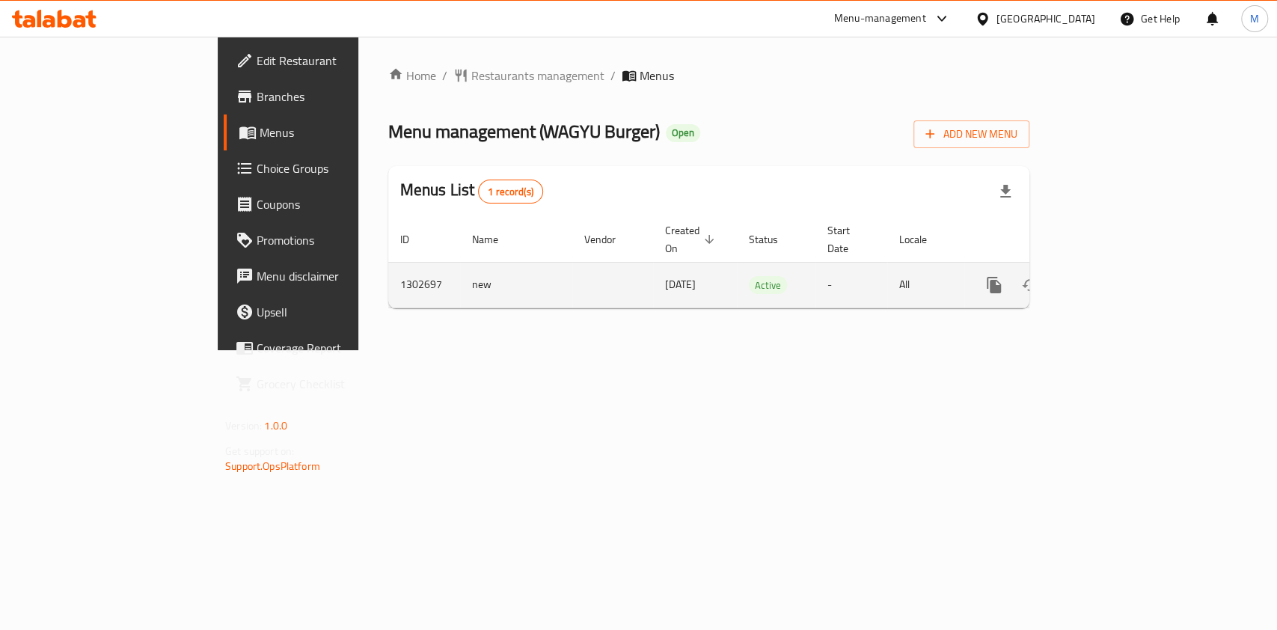
click at [1111, 276] on icon "enhanced table" at bounding box center [1102, 285] width 18 height 18
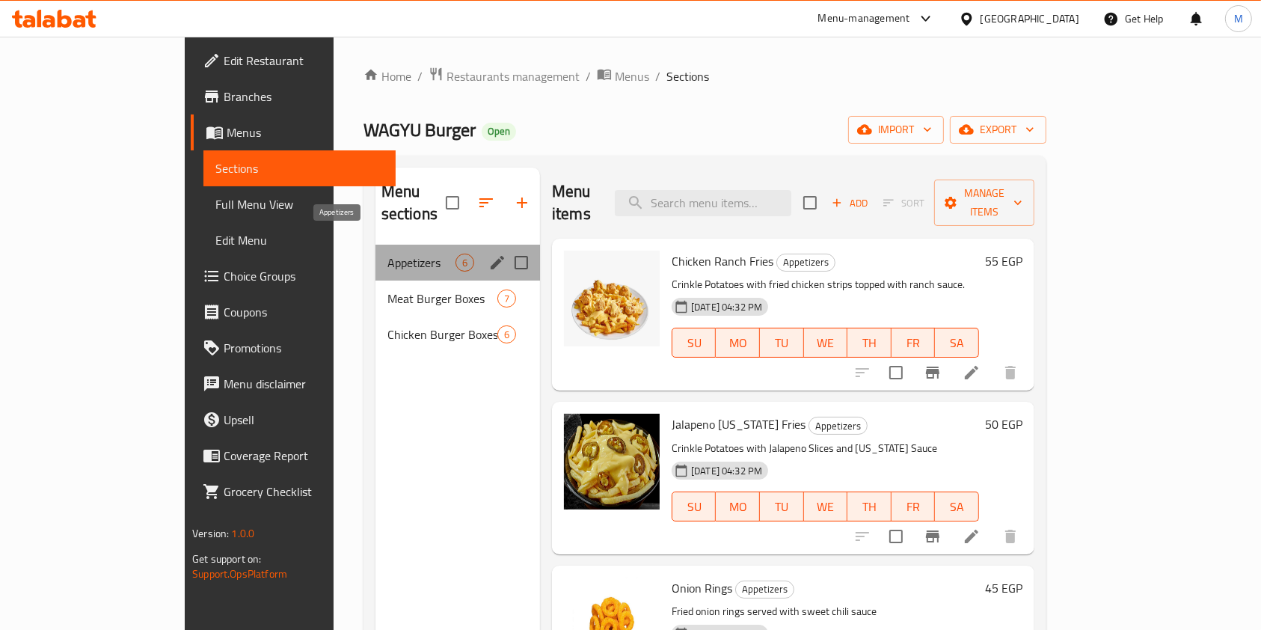
click at [388, 254] on span "Appetizers" at bounding box center [422, 263] width 68 height 18
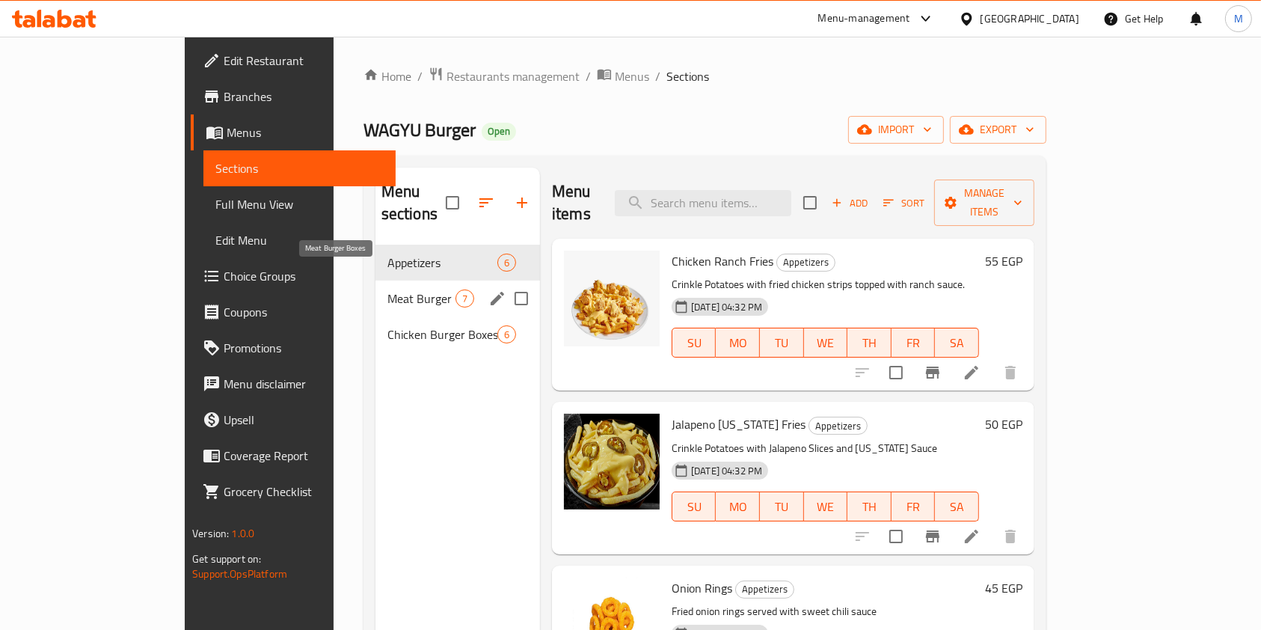
click at [388, 290] on span "Meat Burger Boxes" at bounding box center [422, 299] width 68 height 18
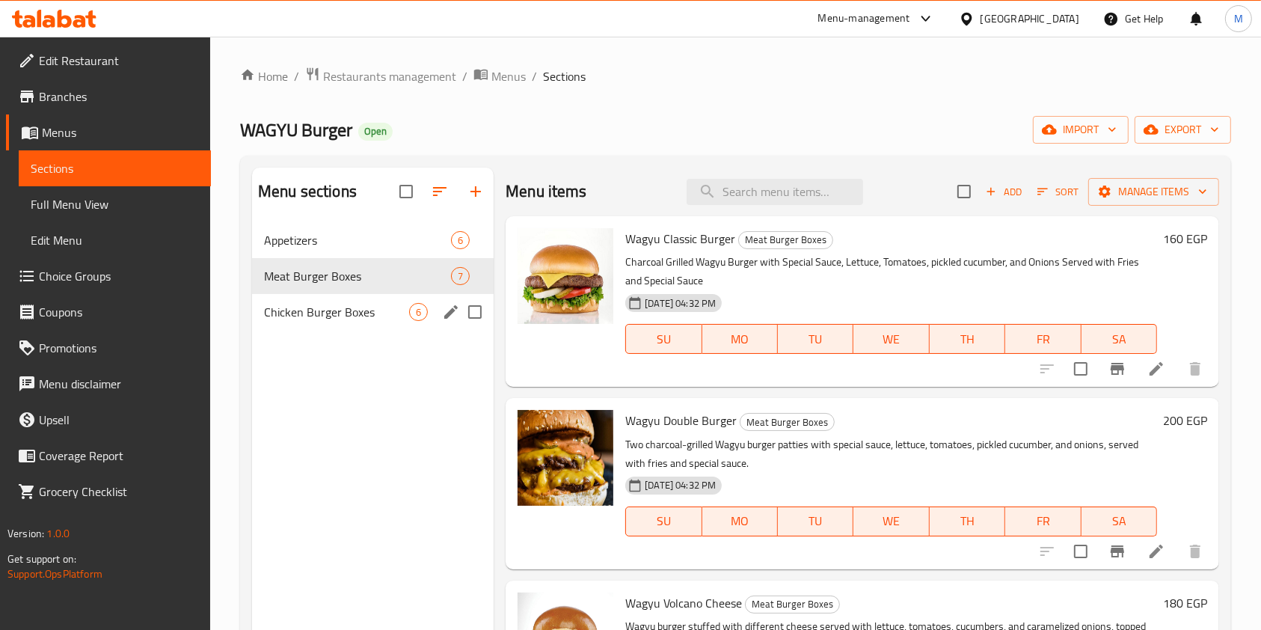
click at [362, 299] on div "Chicken Burger Boxes 6" at bounding box center [373, 312] width 242 height 36
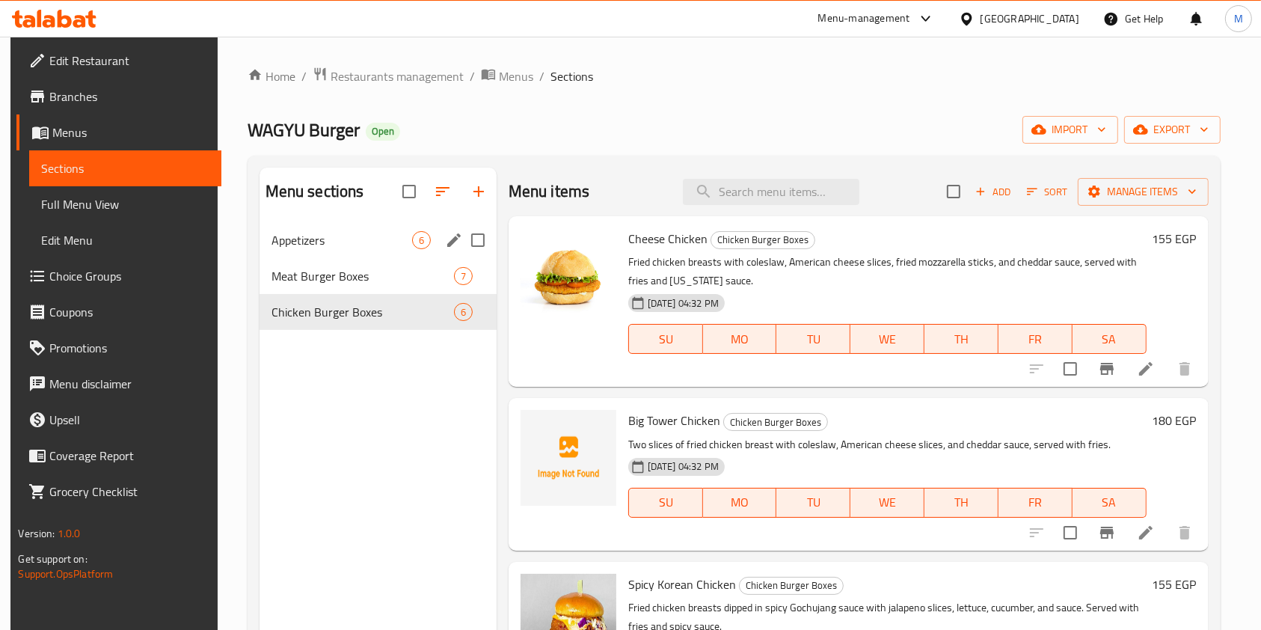
click at [358, 248] on div "Appetizers 6" at bounding box center [378, 240] width 237 height 36
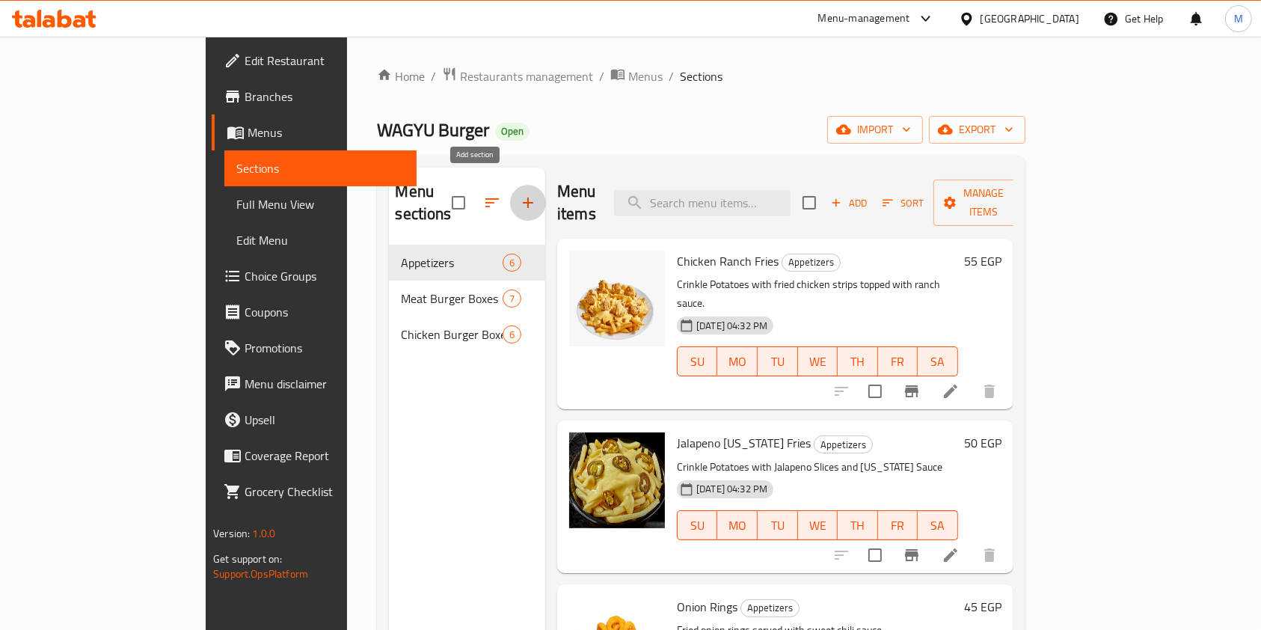
click at [519, 194] on icon "button" at bounding box center [528, 203] width 18 height 18
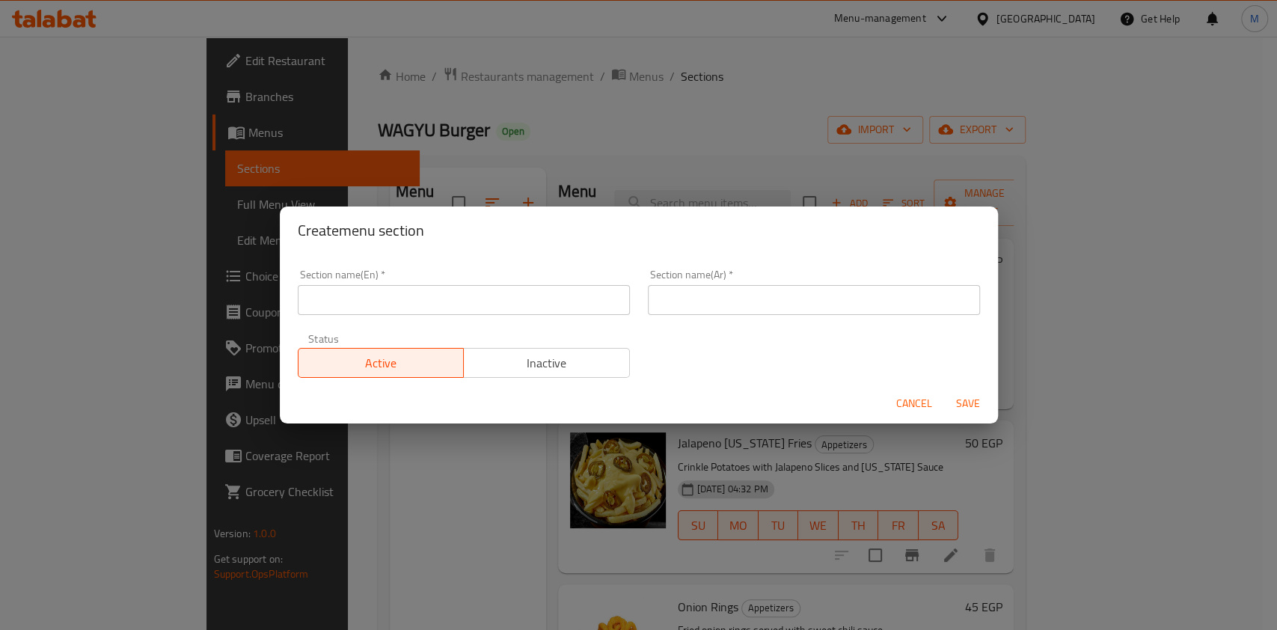
click at [429, 307] on input "text" at bounding box center [464, 300] width 332 height 30
type input "Offers"
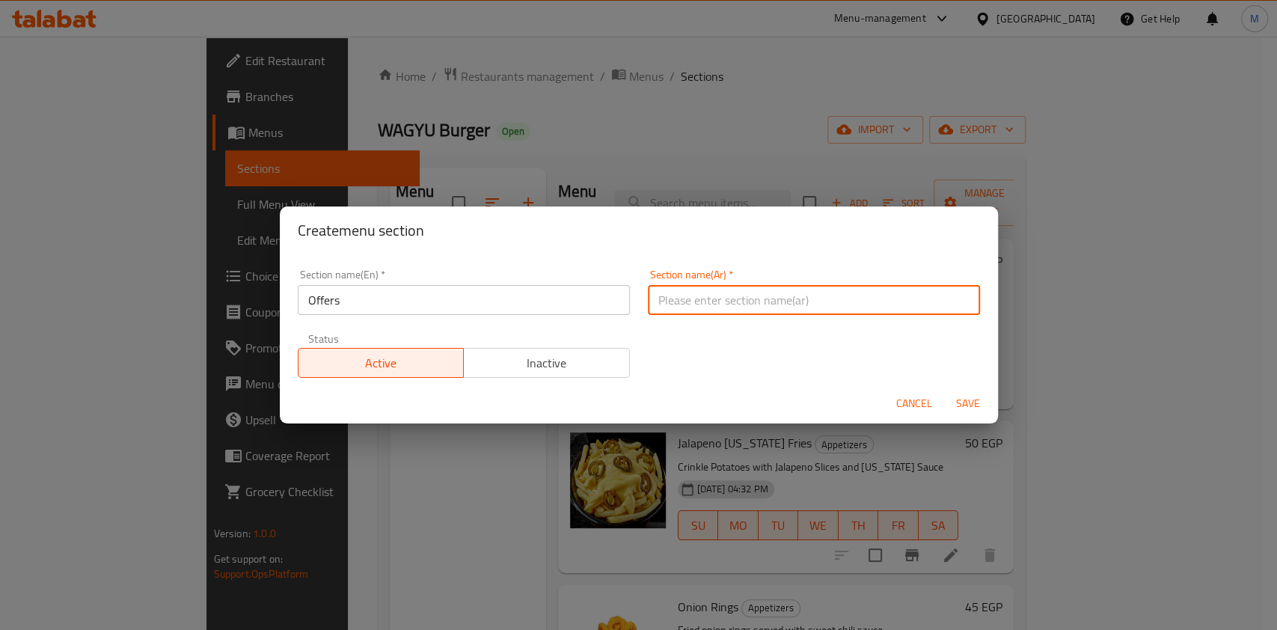
click at [703, 285] on input "text" at bounding box center [814, 300] width 332 height 30
type input "عروض"
click at [958, 395] on span "Save" at bounding box center [968, 403] width 36 height 19
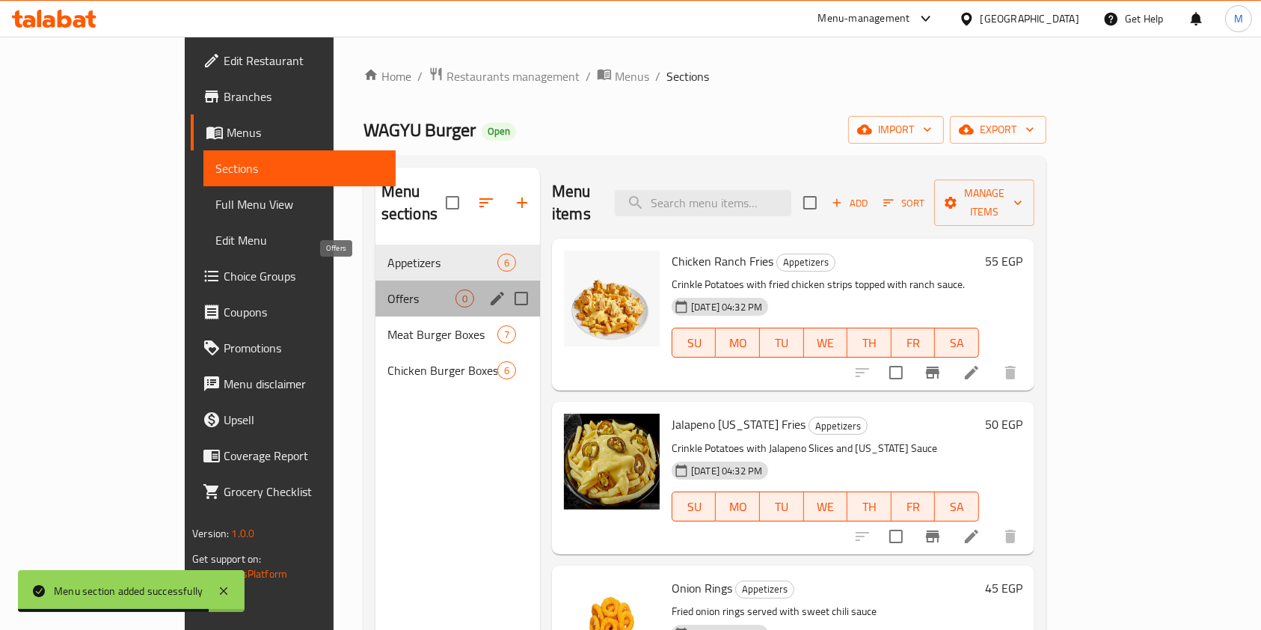
click at [388, 290] on span "Offers" at bounding box center [422, 299] width 68 height 18
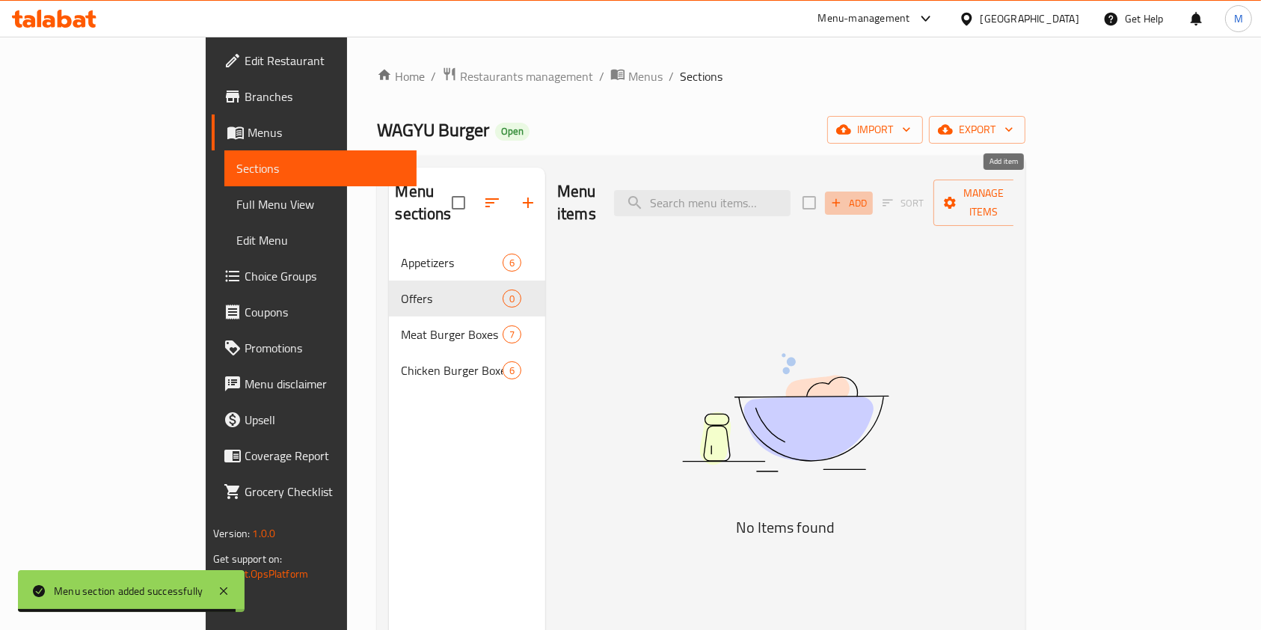
click at [873, 201] on button "Add" at bounding box center [849, 203] width 48 height 23
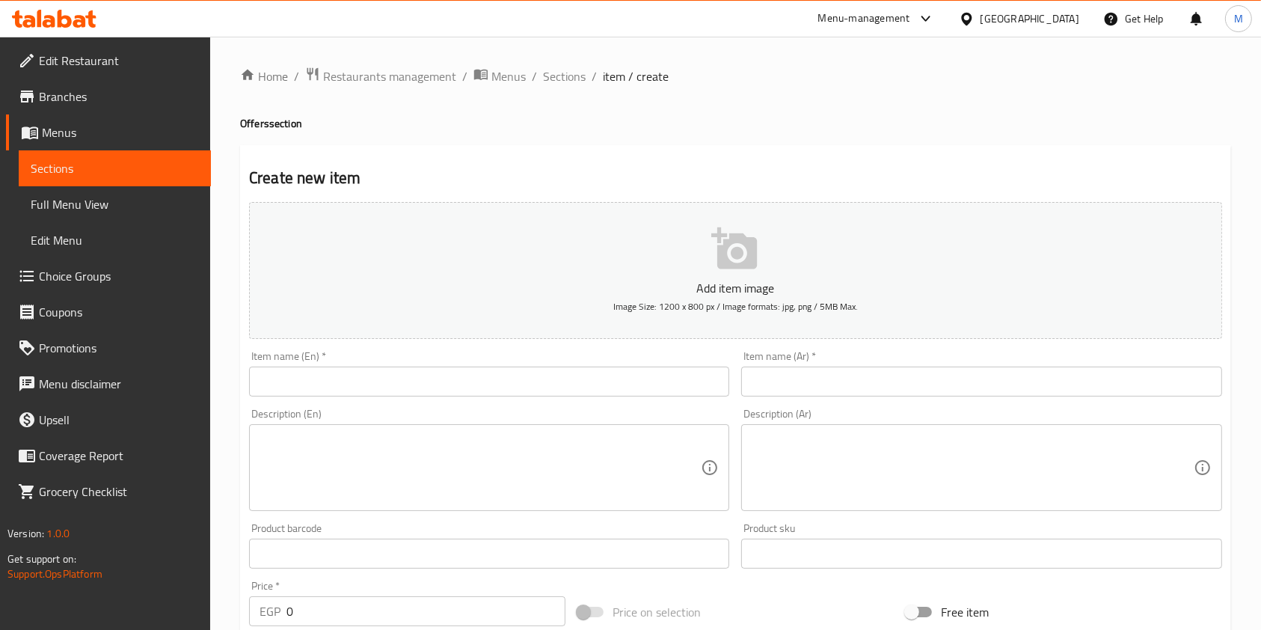
click at [629, 398] on div "Item name (En)   * Item name (En) *" at bounding box center [489, 374] width 492 height 58
click at [581, 387] on input "text" at bounding box center [489, 382] width 480 height 30
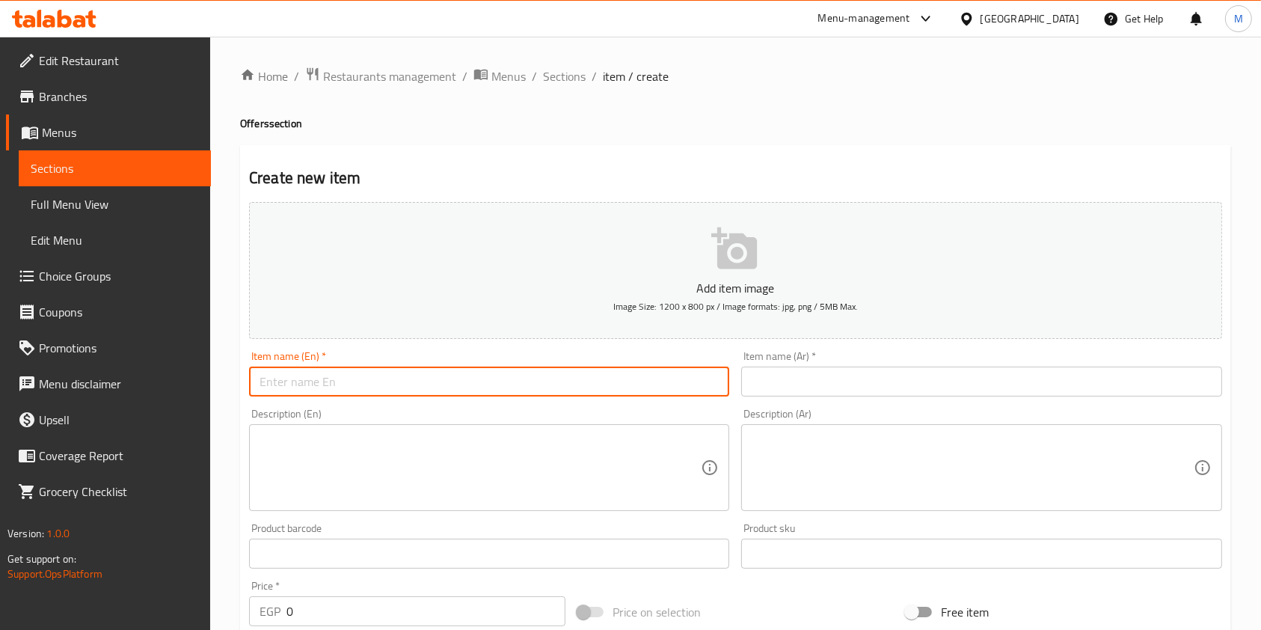
paste input "el shalla"
click at [802, 398] on div "Item name (Ar)   * Item name (Ar) *" at bounding box center [981, 374] width 492 height 58
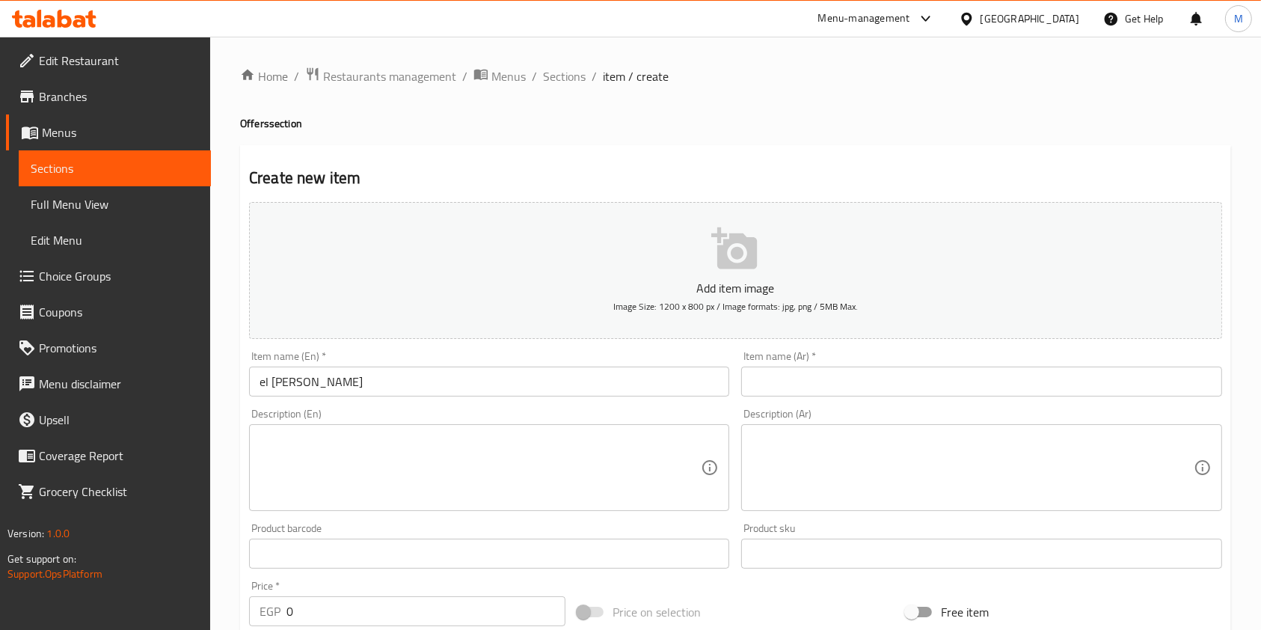
click at [430, 396] on input "el shalla" at bounding box center [489, 382] width 480 height 30
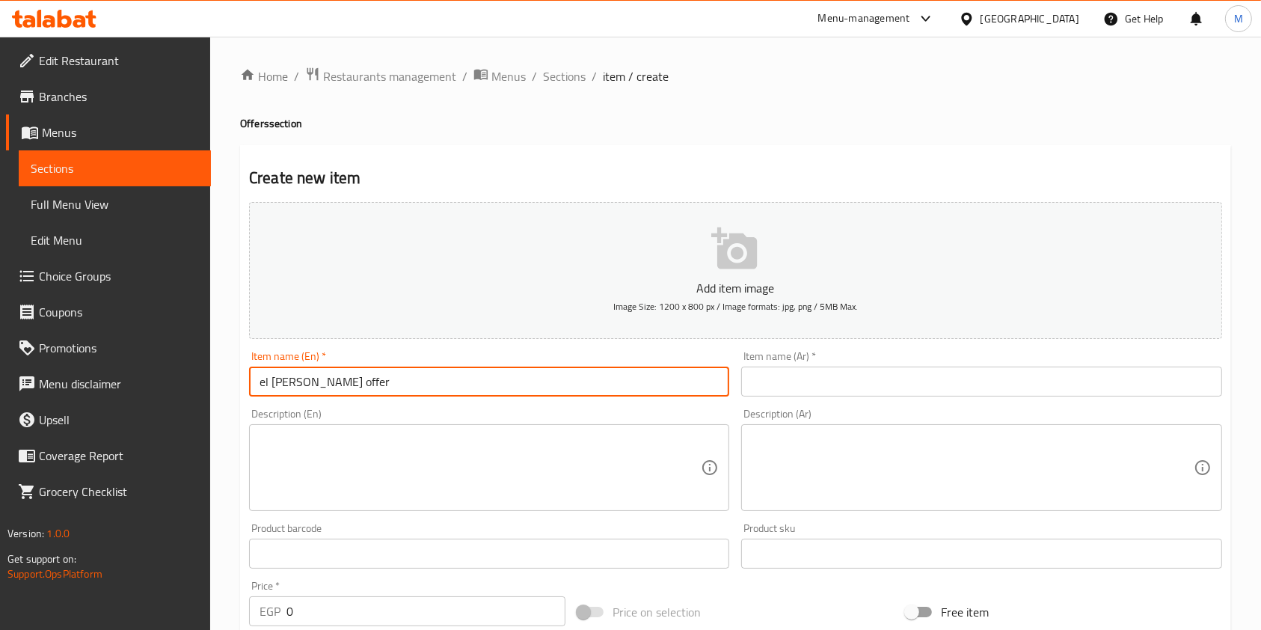
type input "el shalla offer"
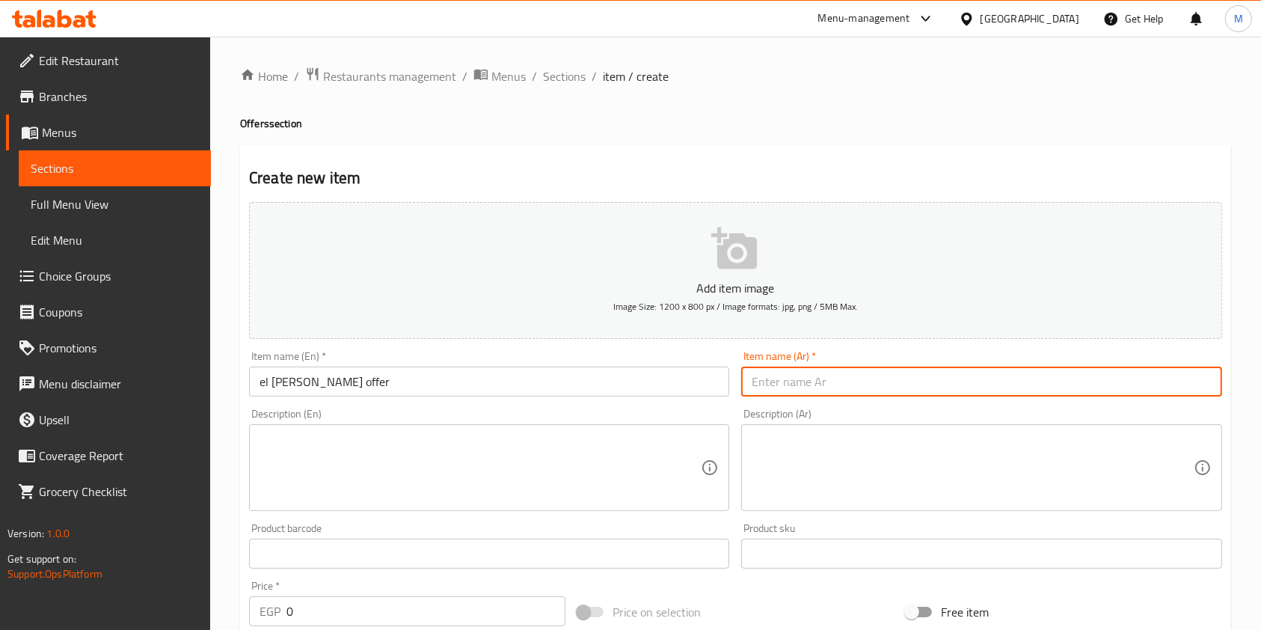
click at [810, 376] on input "text" at bounding box center [981, 382] width 480 height 30
type input "عرض الشلة"
click at [848, 484] on textarea at bounding box center [972, 467] width 441 height 71
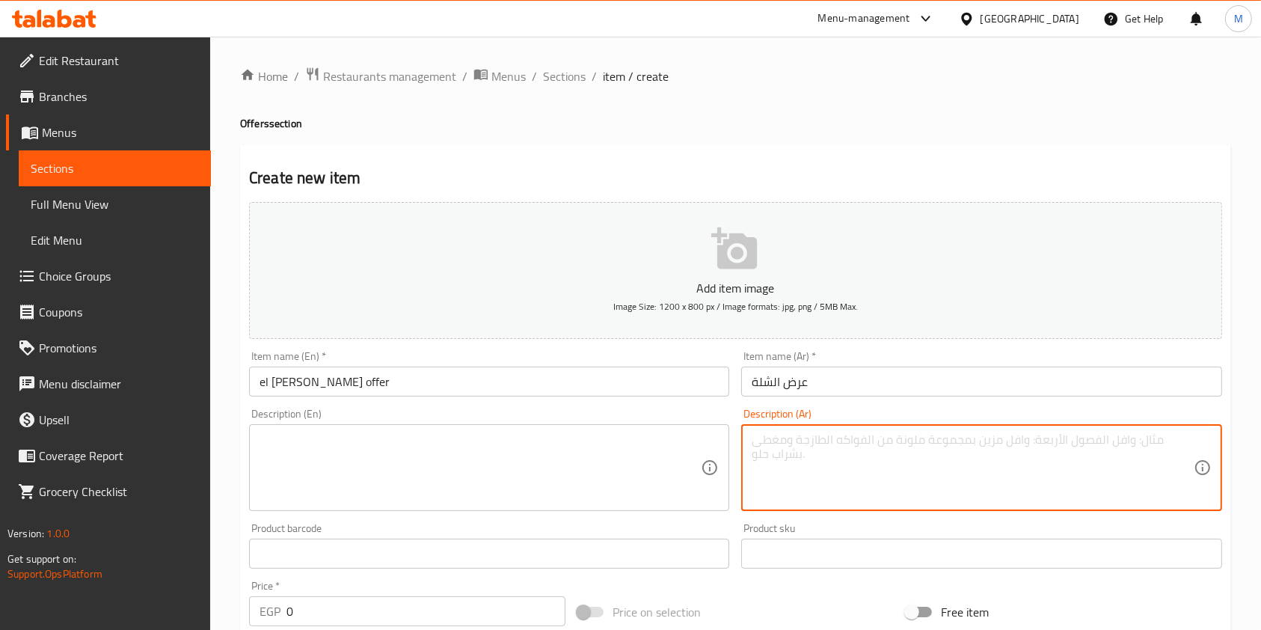
paste textarea "3 Classic Burgers + 3 Cheese Chicken + Fries"
click at [624, 454] on textarea at bounding box center [480, 467] width 441 height 71
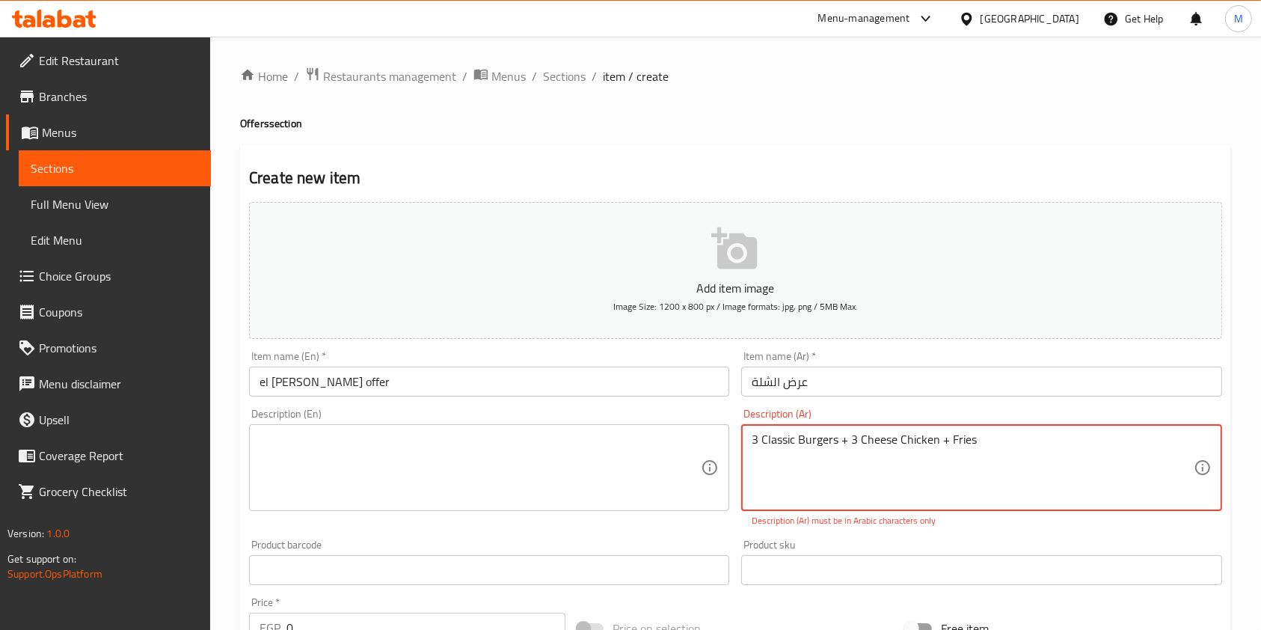
click at [851, 456] on textarea "3 Classic Burgers + 3 Cheese Chicken + Fries" at bounding box center [972, 467] width 441 height 71
paste textarea "كلاسيك برجر + 3 تشيز تشكن + فرايز"
type textarea "3 كلاسيك برجر + 3 تشيز تشكن + فرايز"
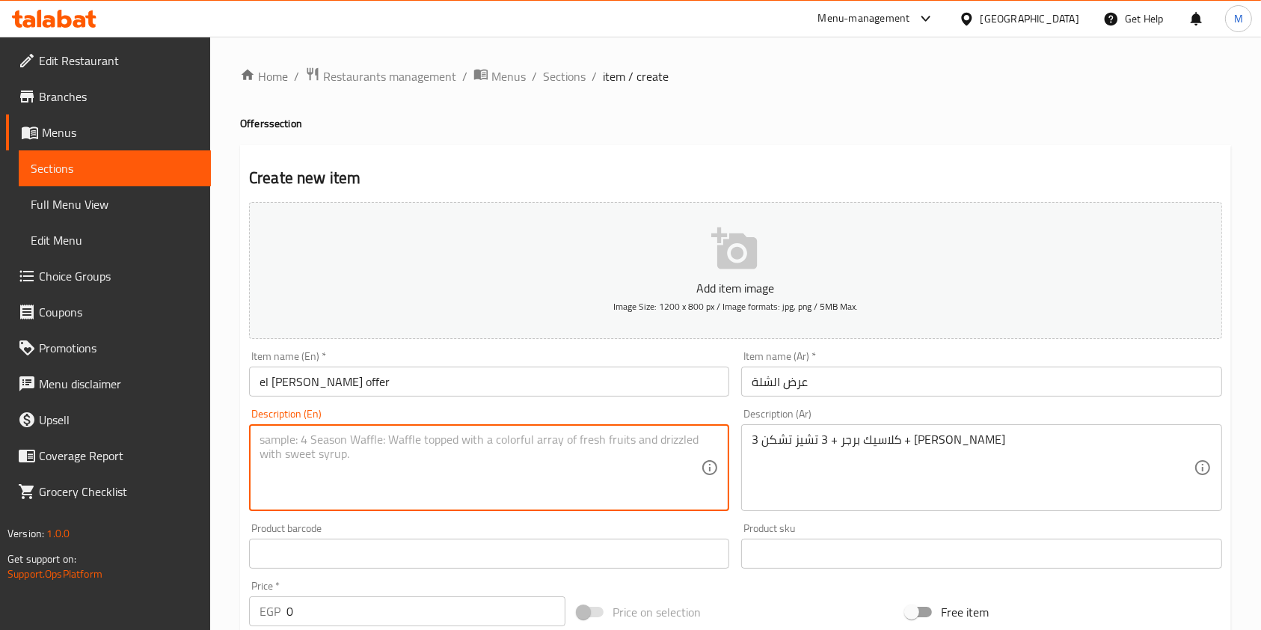
click at [421, 480] on textarea at bounding box center [480, 467] width 441 height 71
paste textarea "3 Classic Burgers + 3 Cheese Chicken + Fries"
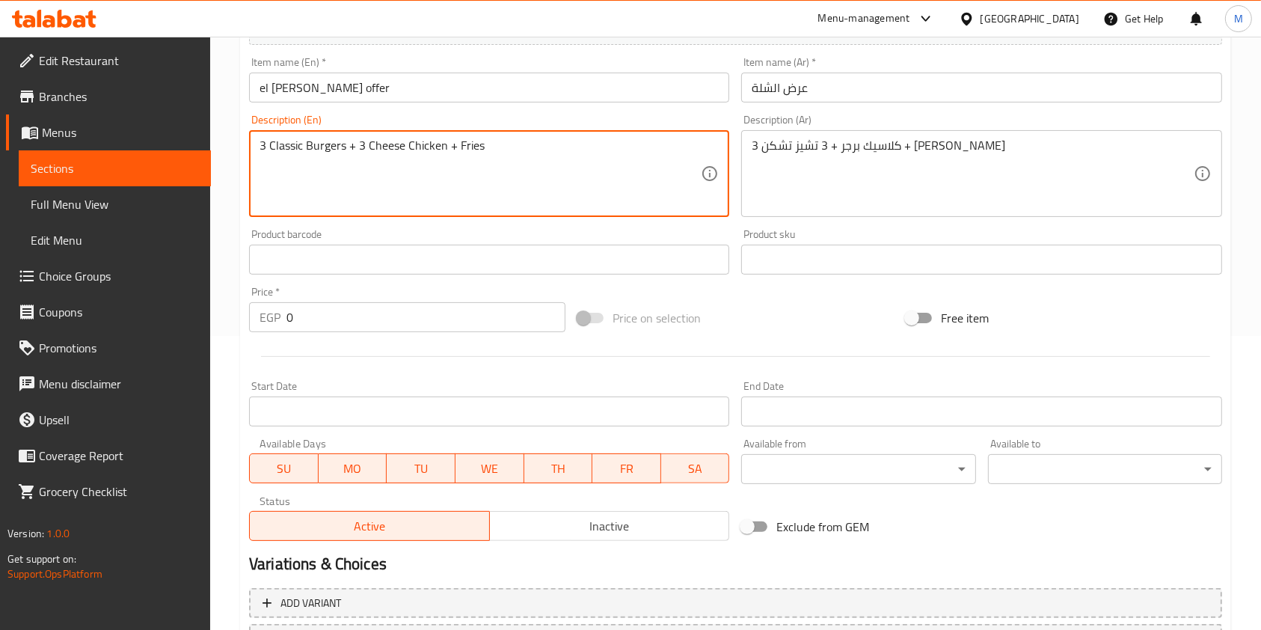
type textarea "3 Classic Burgers + 3 Cheese Chicken + Fries"
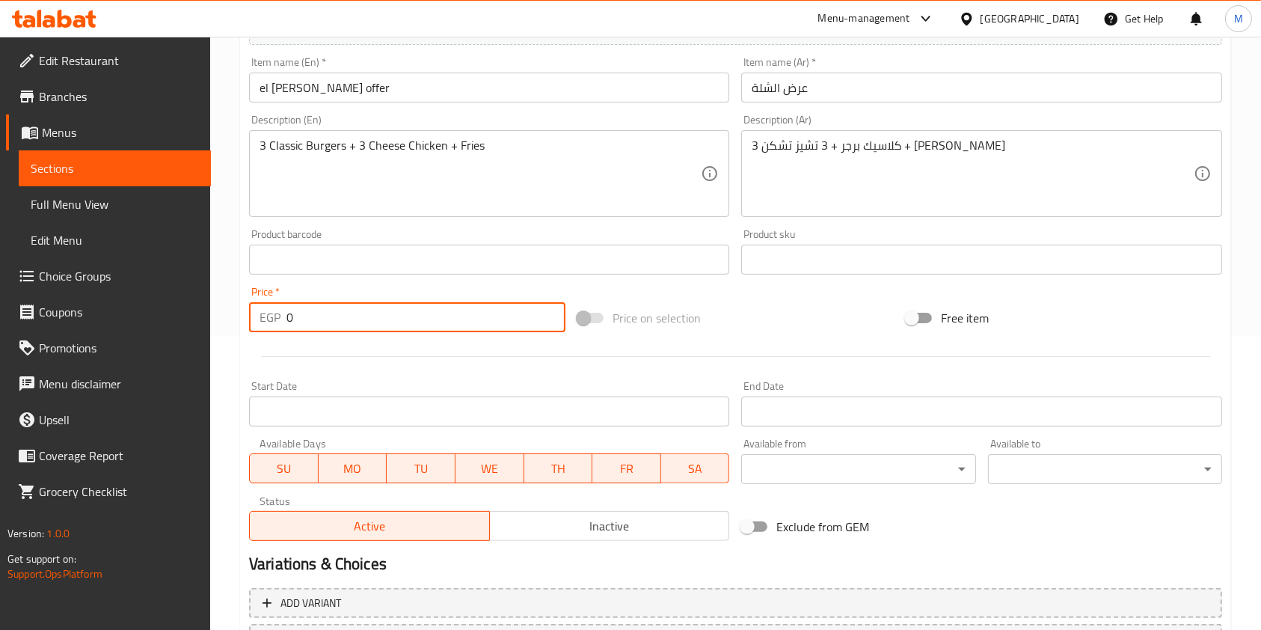
drag, startPoint x: 302, startPoint y: 328, endPoint x: 287, endPoint y: 331, distance: 14.7
click at [287, 331] on input "0" at bounding box center [426, 317] width 279 height 30
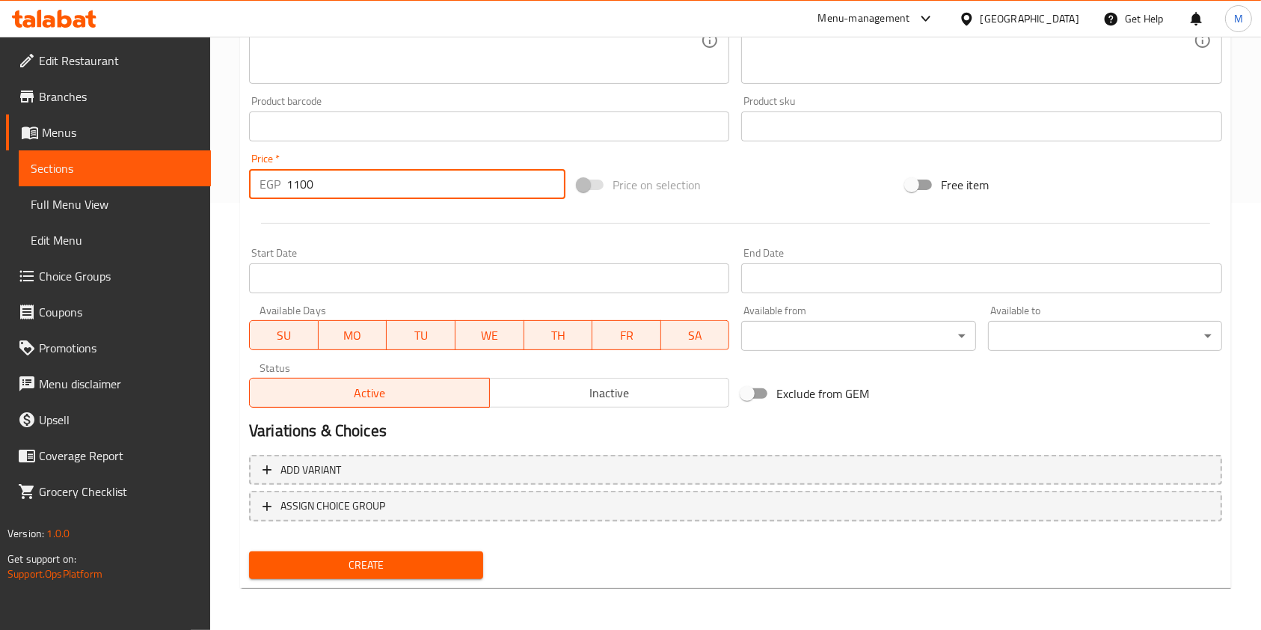
type input "1100"
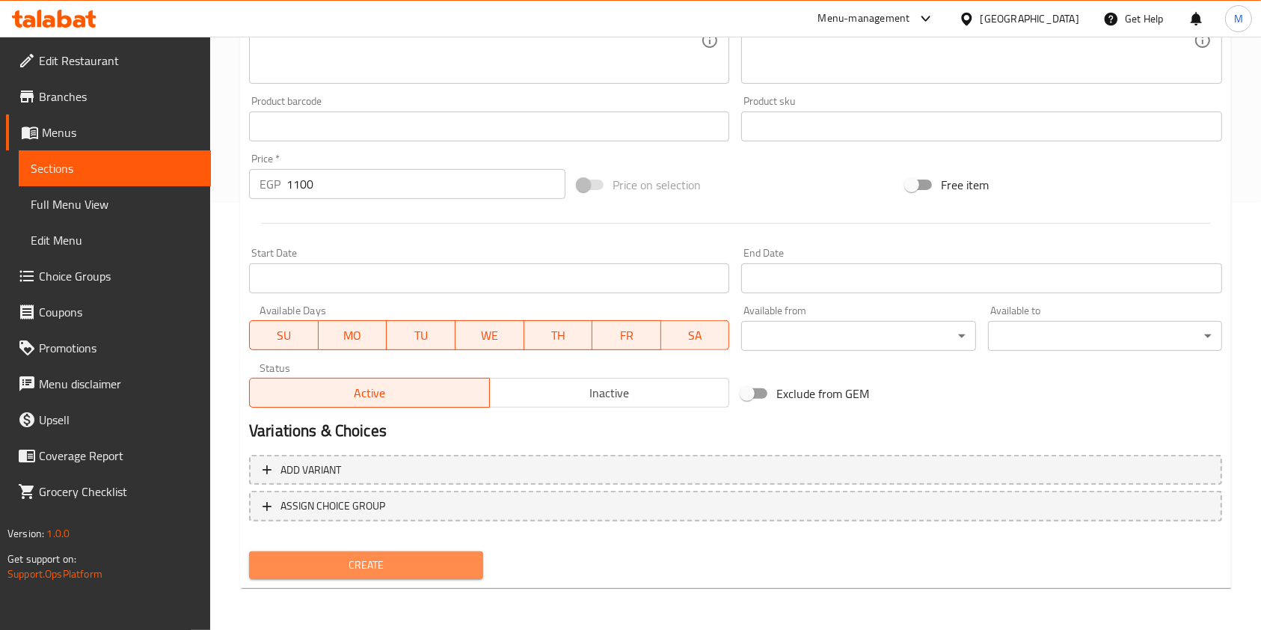
click at [416, 560] on span "Create" at bounding box center [366, 565] width 210 height 19
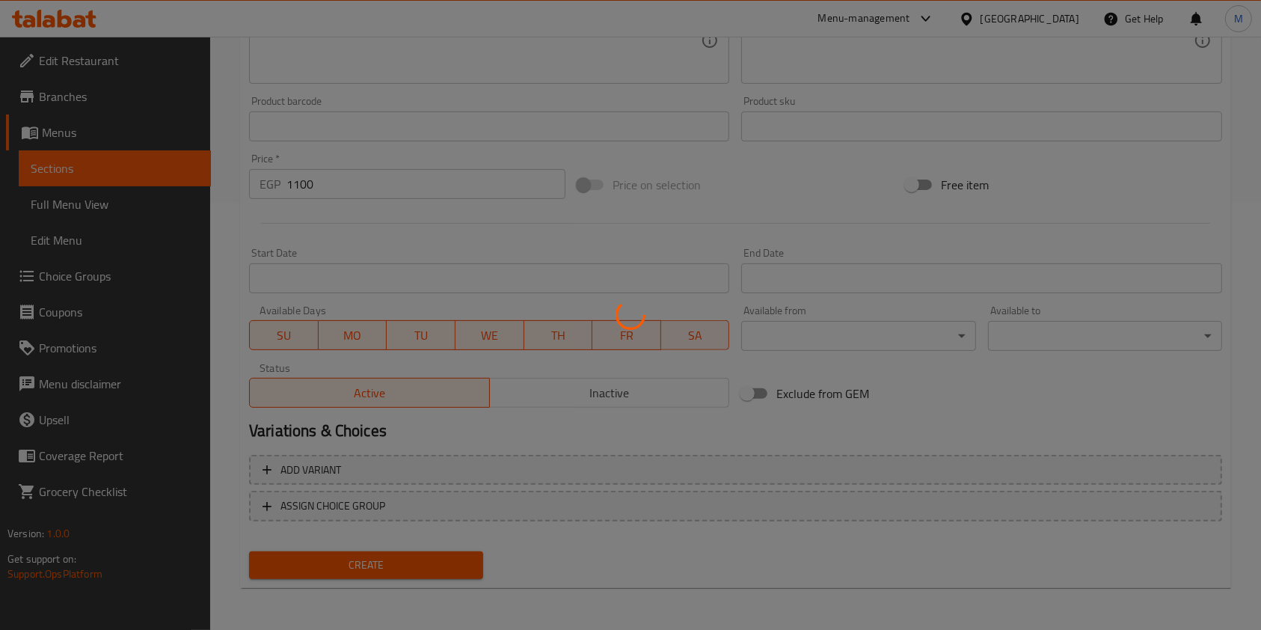
type input "0"
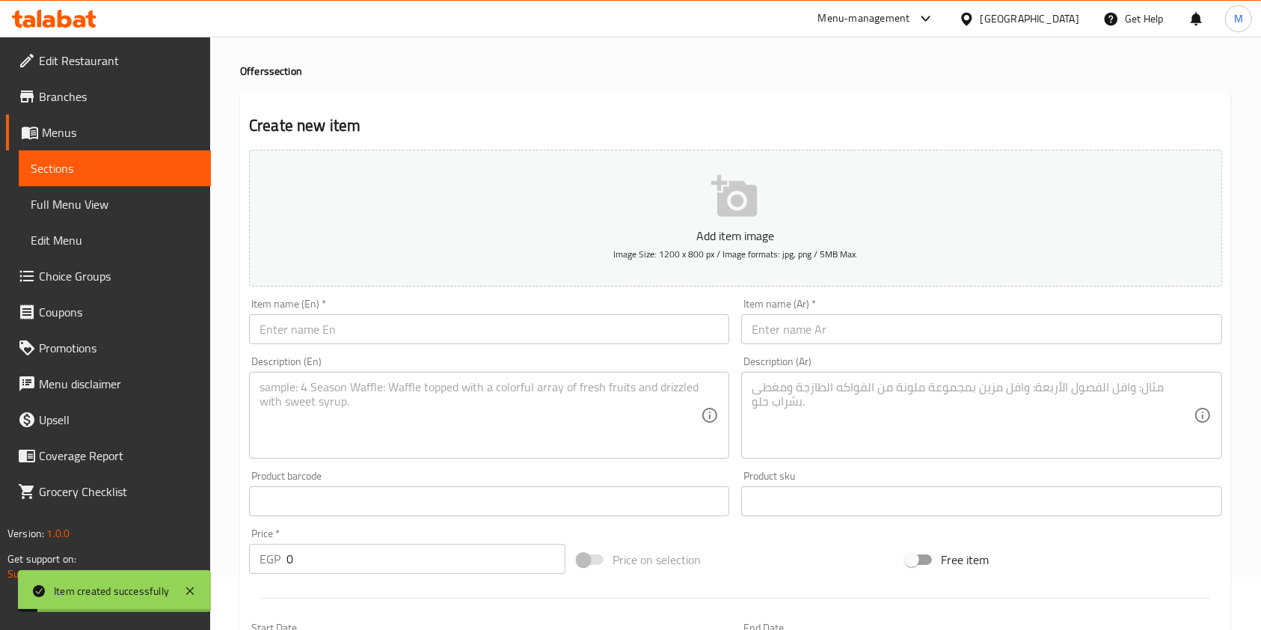
scroll to position [0, 0]
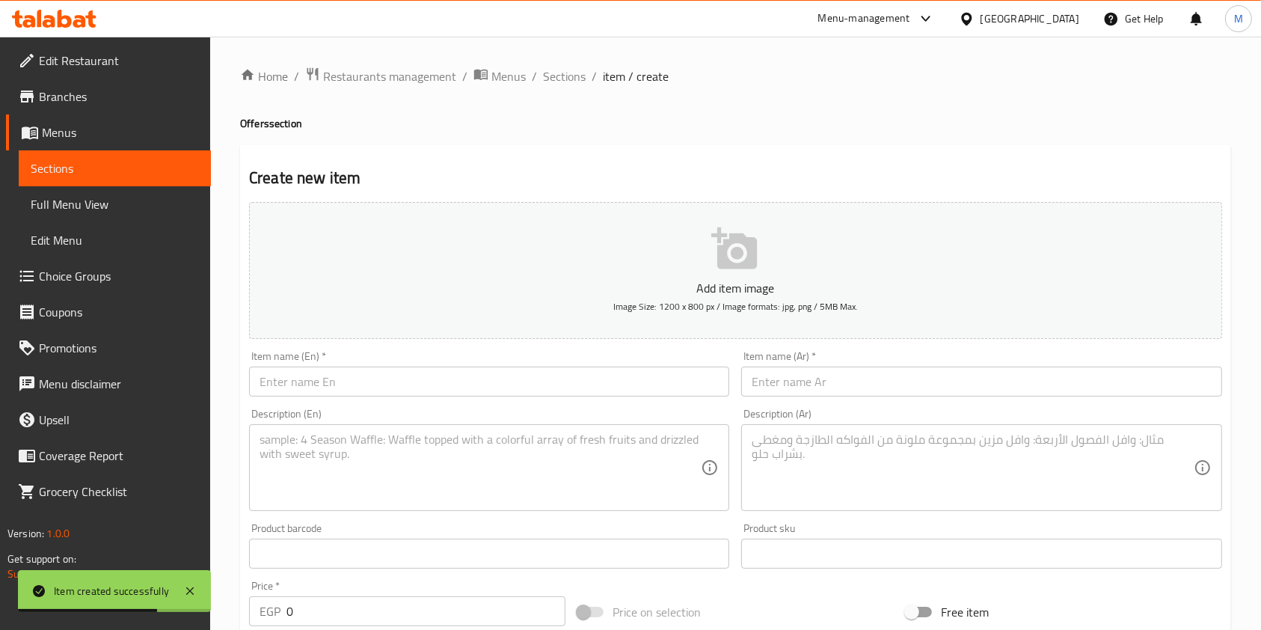
click at [81, 13] on icon at bounding box center [54, 19] width 85 height 18
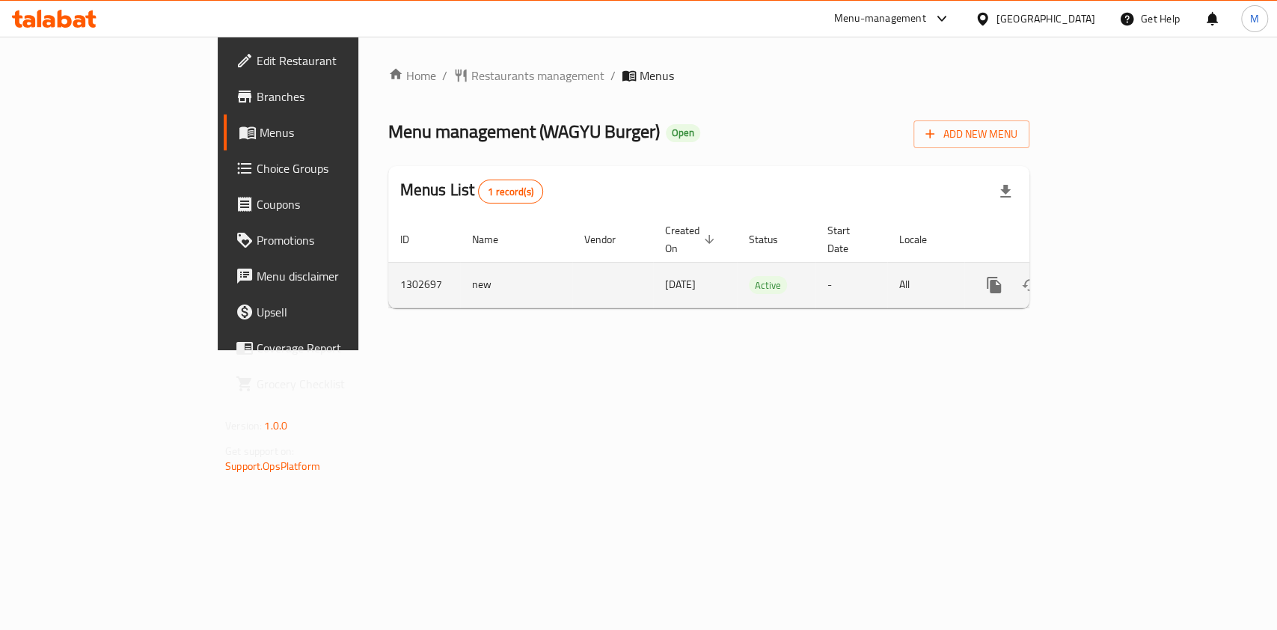
click at [1120, 267] on link "enhanced table" at bounding box center [1102, 285] width 36 height 36
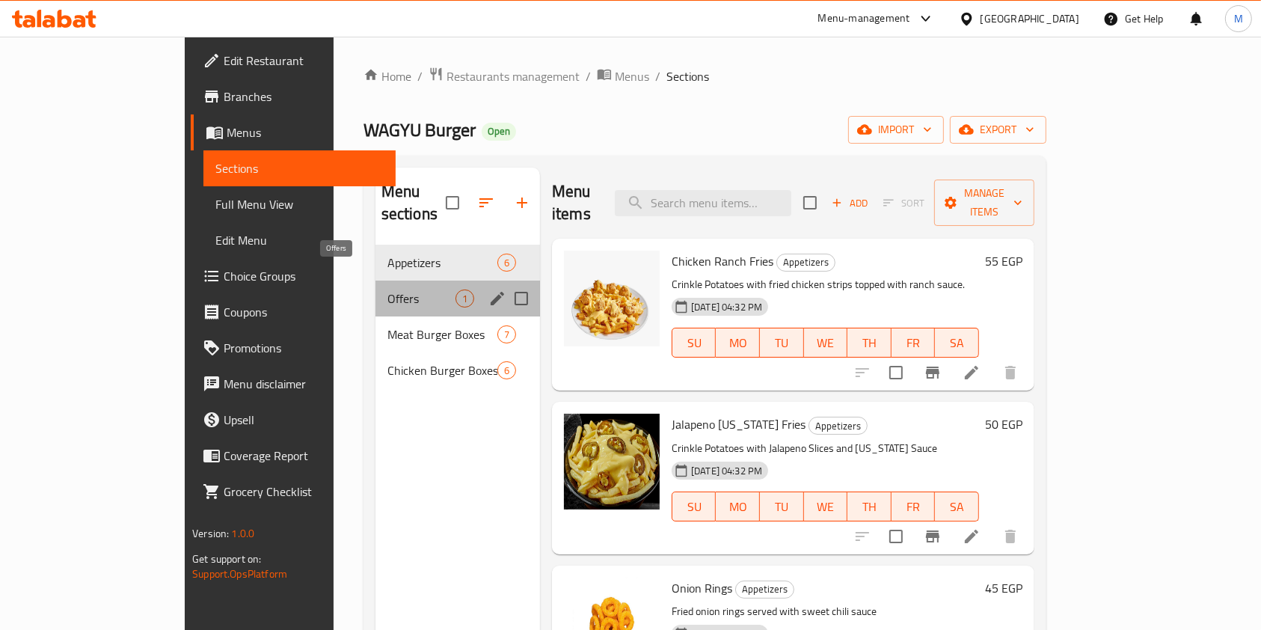
click at [388, 290] on span "Offers" at bounding box center [422, 299] width 68 height 18
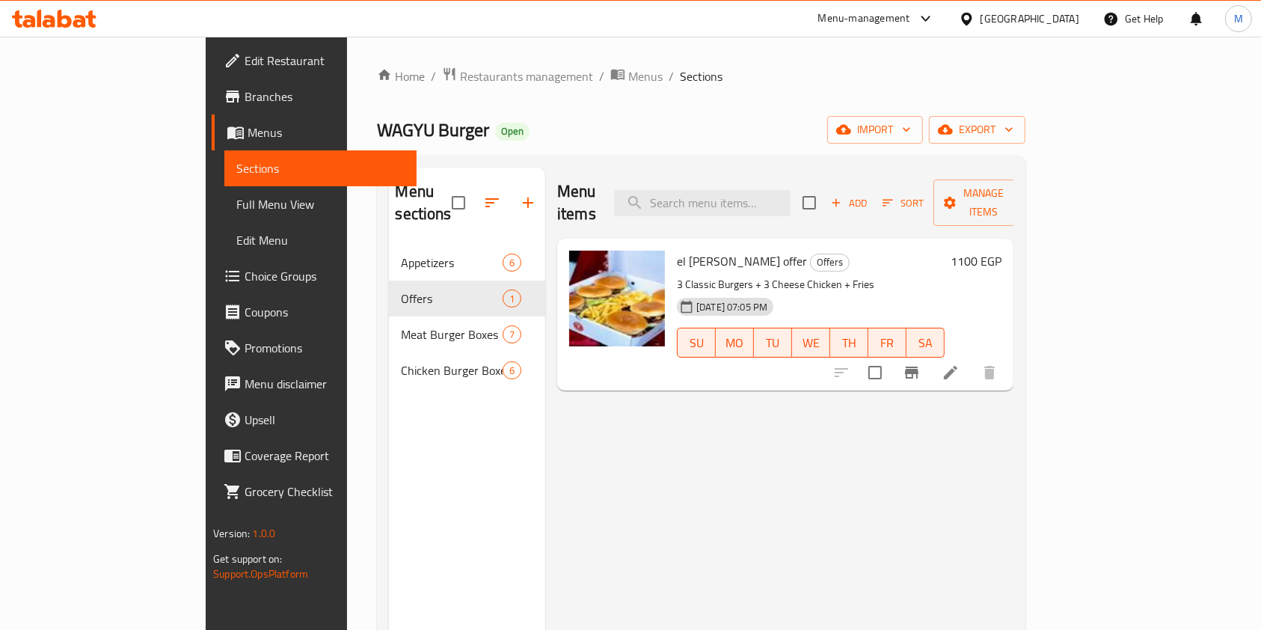
click at [78, 19] on icon at bounding box center [54, 19] width 85 height 18
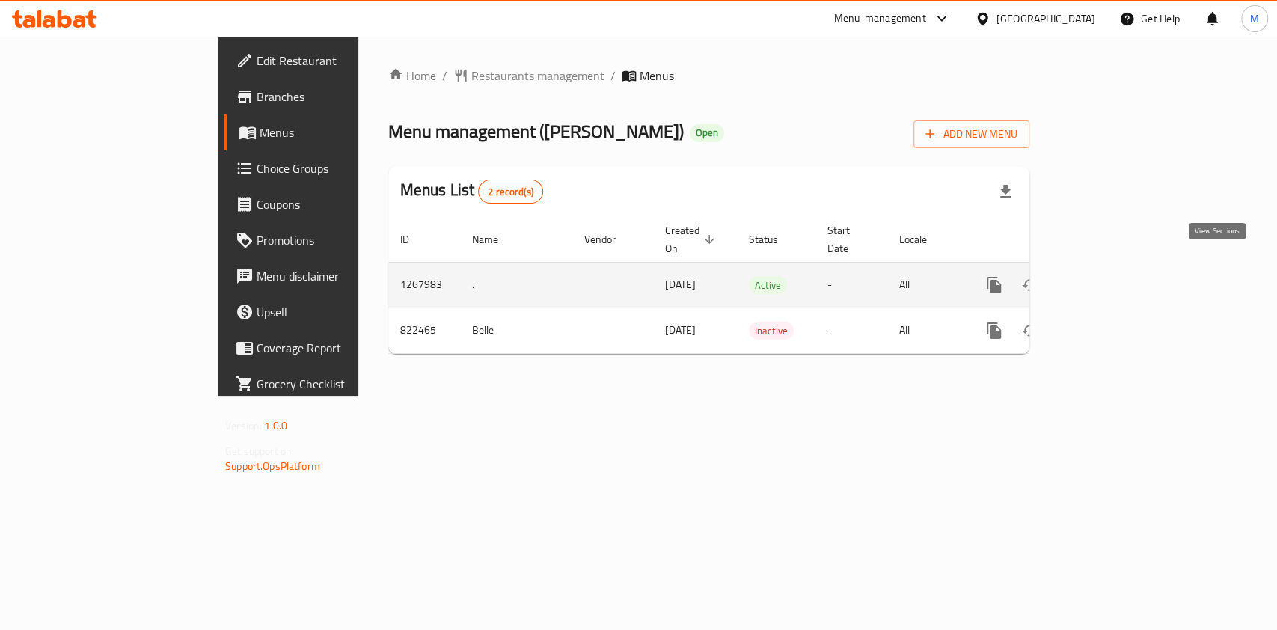
click at [1111, 276] on icon "enhanced table" at bounding box center [1102, 285] width 18 height 18
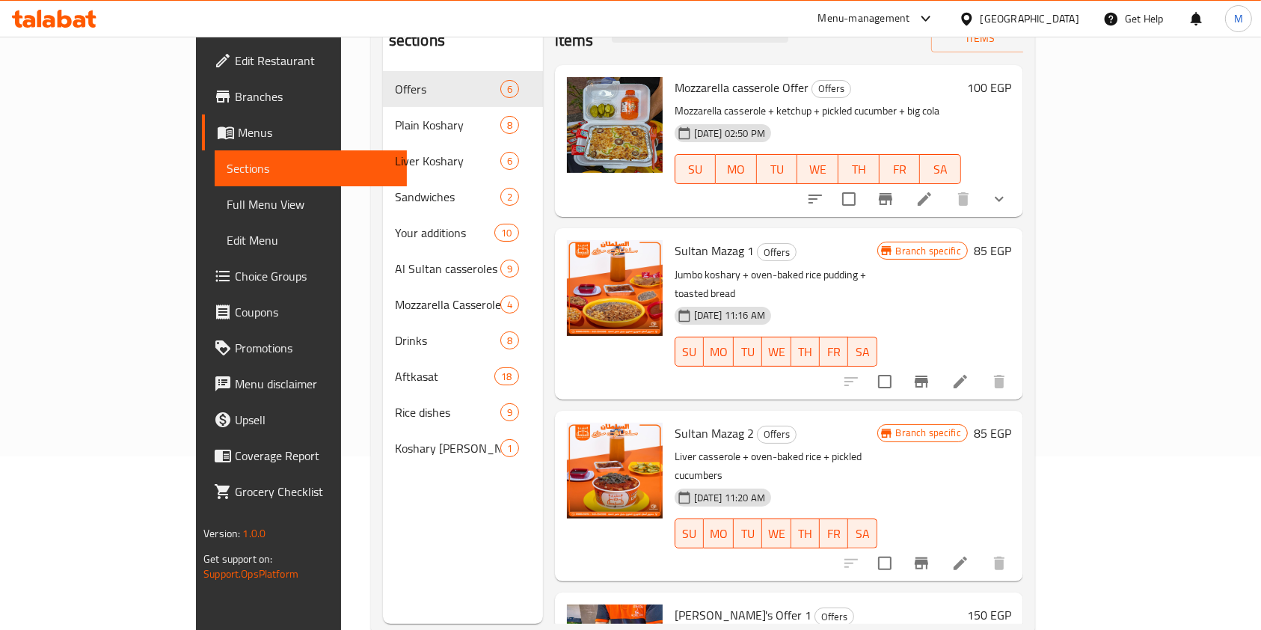
scroll to position [174, 0]
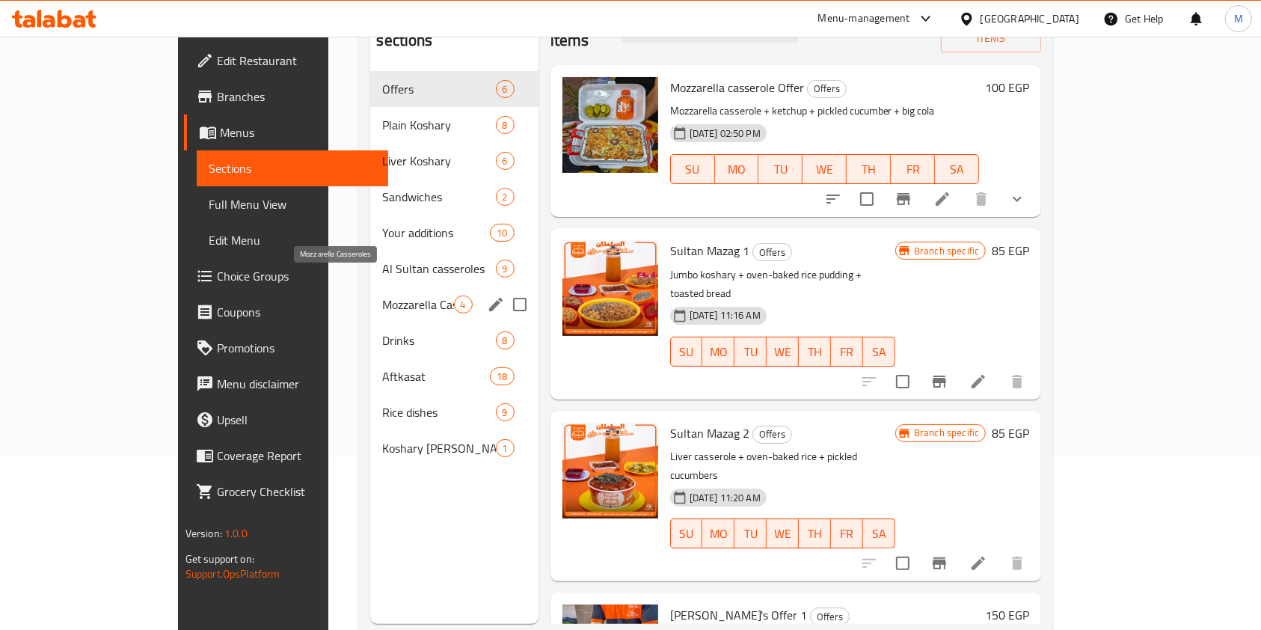
click at [382, 296] on span "Mozzarella Casseroles" at bounding box center [417, 305] width 71 height 18
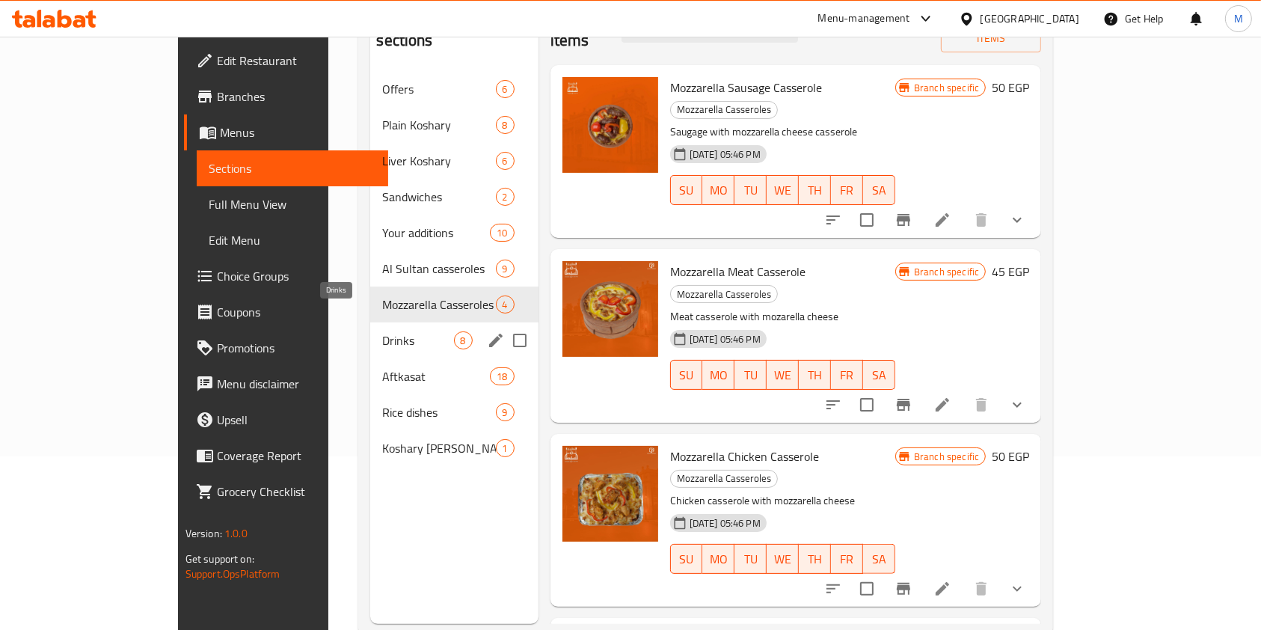
click at [382, 331] on span "Drinks" at bounding box center [417, 340] width 71 height 18
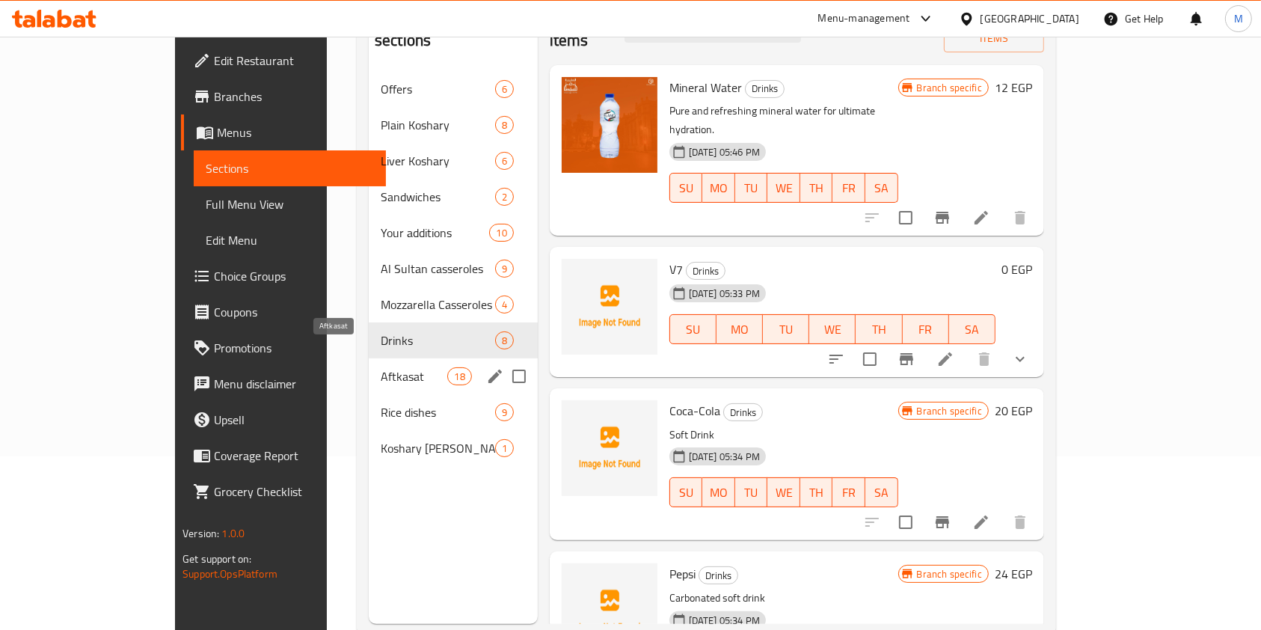
click at [381, 367] on span "Aftkasat" at bounding box center [414, 376] width 67 height 18
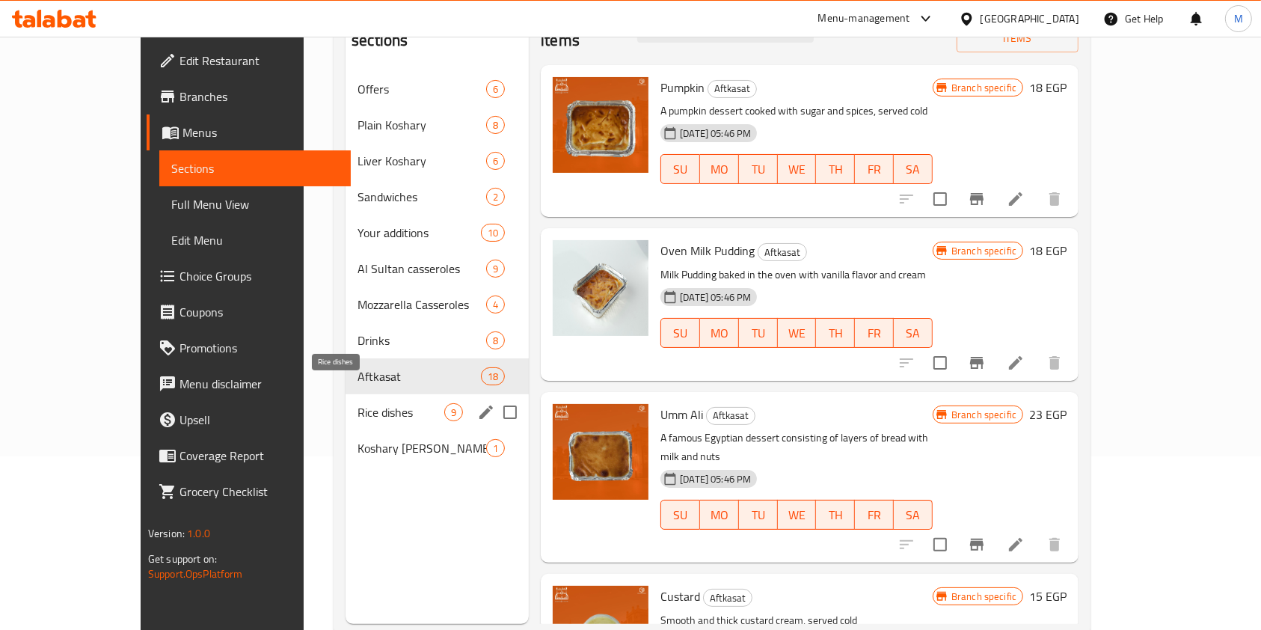
click at [358, 403] on span "Rice dishes" at bounding box center [401, 412] width 87 height 18
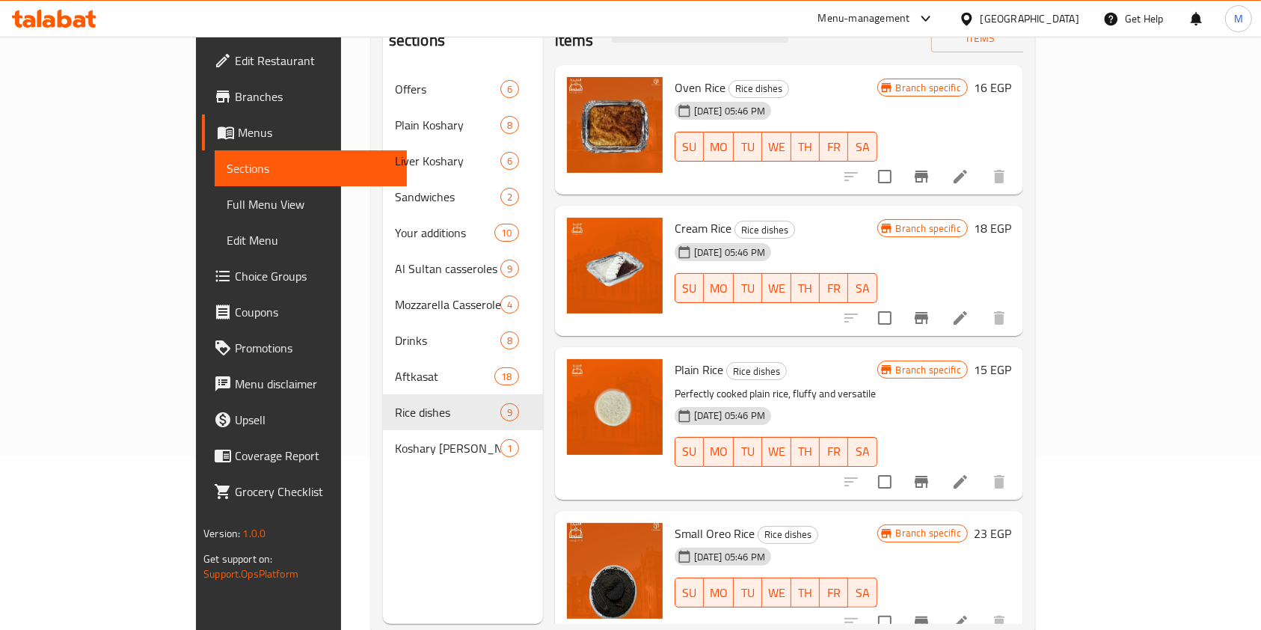
drag, startPoint x: 1250, startPoint y: 224, endPoint x: 1240, endPoint y: 230, distance: 11.4
click at [1261, 300] on html "​ Menu-management Egypt Get Help M Edit Restaurant Branches Menus Sections Full…" at bounding box center [630, 141] width 1261 height 630
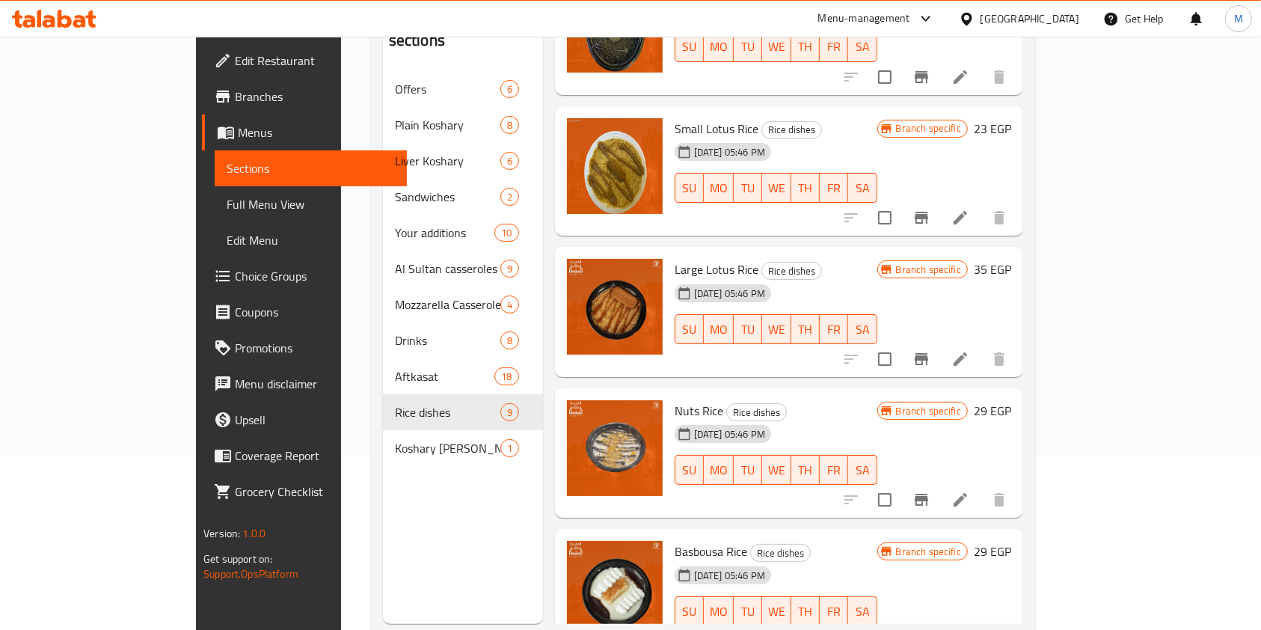
scroll to position [700, 0]
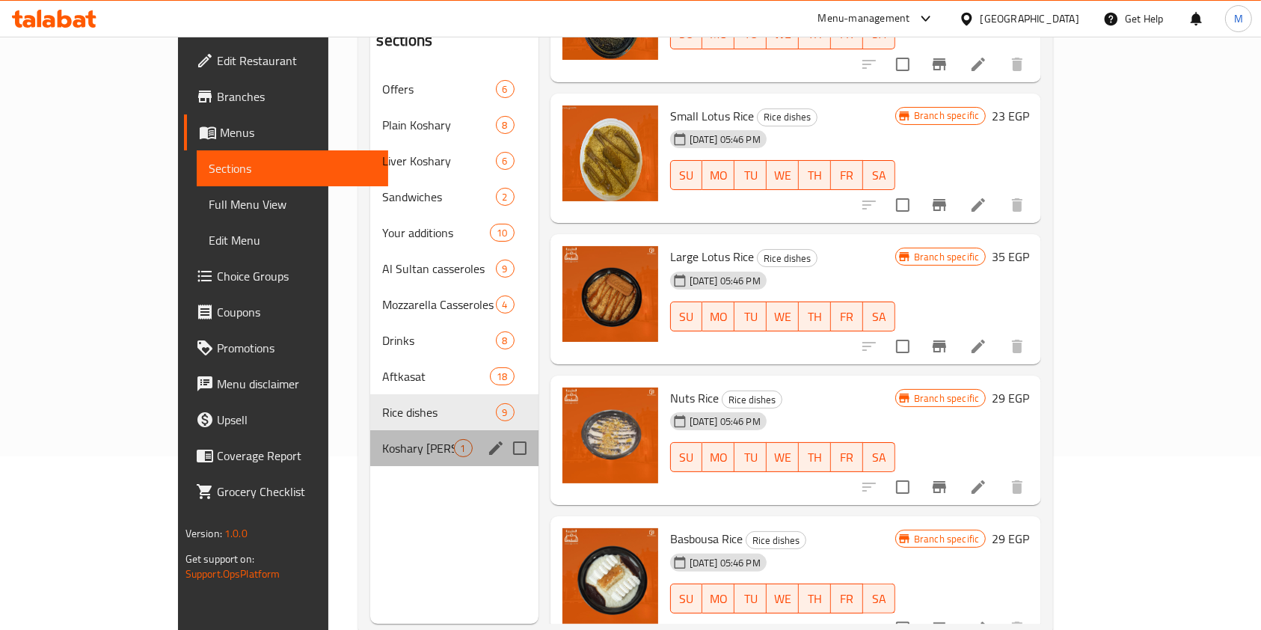
click at [370, 434] on div "Koshary Al Sultan offers 1" at bounding box center [454, 448] width 168 height 36
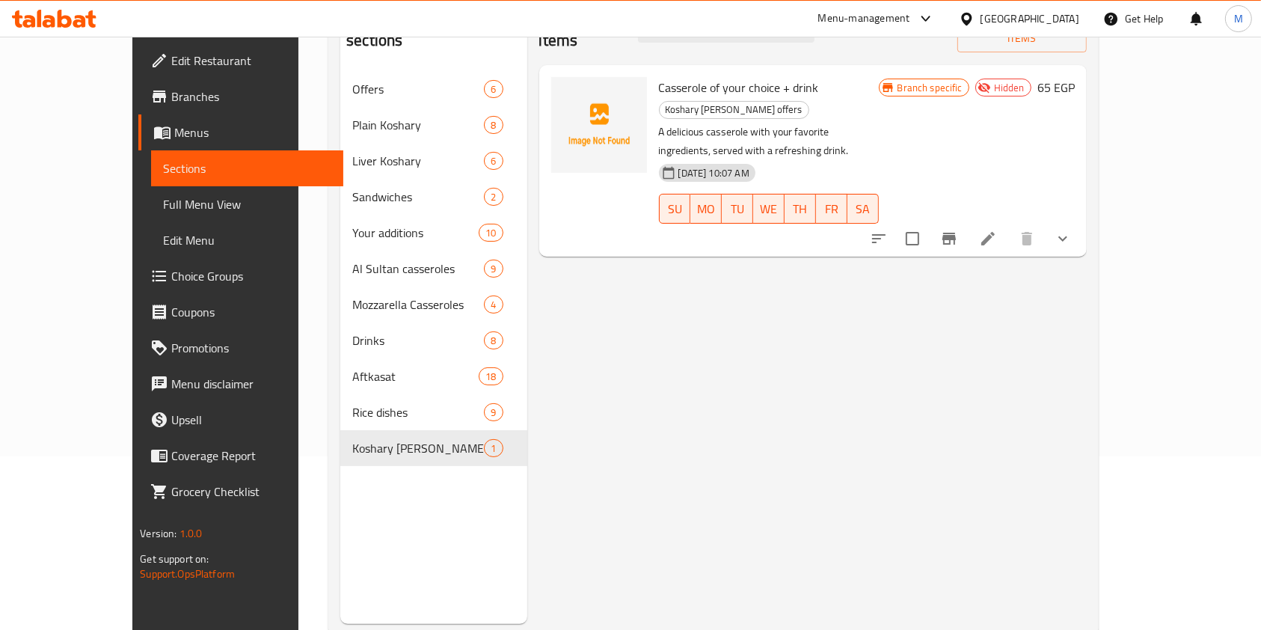
drag, startPoint x: 1257, startPoint y: 434, endPoint x: 1273, endPoint y: 352, distance: 83.9
click at [1261, 352] on html "​ Menu-management Egypt Get Help M Edit Restaurant Branches Menus Sections Full…" at bounding box center [630, 141] width 1261 height 630
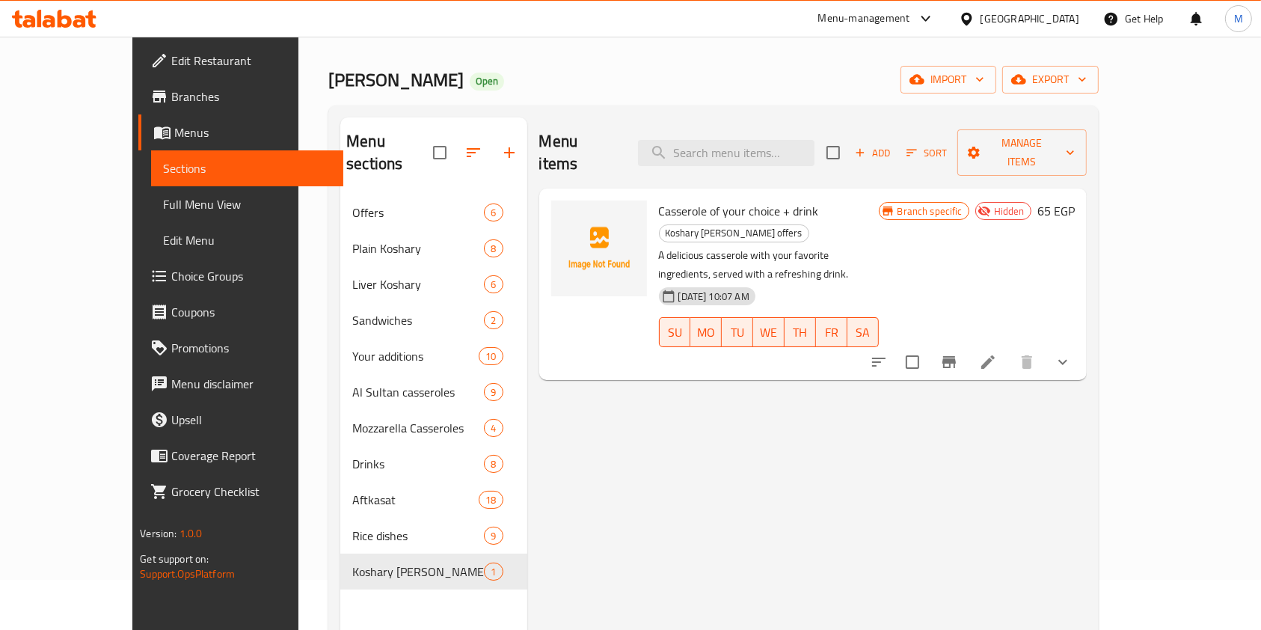
scroll to position [37, 0]
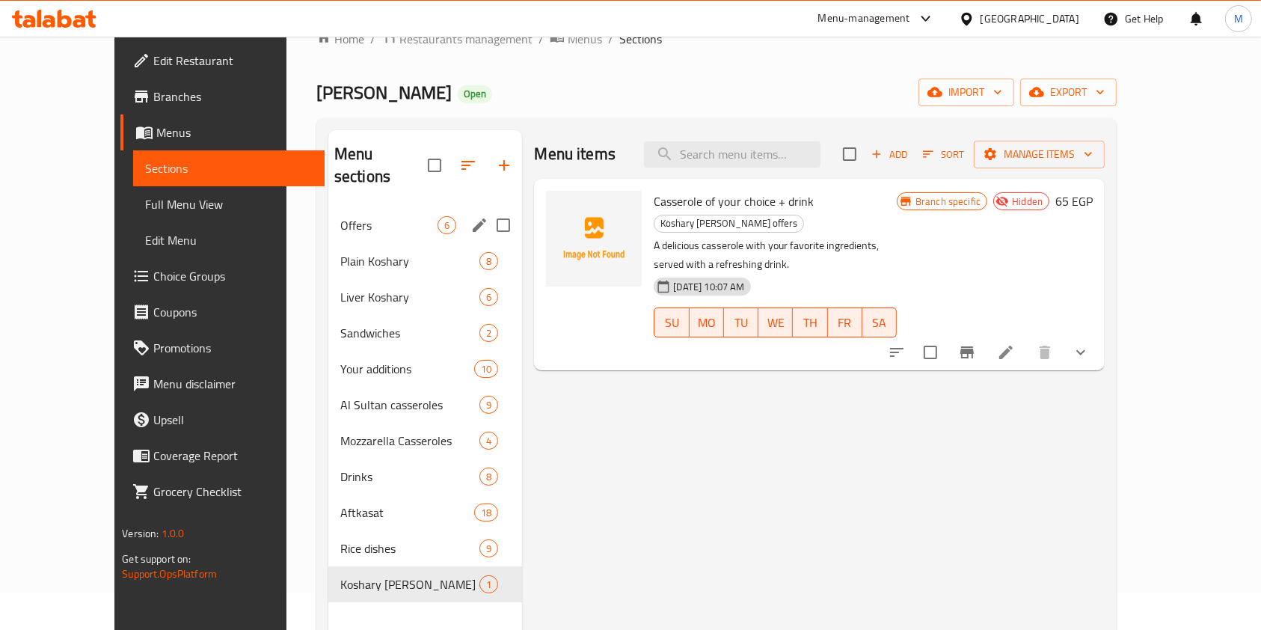
click at [364, 216] on span "Offers" at bounding box center [388, 225] width 97 height 18
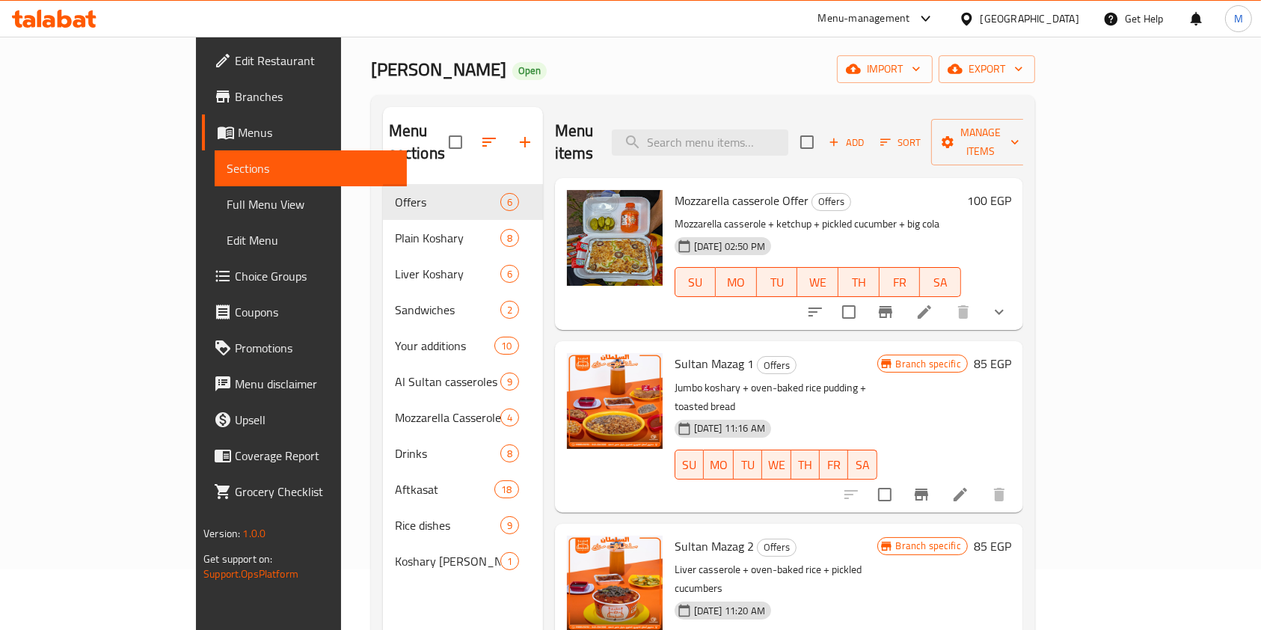
scroll to position [209, 0]
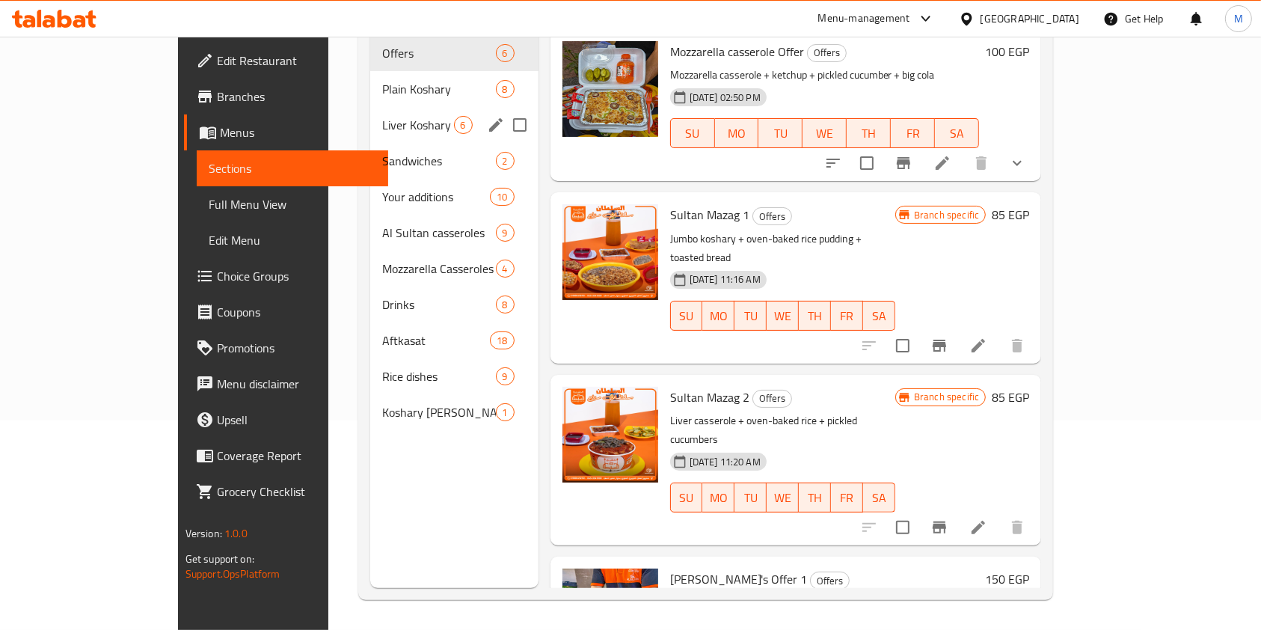
click at [370, 111] on div "Liver Koshary 6" at bounding box center [454, 125] width 168 height 36
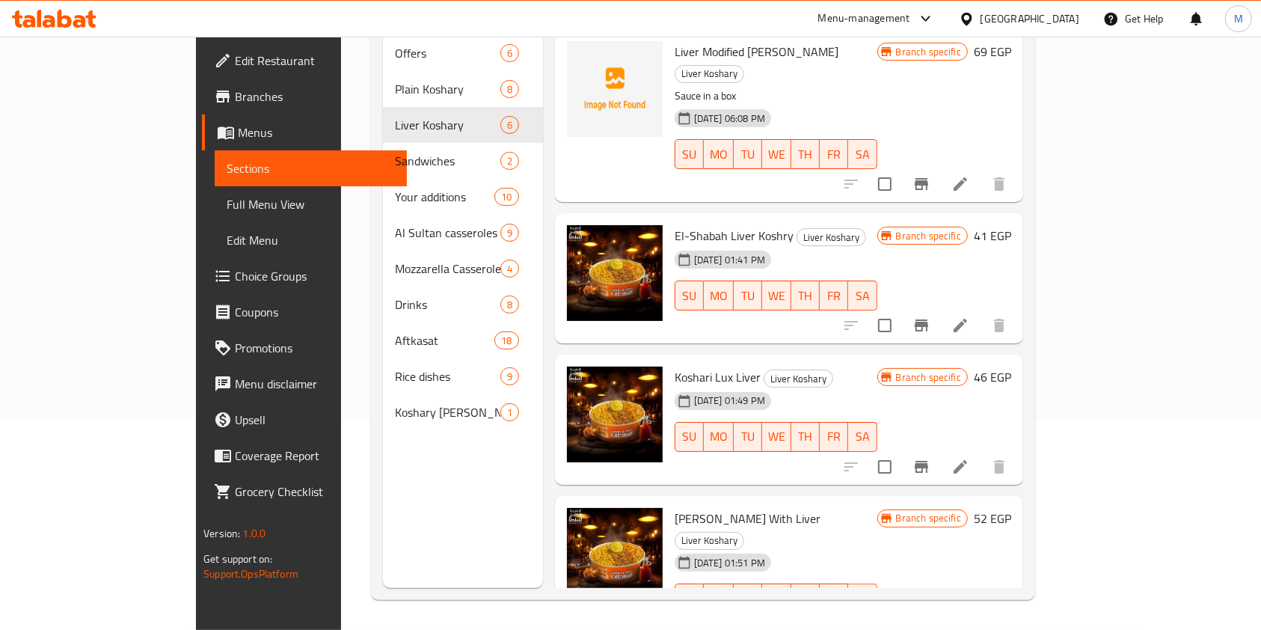
scroll to position [153, 0]
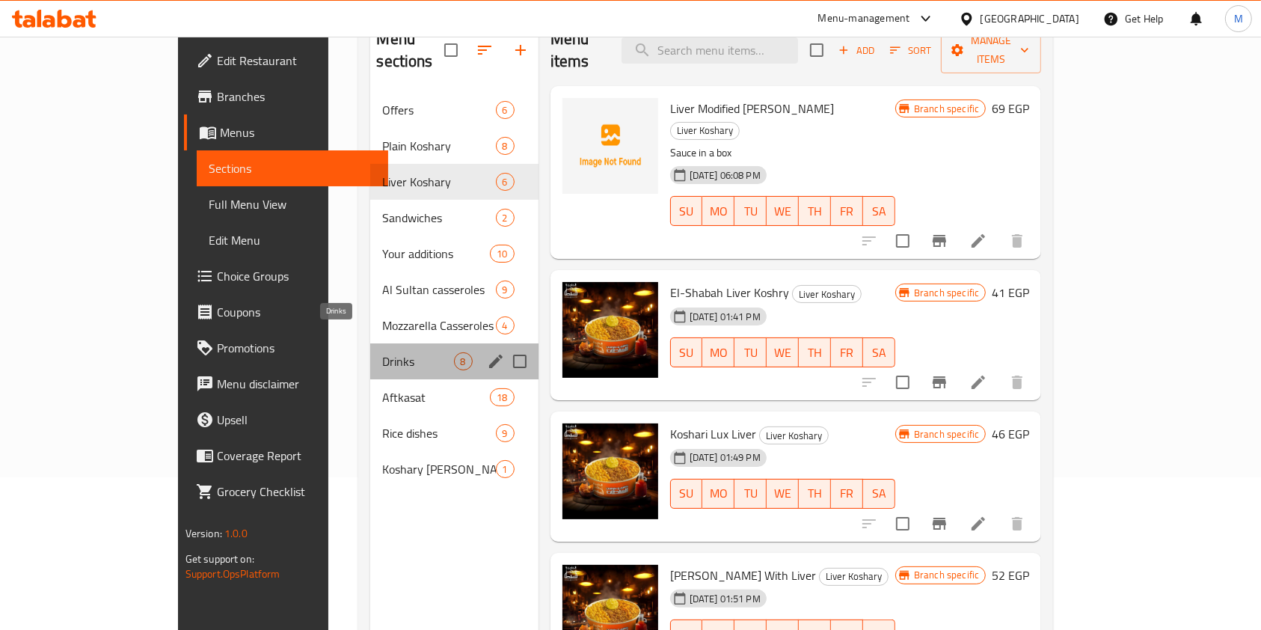
click at [382, 352] on span "Drinks" at bounding box center [417, 361] width 71 height 18
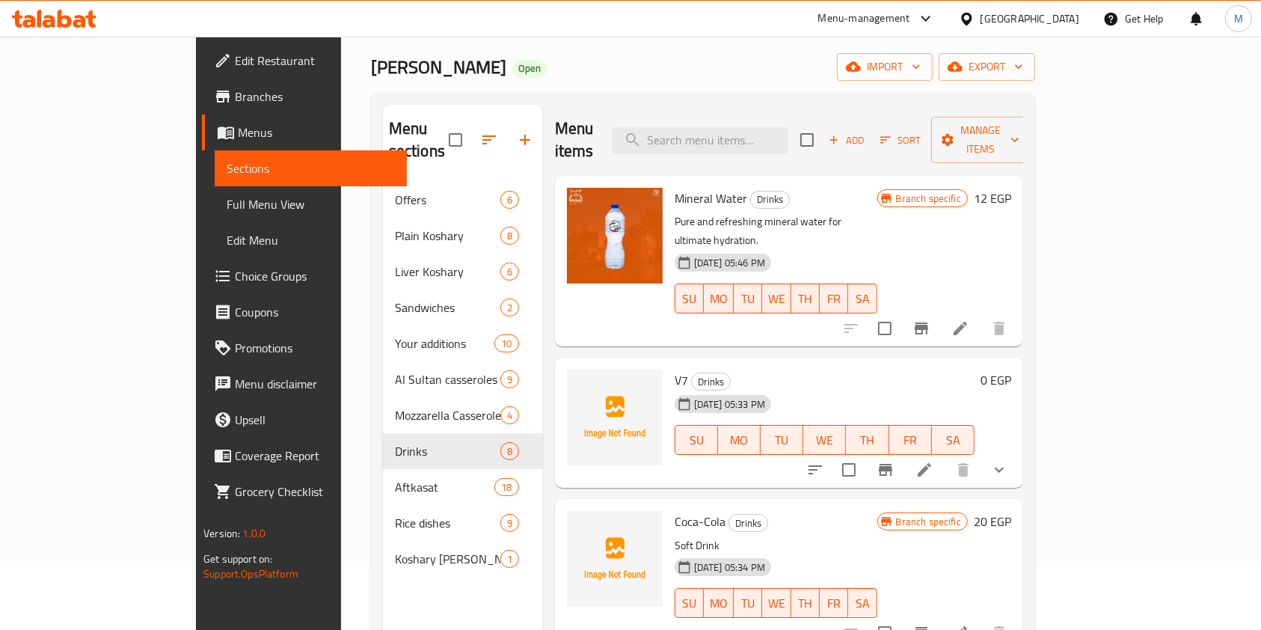
scroll to position [7, 0]
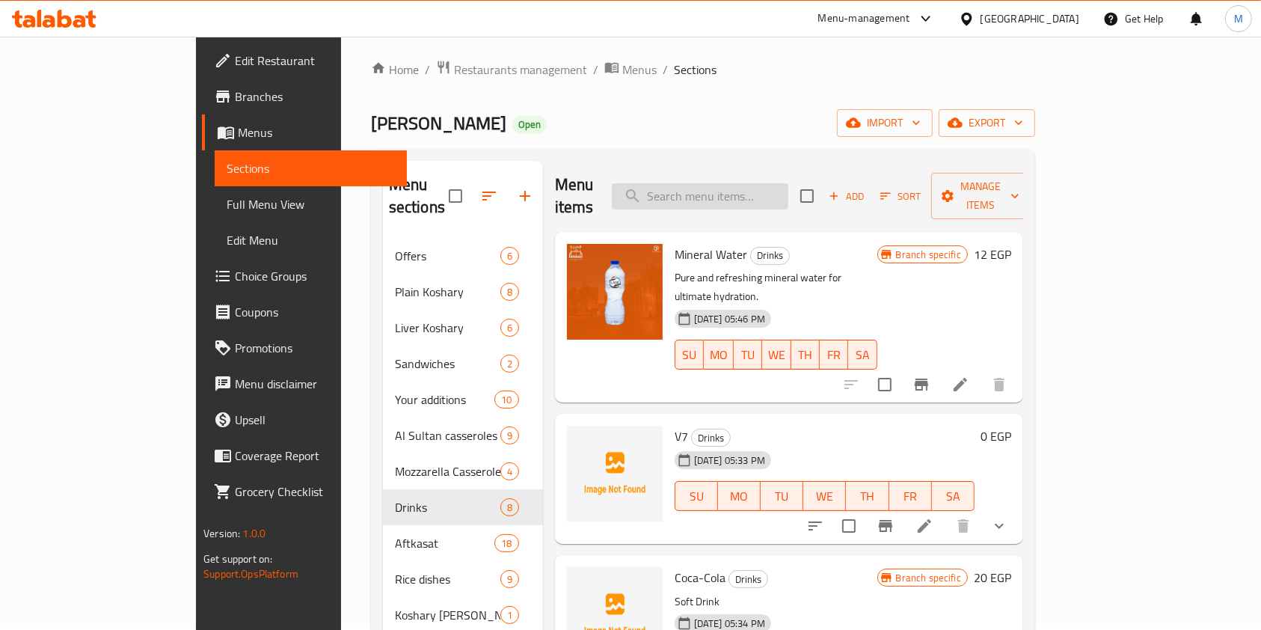
click at [772, 188] on input "search" at bounding box center [700, 196] width 177 height 26
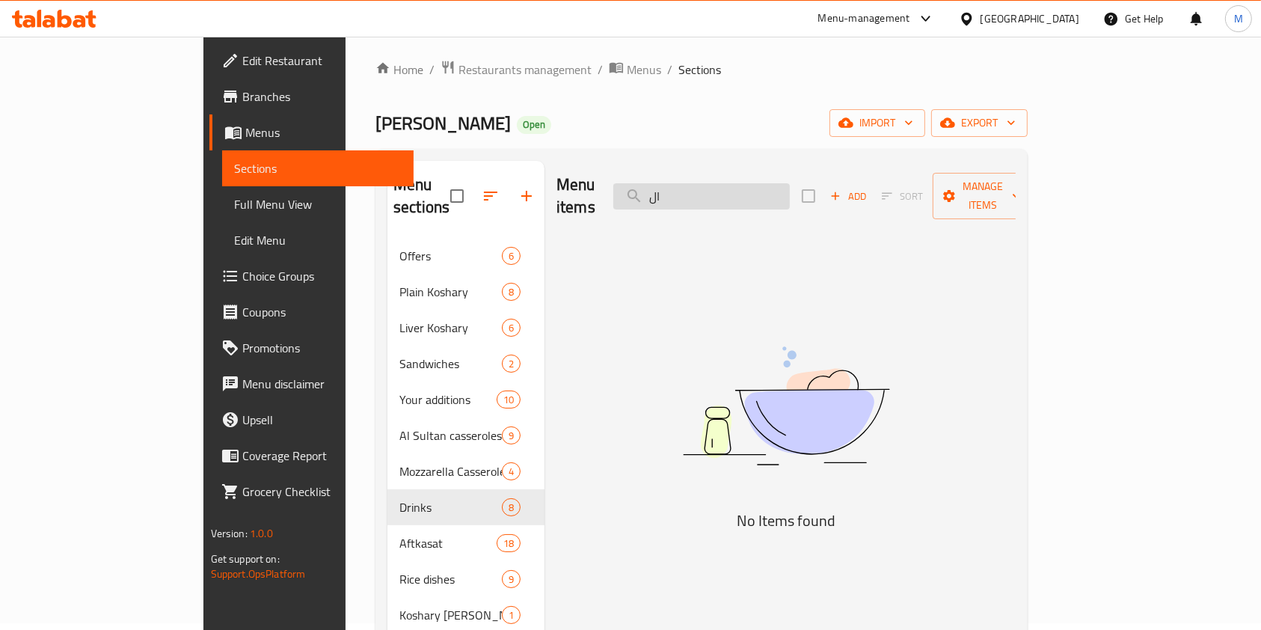
type input "ا"
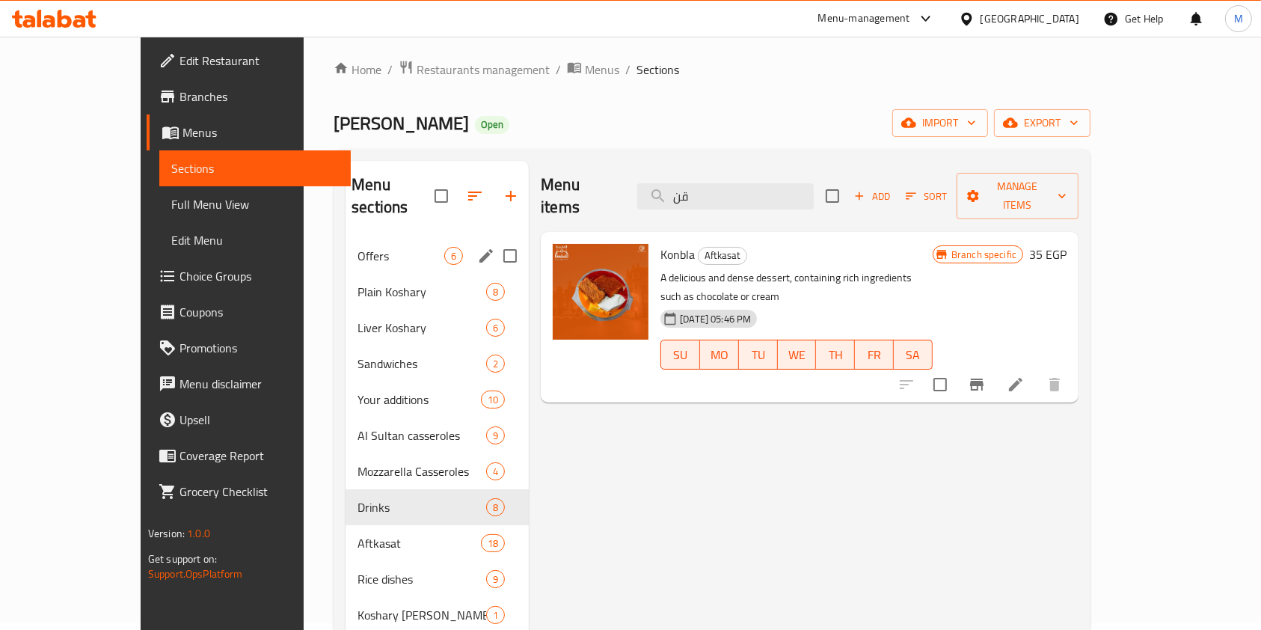
type input "قن"
click at [346, 238] on div "Offers 6" at bounding box center [437, 256] width 183 height 36
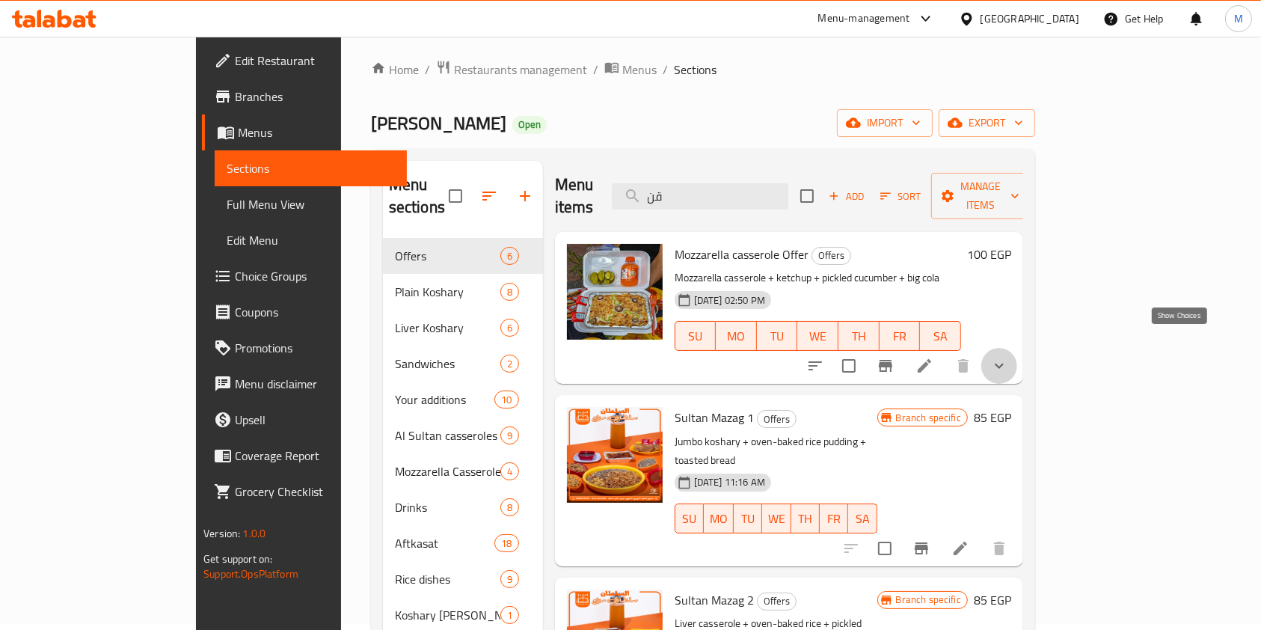
click at [1009, 357] on icon "show more" at bounding box center [1000, 366] width 18 height 18
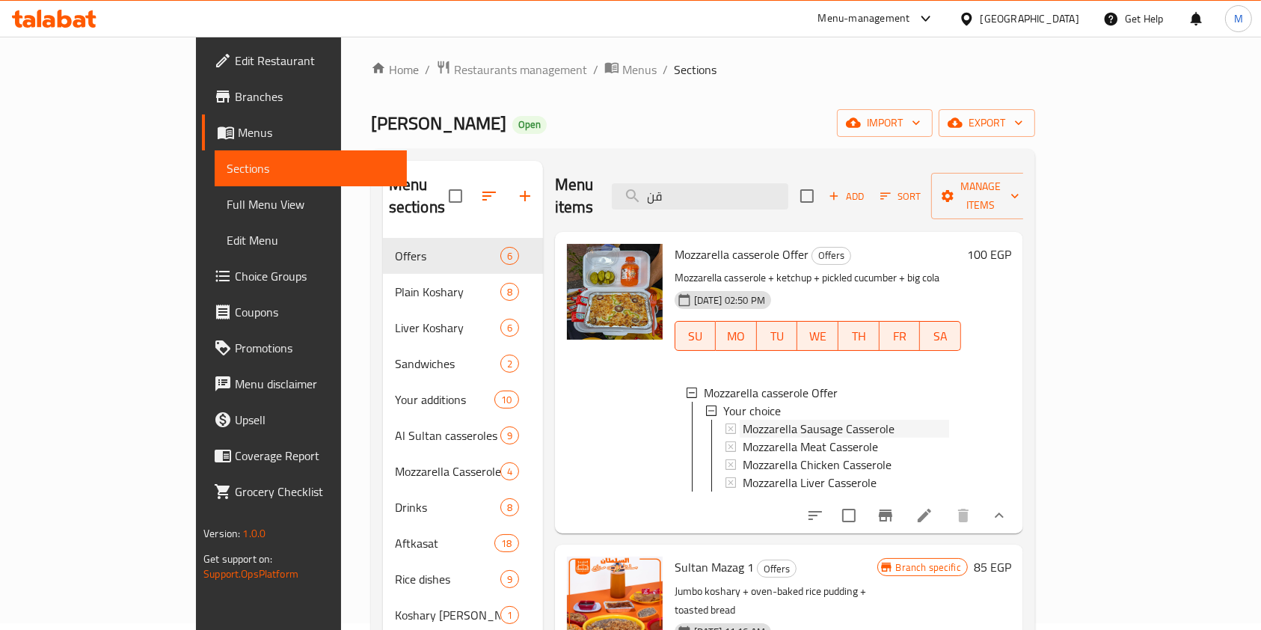
click at [878, 420] on div "Mozzarella Sausage Casserole" at bounding box center [846, 429] width 206 height 18
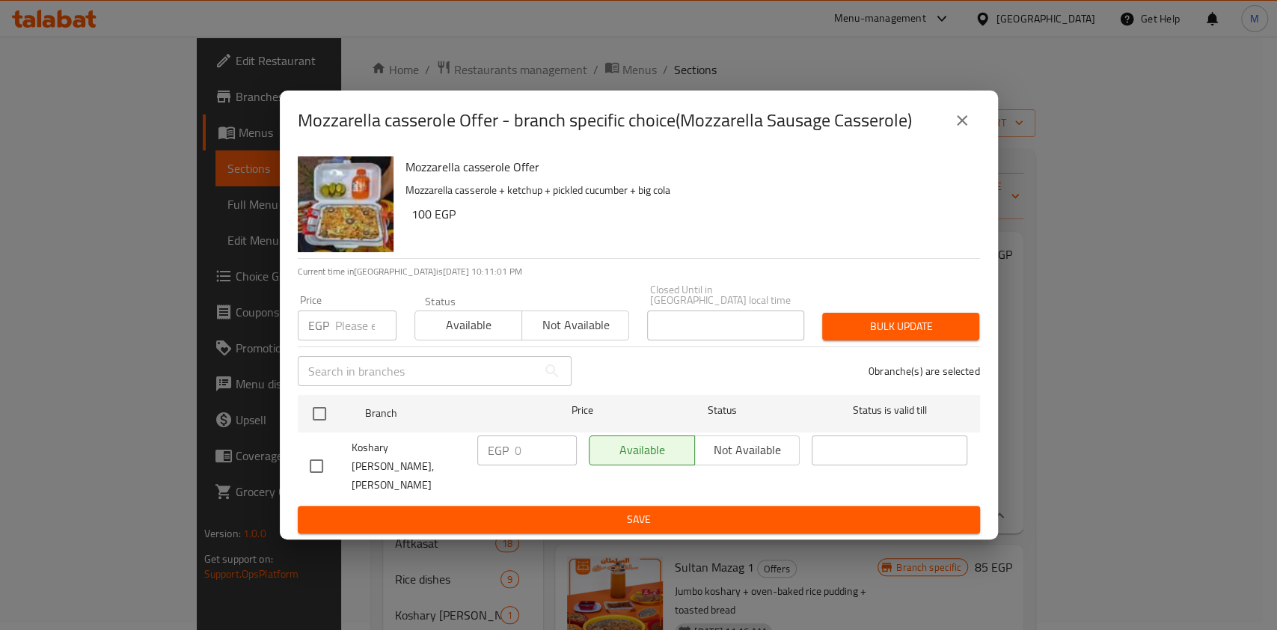
click at [946, 138] on button "close" at bounding box center [962, 121] width 36 height 36
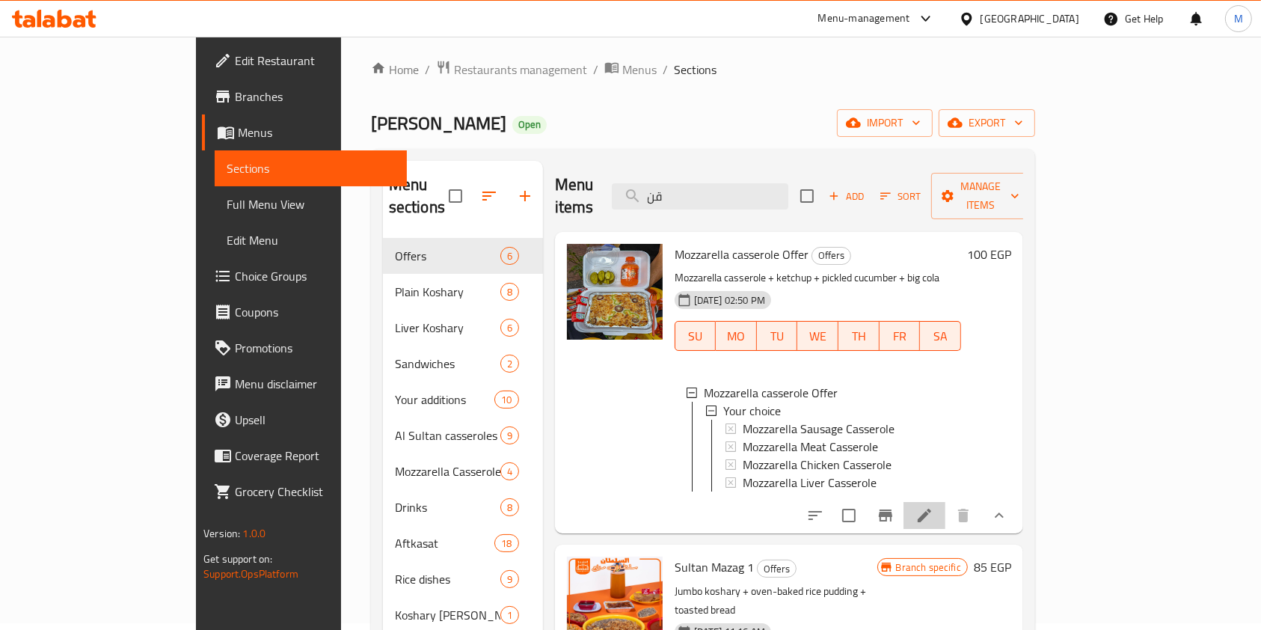
click at [946, 504] on li at bounding box center [925, 515] width 42 height 27
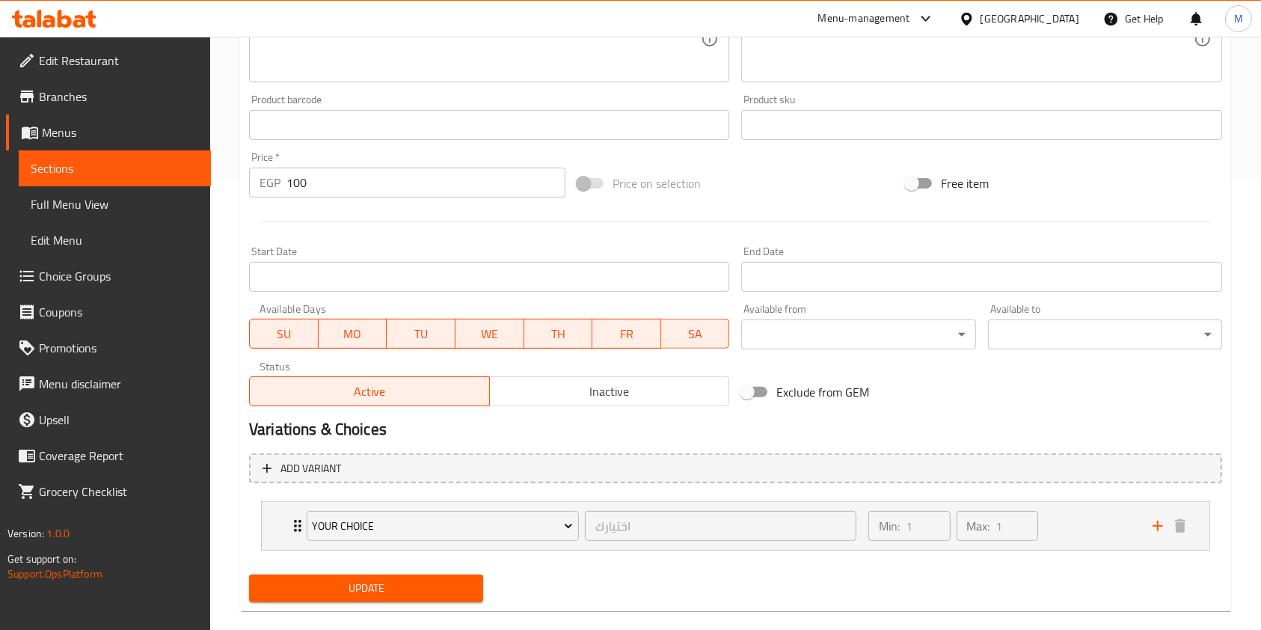
scroll to position [473, 0]
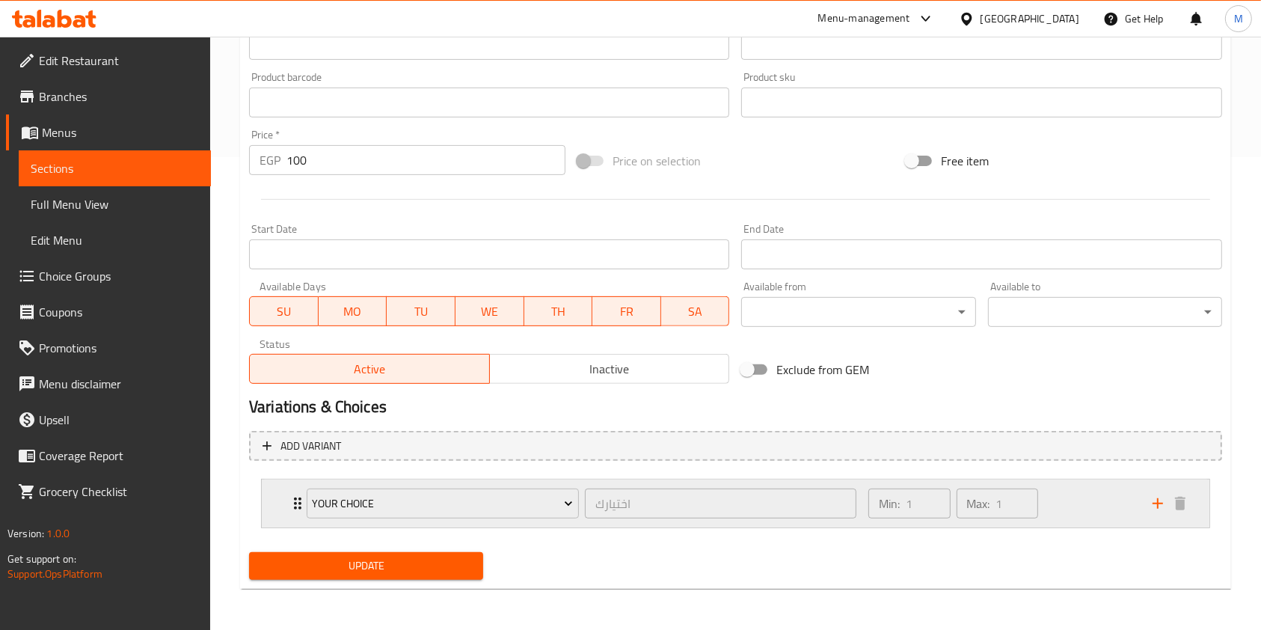
click at [1081, 507] on div "Min: 1 ​ Max: 1 ​" at bounding box center [1002, 504] width 284 height 48
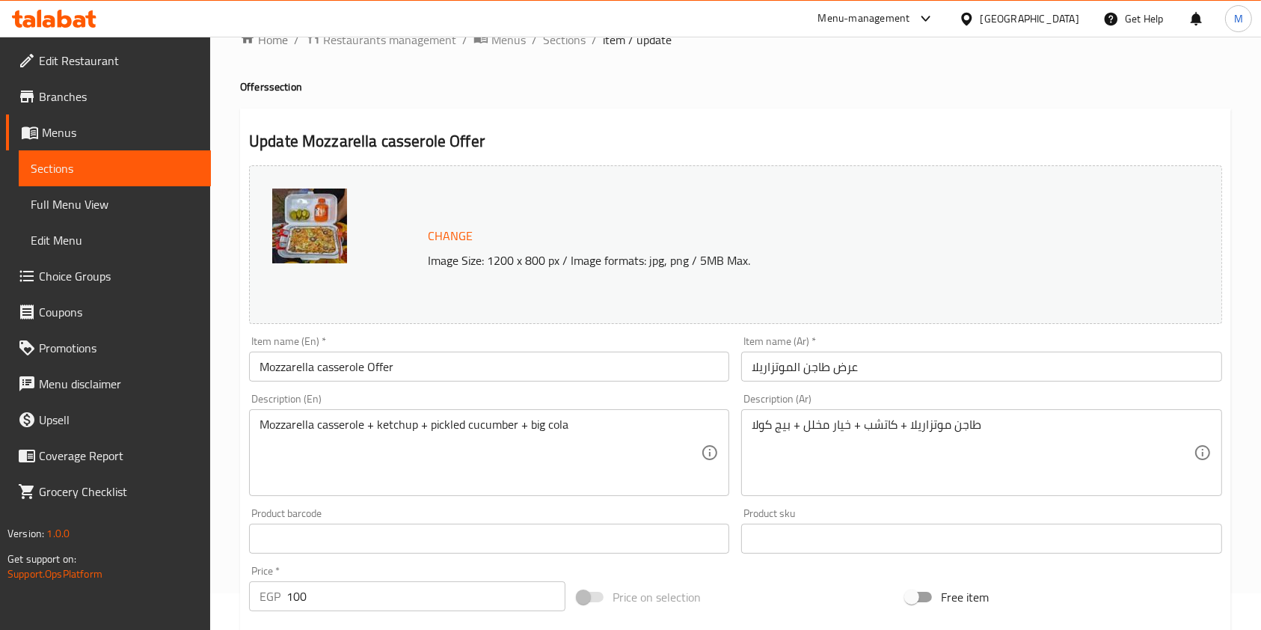
scroll to position [0, 0]
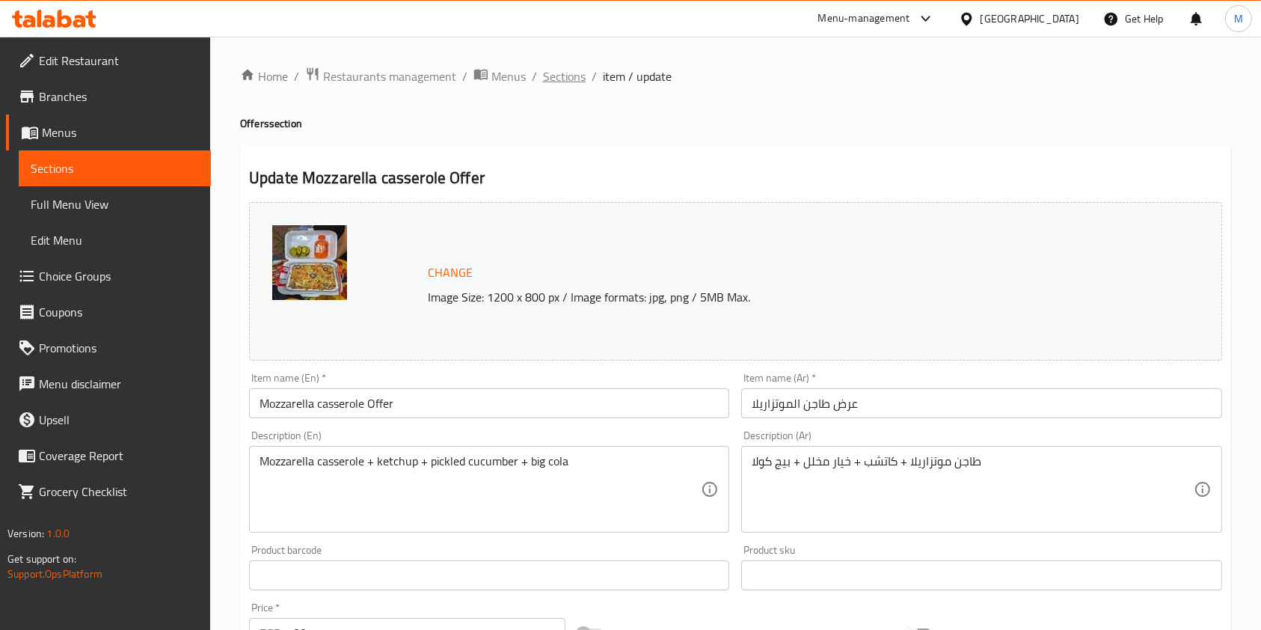
click at [571, 76] on span "Sections" at bounding box center [564, 76] width 43 height 18
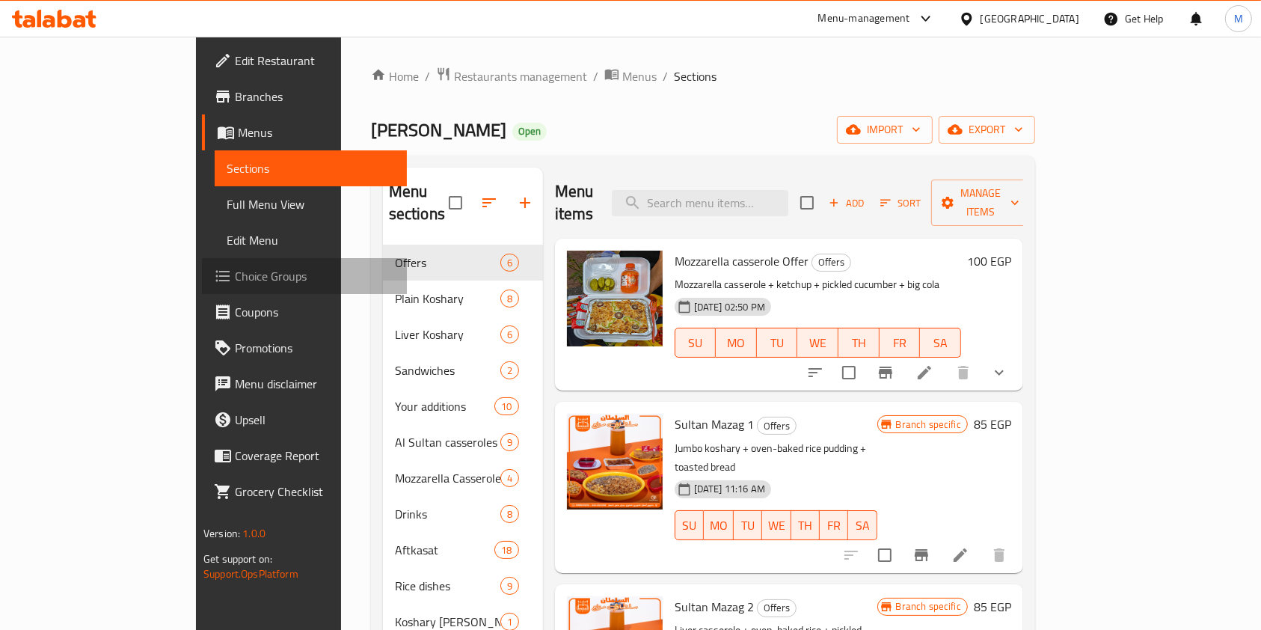
click at [235, 272] on span "Choice Groups" at bounding box center [315, 276] width 160 height 18
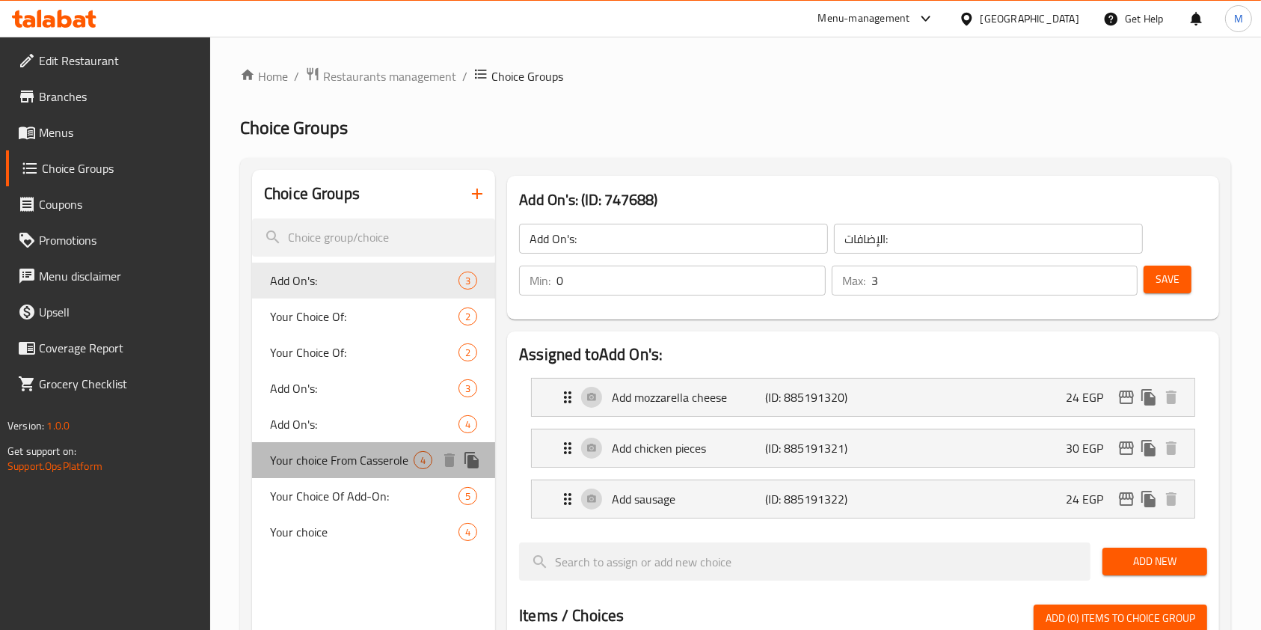
click at [373, 452] on span "Your choice From Casserole" at bounding box center [342, 460] width 144 height 18
type input "Your choice From Casserole"
type input "اختيارك من الطاجن"
type input "1"
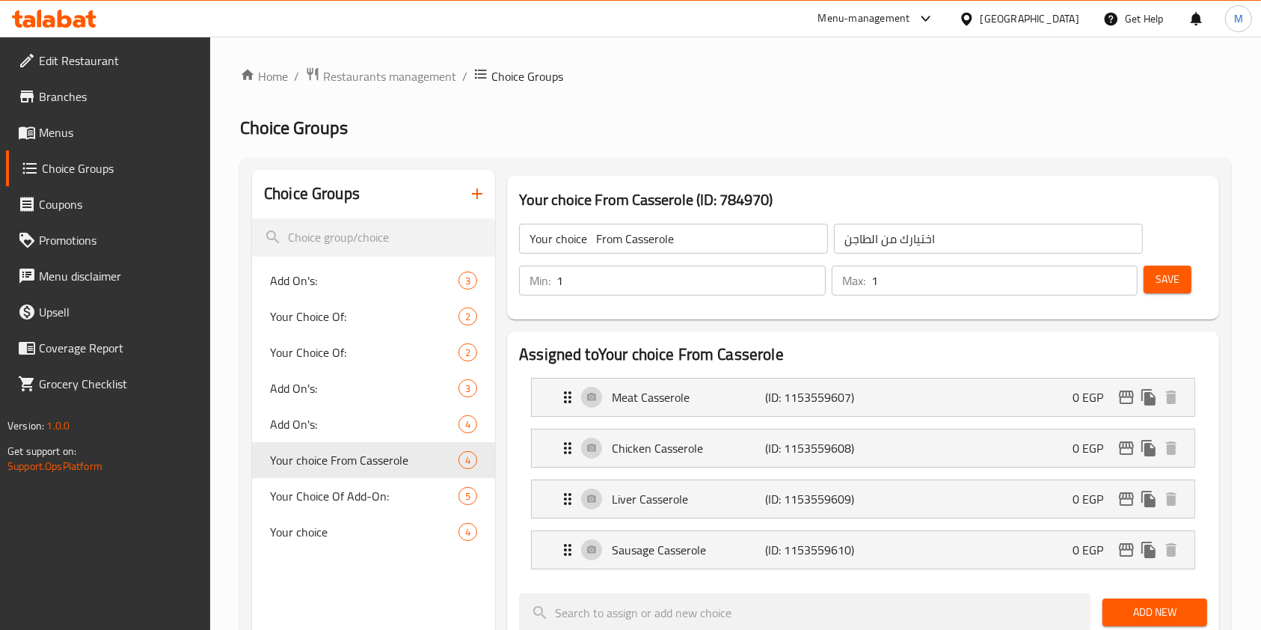
click at [54, 117] on link "Menus" at bounding box center [108, 132] width 205 height 36
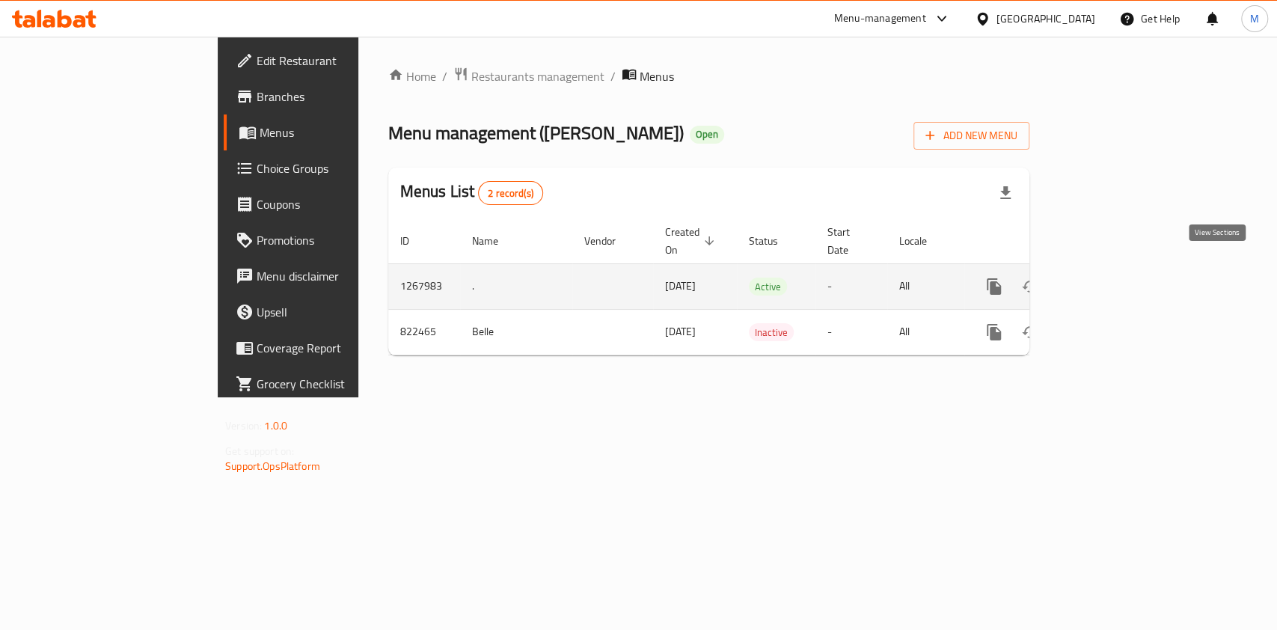
click at [1111, 278] on icon "enhanced table" at bounding box center [1102, 287] width 18 height 18
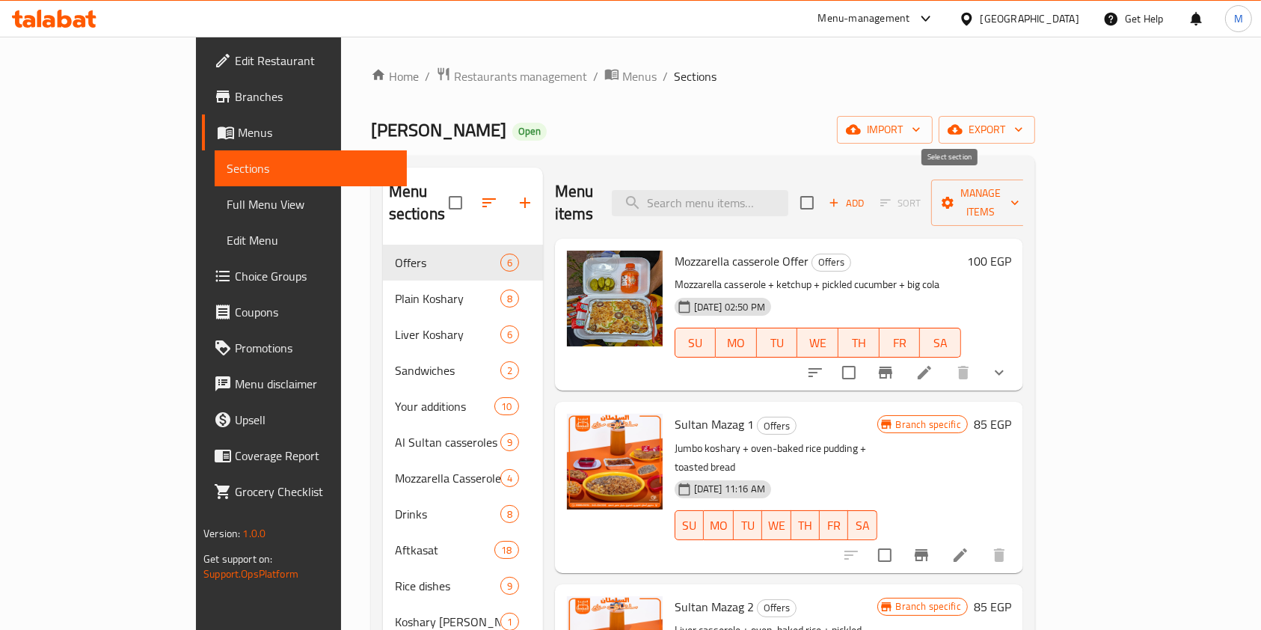
click at [823, 191] on input "checkbox" at bounding box center [807, 202] width 31 height 31
checkbox input "true"
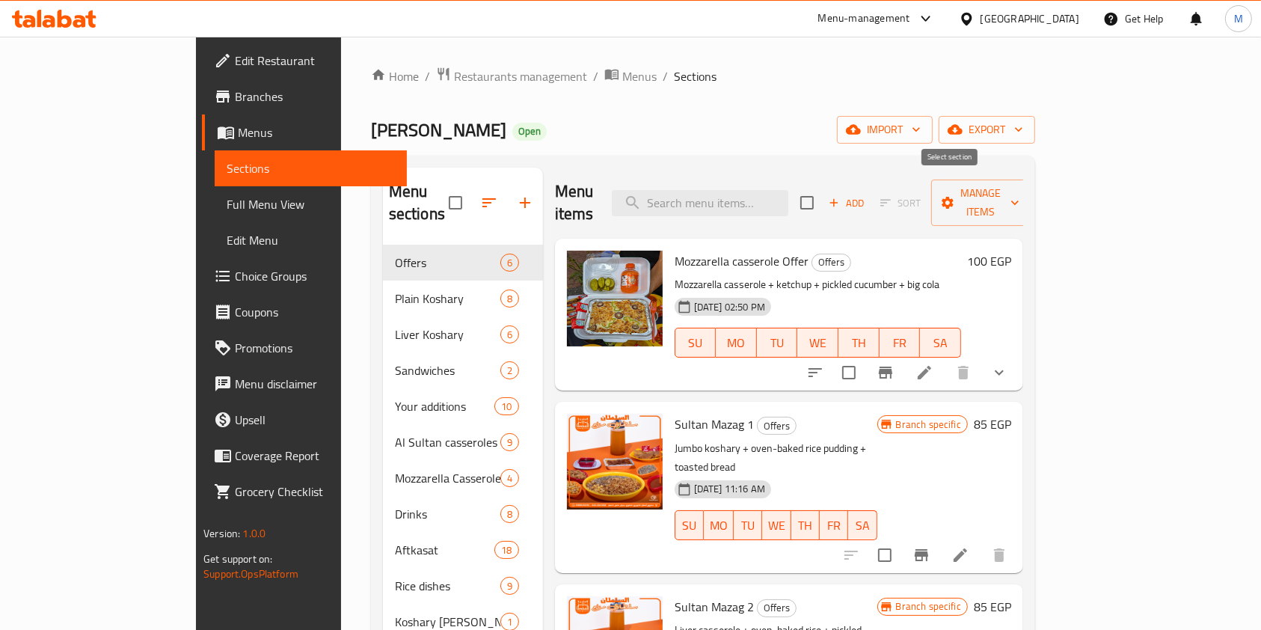
checkbox input "true"
click at [823, 189] on input "checkbox" at bounding box center [807, 202] width 31 height 31
checkbox input "false"
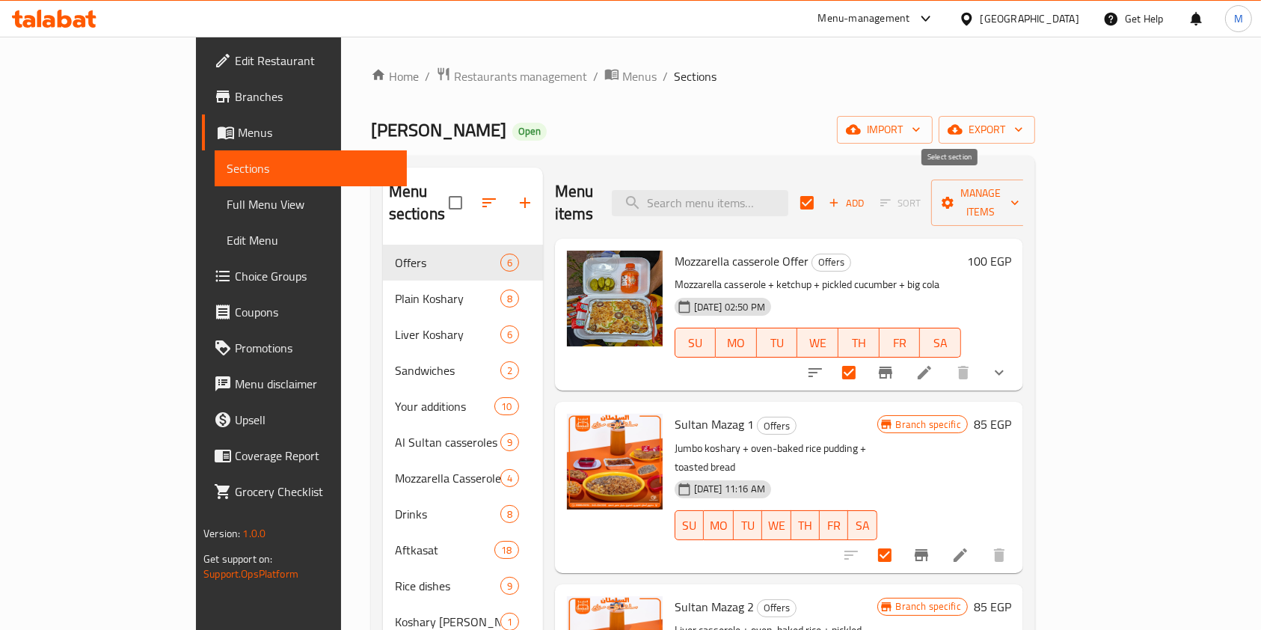
checkbox input "false"
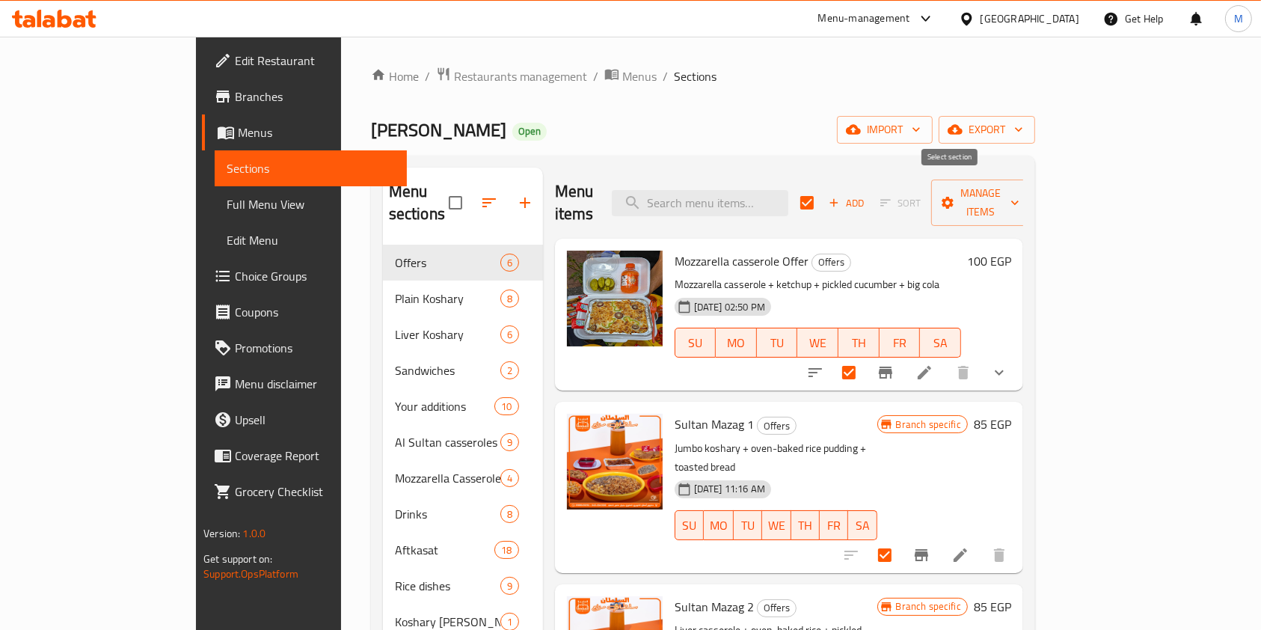
checkbox input "false"
click at [867, 195] on span "Add" at bounding box center [847, 203] width 40 height 17
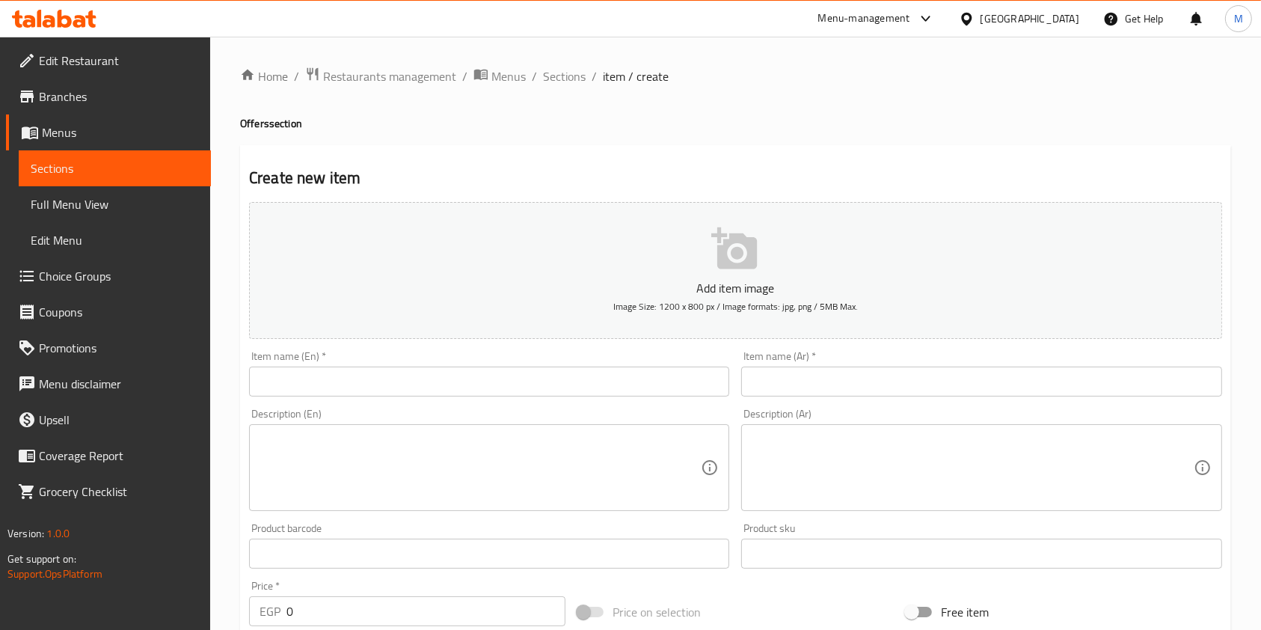
click at [848, 392] on input "text" at bounding box center [981, 382] width 480 height 30
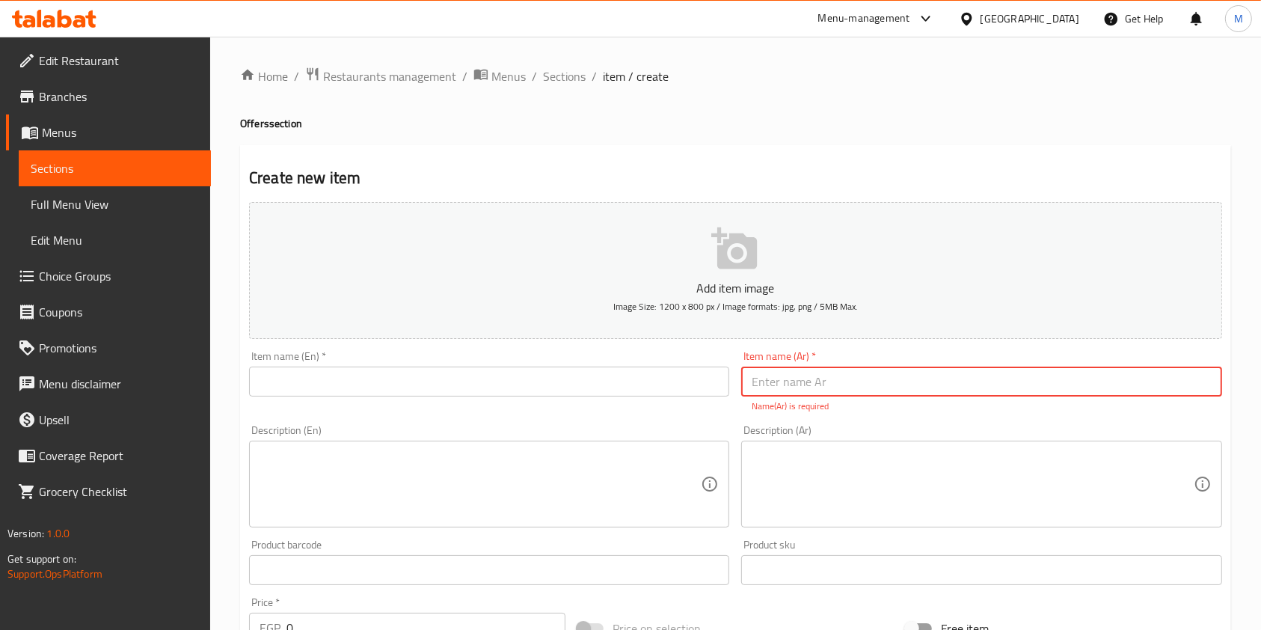
click at [777, 376] on input "text" at bounding box center [981, 382] width 480 height 30
paste input "عرض مكس حلو وحادق"
type input "عرض مكس حلو وحادق"
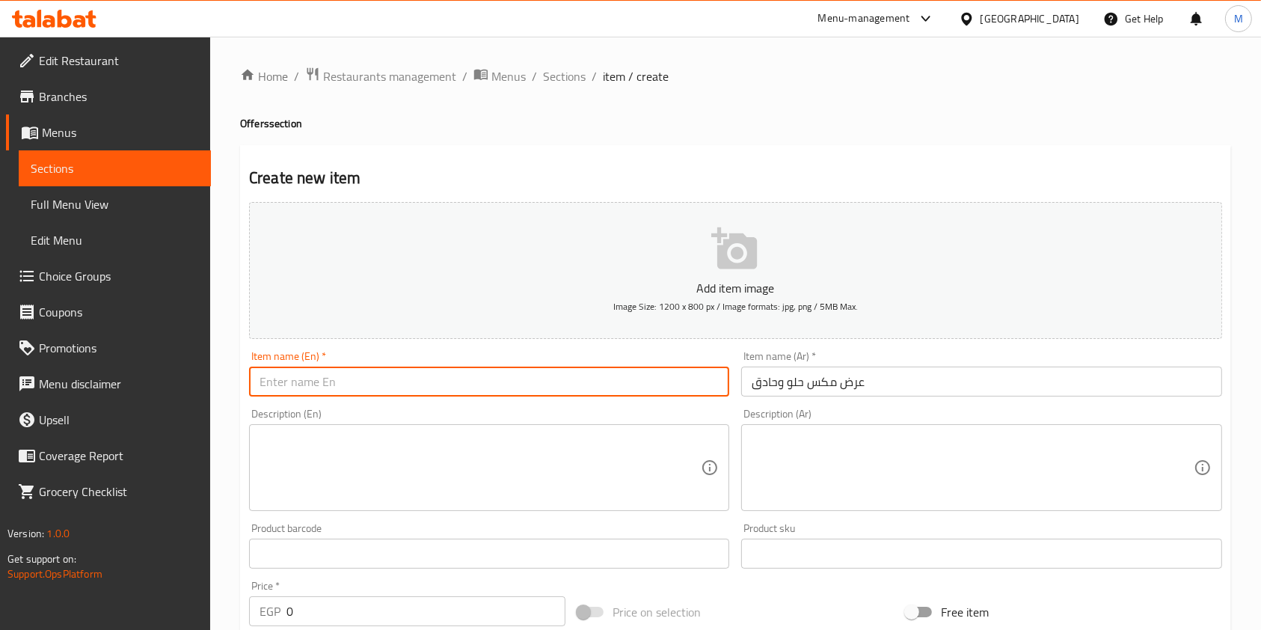
click at [378, 385] on input "text" at bounding box center [489, 382] width 480 height 30
paste input "helw we hadiq"
click at [305, 381] on input "helw we hadiq Offer" at bounding box center [489, 382] width 480 height 30
click at [287, 388] on input "helw we Hadiq Offer" at bounding box center [489, 382] width 480 height 30
click at [261, 386] on input "helw We Hadiq Offer" at bounding box center [489, 382] width 480 height 30
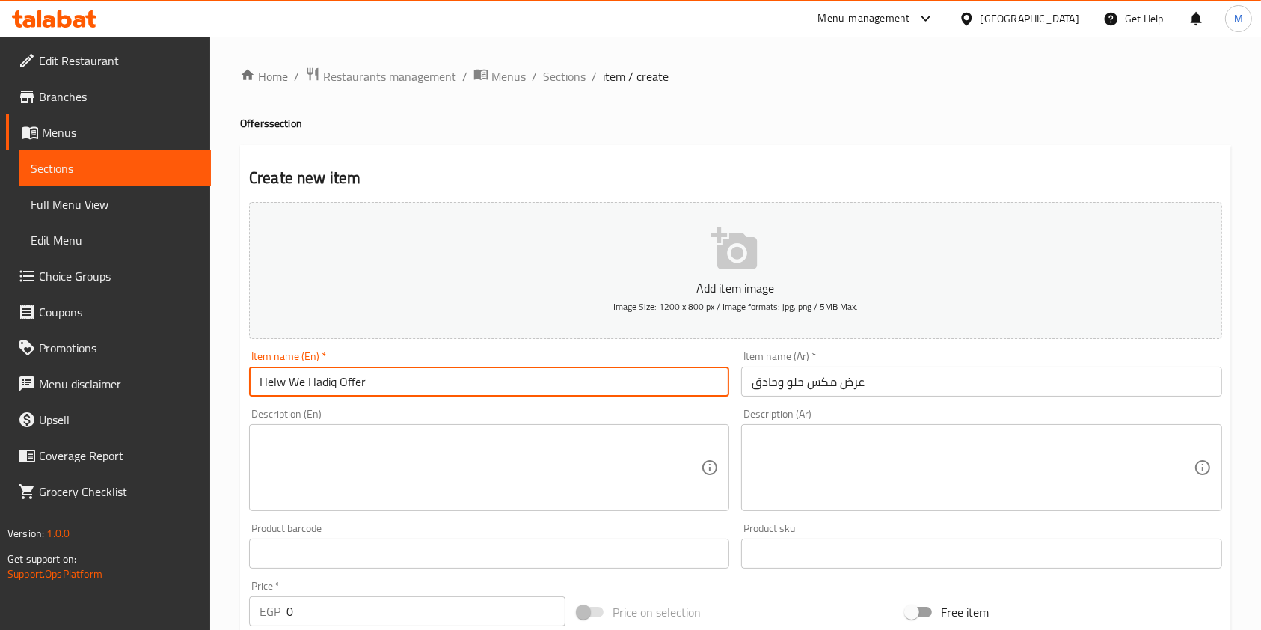
type input "Helw We Hadiq Offer"
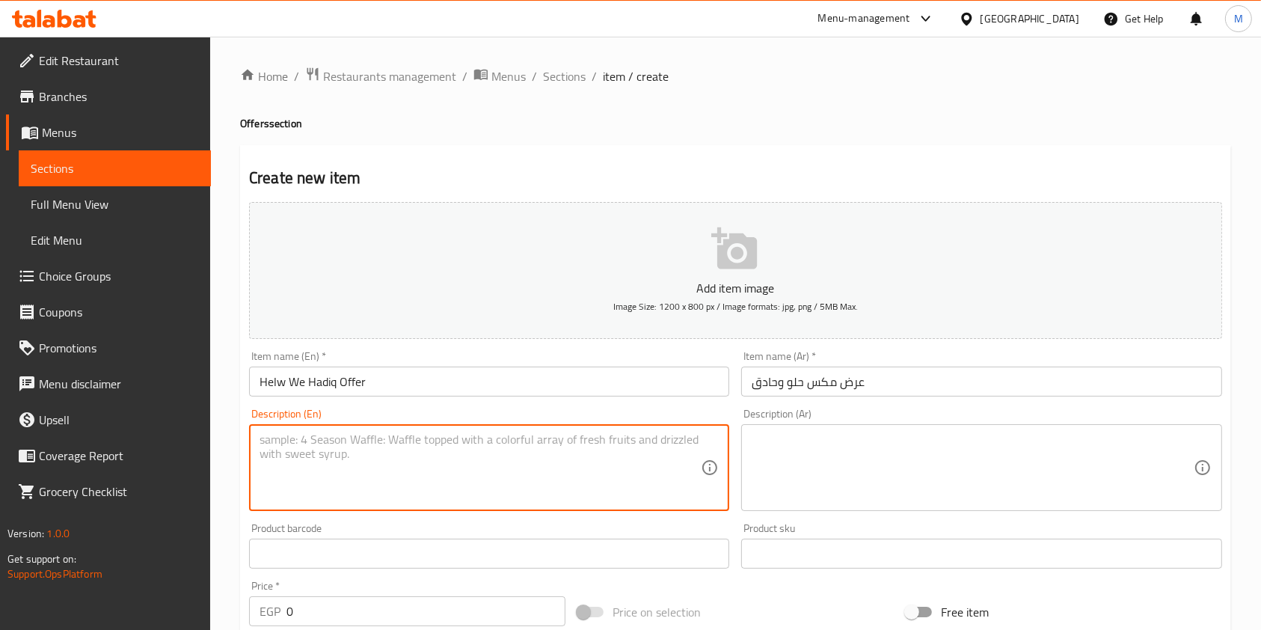
click at [414, 465] on textarea at bounding box center [480, 467] width 441 height 71
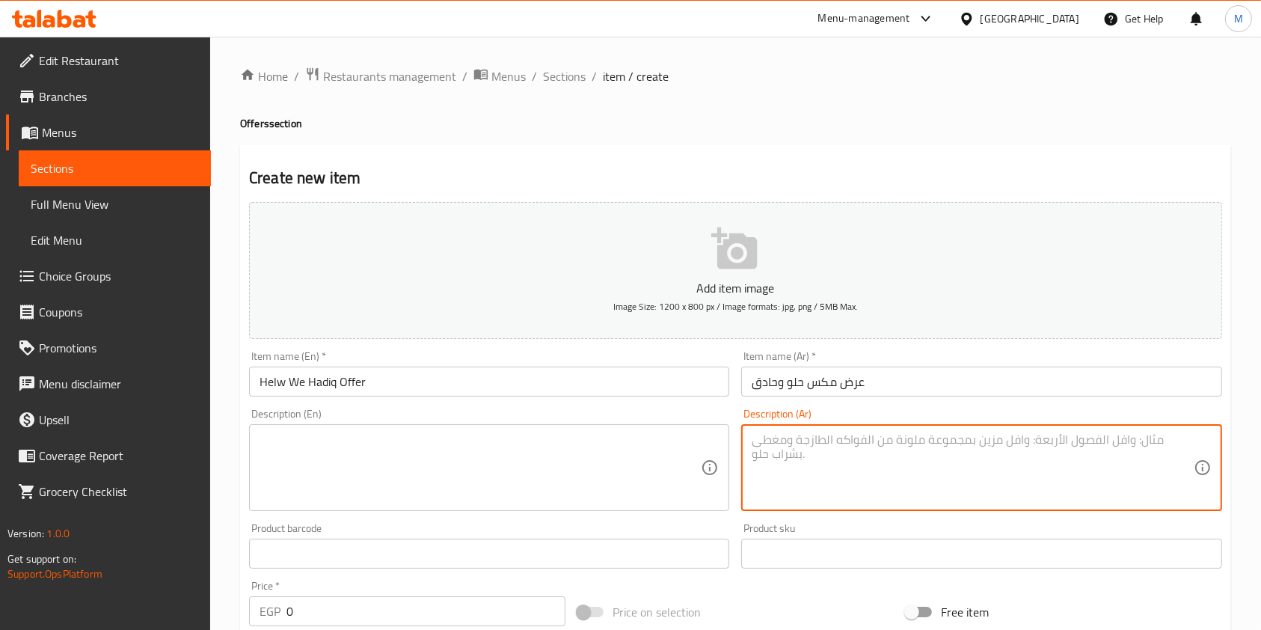
click at [815, 465] on textarea at bounding box center [972, 467] width 441 height 71
paste textarea "اختيار من طاجن موتزاريلا + قنبلة"
type textarea "اختيار من طاجن موتزاريلا + قنبلة"
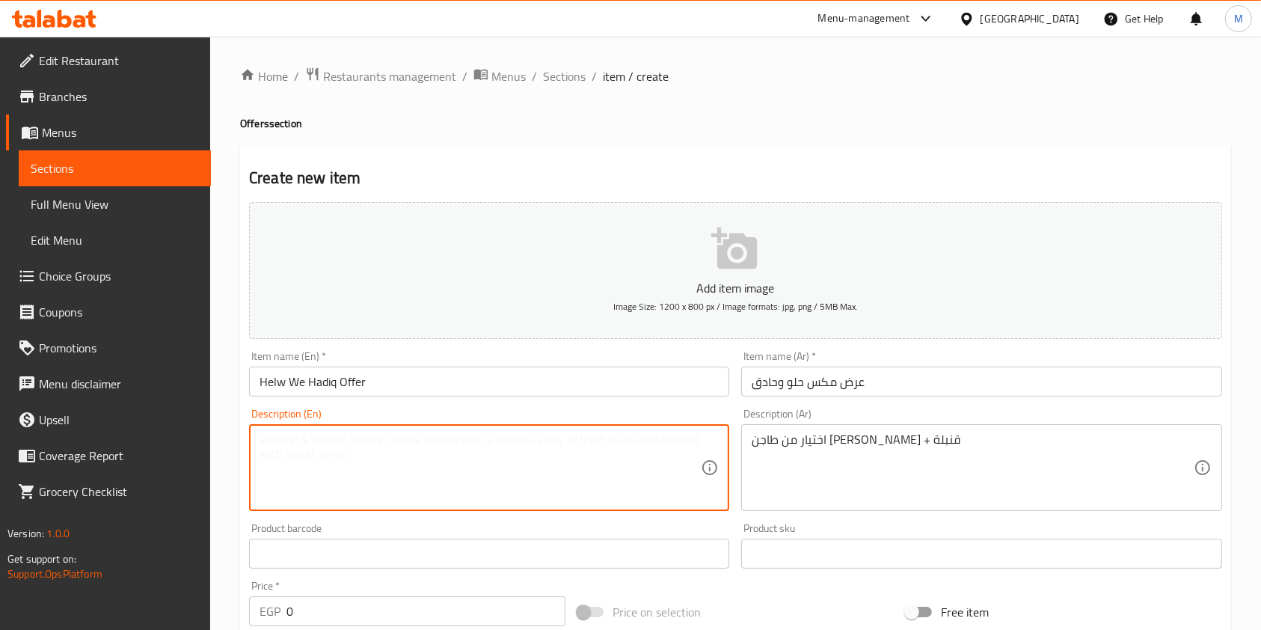
paste textarea "Selection of mozzarella casserole + bomb"
paste textarea "qunbella"
click at [450, 441] on textarea "Selection of mozzarella casserole + bombqunbella" at bounding box center [480, 467] width 441 height 71
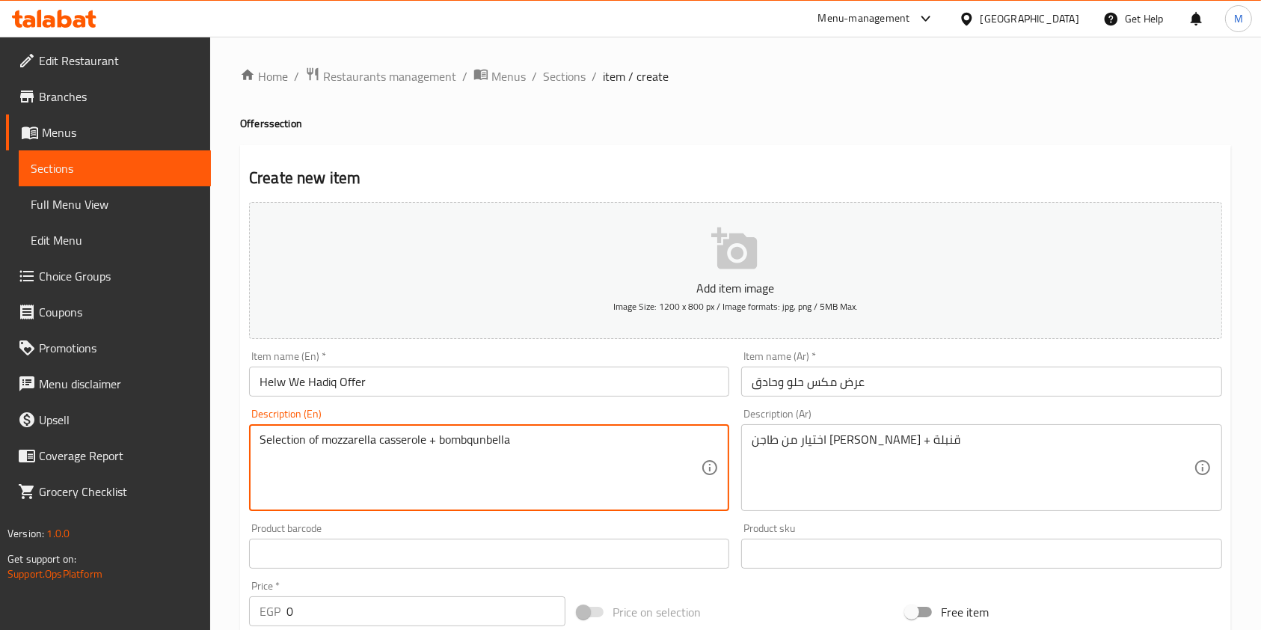
click at [450, 441] on textarea "Selection of mozzarella casserole + bombqunbella" at bounding box center [480, 467] width 441 height 71
drag, startPoint x: 442, startPoint y: 441, endPoint x: 450, endPoint y: 482, distance: 41.2
click at [442, 443] on textarea "Selection of mozzarella casserole + bombqunbella" at bounding box center [480, 467] width 441 height 71
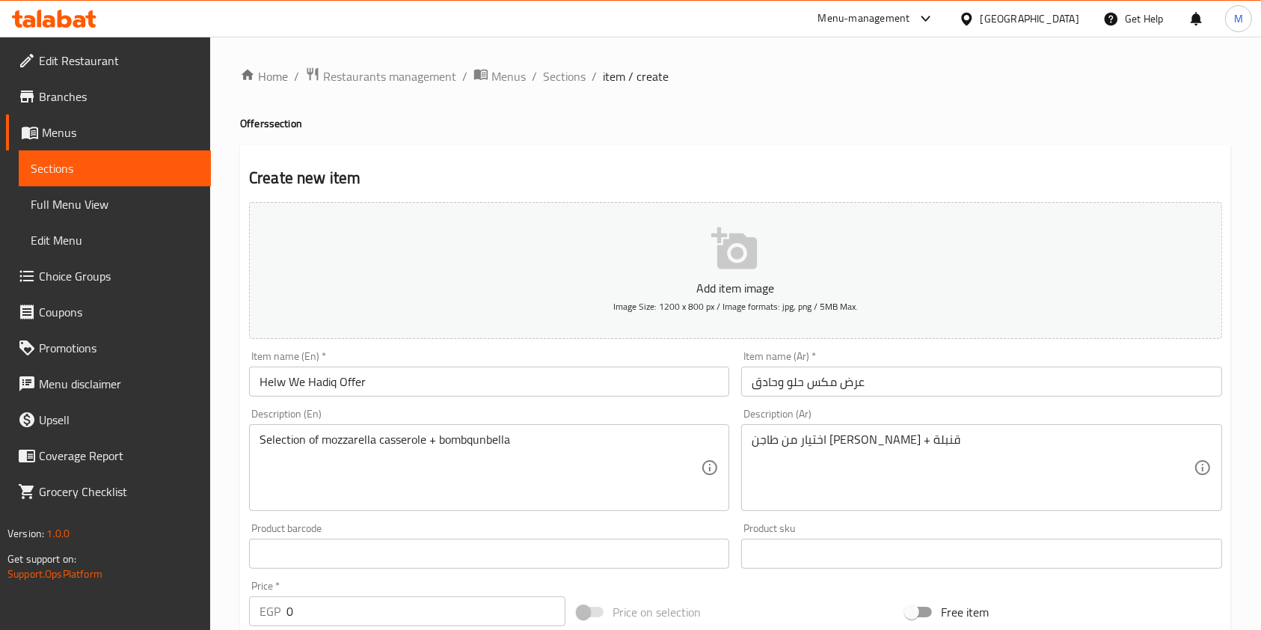
drag, startPoint x: 458, startPoint y: 523, endPoint x: 460, endPoint y: 486, distance: 37.5
click at [459, 523] on div "Product barcode Product barcode" at bounding box center [489, 546] width 492 height 58
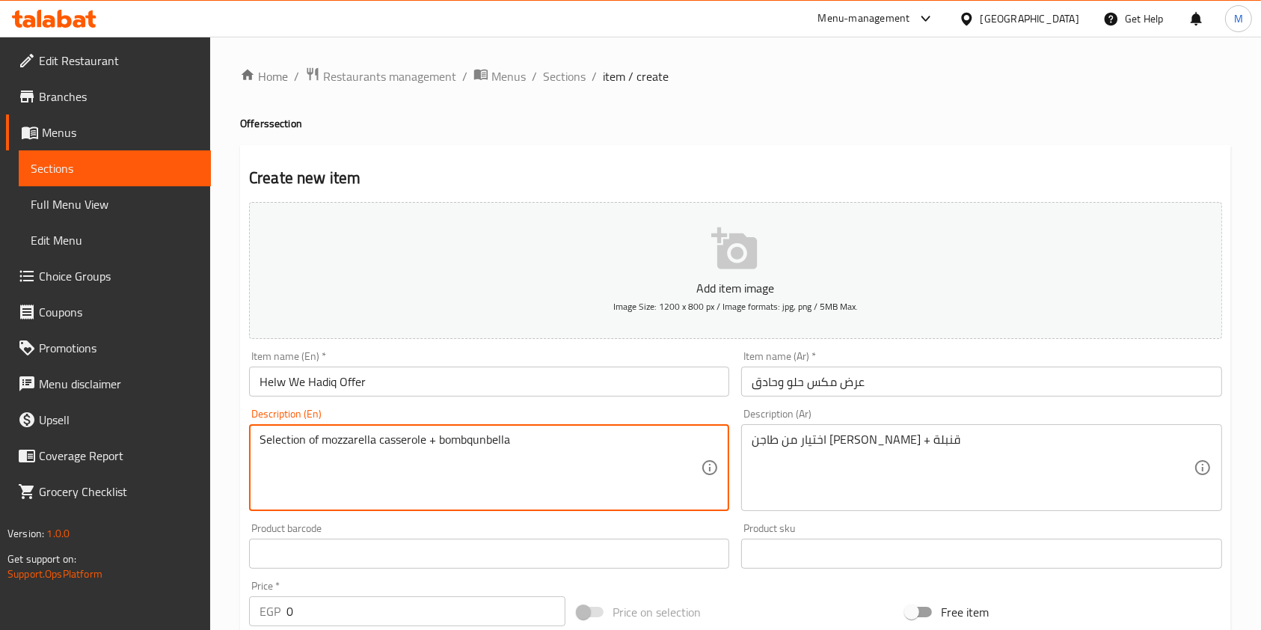
drag, startPoint x: 439, startPoint y: 440, endPoint x: 519, endPoint y: 442, distance: 80.1
paste textarea
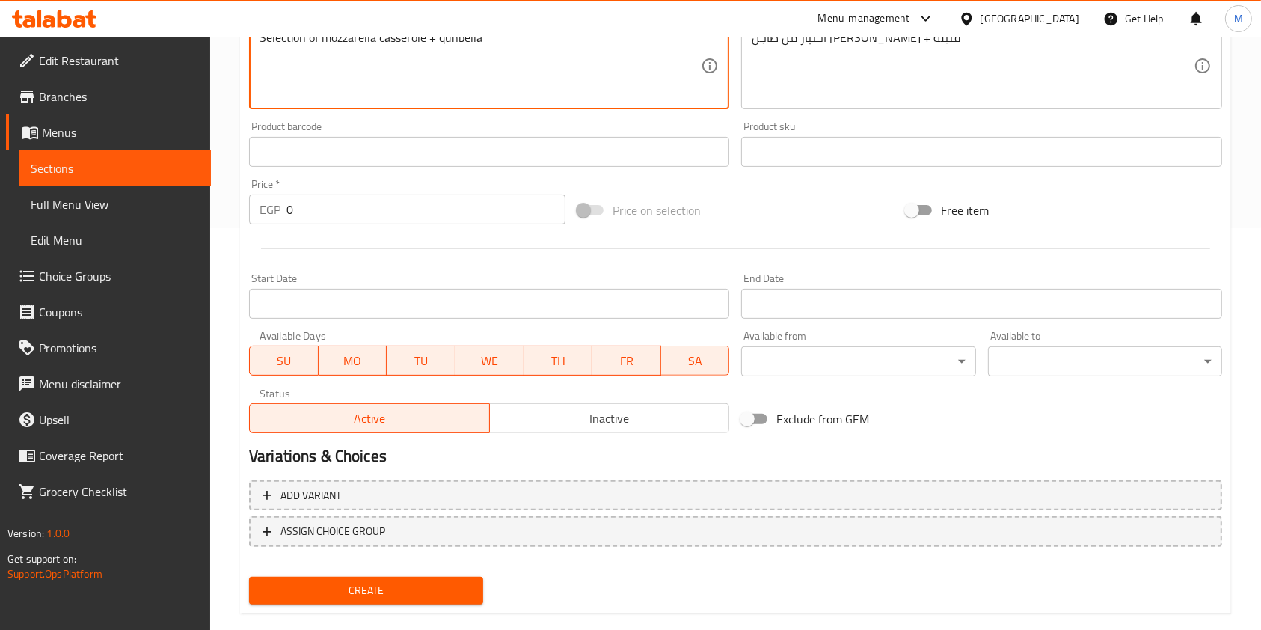
scroll to position [427, 0]
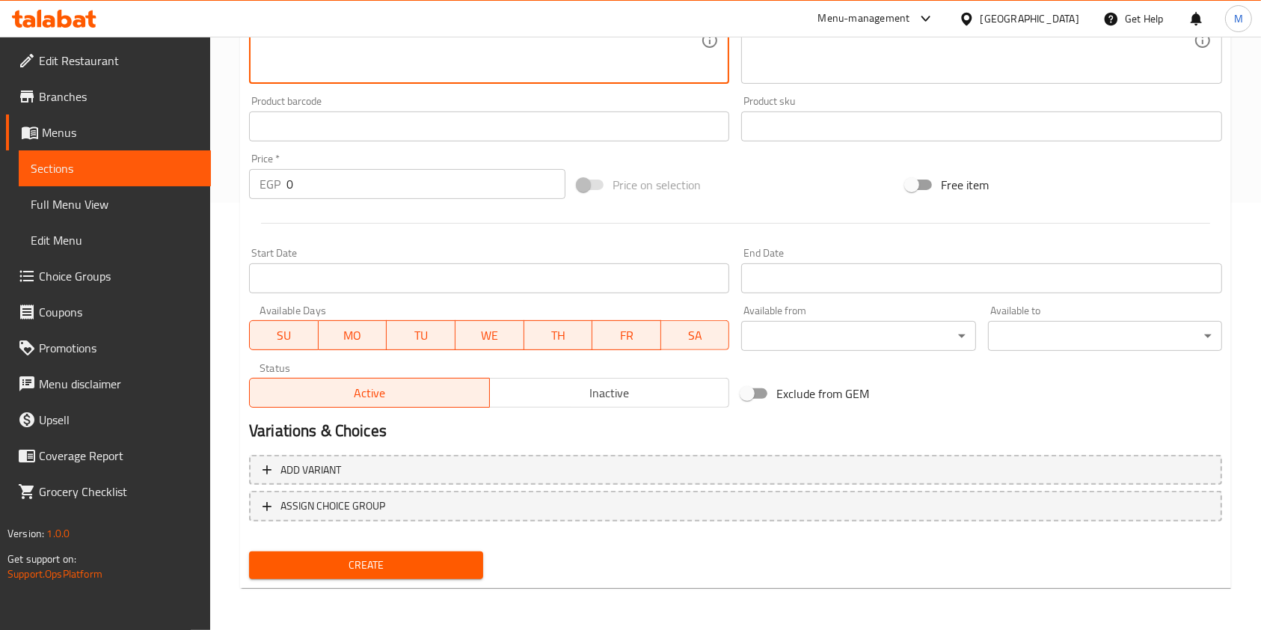
type textarea "Selection of mozzarella casserole + qunbella"
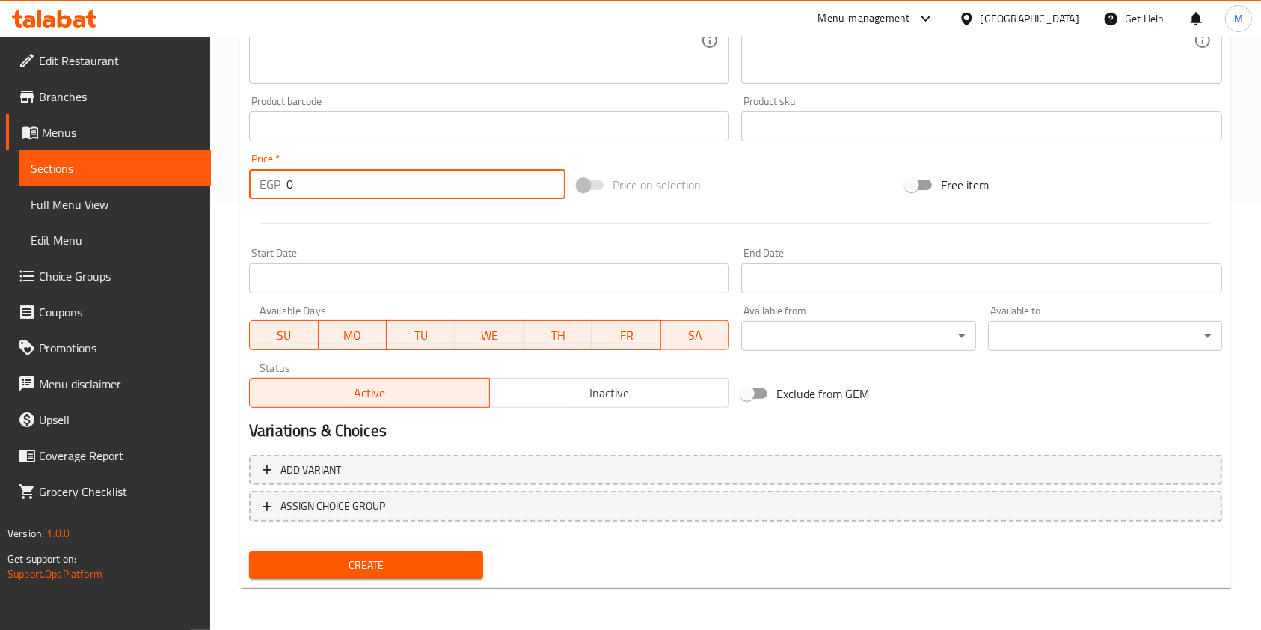
drag, startPoint x: 321, startPoint y: 190, endPoint x: 283, endPoint y: 195, distance: 38.5
click at [283, 195] on div "EGP 0 Price *" at bounding box center [407, 184] width 316 height 30
type input "95"
click at [409, 554] on button "Create" at bounding box center [366, 565] width 234 height 28
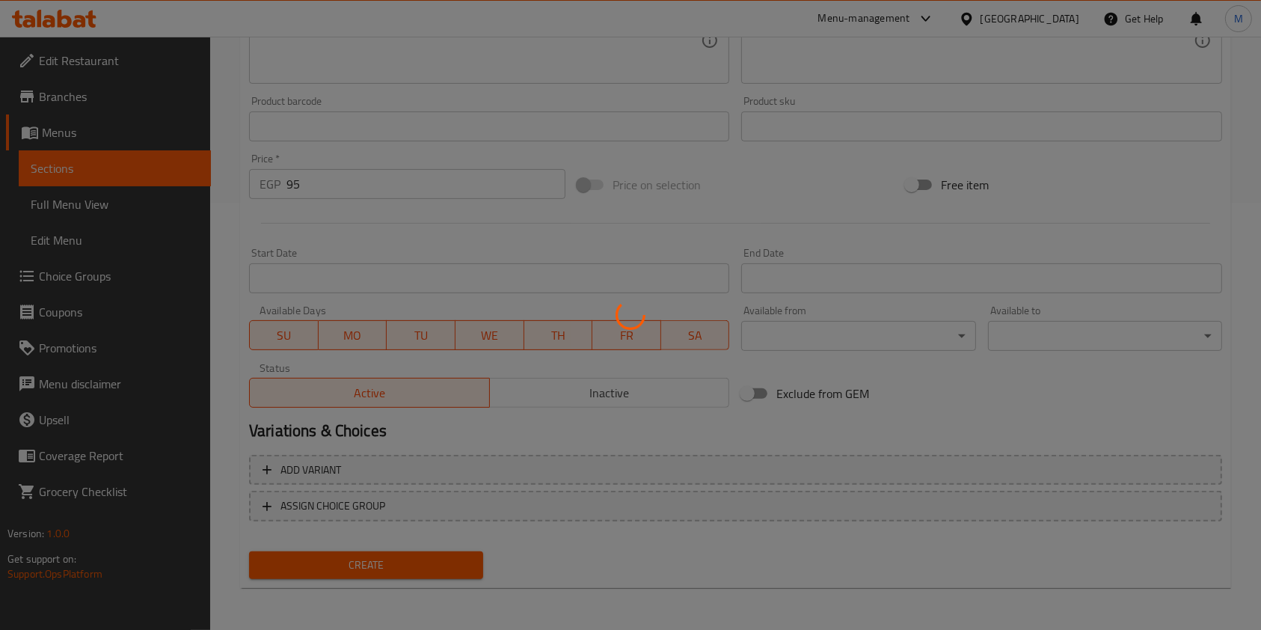
type input "0"
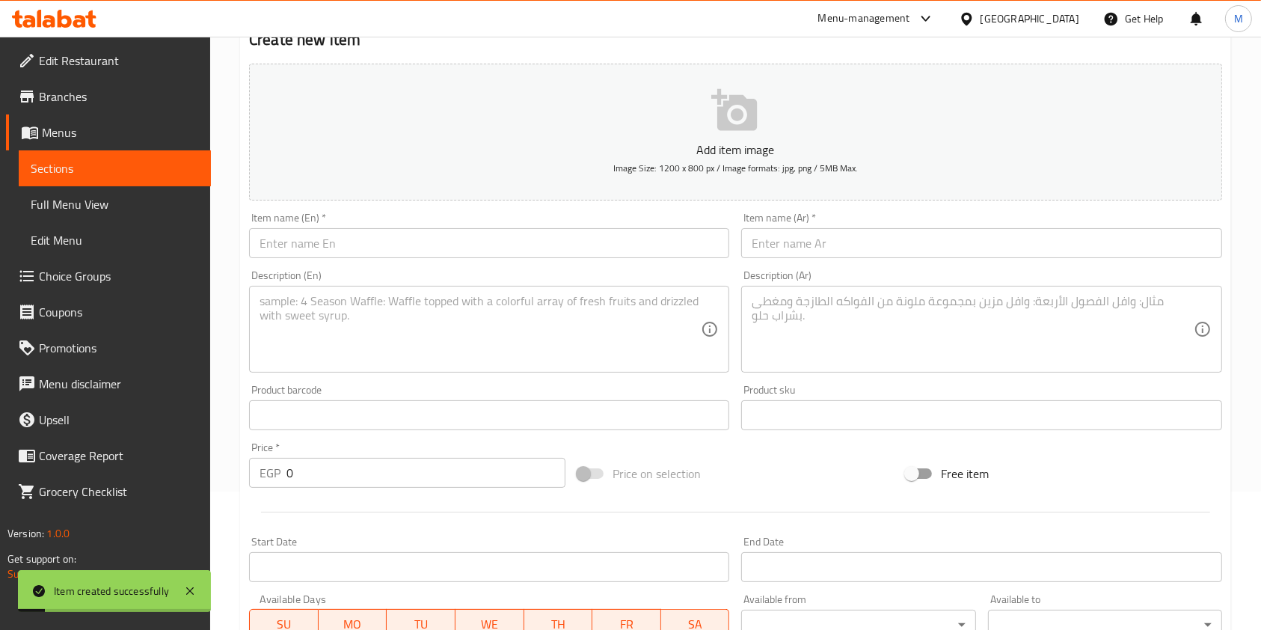
scroll to position [0, 0]
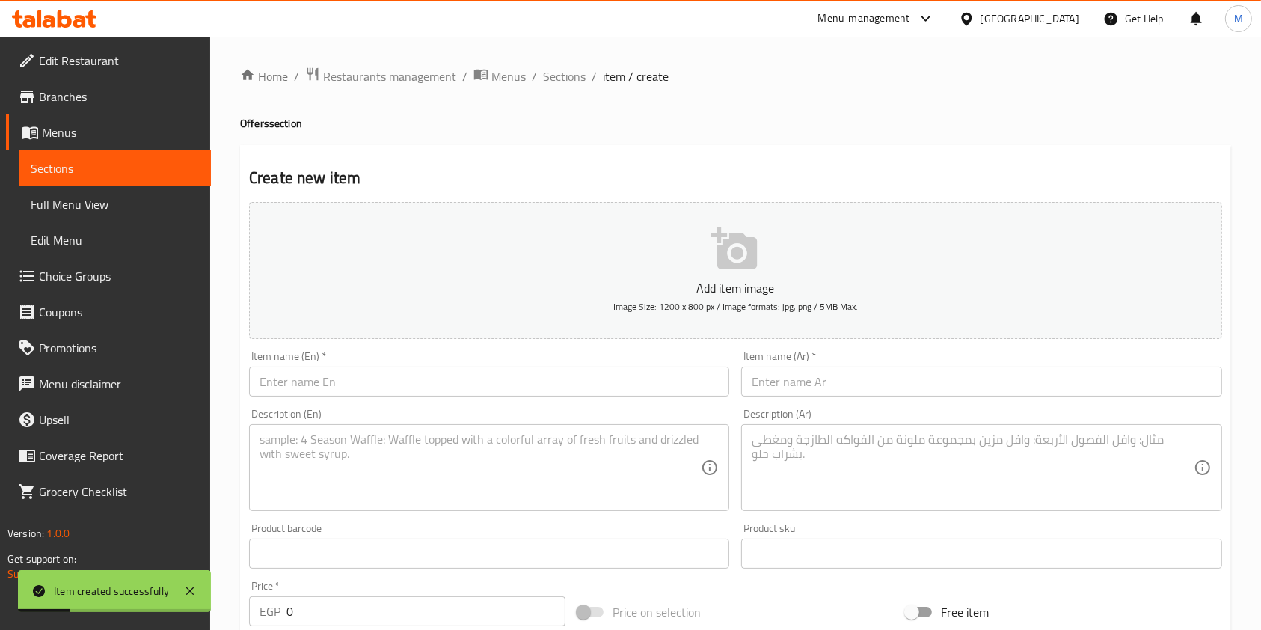
click at [572, 80] on span "Sections" at bounding box center [564, 76] width 43 height 18
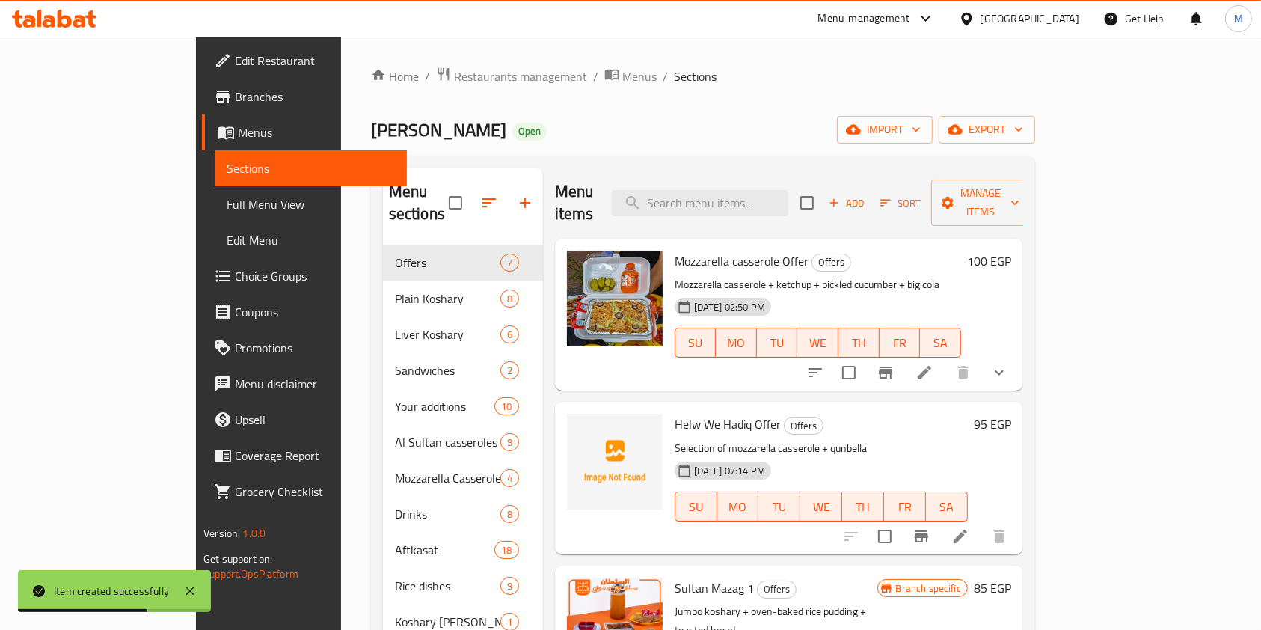
click at [235, 273] on span "Choice Groups" at bounding box center [315, 276] width 160 height 18
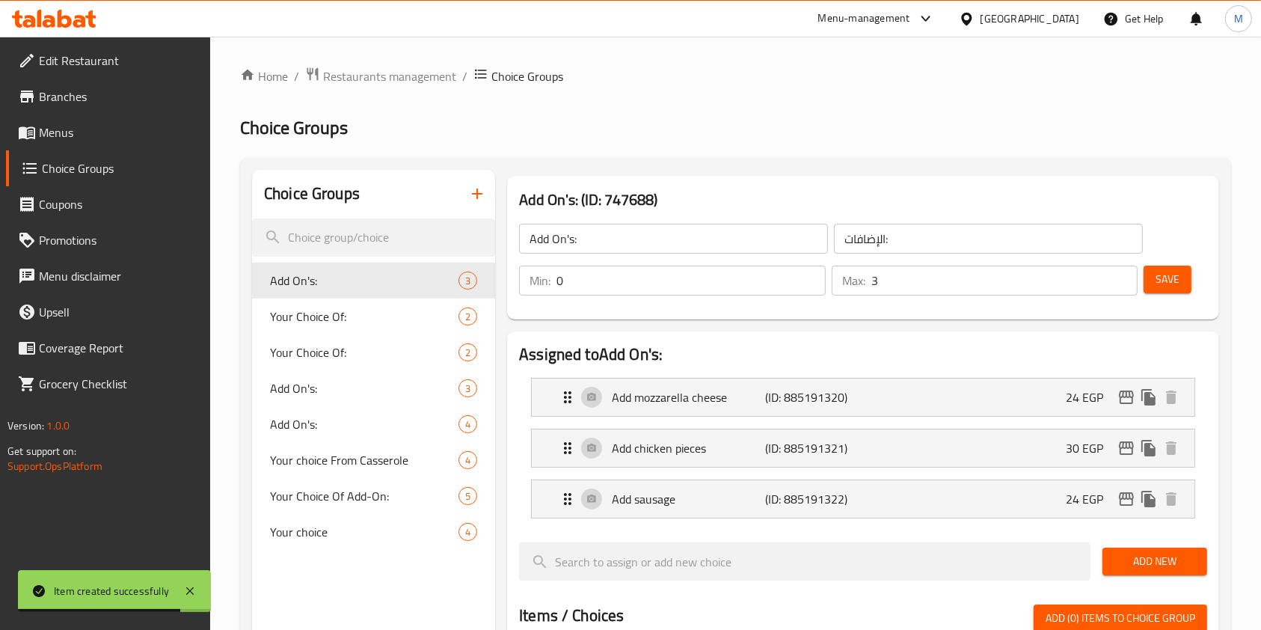
scroll to position [319, 0]
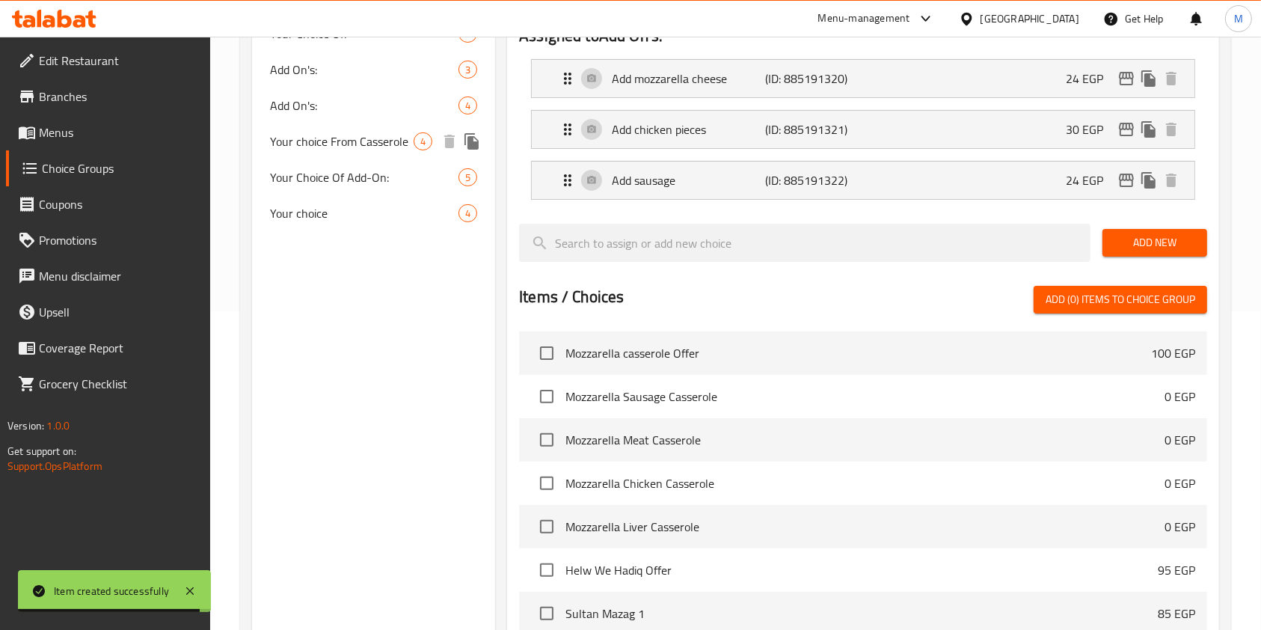
click at [340, 152] on div "Your choice From Casserole 4" at bounding box center [373, 141] width 243 height 36
type input "Your choice From Casserole"
type input "اختيارك من الطاجن"
type input "1"
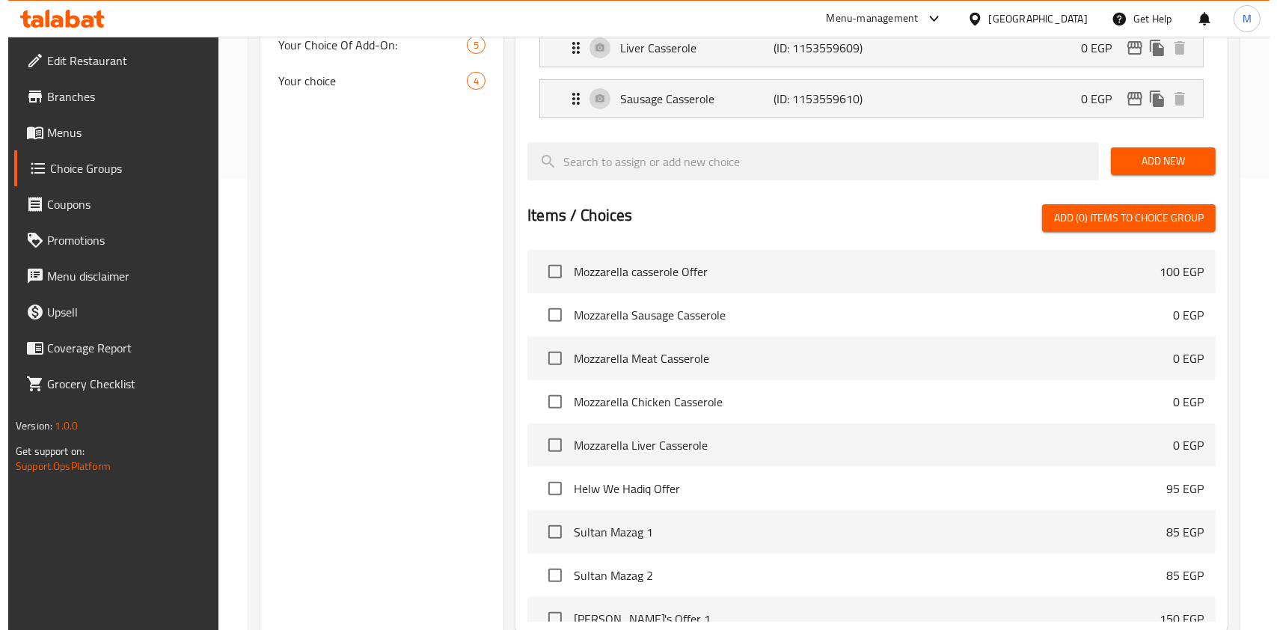
scroll to position [607, 0]
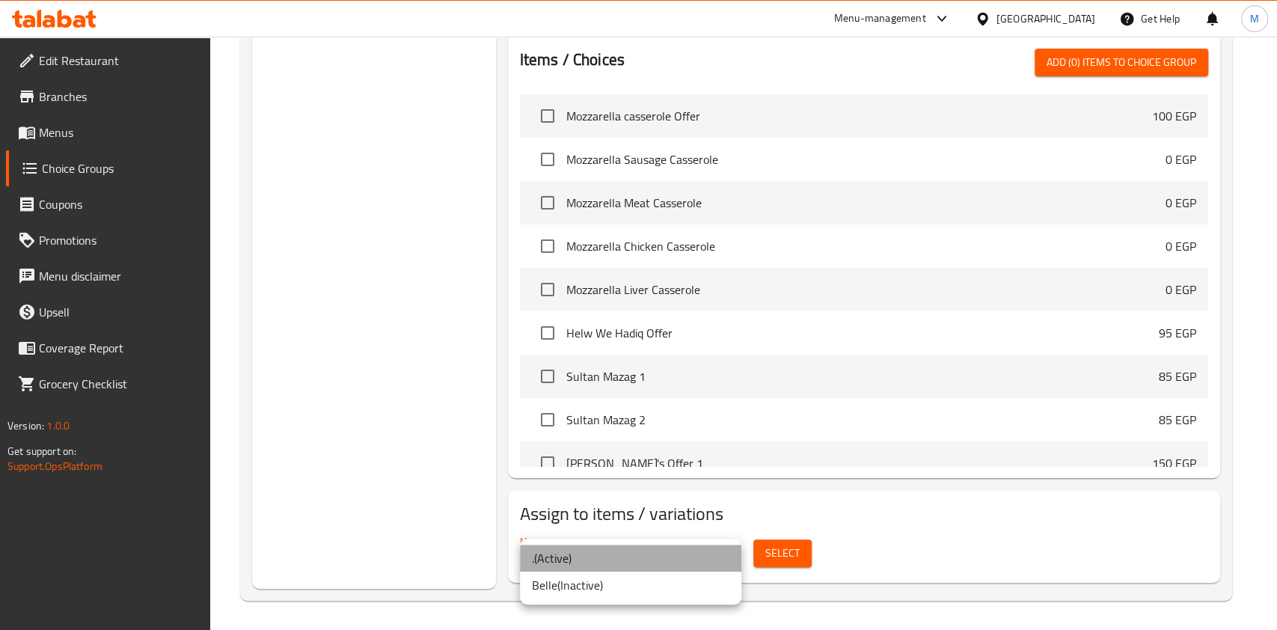
click at [660, 560] on li ". ( Active )" at bounding box center [630, 558] width 221 height 27
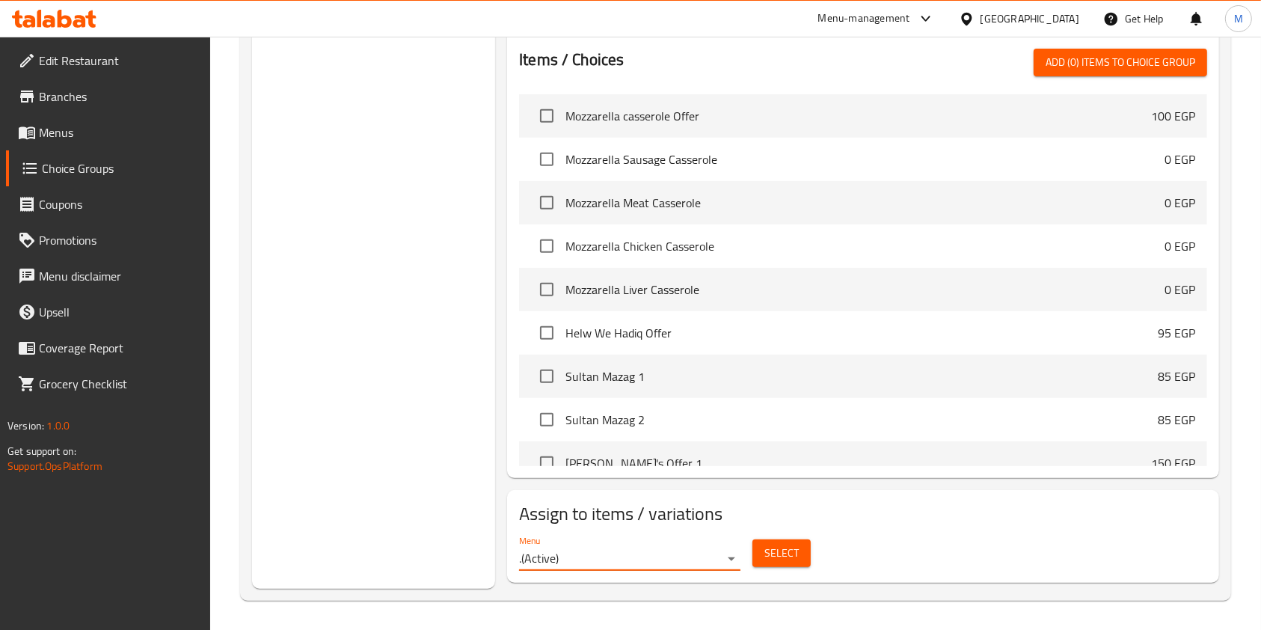
click at [765, 561] on button "Select" at bounding box center [782, 553] width 58 height 28
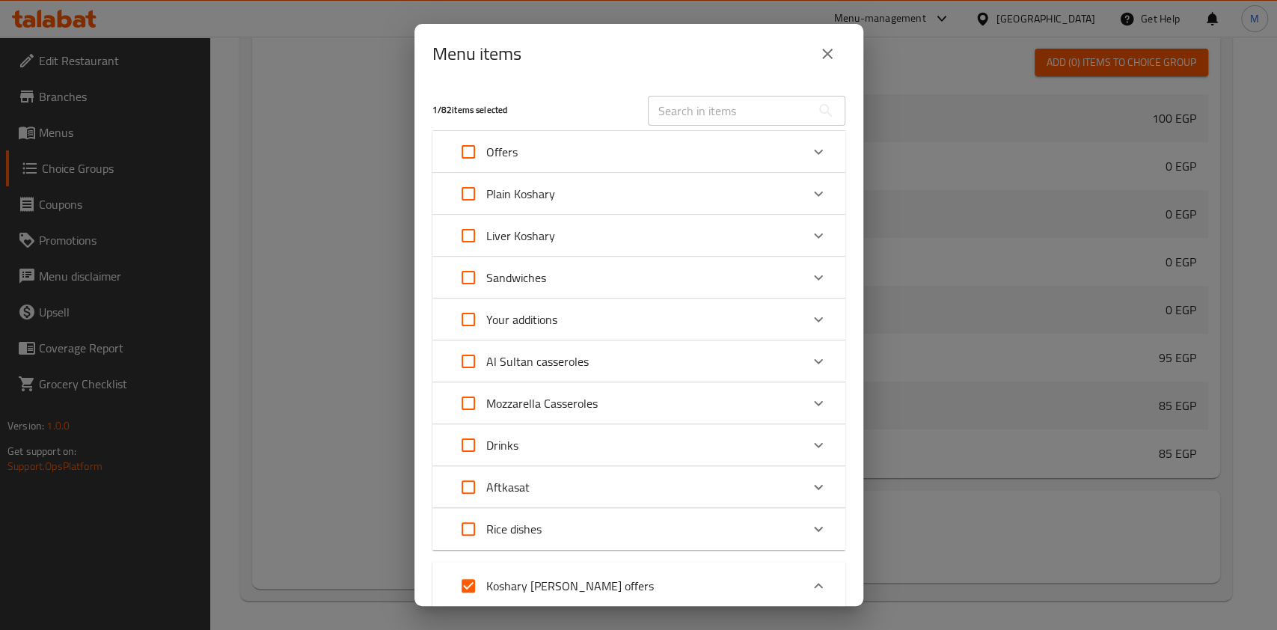
click at [810, 159] on icon "Expand" at bounding box center [819, 152] width 18 height 18
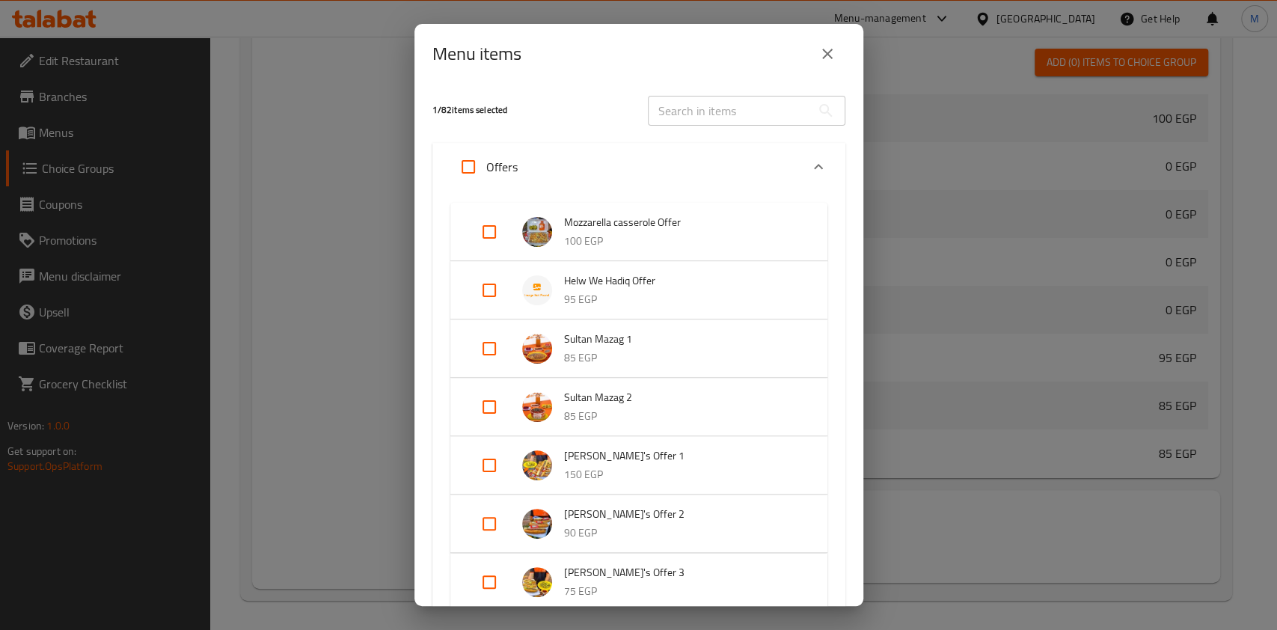
click at [496, 290] on input "Expand" at bounding box center [489, 290] width 36 height 36
checkbox input "true"
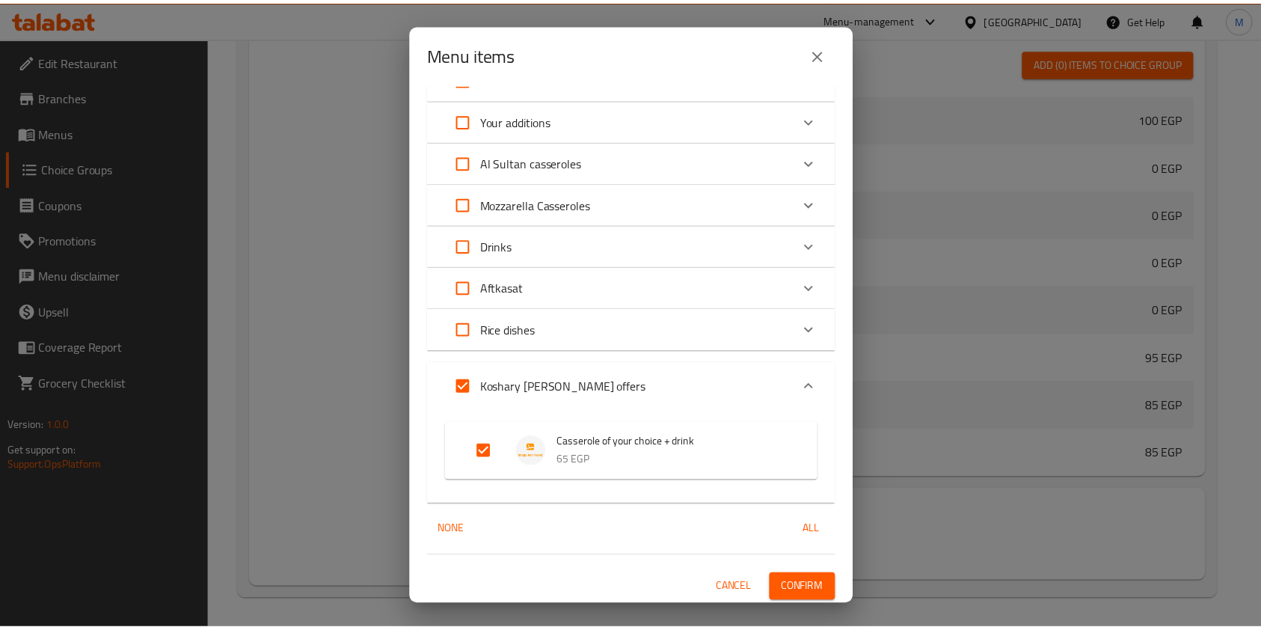
scroll to position [700, 0]
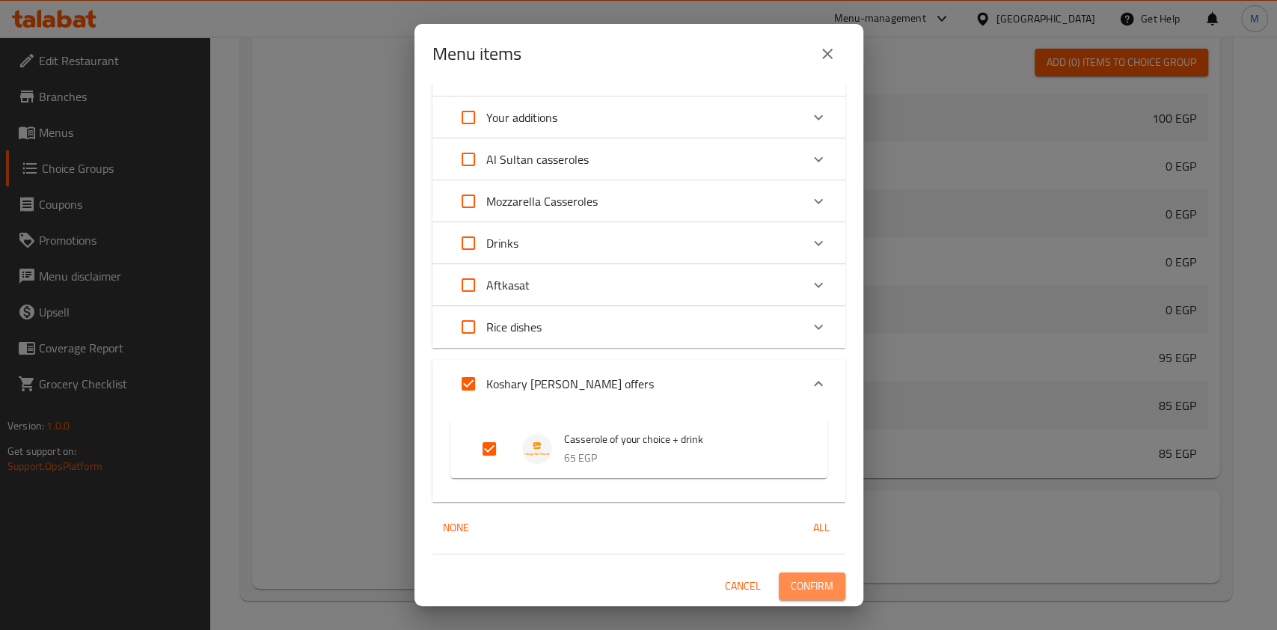
click at [791, 586] on span "Confirm" at bounding box center [812, 586] width 43 height 19
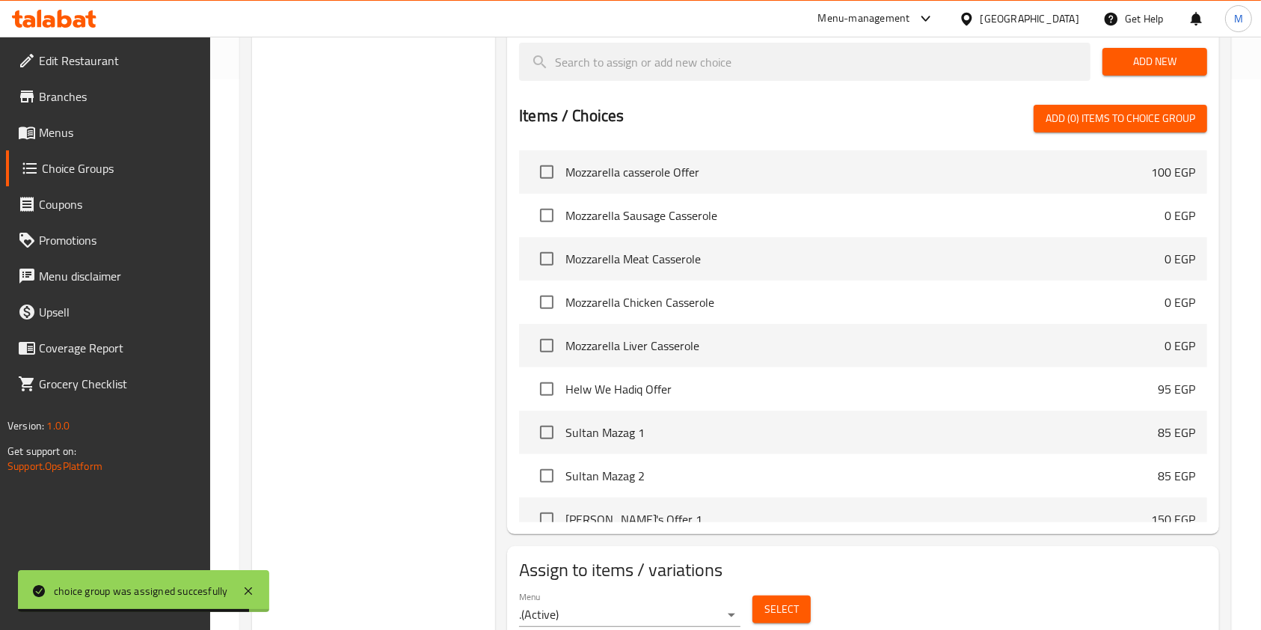
scroll to position [607, 0]
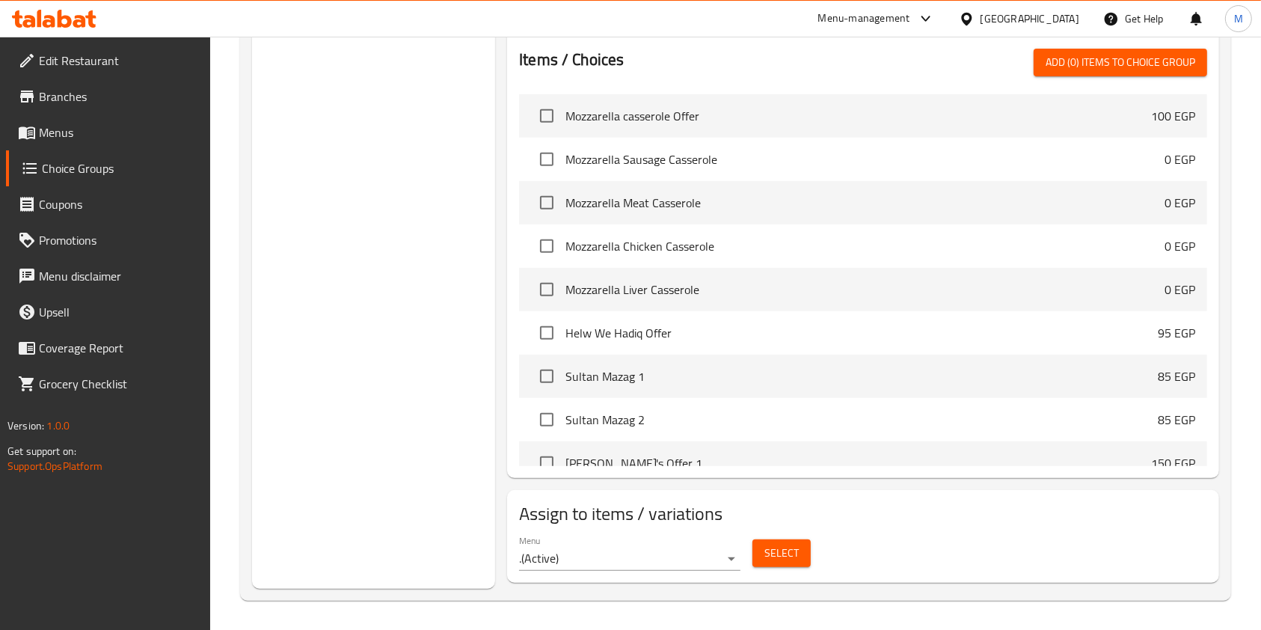
click at [58, 138] on span "Menus" at bounding box center [119, 132] width 160 height 18
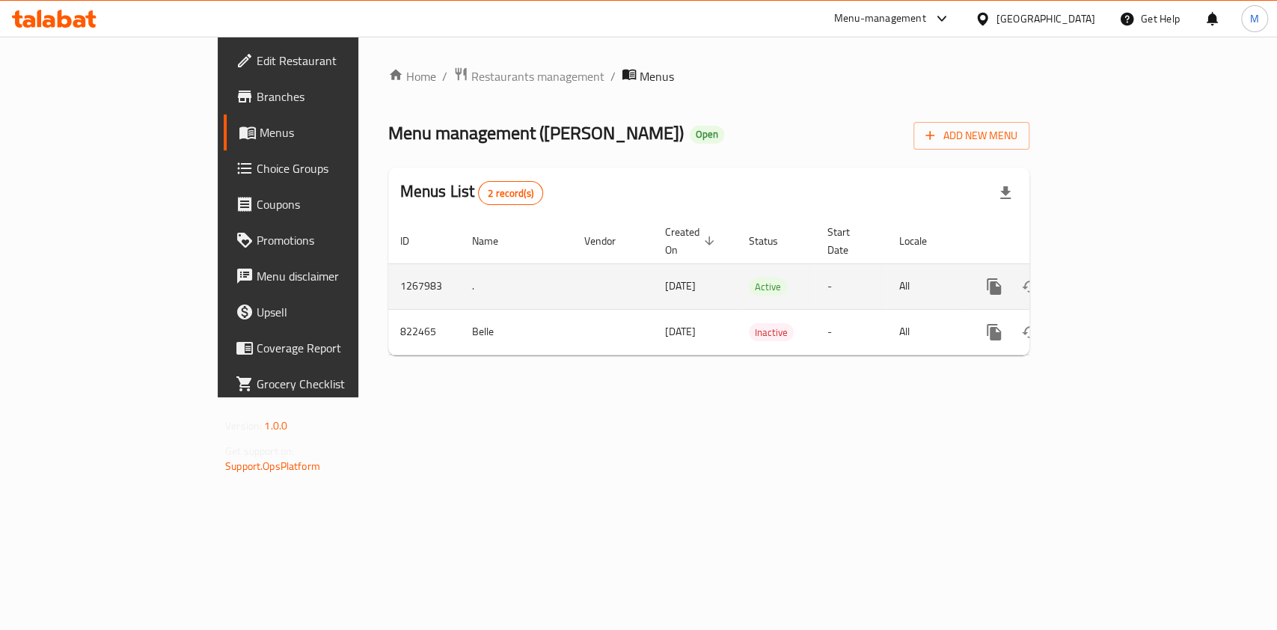
click at [1109, 280] on icon "enhanced table" at bounding box center [1101, 286] width 13 height 13
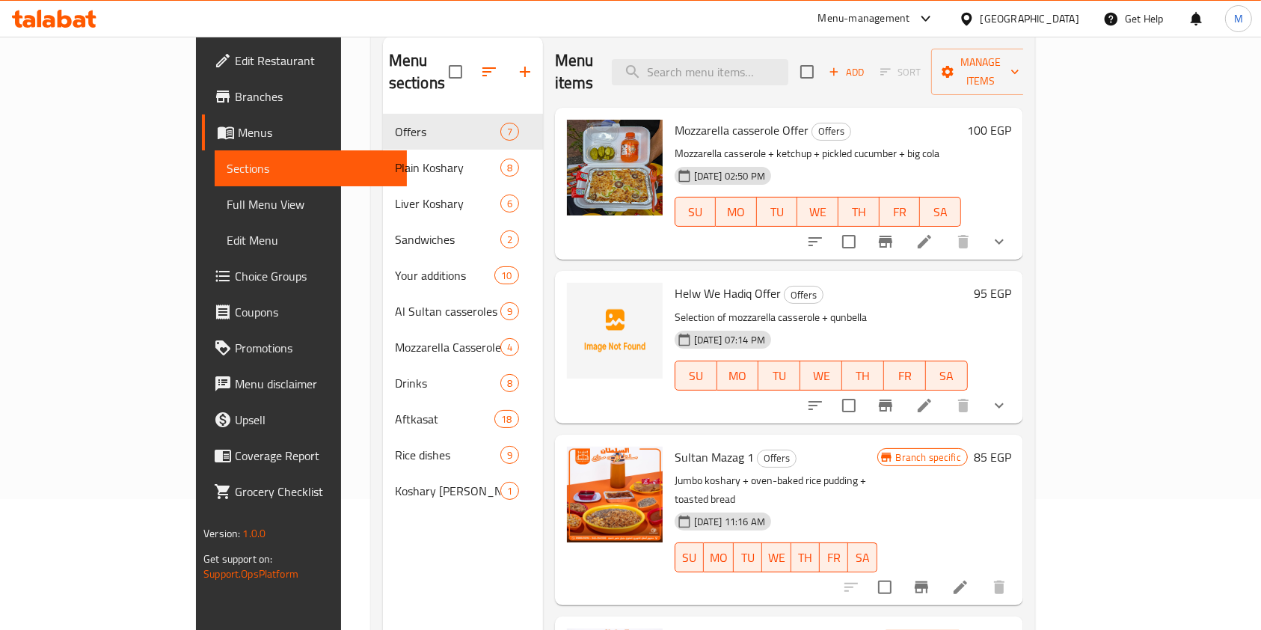
scroll to position [209, 0]
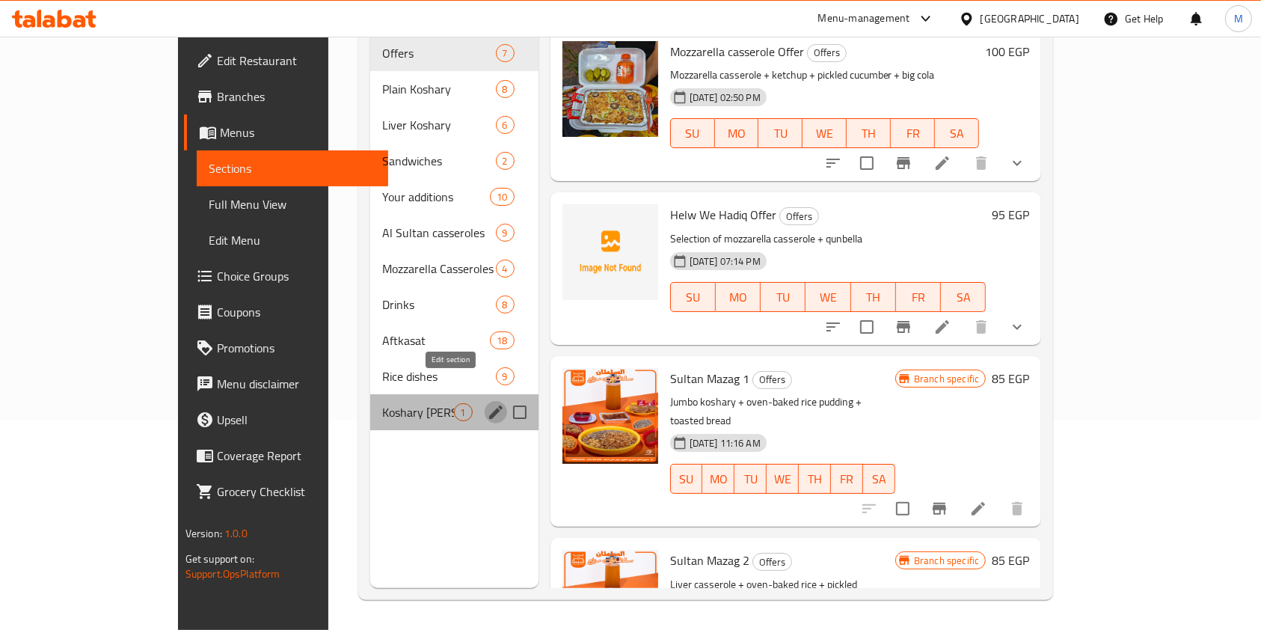
click at [485, 401] on button "edit" at bounding box center [496, 412] width 22 height 22
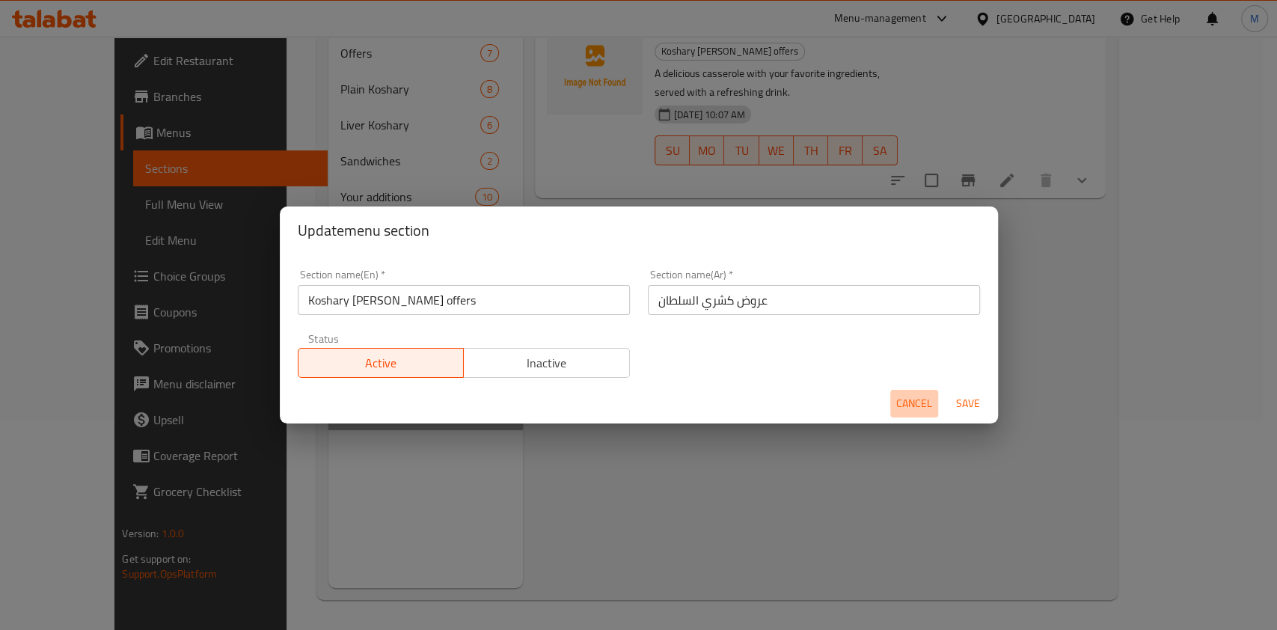
click at [897, 401] on span "Cancel" at bounding box center [914, 403] width 36 height 19
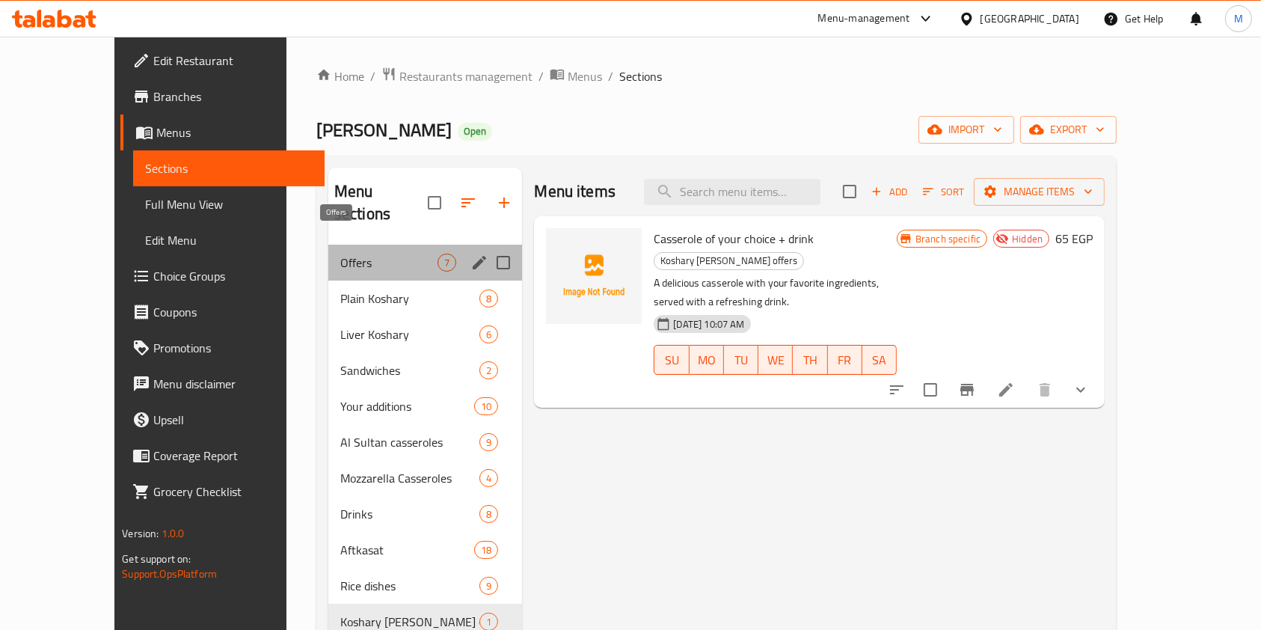
click at [375, 254] on span "Offers" at bounding box center [388, 263] width 97 height 18
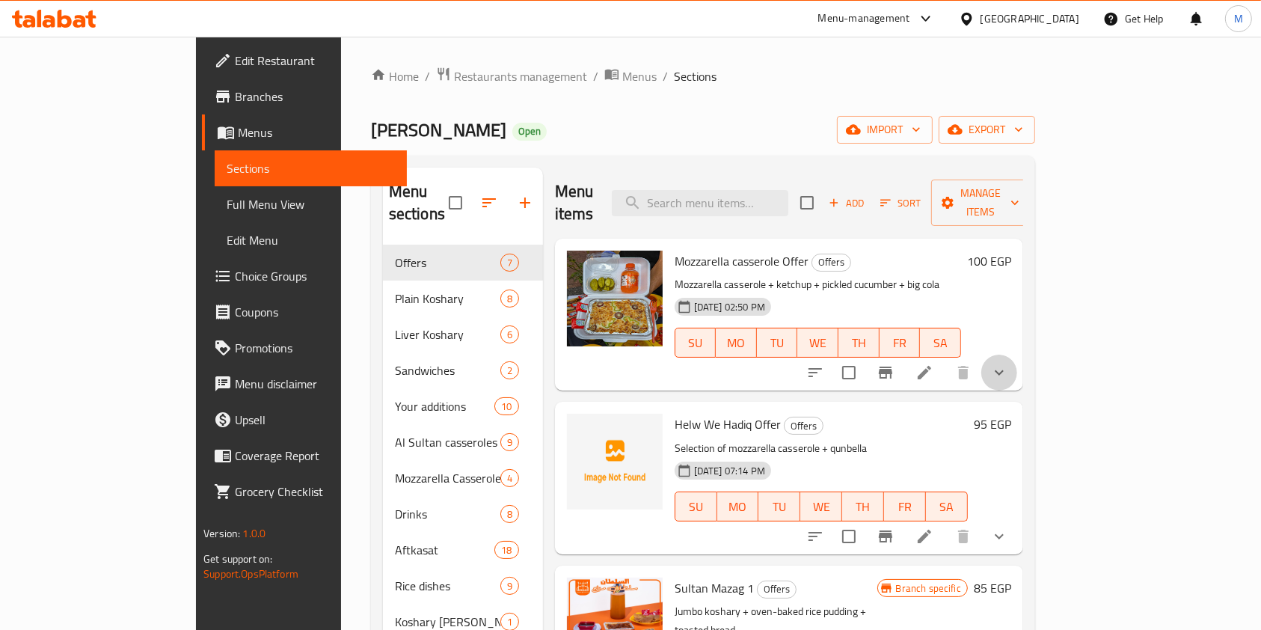
click at [1018, 359] on button "show more" at bounding box center [1000, 373] width 36 height 36
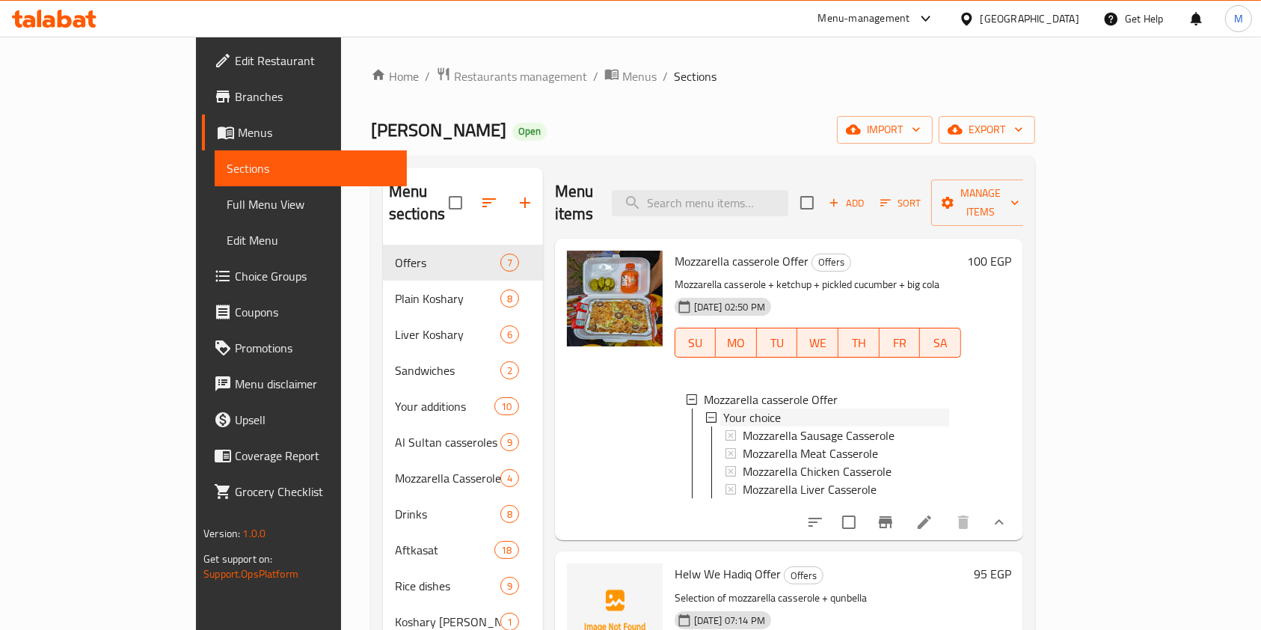
click at [949, 409] on div "Your choice" at bounding box center [836, 418] width 226 height 18
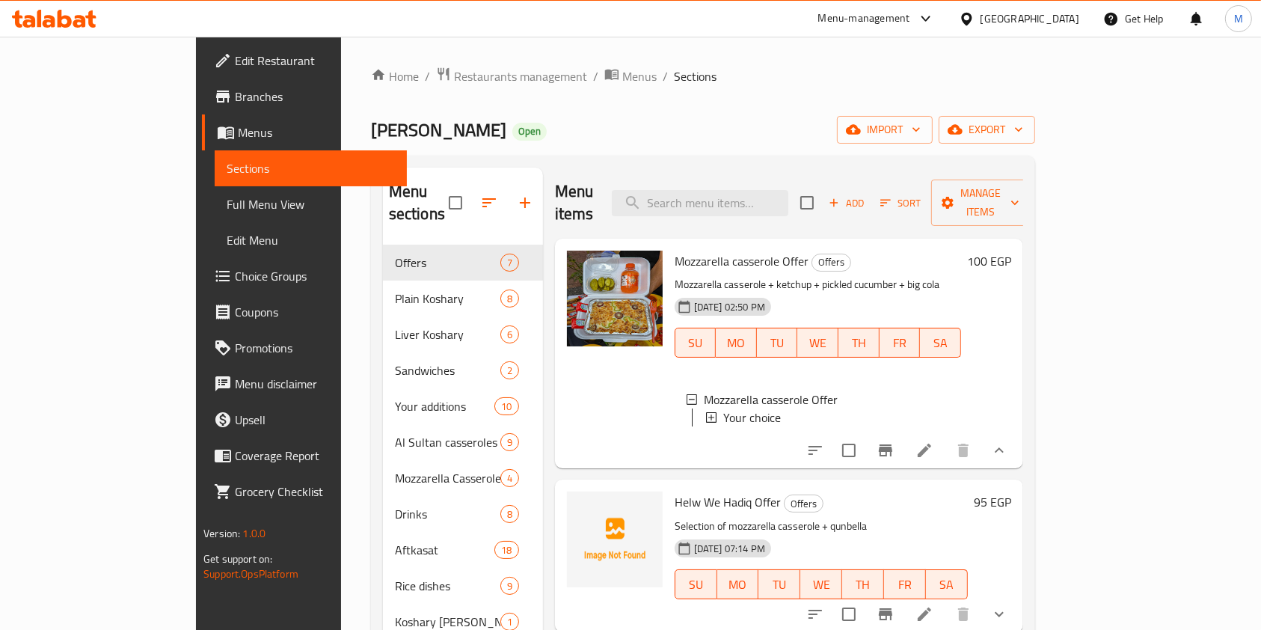
click at [88, 28] on div at bounding box center [54, 19] width 108 height 30
click at [54, 17] on icon at bounding box center [54, 19] width 85 height 18
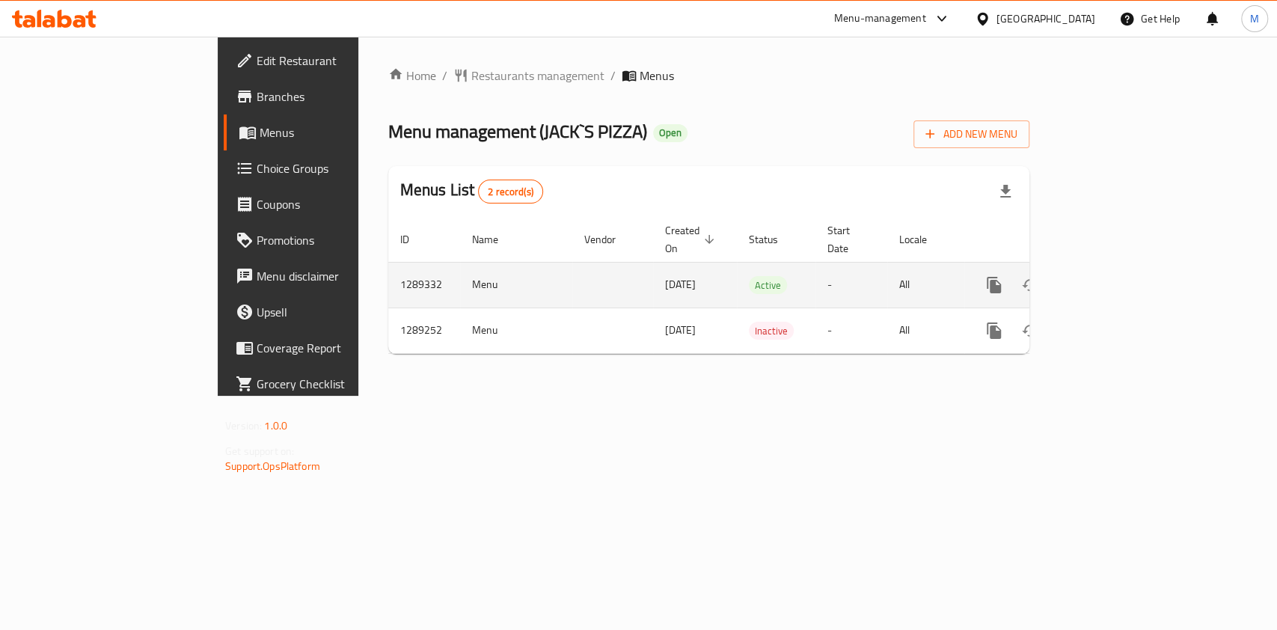
click at [1111, 276] on icon "enhanced table" at bounding box center [1102, 285] width 18 height 18
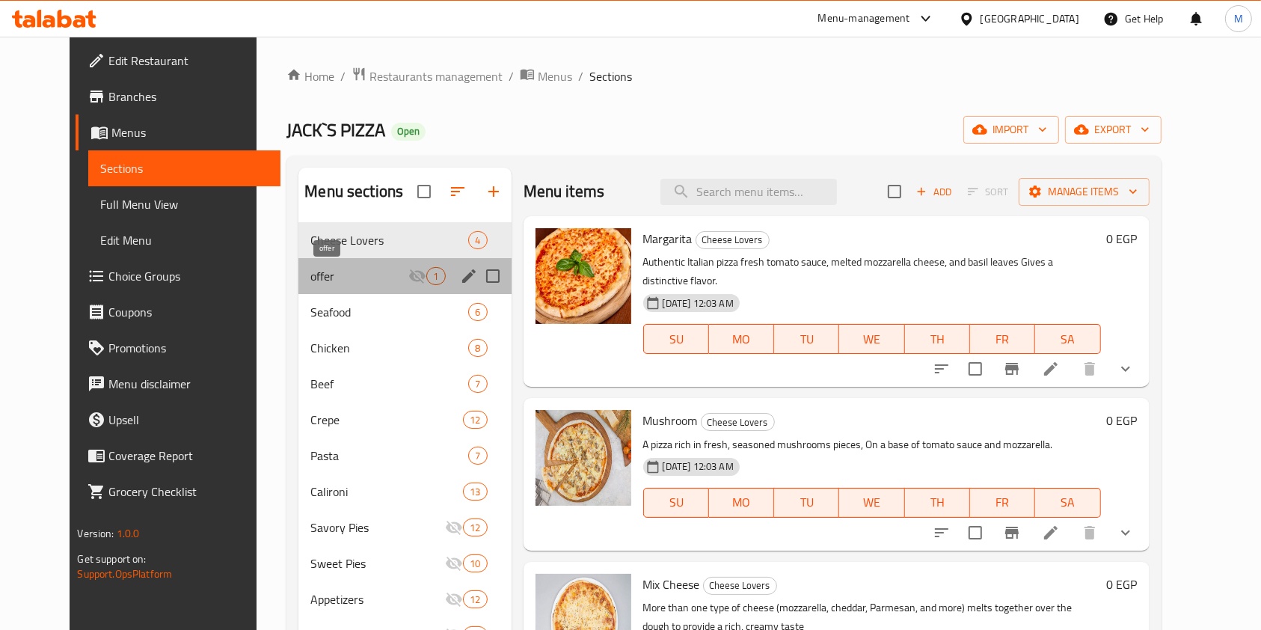
click at [359, 267] on span "offer" at bounding box center [359, 276] width 98 height 18
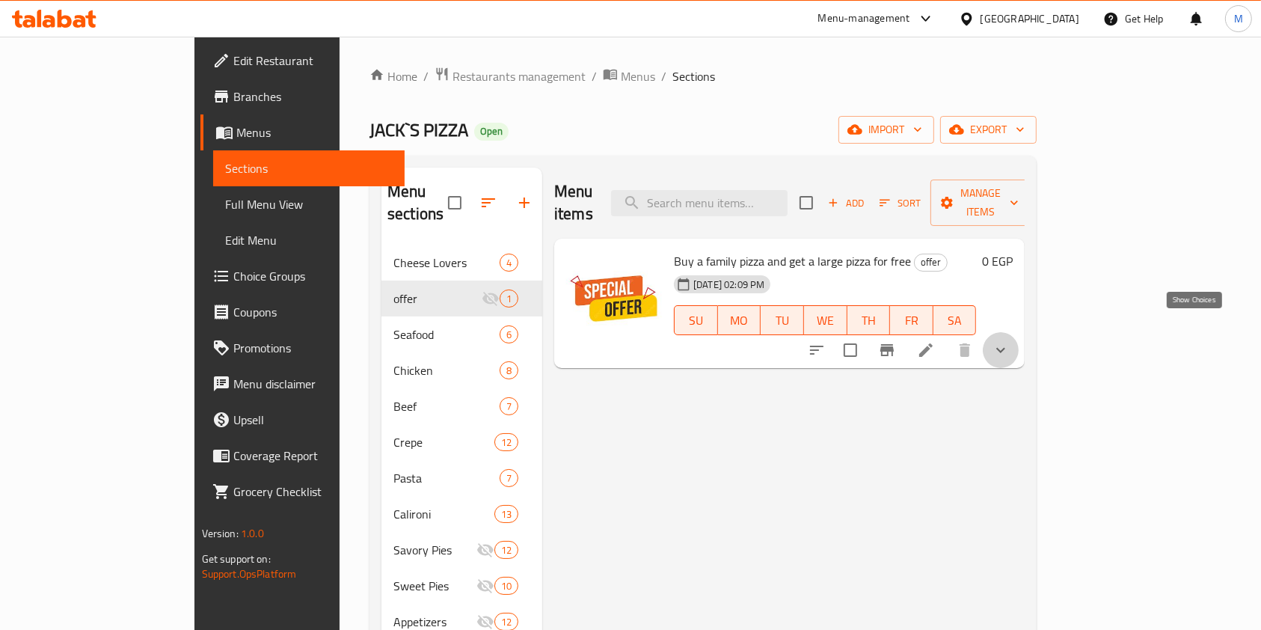
click at [1010, 341] on icon "show more" at bounding box center [1001, 350] width 18 height 18
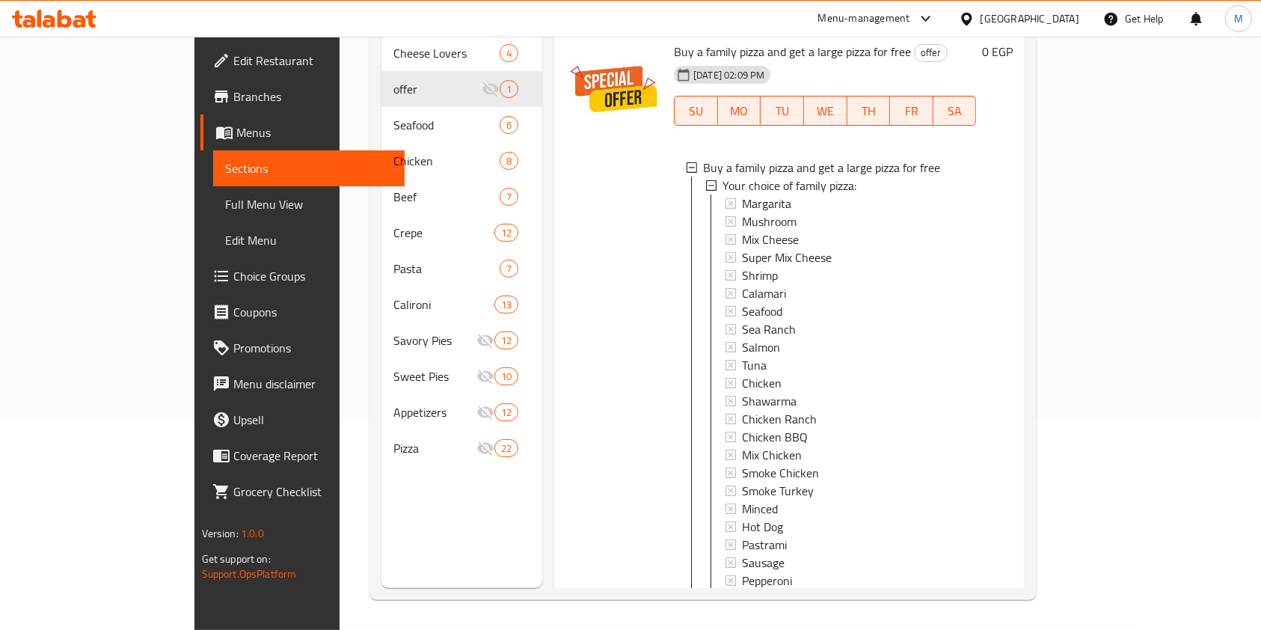
scroll to position [1, 0]
drag, startPoint x: 1144, startPoint y: 476, endPoint x: 1127, endPoint y: 483, distance: 18.5
click at [976, 507] on div "Buy a family pizza and get a large pizza for free Your choice of family pizza: …" at bounding box center [825, 638] width 302 height 982
drag, startPoint x: 1127, startPoint y: 482, endPoint x: 1134, endPoint y: 515, distance: 33.8
click at [964, 567] on ul "Buy a family pizza and get a large pizza for free Your choice of family pizza: …" at bounding box center [825, 635] width 278 height 952
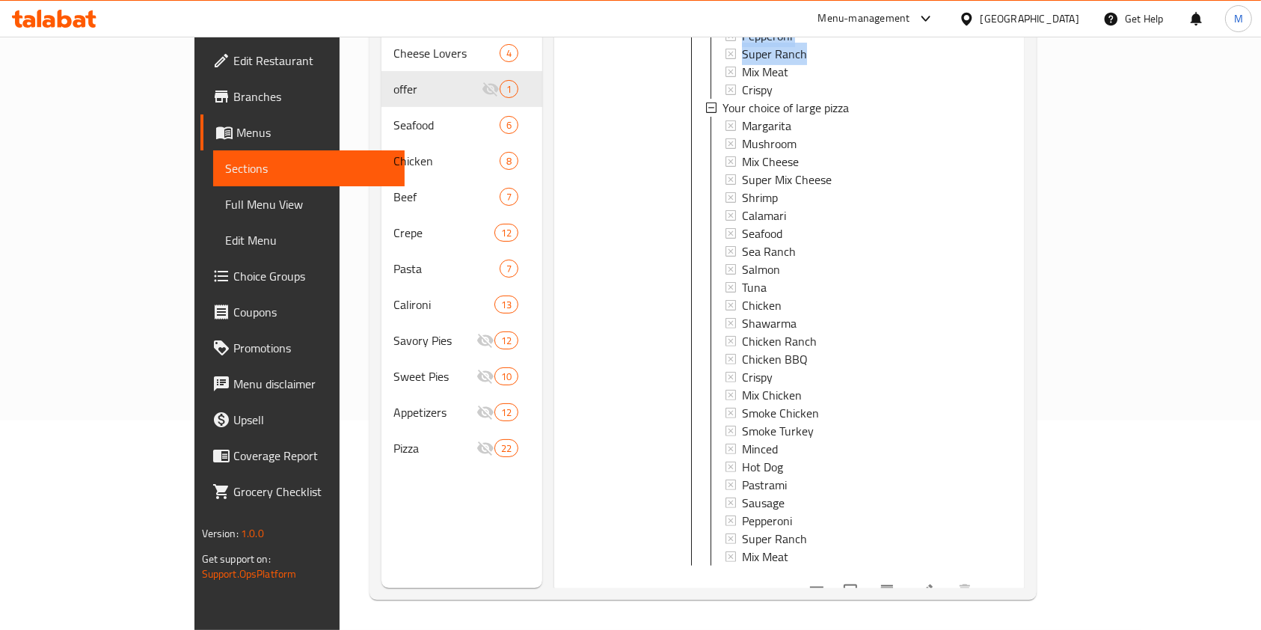
scroll to position [557, 0]
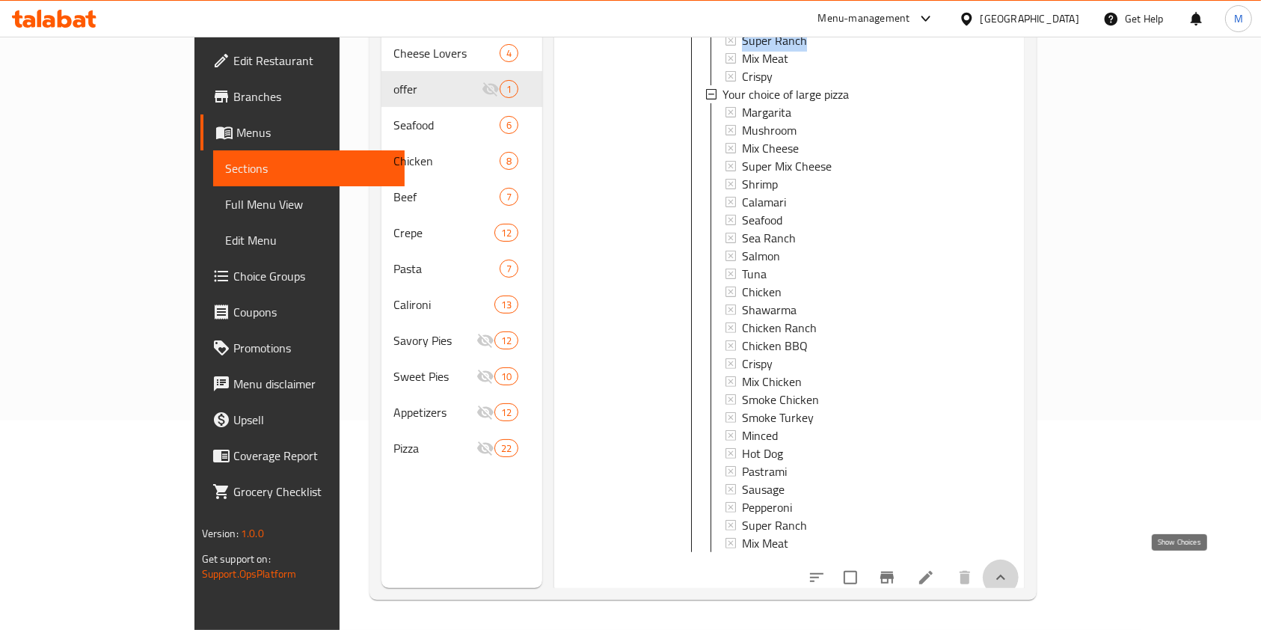
click at [1010, 571] on icon "show more" at bounding box center [1001, 578] width 18 height 18
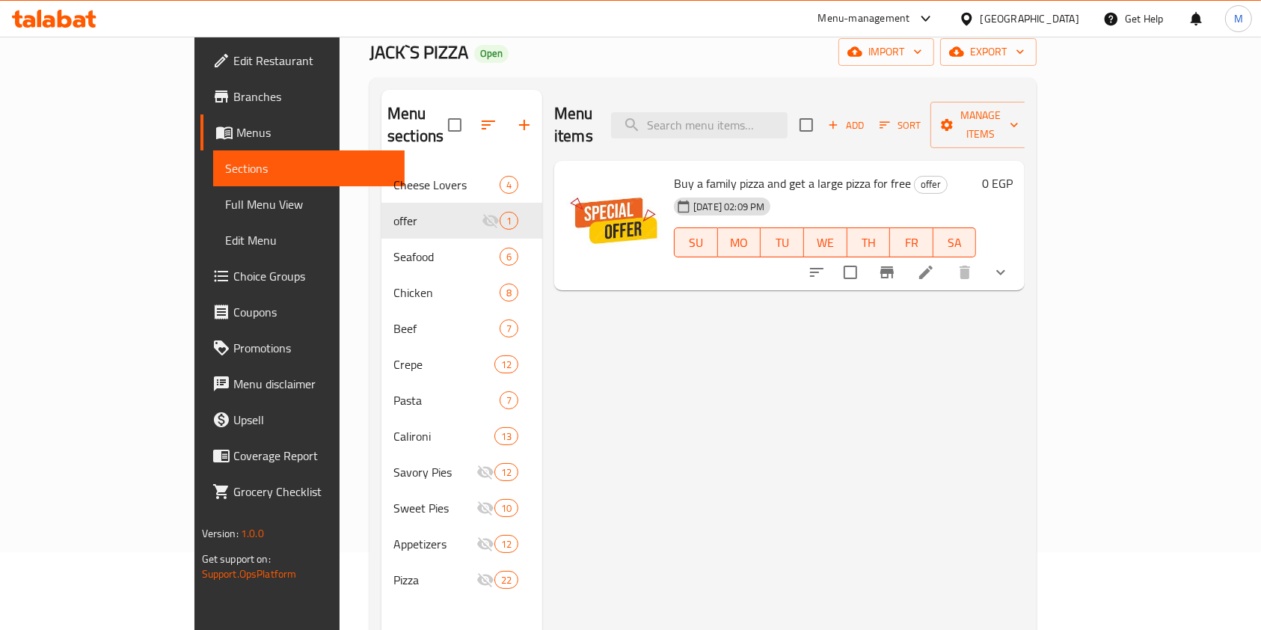
scroll to position [4, 0]
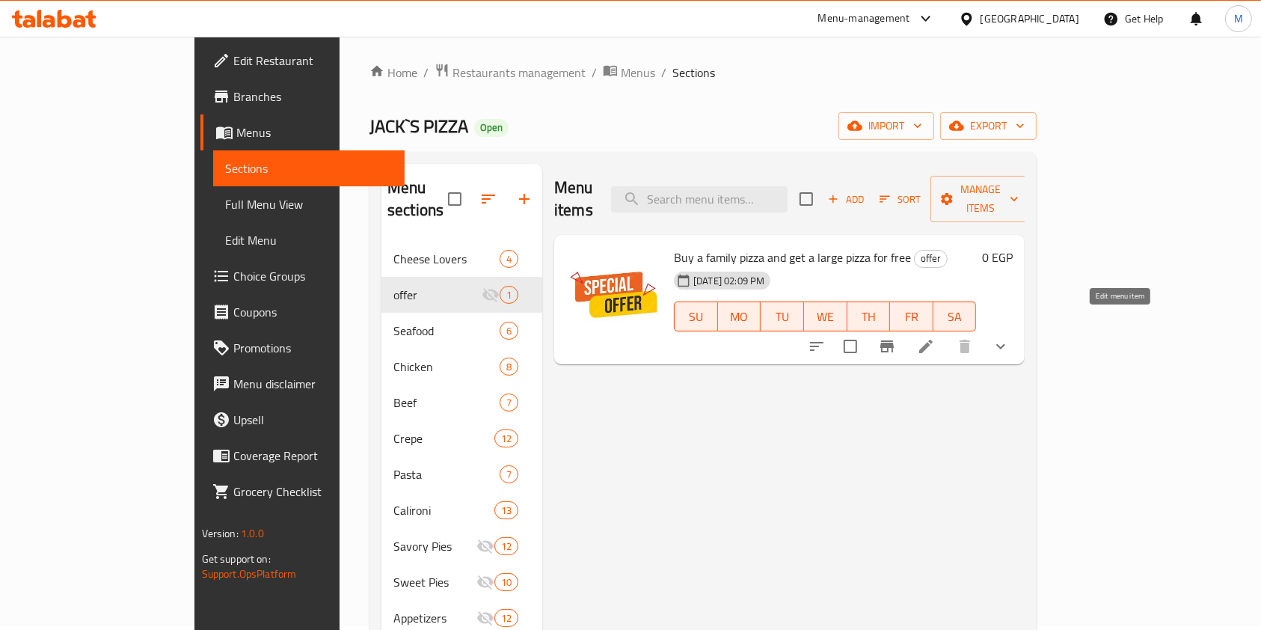
click at [933, 340] on icon at bounding box center [926, 346] width 13 height 13
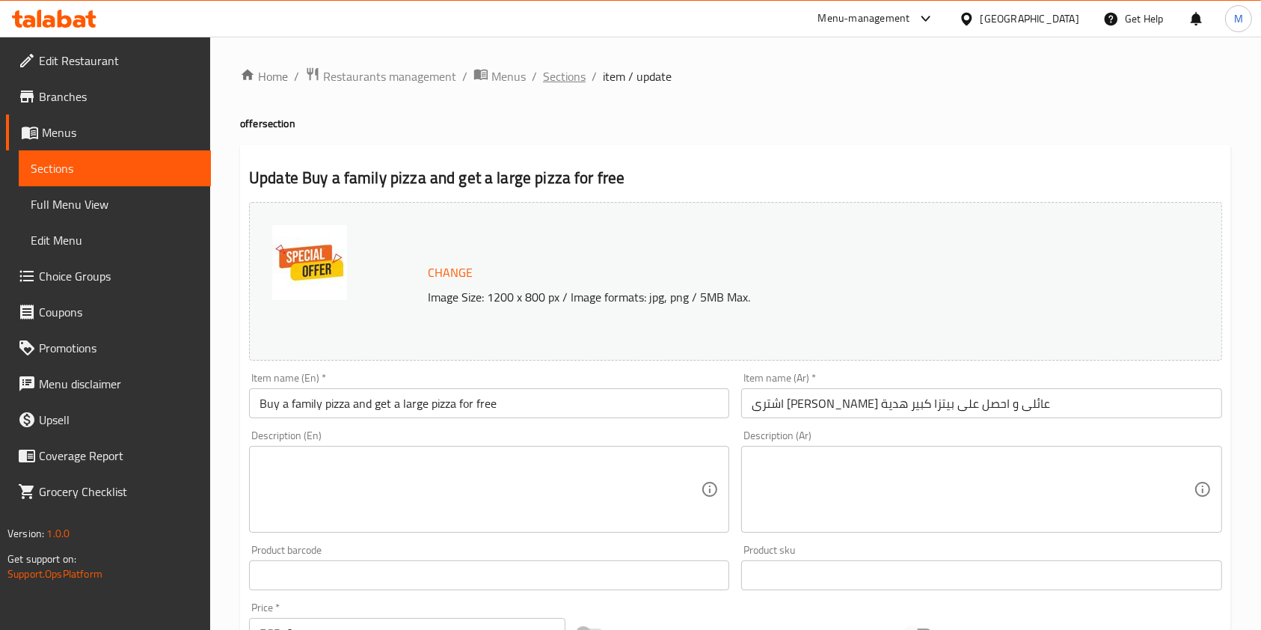
click at [559, 74] on span "Sections" at bounding box center [564, 76] width 43 height 18
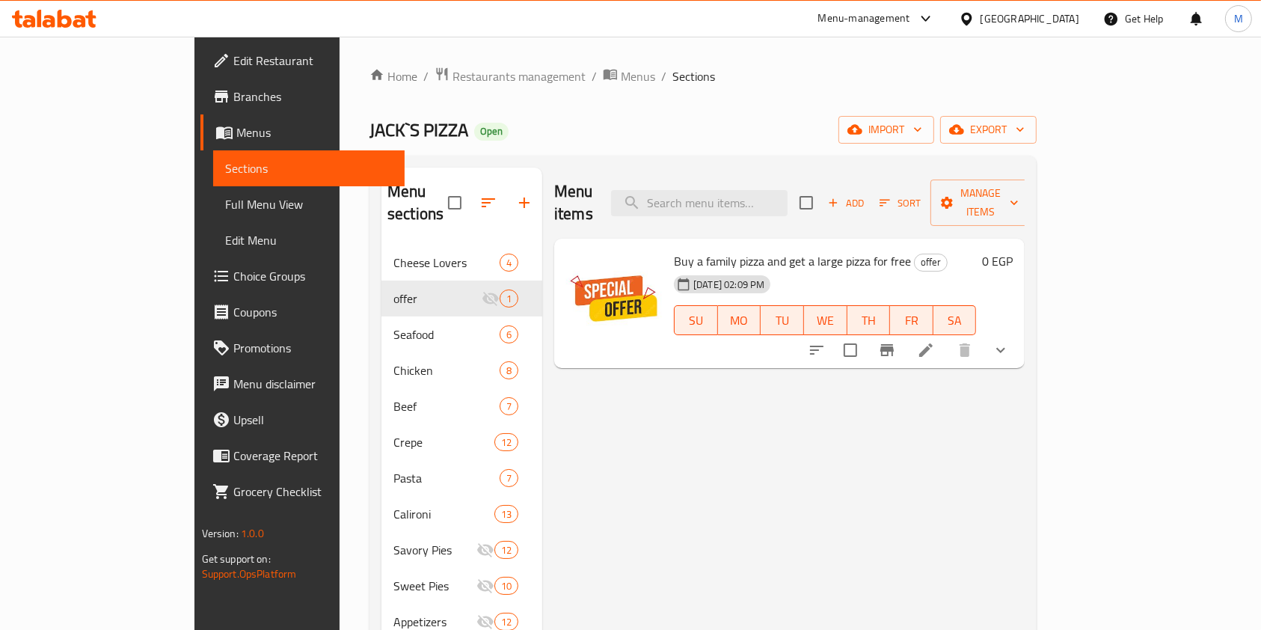
click at [947, 340] on li at bounding box center [926, 350] width 42 height 27
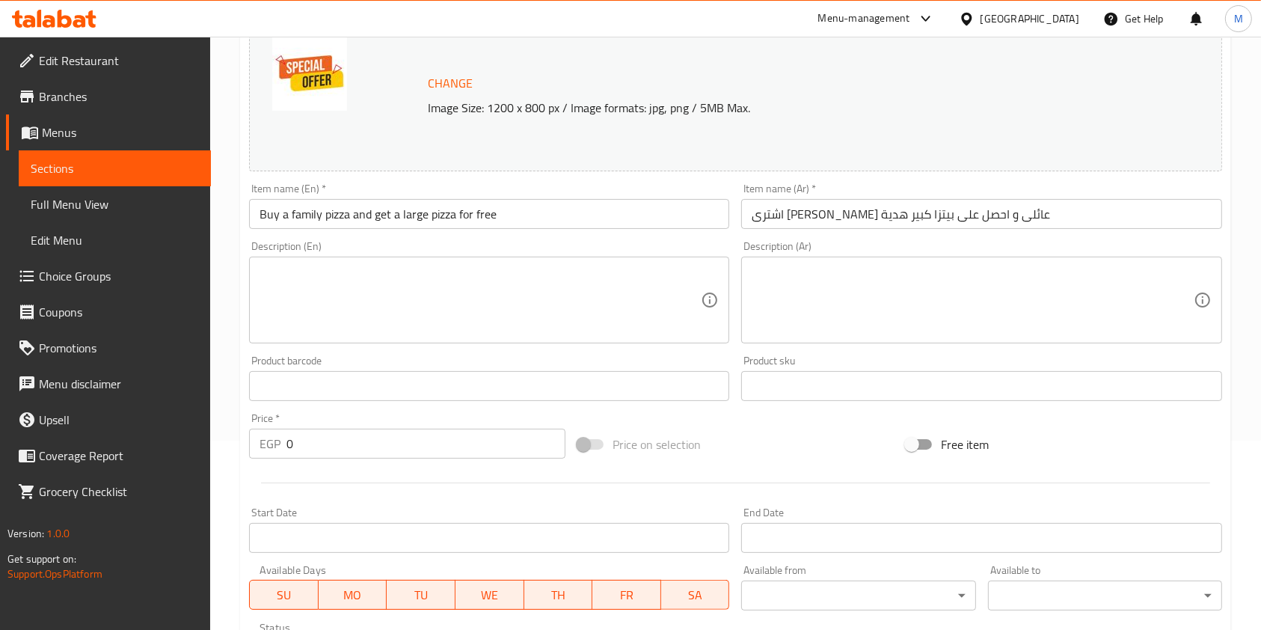
scroll to position [534, 0]
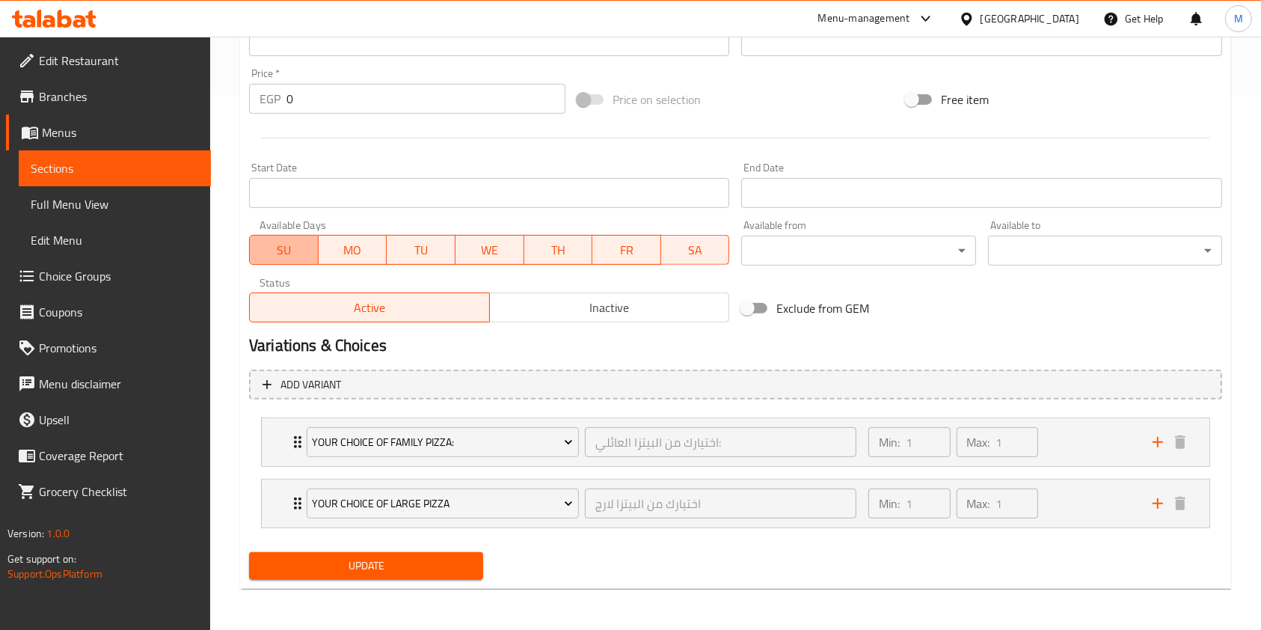
click at [287, 246] on span "SU" at bounding box center [284, 250] width 57 height 22
click at [343, 248] on span "MO" at bounding box center [353, 250] width 57 height 22
click at [404, 252] on span "TU" at bounding box center [421, 250] width 57 height 22
click at [508, 257] on span "WE" at bounding box center [490, 250] width 57 height 22
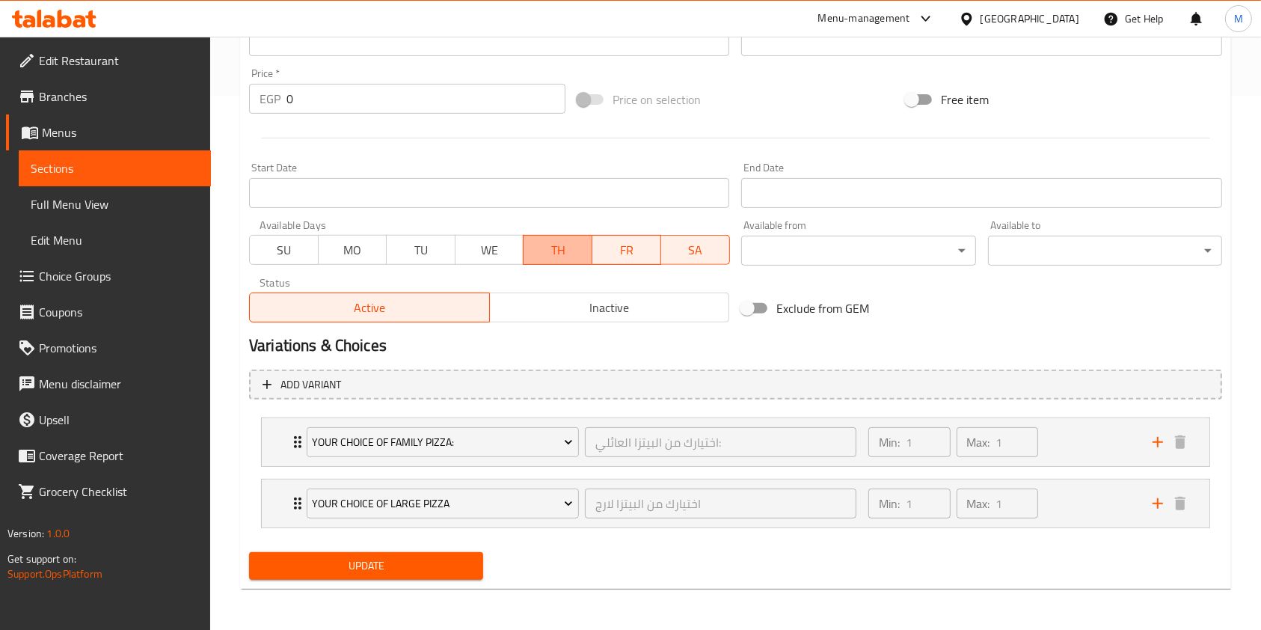
click at [571, 257] on span "TH" at bounding box center [558, 250] width 57 height 22
click at [607, 253] on span "FR" at bounding box center [627, 250] width 57 height 22
click at [673, 251] on span "SA" at bounding box center [695, 250] width 57 height 22
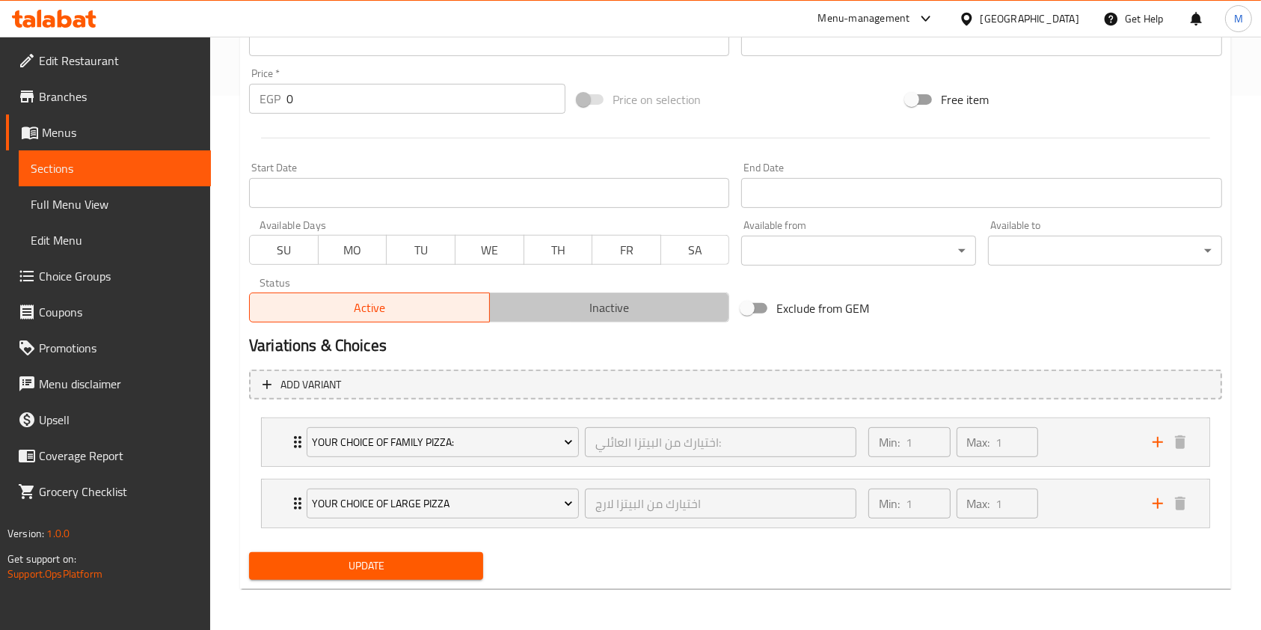
click at [604, 305] on span "Inactive" at bounding box center [610, 308] width 228 height 22
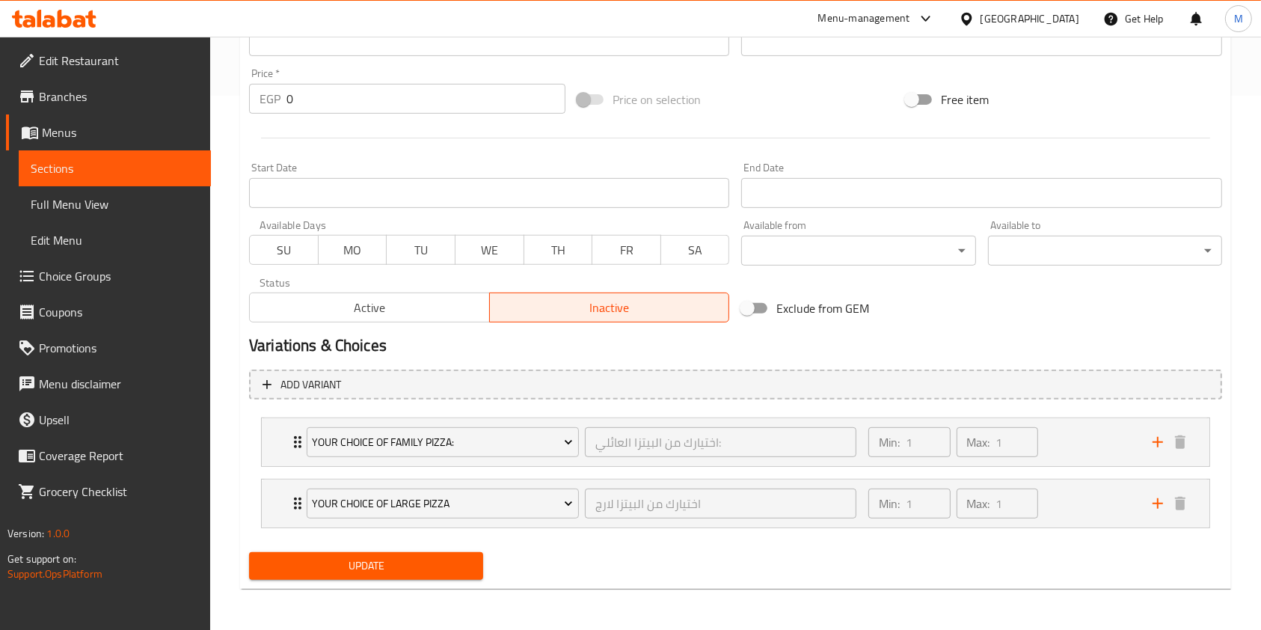
drag, startPoint x: 384, startPoint y: 575, endPoint x: 1098, endPoint y: 505, distance: 717.2
click at [396, 575] on button "Update" at bounding box center [366, 566] width 234 height 28
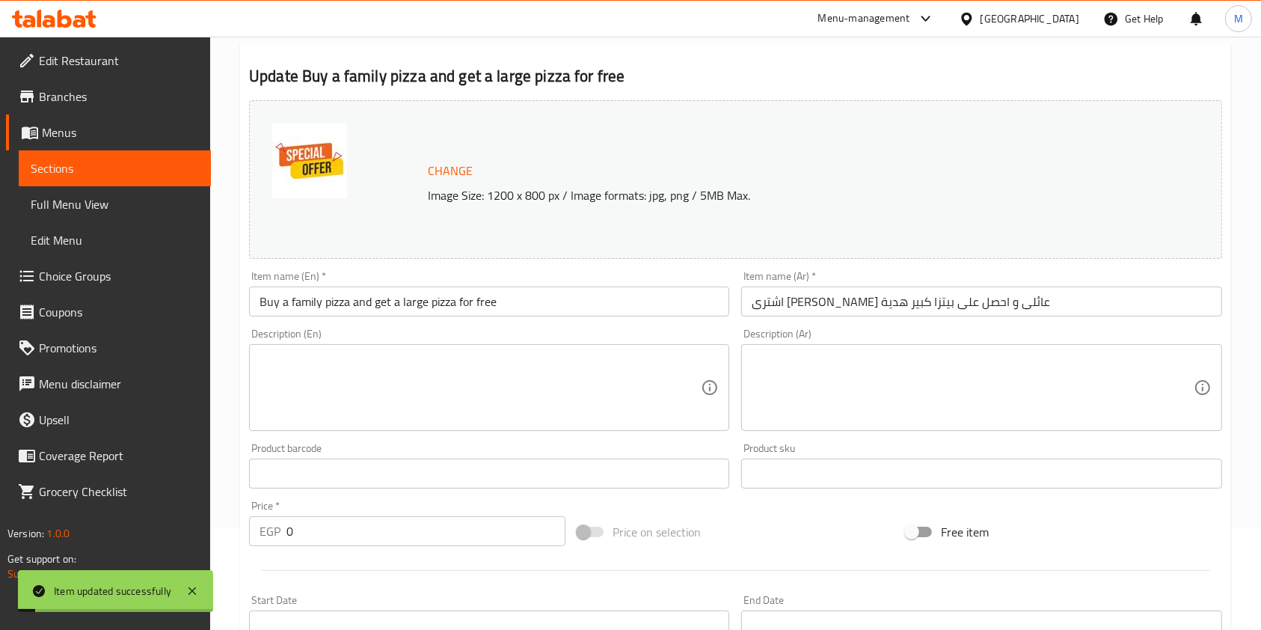
scroll to position [0, 0]
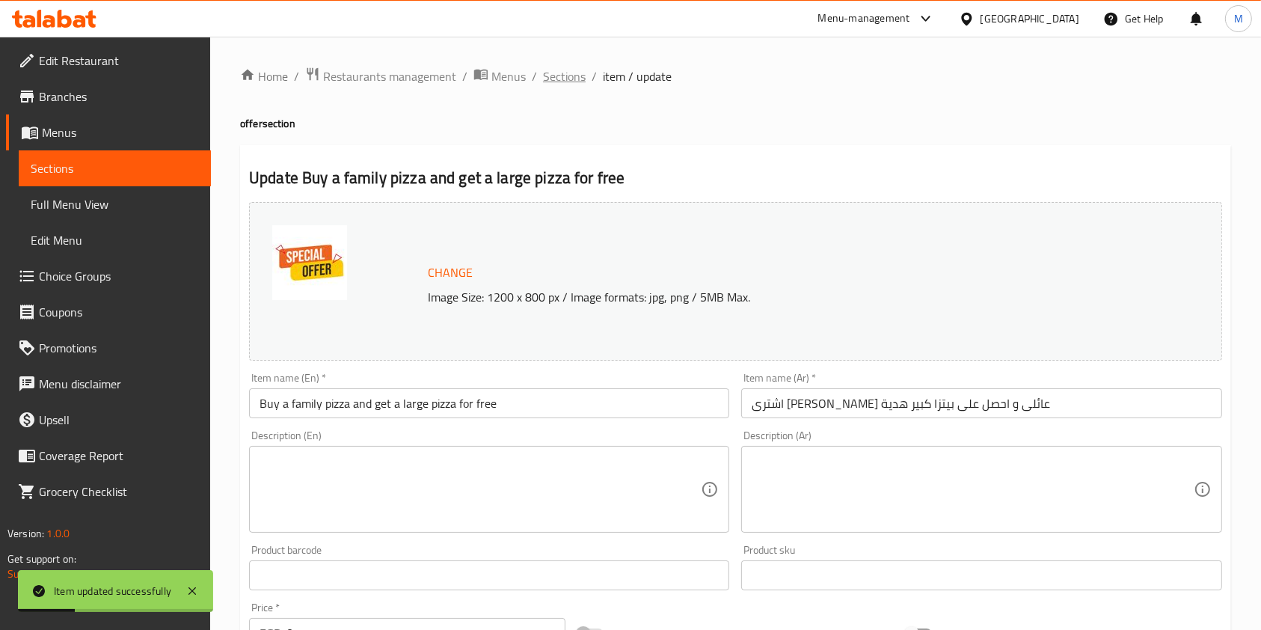
click at [571, 81] on span "Sections" at bounding box center [564, 76] width 43 height 18
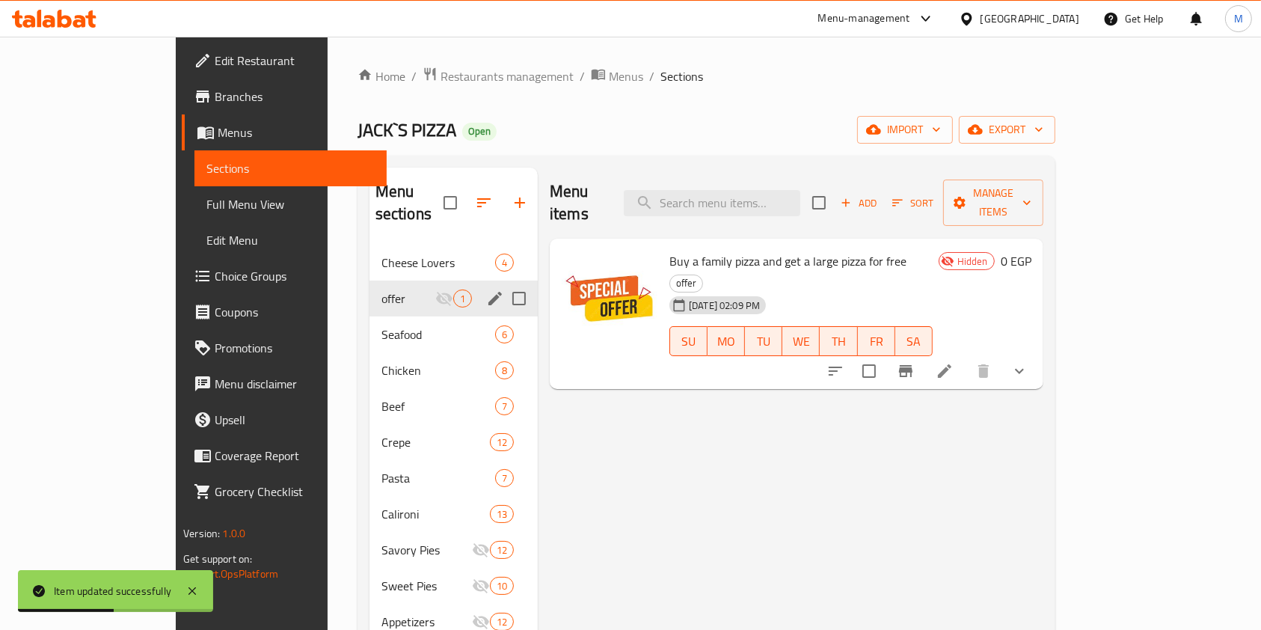
click at [435, 281] on div "offer 1" at bounding box center [454, 299] width 168 height 36
click at [486, 290] on icon "edit" at bounding box center [495, 299] width 18 height 18
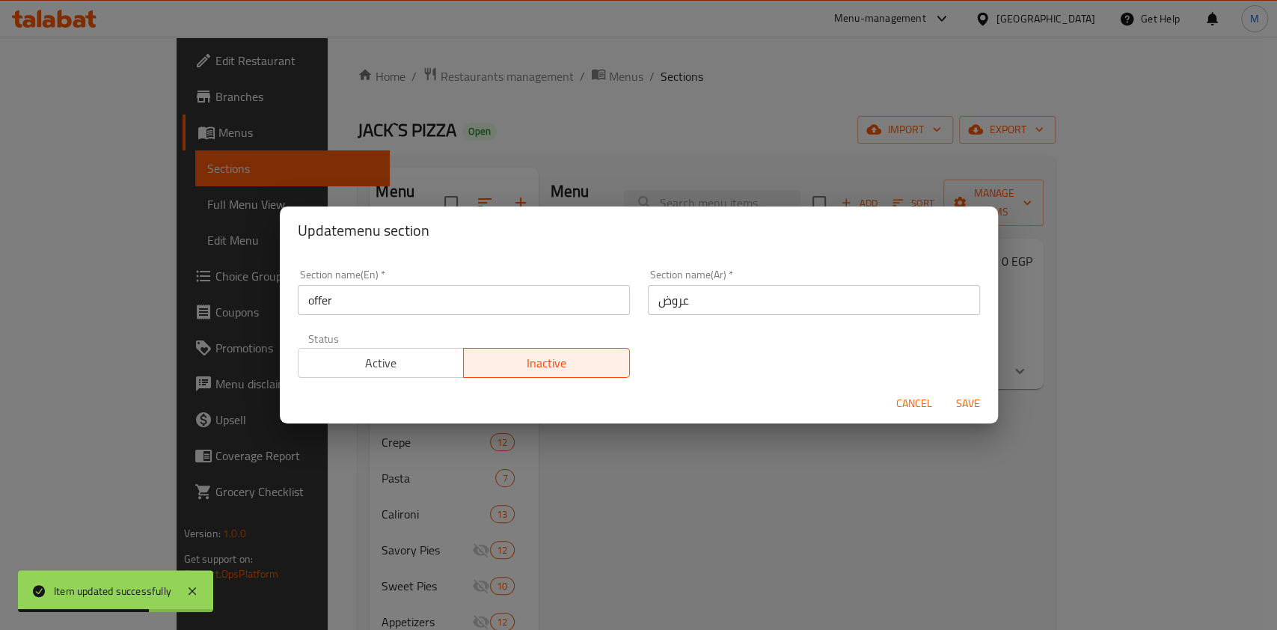
click at [423, 368] on span "Active" at bounding box center [382, 363] width 154 height 22
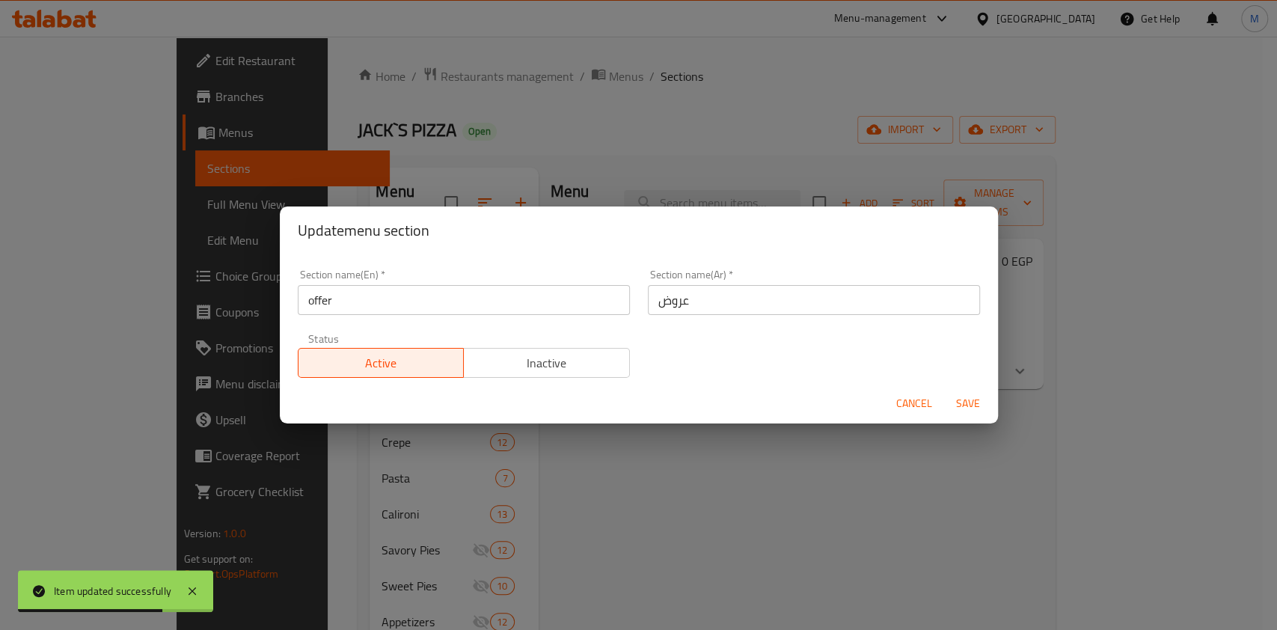
click at [964, 412] on span "Save" at bounding box center [968, 403] width 36 height 19
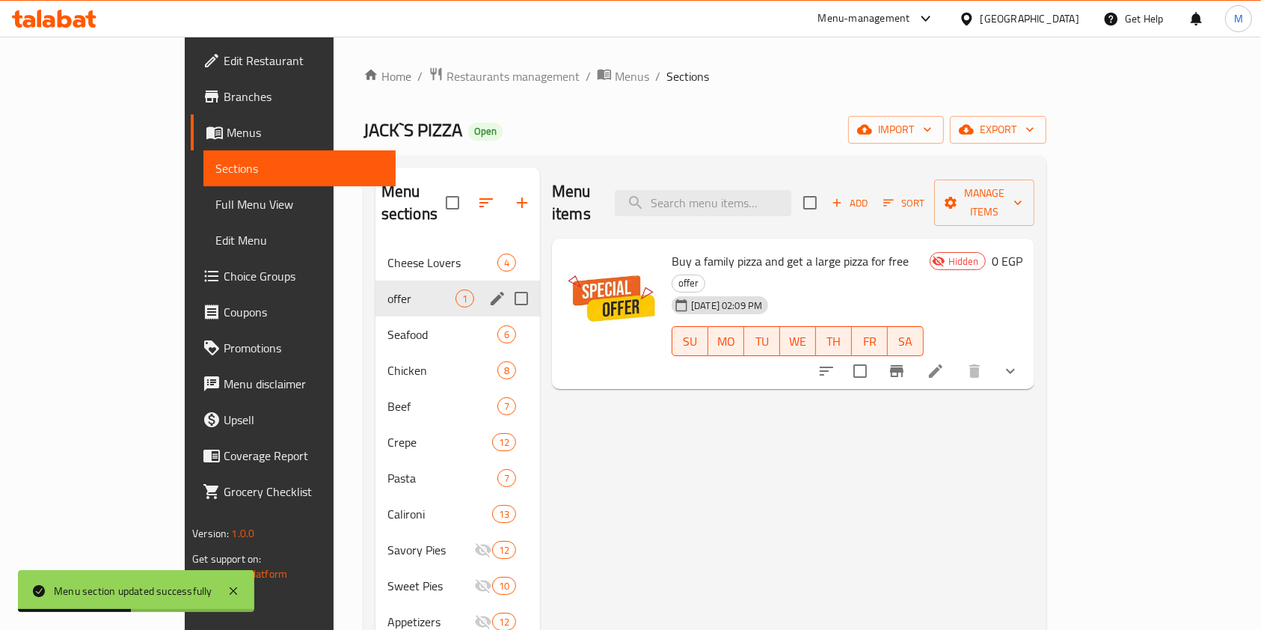
click at [870, 195] on span "Add" at bounding box center [850, 203] width 40 height 17
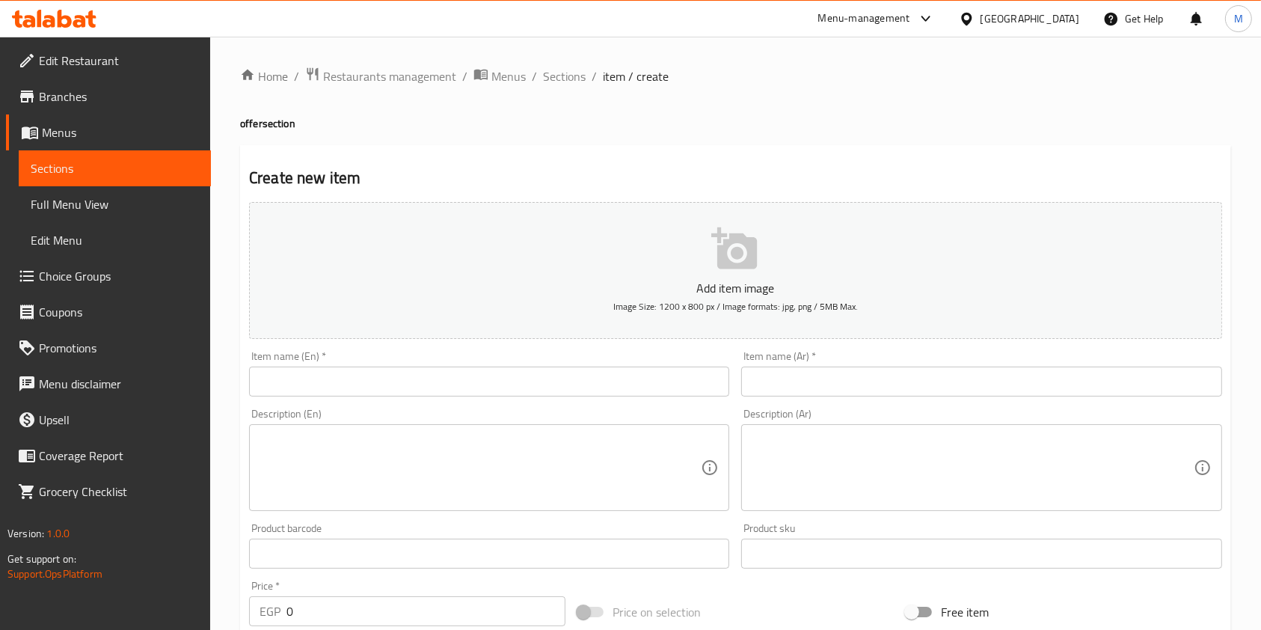
click at [811, 369] on input "text" at bounding box center [981, 382] width 480 height 30
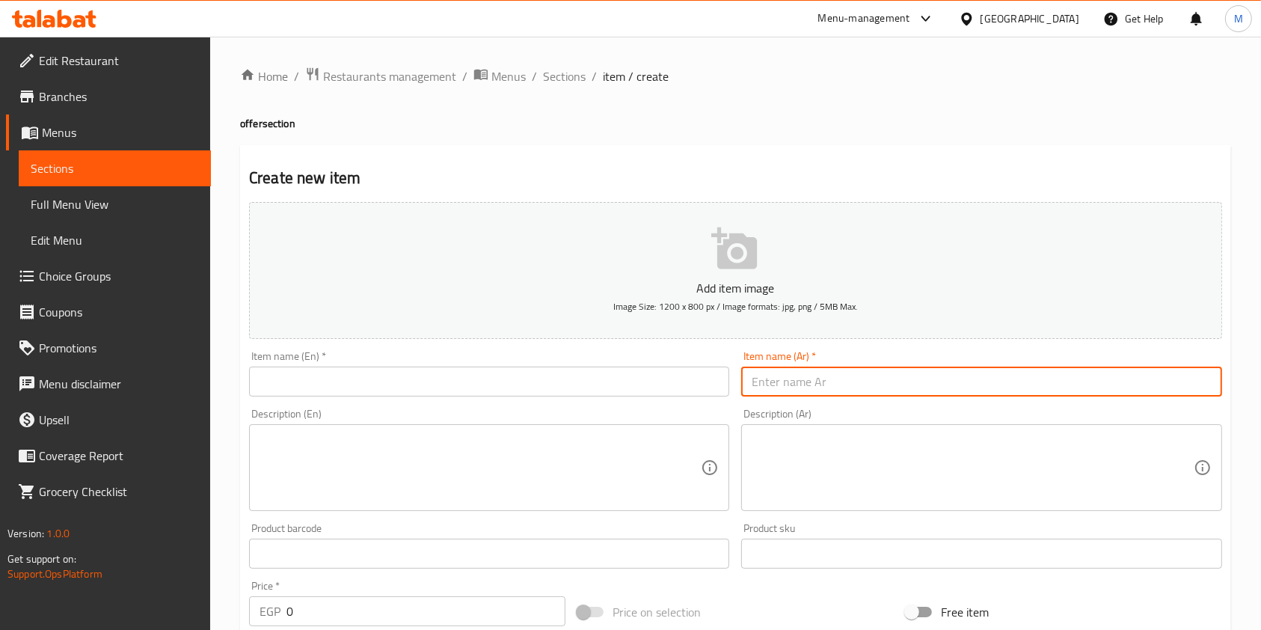
paste input "عرض البيتزا"
type input "عرض البيتزا"
click at [645, 410] on div "Description (En) Description (En)" at bounding box center [489, 460] width 480 height 103
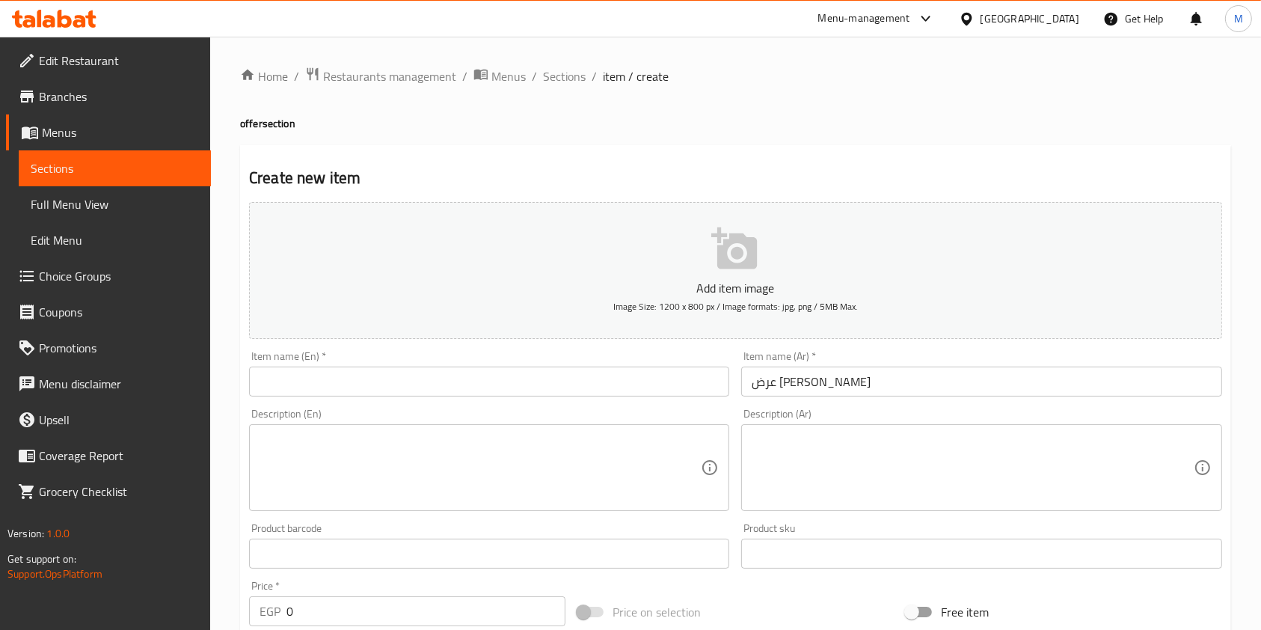
click at [634, 391] on input "text" at bounding box center [489, 382] width 480 height 30
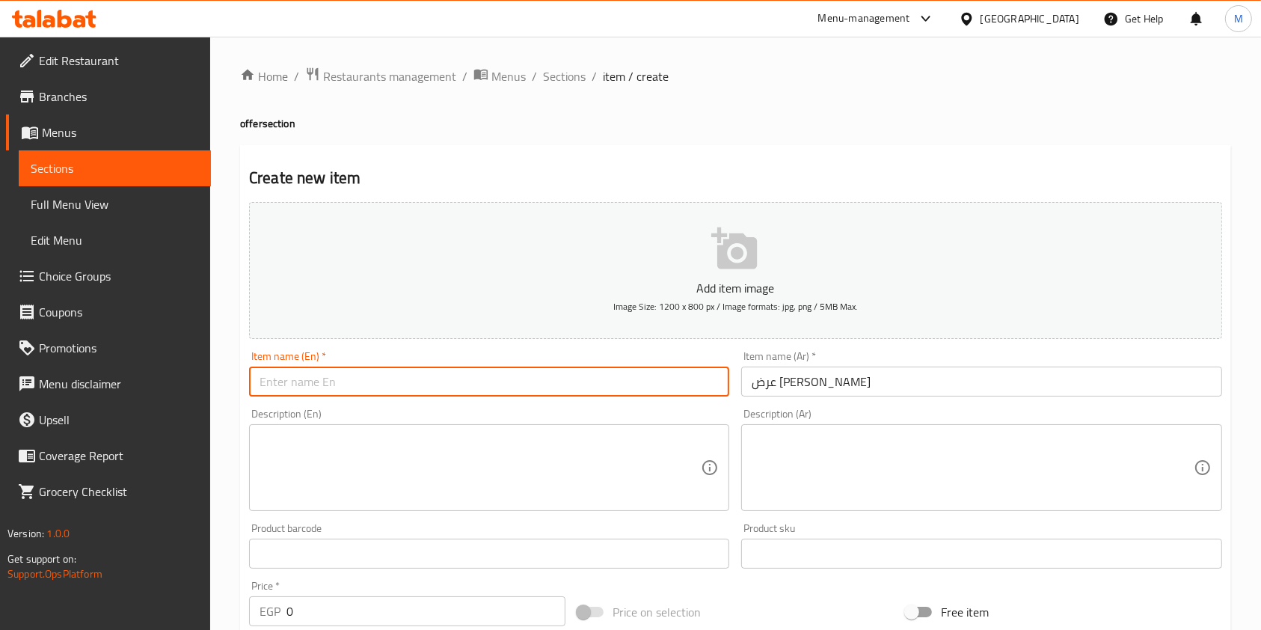
paste input "Pizza offer"
type input "Pizza offer"
click at [798, 444] on textarea at bounding box center [972, 467] width 441 height 71
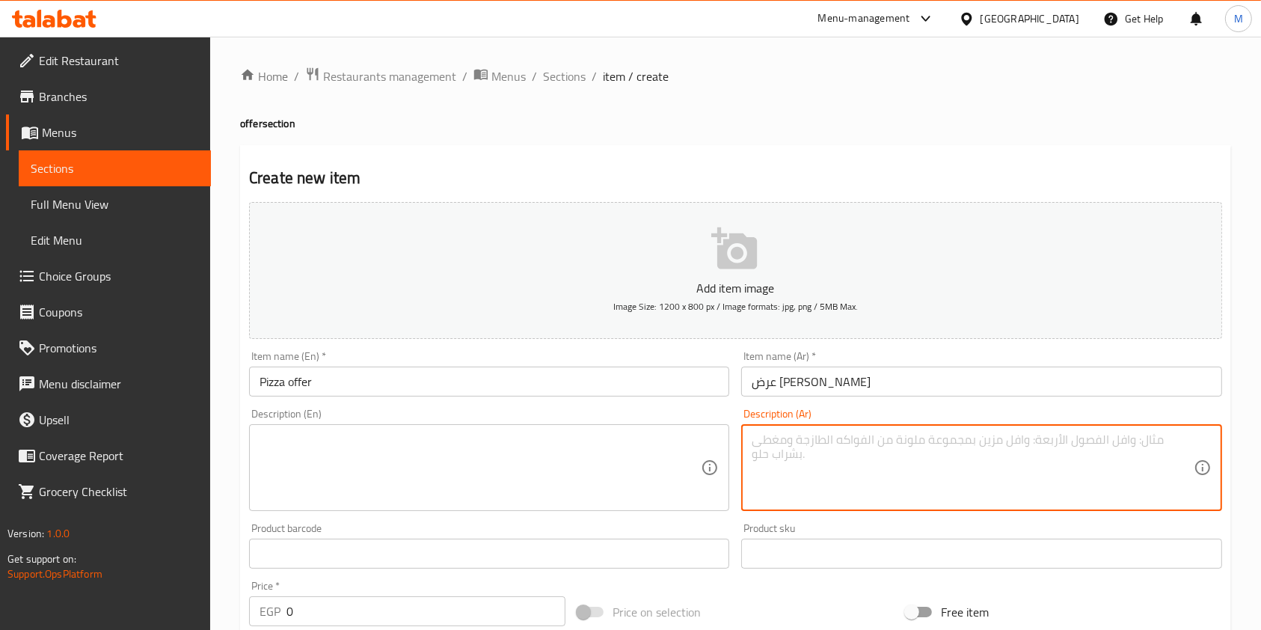
paste textarea "تلاته بيتزا وسط"
type textarea "تلاته بيتزا وسط"
click at [614, 455] on textarea at bounding box center [480, 467] width 441 height 71
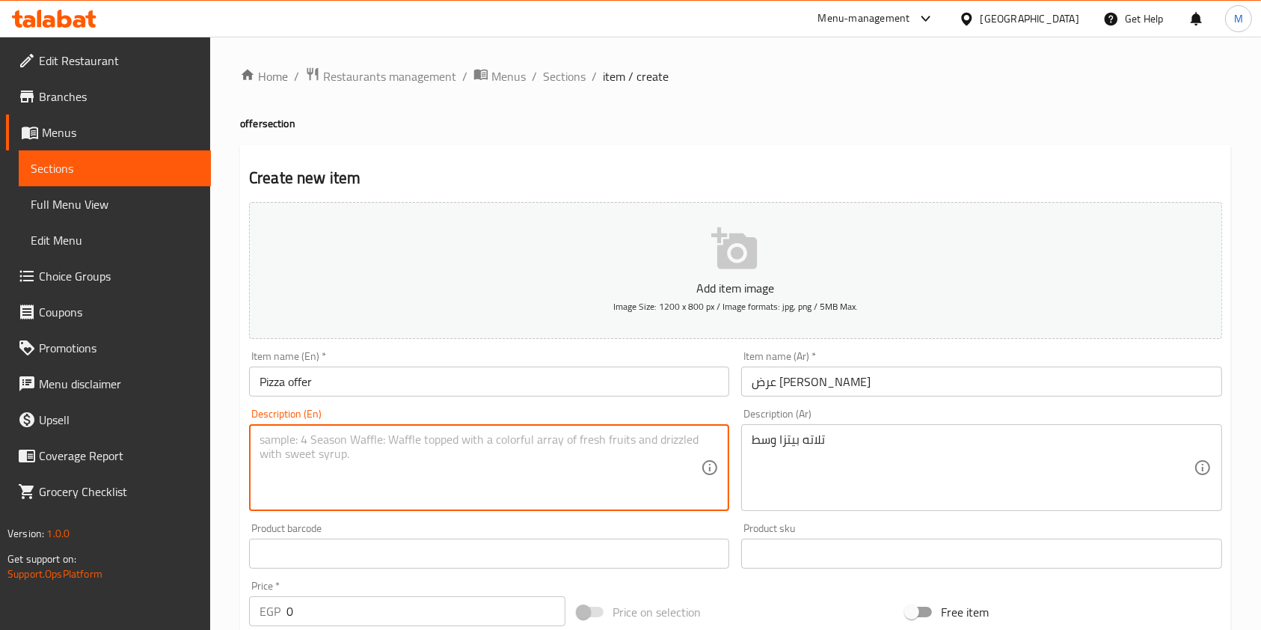
paste textarea "Three medium pizzas"
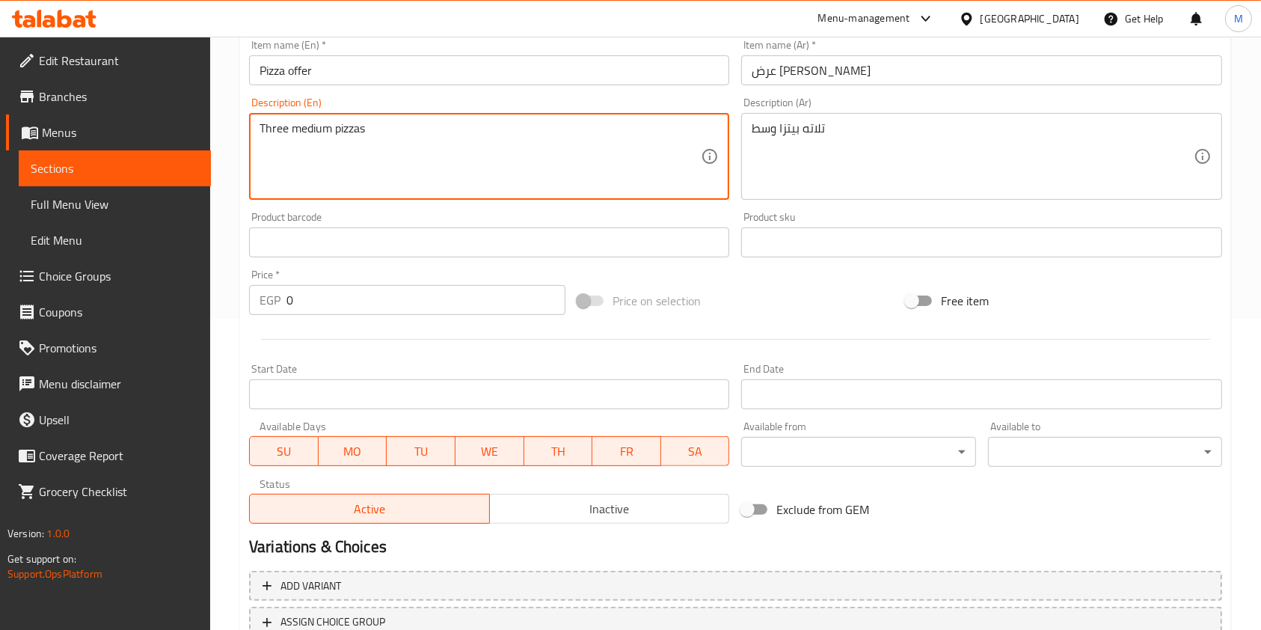
scroll to position [316, 0]
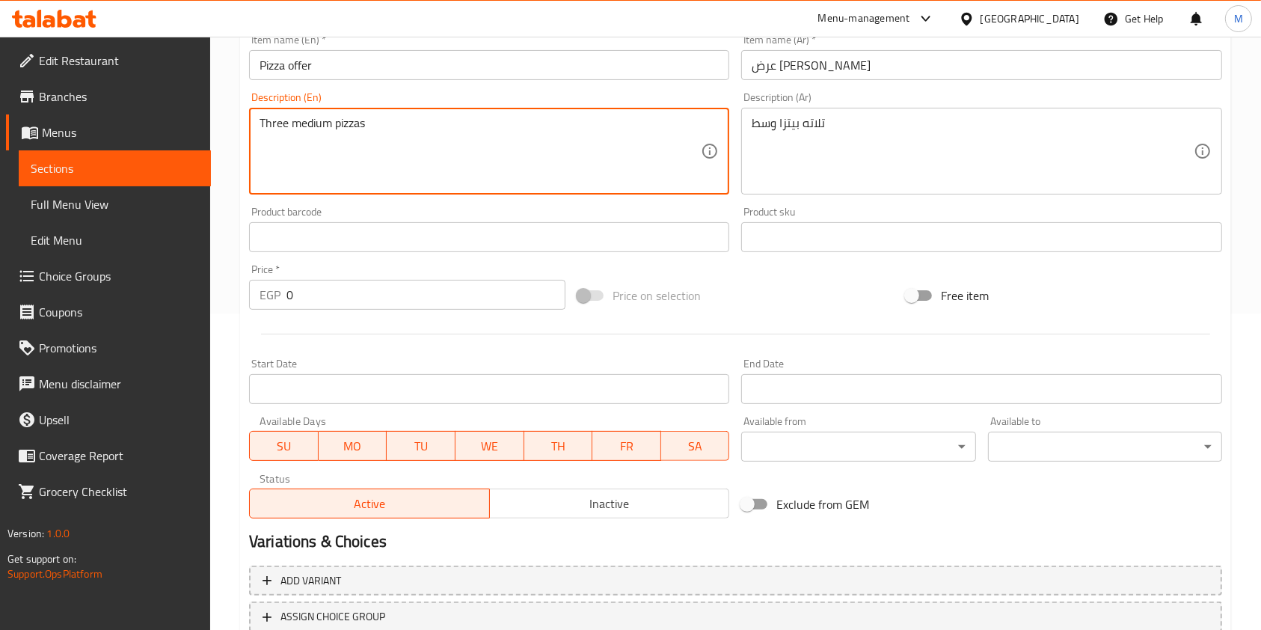
type textarea "Three medium pizzas"
drag, startPoint x: 305, startPoint y: 301, endPoint x: 288, endPoint y: 305, distance: 17.8
click at [290, 305] on input "0" at bounding box center [426, 295] width 279 height 30
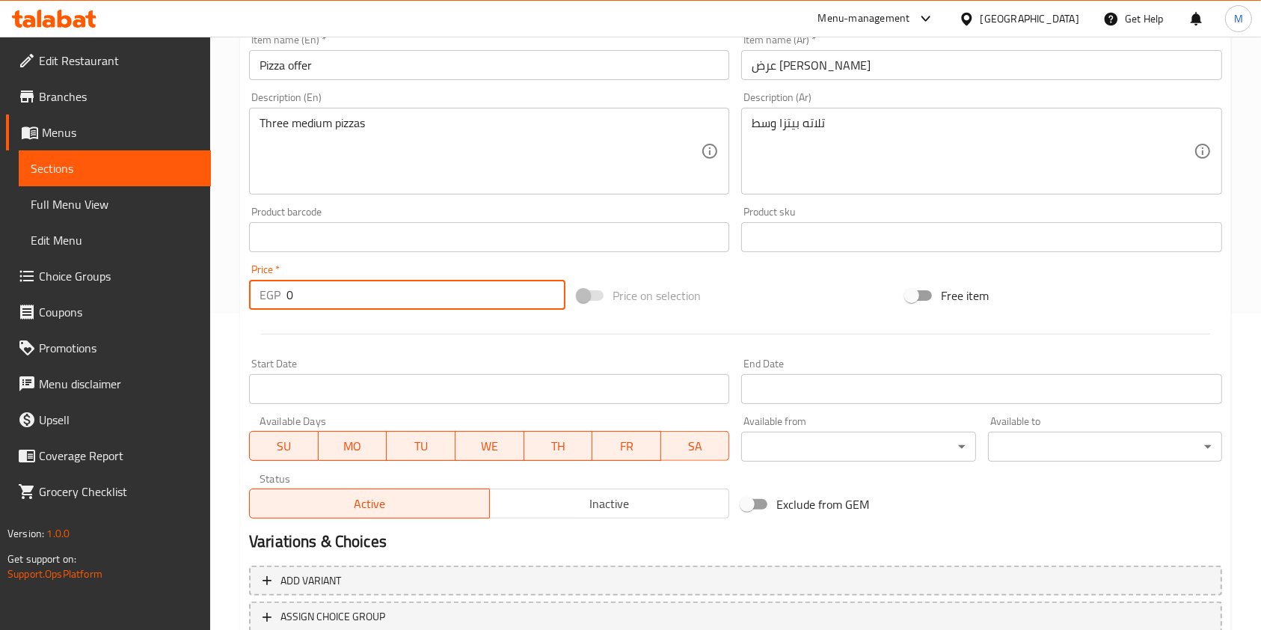
click at [287, 307] on input "0" at bounding box center [426, 295] width 279 height 30
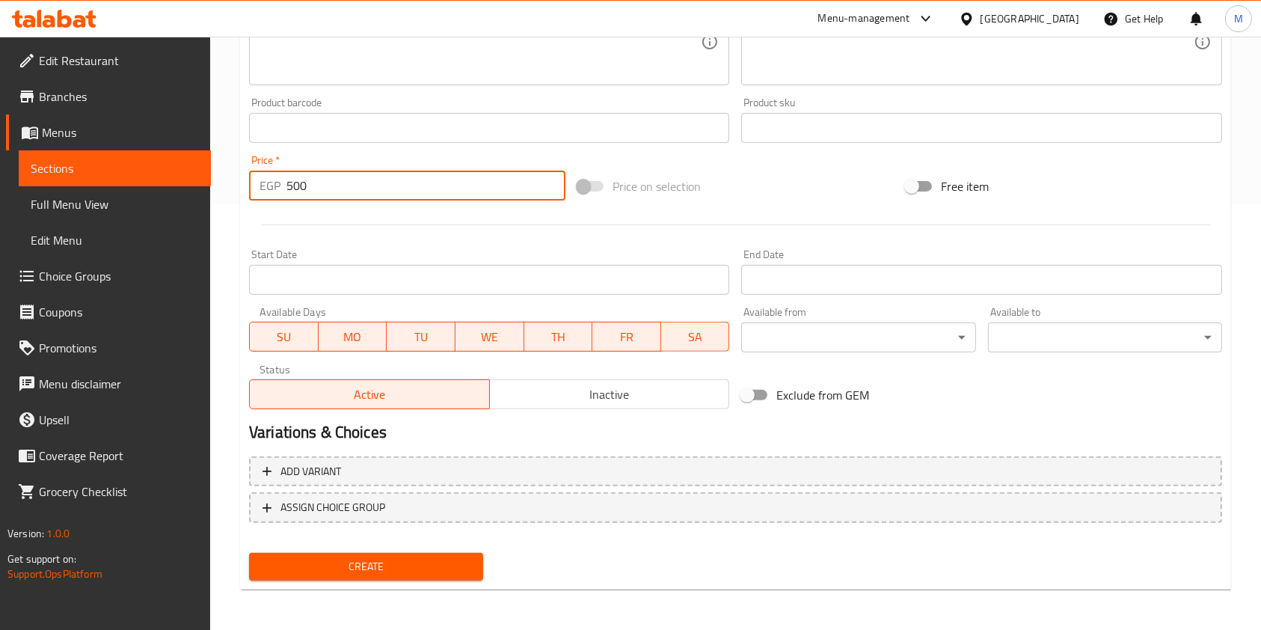
scroll to position [427, 0]
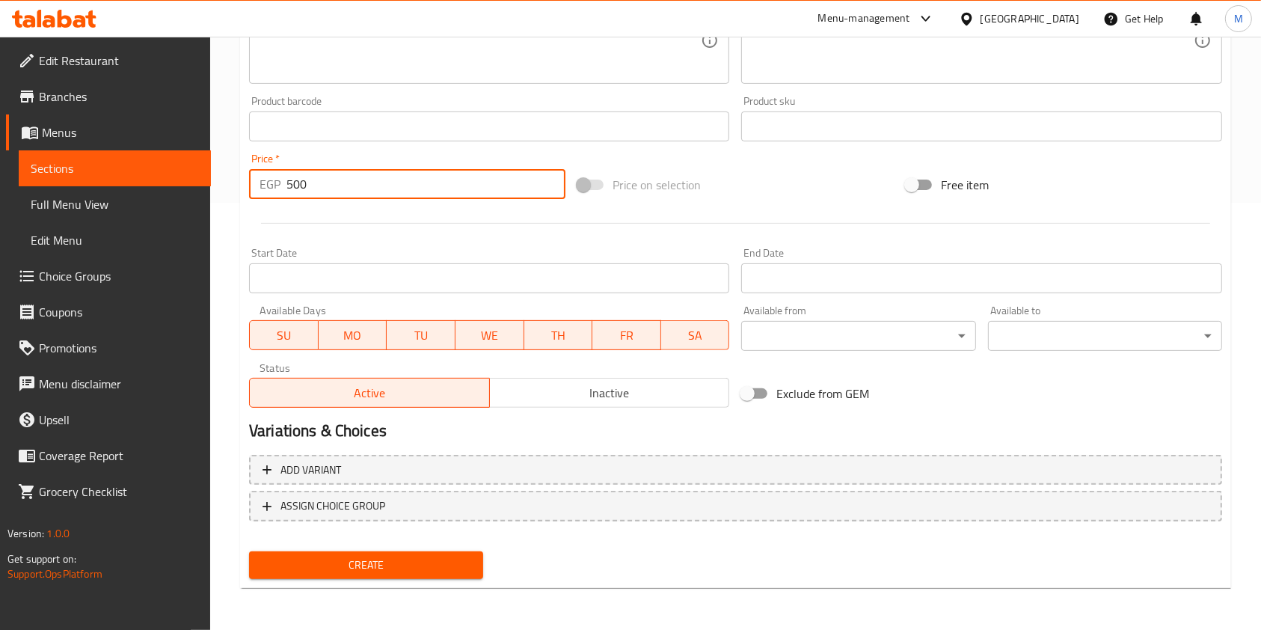
type input "500"
click at [551, 396] on span "Inactive" at bounding box center [610, 393] width 228 height 22
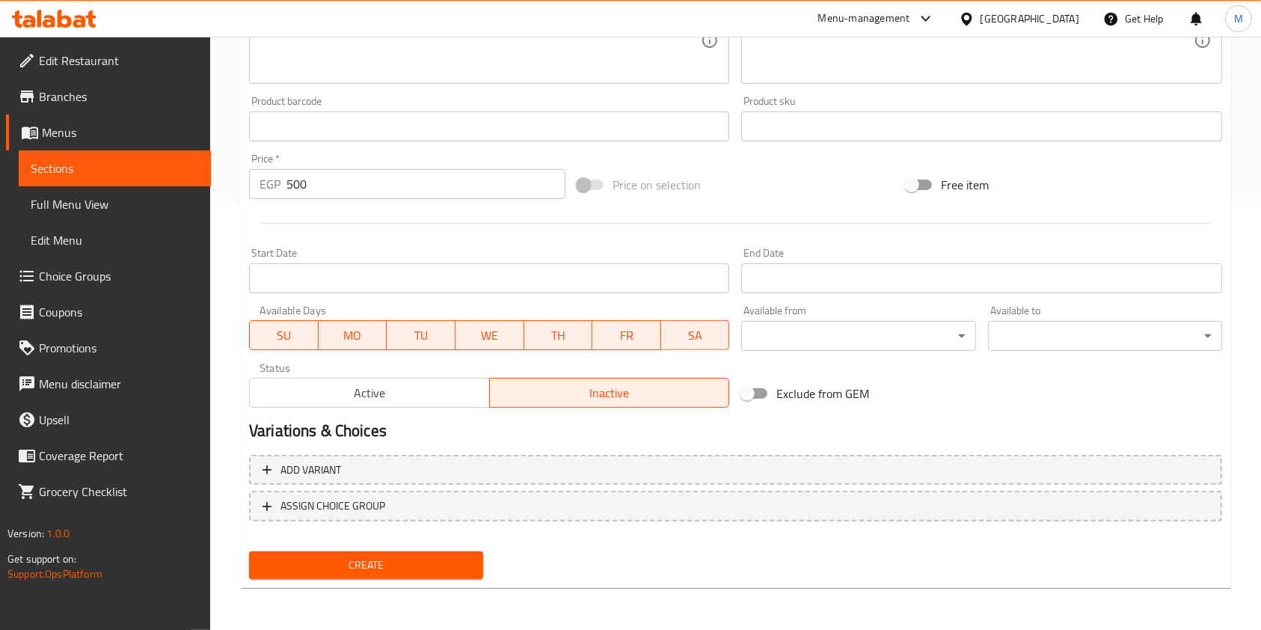
drag, startPoint x: 459, startPoint y: 563, endPoint x: 486, endPoint y: 563, distance: 26.2
click at [459, 563] on span "Create" at bounding box center [366, 565] width 210 height 19
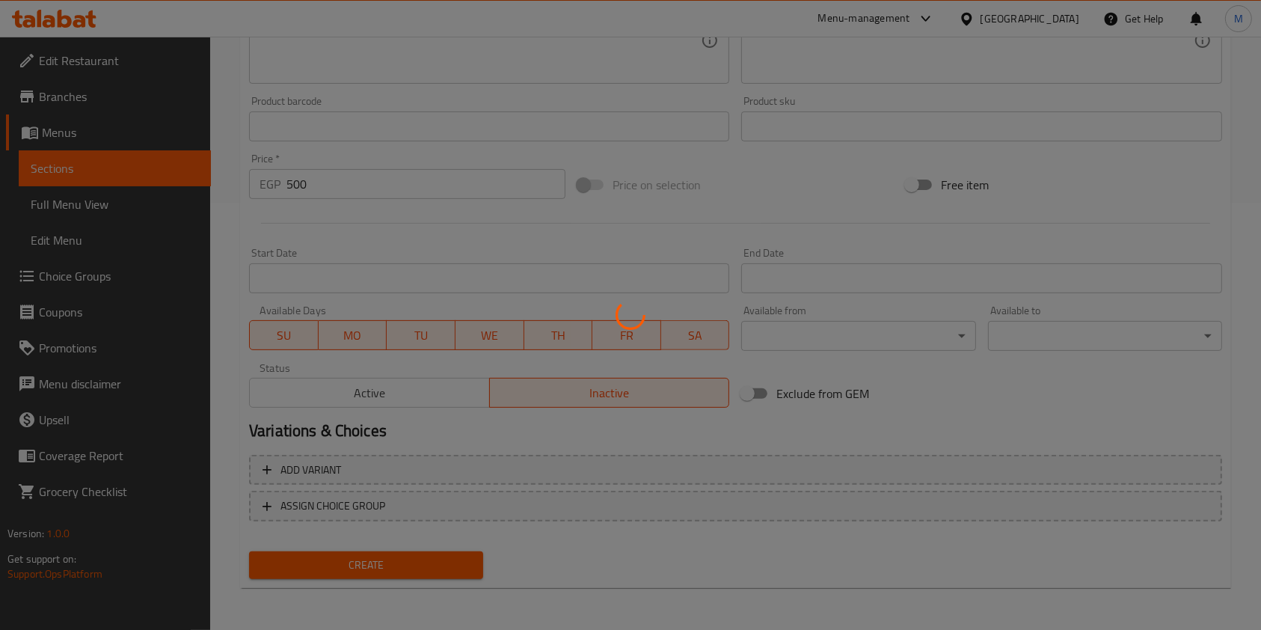
type input "0"
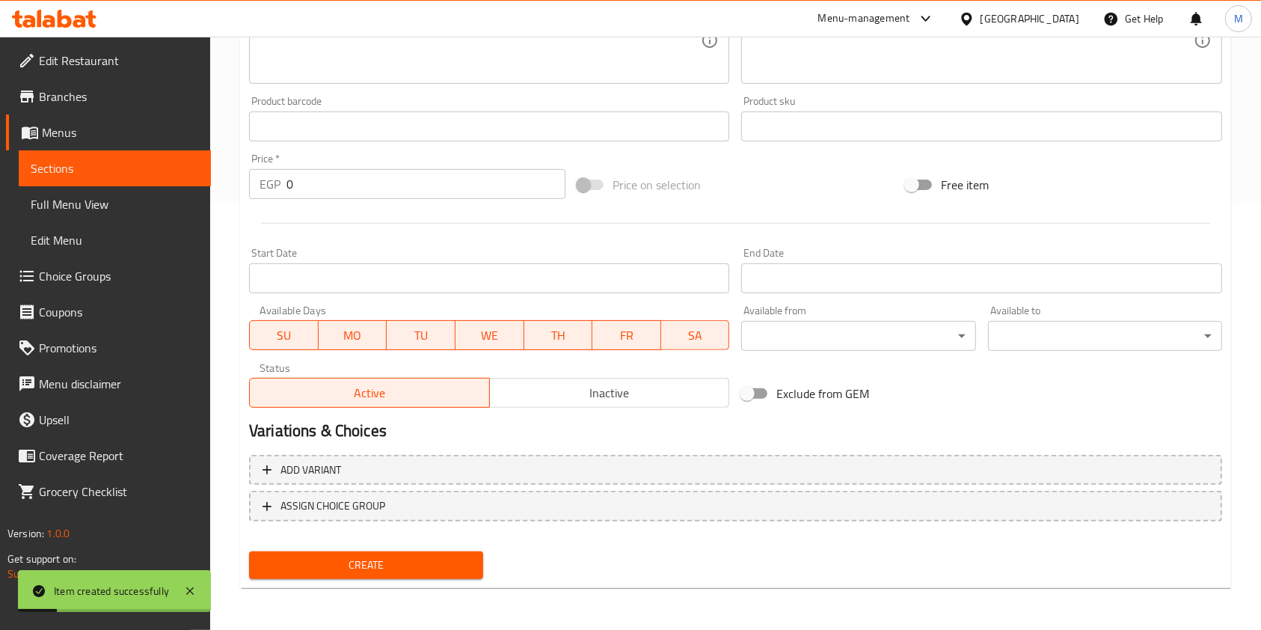
scroll to position [0, 0]
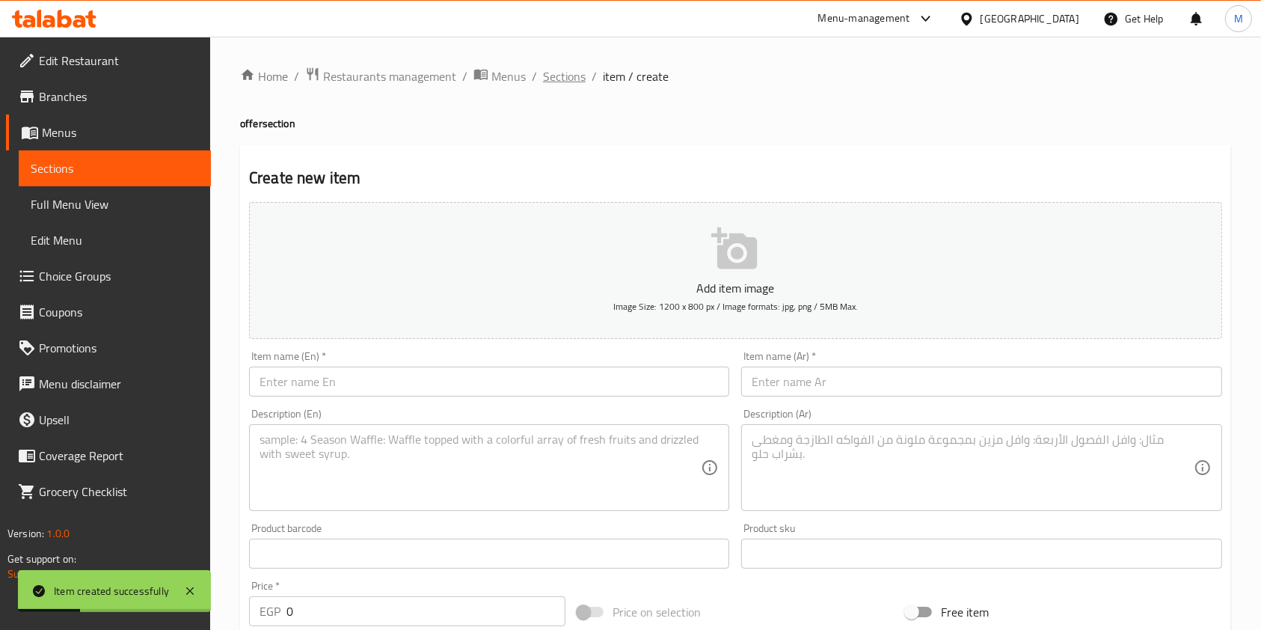
click at [560, 85] on span "Sections" at bounding box center [564, 76] width 43 height 18
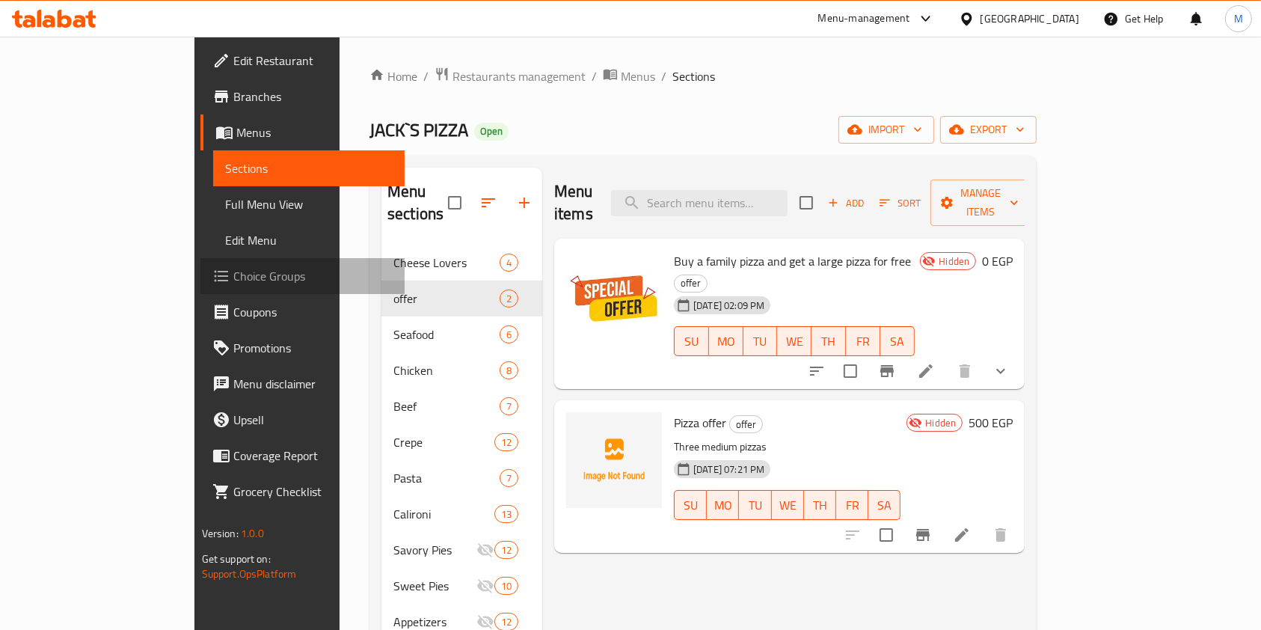
click at [233, 275] on span "Choice Groups" at bounding box center [313, 276] width 160 height 18
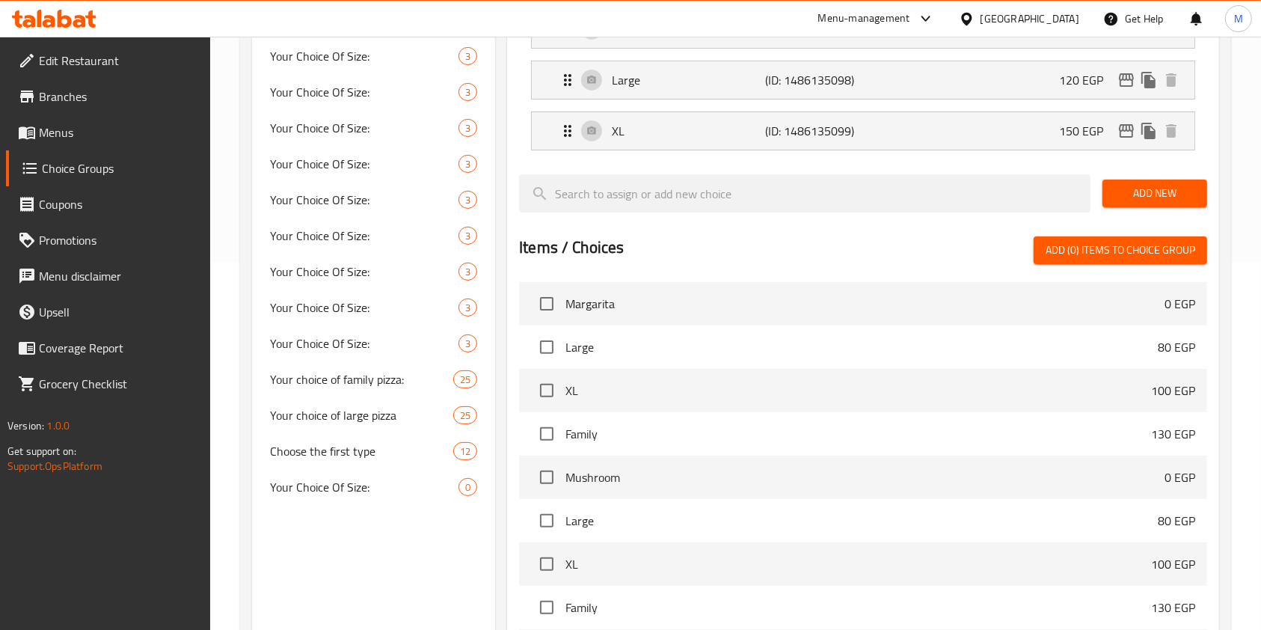
scroll to position [396, 0]
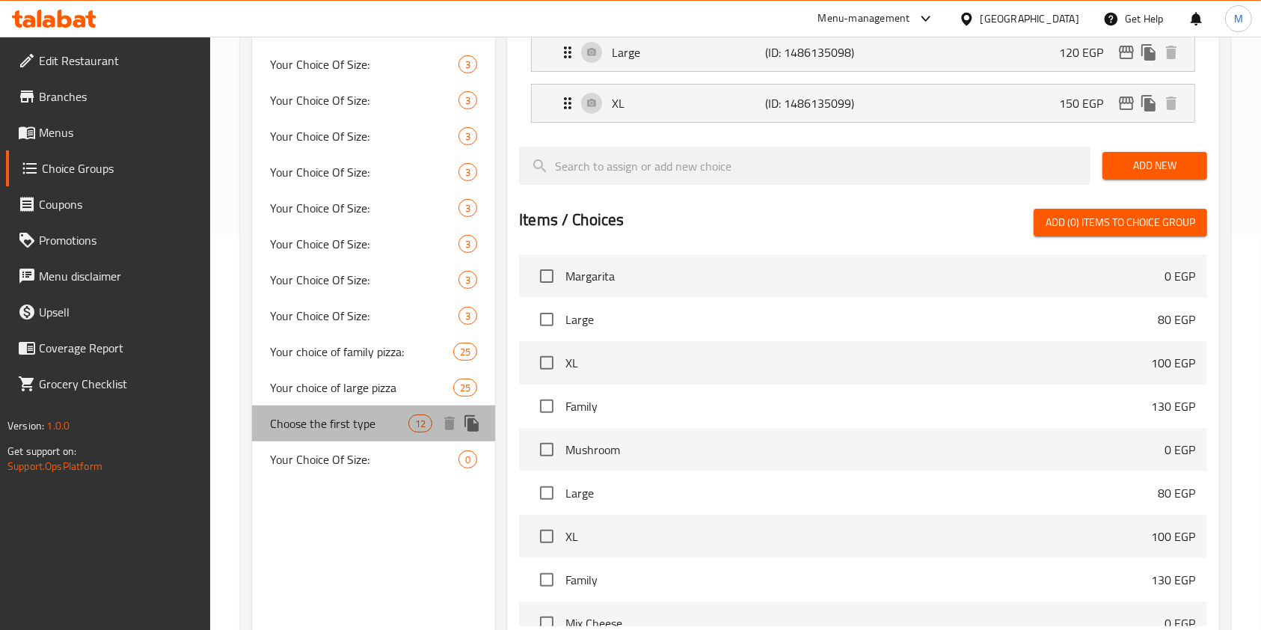
click at [363, 429] on span "Choose the first type" at bounding box center [339, 423] width 138 height 18
type input "Choose the first type"
type input "اختر النوع الأول"
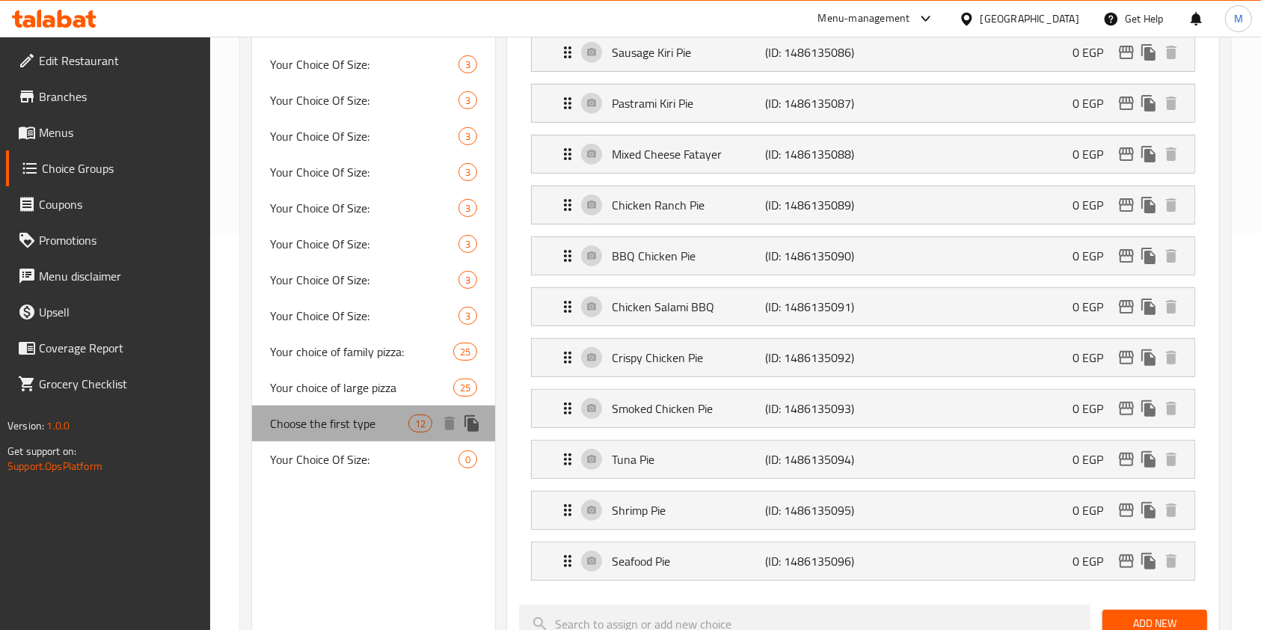
click at [350, 406] on div "Choose the first type 12" at bounding box center [373, 424] width 243 height 36
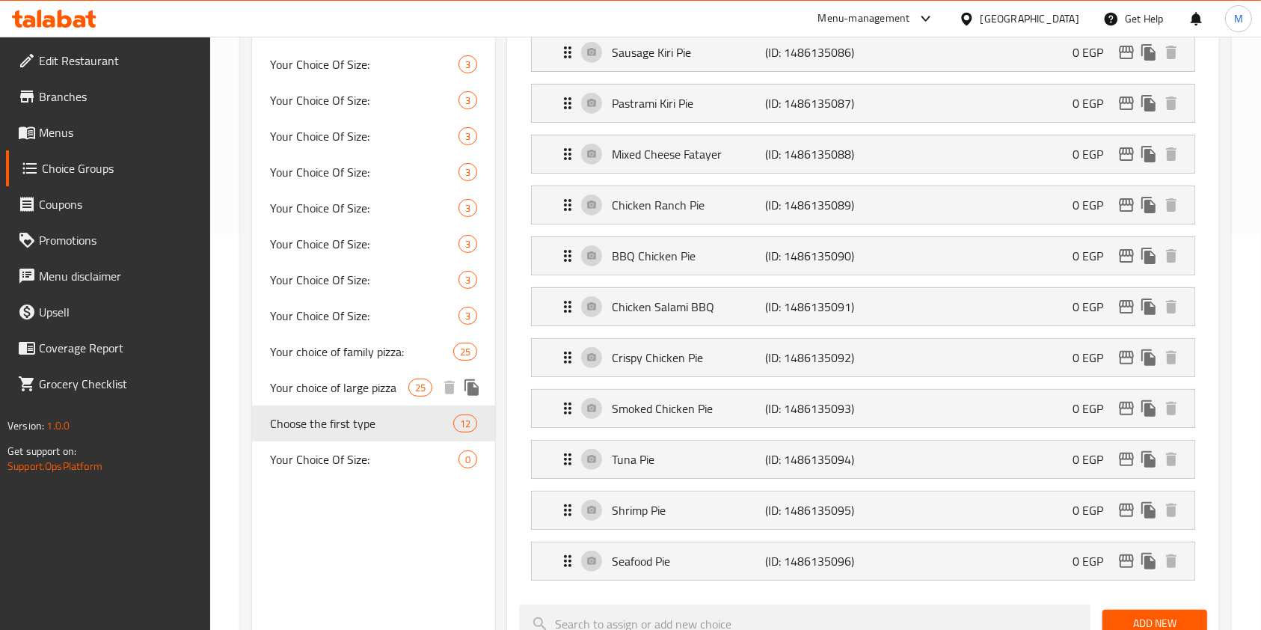
click at [358, 380] on span "Your choice of large pizza" at bounding box center [339, 388] width 138 height 18
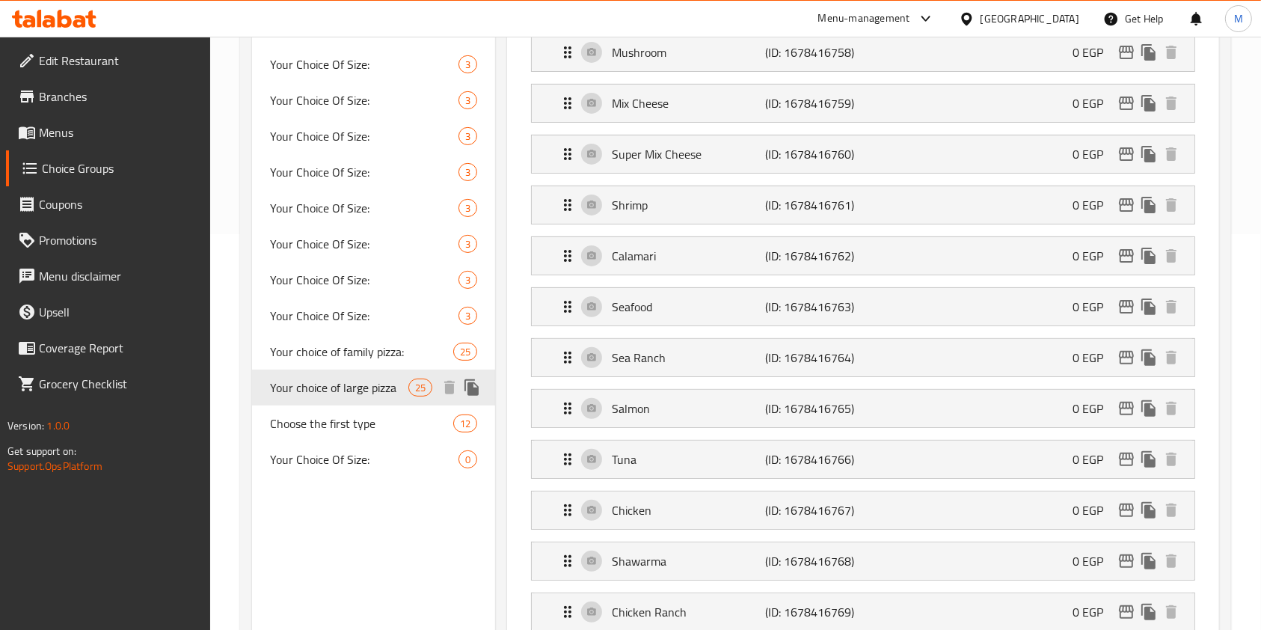
type input "Your choice of large pizza"
type input "اختيارك من البيتزا لارج"
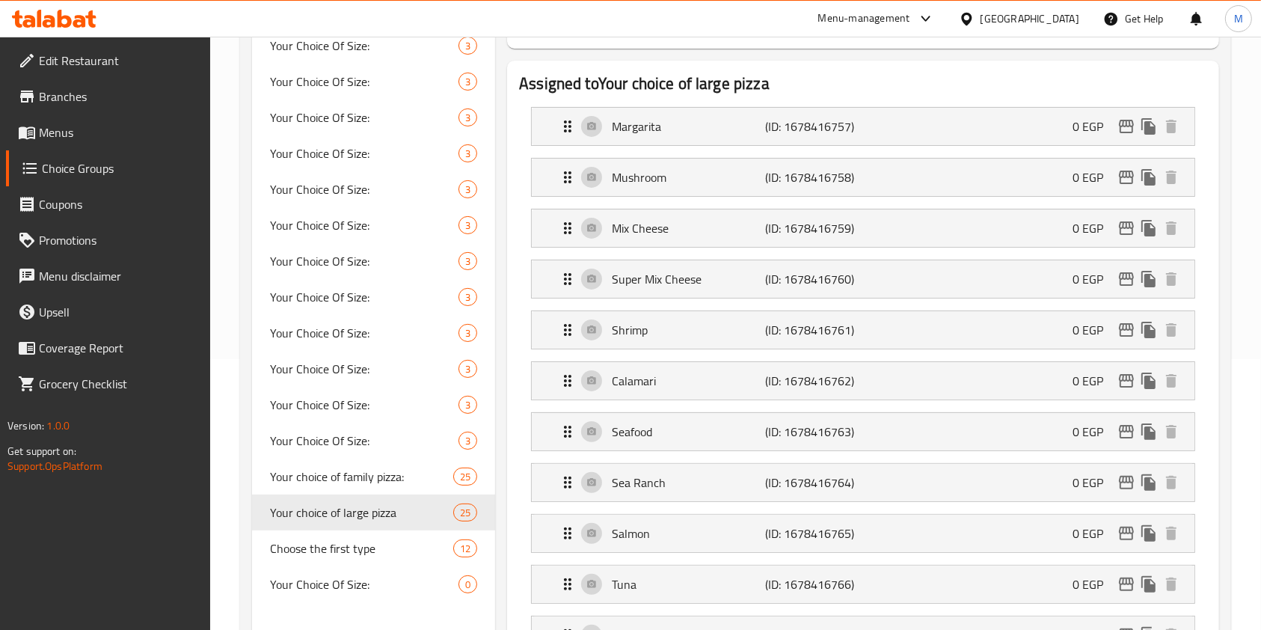
scroll to position [305, 0]
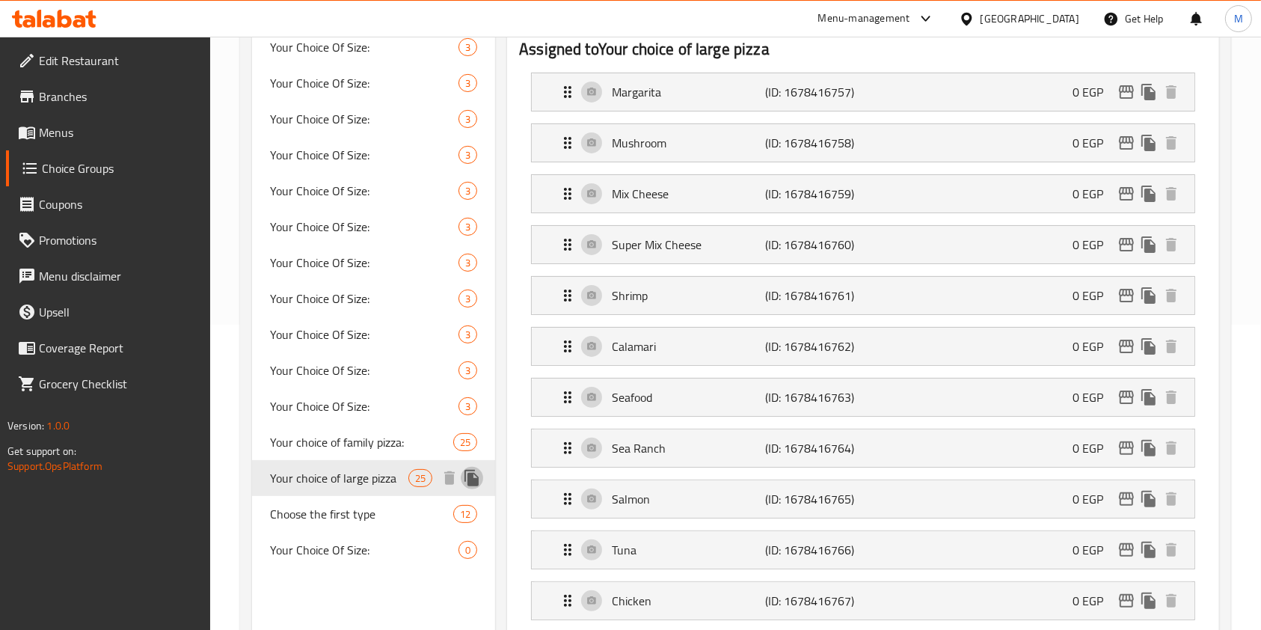
click at [465, 476] on icon "duplicate" at bounding box center [472, 478] width 14 height 16
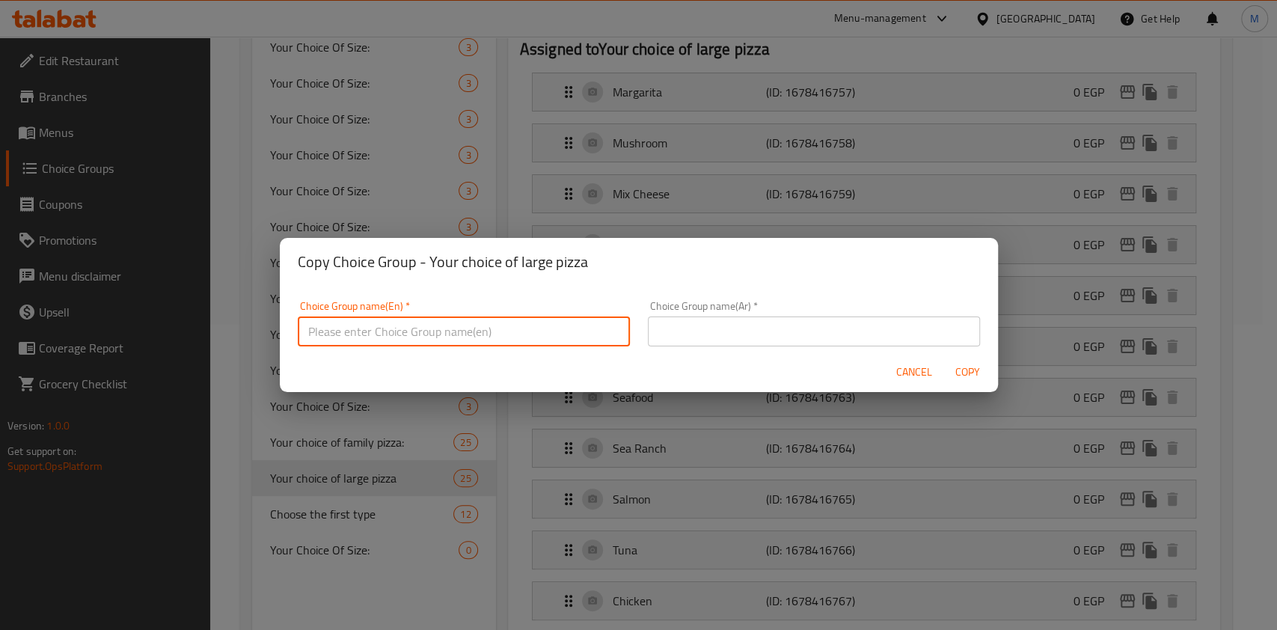
click at [455, 340] on input "text" at bounding box center [464, 331] width 332 height 30
click at [320, 593] on div "Copy Choice Group - Your choice of large pizza Choice Group name(En)   * Choice…" at bounding box center [638, 315] width 1277 height 630
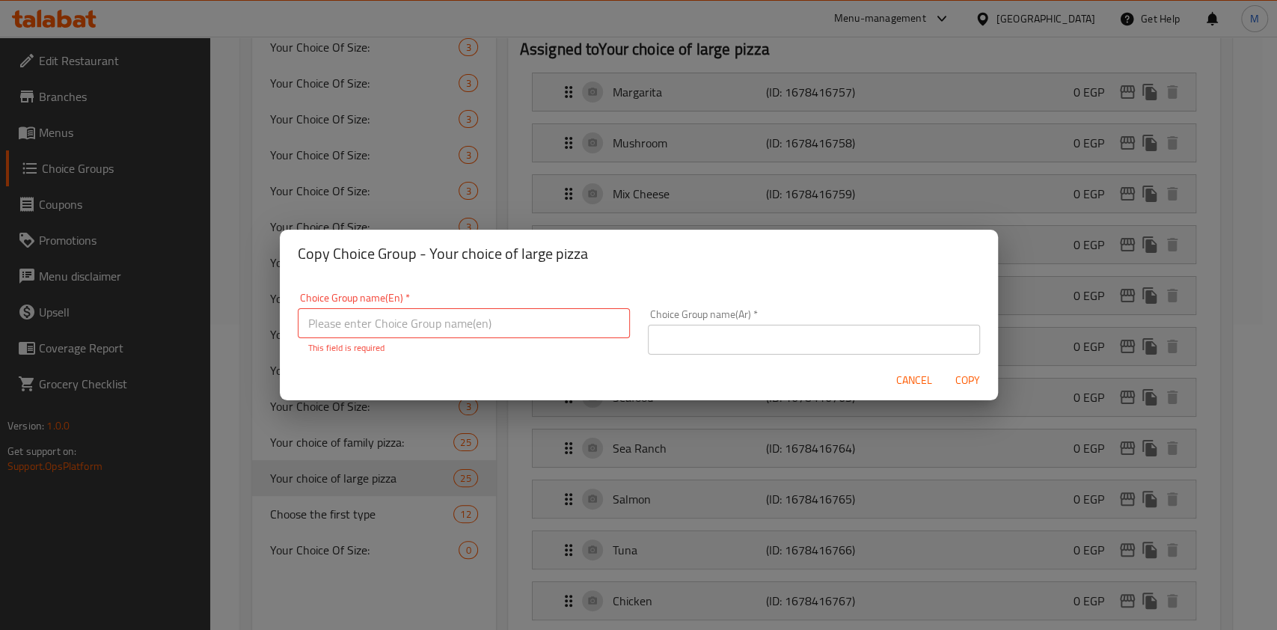
click at [905, 373] on span "Cancel" at bounding box center [914, 380] width 36 height 19
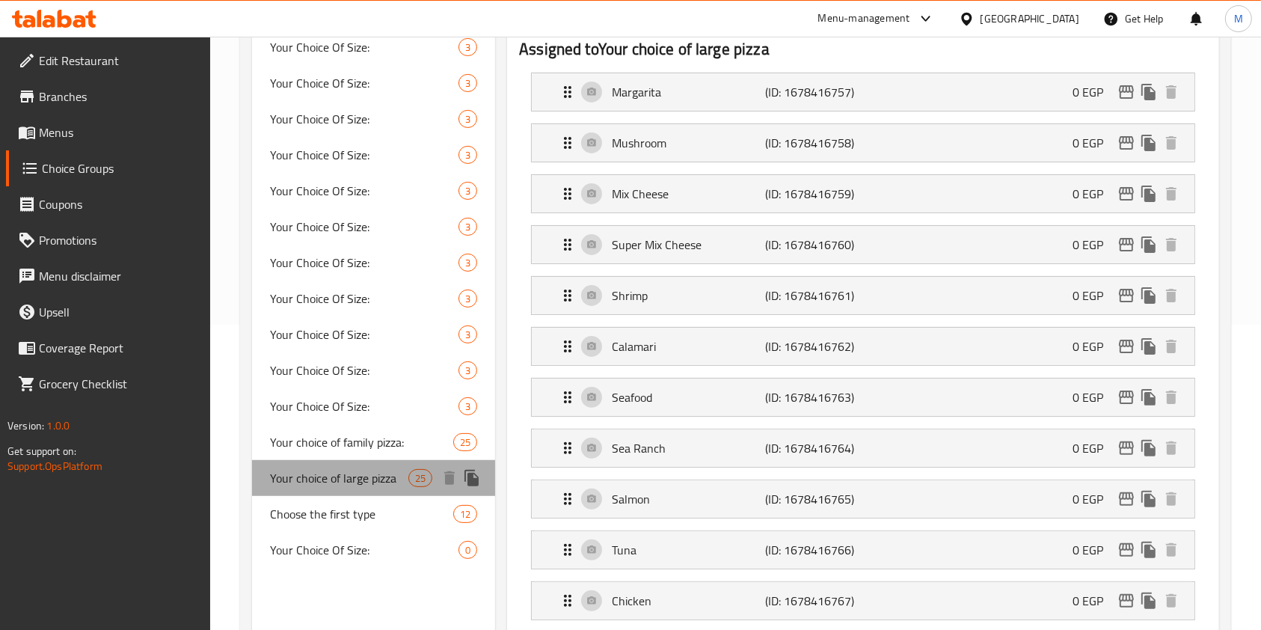
click at [386, 478] on span "Your choice of large pizza" at bounding box center [339, 478] width 138 height 18
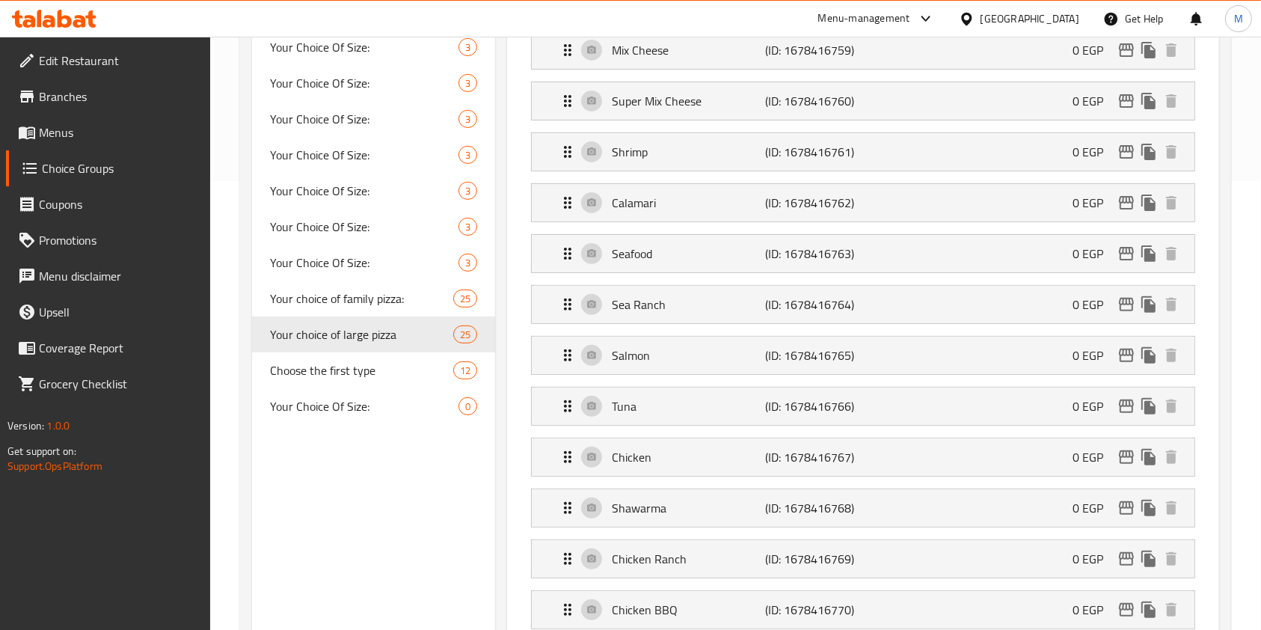
scroll to position [336, 0]
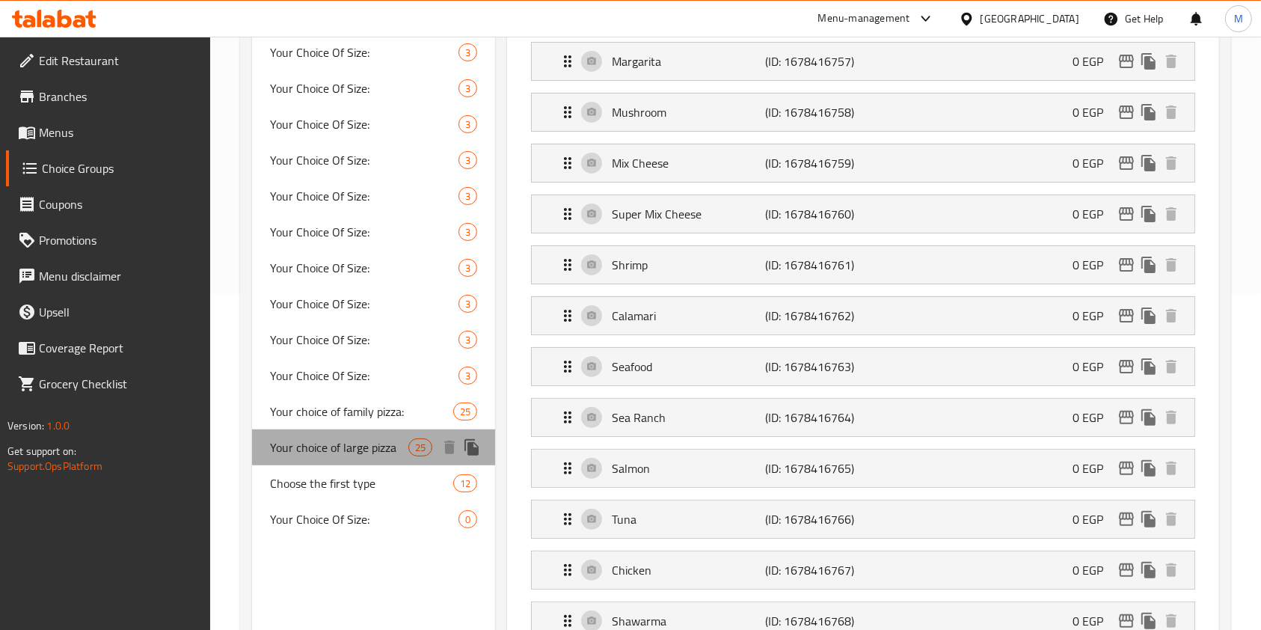
click at [377, 439] on span "Your choice of large pizza" at bounding box center [339, 447] width 138 height 18
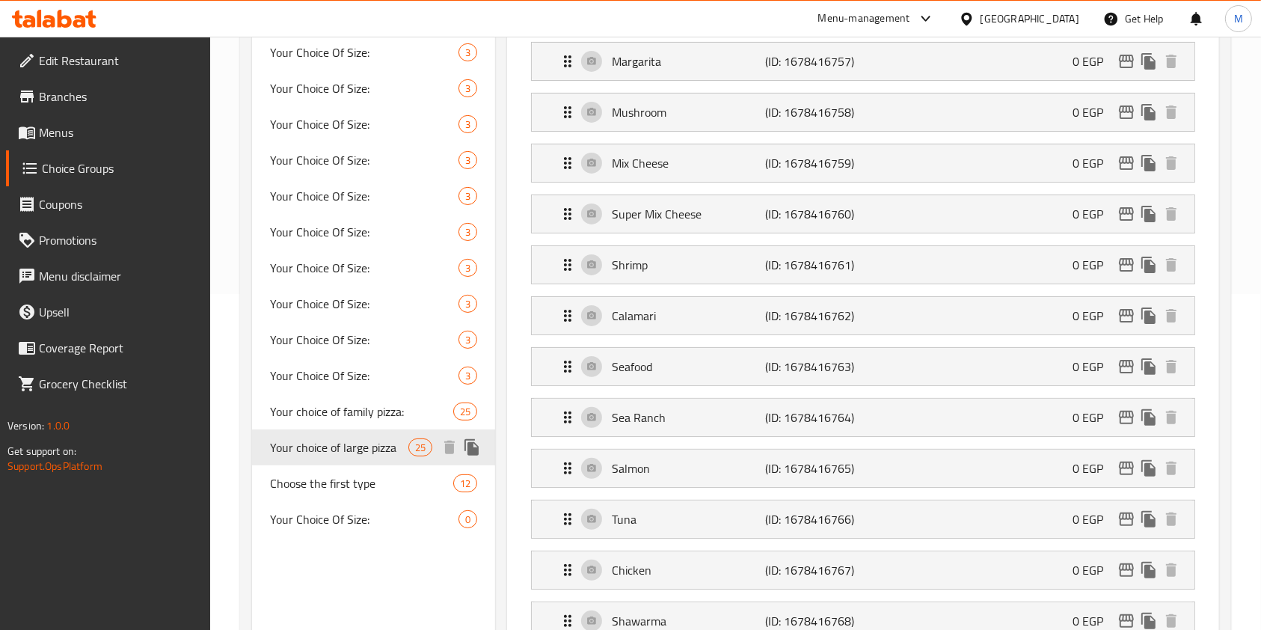
click at [468, 449] on icon "duplicate" at bounding box center [472, 447] width 14 height 16
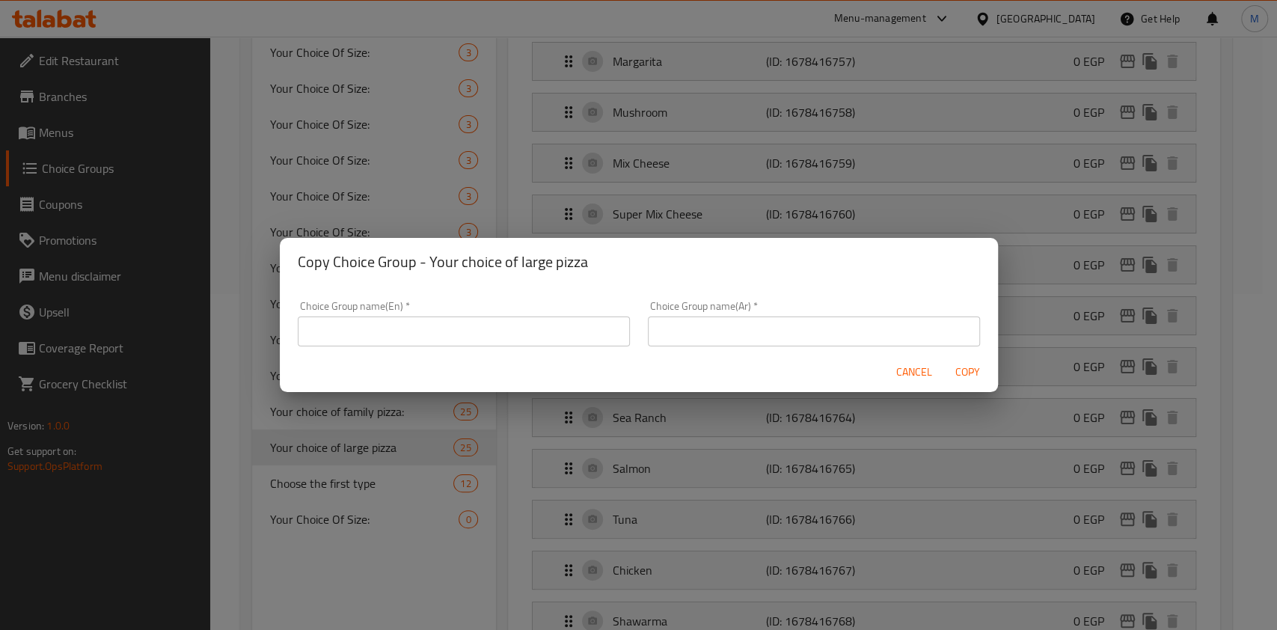
click at [456, 343] on input "text" at bounding box center [464, 331] width 332 height 30
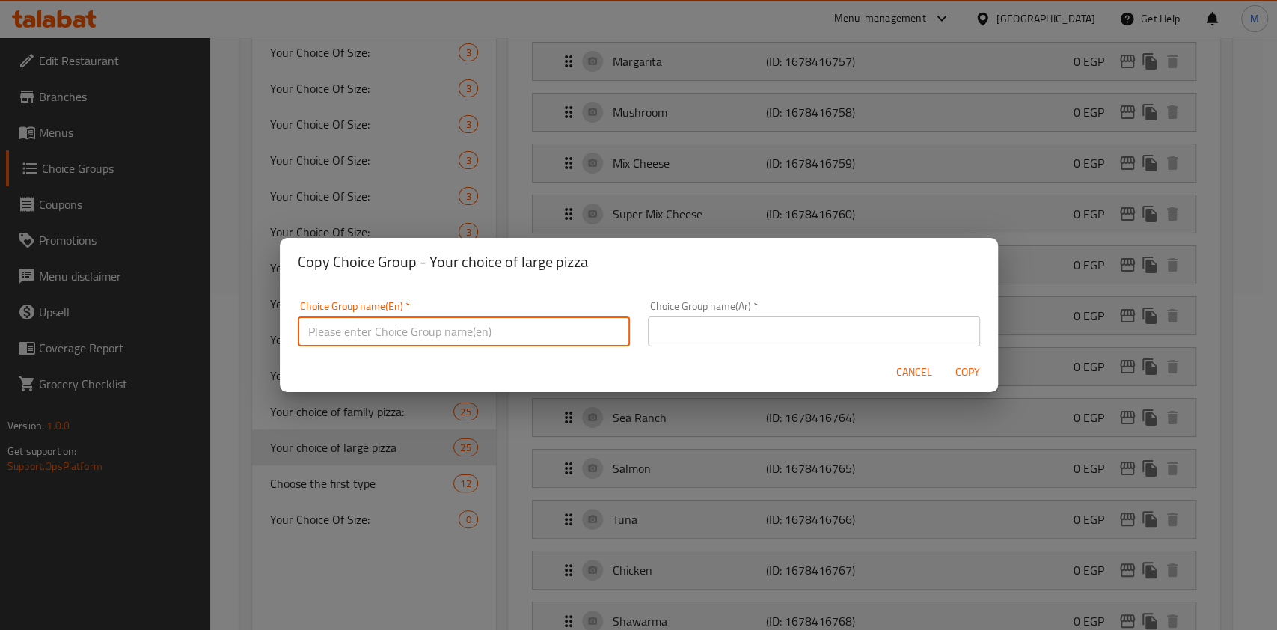
paste input "Your choice of medium pizza"
type input "Your choice of medium pizza"
click at [707, 321] on input "text" at bounding box center [814, 331] width 332 height 30
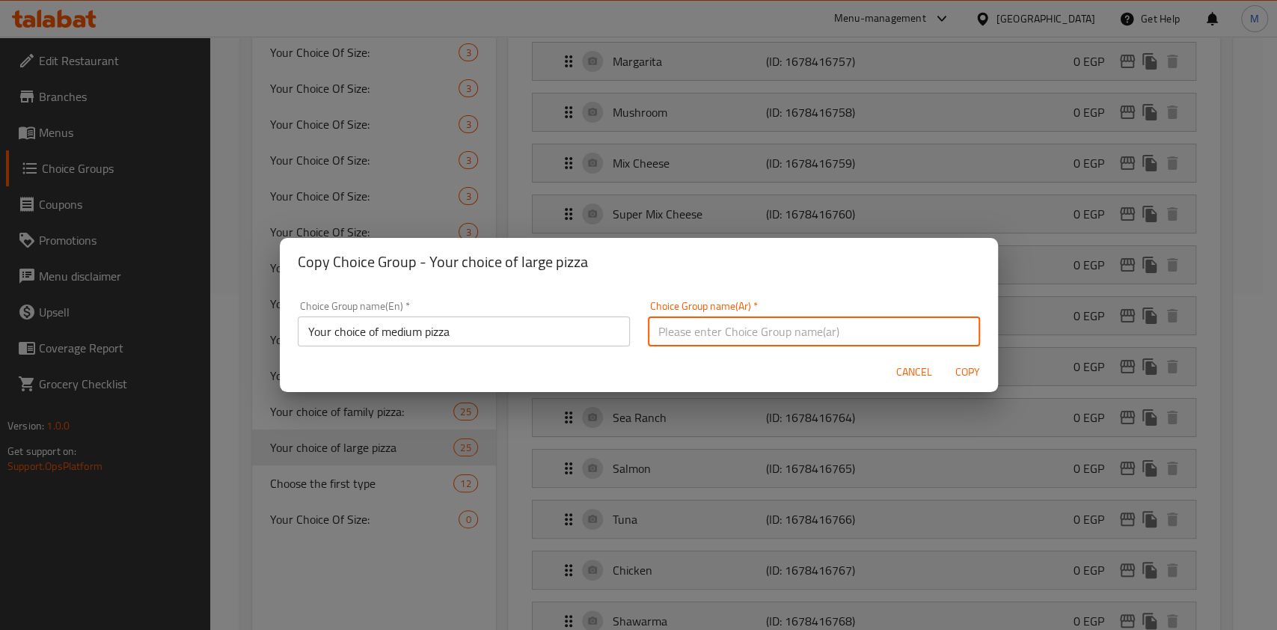
paste input "اختيارك من البيتزا الوسط"
type input "اختيارك من البيتزا الوسط"
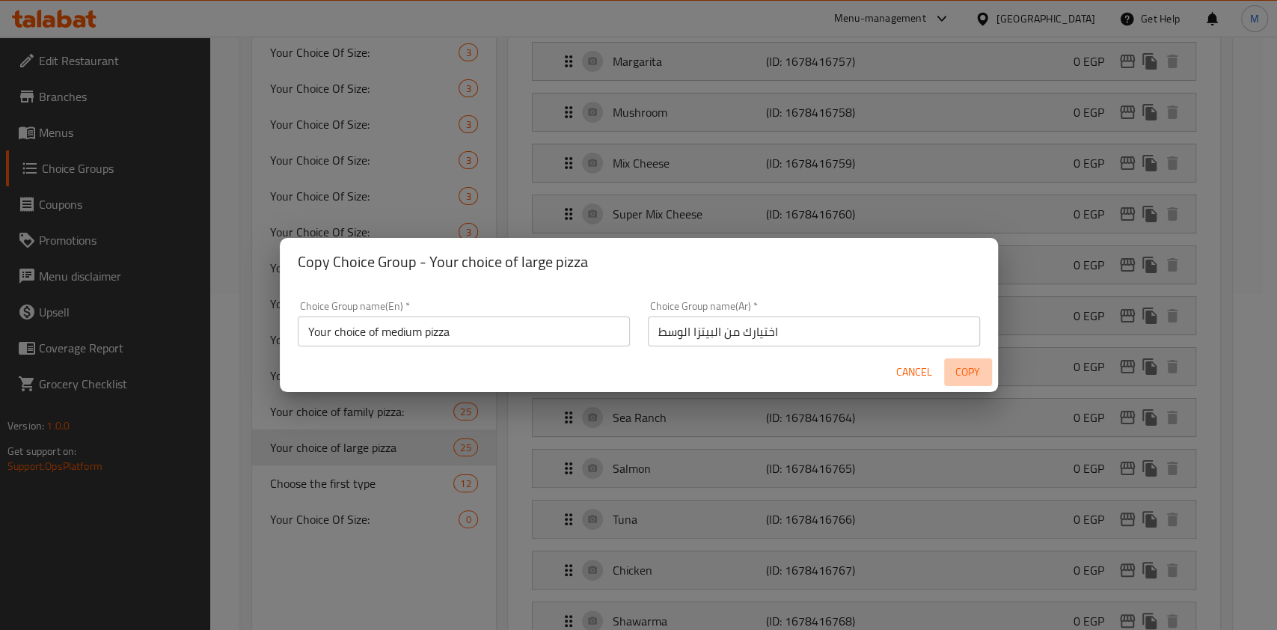
click at [958, 379] on span "Copy" at bounding box center [968, 372] width 36 height 19
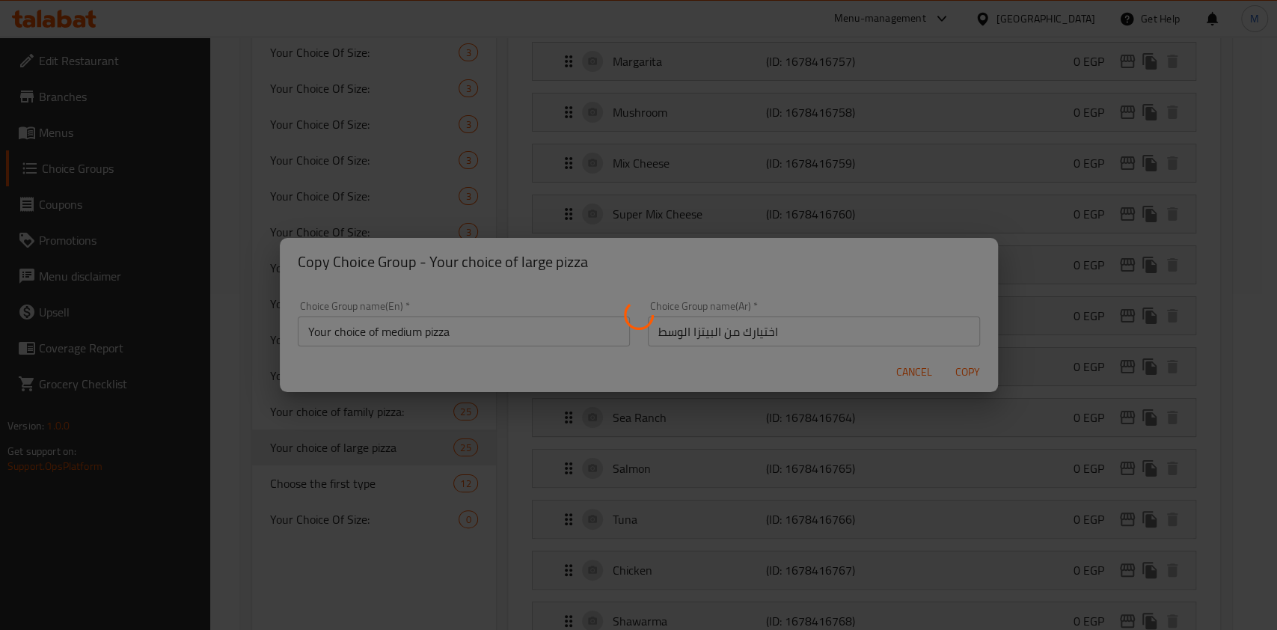
click at [1265, 427] on div at bounding box center [638, 315] width 1277 height 630
type input "Your choice of medium pizza"
type input "اختيارك من البيتزا الوسط"
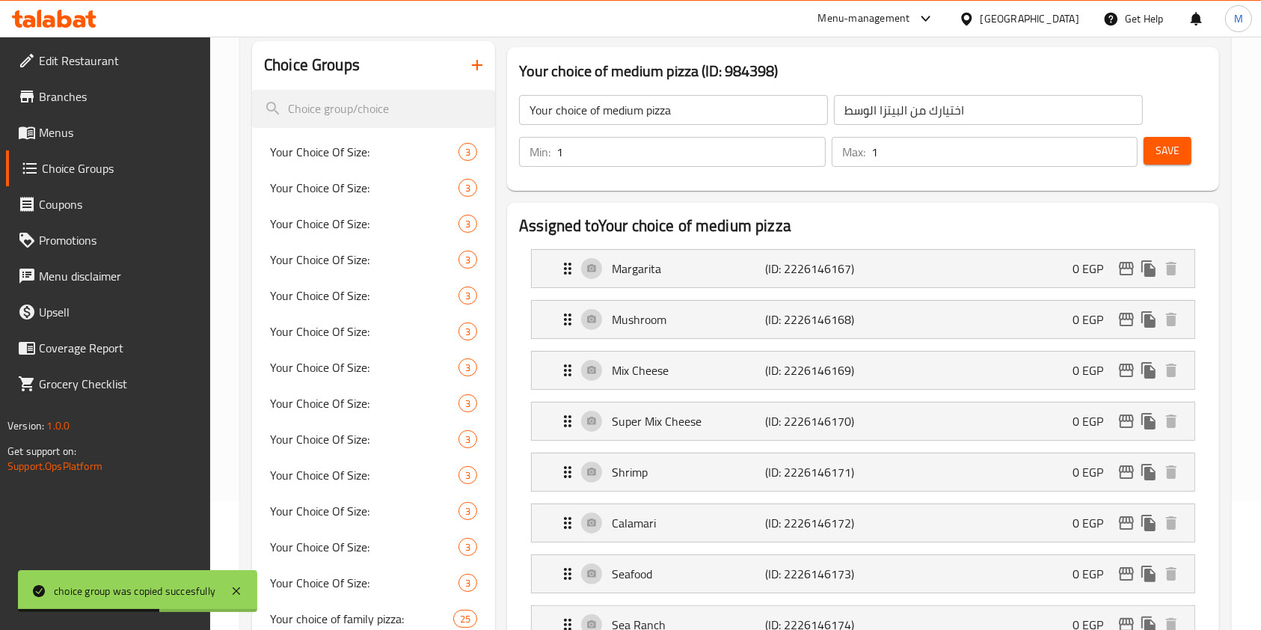
scroll to position [0, 0]
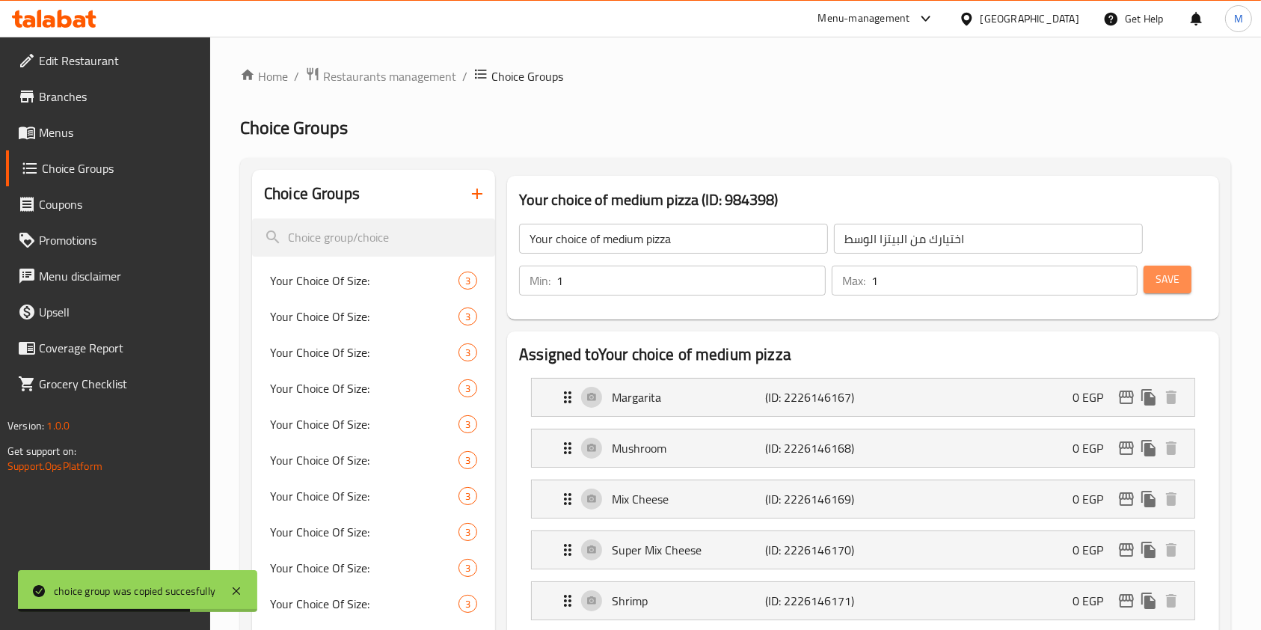
click at [1156, 281] on span "Save" at bounding box center [1168, 279] width 24 height 19
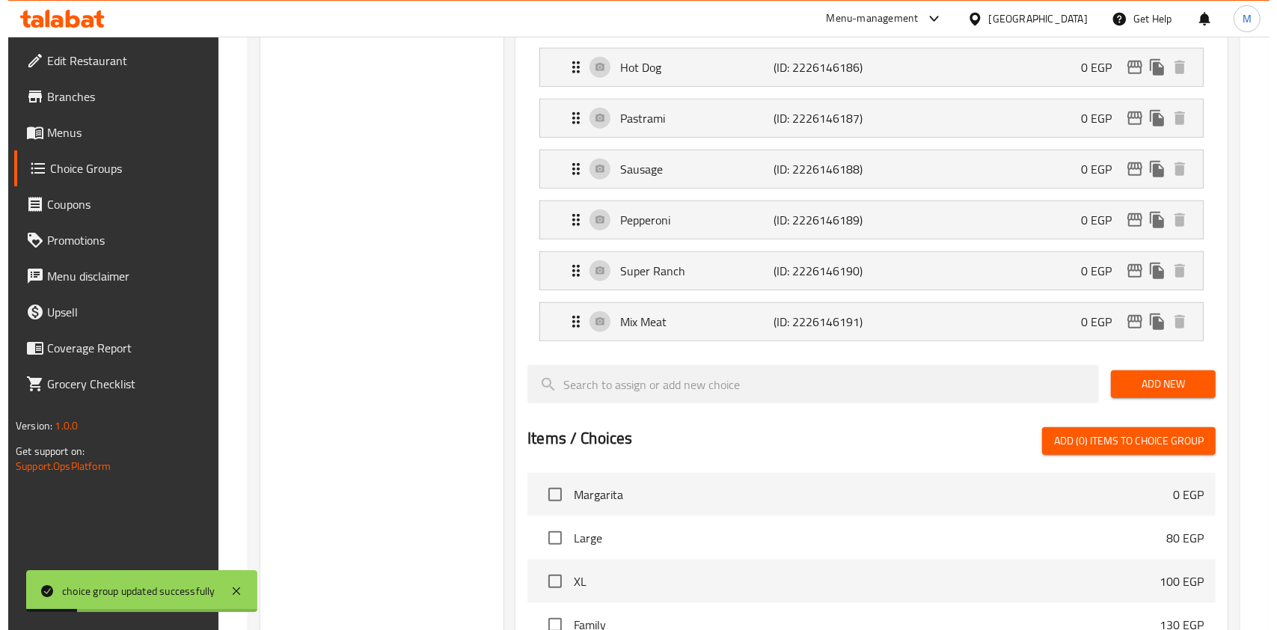
scroll to position [1671, 0]
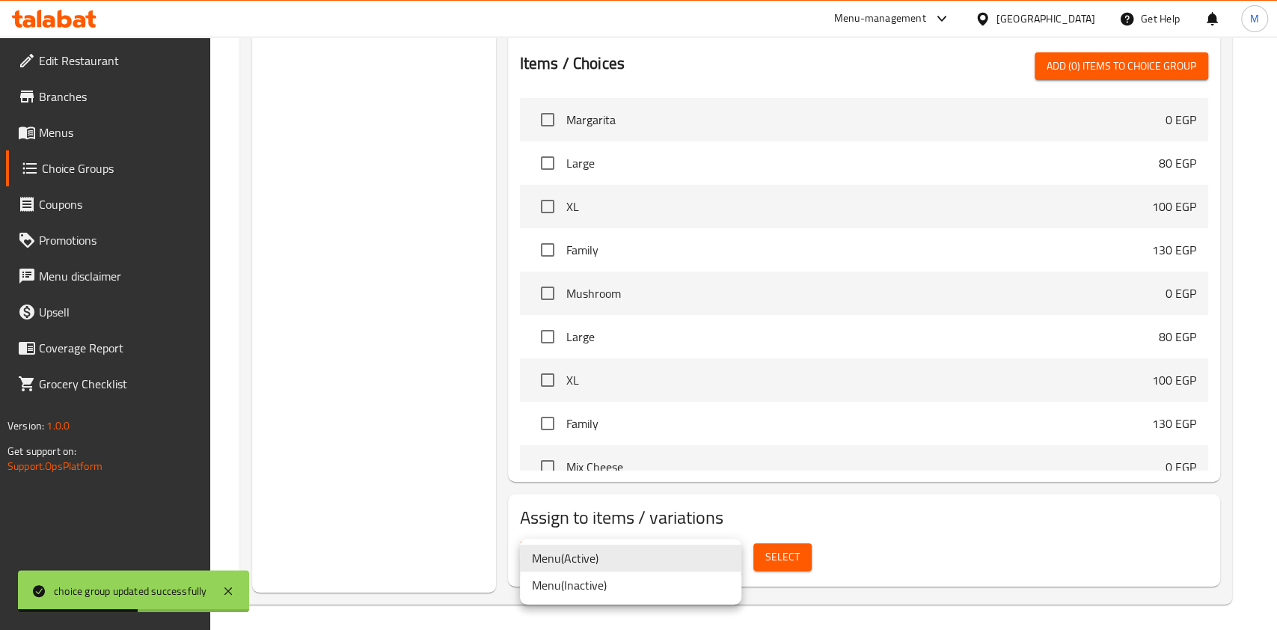
click at [590, 560] on li "Menu ( Active )" at bounding box center [630, 558] width 221 height 27
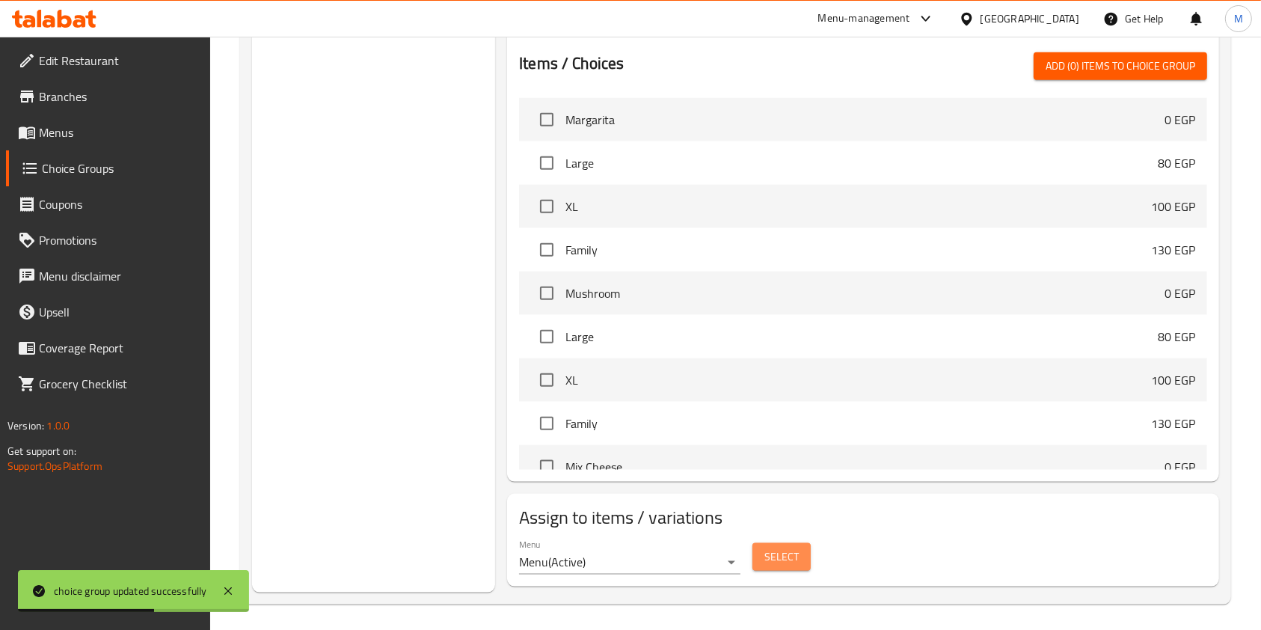
click at [774, 560] on span "Select" at bounding box center [782, 557] width 34 height 19
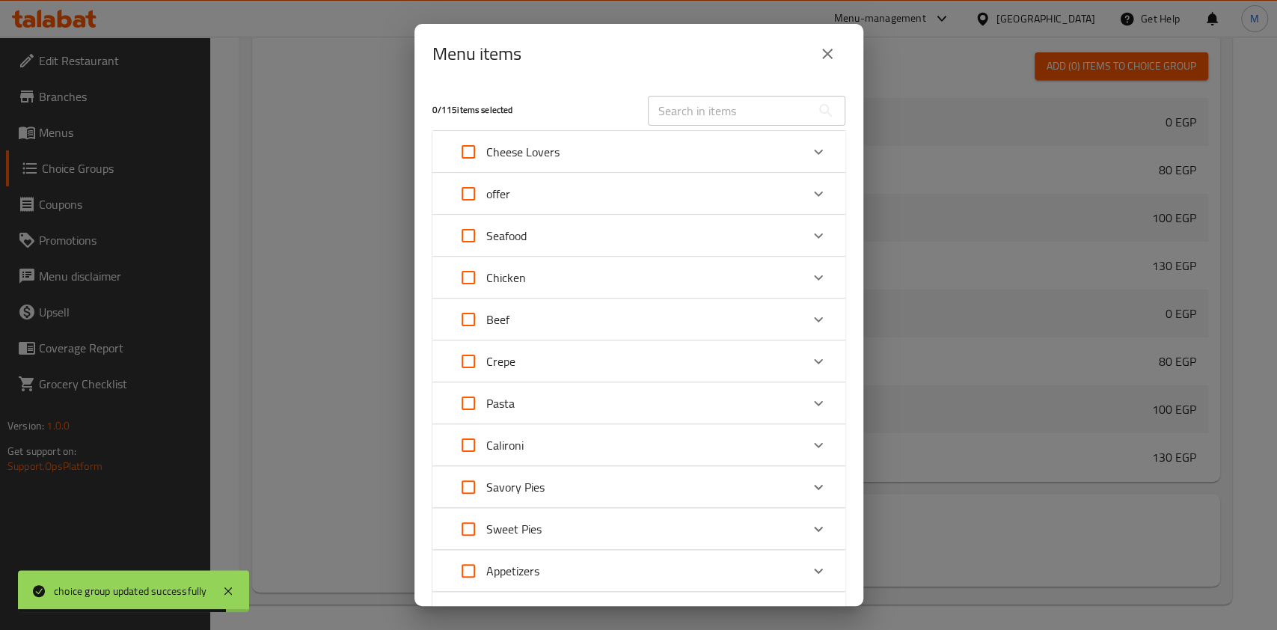
click at [810, 198] on icon "Expand" at bounding box center [819, 194] width 18 height 18
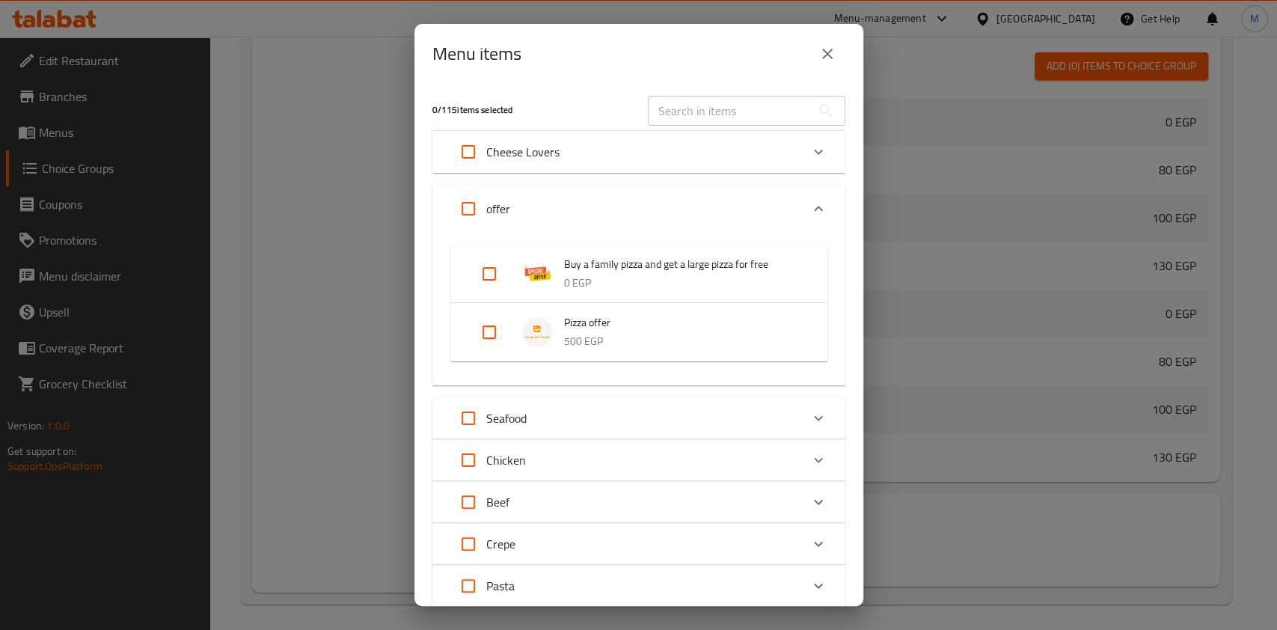
click at [497, 334] on input "Expand" at bounding box center [489, 332] width 36 height 36
checkbox input "true"
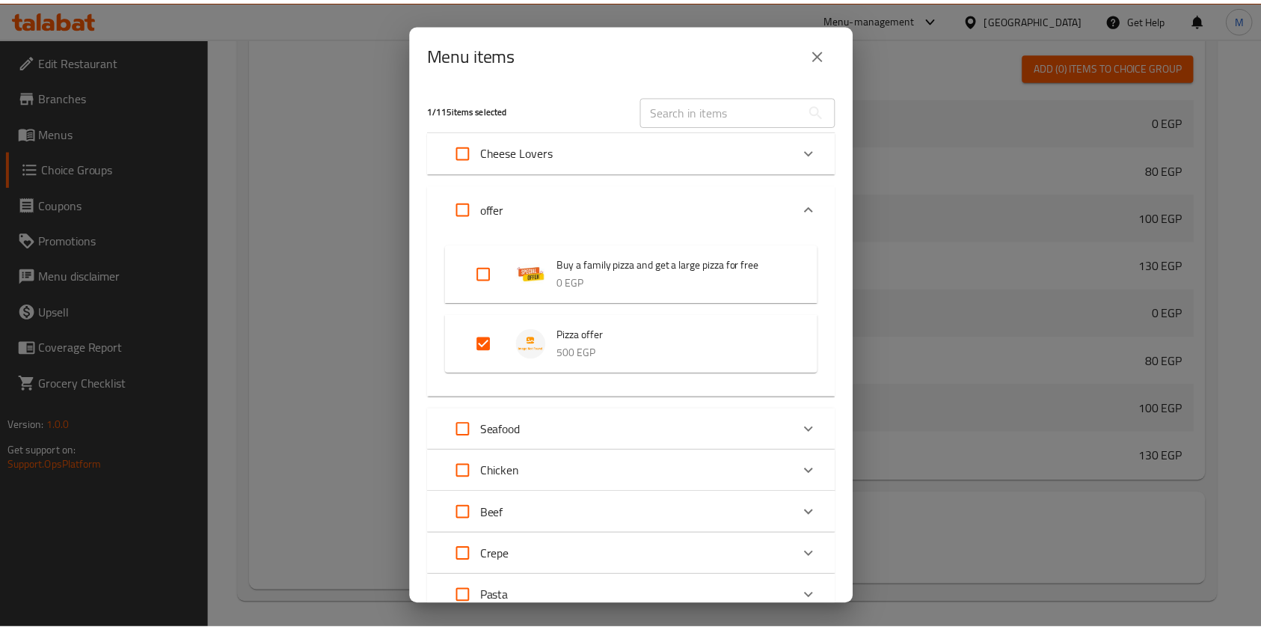
scroll to position [326, 0]
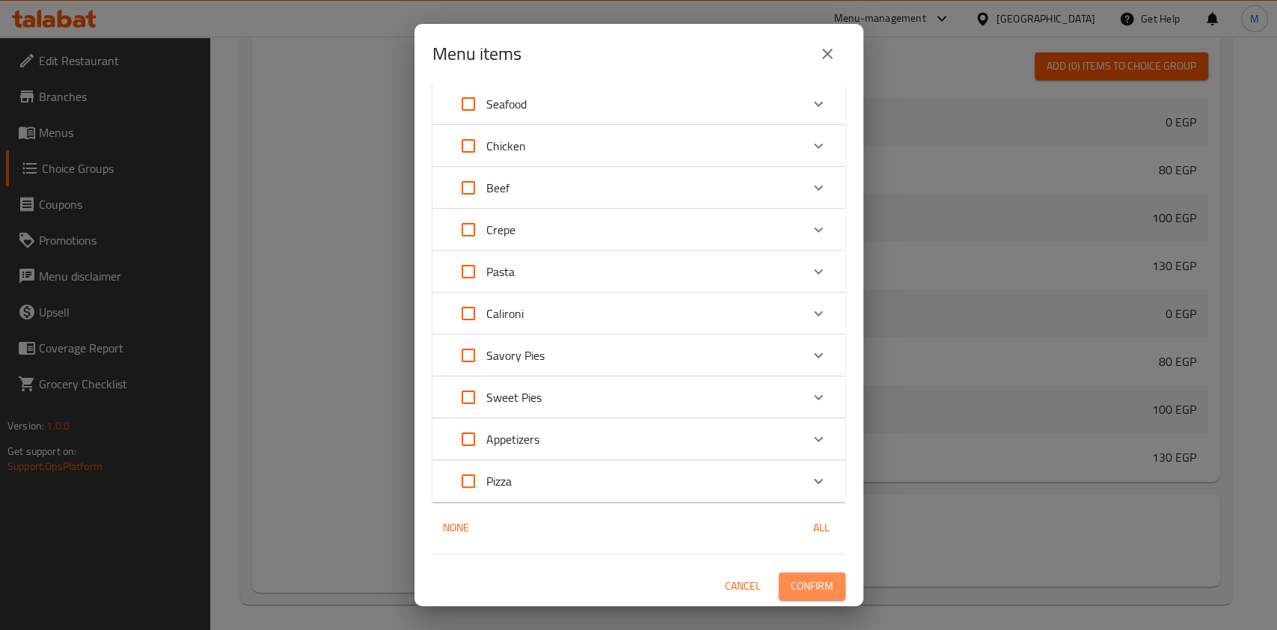
click at [791, 577] on span "Confirm" at bounding box center [812, 586] width 43 height 19
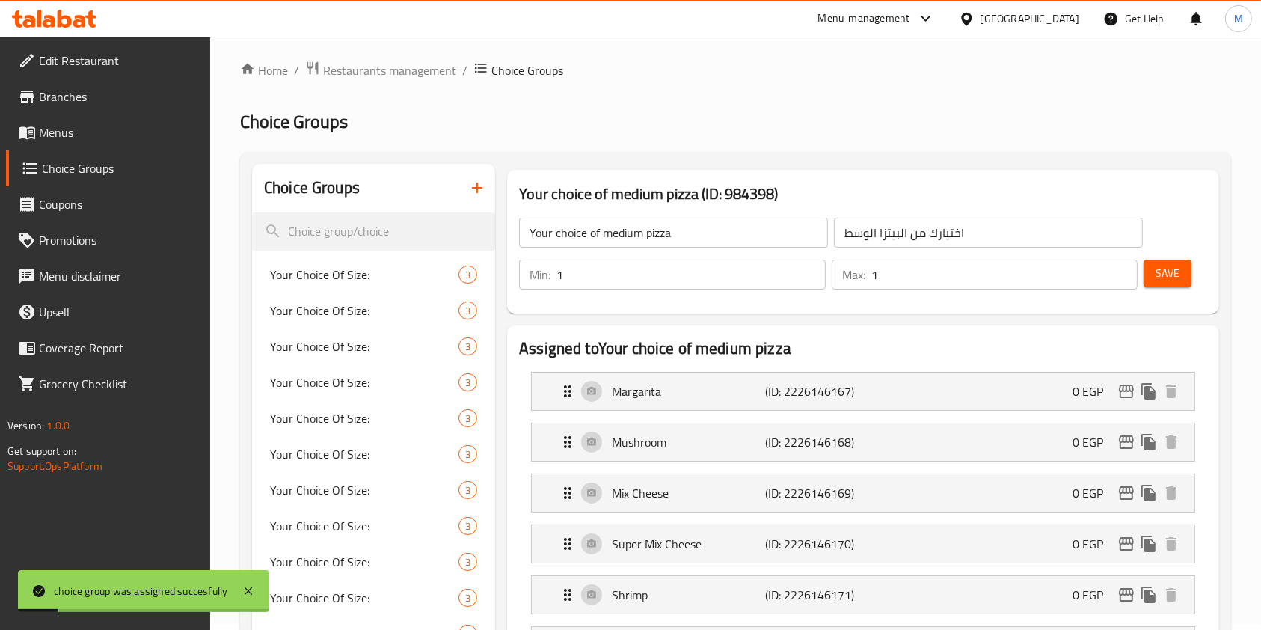
scroll to position [0, 0]
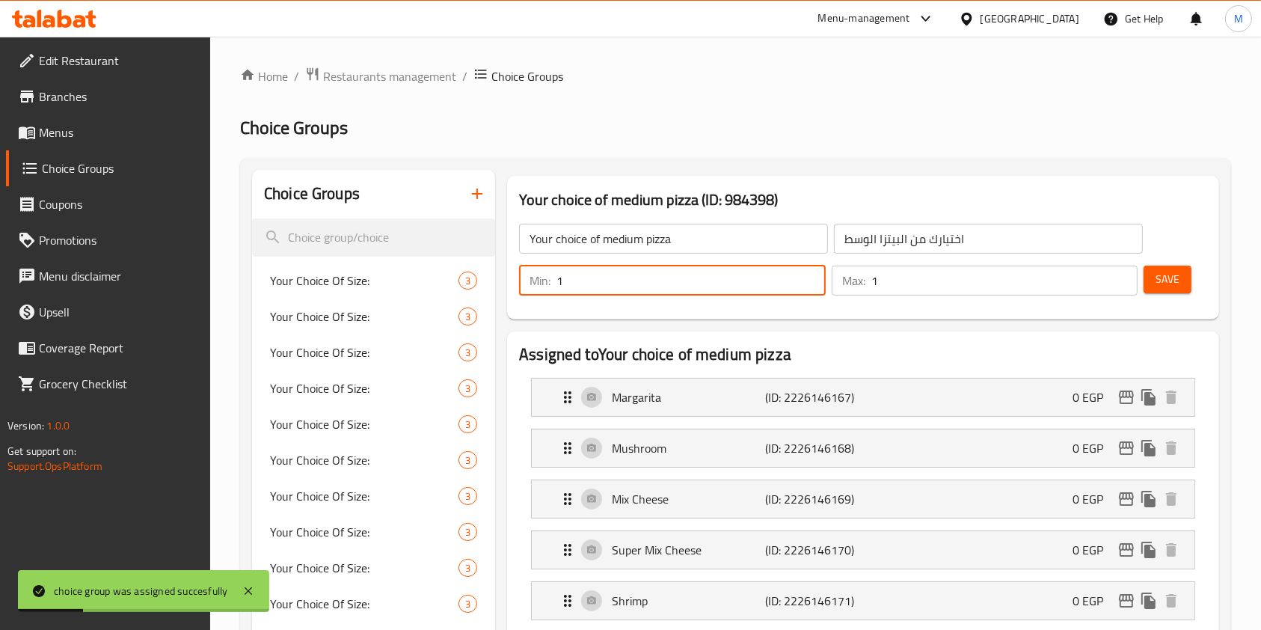
drag, startPoint x: 572, startPoint y: 277, endPoint x: 554, endPoint y: 286, distance: 20.1
click at [554, 286] on div "Min: 1 ​" at bounding box center [672, 281] width 307 height 30
type input "3"
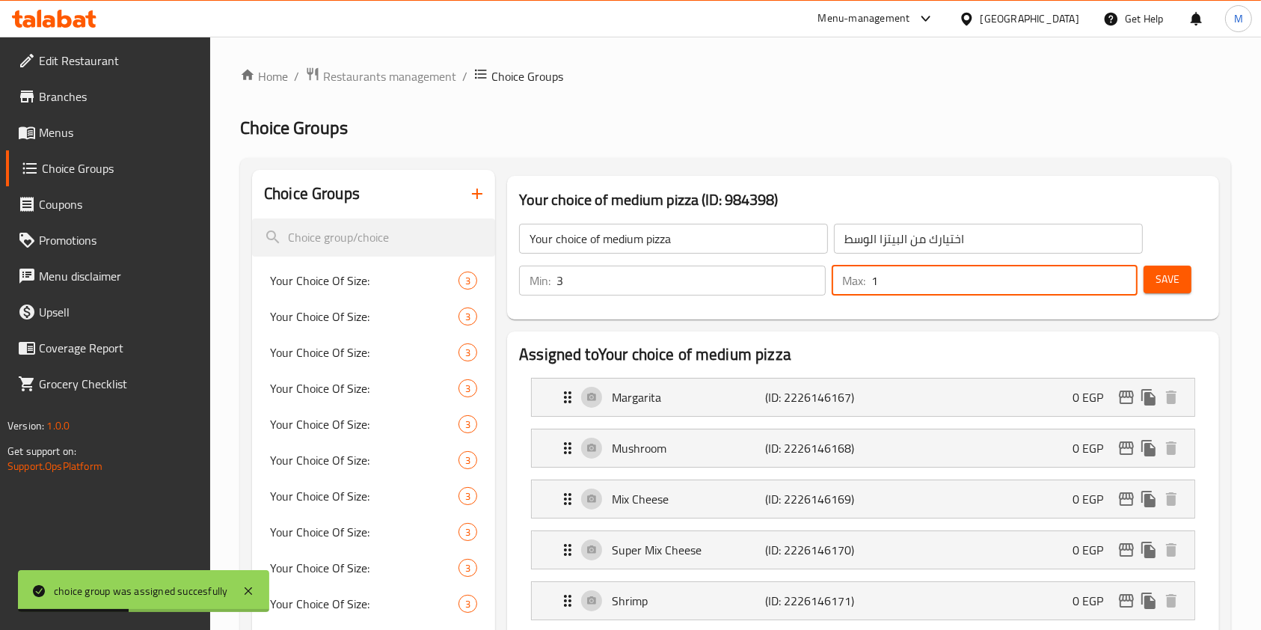
drag, startPoint x: 891, startPoint y: 275, endPoint x: 871, endPoint y: 281, distance: 21.3
click at [871, 281] on div "Max: 1 ​" at bounding box center [985, 281] width 307 height 30
type input "3"
click at [1162, 272] on span "Save" at bounding box center [1168, 279] width 24 height 19
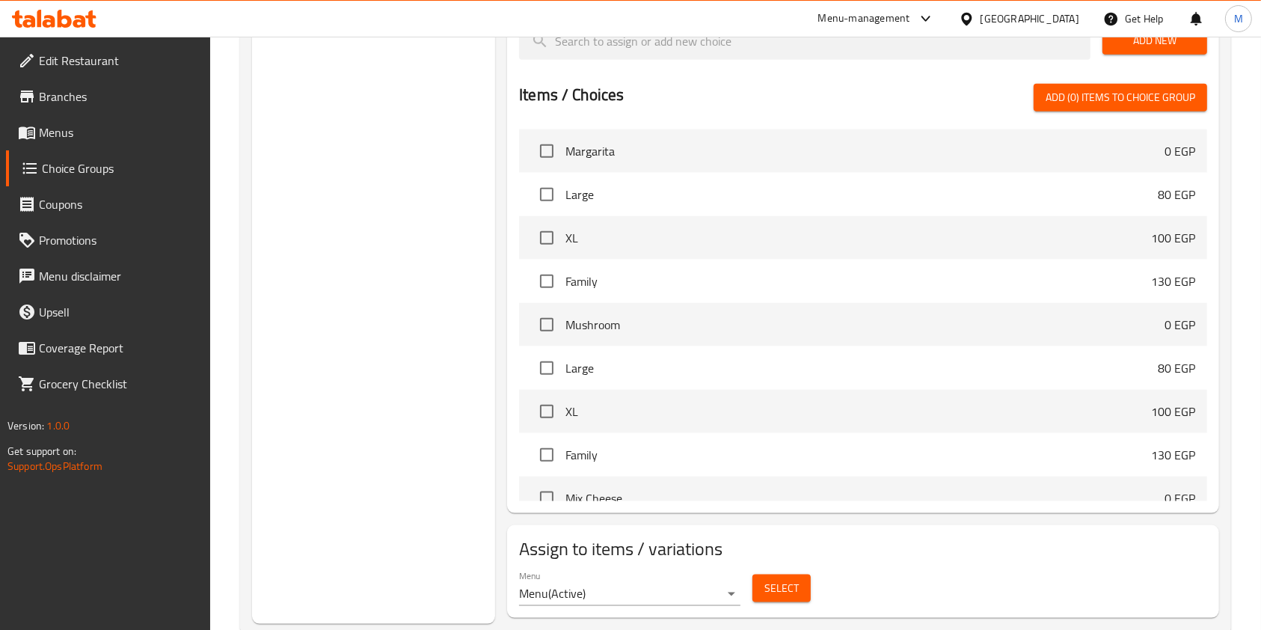
scroll to position [1671, 0]
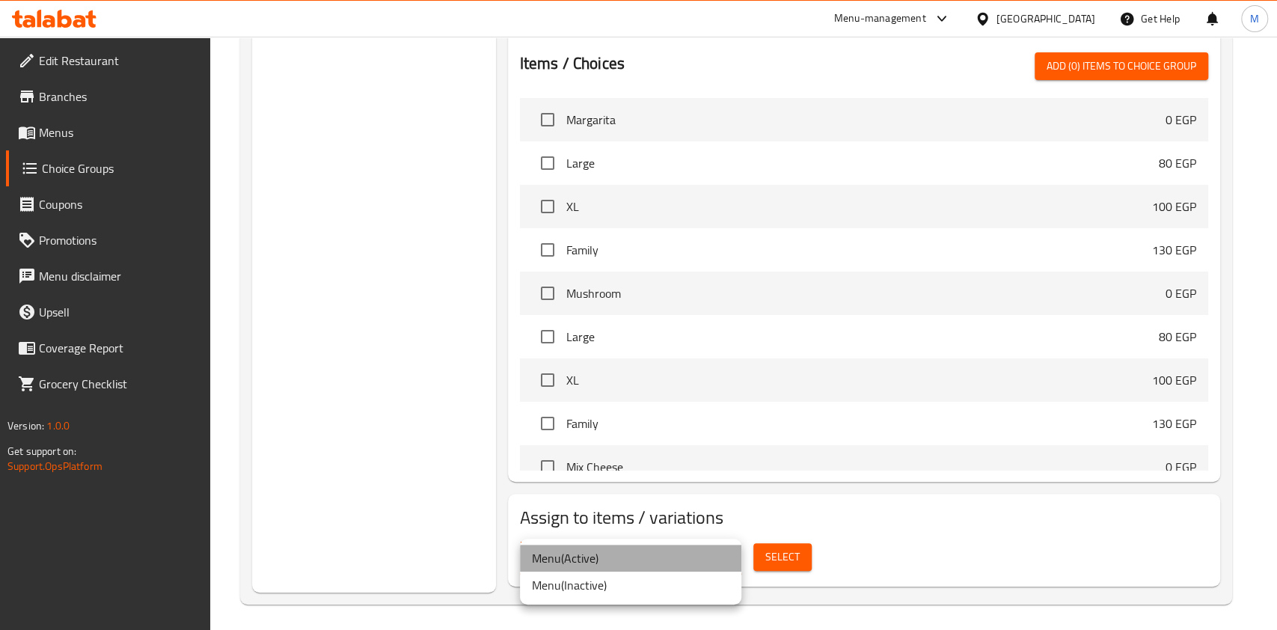
drag, startPoint x: 585, startPoint y: 560, endPoint x: 735, endPoint y: 554, distance: 149.7
click at [590, 562] on li "Menu ( Active )" at bounding box center [630, 558] width 221 height 27
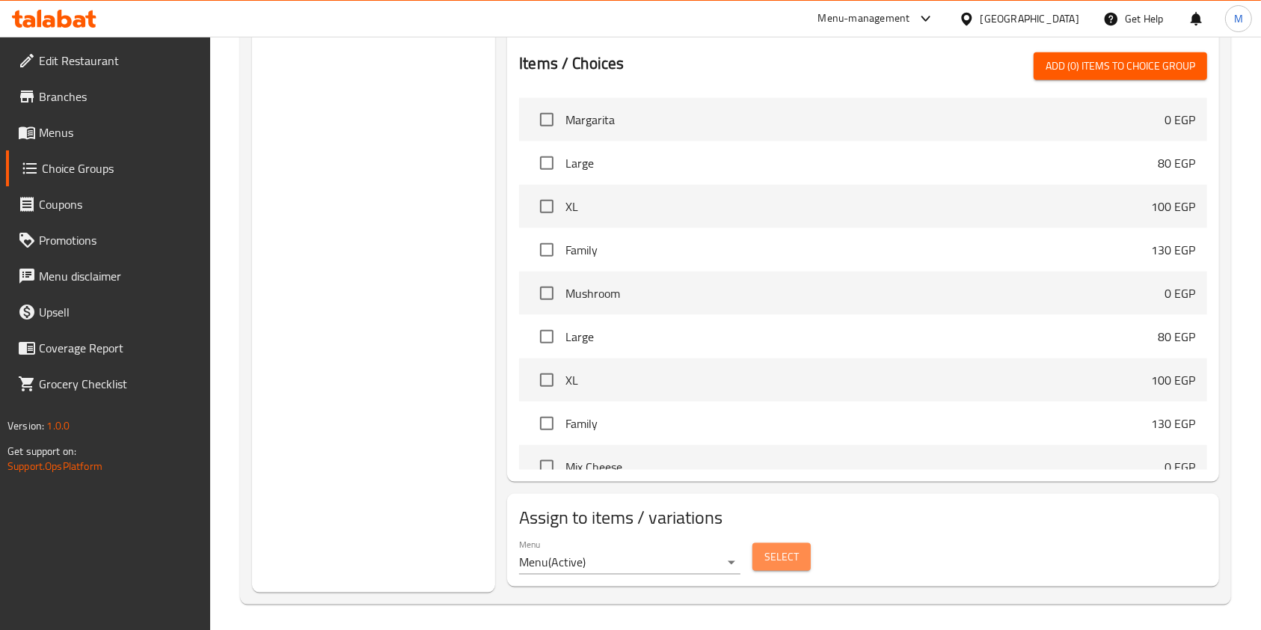
click at [783, 560] on span "Select" at bounding box center [782, 557] width 34 height 19
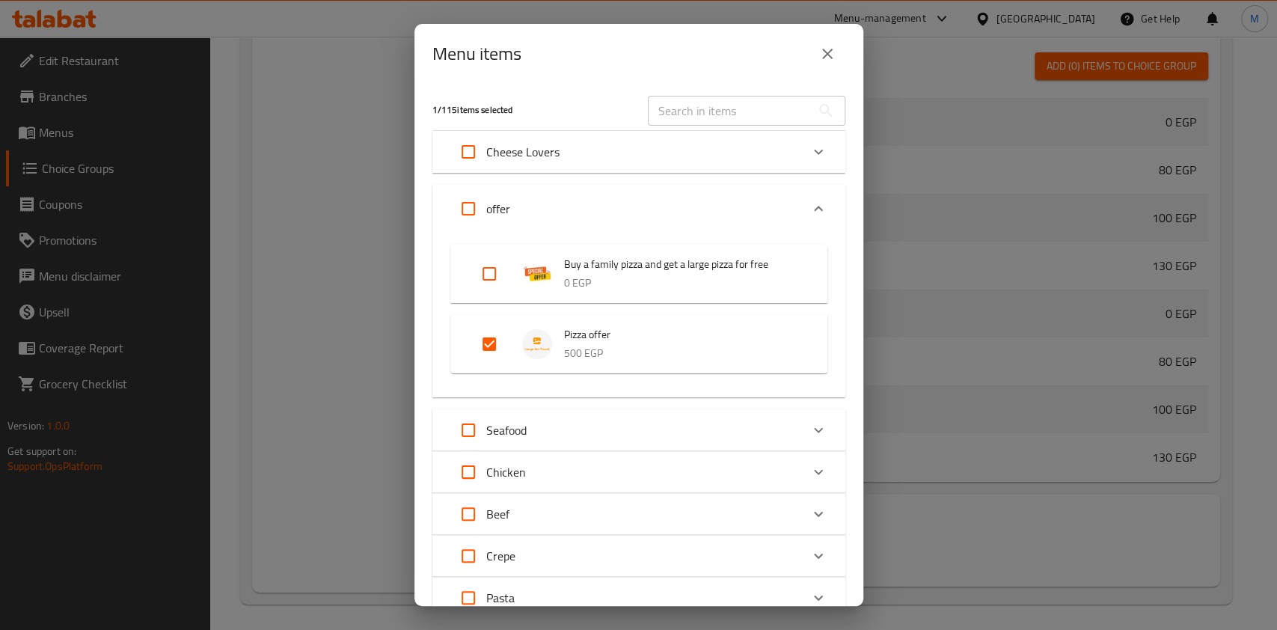
click at [829, 46] on icon "close" at bounding box center [828, 54] width 18 height 18
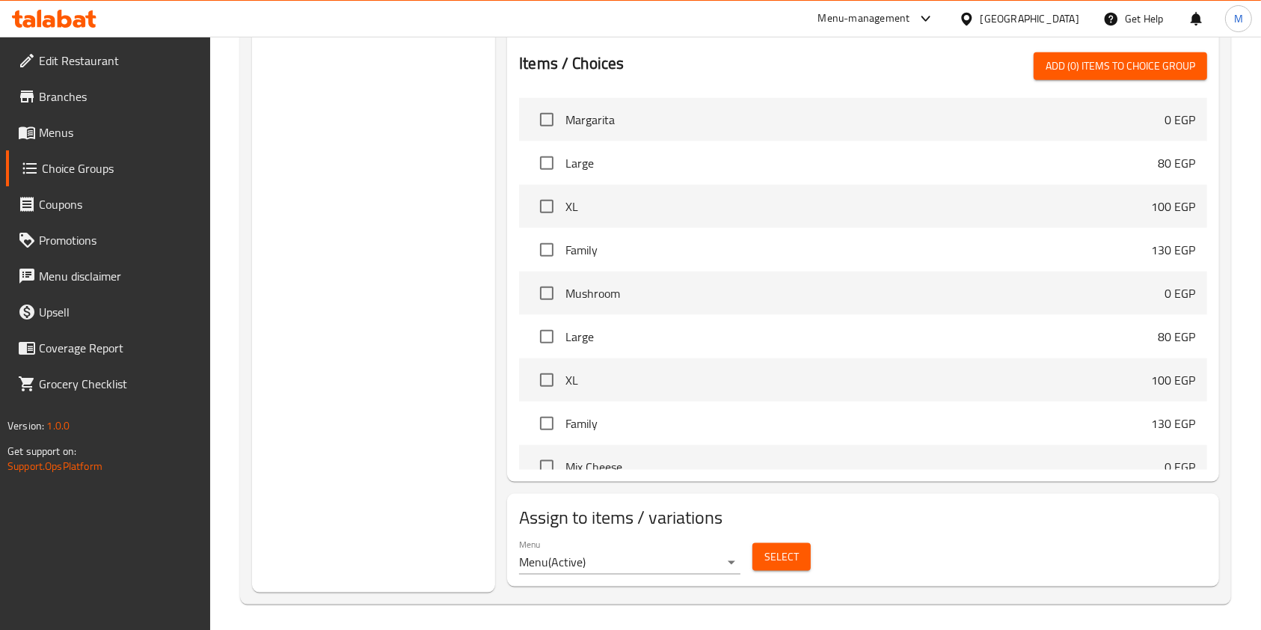
click at [54, 128] on span "Menus" at bounding box center [119, 132] width 160 height 18
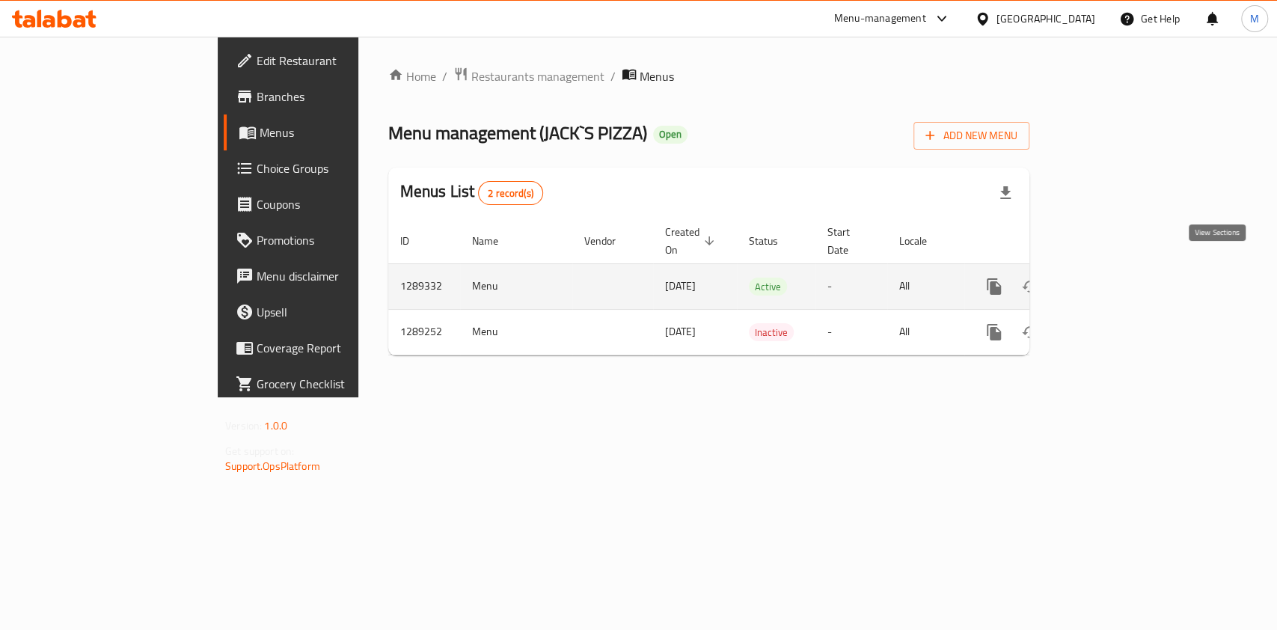
click at [1111, 278] on icon "enhanced table" at bounding box center [1102, 287] width 18 height 18
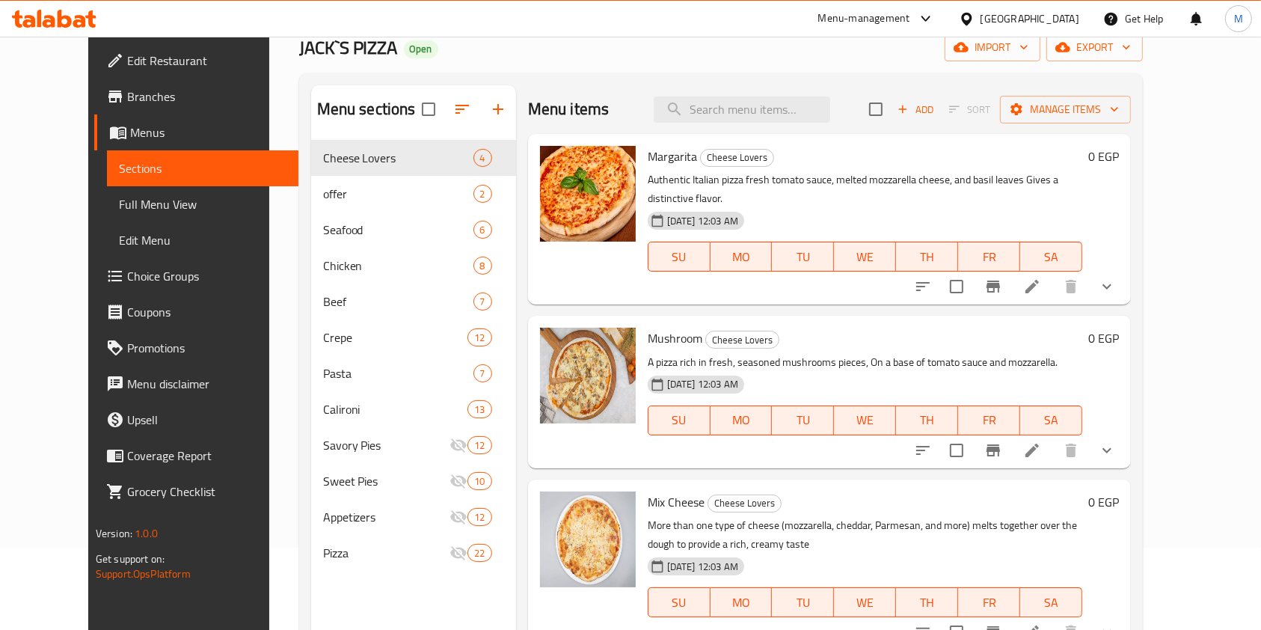
scroll to position [146, 0]
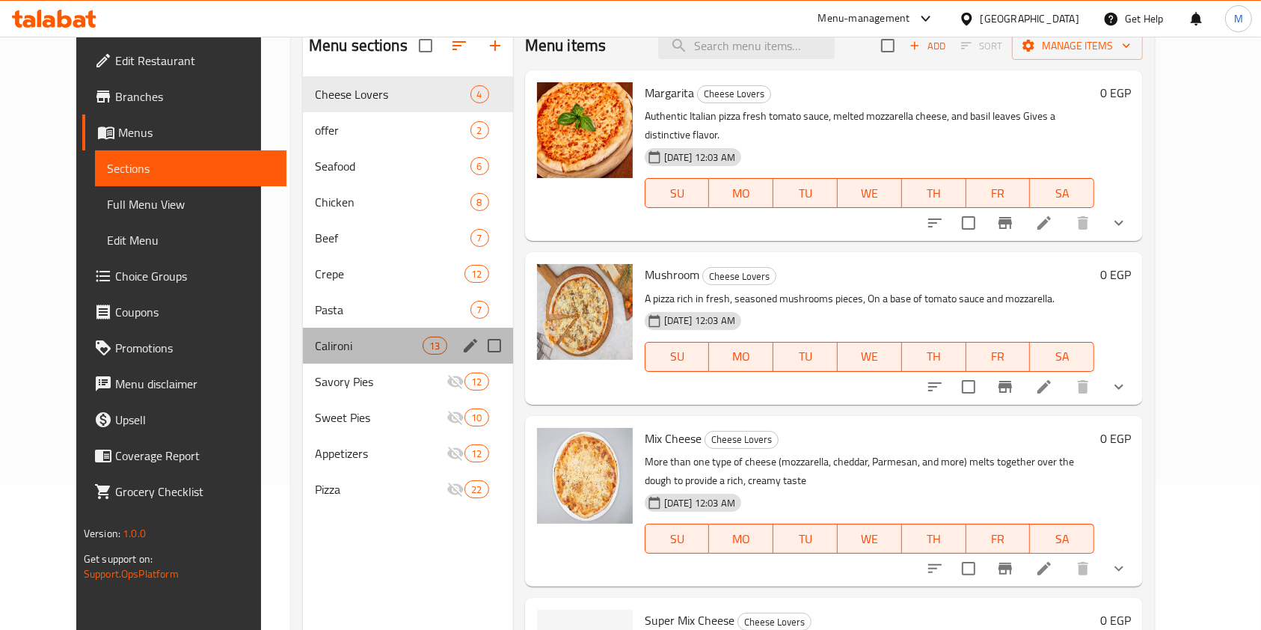
click at [319, 354] on div "Calironi 13" at bounding box center [408, 346] width 210 height 36
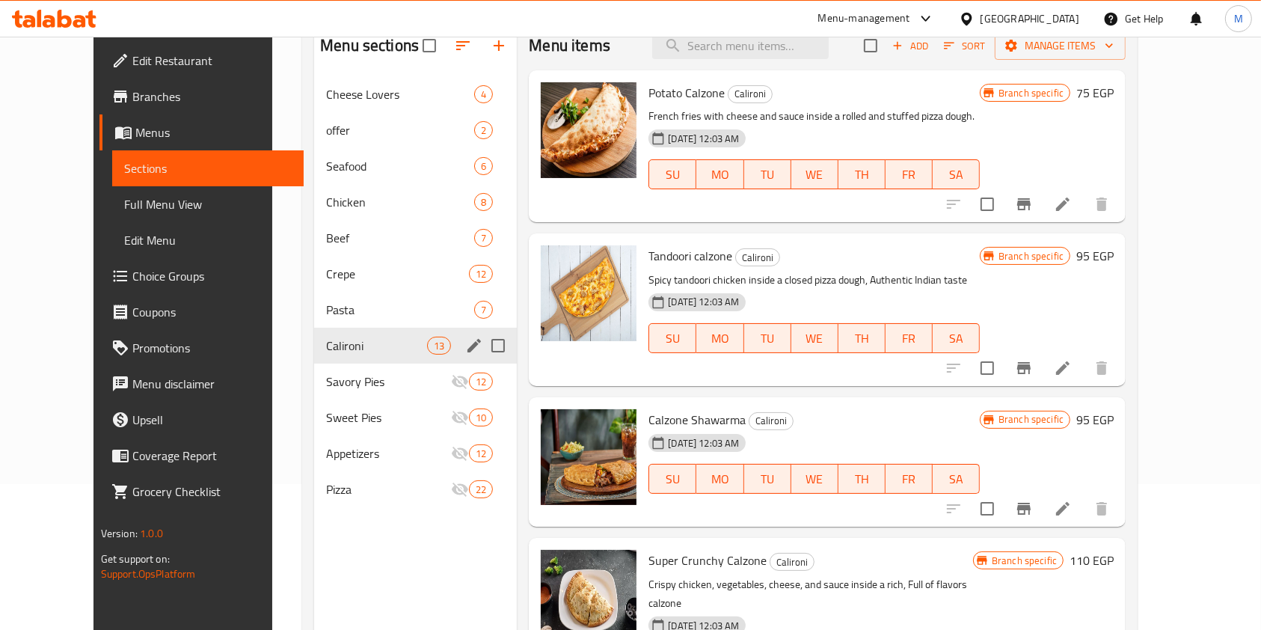
click at [465, 344] on icon "edit" at bounding box center [474, 346] width 18 height 18
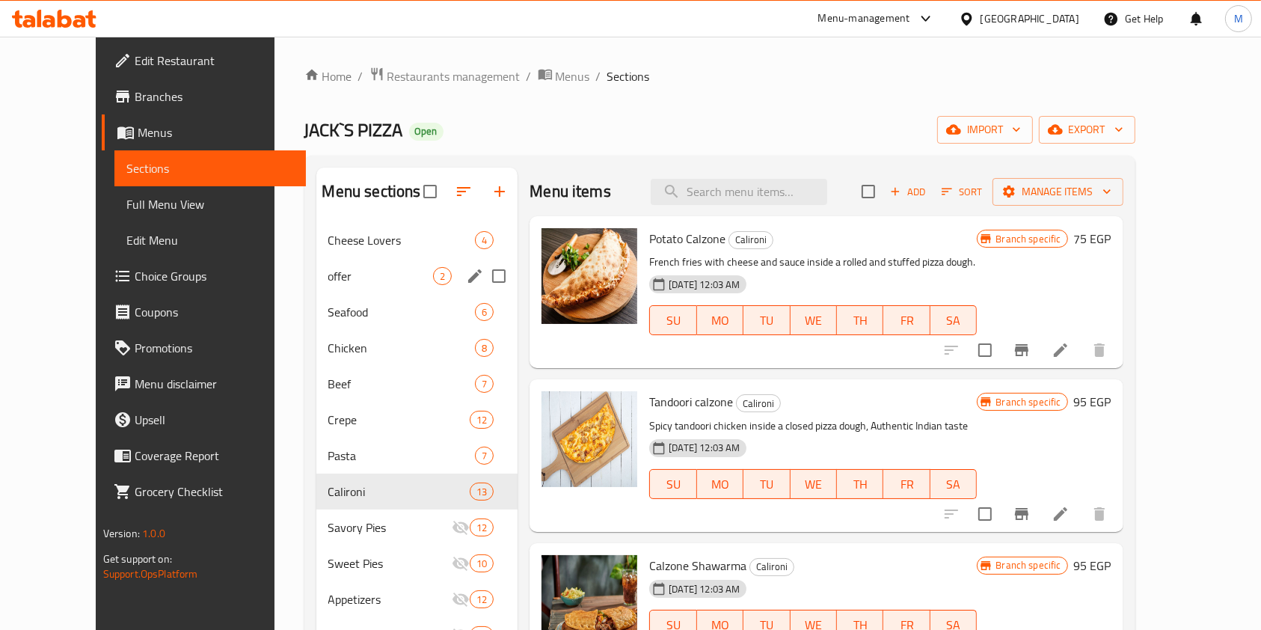
click at [328, 267] on span "offer" at bounding box center [380, 276] width 105 height 18
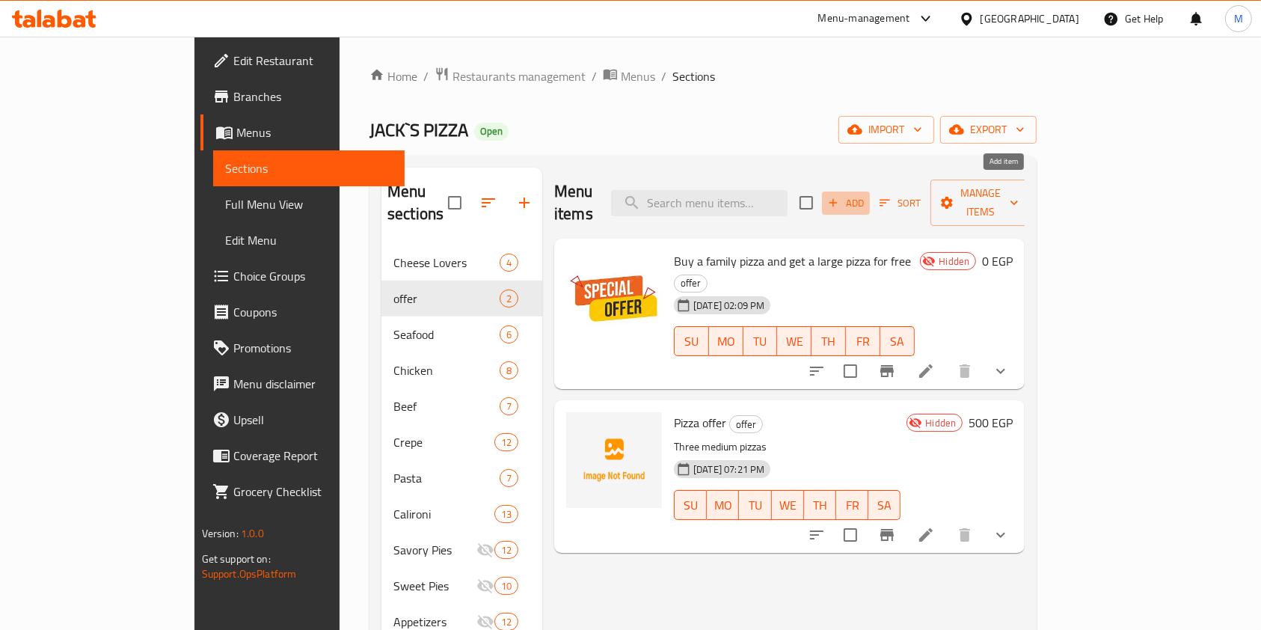
click at [866, 198] on span "Add" at bounding box center [846, 203] width 40 height 17
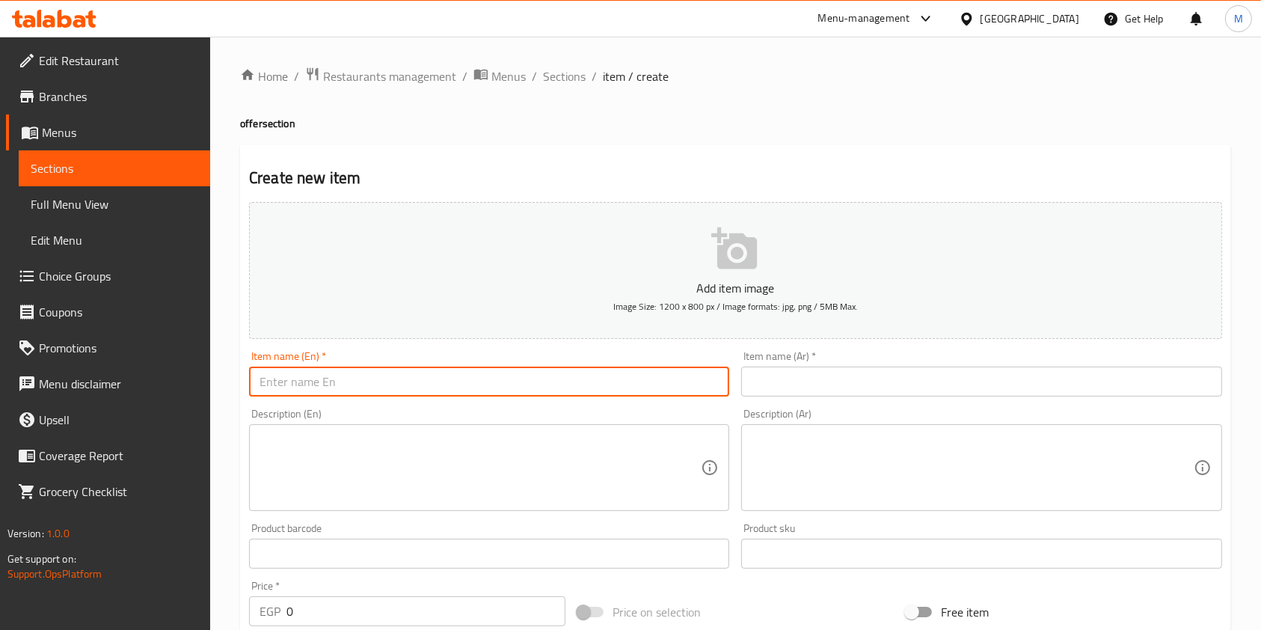
click at [572, 382] on input "text" at bounding box center [489, 382] width 480 height 30
paste input "Calzone offer"
type input "Calzone offer"
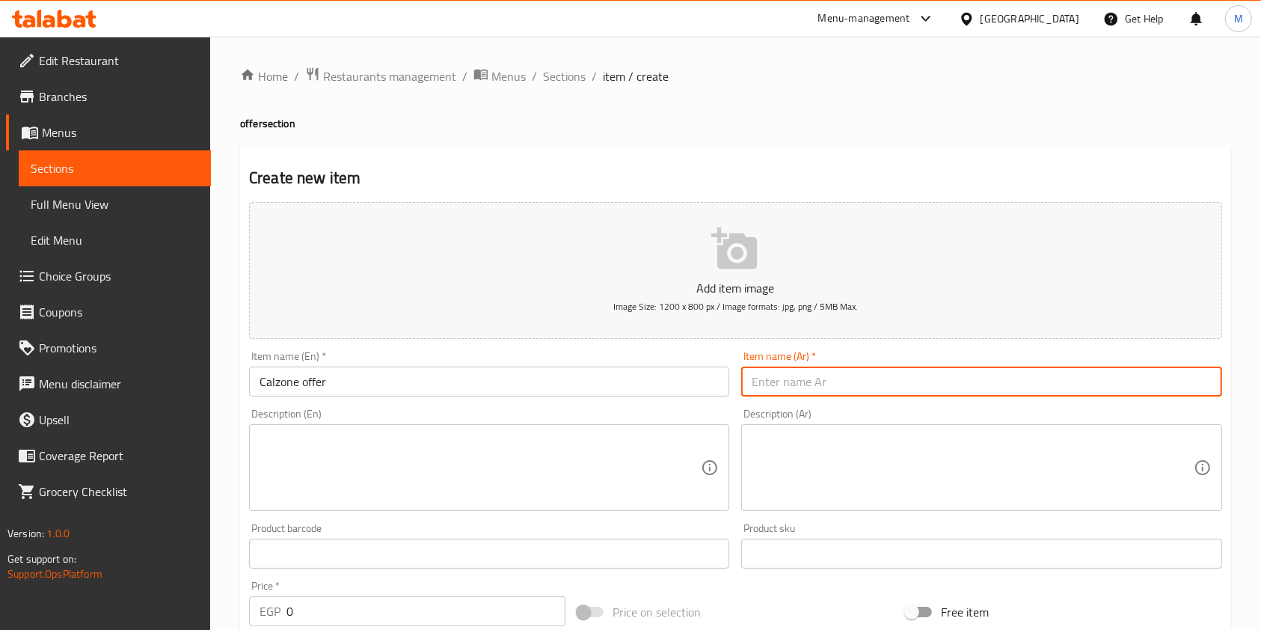
click at [771, 394] on input "text" at bounding box center [981, 382] width 480 height 30
paste input "عرض كالزوني"
type input "عرض كالزوني"
click at [658, 458] on textarea at bounding box center [480, 467] width 441 height 71
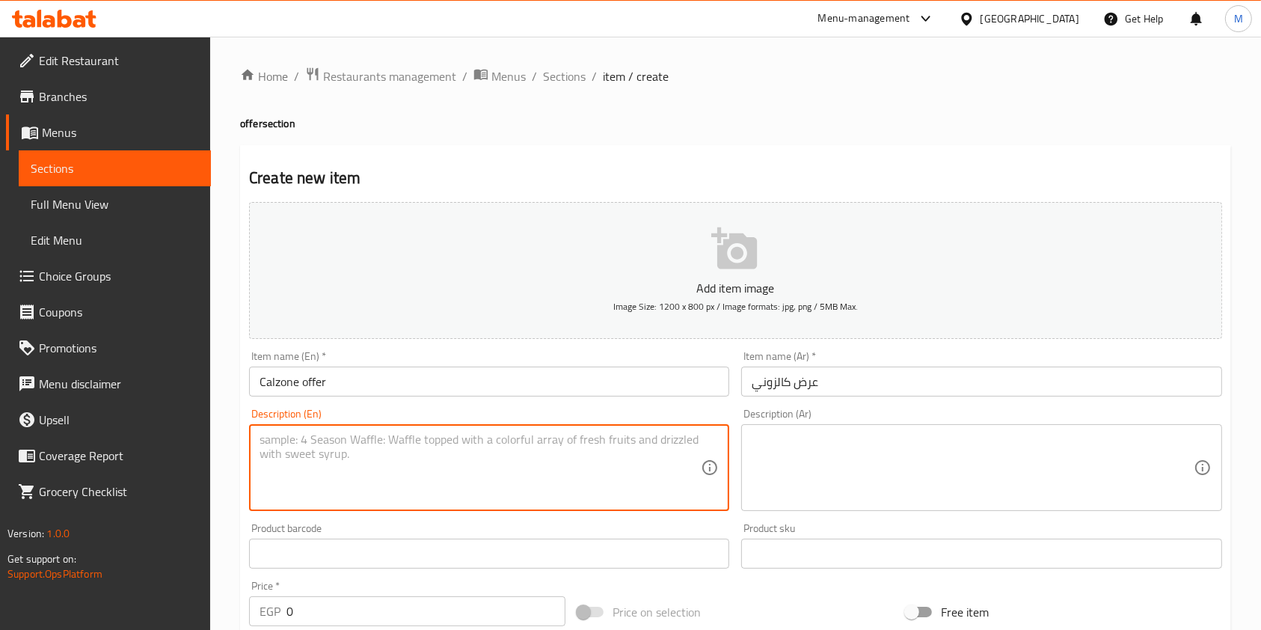
click at [800, 466] on textarea at bounding box center [972, 467] width 441 height 71
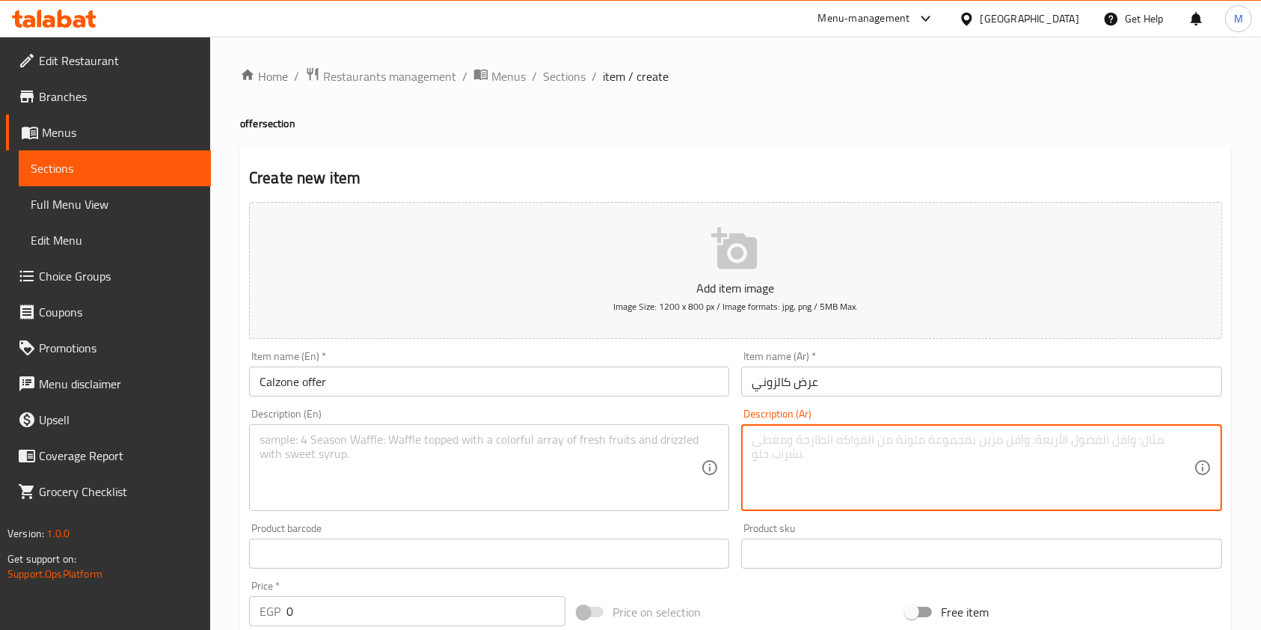
paste textarea "2 calzones of your choice"
click at [834, 450] on textarea "2 calzones of your choice" at bounding box center [972, 467] width 441 height 71
paste textarea "كالزوني من اختيارك"
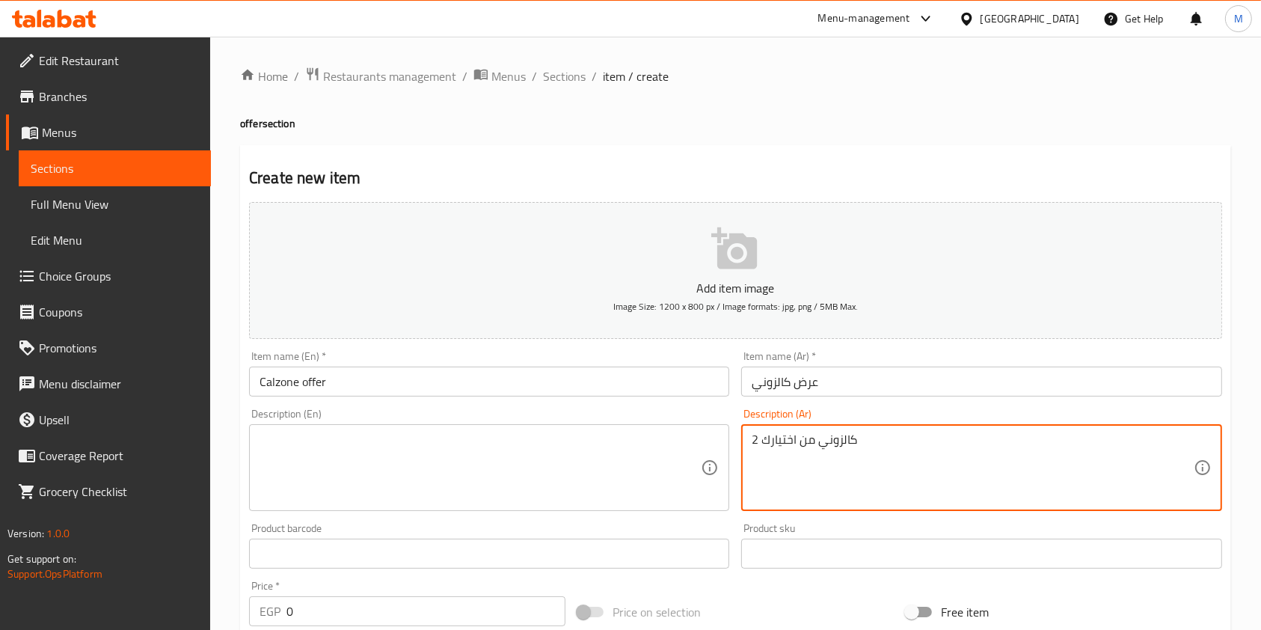
type textarea "2 كالزوني من اختيارك"
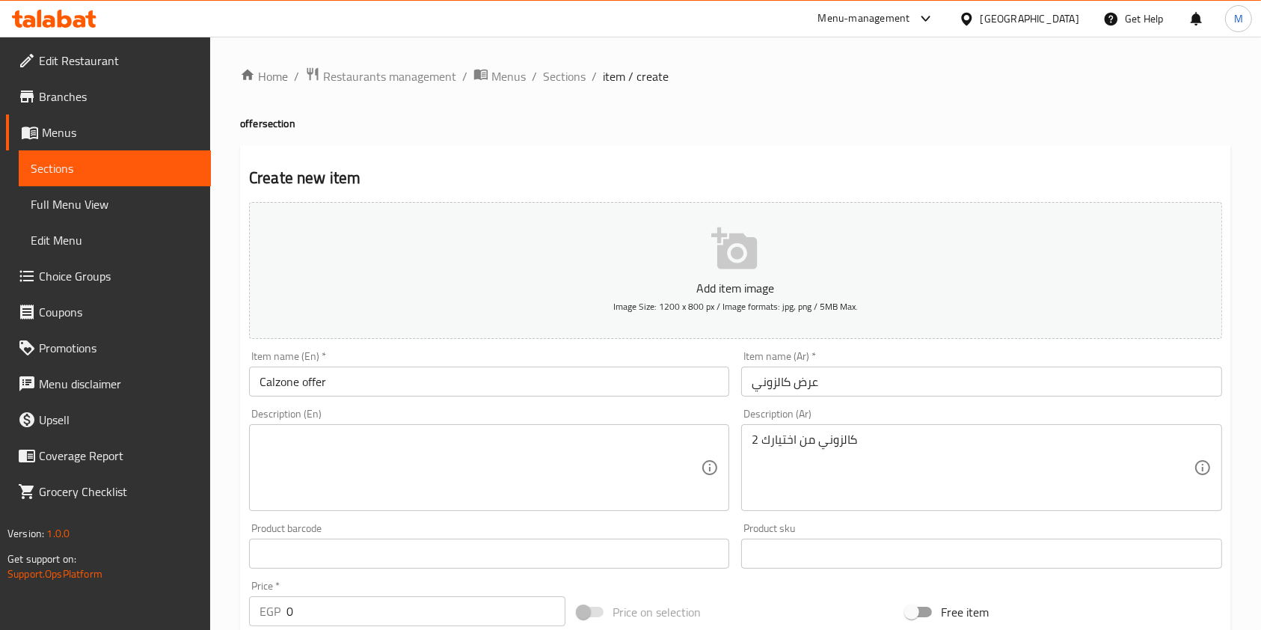
click at [568, 428] on div "Description (En)" at bounding box center [489, 467] width 480 height 87
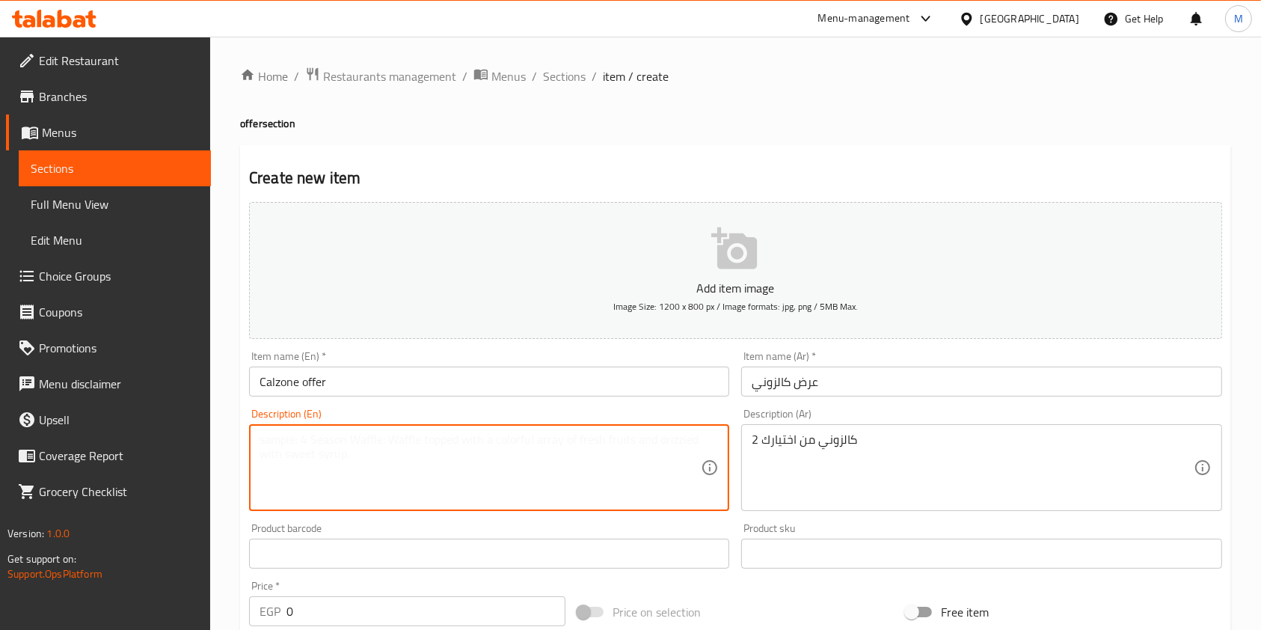
paste textarea "2 calzones of your choice"
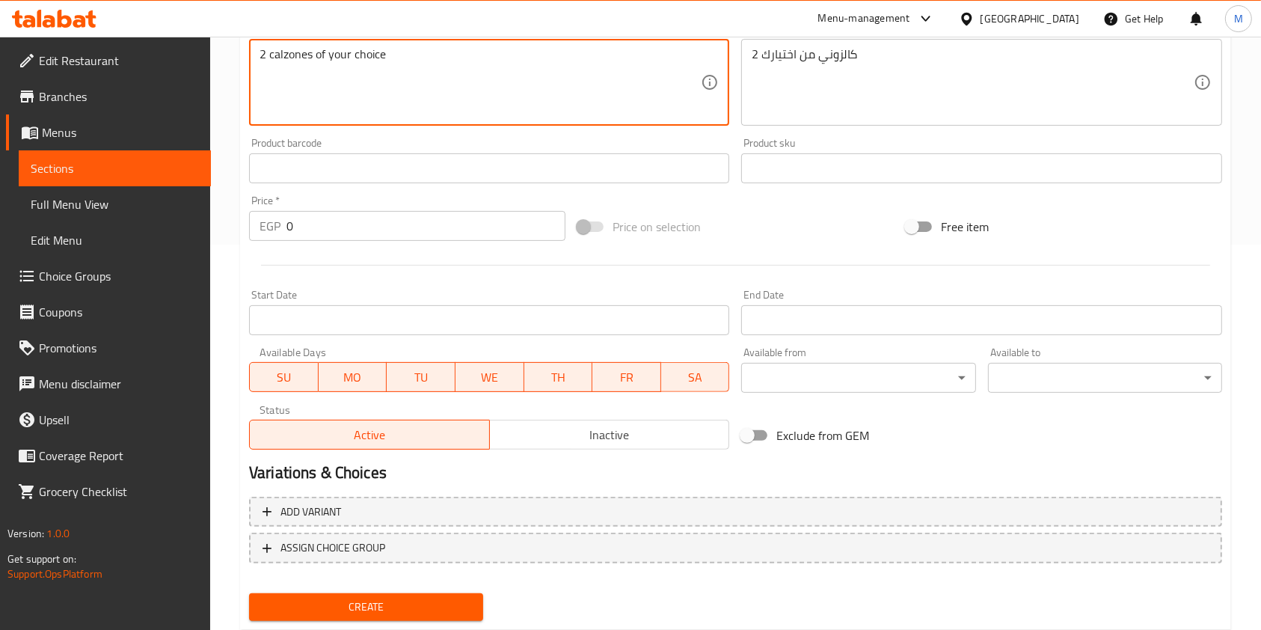
scroll to position [387, 0]
type textarea "2 calzones of your choice"
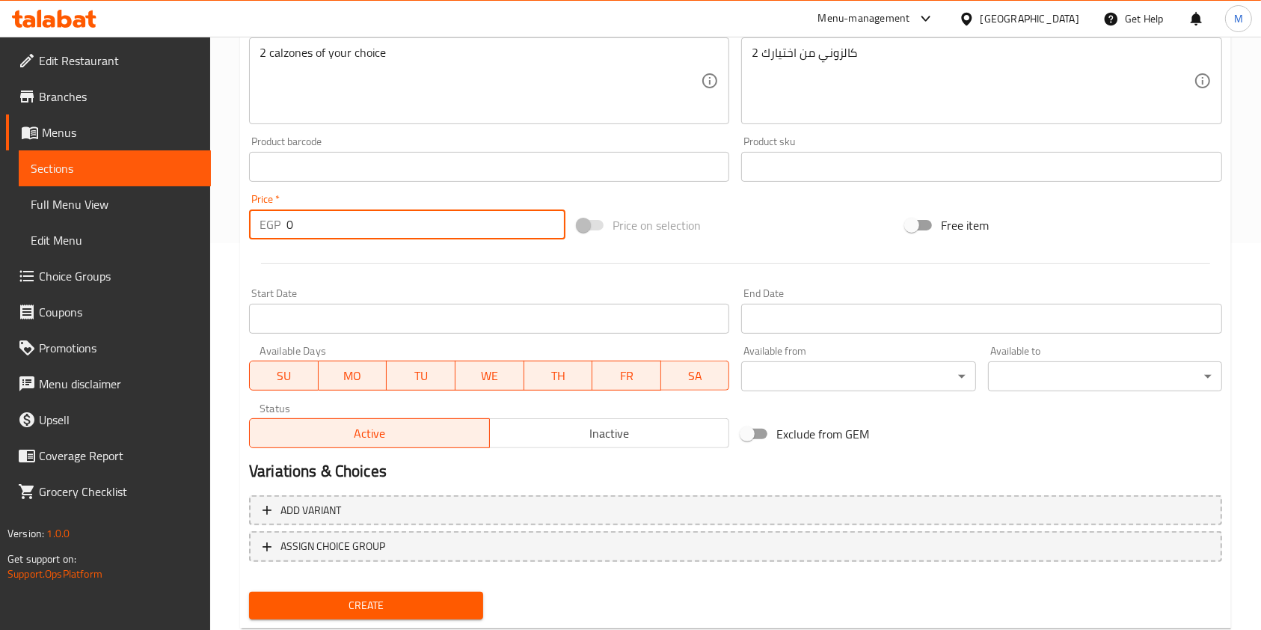
drag, startPoint x: 310, startPoint y: 225, endPoint x: 282, endPoint y: 230, distance: 28.9
click at [282, 230] on div "EGP 0 Price *" at bounding box center [407, 224] width 316 height 30
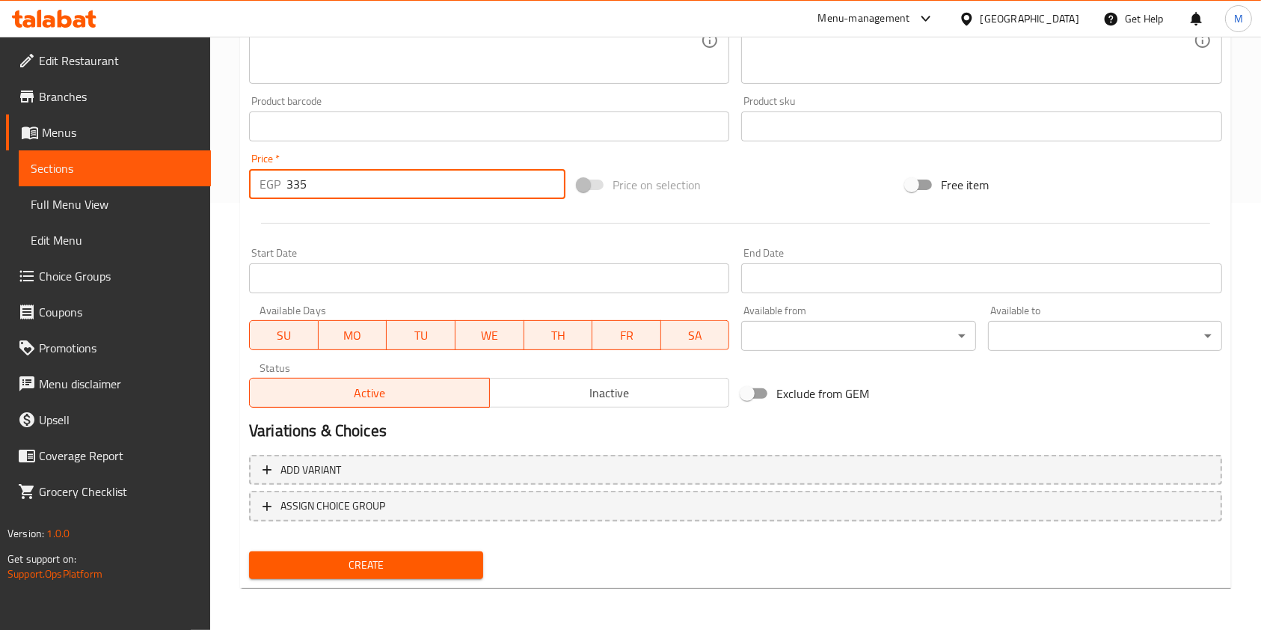
type input "335"
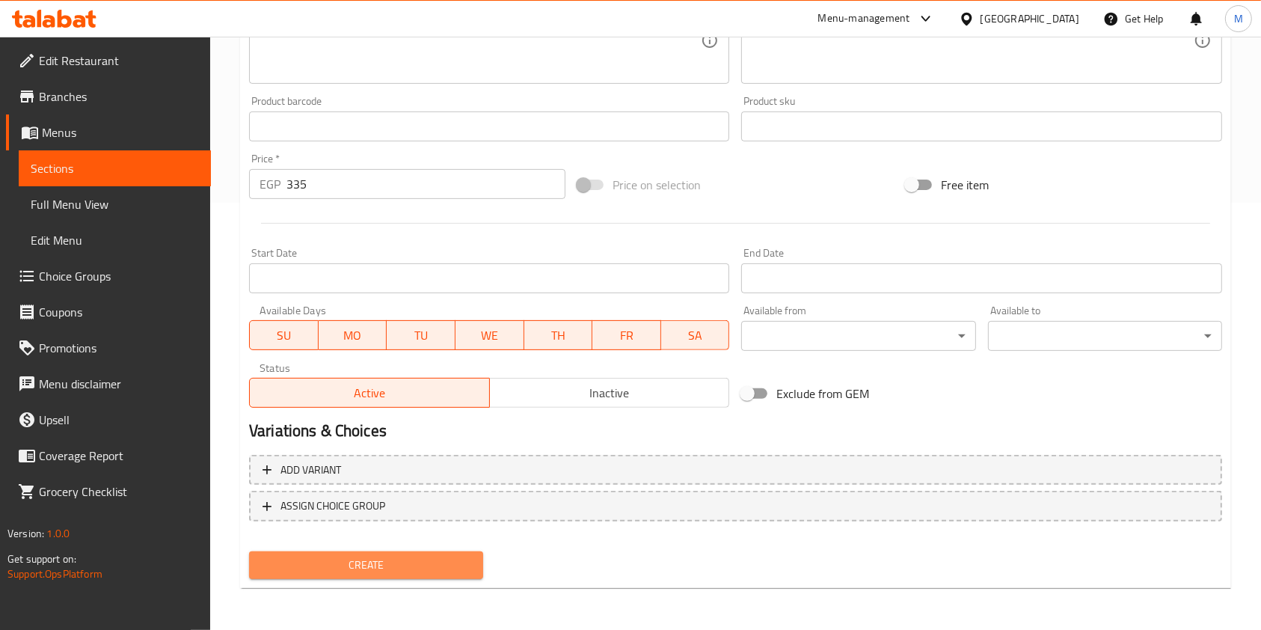
click at [413, 573] on span "Create" at bounding box center [366, 565] width 210 height 19
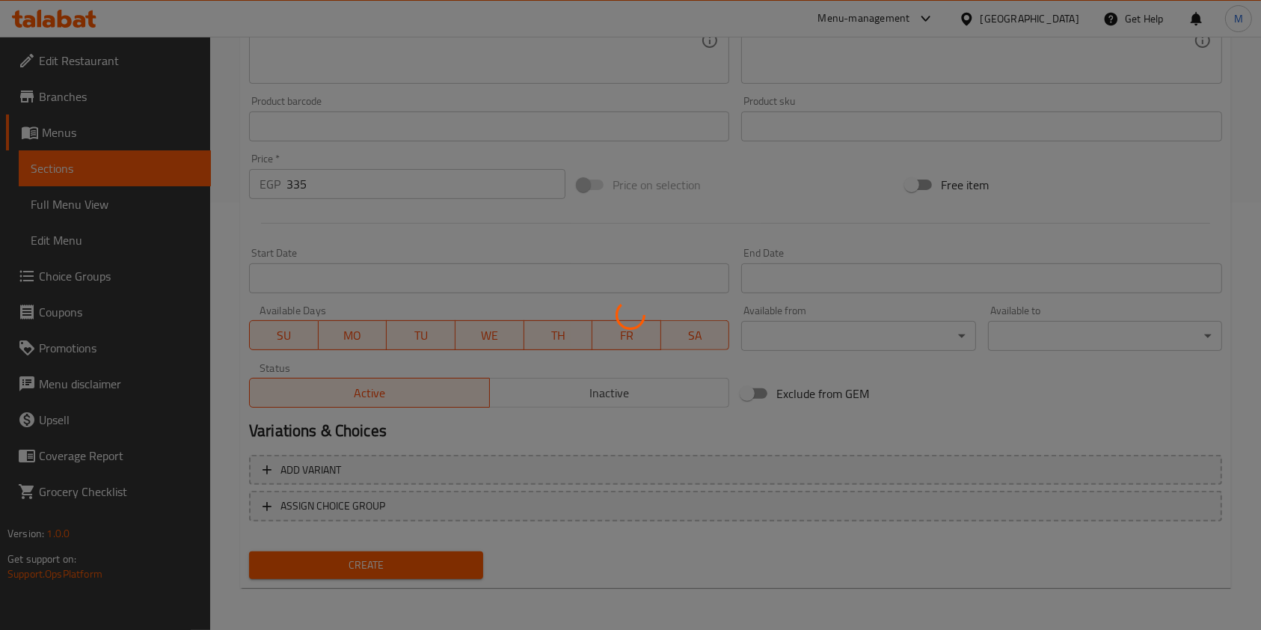
type input "0"
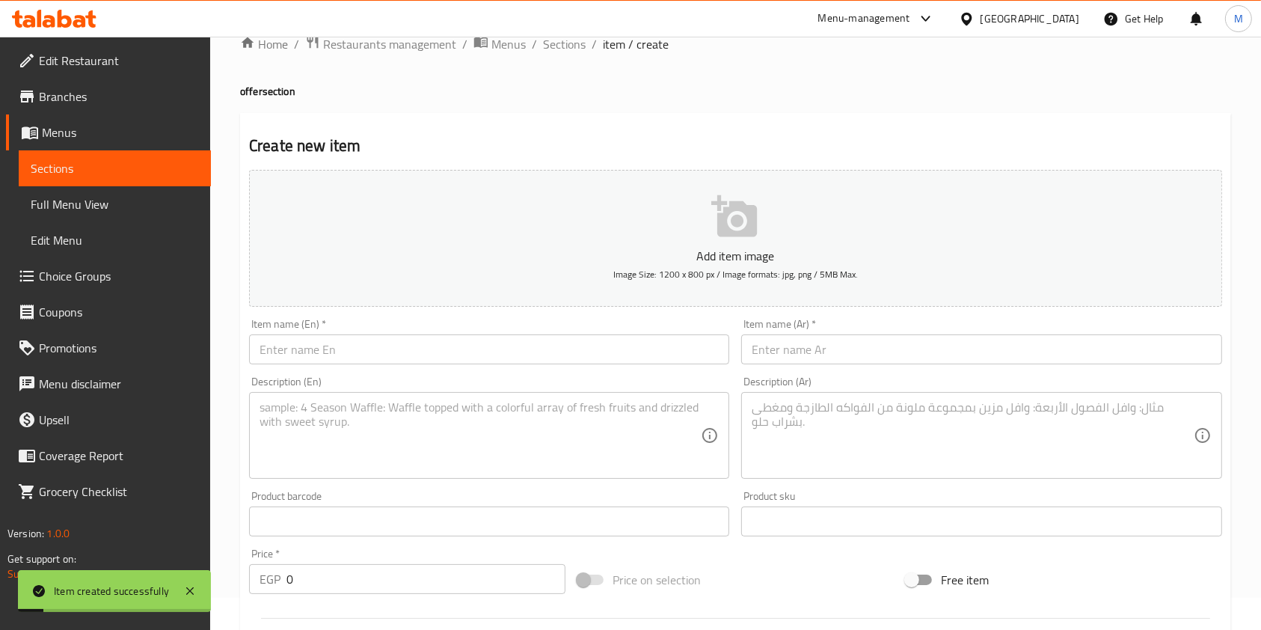
scroll to position [0, 0]
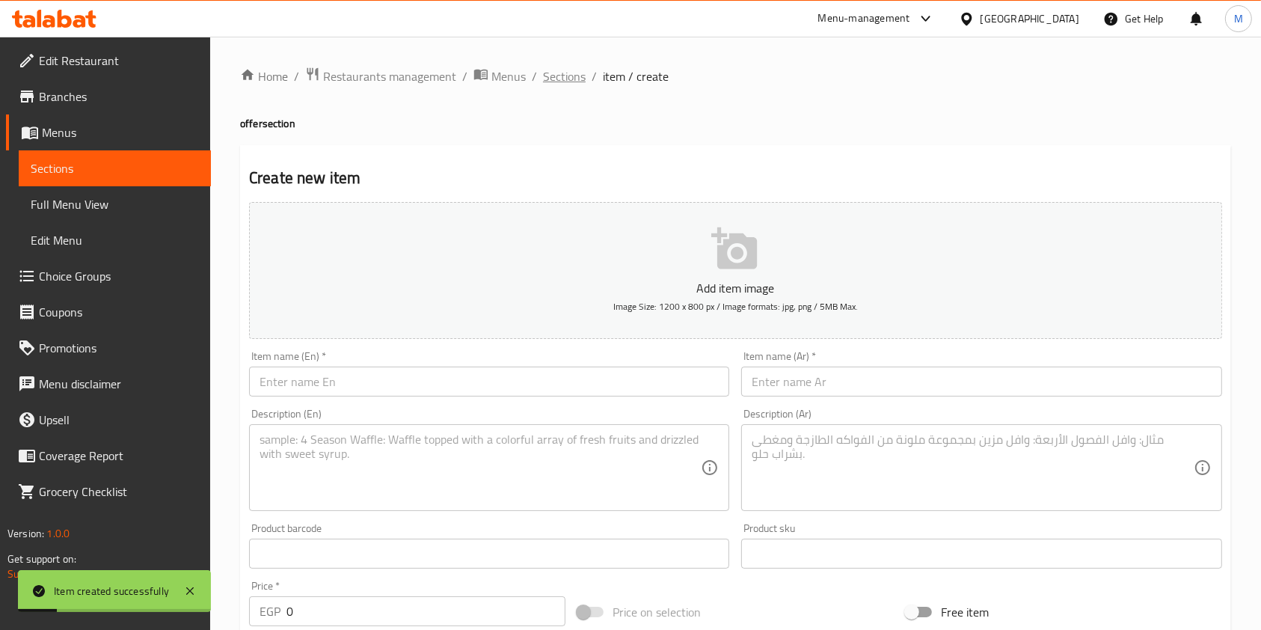
click at [573, 79] on span "Sections" at bounding box center [564, 76] width 43 height 18
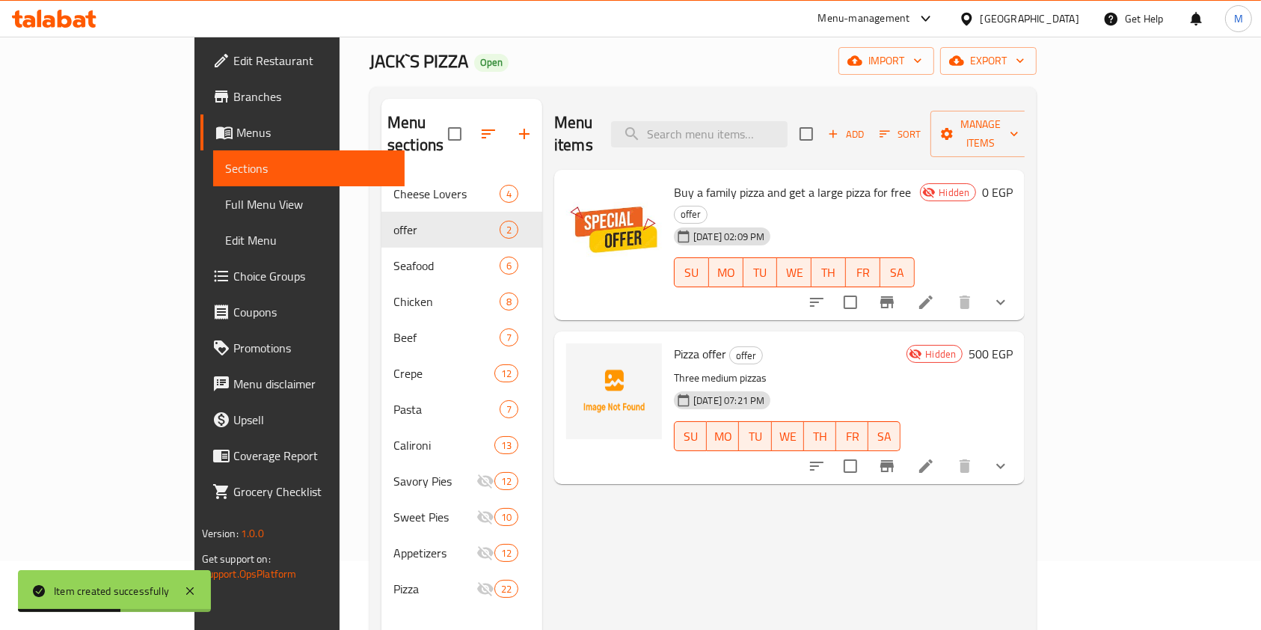
scroll to position [90, 0]
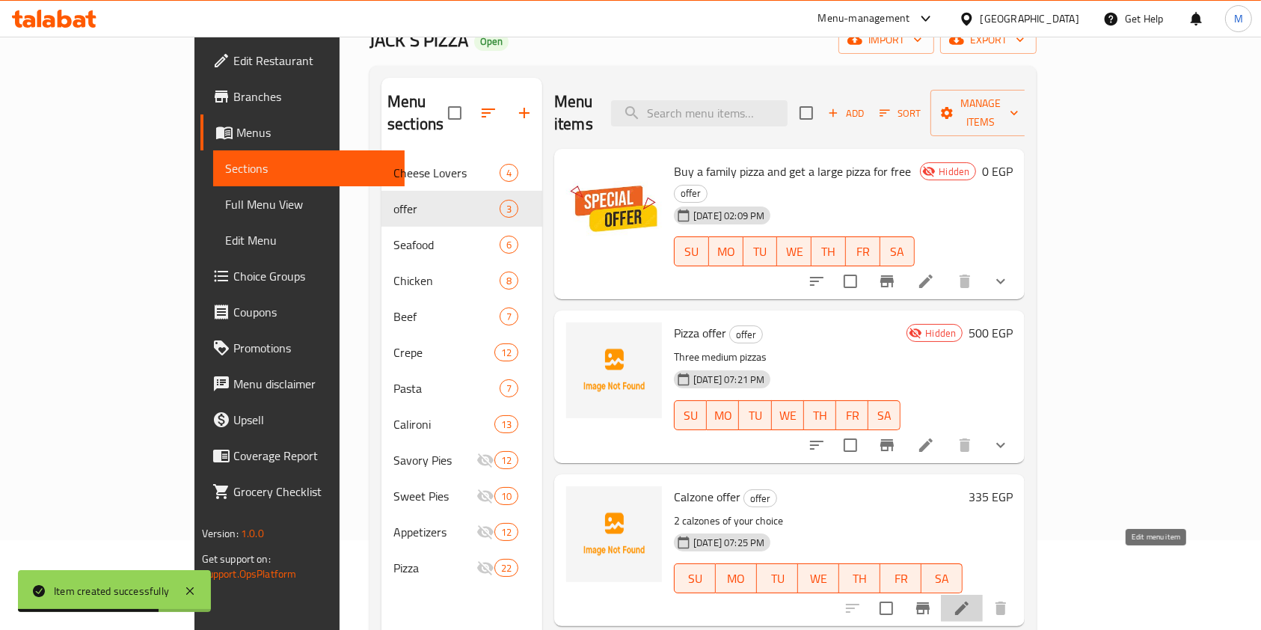
click at [971, 599] on icon at bounding box center [962, 608] width 18 height 18
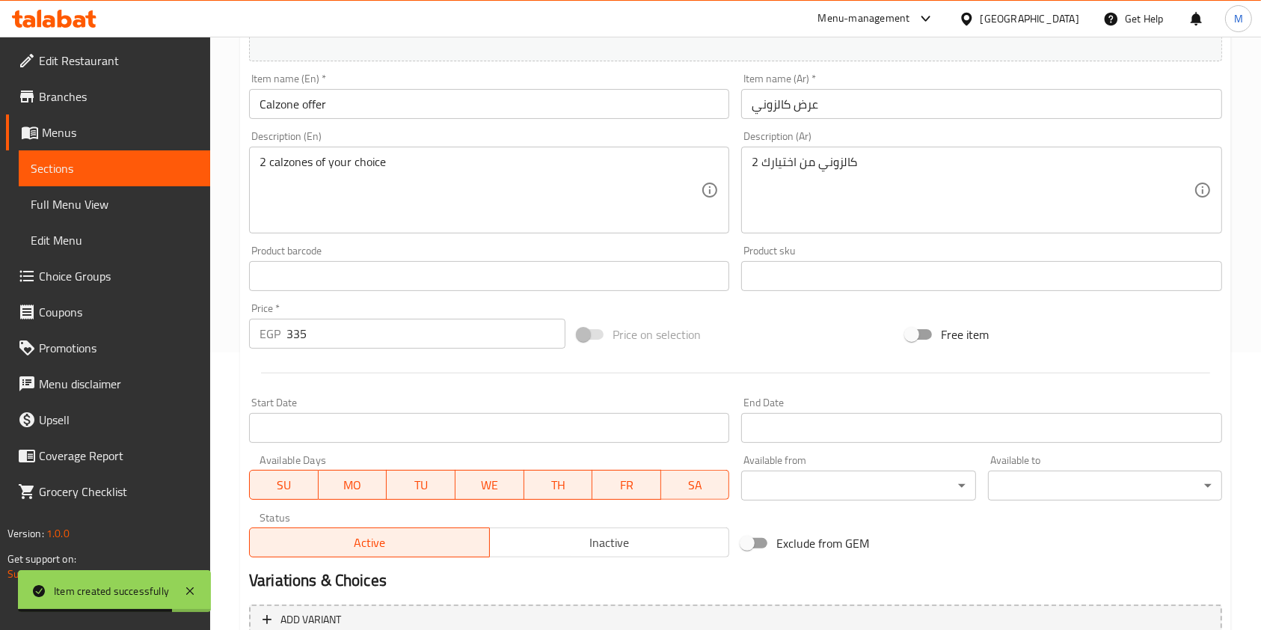
scroll to position [370, 0]
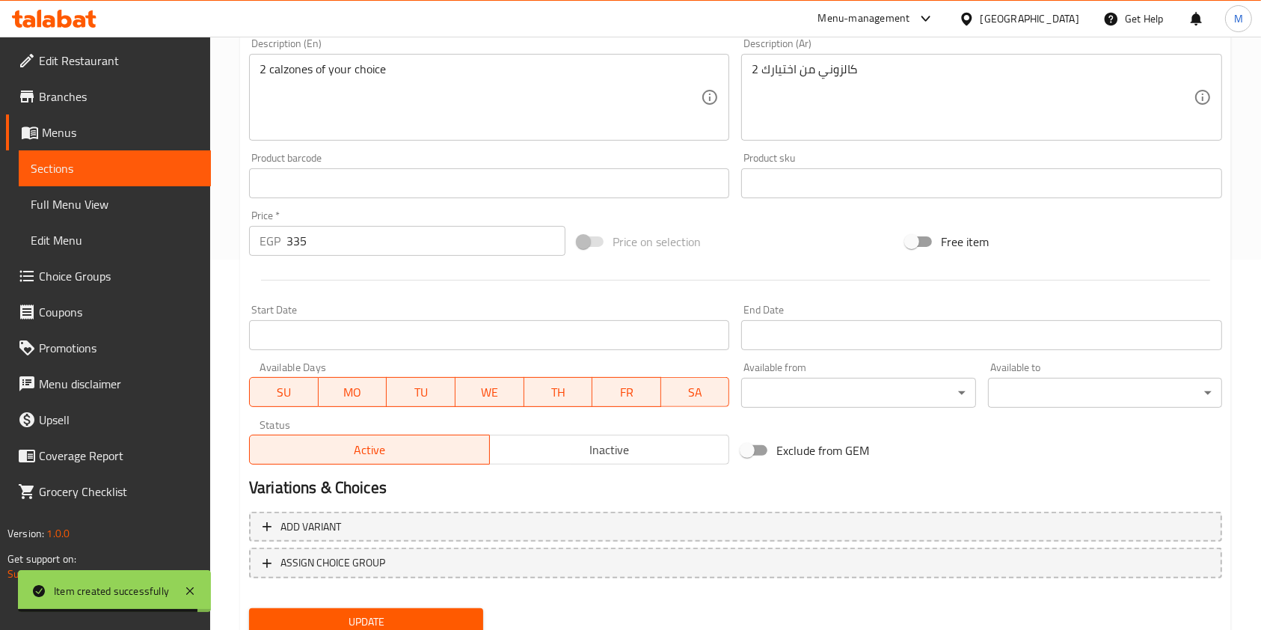
click at [602, 453] on span "Inactive" at bounding box center [610, 450] width 228 height 22
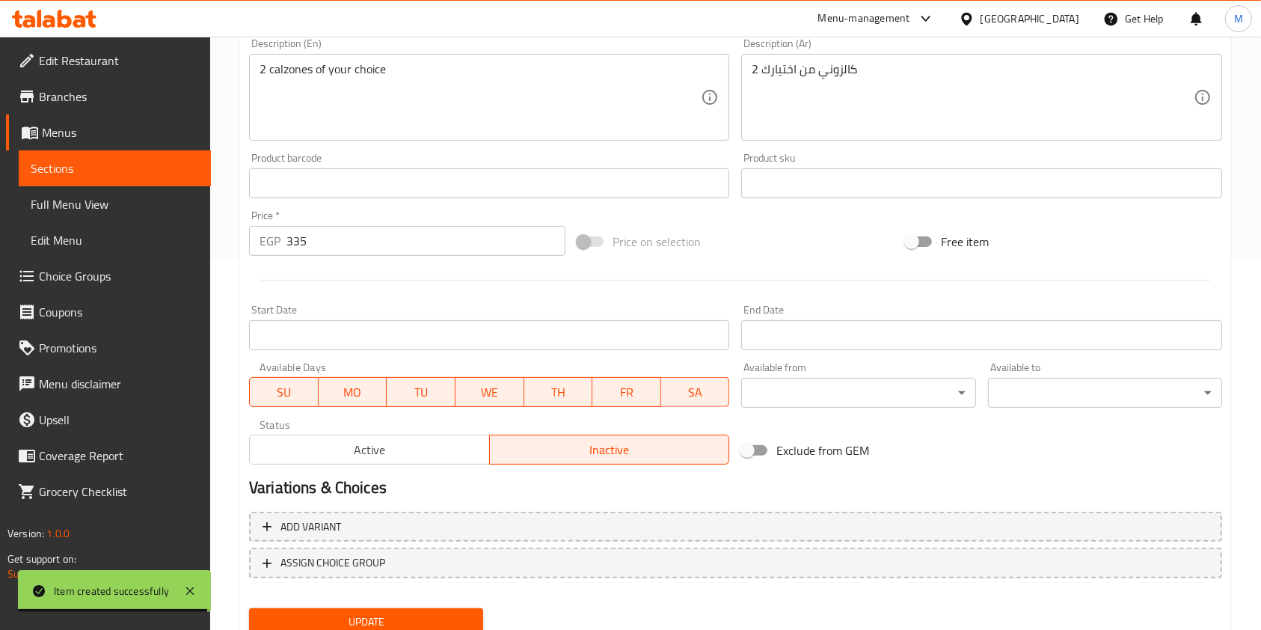
click at [414, 597] on div "Add variant ASSIGN CHOICE GROUP" at bounding box center [735, 554] width 985 height 97
click at [425, 615] on span "Update" at bounding box center [366, 622] width 210 height 19
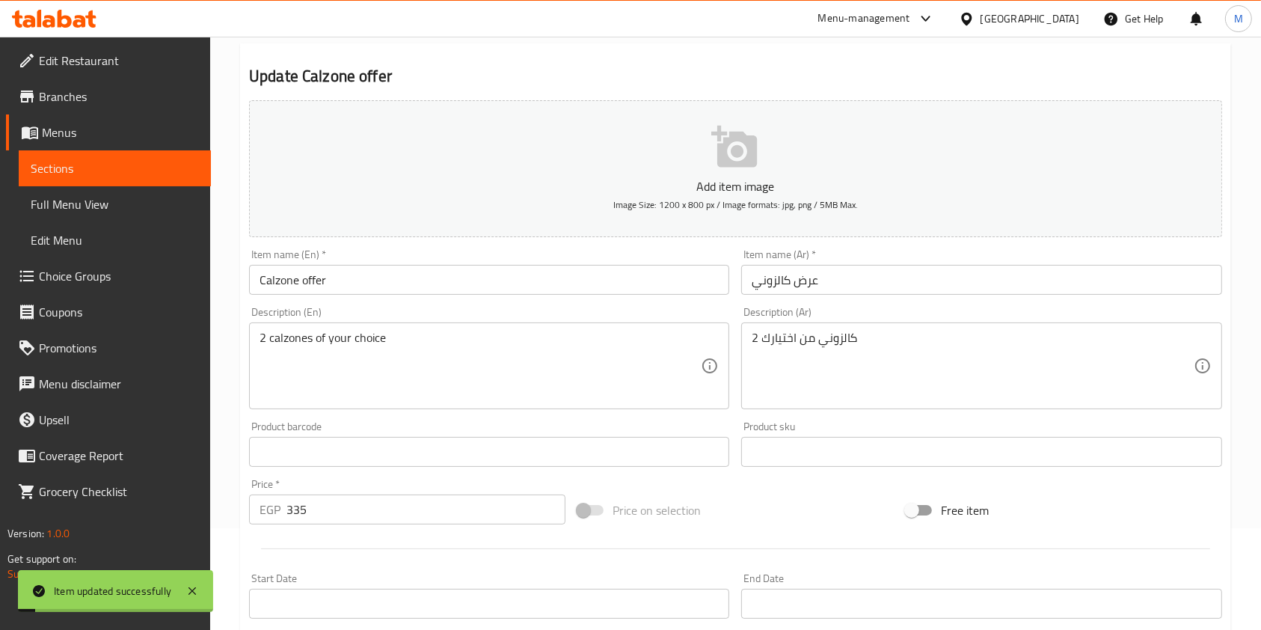
scroll to position [0, 0]
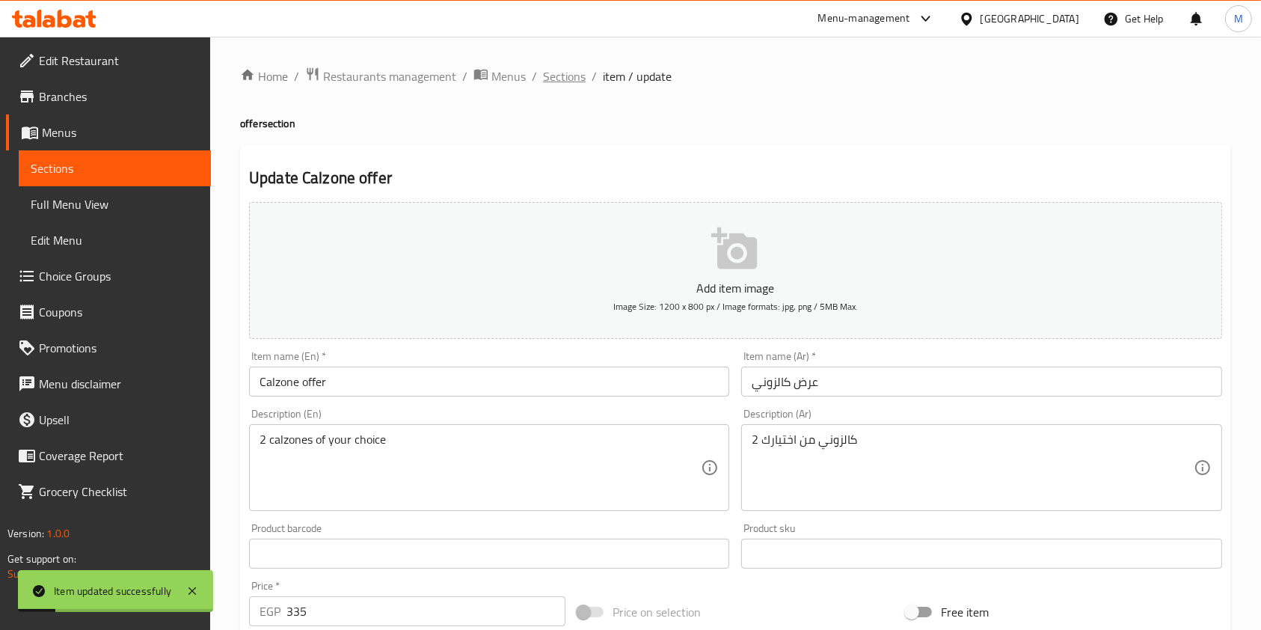
click at [560, 79] on span "Sections" at bounding box center [564, 76] width 43 height 18
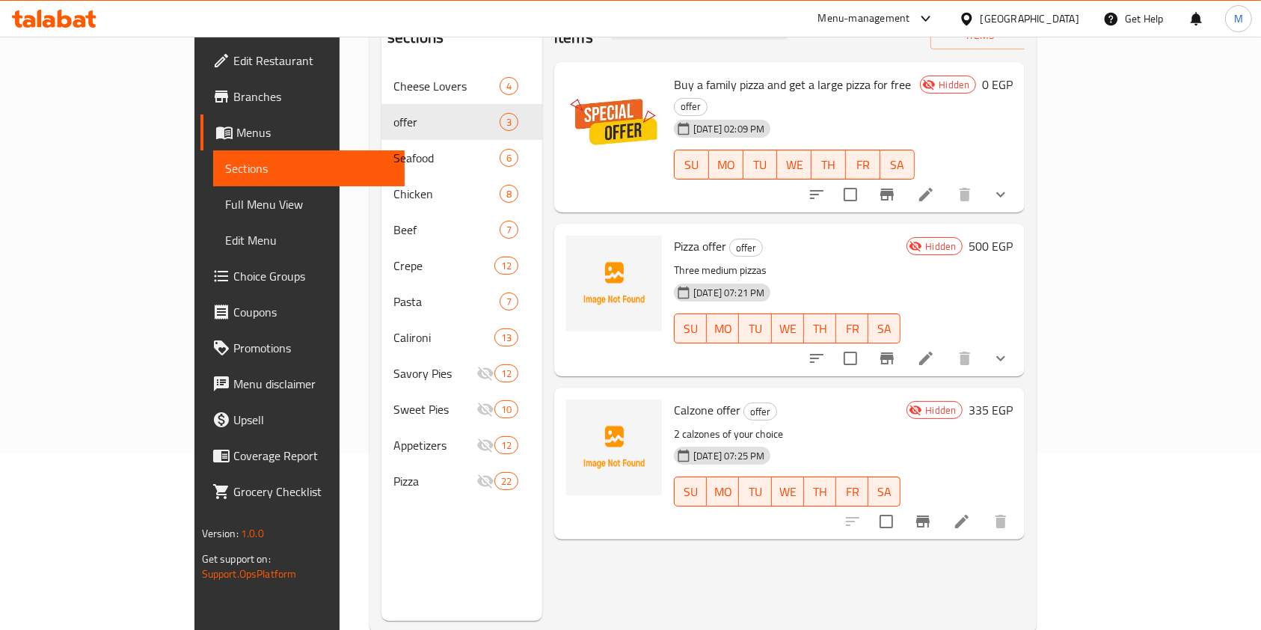
scroll to position [209, 0]
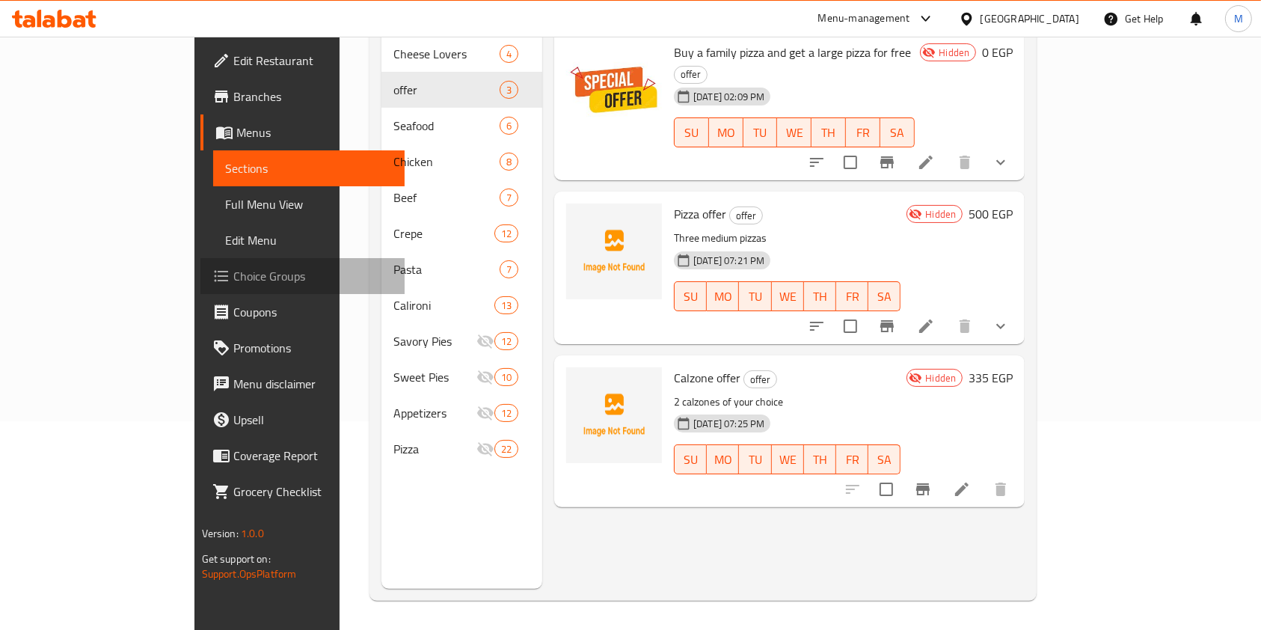
click at [233, 284] on span "Choice Groups" at bounding box center [313, 276] width 160 height 18
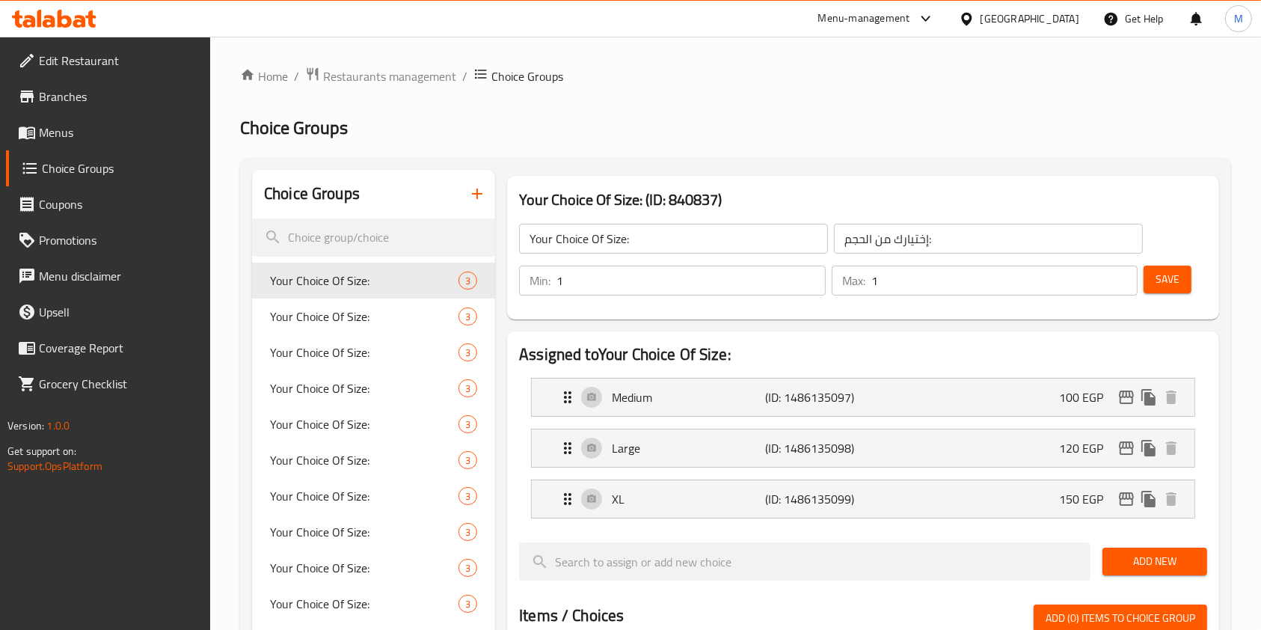
click at [488, 192] on button "button" at bounding box center [477, 194] width 36 height 36
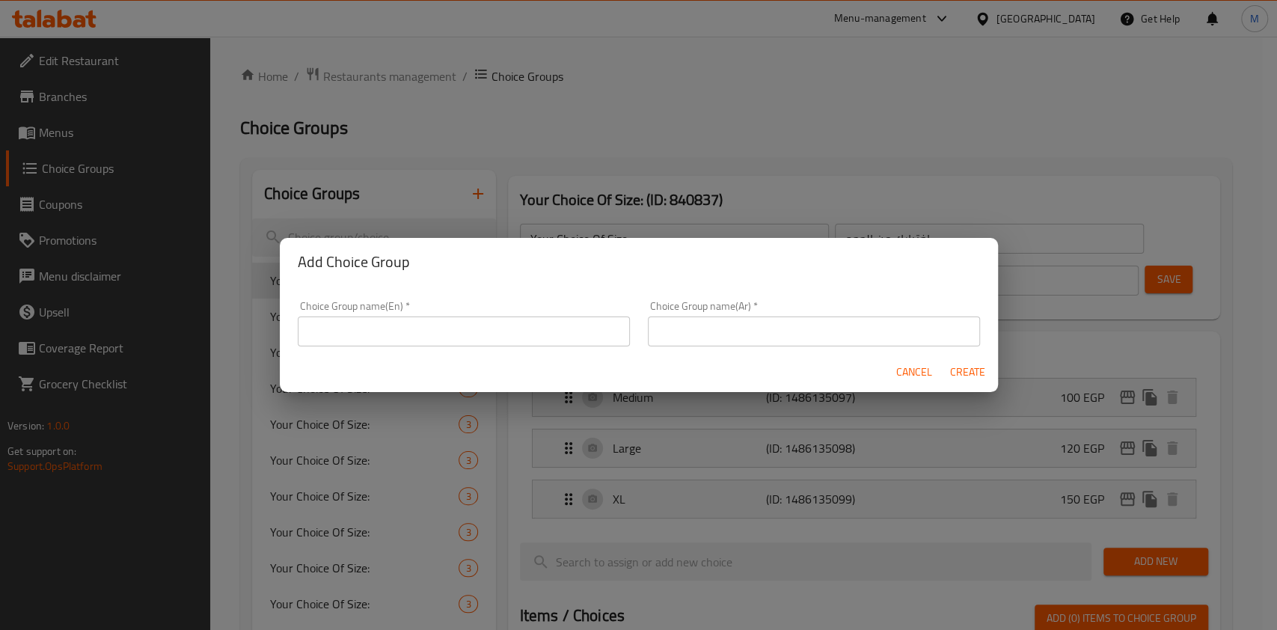
click at [521, 323] on input "text" at bounding box center [464, 331] width 332 height 30
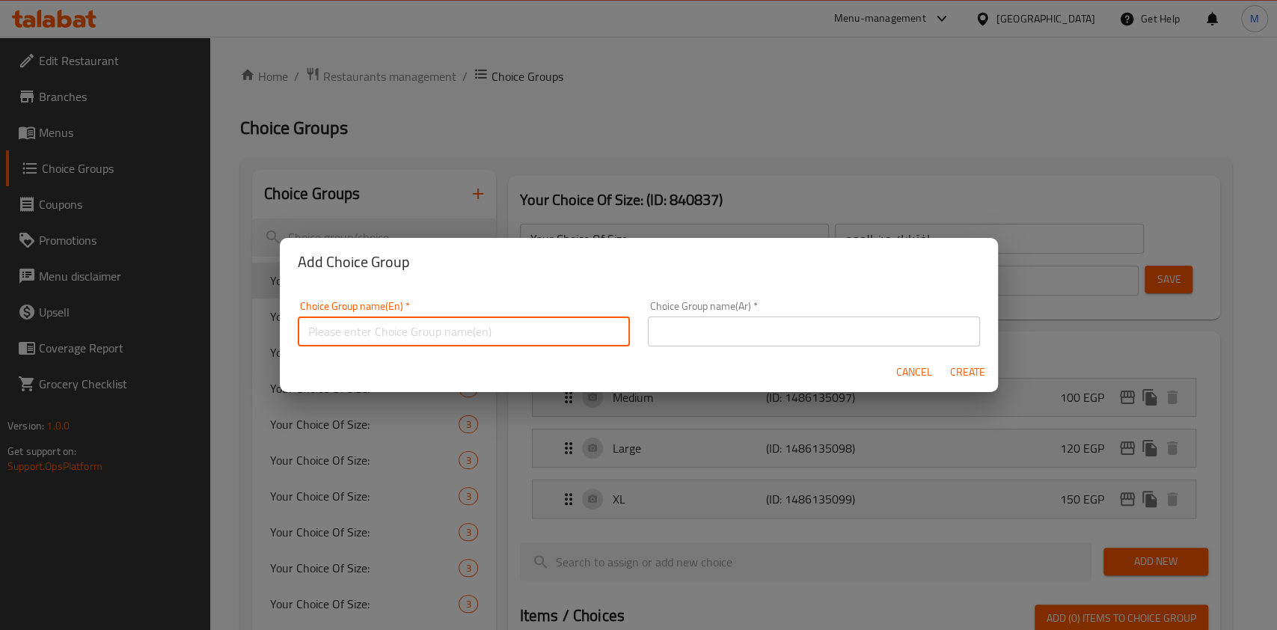
paste input "Your choice of calzone"
type input "Your choice of calzone"
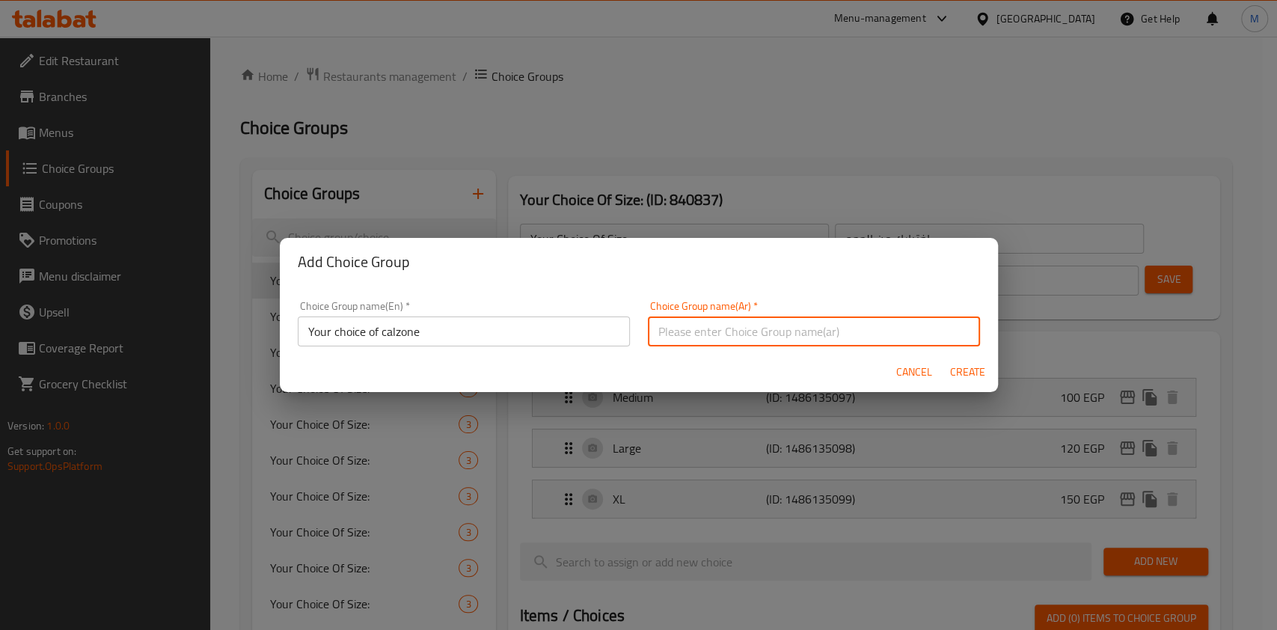
click at [723, 325] on input "text" at bounding box center [814, 331] width 332 height 30
paste input "اختيارك من الكالزوني"
type input "اختيارك من الكالزوني"
click at [964, 377] on span "Create" at bounding box center [968, 372] width 36 height 19
type input "Your choice of calzone"
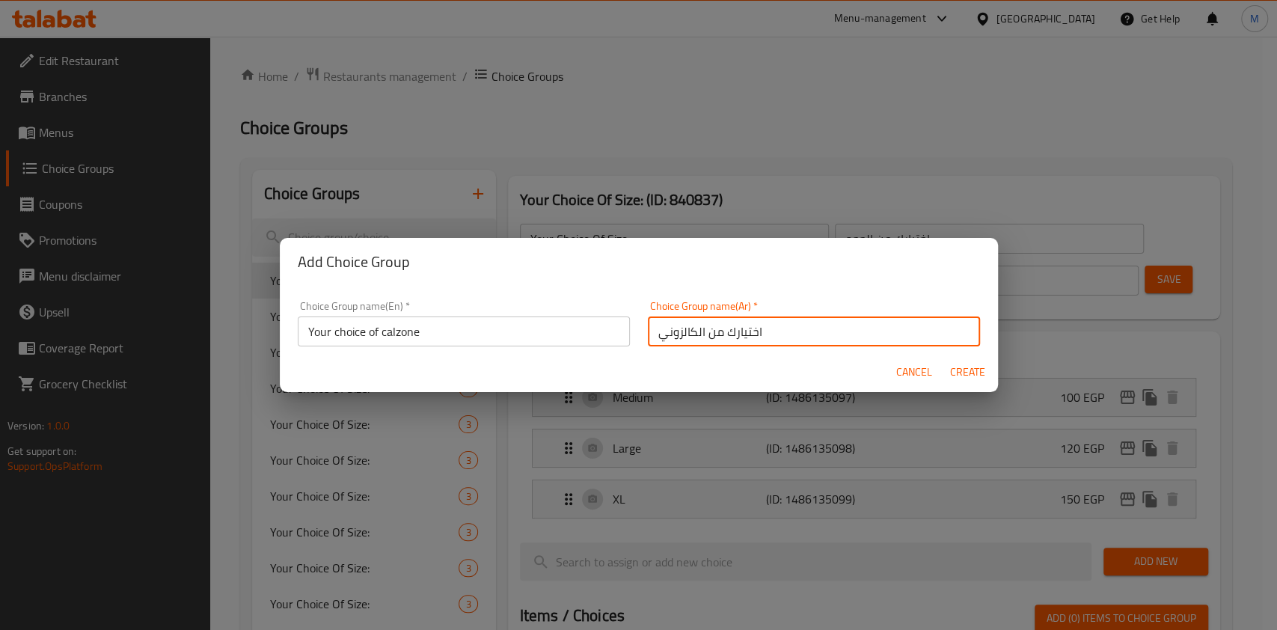
type input "اختيارك من الكالزوني"
type input "0"
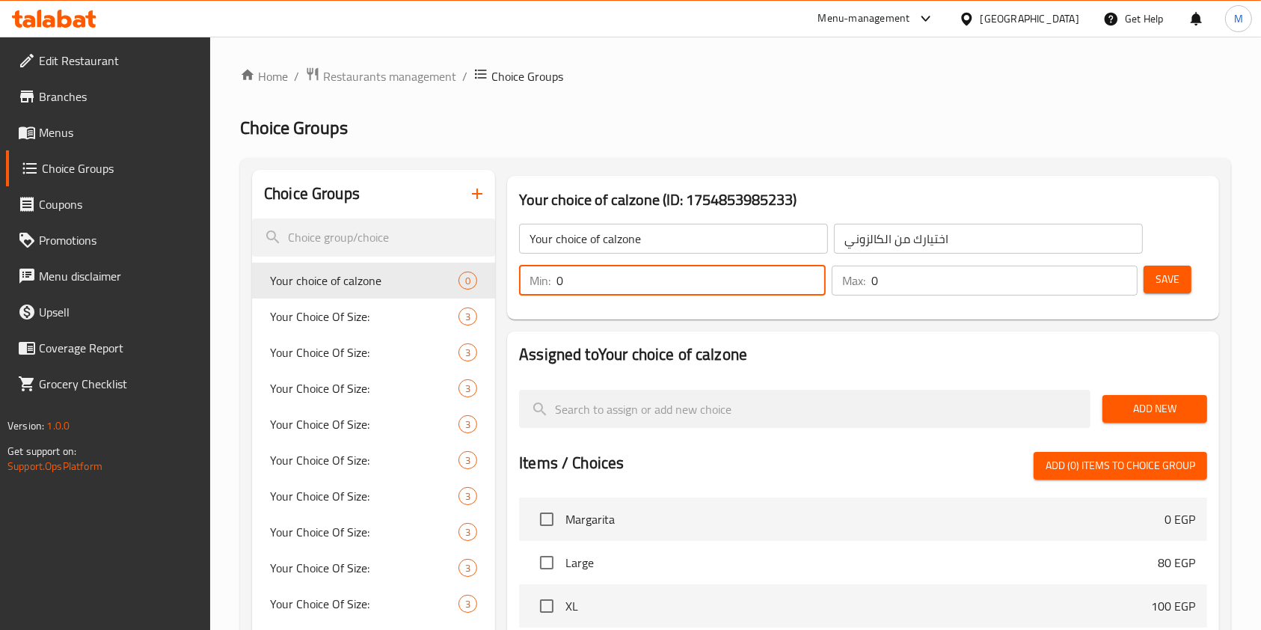
drag, startPoint x: 566, startPoint y: 276, endPoint x: 556, endPoint y: 280, distance: 11.1
click at [556, 280] on div "Min: 0 ​" at bounding box center [672, 281] width 307 height 30
type input "2"
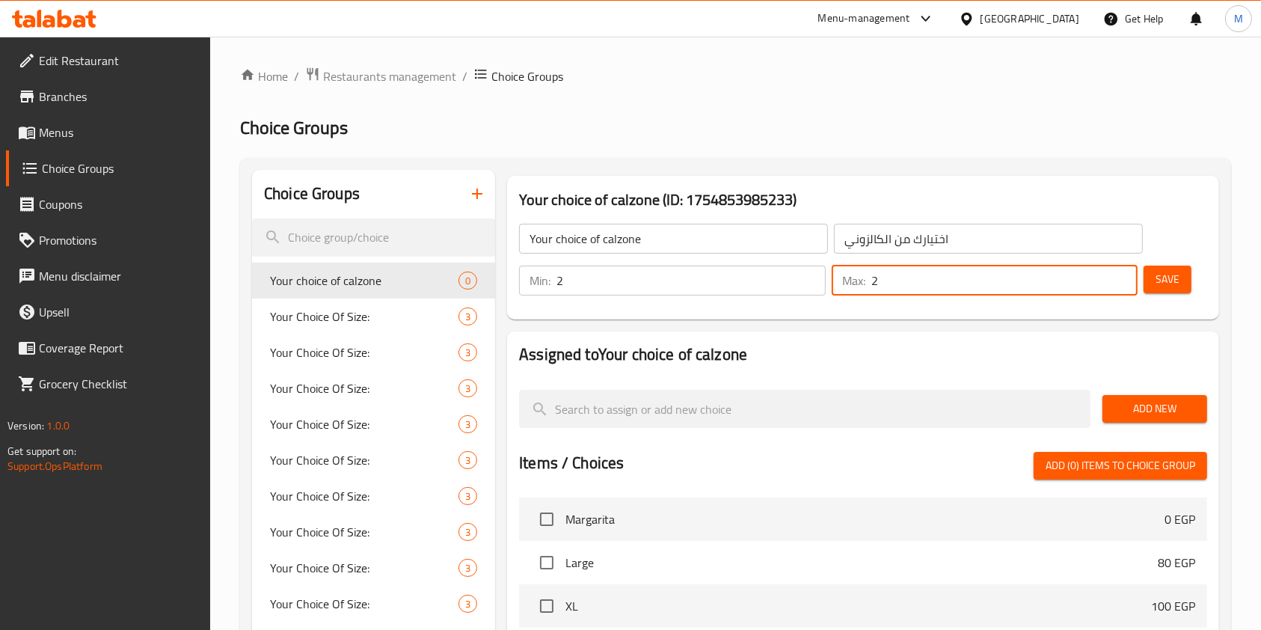
drag, startPoint x: 881, startPoint y: 281, endPoint x: 874, endPoint y: 284, distance: 8.1
click at [874, 284] on input "2" at bounding box center [1005, 281] width 267 height 30
type input "2"
click at [1179, 290] on button "Save" at bounding box center [1168, 280] width 48 height 28
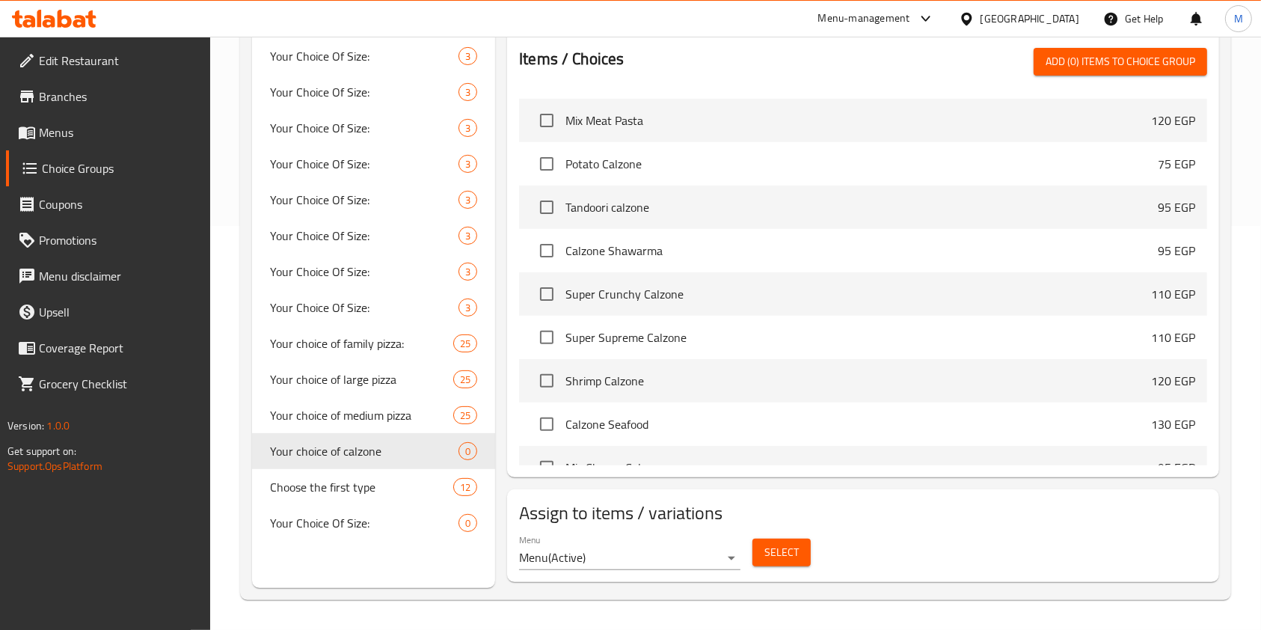
scroll to position [8461, 0]
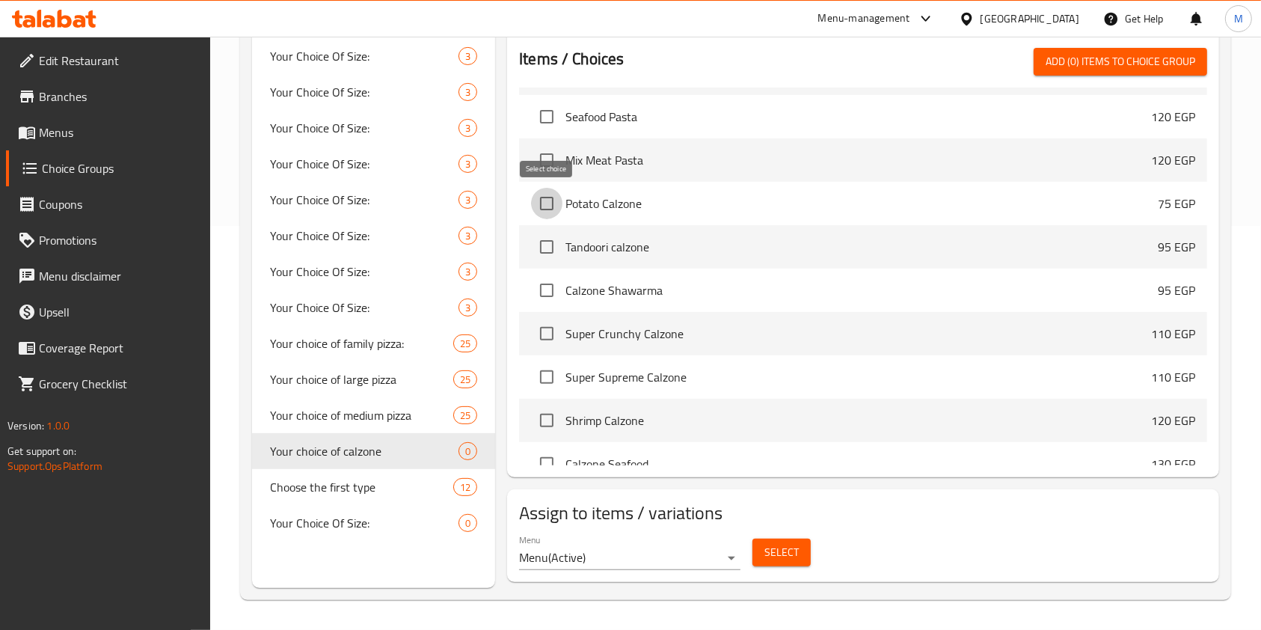
click at [548, 205] on input "checkbox" at bounding box center [546, 203] width 31 height 31
checkbox input "true"
click at [545, 242] on input "checkbox" at bounding box center [546, 246] width 31 height 31
checkbox input "true"
click at [547, 292] on input "checkbox" at bounding box center [546, 290] width 31 height 31
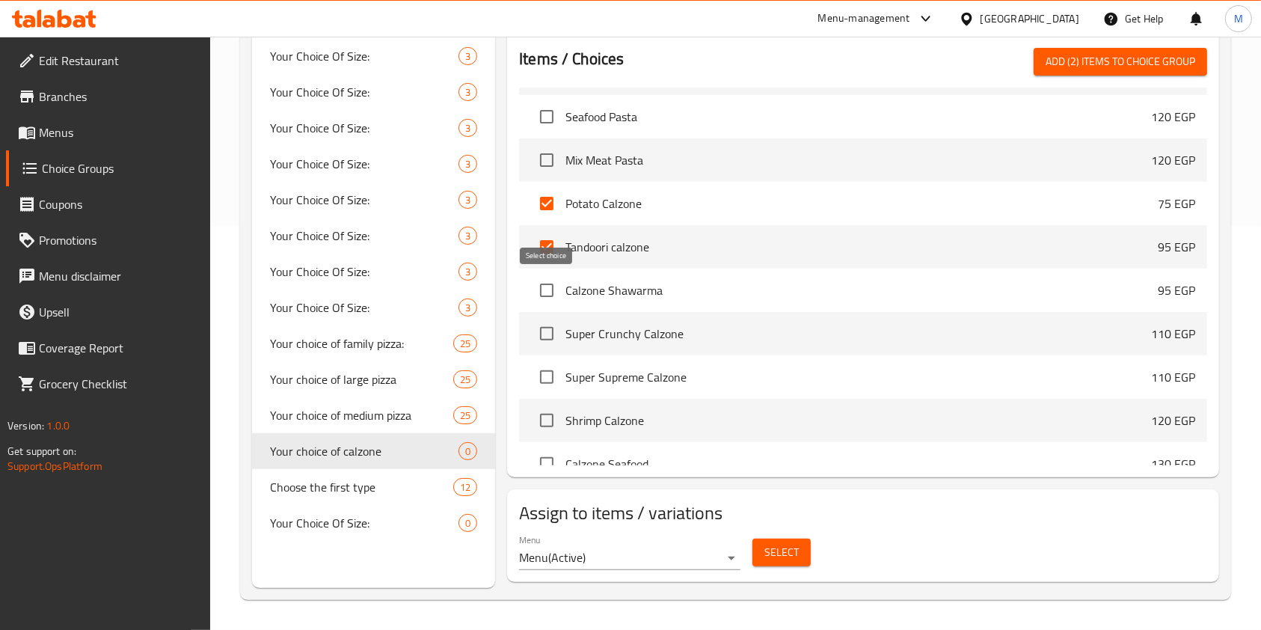
checkbox input "true"
click at [541, 320] on input "checkbox" at bounding box center [546, 333] width 31 height 31
checkbox input "true"
drag, startPoint x: 550, startPoint y: 369, endPoint x: 546, endPoint y: 394, distance: 25.0
click at [550, 370] on input "checkbox" at bounding box center [546, 376] width 31 height 31
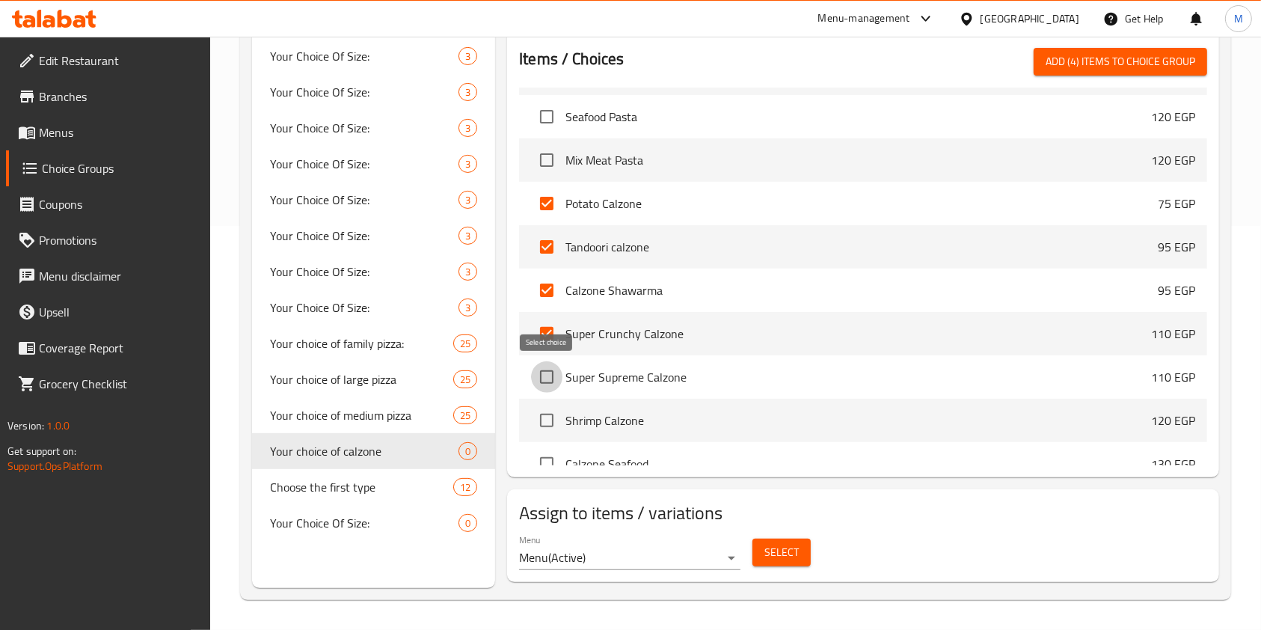
checkbox input "true"
click at [544, 406] on input "checkbox" at bounding box center [546, 420] width 31 height 31
checkbox input "true"
click at [551, 448] on input "checkbox" at bounding box center [546, 463] width 31 height 31
checkbox input "true"
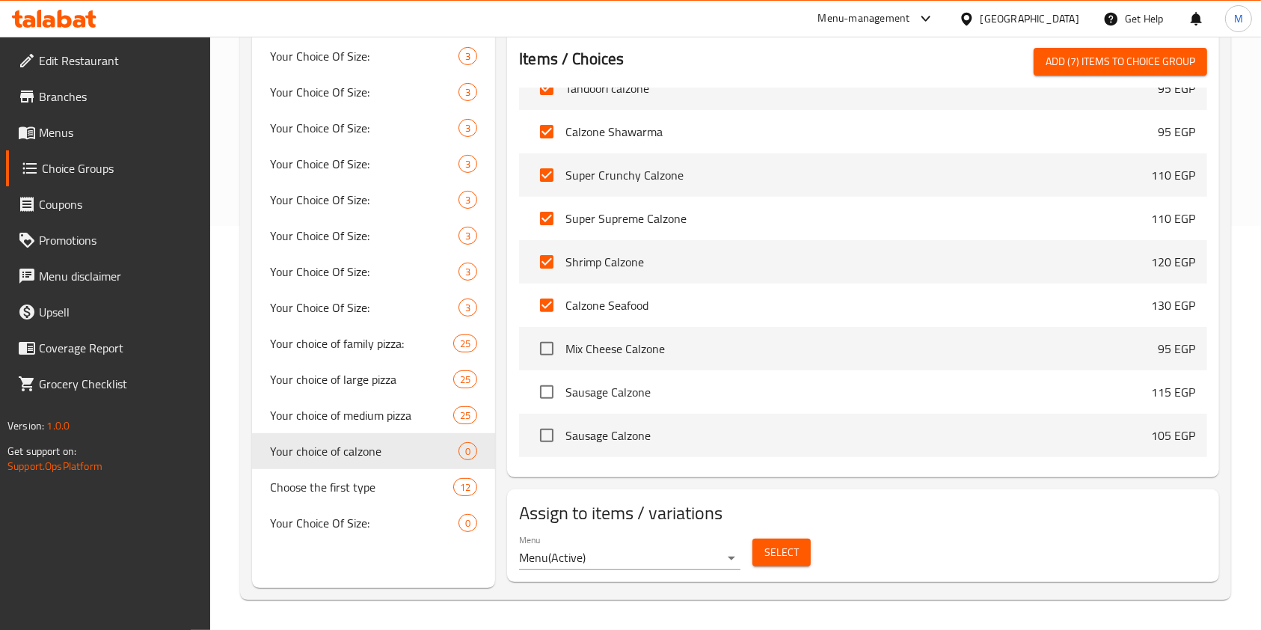
scroll to position [8620, 0]
click at [542, 340] on input "checkbox" at bounding box center [546, 347] width 31 height 31
checkbox input "true"
click at [547, 379] on input "checkbox" at bounding box center [546, 391] width 31 height 31
checkbox input "true"
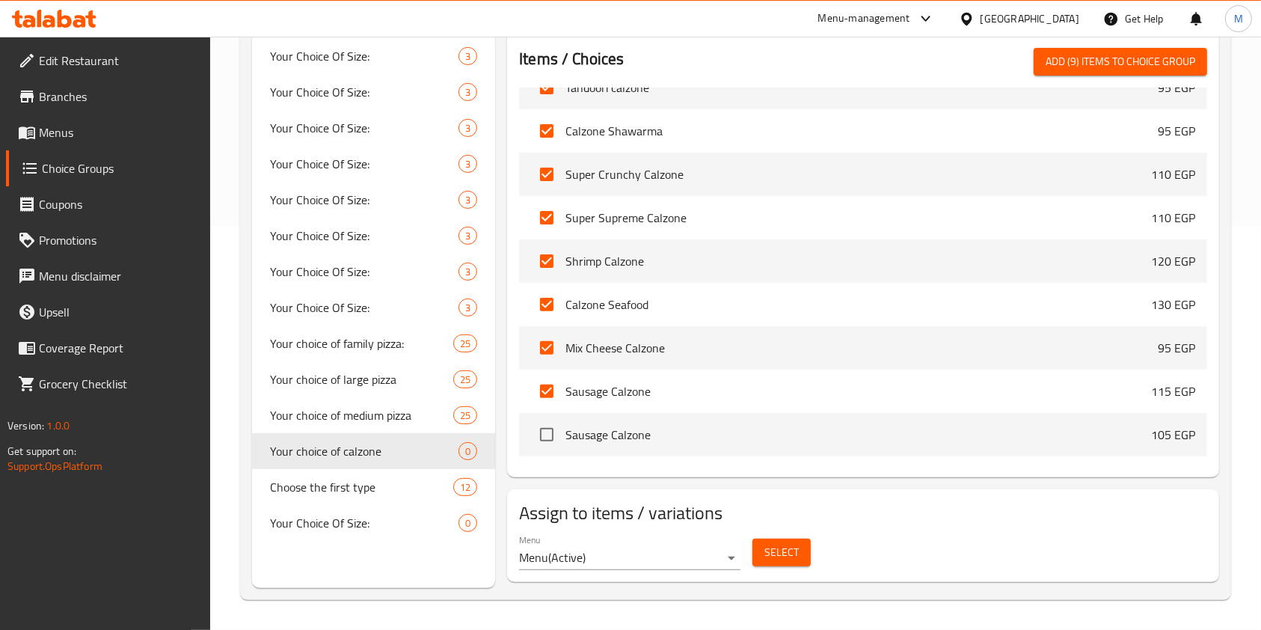
click at [530, 434] on li "Sausage Calzone 105 EGP" at bounding box center [863, 434] width 688 height 43
click at [541, 434] on input "checkbox" at bounding box center [546, 434] width 31 height 31
checkbox input "true"
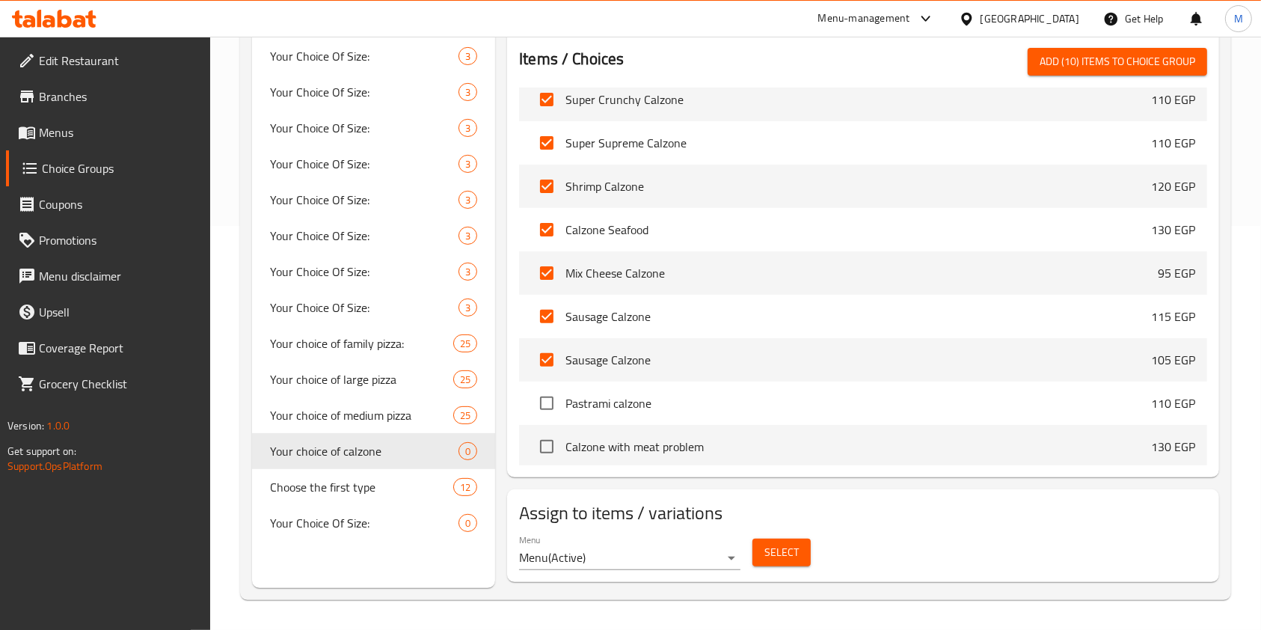
scroll to position [8740, 0]
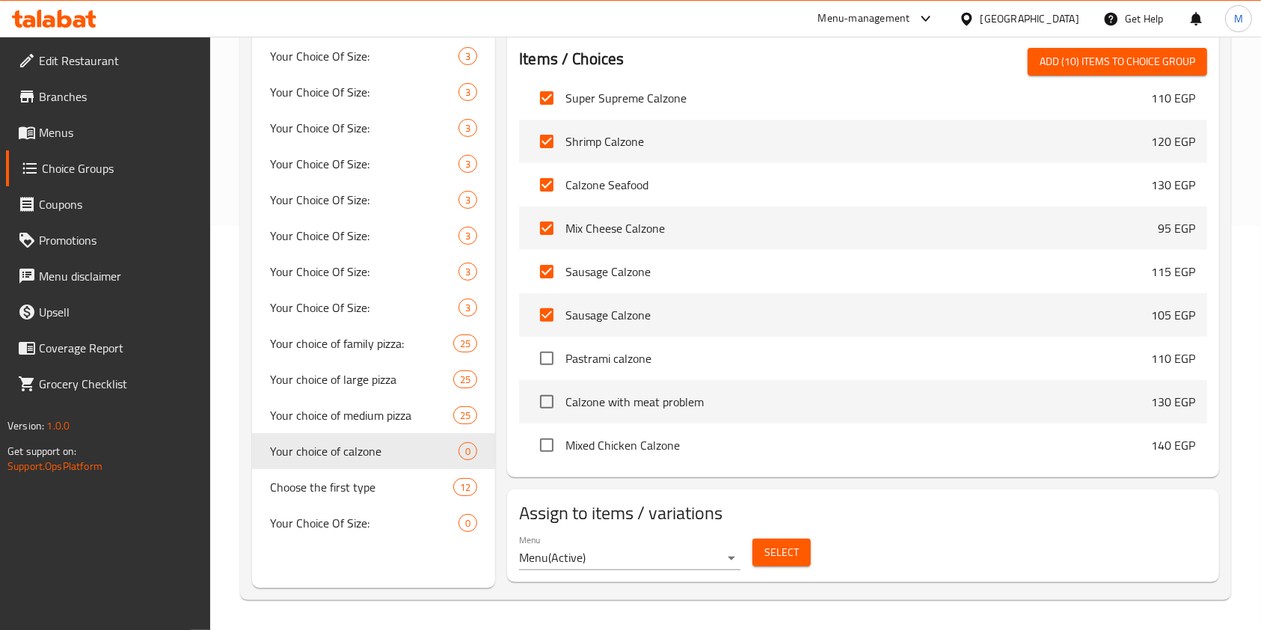
click at [1190, 460] on li "Mixed Chicken Calzone 140 EGP" at bounding box center [863, 444] width 688 height 43
drag, startPoint x: 1190, startPoint y: 460, endPoint x: 1049, endPoint y: 426, distance: 145.4
click at [1190, 460] on li "Mixed Chicken Calzone 140 EGP" at bounding box center [863, 444] width 688 height 43
click at [548, 361] on input "checkbox" at bounding box center [546, 358] width 31 height 31
checkbox input "true"
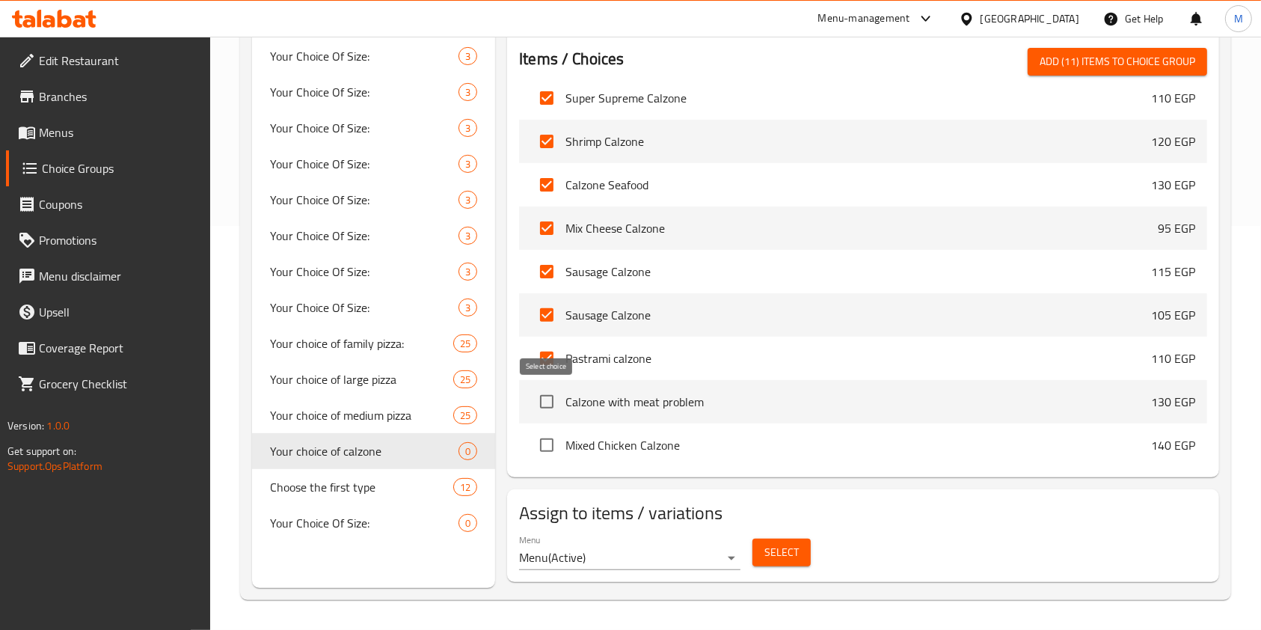
click at [551, 398] on input "checkbox" at bounding box center [546, 401] width 31 height 31
checkbox input "true"
click at [545, 431] on input "checkbox" at bounding box center [546, 444] width 31 height 31
checkbox input "true"
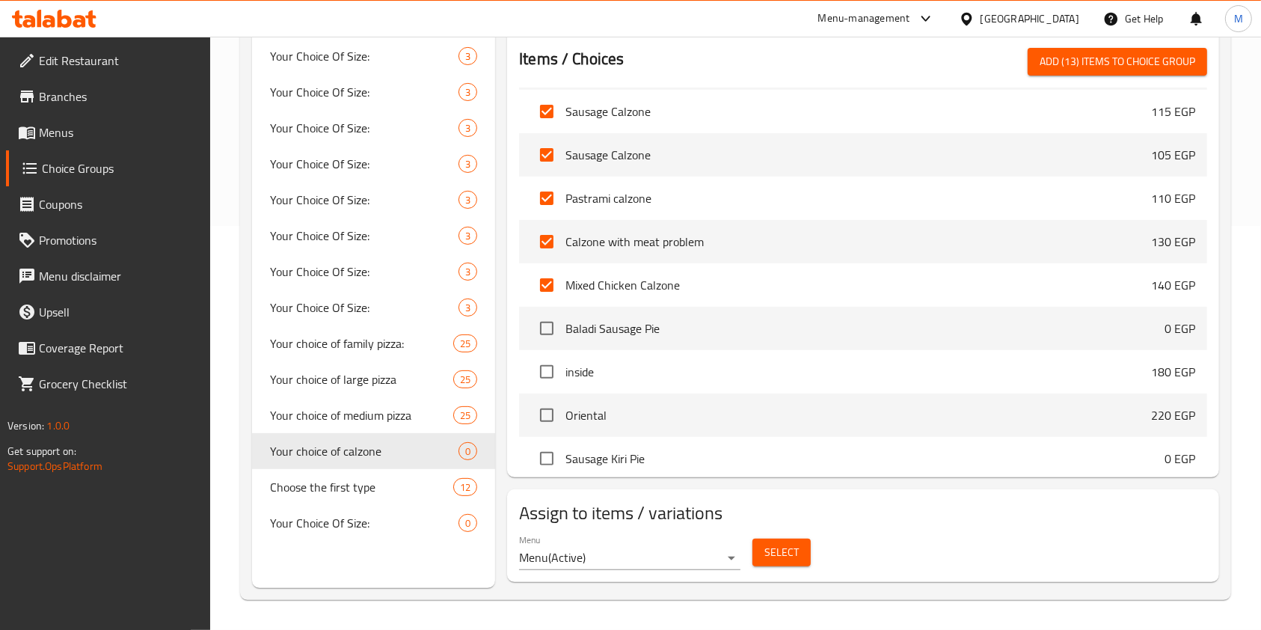
scroll to position [180, 0]
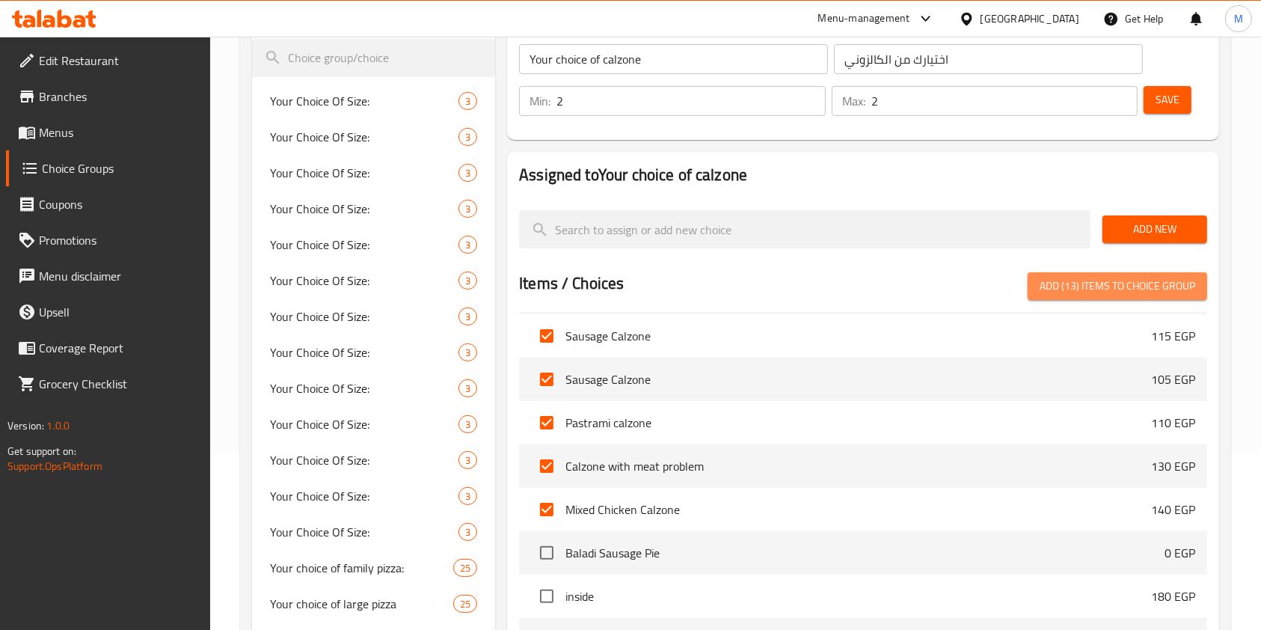
click at [1071, 291] on span "Add (13) items to choice group" at bounding box center [1118, 286] width 156 height 19
checkbox input "false"
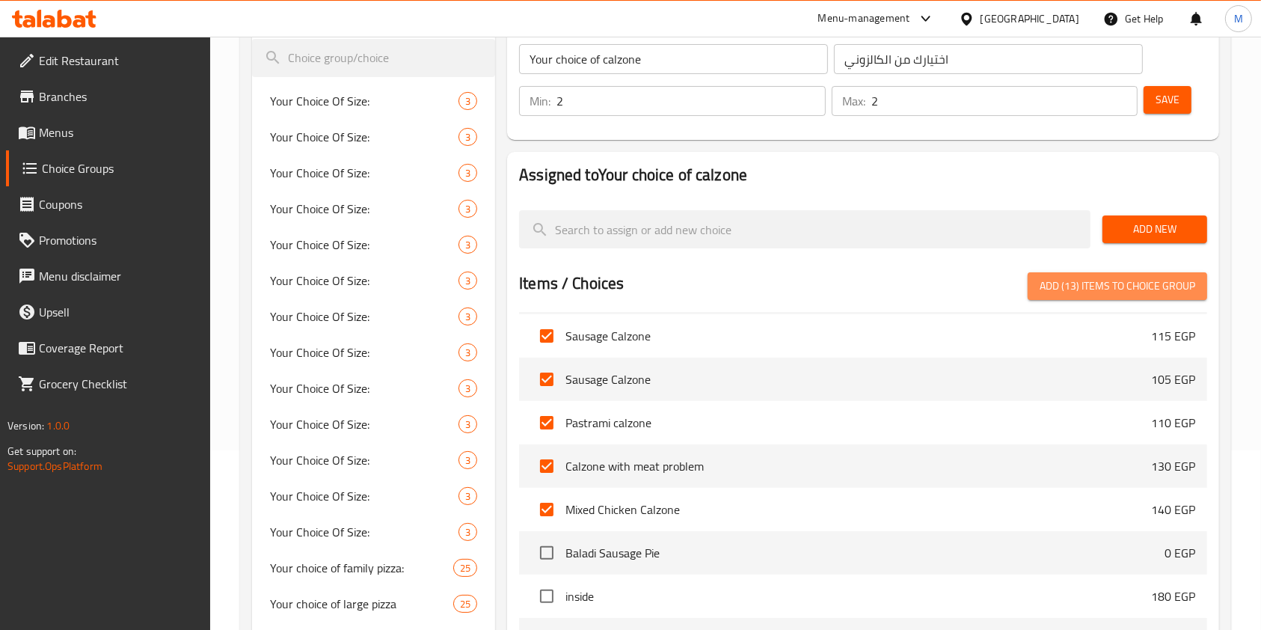
checkbox input "false"
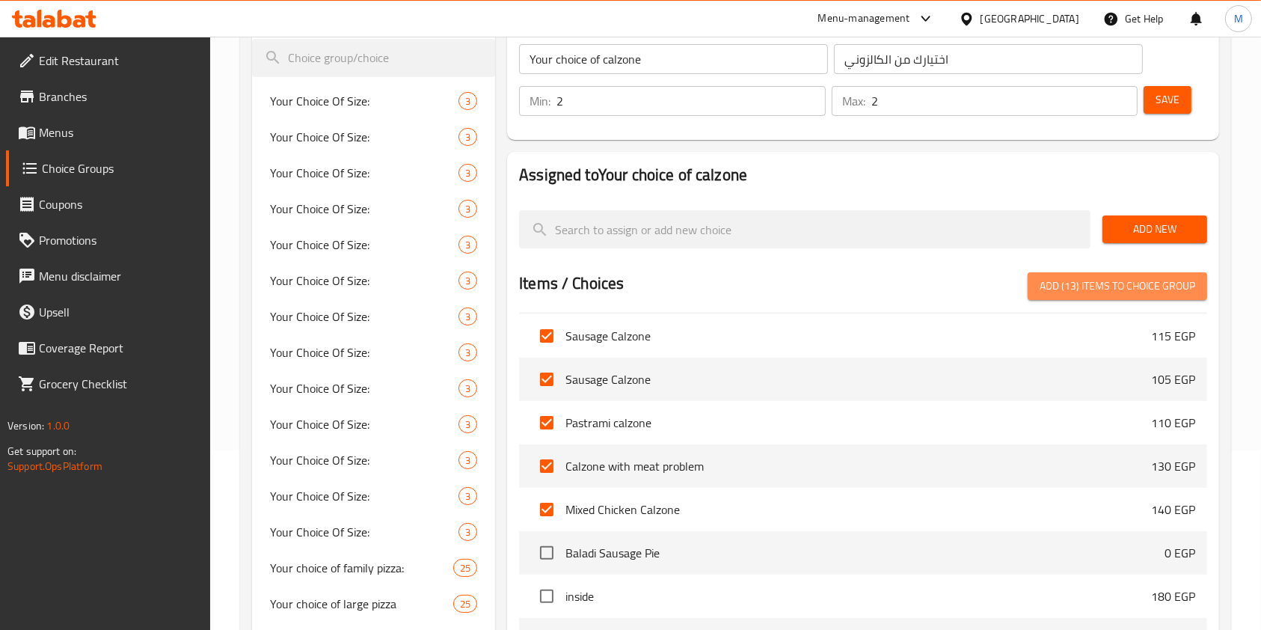
checkbox input "false"
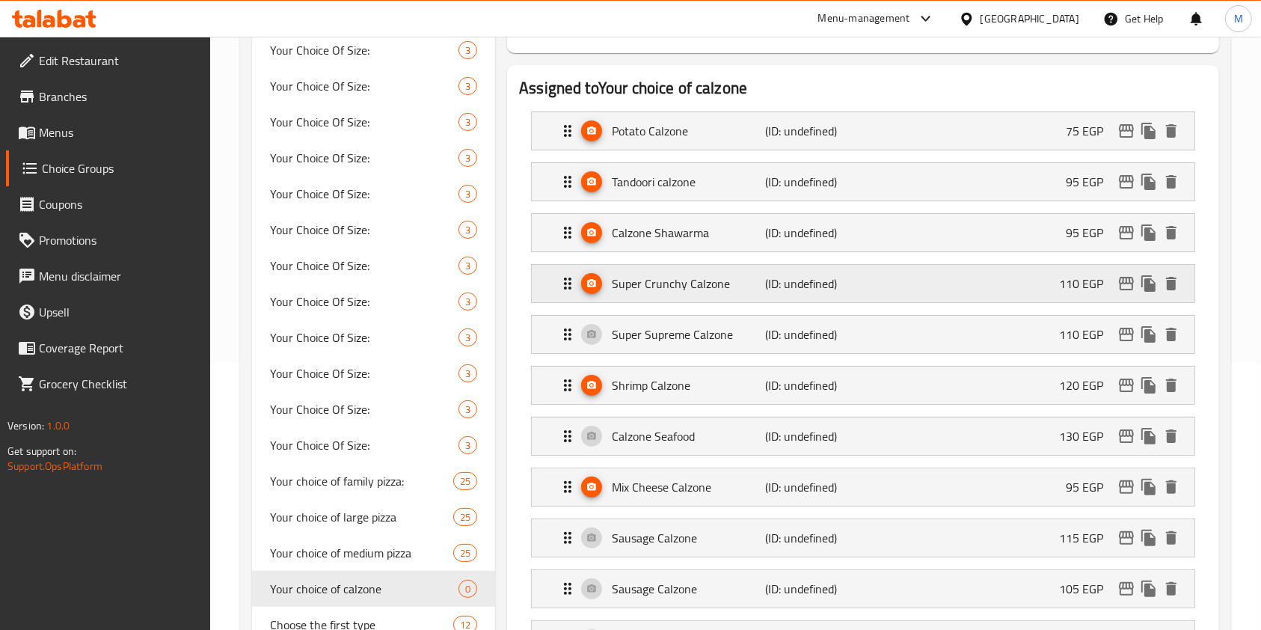
scroll to position [272, 0]
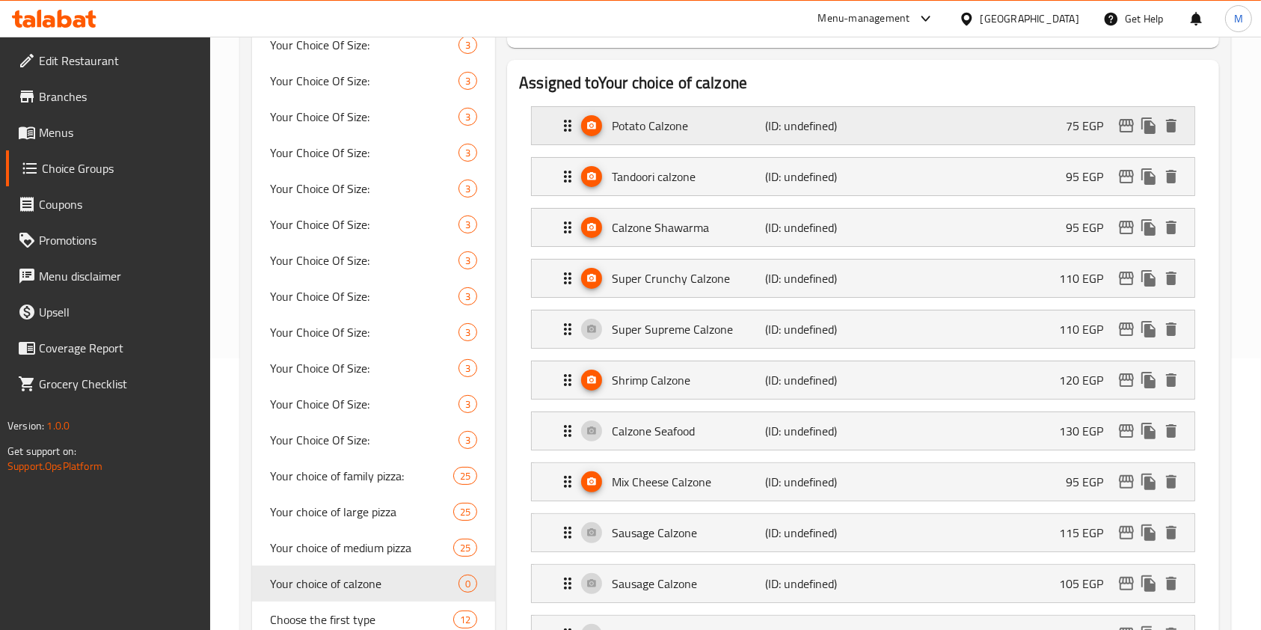
click at [1077, 126] on p "75 EGP" at bounding box center [1090, 126] width 49 height 18
click at [1080, 137] on div "Potato Calzone (ID: undefined) 75 EGP" at bounding box center [868, 125] width 618 height 37
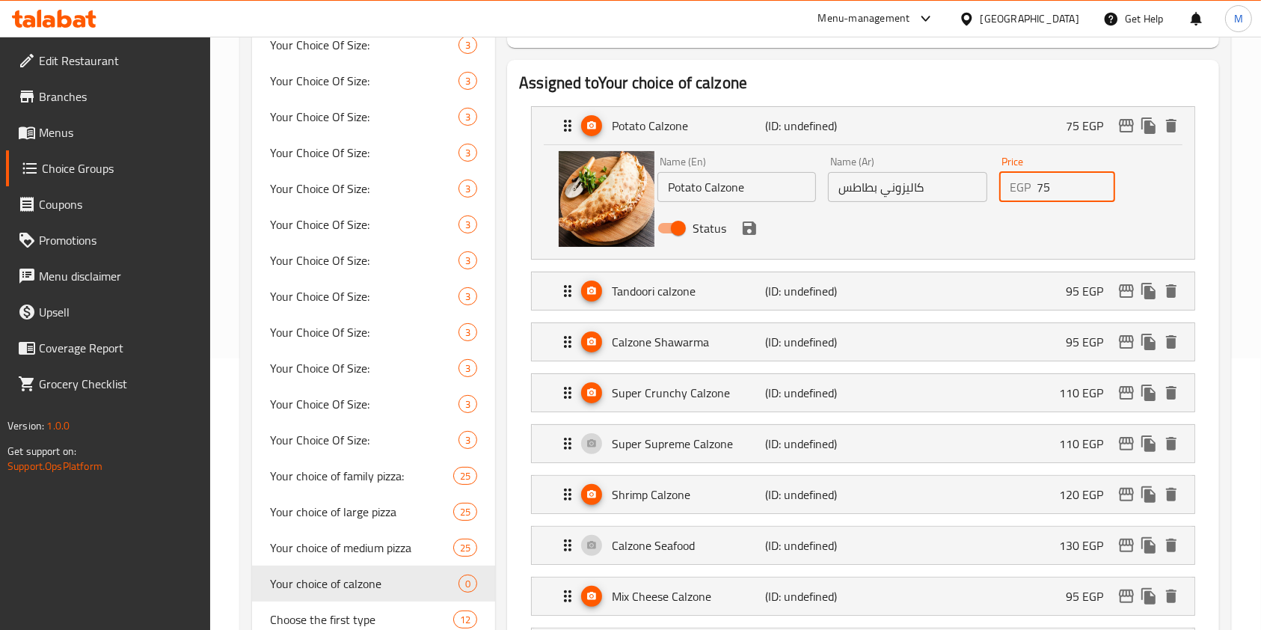
drag, startPoint x: 1065, startPoint y: 192, endPoint x: 1014, endPoint y: 194, distance: 50.9
click at [1014, 194] on div "EGP 75 Price" at bounding box center [1058, 187] width 116 height 30
click at [754, 231] on icon "save" at bounding box center [749, 227] width 13 height 13
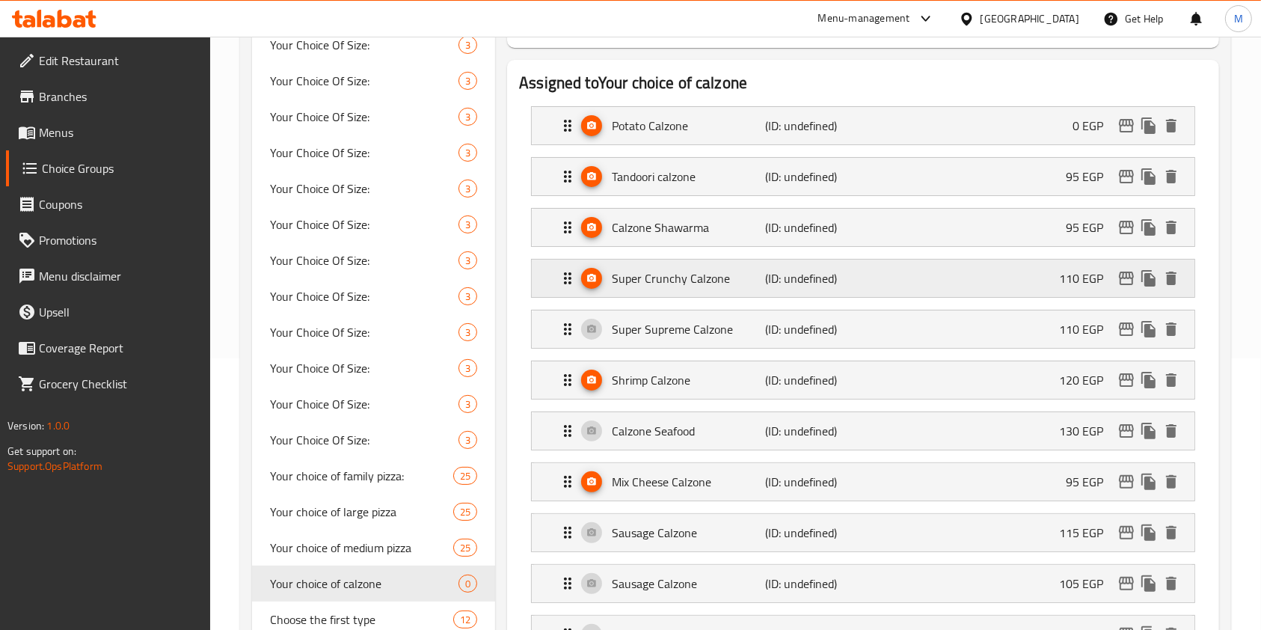
type input "0"
click at [1056, 182] on div "Tandoori calzone (ID: undefined) 95 EGP" at bounding box center [868, 176] width 618 height 37
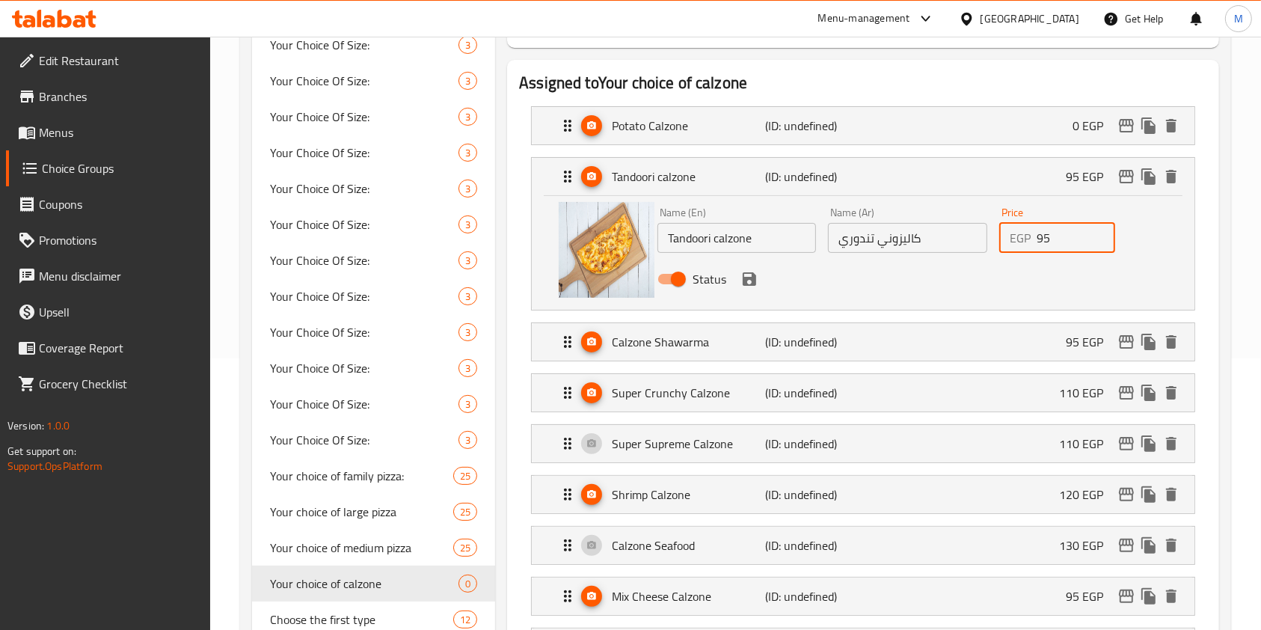
drag, startPoint x: 1044, startPoint y: 242, endPoint x: 999, endPoint y: 251, distance: 46.5
click at [1035, 244] on div "EGP 95 Price" at bounding box center [1058, 238] width 116 height 30
click at [760, 280] on nav "Potato Calzone (ID: undefined) 0 EGP Name (En) Potato Calzone Name (En) Name (A…" at bounding box center [863, 488] width 688 height 788
drag, startPoint x: 756, startPoint y: 284, endPoint x: 872, endPoint y: 296, distance: 115.8
click at [756, 284] on icon "save" at bounding box center [750, 279] width 18 height 18
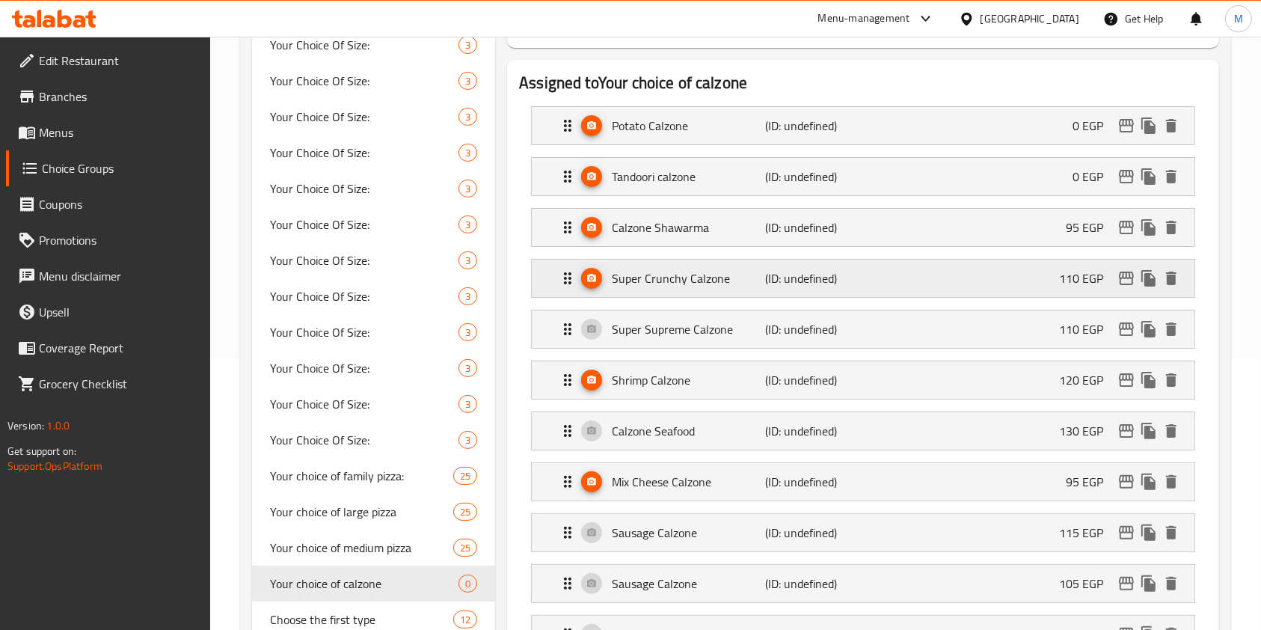
type input "0"
drag, startPoint x: 1050, startPoint y: 245, endPoint x: 1061, endPoint y: 253, distance: 12.9
click at [1056, 244] on nav "Potato Calzone (ID: undefined) 0 EGP Name (En) Potato Calzone Name (En) Name (A…" at bounding box center [863, 430] width 688 height 673
click at [1061, 227] on div "Calzone Shawarma (ID: undefined) 95 EGP" at bounding box center [868, 227] width 618 height 37
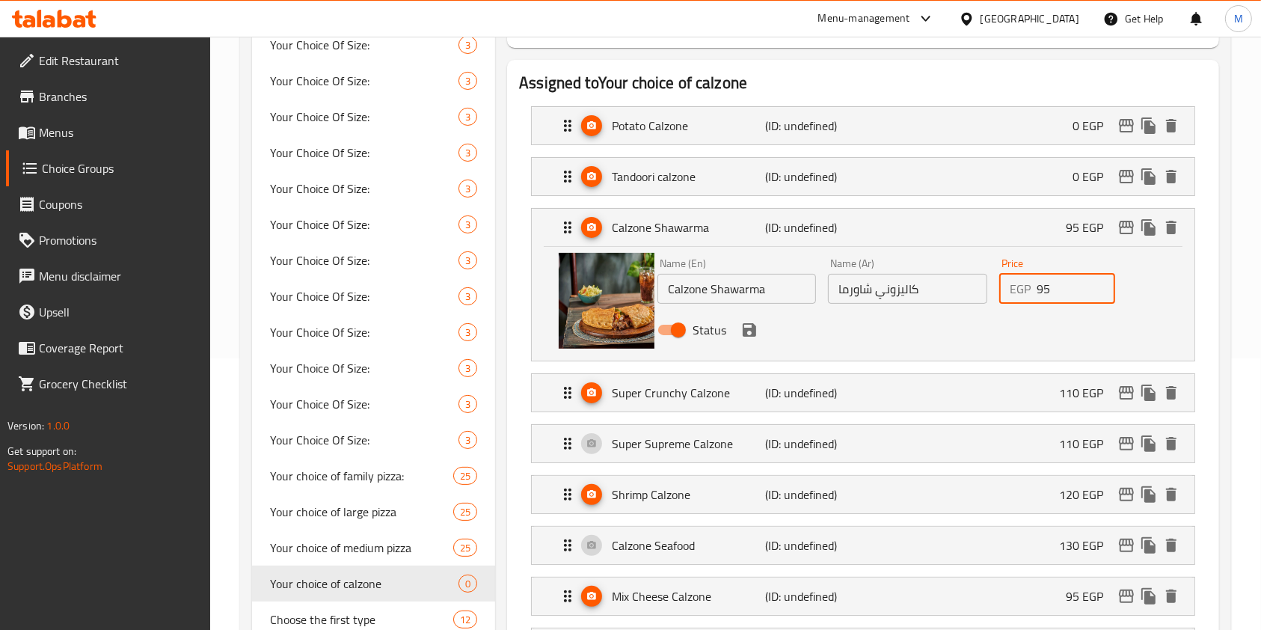
drag, startPoint x: 1053, startPoint y: 284, endPoint x: 1033, endPoint y: 290, distance: 21.1
click at [1033, 290] on div "EGP 95 Price" at bounding box center [1058, 289] width 116 height 30
drag, startPoint x: 750, startPoint y: 326, endPoint x: 868, endPoint y: 328, distance: 118.2
click at [750, 326] on icon "save" at bounding box center [750, 330] width 18 height 18
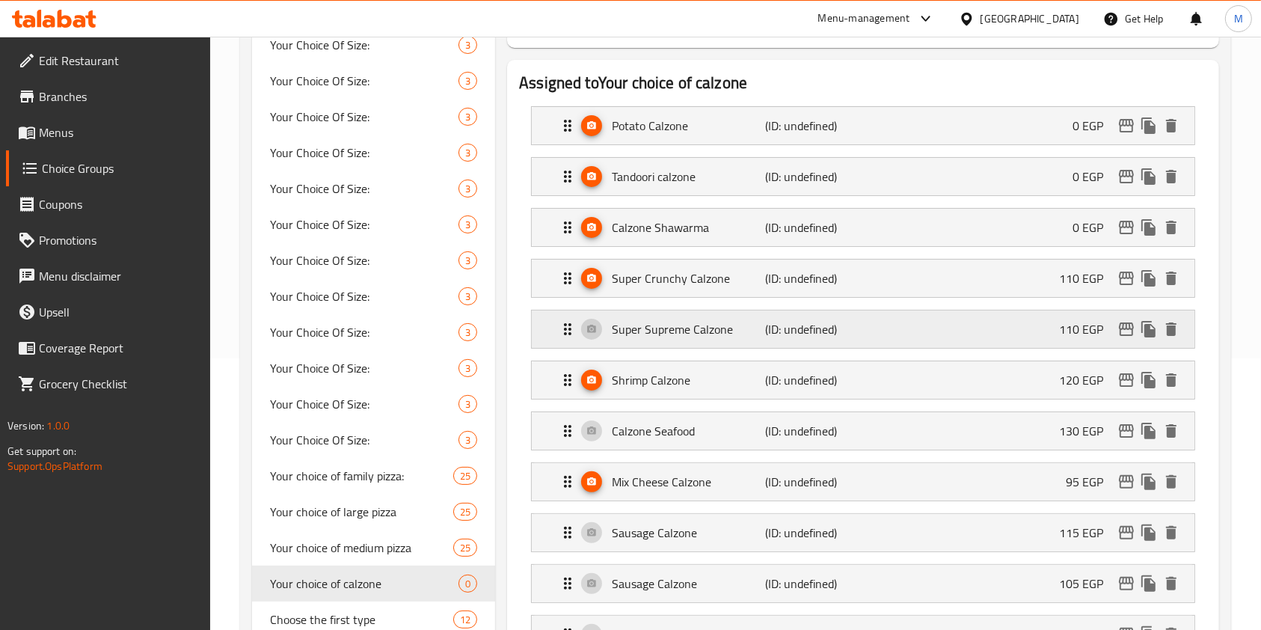
type input "0"
click at [1035, 281] on div "Super Crunchy Calzone (ID: undefined) 110 EGP" at bounding box center [868, 278] width 618 height 37
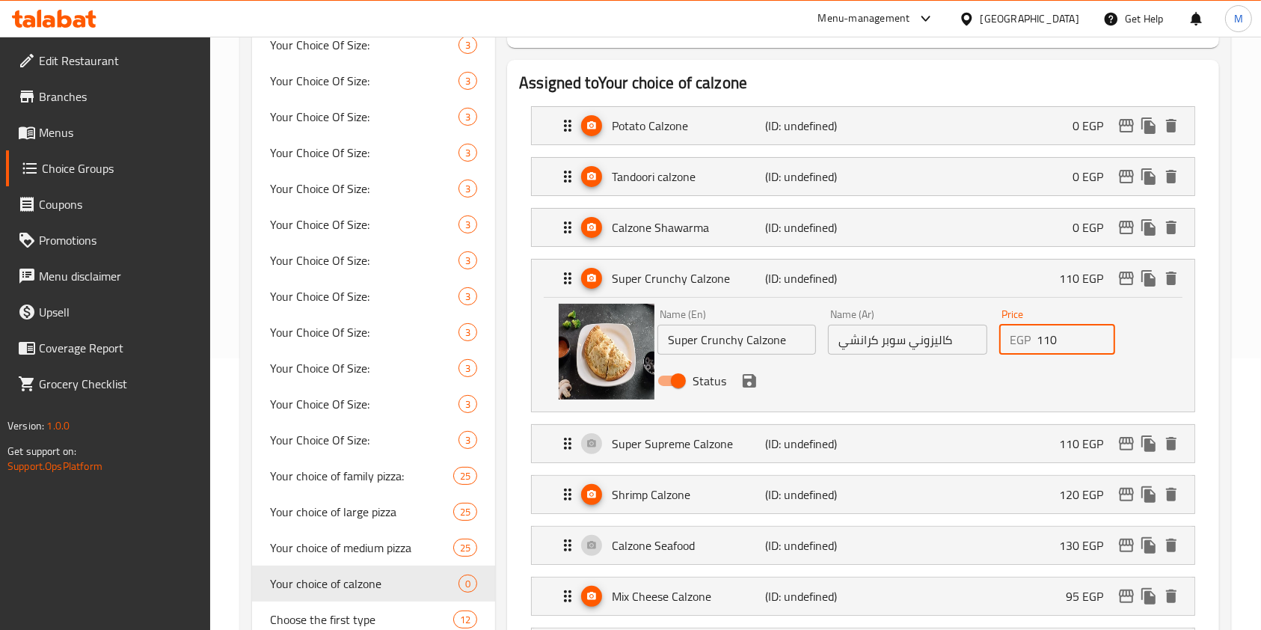
drag, startPoint x: 1061, startPoint y: 344, endPoint x: 985, endPoint y: 342, distance: 76.3
click at [985, 342] on div "Name (En) Super Crunchy Calzone Name (En) Name (Ar) كاليزوني سوبر كرانشي Name (…" at bounding box center [908, 352] width 513 height 98
click at [753, 380] on icon "save" at bounding box center [749, 380] width 13 height 13
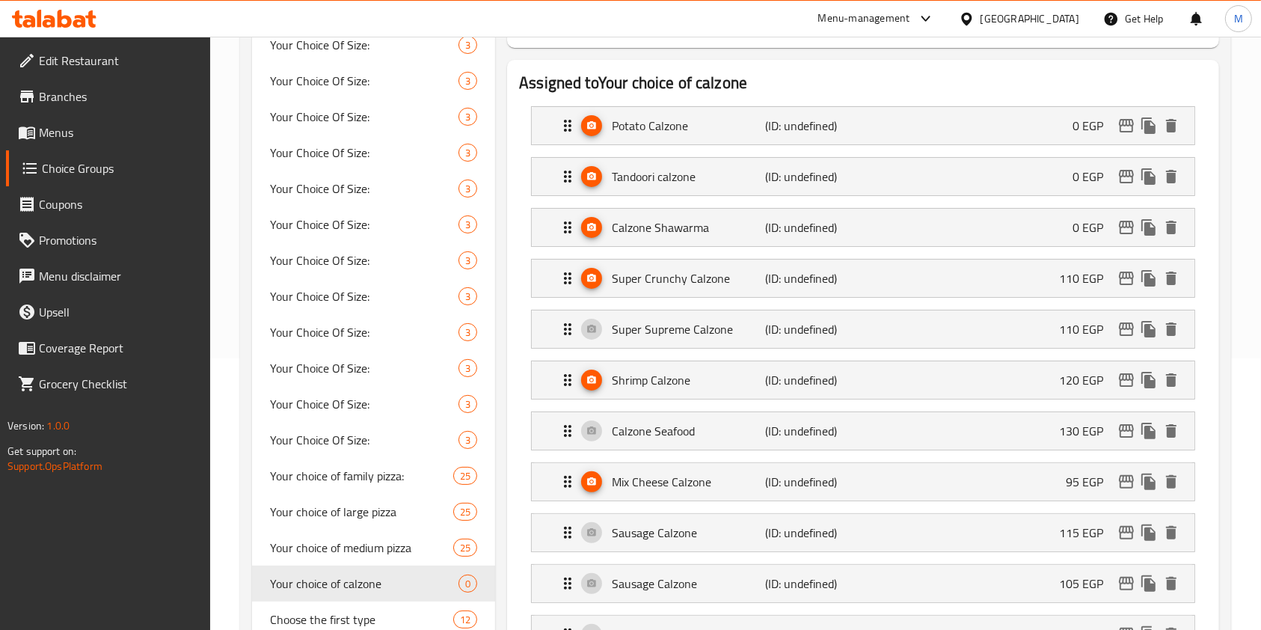
drag, startPoint x: 1054, startPoint y: 331, endPoint x: 1062, endPoint y: 336, distance: 8.7
click at [1059, 332] on nav "Potato Calzone (ID: undefined) 0 EGP Name (En) Potato Calzone Name (En) Name (A…" at bounding box center [863, 430] width 688 height 673
drag, startPoint x: 1065, startPoint y: 327, endPoint x: 1075, endPoint y: 344, distance: 19.8
click at [1068, 332] on nav "Potato Calzone (ID: undefined) 0 EGP Name (En) Potato Calzone Name (En) Name (A…" at bounding box center [863, 430] width 688 height 673
click at [1059, 326] on p "110 EGP" at bounding box center [1087, 329] width 56 height 18
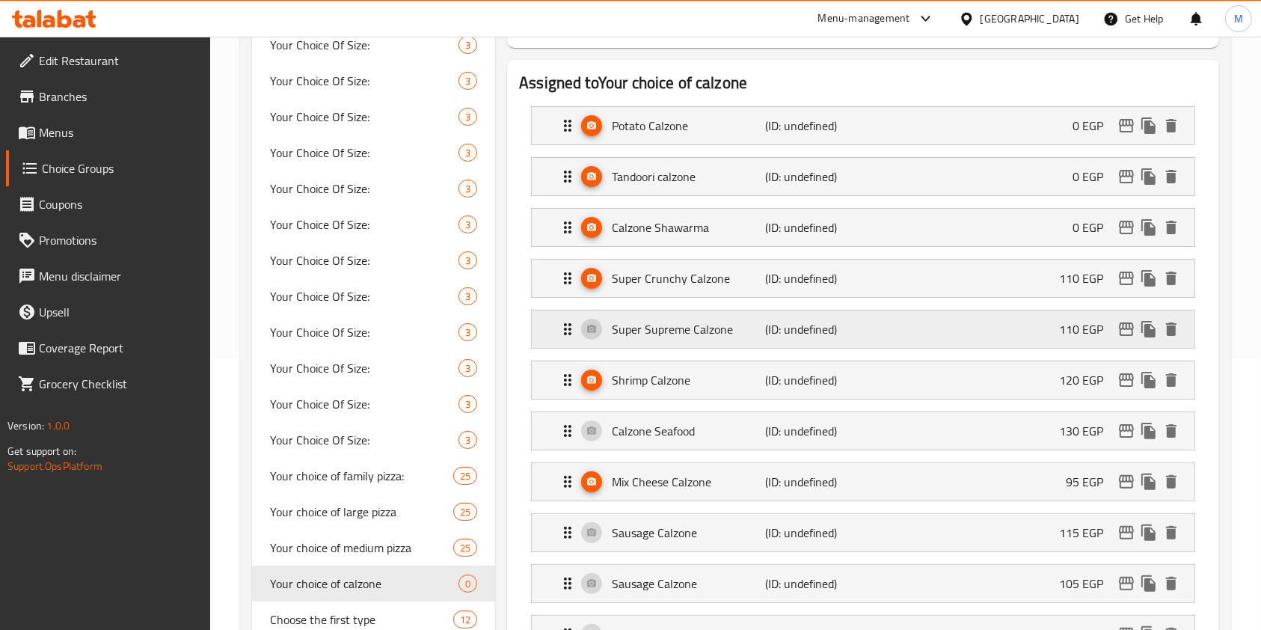
click at [1080, 328] on p "110 EGP" at bounding box center [1087, 329] width 56 height 18
click at [1082, 291] on div "Super Crunchy Calzone (ID: undefined) 110 EGP" at bounding box center [868, 278] width 618 height 37
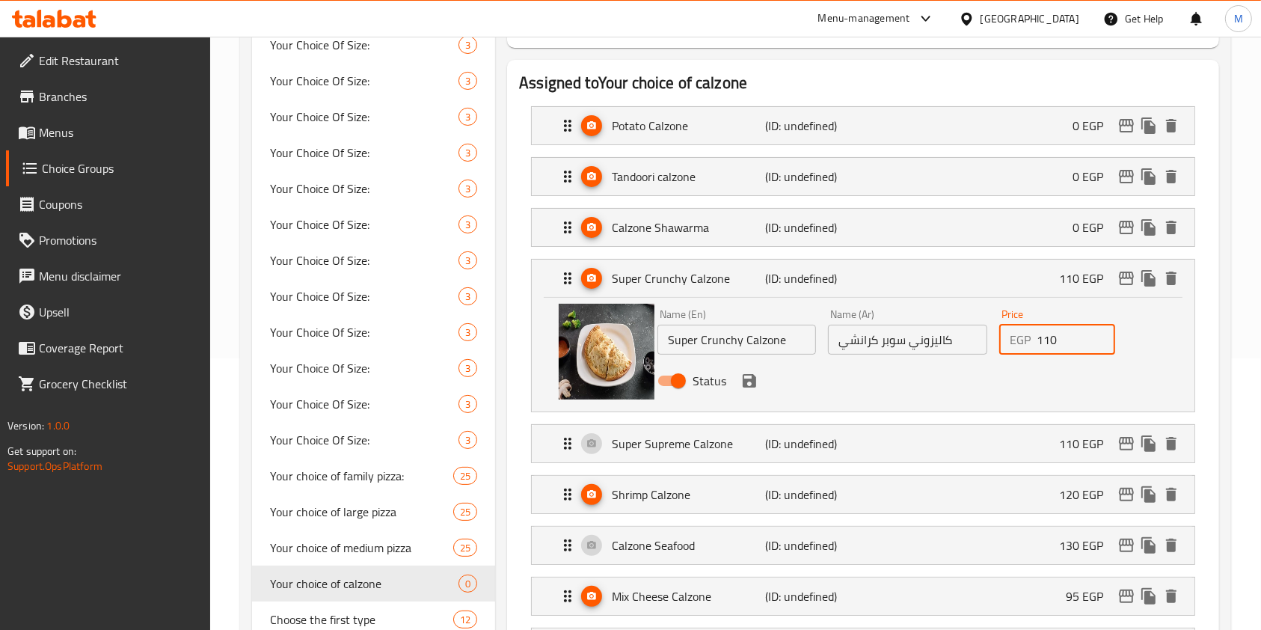
drag, startPoint x: 1071, startPoint y: 344, endPoint x: 1035, endPoint y: 337, distance: 35.8
click at [1035, 337] on div "EGP 110 Price" at bounding box center [1058, 340] width 116 height 30
click at [754, 386] on icon "save" at bounding box center [749, 380] width 13 height 13
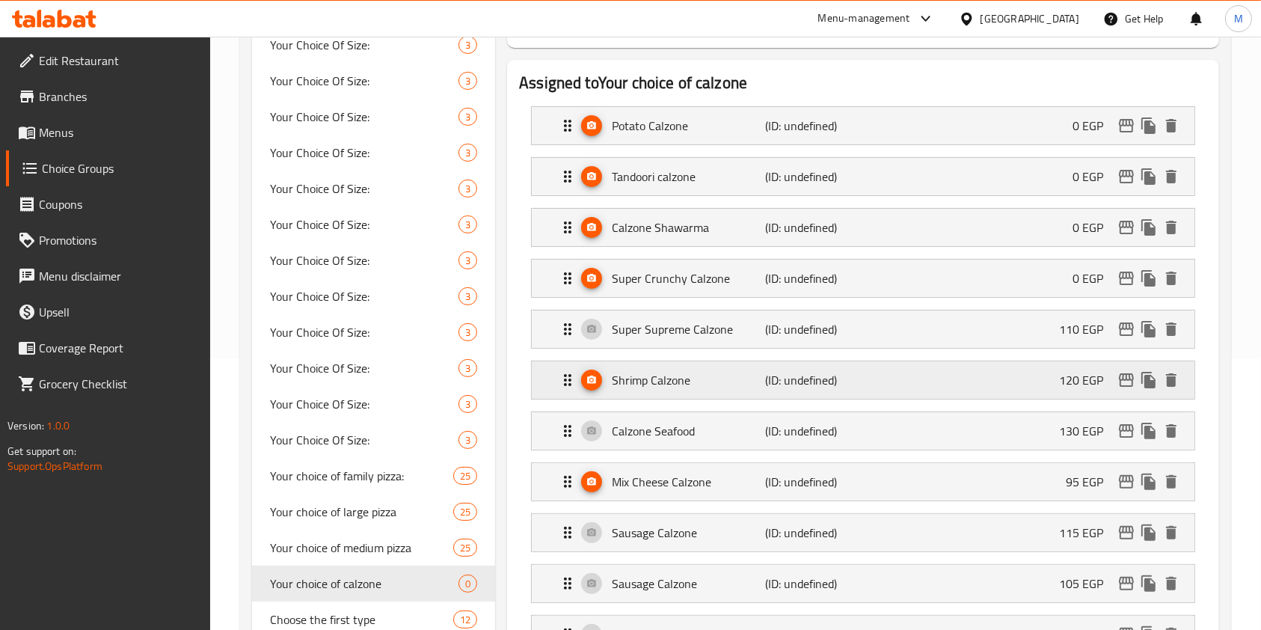
type input "0"
click at [1048, 317] on div "Super Supreme Calzone (ID: undefined) 110 EGP" at bounding box center [868, 328] width 618 height 37
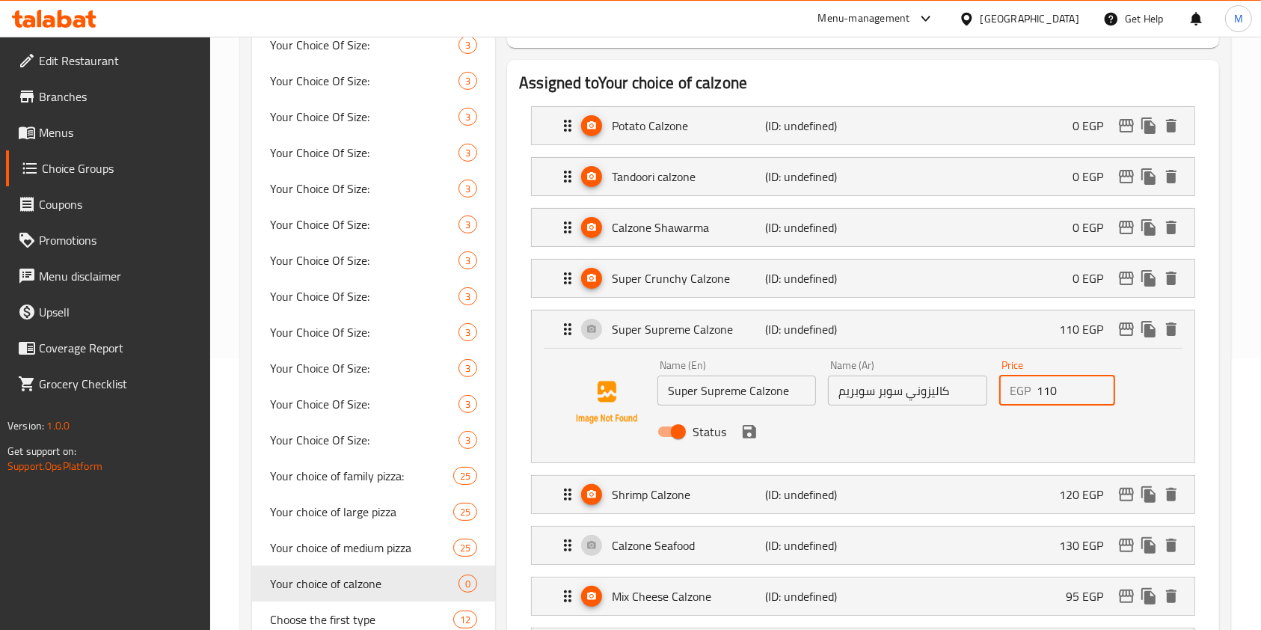
drag, startPoint x: 1060, startPoint y: 391, endPoint x: 1035, endPoint y: 394, distance: 24.9
click at [1035, 394] on div "EGP 110 Price" at bounding box center [1058, 391] width 116 height 30
click at [759, 432] on button "save" at bounding box center [749, 431] width 22 height 22
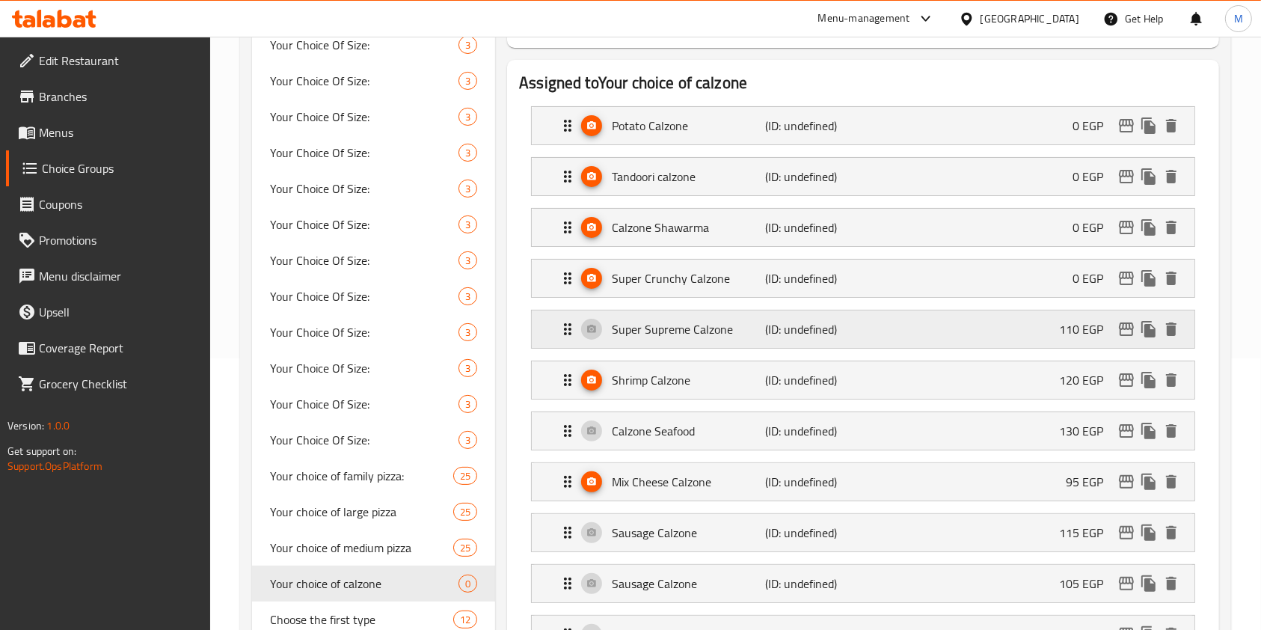
click at [1041, 327] on div "Super Supreme Calzone (ID: undefined) 110 EGP" at bounding box center [868, 328] width 618 height 37
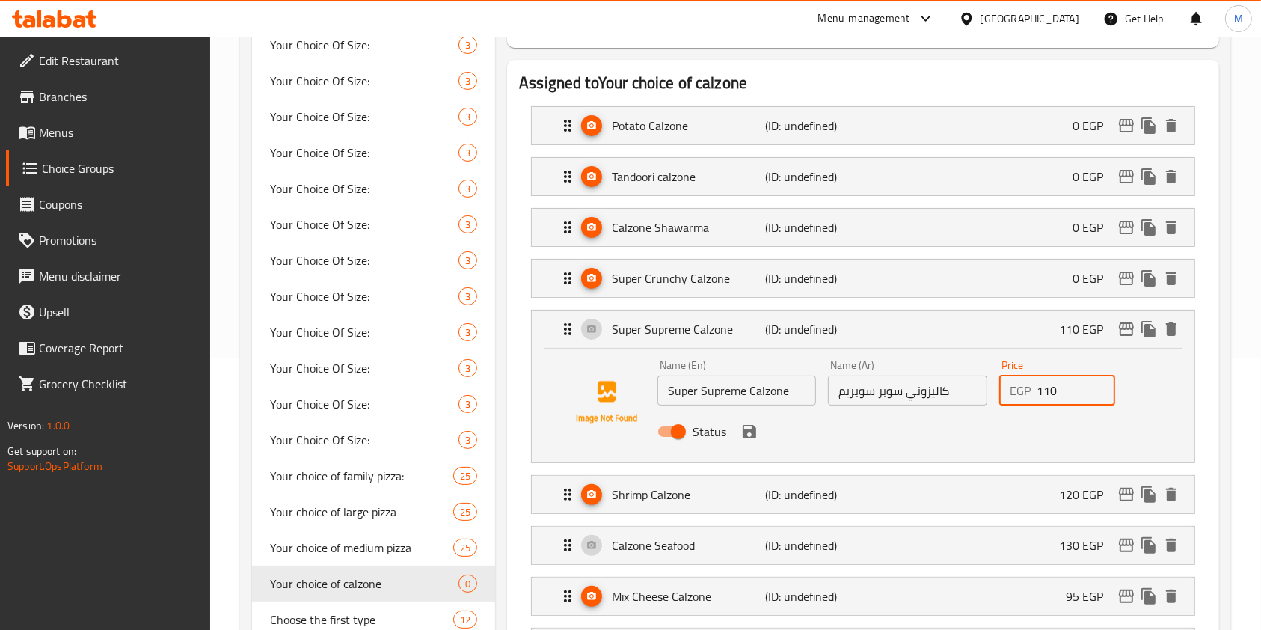
drag, startPoint x: 1056, startPoint y: 394, endPoint x: 1033, endPoint y: 398, distance: 23.5
click at [1033, 398] on div "EGP 110 Price" at bounding box center [1058, 391] width 116 height 30
click at [1050, 387] on input "110" at bounding box center [1076, 391] width 79 height 30
drag, startPoint x: 754, startPoint y: 431, endPoint x: 850, endPoint y: 434, distance: 95.8
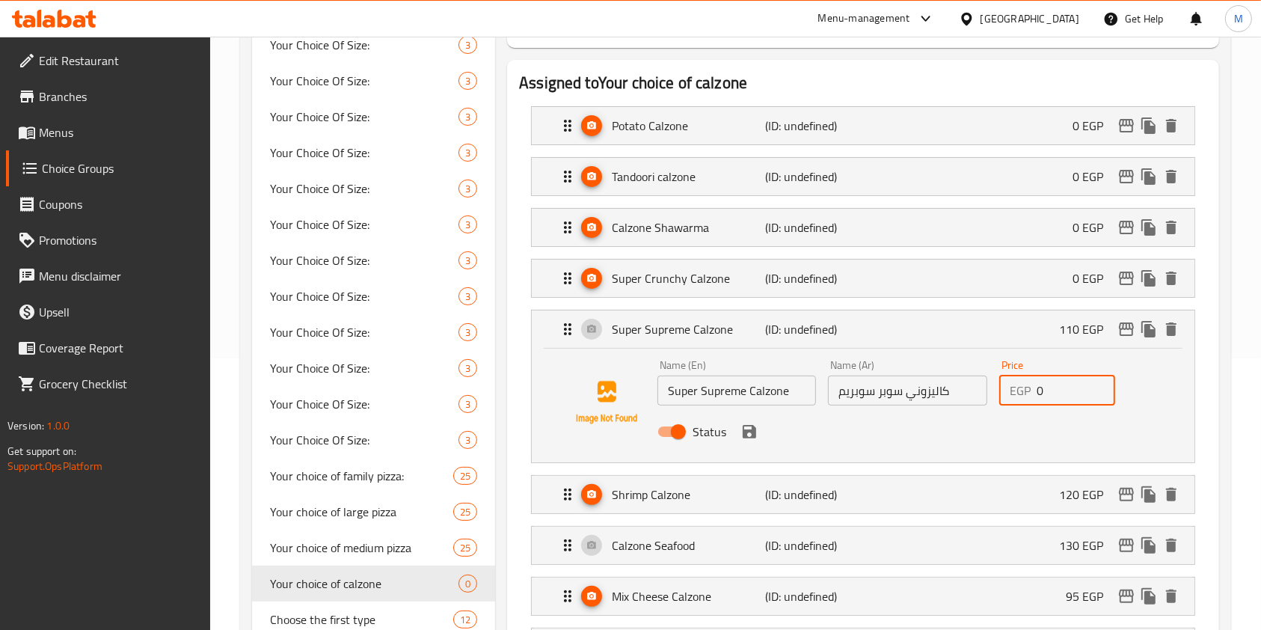
click at [755, 431] on icon "save" at bounding box center [749, 431] width 13 height 13
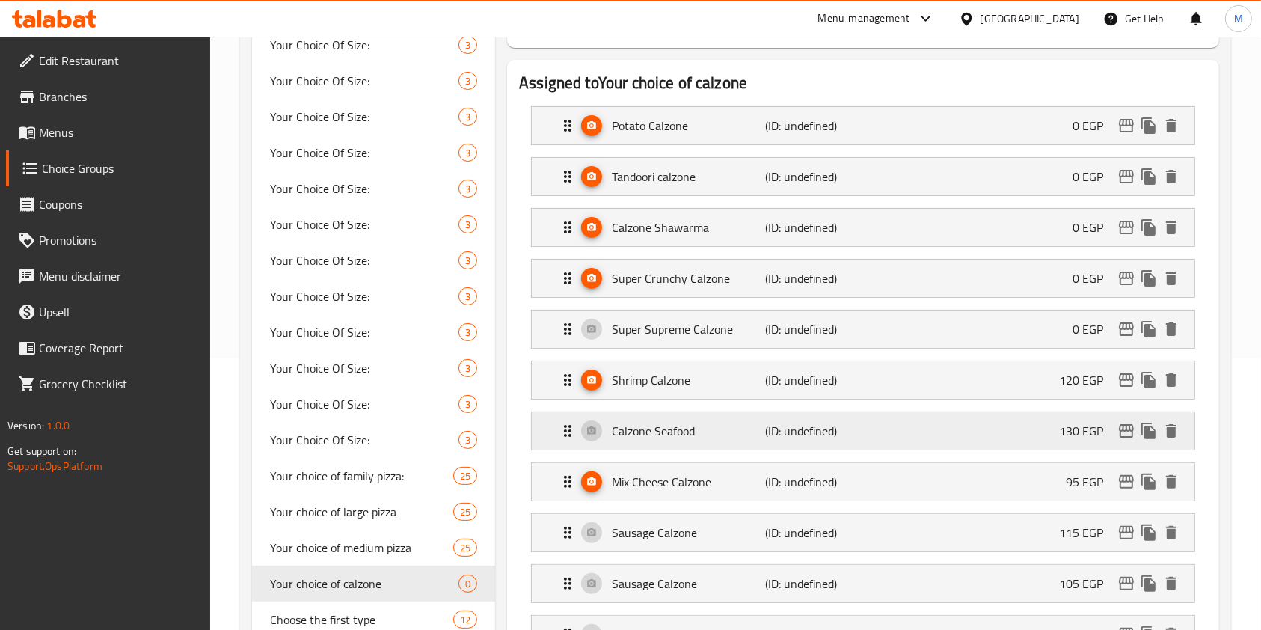
type input "0"
click at [1012, 385] on div "Shrimp Calzone (ID: undefined) 120 EGP" at bounding box center [868, 379] width 618 height 37
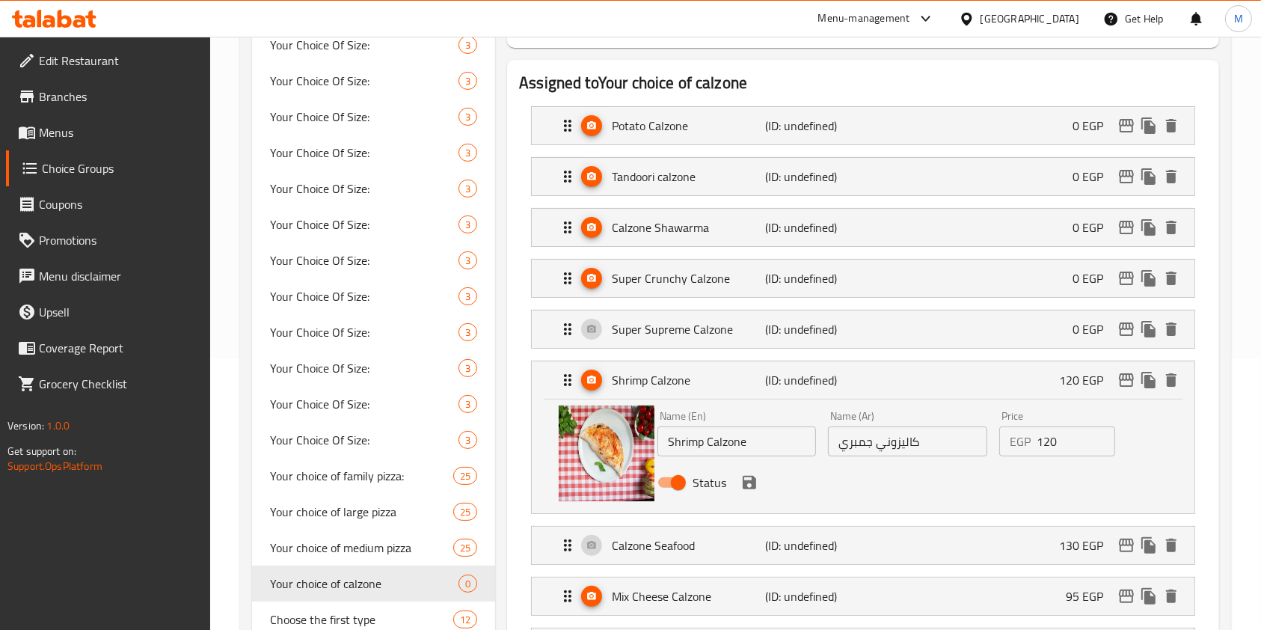
click at [1041, 438] on input "120" at bounding box center [1076, 441] width 79 height 30
click at [750, 483] on icon "save" at bounding box center [750, 483] width 18 height 18
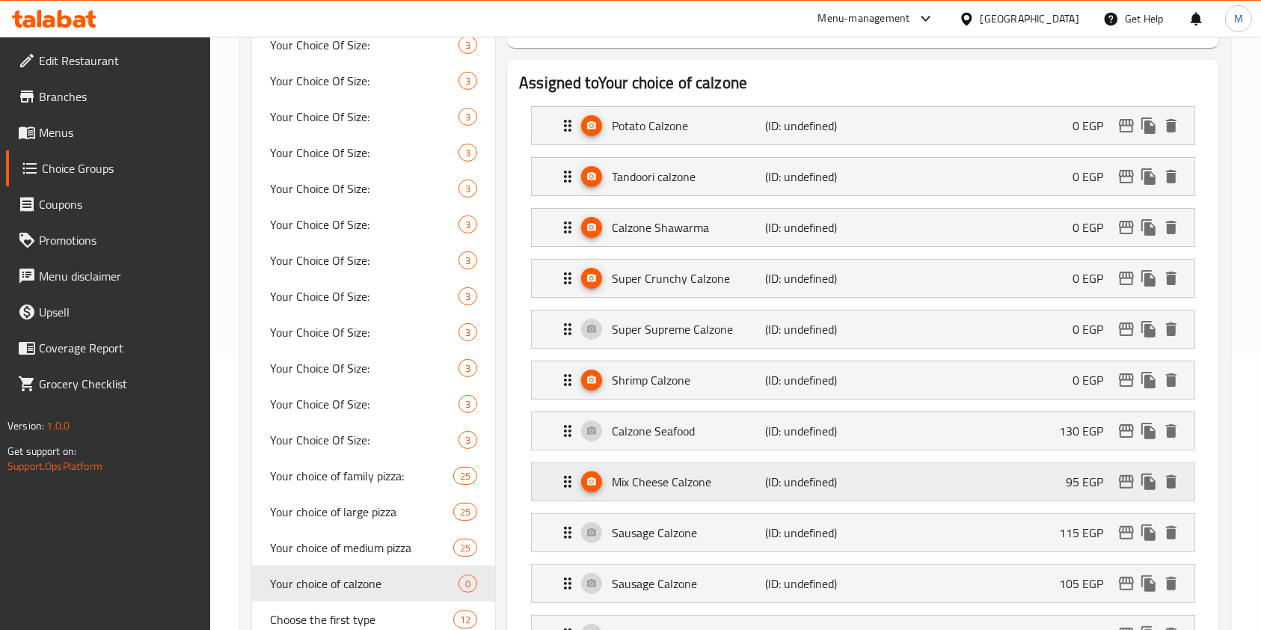
type input "0"
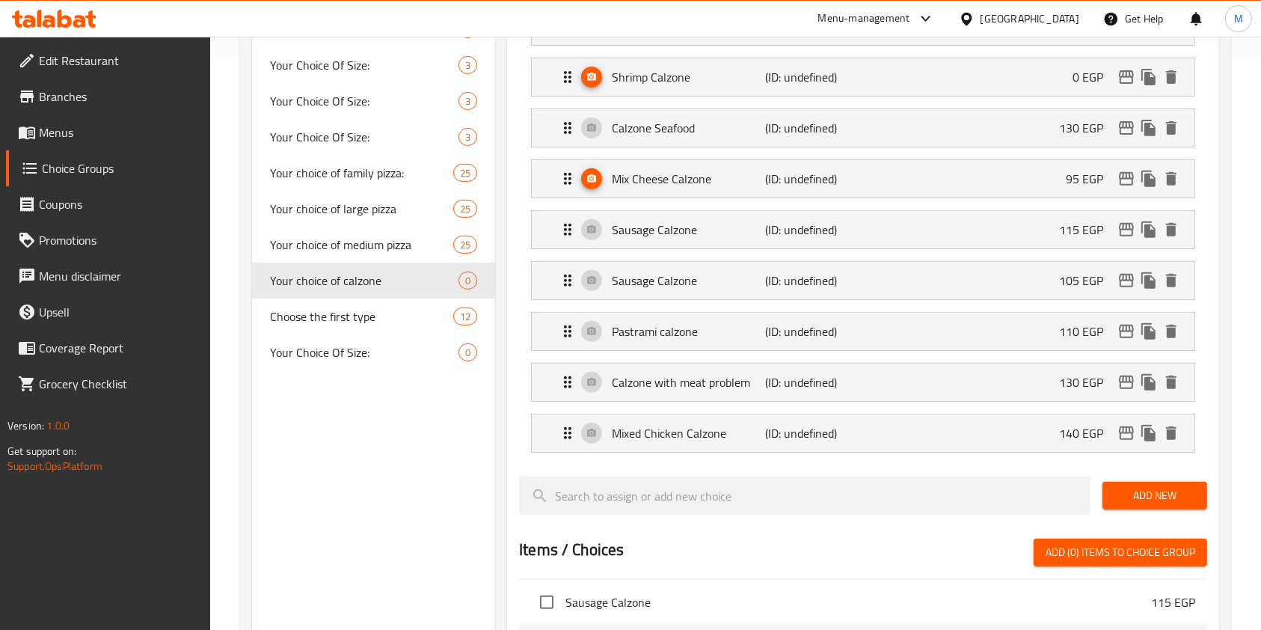
scroll to position [501, 0]
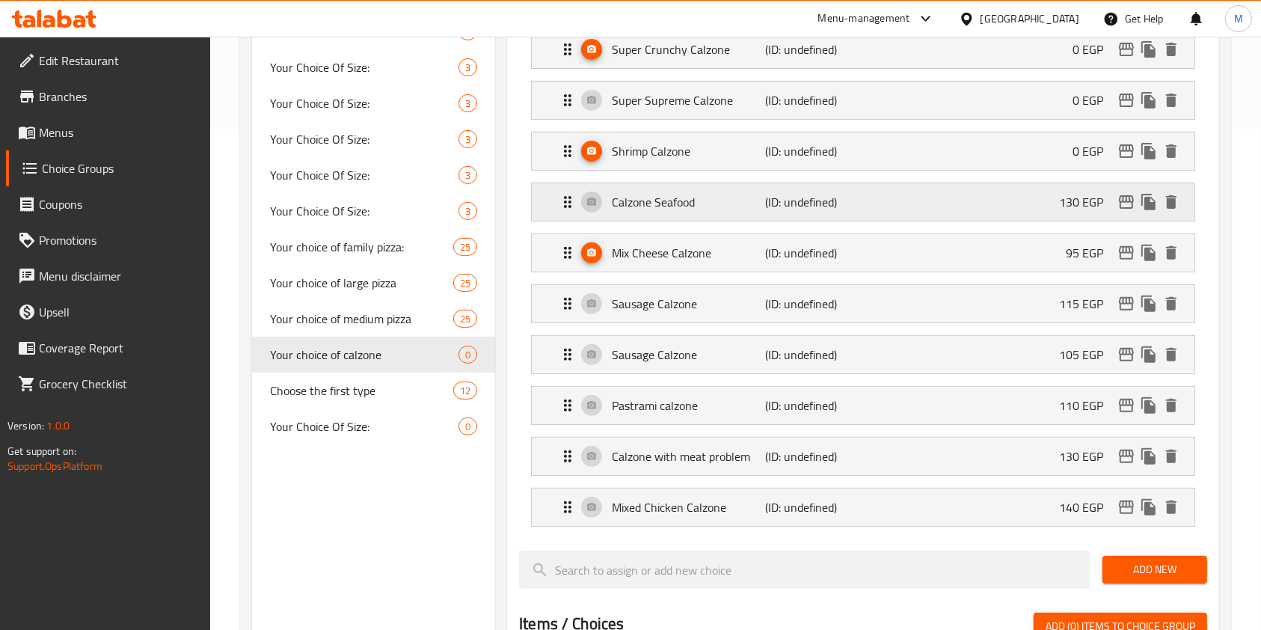
click at [1018, 204] on div "Calzone Seafood (ID: undefined) 130 EGP" at bounding box center [868, 201] width 618 height 37
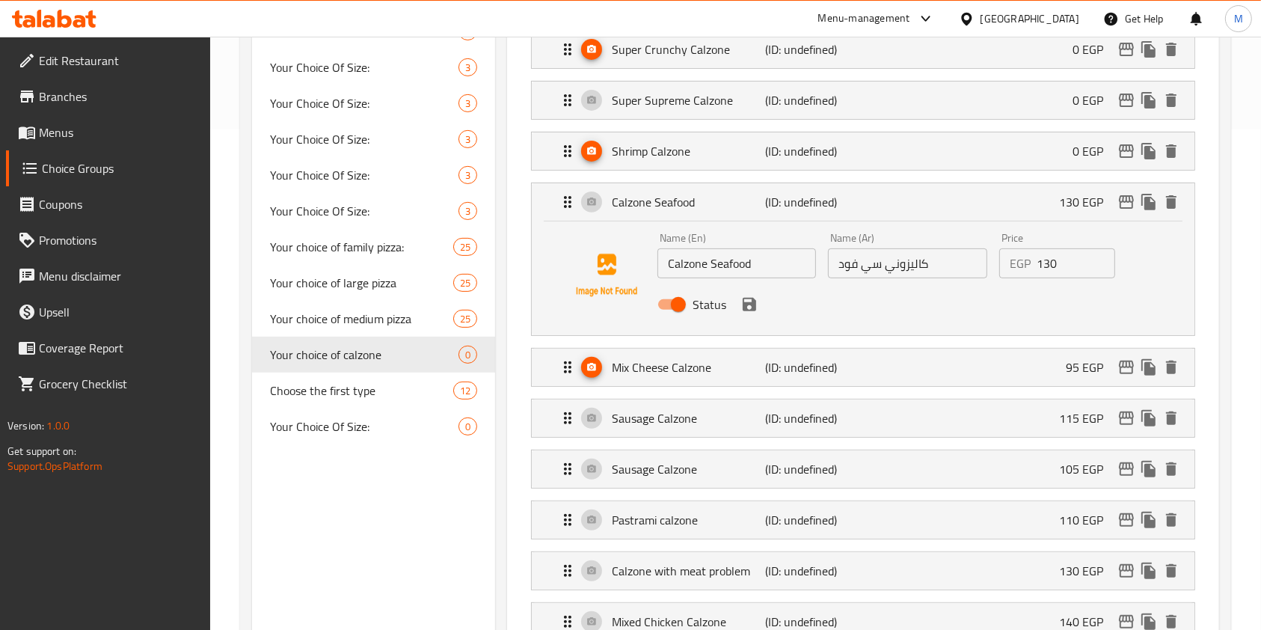
click at [1044, 267] on input "130" at bounding box center [1076, 263] width 79 height 30
drag, startPoint x: 750, startPoint y: 299, endPoint x: 902, endPoint y: 312, distance: 152.5
click at [753, 299] on icon "save" at bounding box center [750, 305] width 18 height 18
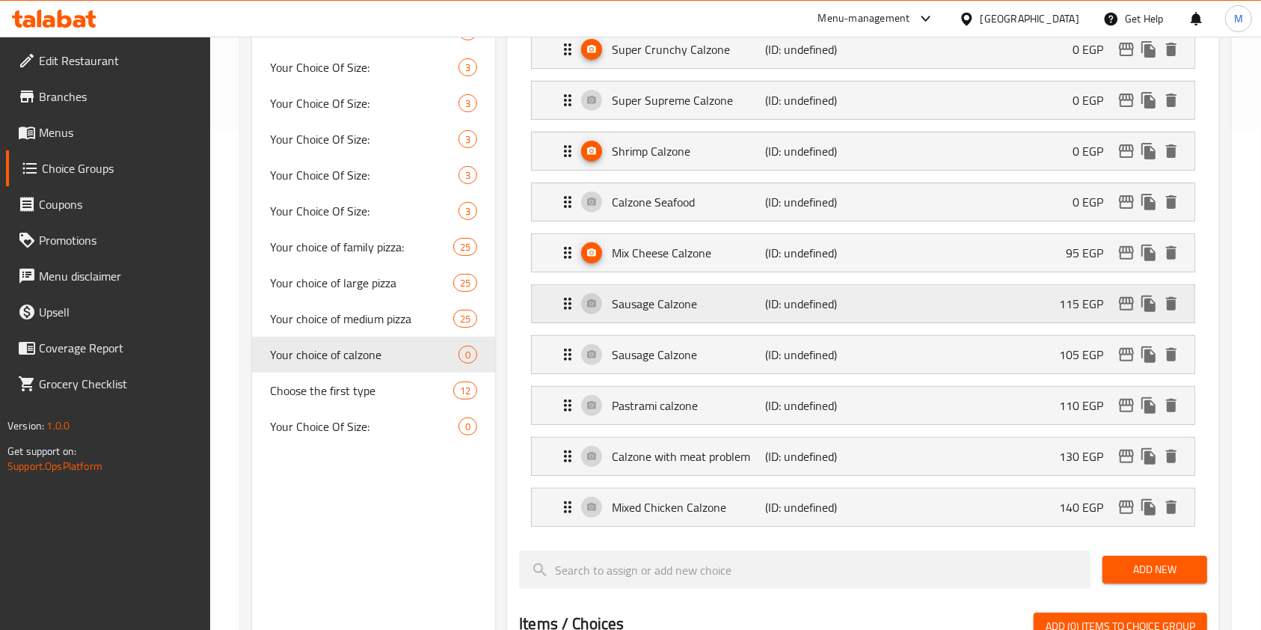
type input "0"
click at [1006, 254] on div "Mix Cheese Calzone (ID: undefined) 95 EGP" at bounding box center [868, 252] width 618 height 37
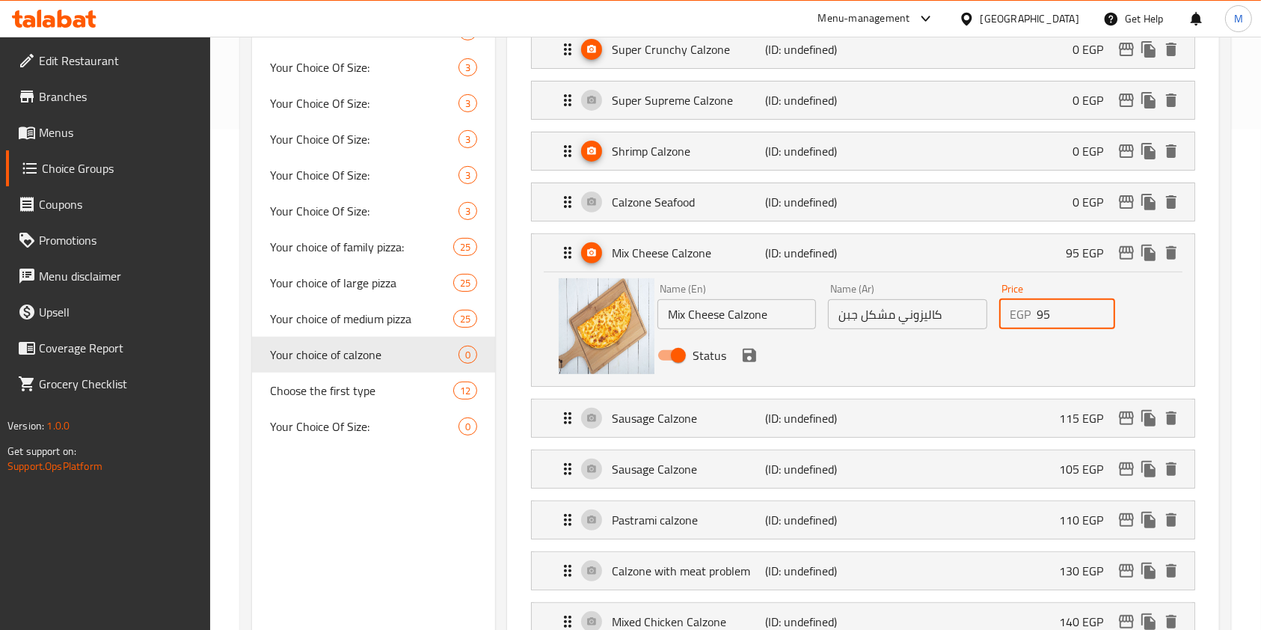
click at [1052, 310] on input "95" at bounding box center [1076, 314] width 79 height 30
click at [1050, 310] on input "95" at bounding box center [1076, 314] width 79 height 30
click at [756, 356] on icon "save" at bounding box center [750, 355] width 18 height 18
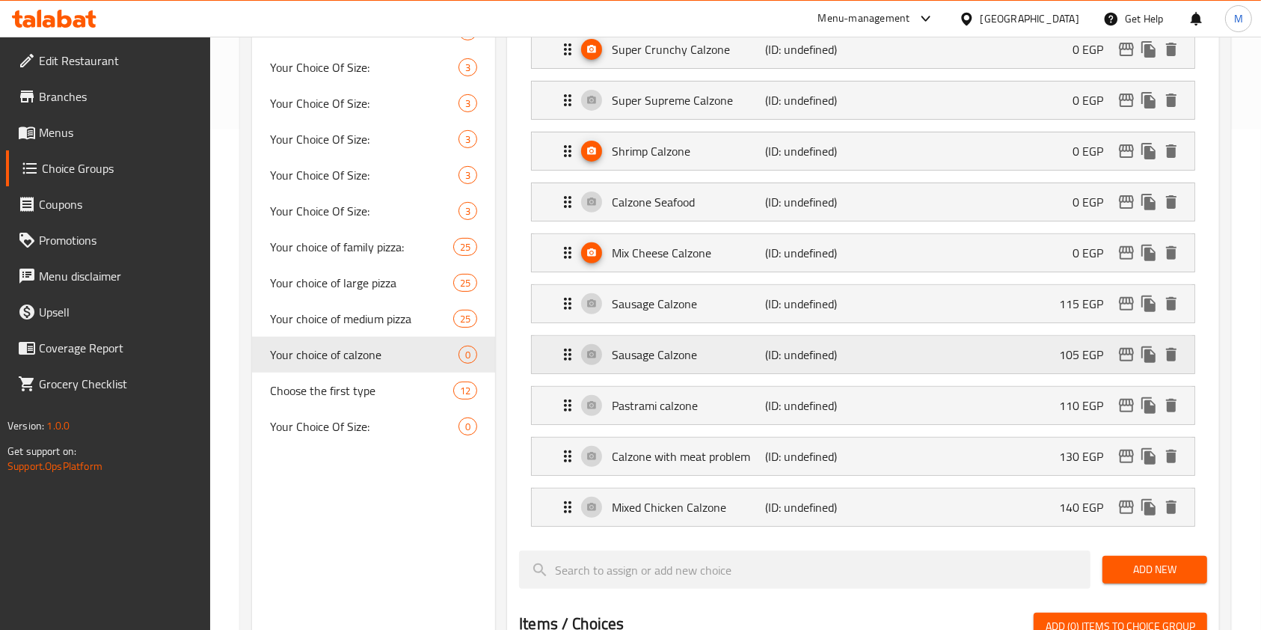
type input "0"
click at [1043, 305] on div "Sausage Calzone (ID: undefined) 115 EGP" at bounding box center [868, 303] width 618 height 37
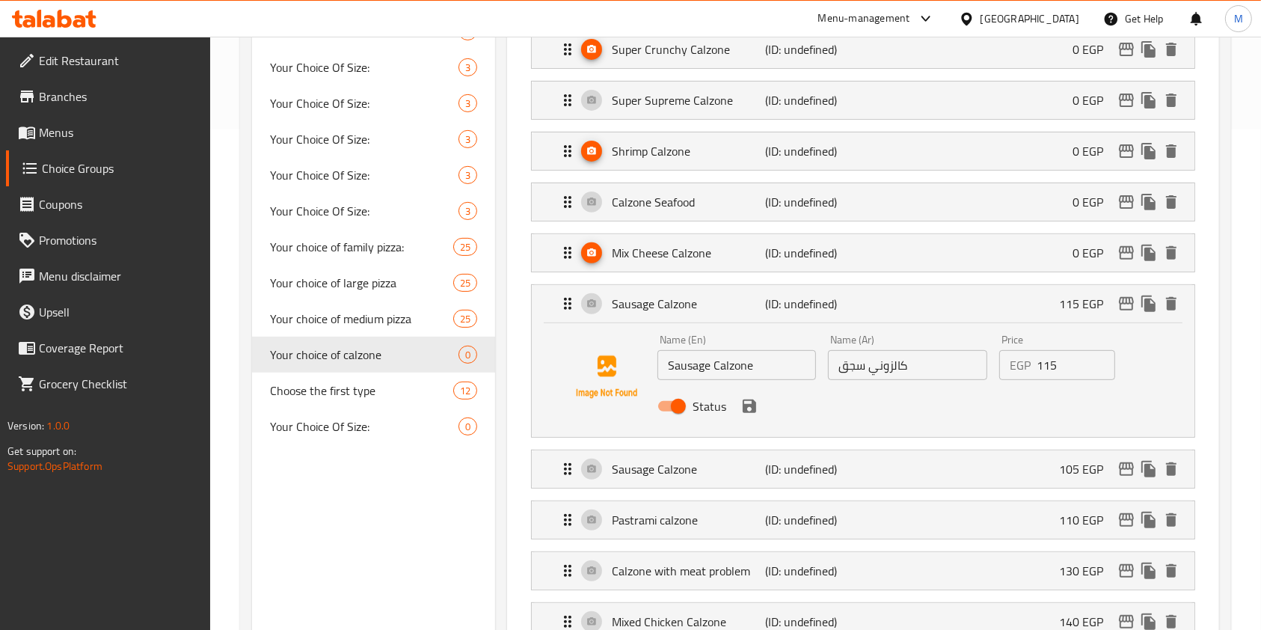
click at [1046, 365] on input "115" at bounding box center [1076, 365] width 79 height 30
drag, startPoint x: 744, startPoint y: 400, endPoint x: 753, endPoint y: 401, distance: 9.0
click at [747, 400] on icon "save" at bounding box center [750, 406] width 18 height 18
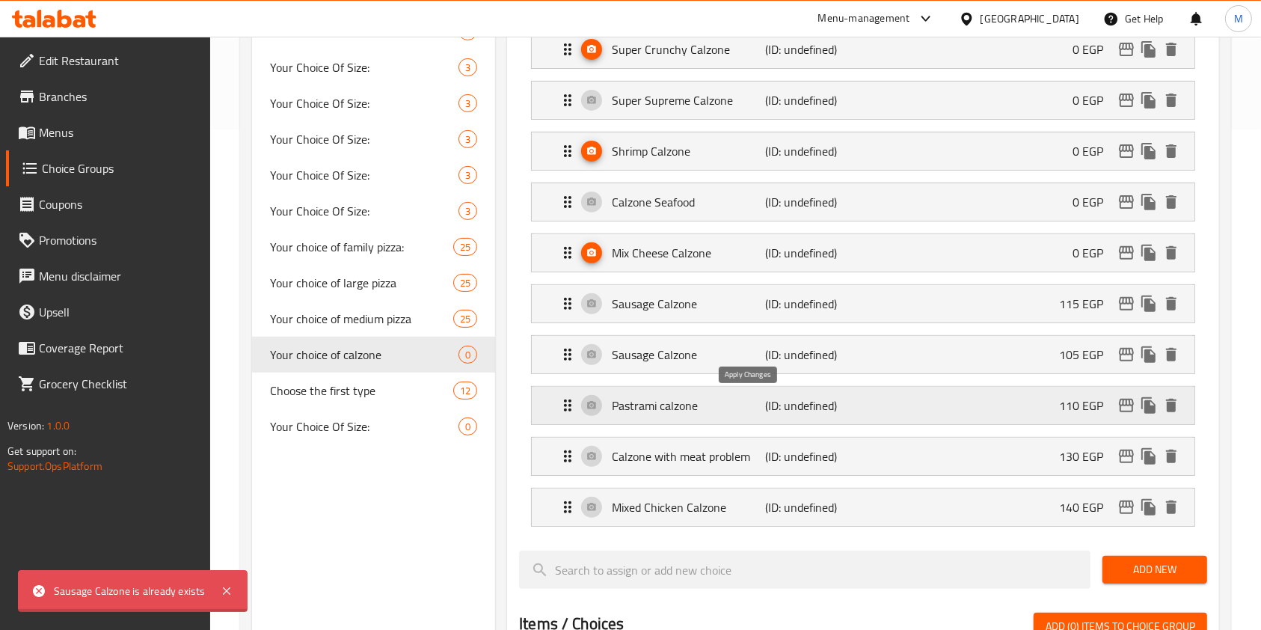
type input "0"
click at [1030, 357] on div "Sausage Calzone (ID: undefined) 105 EGP" at bounding box center [868, 354] width 618 height 37
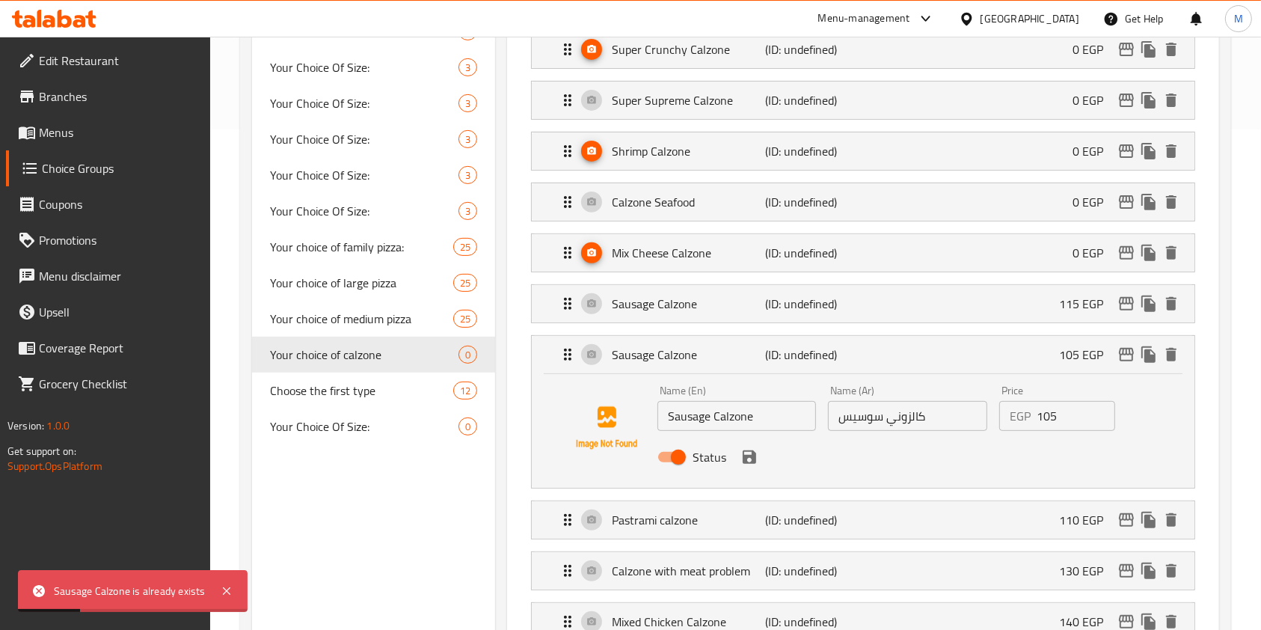
click at [1037, 408] on input "105" at bounding box center [1076, 416] width 79 height 30
click at [751, 459] on icon "save" at bounding box center [749, 456] width 13 height 13
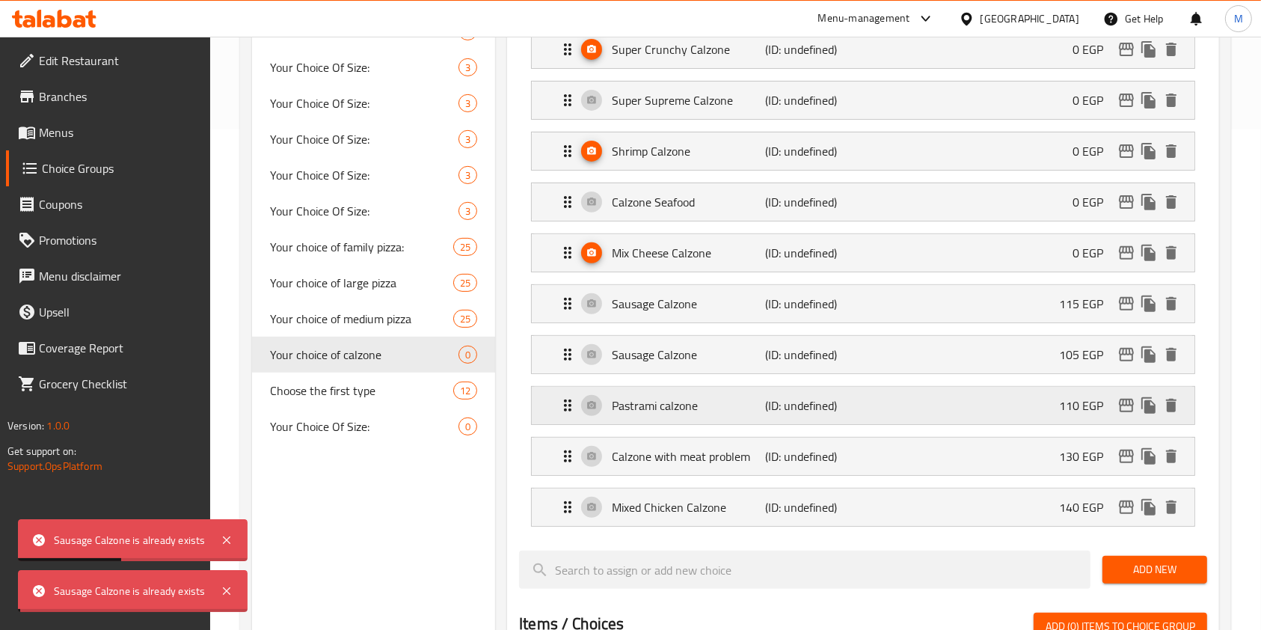
type input "0"
drag, startPoint x: 233, startPoint y: 547, endPoint x: 233, endPoint y: 560, distance: 12.7
click at [232, 547] on icon at bounding box center [227, 540] width 18 height 18
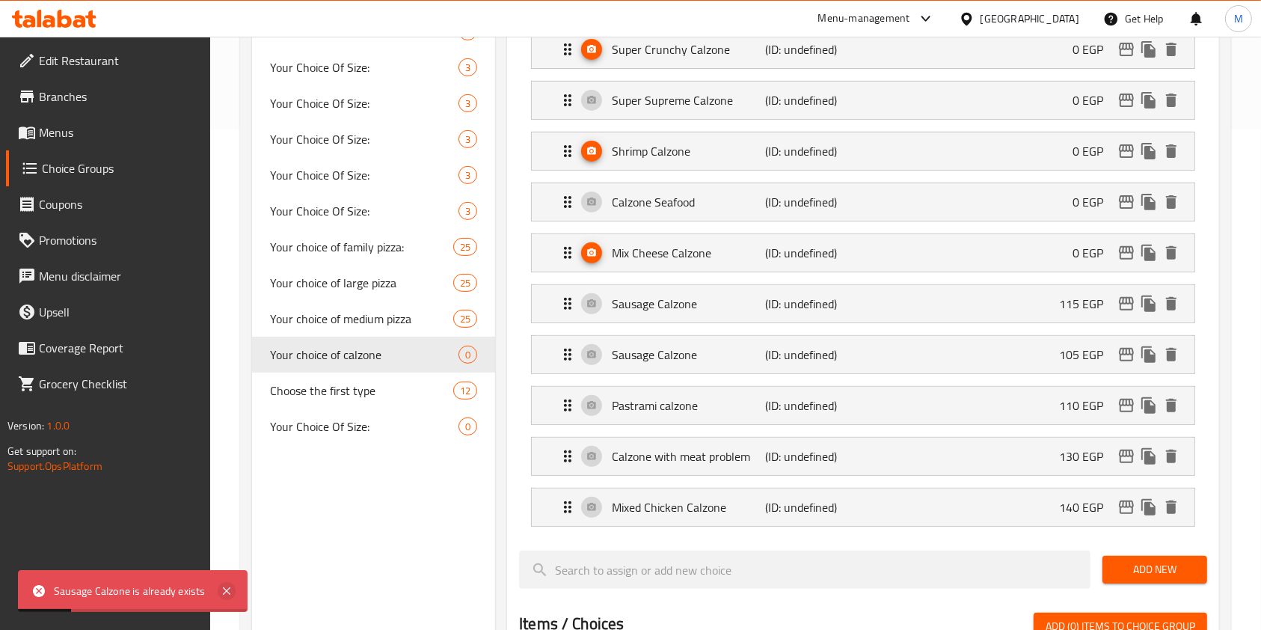
click at [232, 586] on icon at bounding box center [227, 591] width 18 height 18
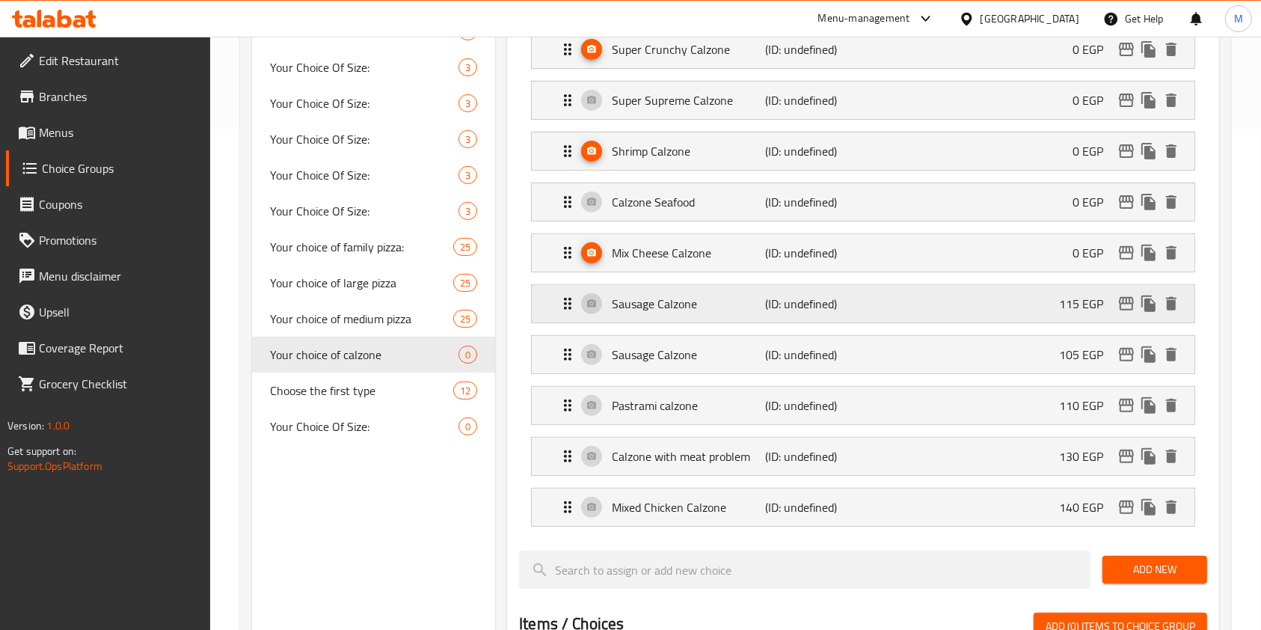
click at [1074, 310] on p "115 EGP" at bounding box center [1087, 304] width 56 height 18
click at [922, 301] on div "Sausage Calzone (ID: undefined) 115 EGP" at bounding box center [868, 303] width 618 height 37
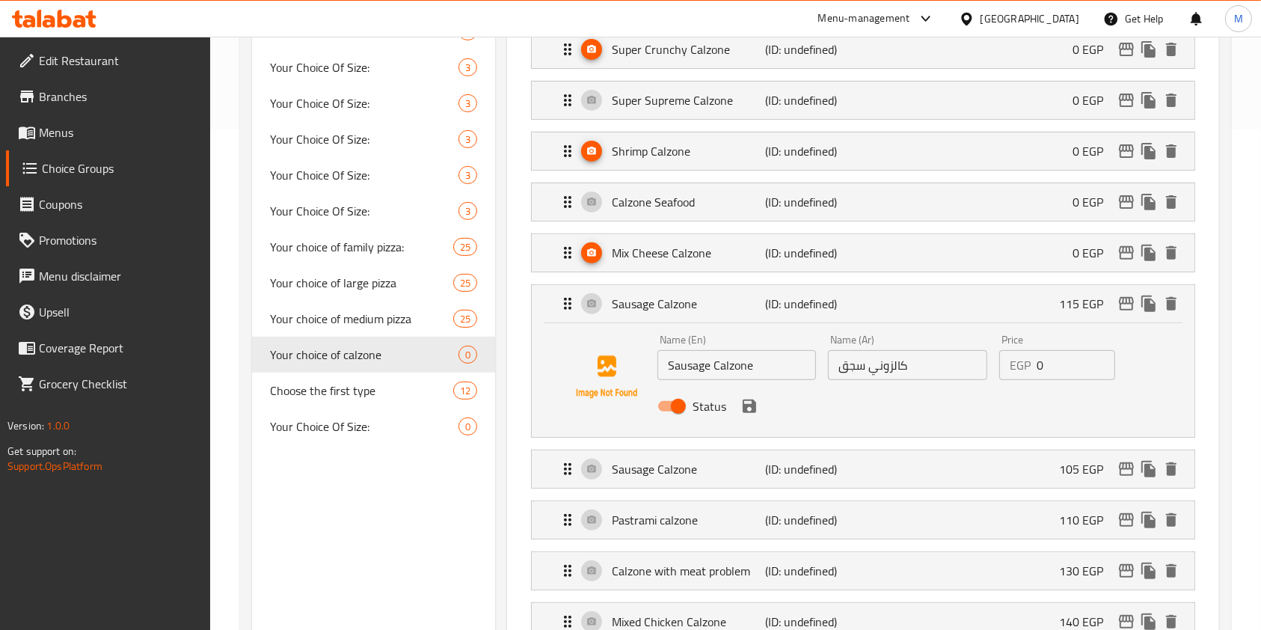
click at [1045, 363] on input "0" at bounding box center [1076, 365] width 79 height 30
click at [753, 423] on div "Status" at bounding box center [908, 406] width 513 height 40
click at [751, 410] on icon "save" at bounding box center [749, 406] width 13 height 13
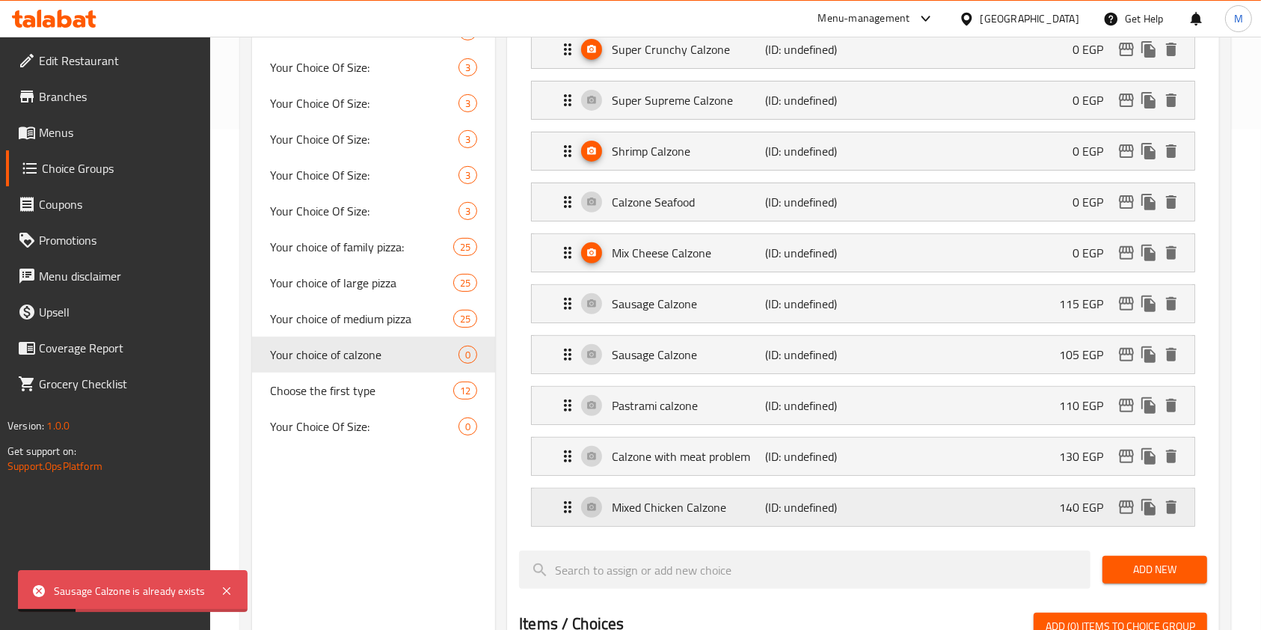
drag, startPoint x: 224, startPoint y: 585, endPoint x: 536, endPoint y: 518, distance: 319.2
click at [226, 586] on icon at bounding box center [227, 591] width 18 height 18
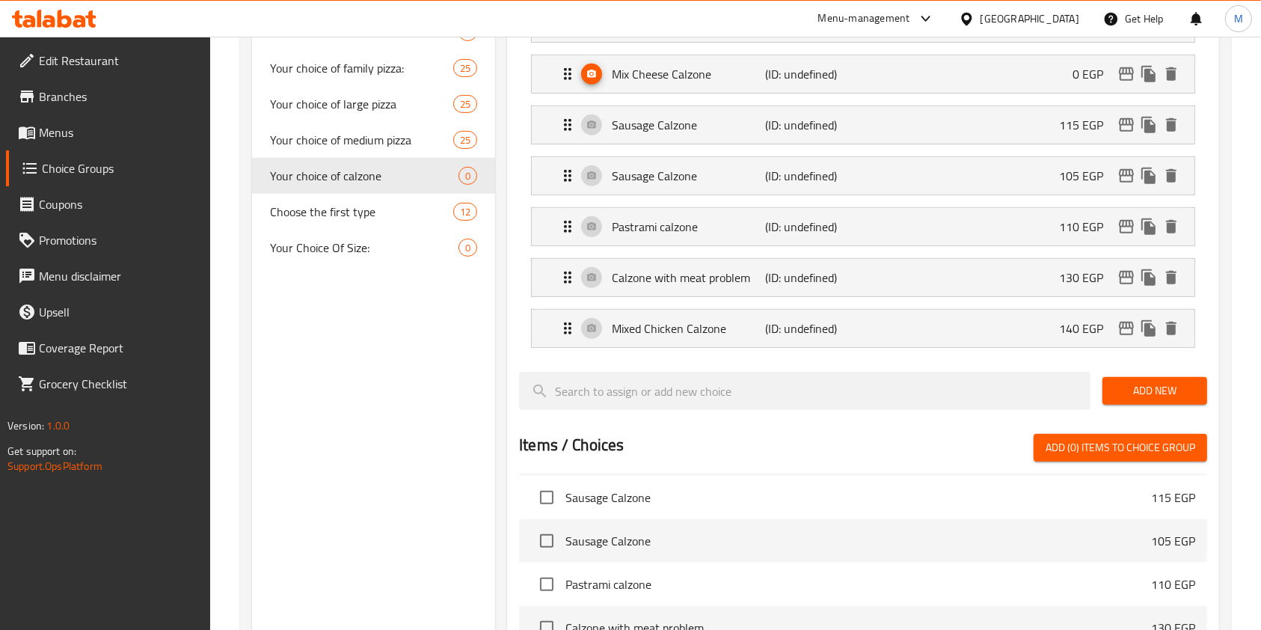
scroll to position [688, 0]
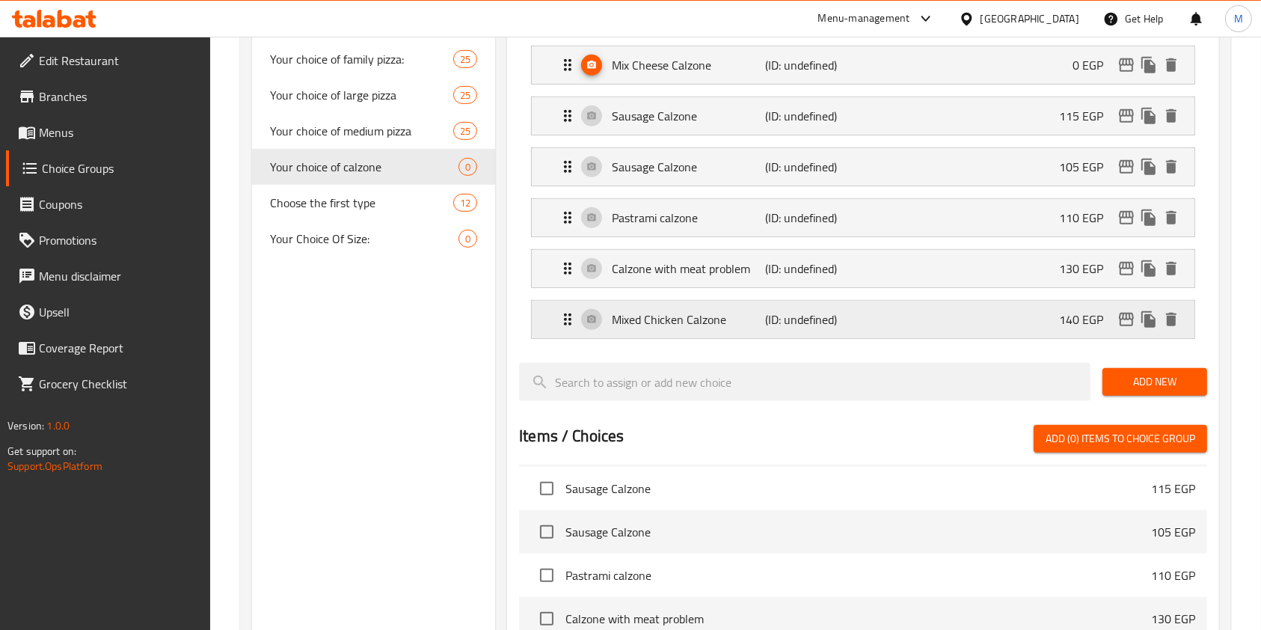
click at [964, 331] on div "Mixed Chicken Calzone (ID: undefined) 140 EGP" at bounding box center [868, 319] width 618 height 37
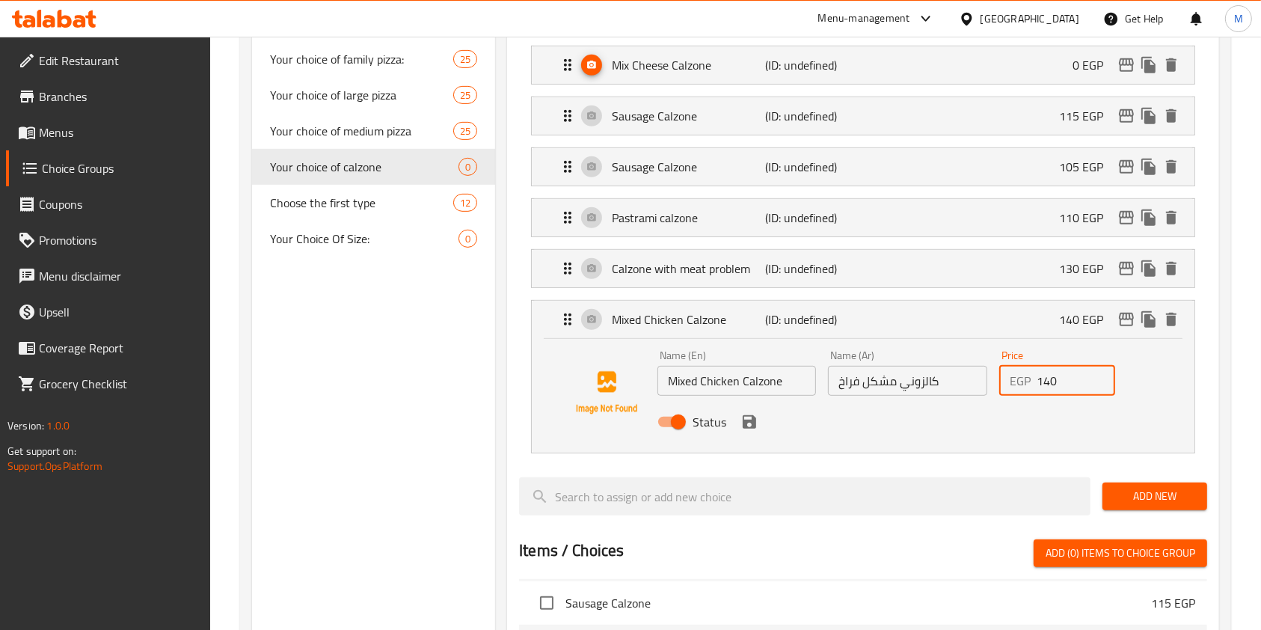
drag, startPoint x: 1050, startPoint y: 389, endPoint x: 1032, endPoint y: 394, distance: 19.2
click at [1032, 394] on div "Price EGP 140 Price" at bounding box center [1058, 373] width 128 height 58
click at [750, 422] on icon "save" at bounding box center [750, 422] width 18 height 18
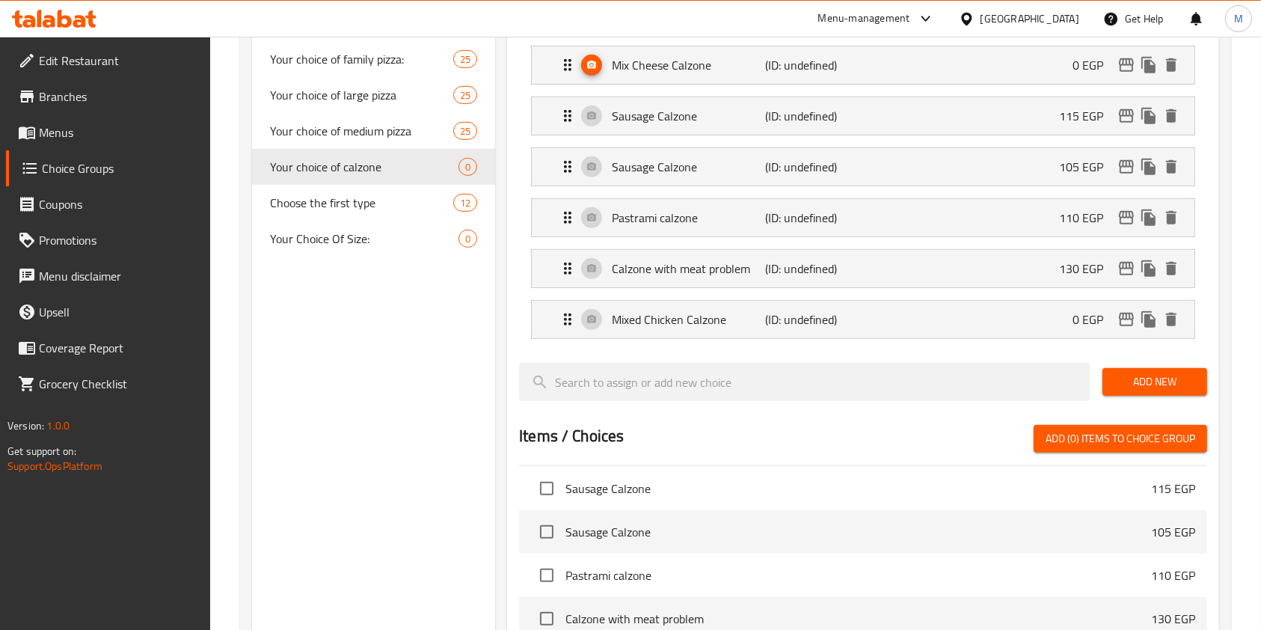
type input "0"
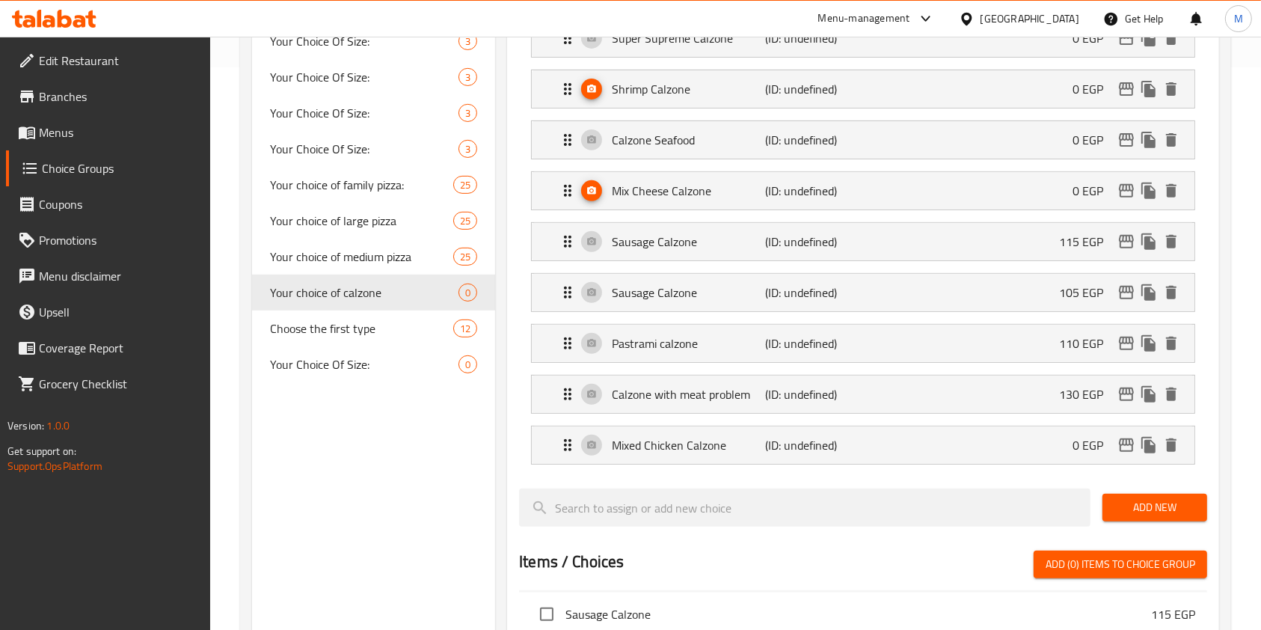
scroll to position [461, 0]
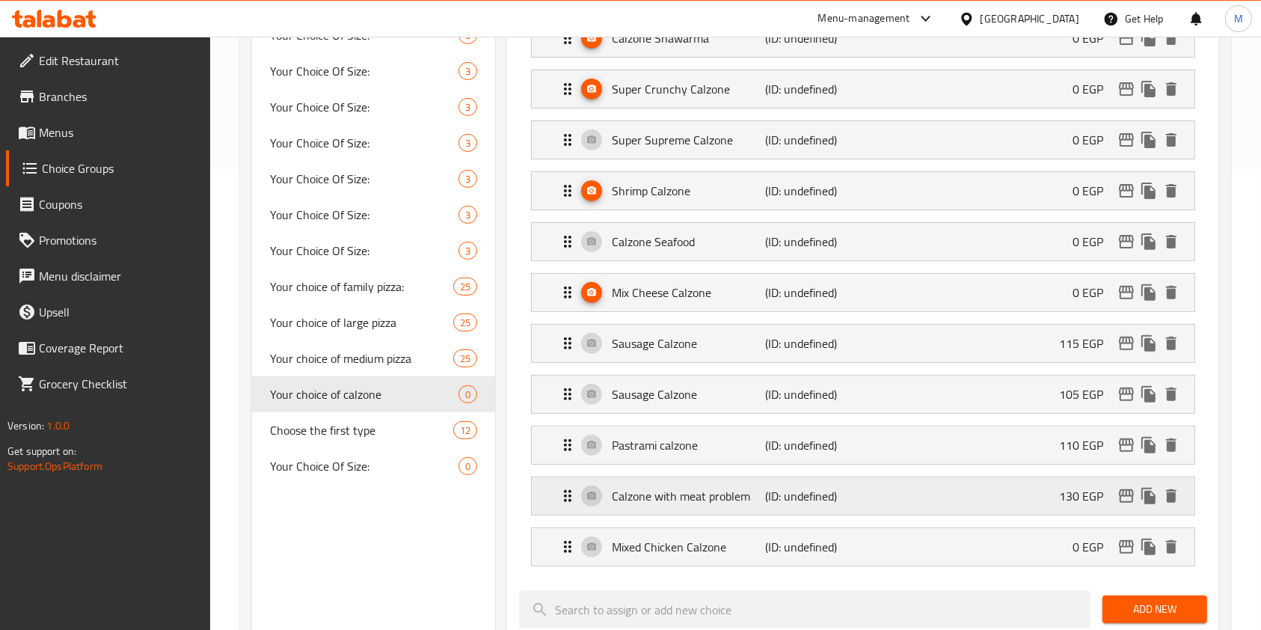
click at [1003, 499] on div "Calzone with meat problem (ID: undefined) 130 EGP" at bounding box center [868, 495] width 618 height 37
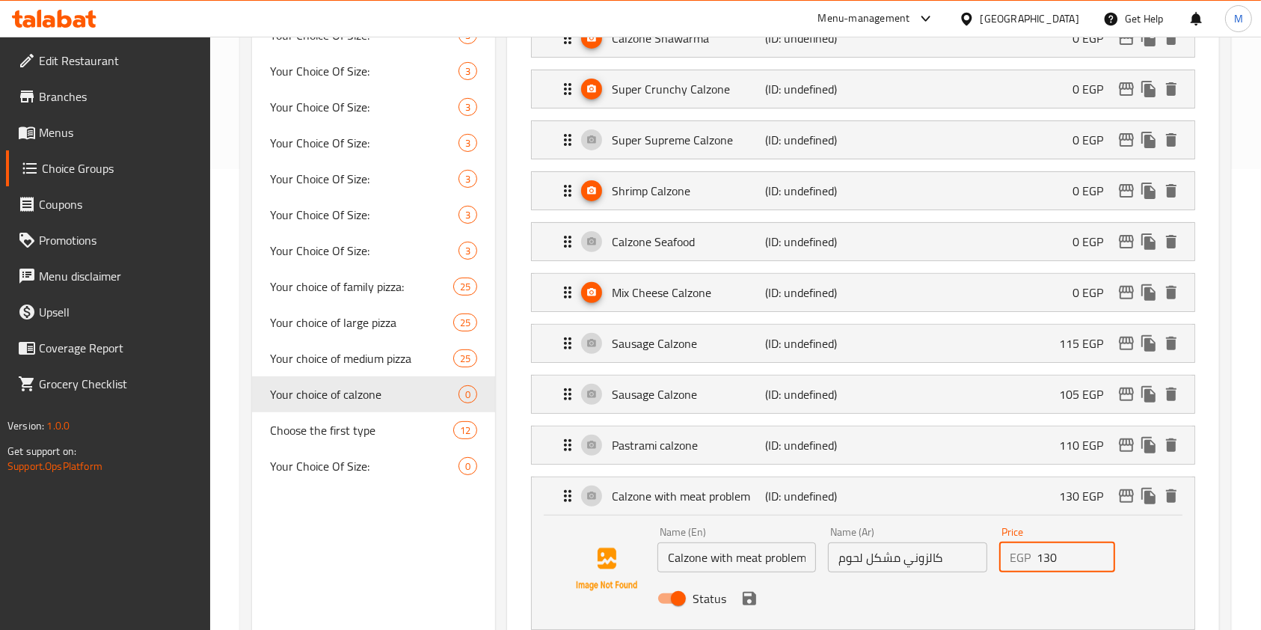
drag, startPoint x: 1065, startPoint y: 569, endPoint x: 1028, endPoint y: 576, distance: 37.3
click at [1028, 576] on div "Name (En) Calzone with meat problem Name (En) Name (Ar) كالزوني مشكل لحوم Name …" at bounding box center [908, 570] width 513 height 98
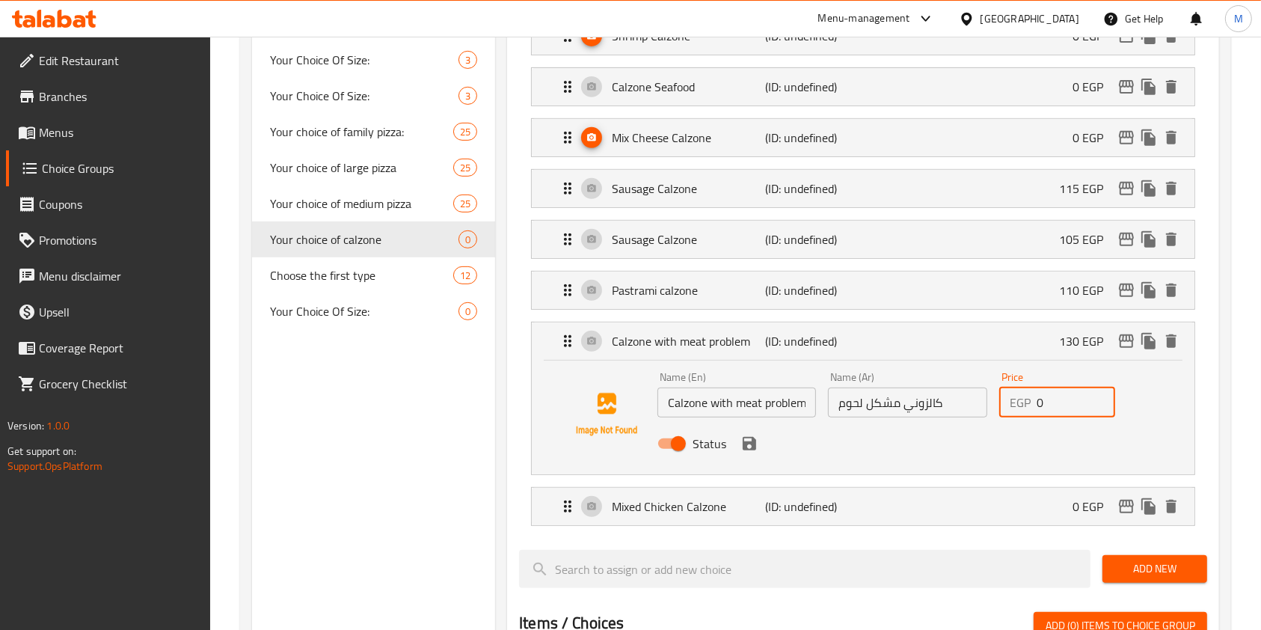
scroll to position [619, 0]
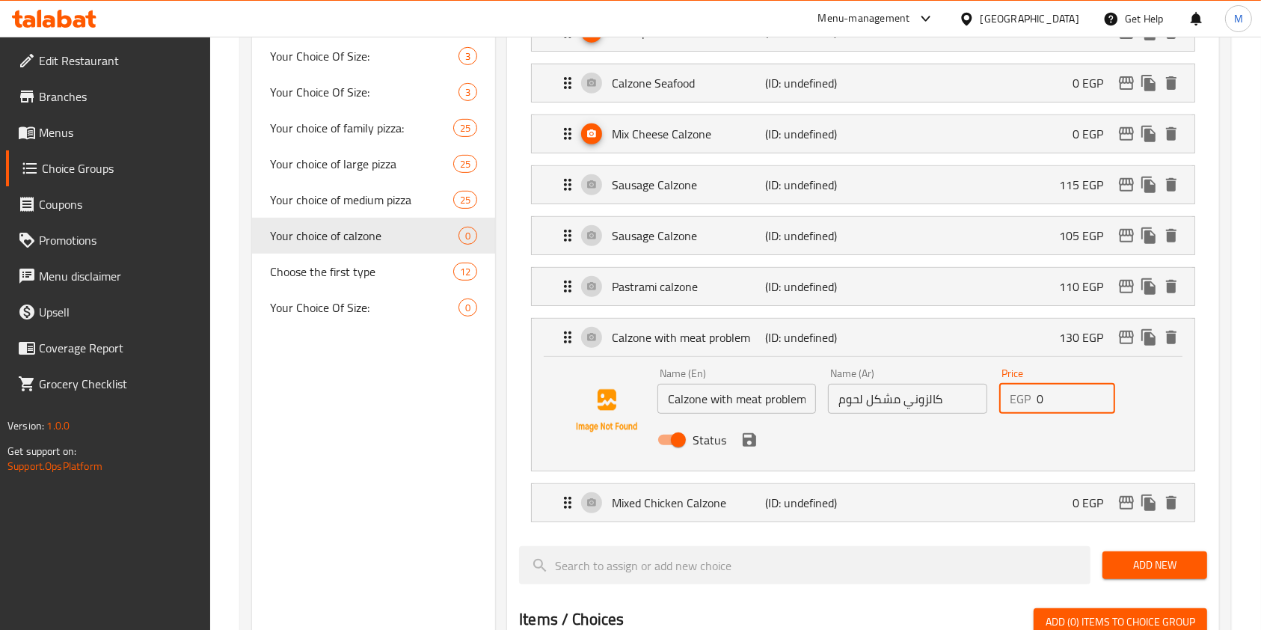
click at [744, 441] on icon "save" at bounding box center [749, 439] width 13 height 13
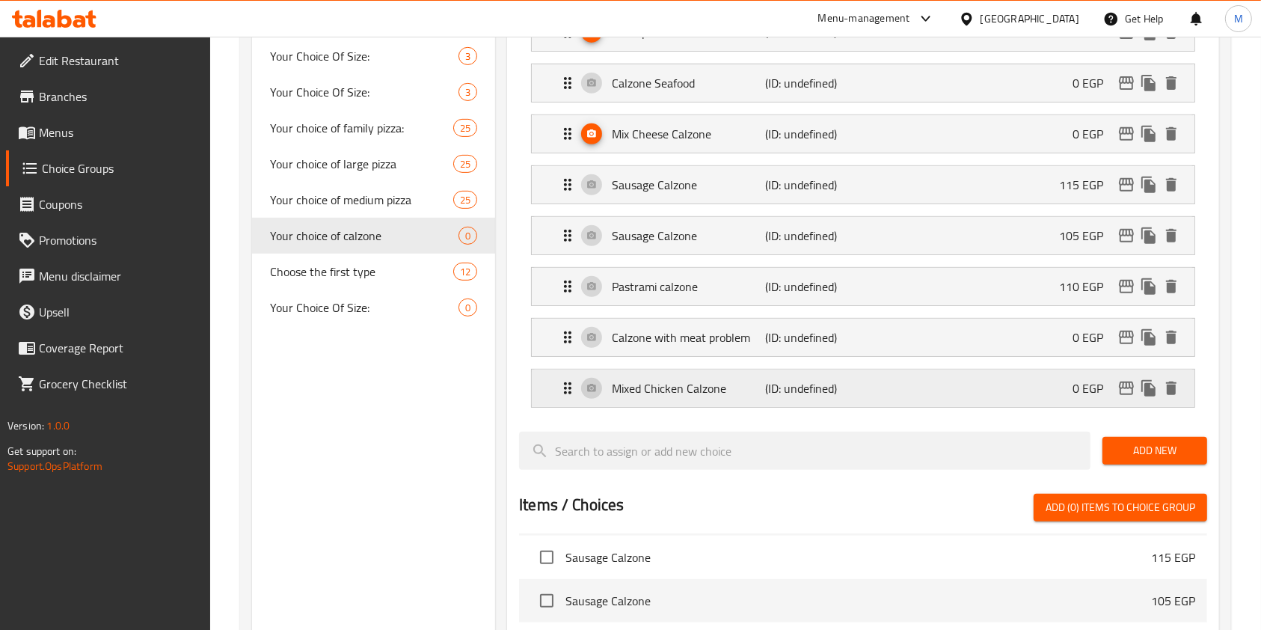
type input "0"
click at [1007, 289] on div "Pastrami calzone (ID: undefined) 110 EGP" at bounding box center [868, 286] width 618 height 37
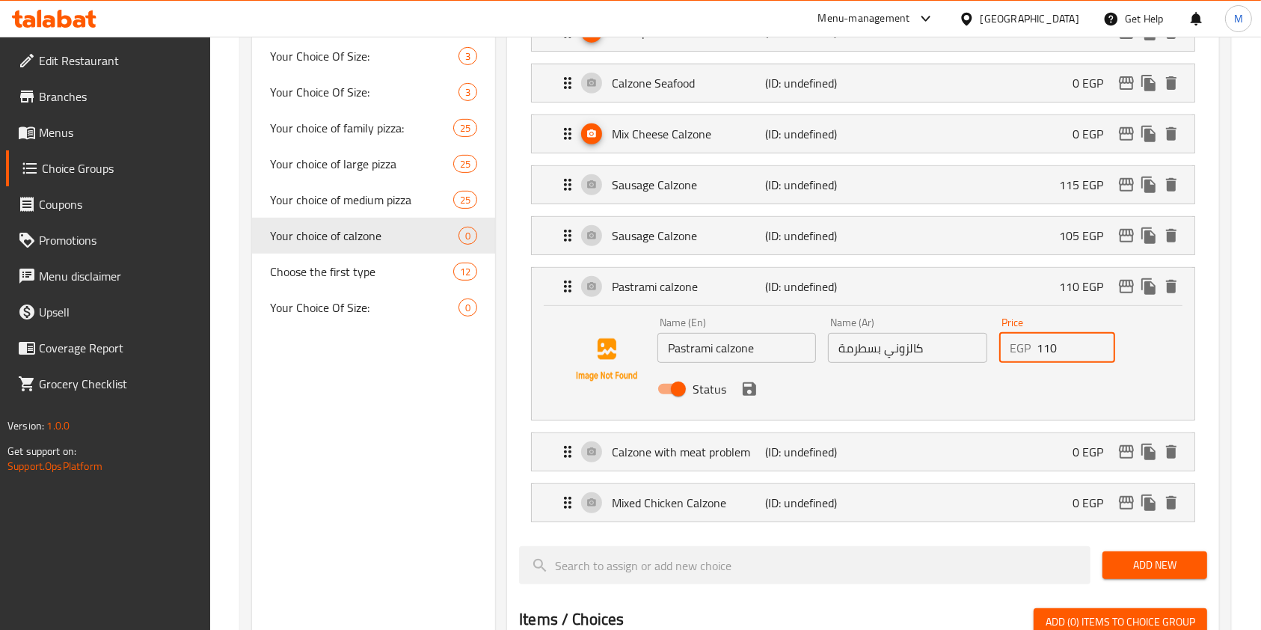
drag, startPoint x: 1056, startPoint y: 353, endPoint x: 1030, endPoint y: 352, distance: 26.2
click at [1030, 352] on div "EGP 110 Price" at bounding box center [1058, 348] width 116 height 30
click at [749, 384] on icon "save" at bounding box center [750, 389] width 18 height 18
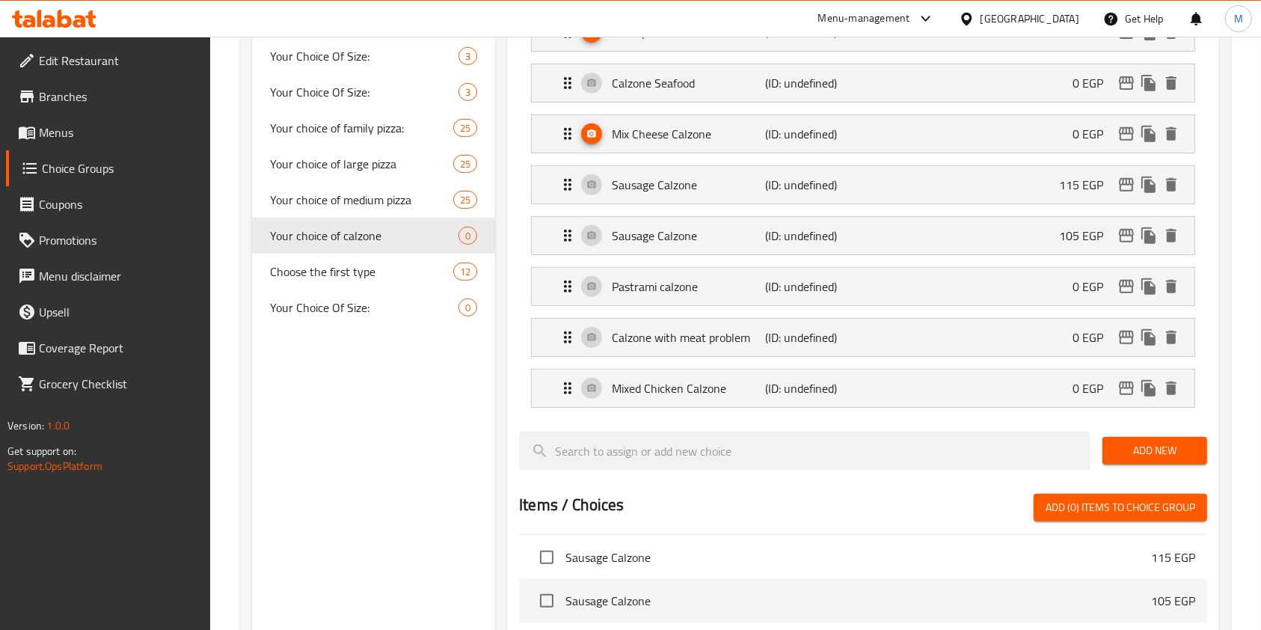
type input "0"
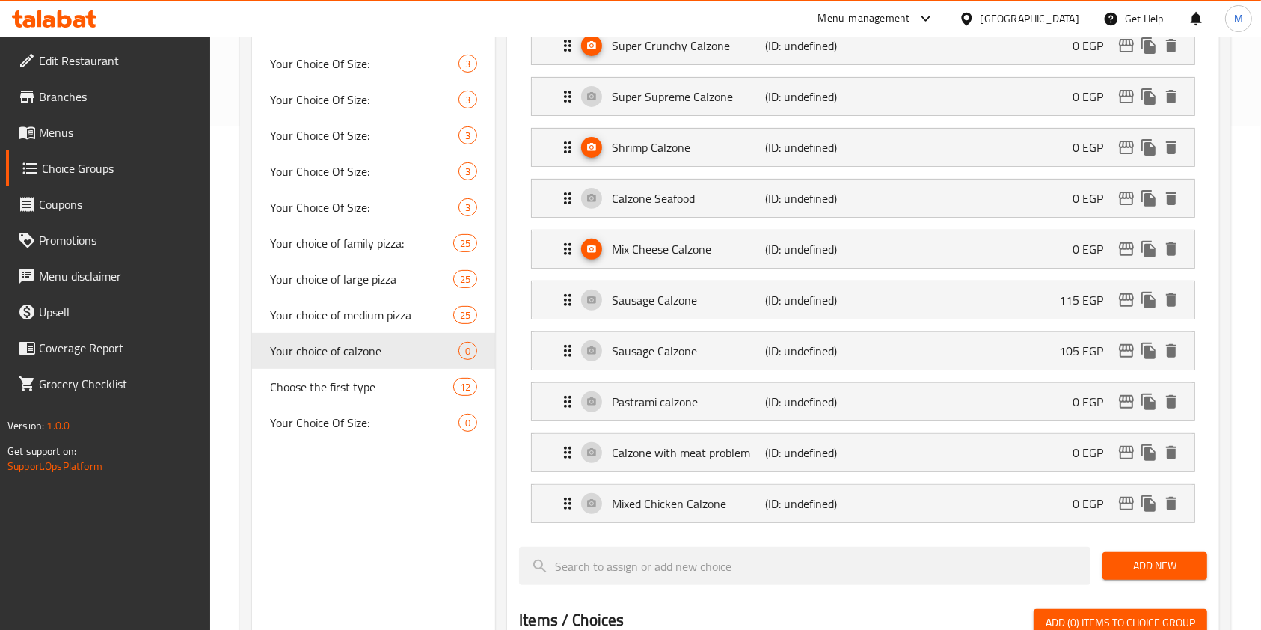
scroll to position [499, 0]
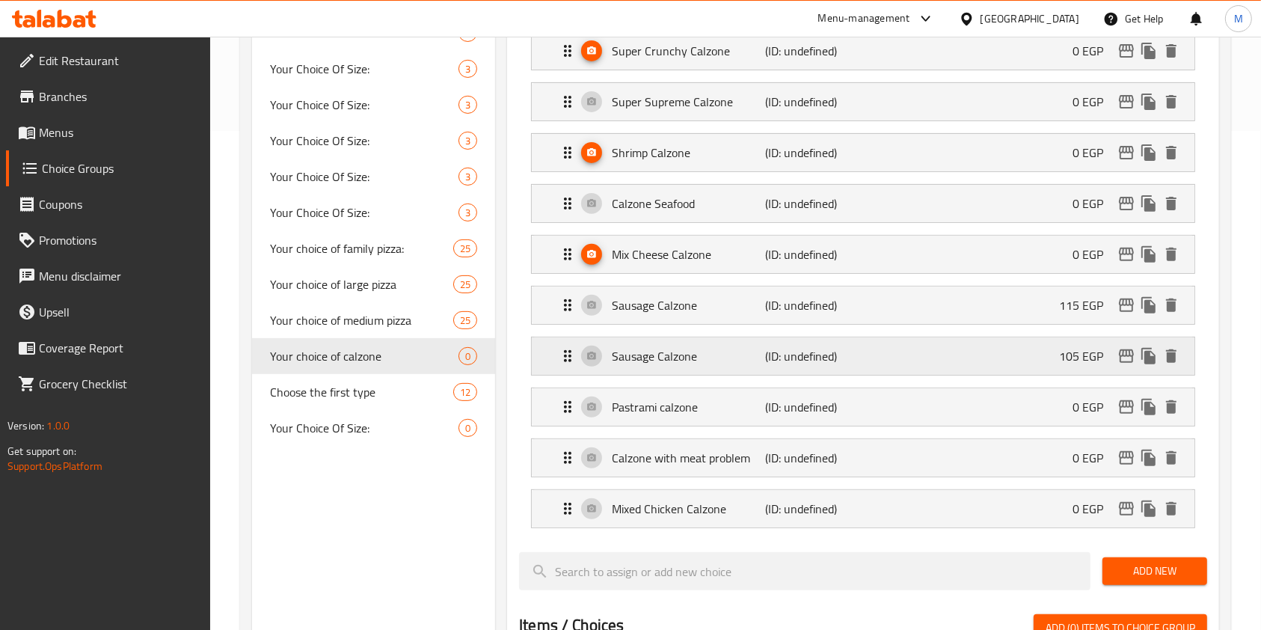
click at [978, 359] on div "Sausage Calzone (ID: undefined) 105 EGP" at bounding box center [868, 355] width 618 height 37
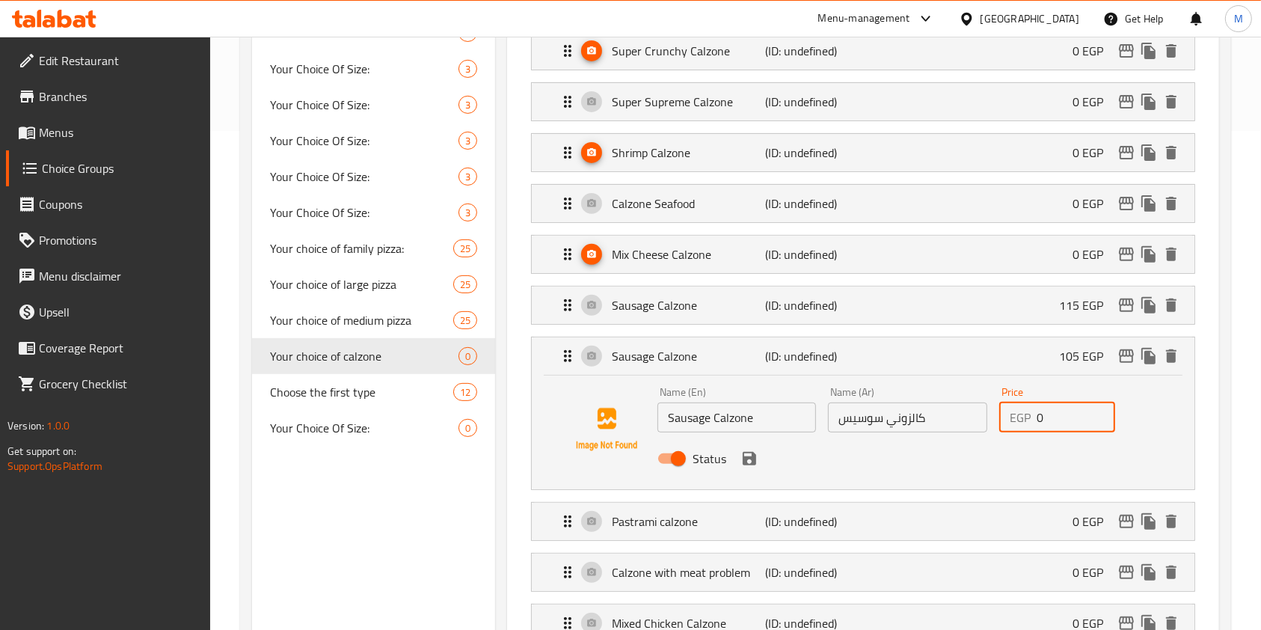
drag, startPoint x: 1047, startPoint y: 428, endPoint x: 1030, endPoint y: 430, distance: 17.4
click at [1030, 430] on div "Price EGP 0 Price" at bounding box center [1058, 410] width 128 height 58
click at [754, 464] on icon "save" at bounding box center [750, 459] width 18 height 18
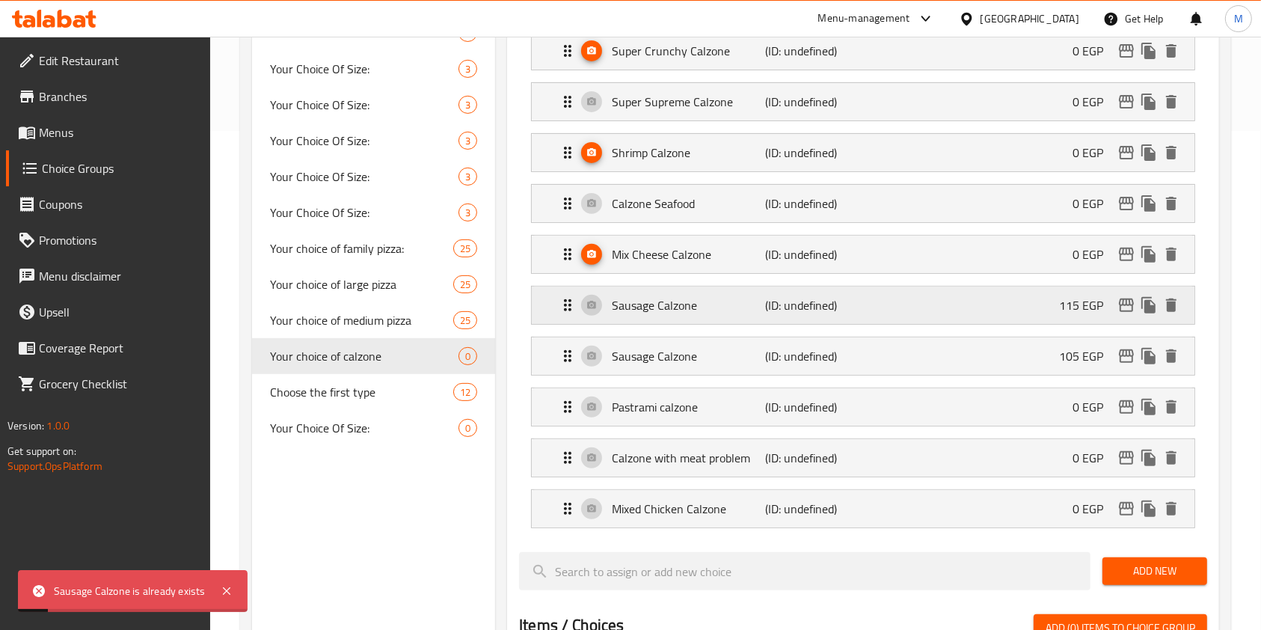
click at [1072, 312] on p "115 EGP" at bounding box center [1087, 305] width 56 height 18
click at [1071, 301] on p "115 EGP" at bounding box center [1087, 305] width 56 height 18
drag, startPoint x: 1053, startPoint y: 296, endPoint x: 1004, endPoint y: 300, distance: 49.5
click at [1053, 296] on div "Sausage Calzone (ID: undefined) 115 EGP" at bounding box center [868, 305] width 618 height 37
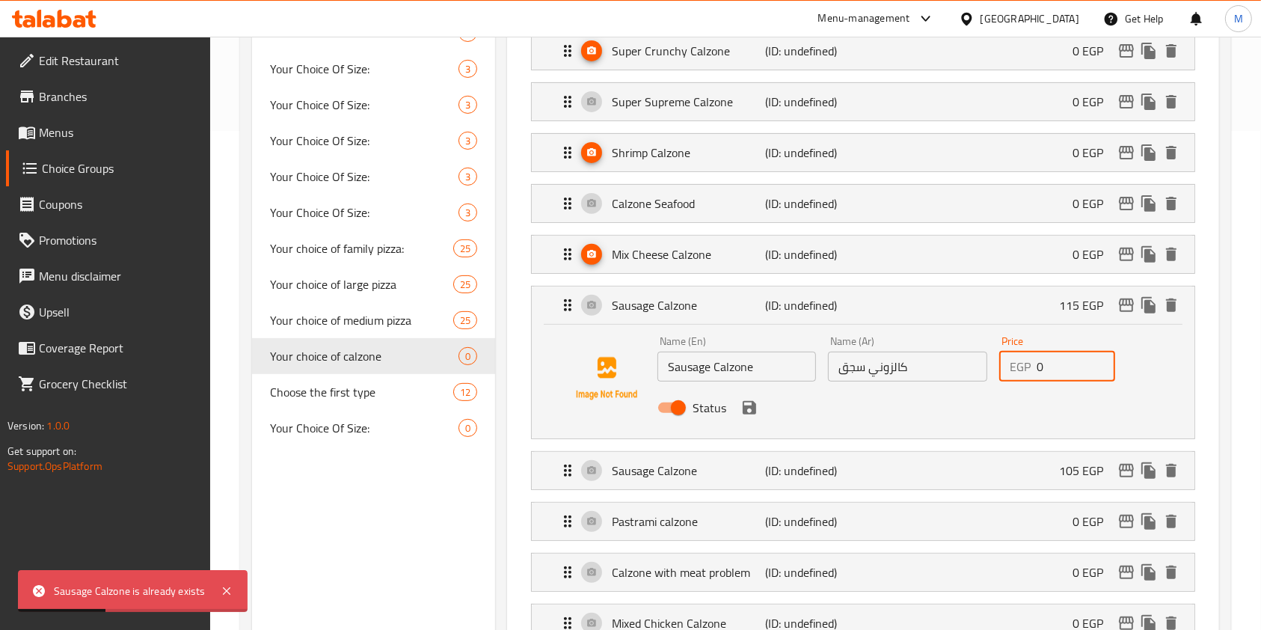
drag, startPoint x: 1051, startPoint y: 370, endPoint x: 1035, endPoint y: 377, distance: 17.8
click at [1035, 377] on div "EGP 0 Price" at bounding box center [1058, 367] width 116 height 30
click at [750, 410] on icon "save" at bounding box center [749, 407] width 13 height 13
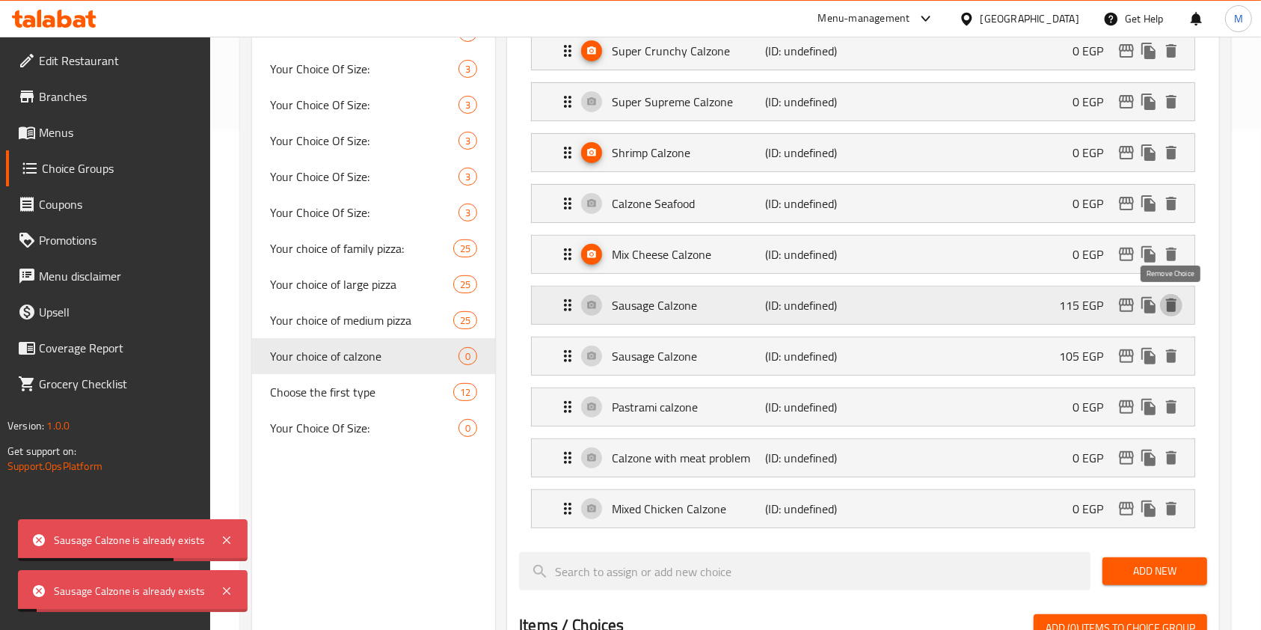
click at [1169, 296] on icon "delete" at bounding box center [1172, 305] width 18 height 18
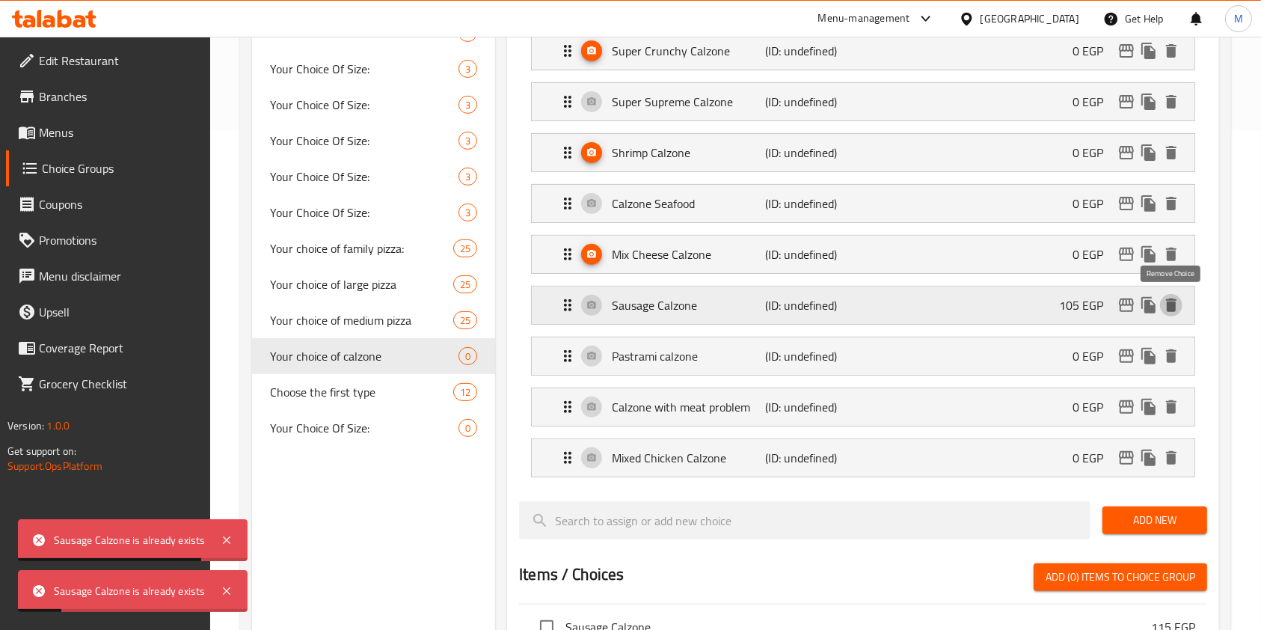
click at [1172, 307] on icon "delete" at bounding box center [1171, 305] width 10 height 13
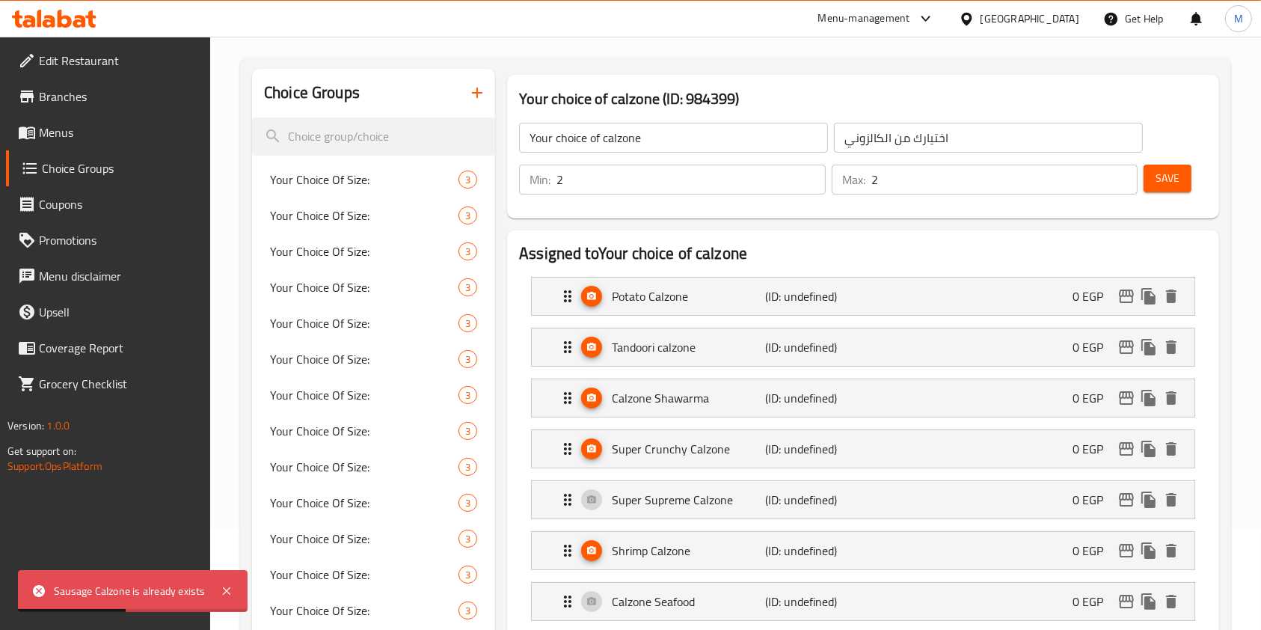
scroll to position [0, 0]
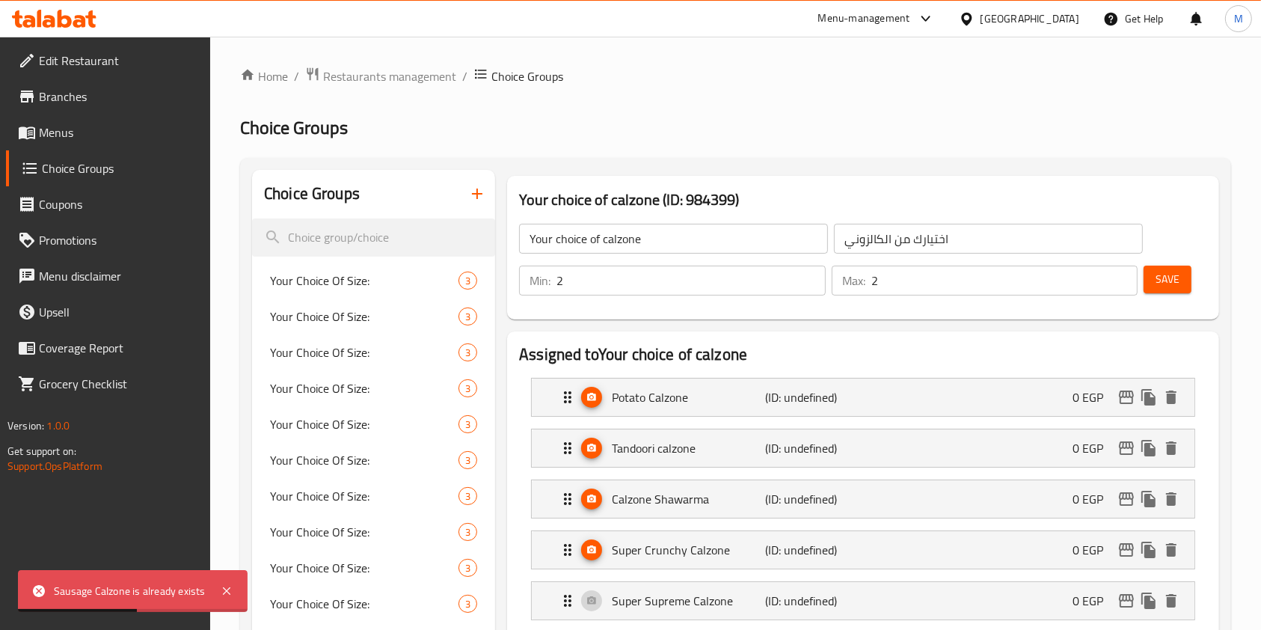
click at [1166, 272] on button "Save" at bounding box center [1168, 280] width 48 height 28
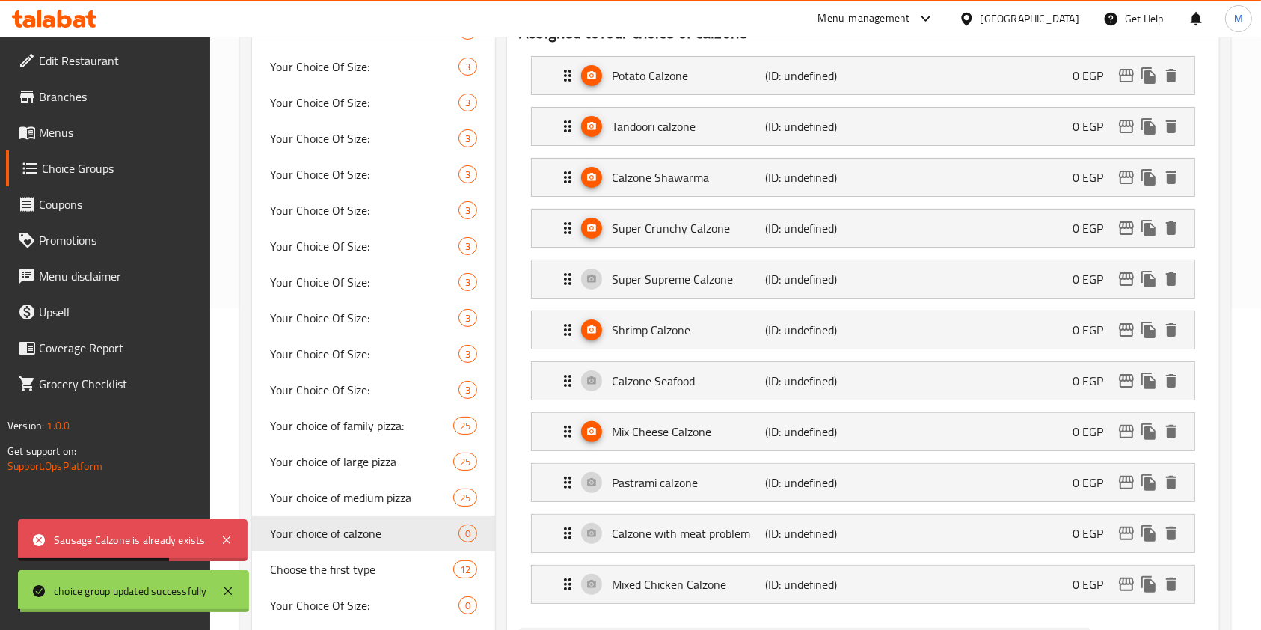
scroll to position [330, 0]
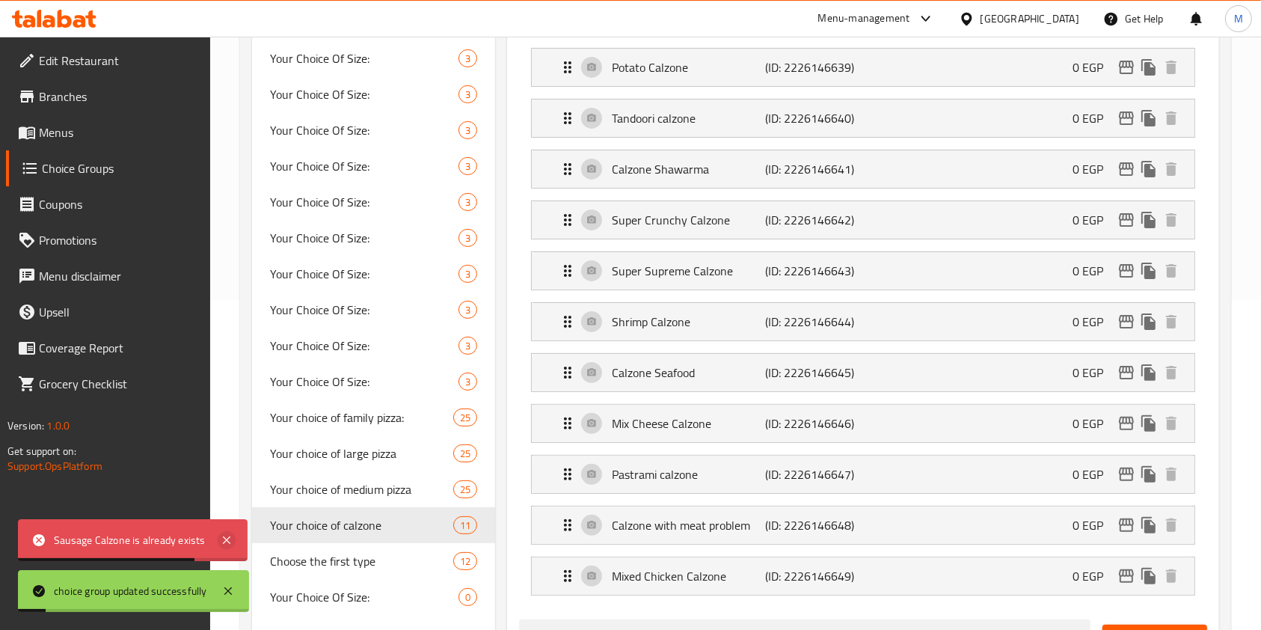
click at [232, 535] on icon at bounding box center [227, 540] width 18 height 18
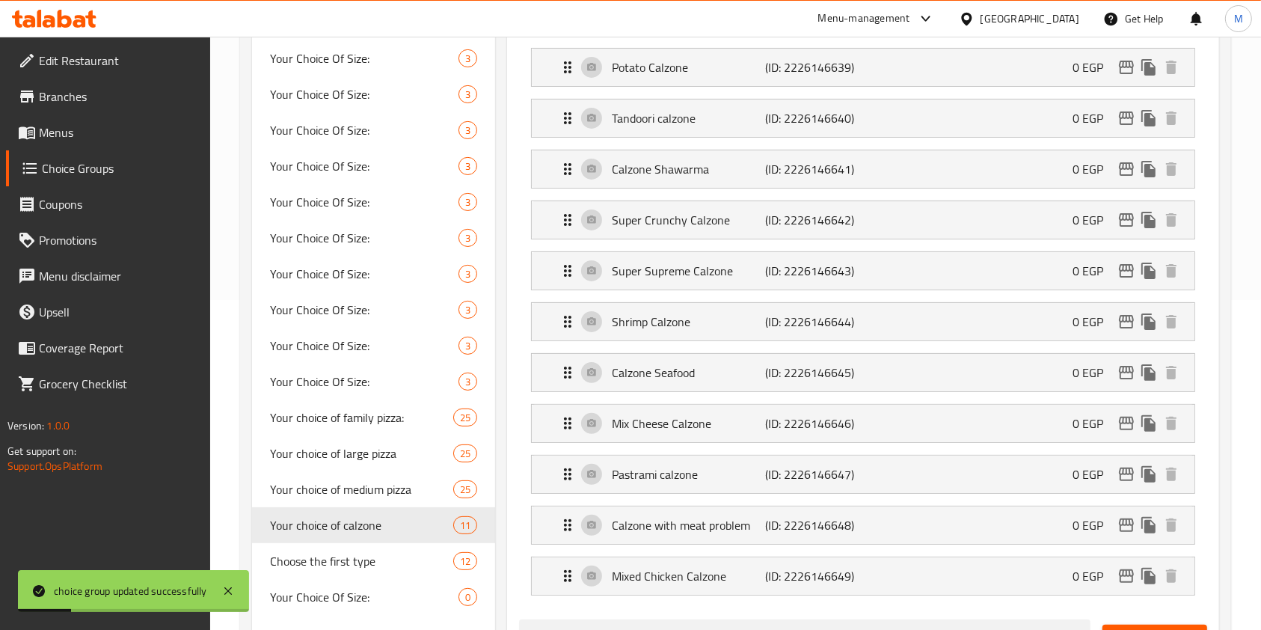
click at [1230, 350] on div "Choice Groups Your Choice Of Size: 3 Your Choice Of Size: 3 Your Choice Of Size…" at bounding box center [735, 531] width 991 height 1406
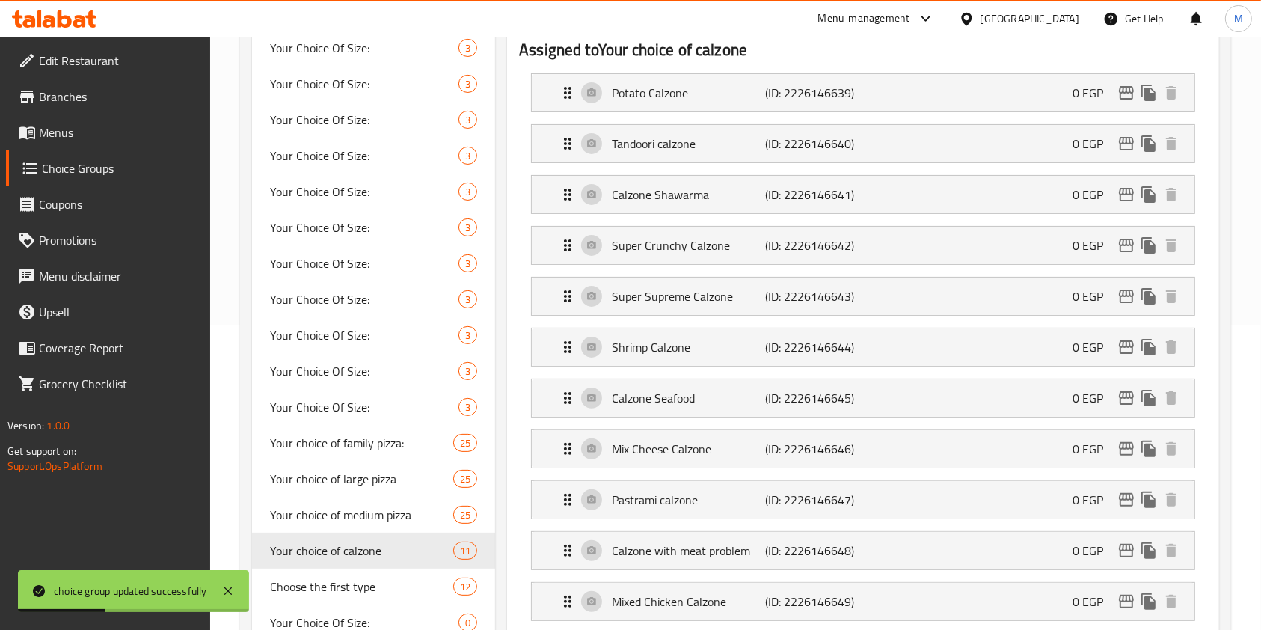
scroll to position [379, 0]
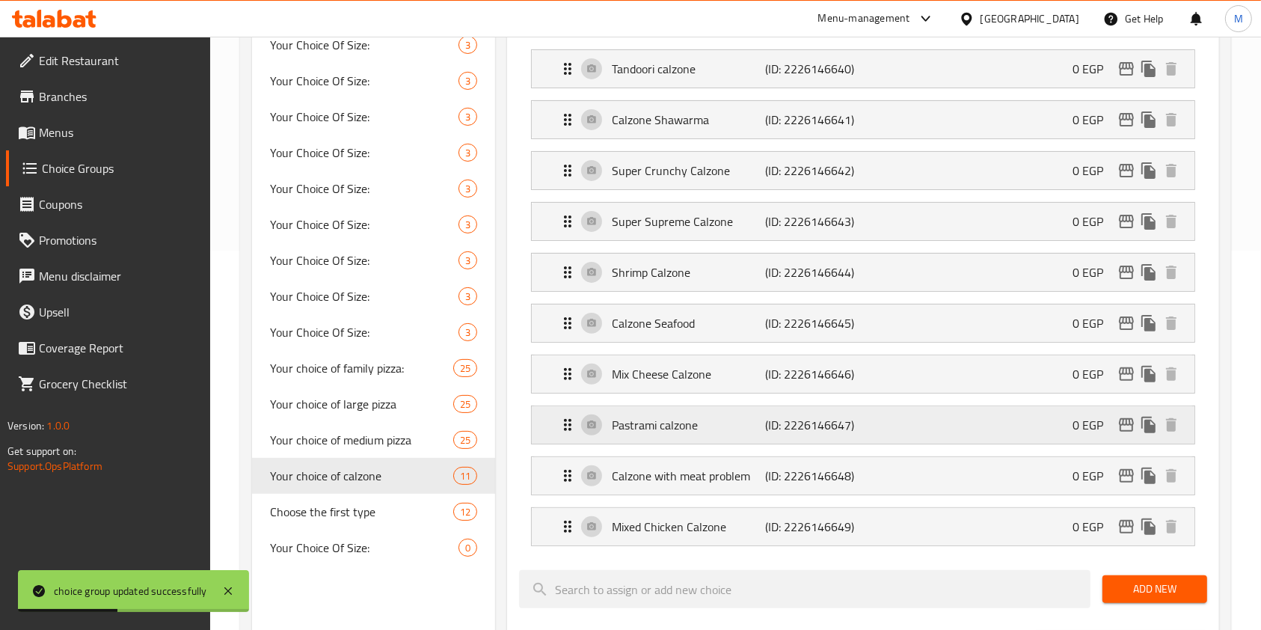
click at [1001, 422] on div "Pastrami calzone (ID: 2226146647) 0 EGP" at bounding box center [868, 424] width 618 height 37
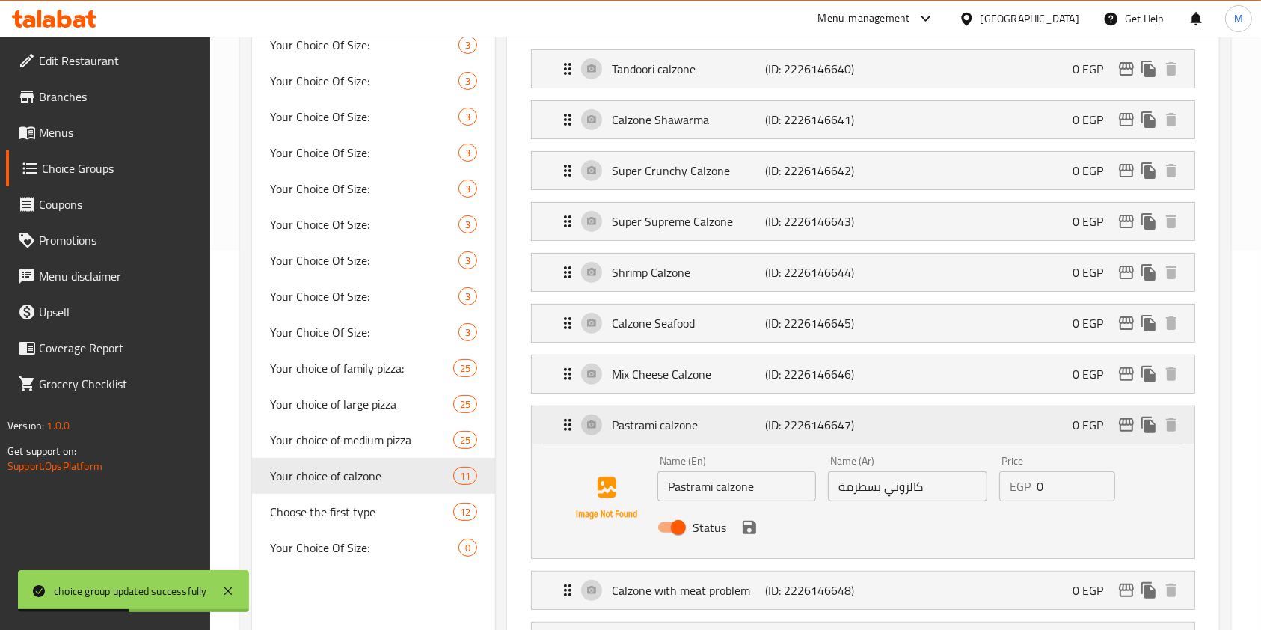
click at [1018, 420] on div "Pastrami calzone (ID: 2226146647) 0 EGP" at bounding box center [868, 424] width 618 height 37
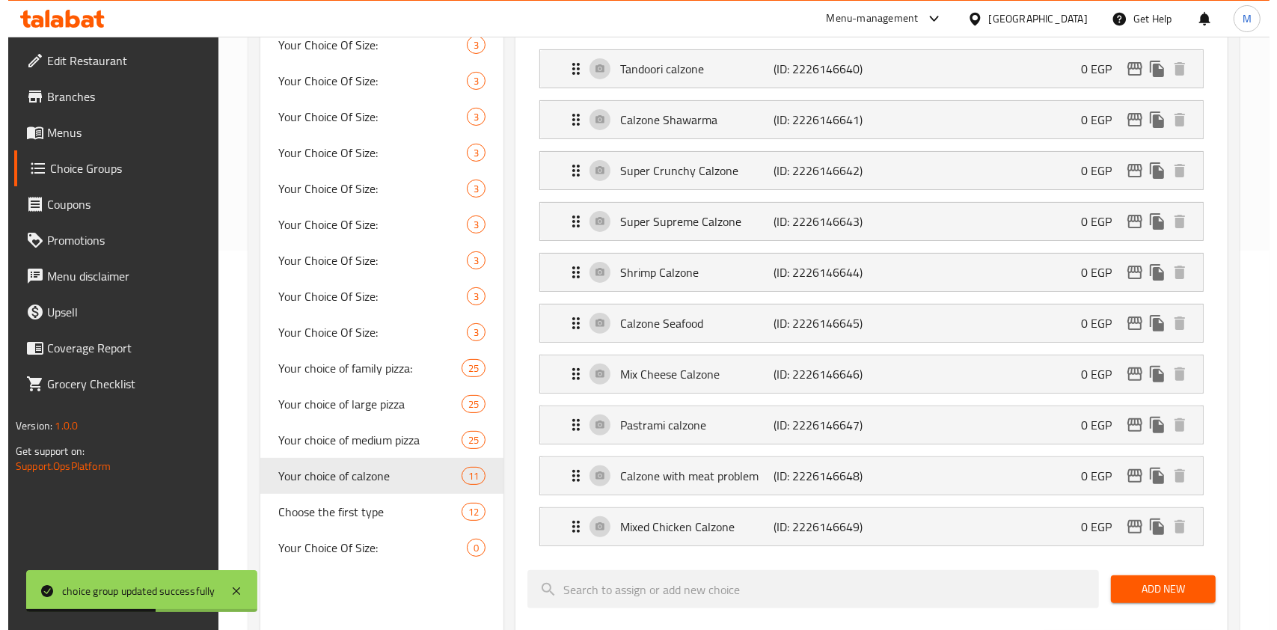
scroll to position [962, 0]
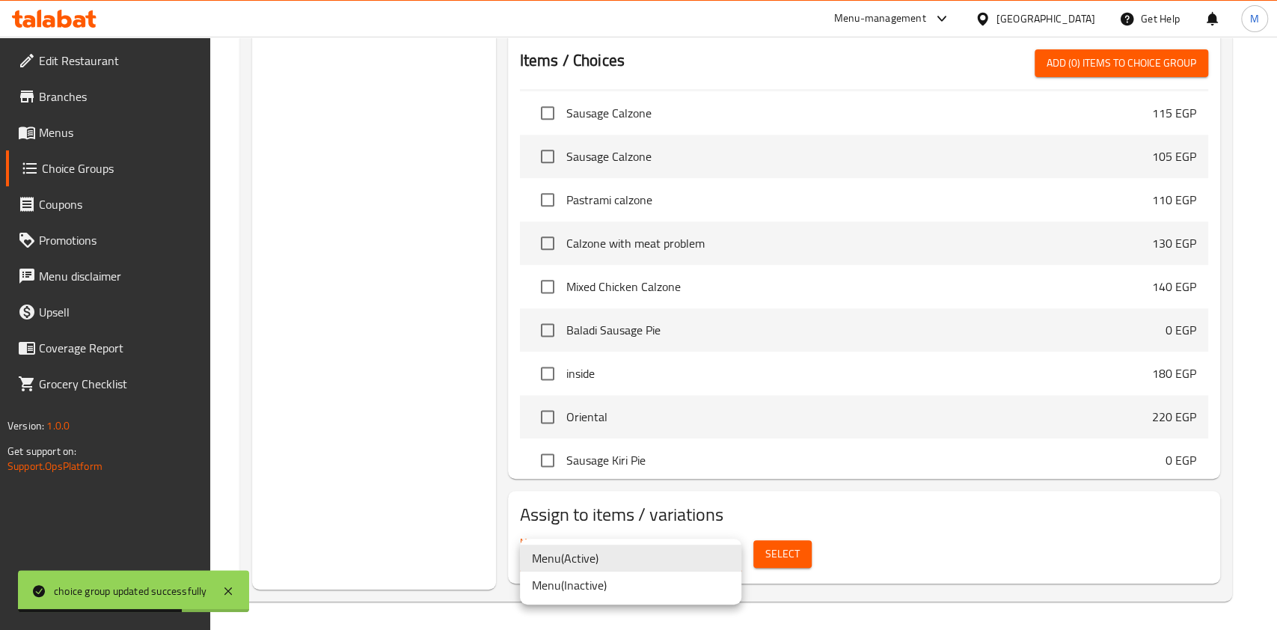
click at [640, 558] on li "Menu ( Active )" at bounding box center [630, 558] width 221 height 27
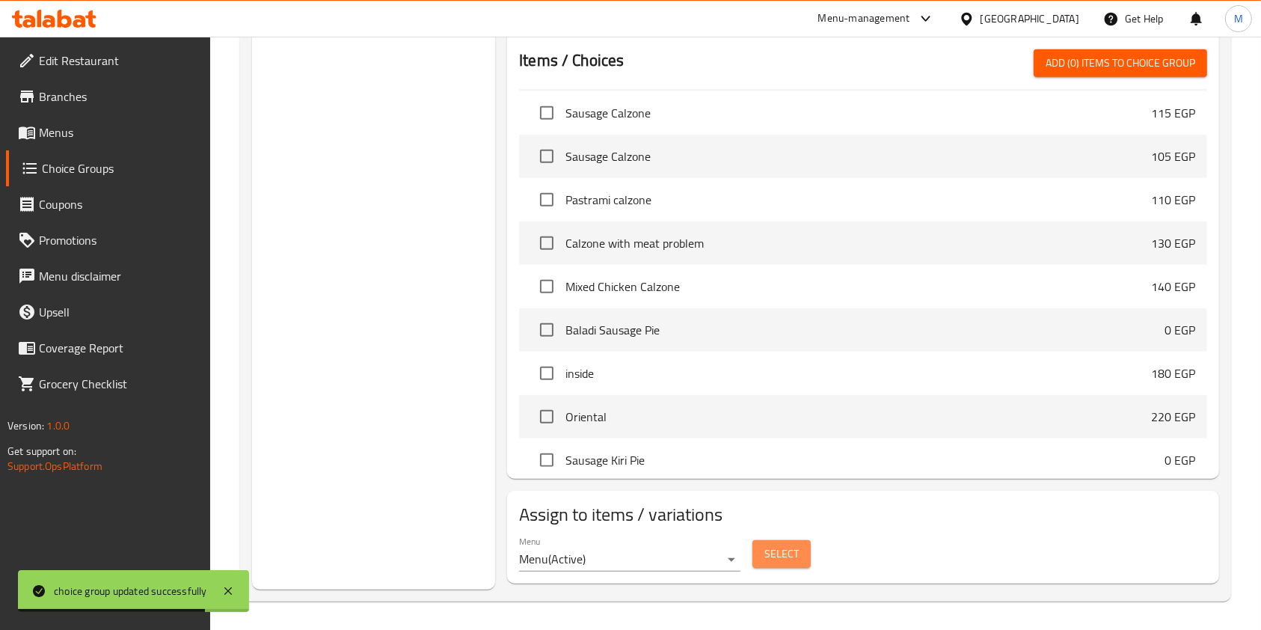
click at [766, 555] on span "Select" at bounding box center [782, 554] width 34 height 19
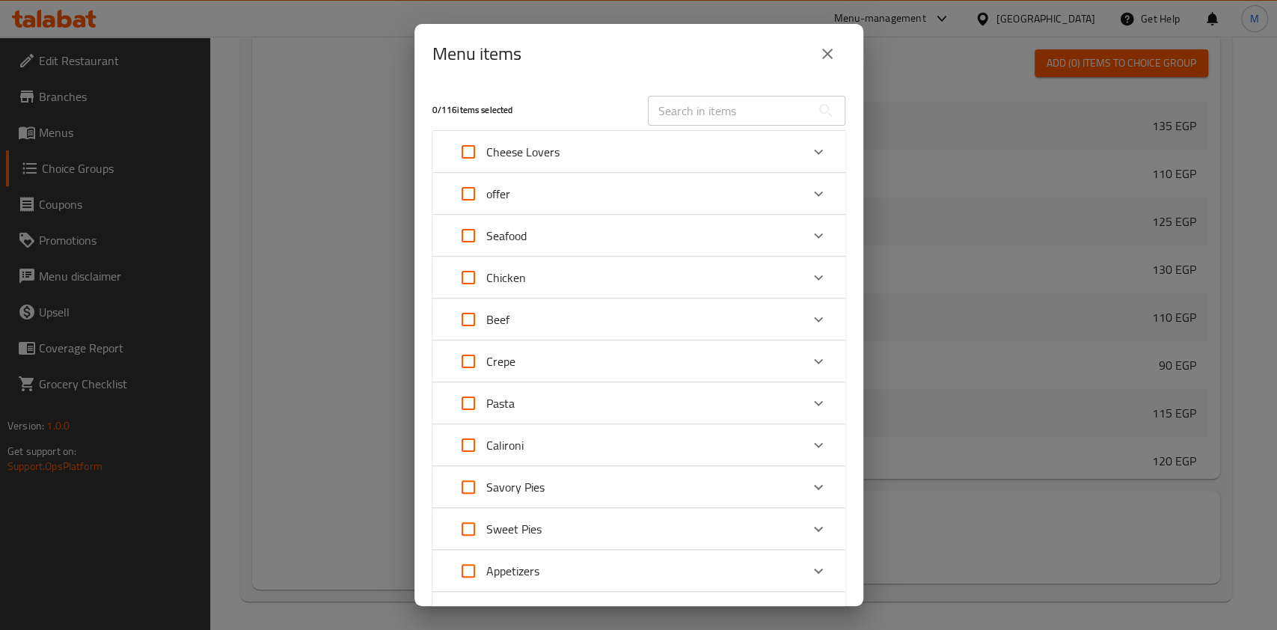
scroll to position [9815, 0]
click at [810, 185] on icon "Expand" at bounding box center [819, 194] width 18 height 18
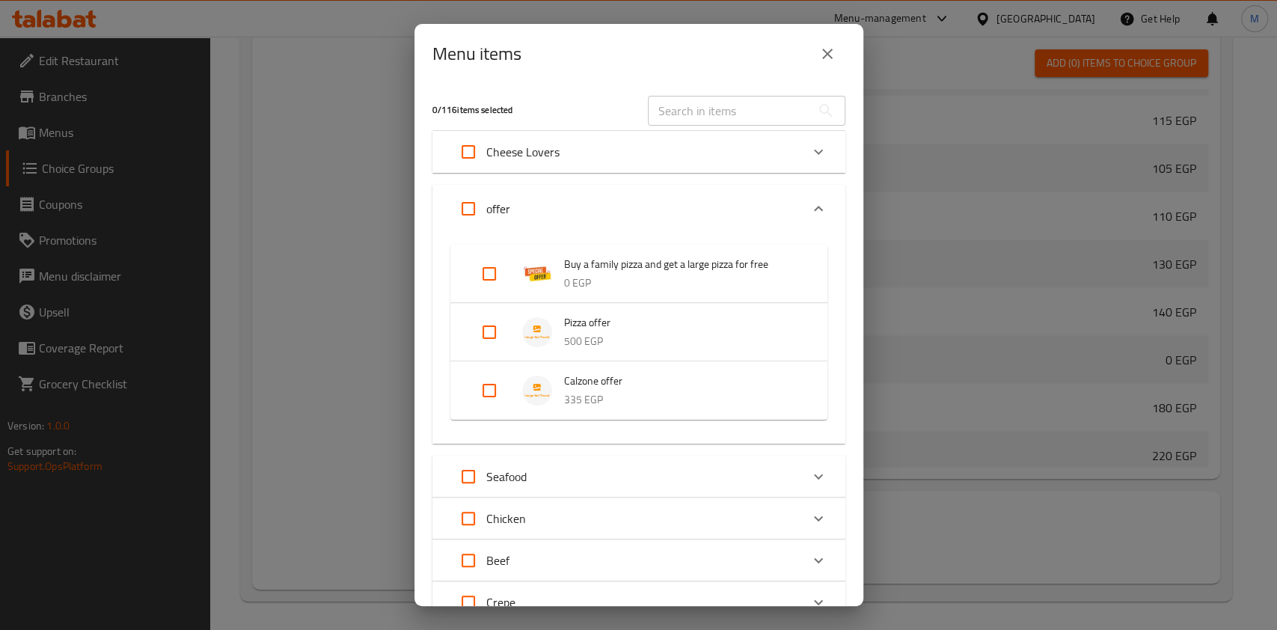
click at [477, 392] on input "Expand" at bounding box center [489, 391] width 36 height 36
checkbox input "true"
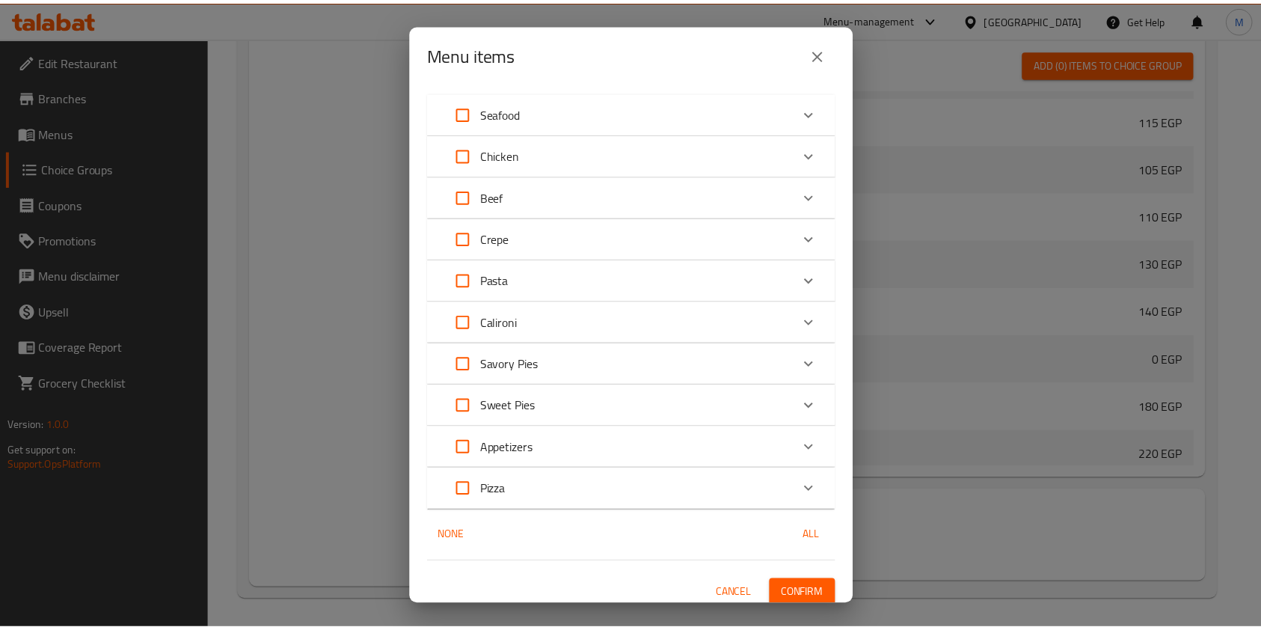
scroll to position [385, 0]
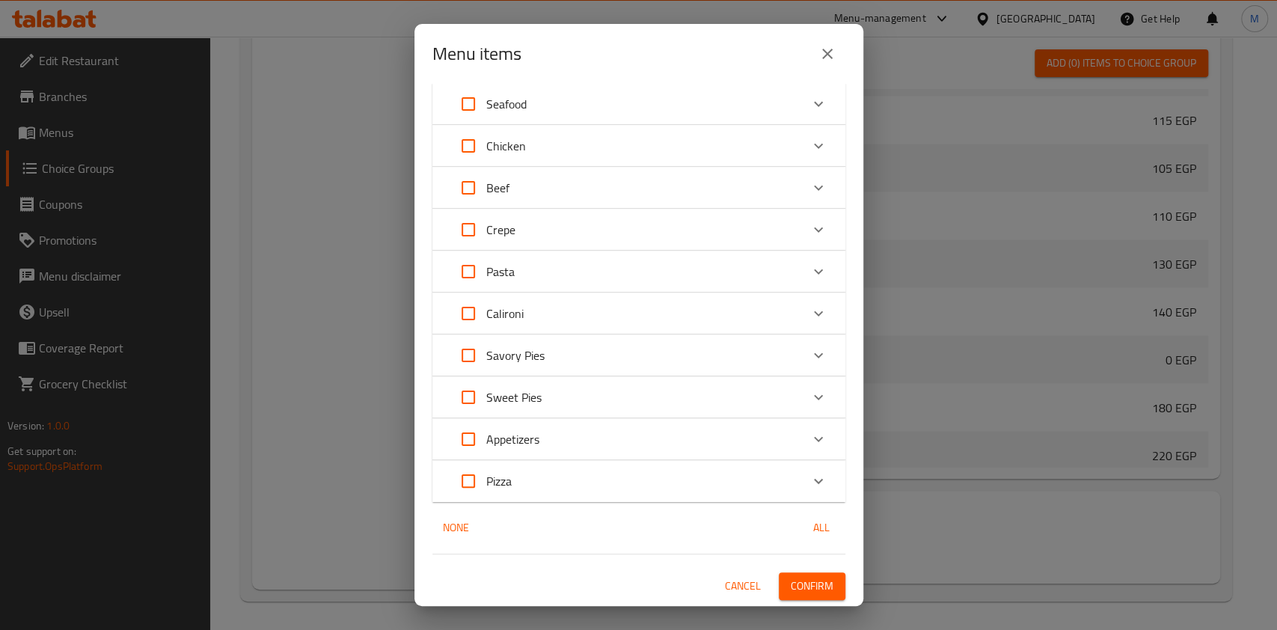
drag, startPoint x: 818, startPoint y: 577, endPoint x: 832, endPoint y: 554, distance: 27.2
click at [820, 575] on button "Confirm" at bounding box center [812, 586] width 67 height 28
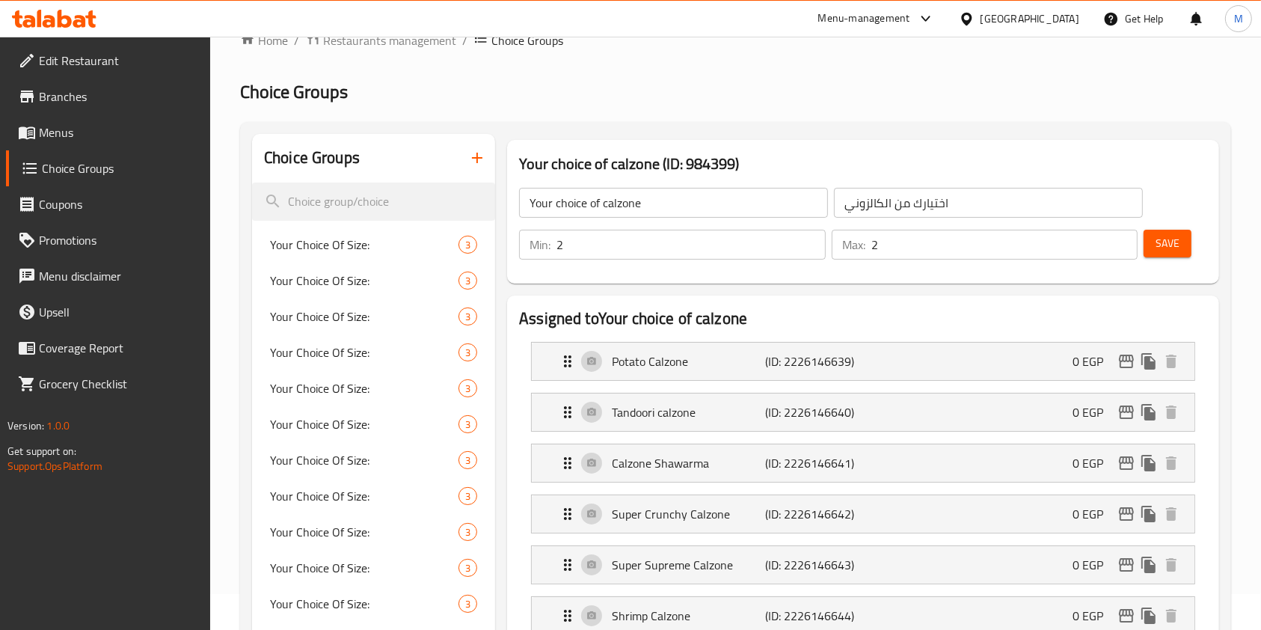
scroll to position [0, 0]
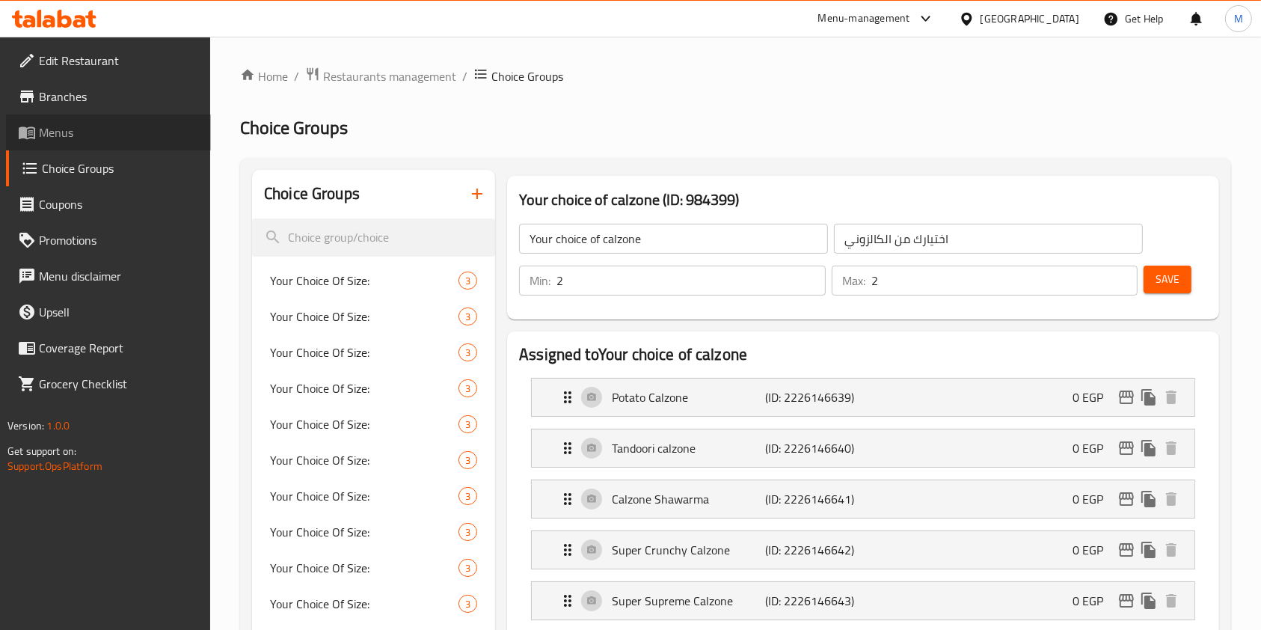
click at [64, 141] on span "Menus" at bounding box center [119, 132] width 160 height 18
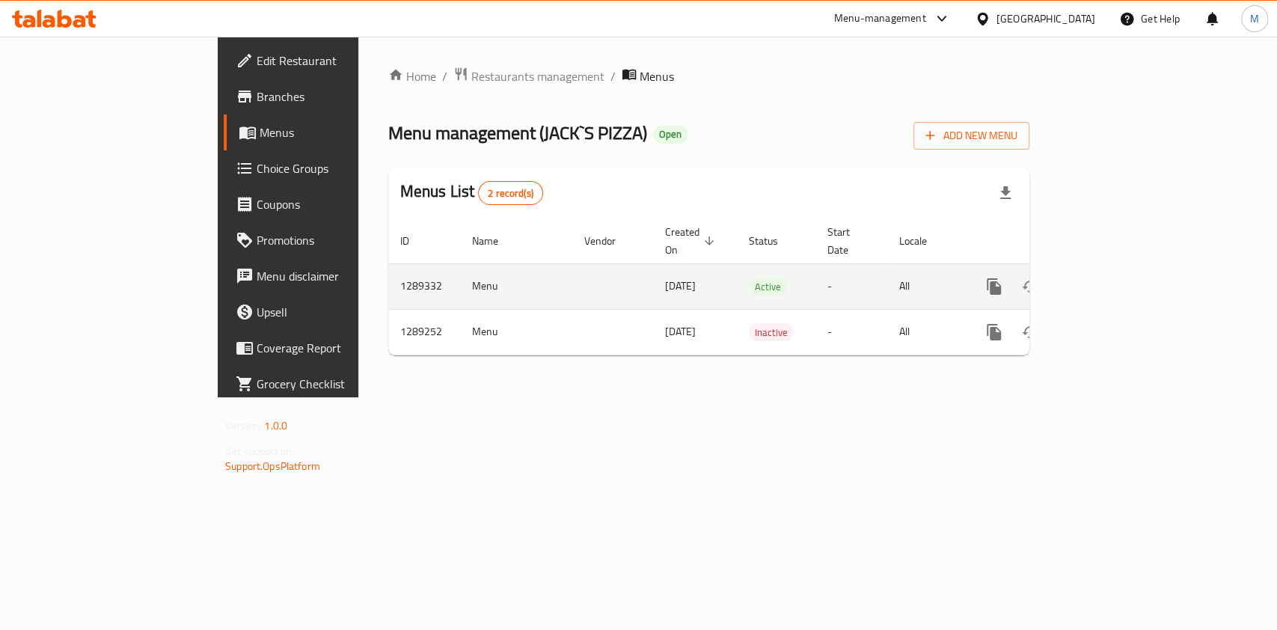
click at [1120, 278] on div "enhanced table" at bounding box center [1048, 287] width 144 height 36
click at [1132, 277] on td "enhanced table" at bounding box center [1048, 286] width 168 height 46
click at [1111, 278] on icon "enhanced table" at bounding box center [1102, 287] width 18 height 18
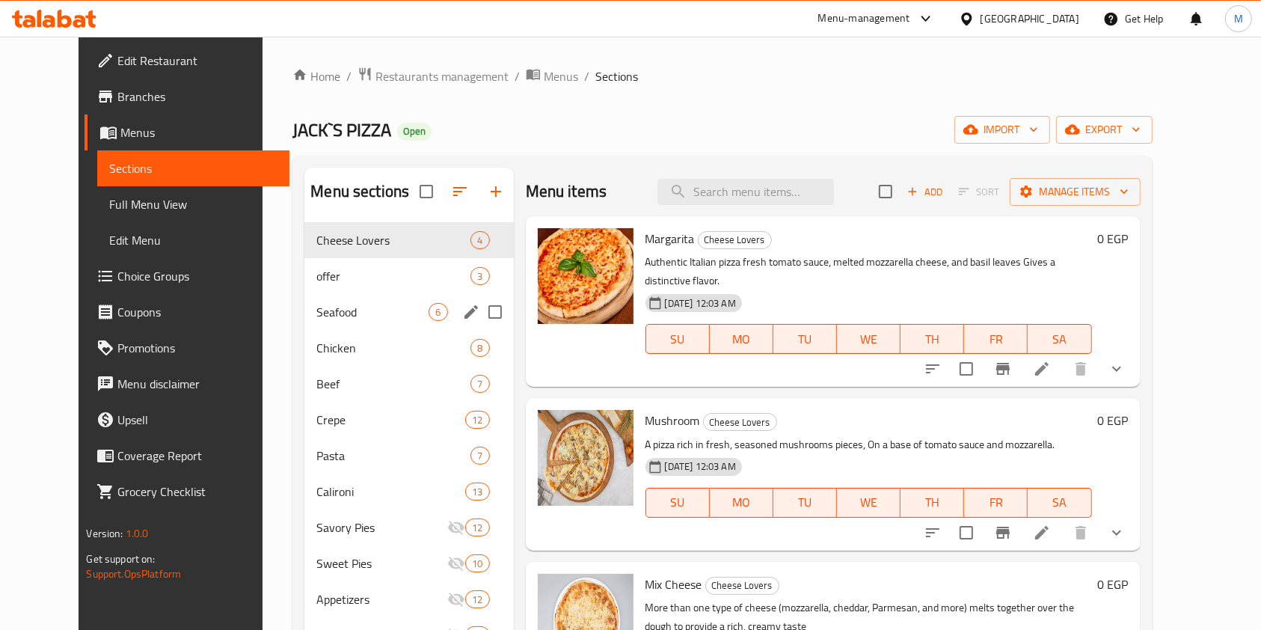
click at [374, 299] on div "Seafood 6" at bounding box center [409, 312] width 209 height 36
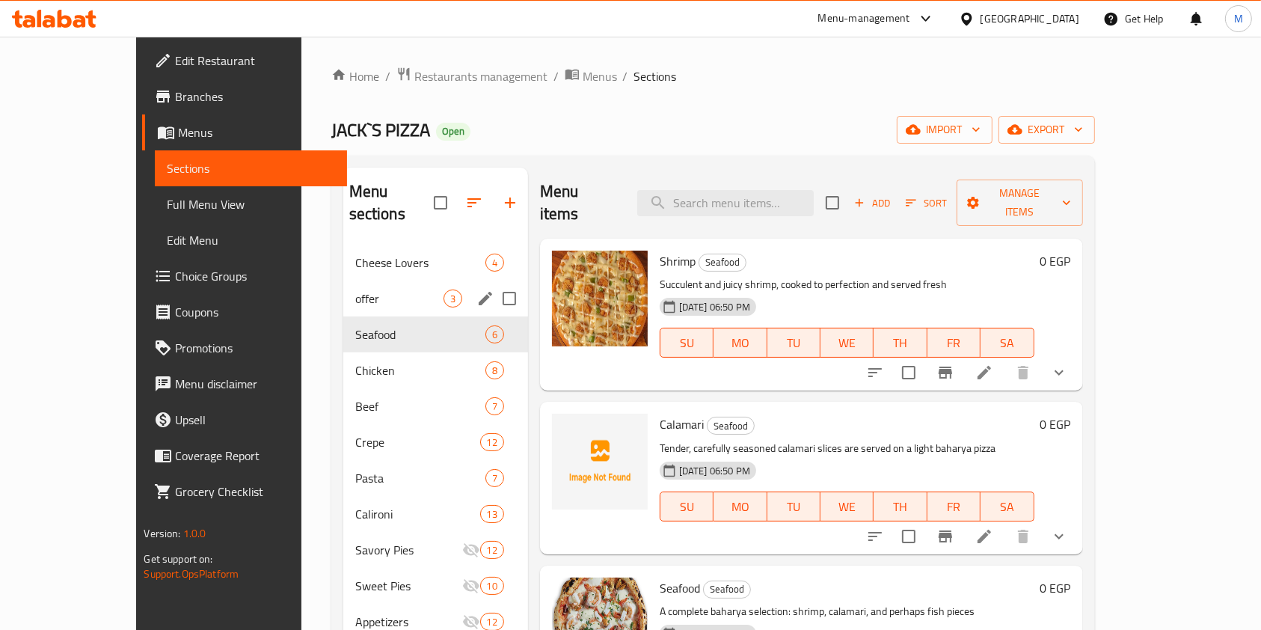
click at [358, 281] on div "offer 3" at bounding box center [435, 299] width 185 height 36
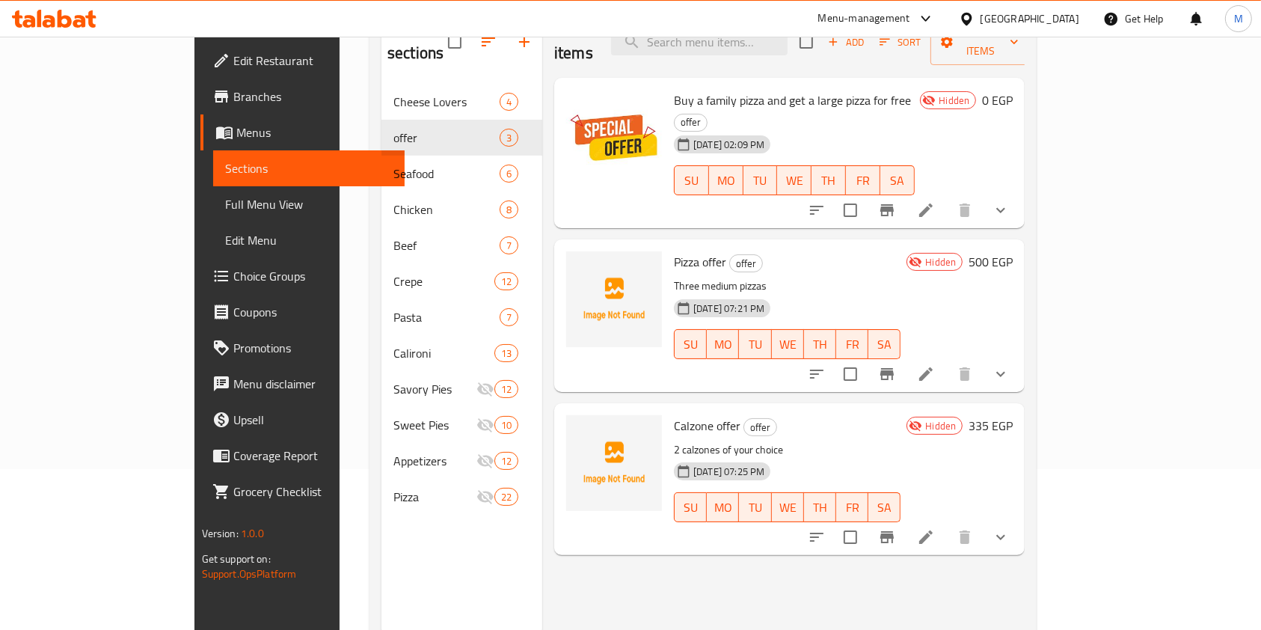
scroll to position [209, 0]
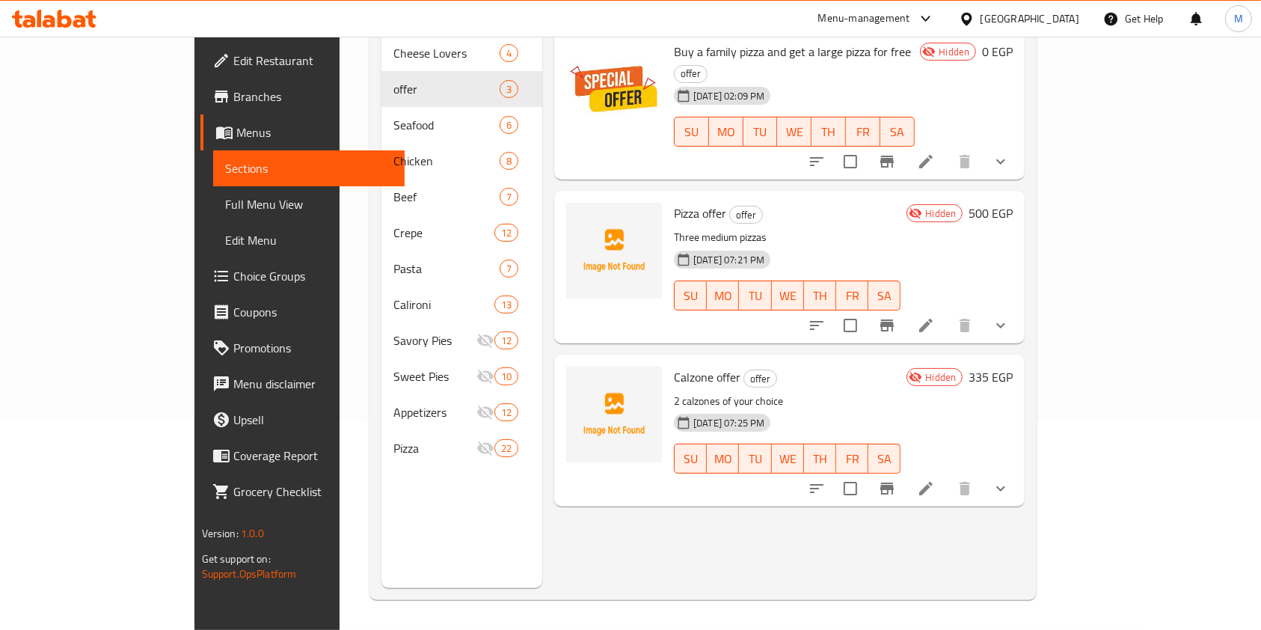
click at [1010, 480] on icon "show more" at bounding box center [1001, 489] width 18 height 18
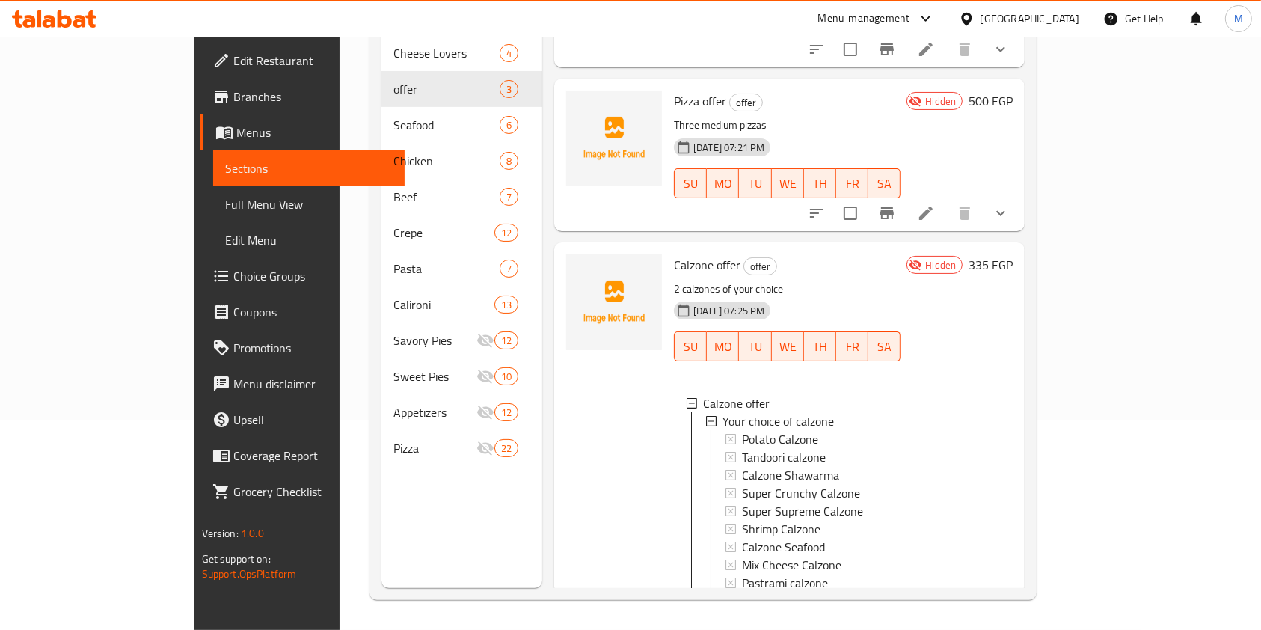
scroll to position [166, 0]
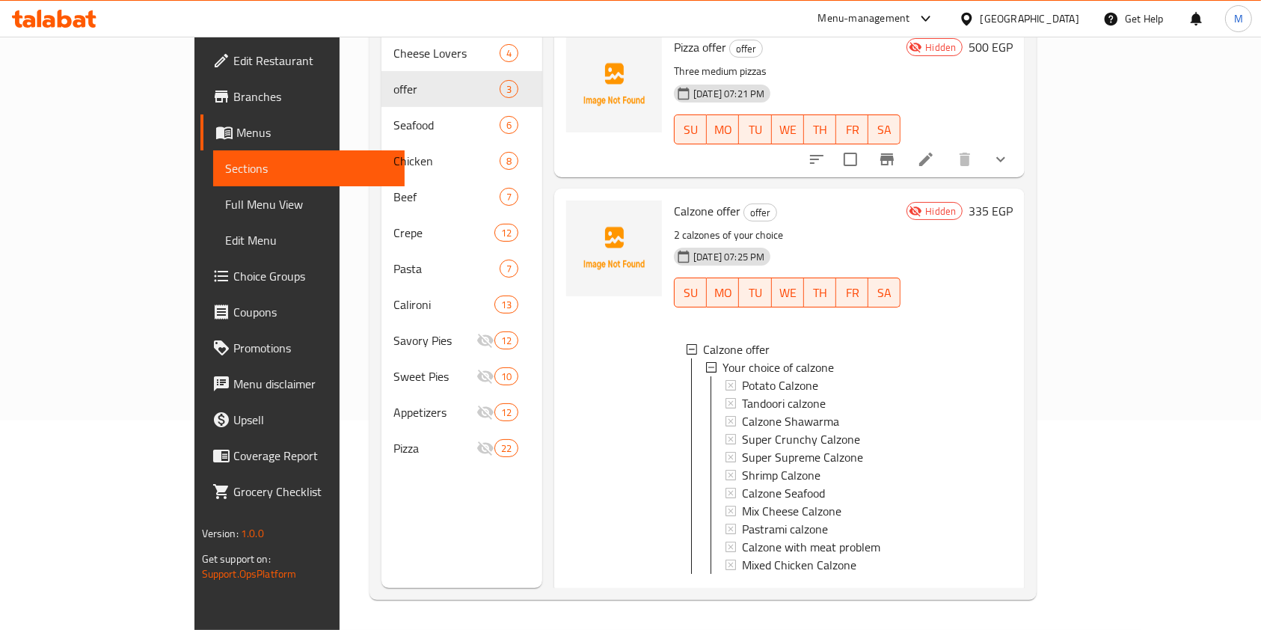
click at [935, 589] on icon at bounding box center [926, 598] width 18 height 18
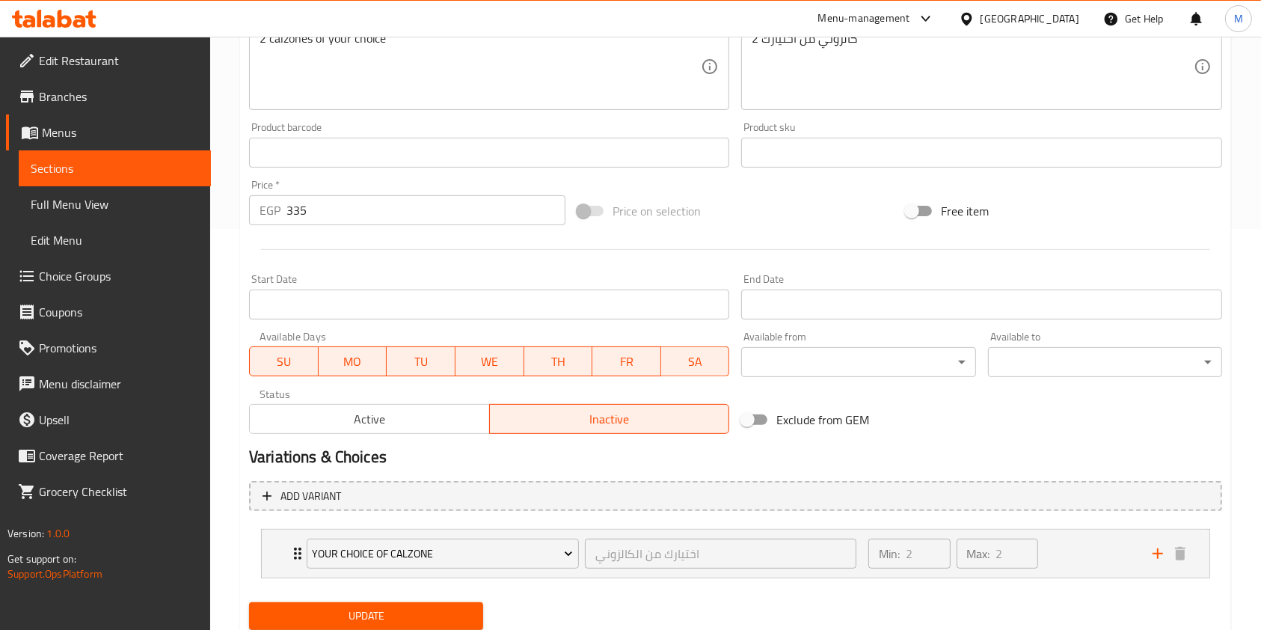
scroll to position [452, 0]
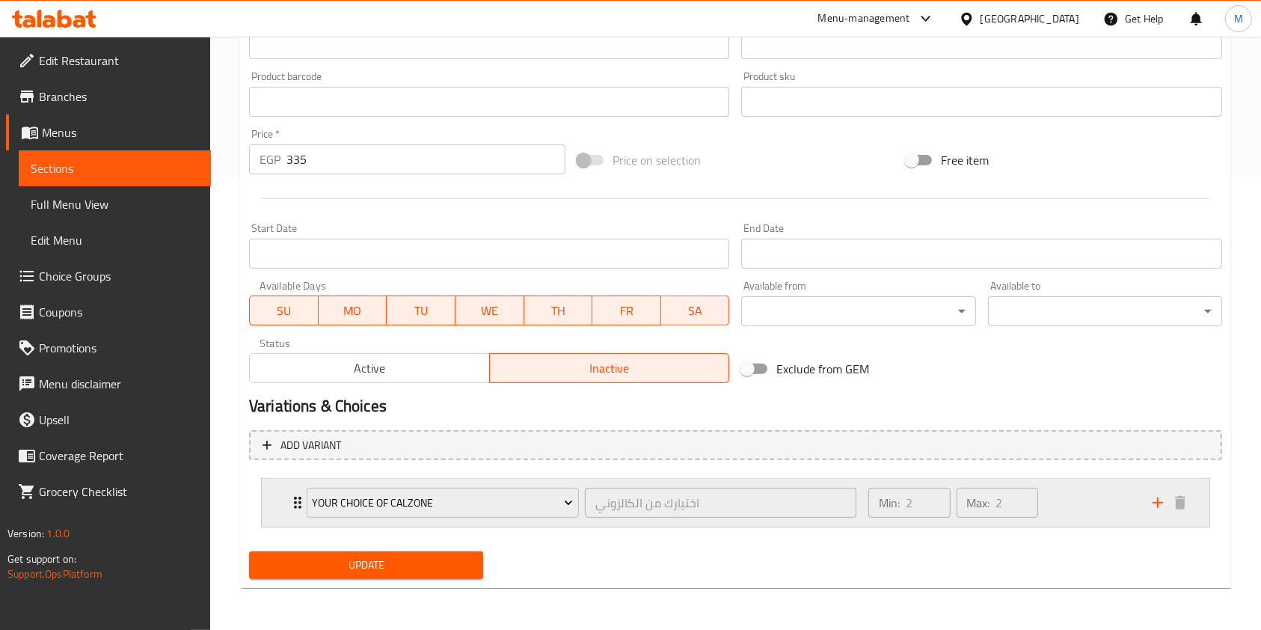
click at [1075, 494] on div "Min: 2 ​ Max: 2 ​" at bounding box center [1002, 503] width 284 height 48
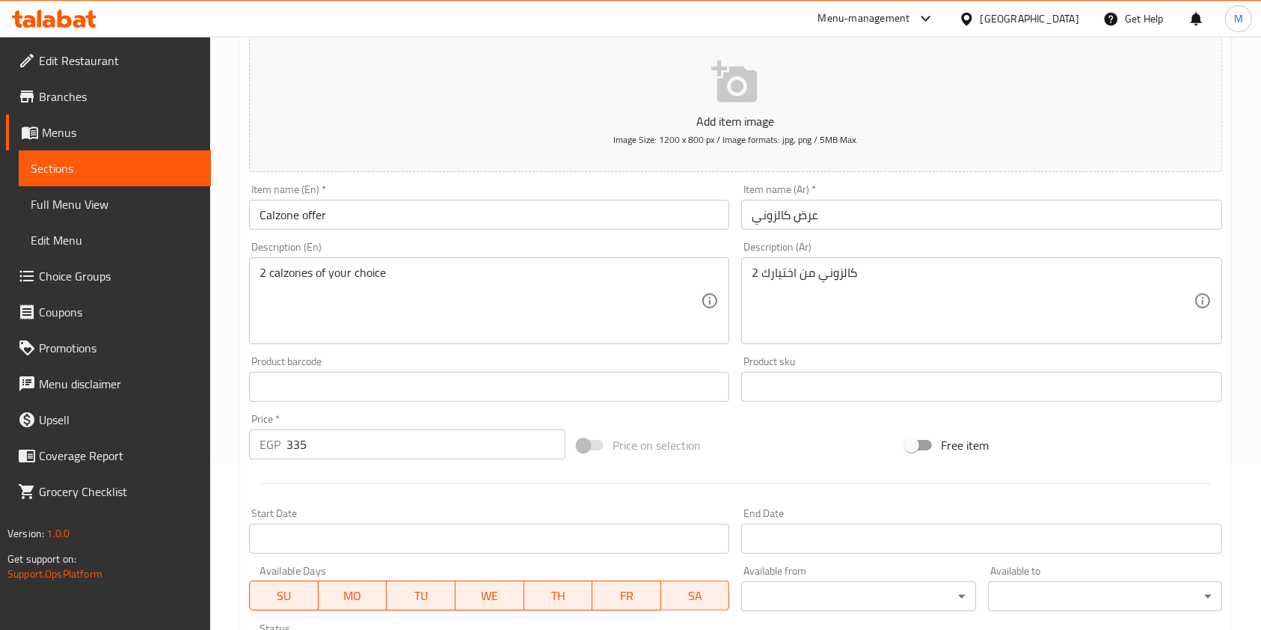
scroll to position [0, 0]
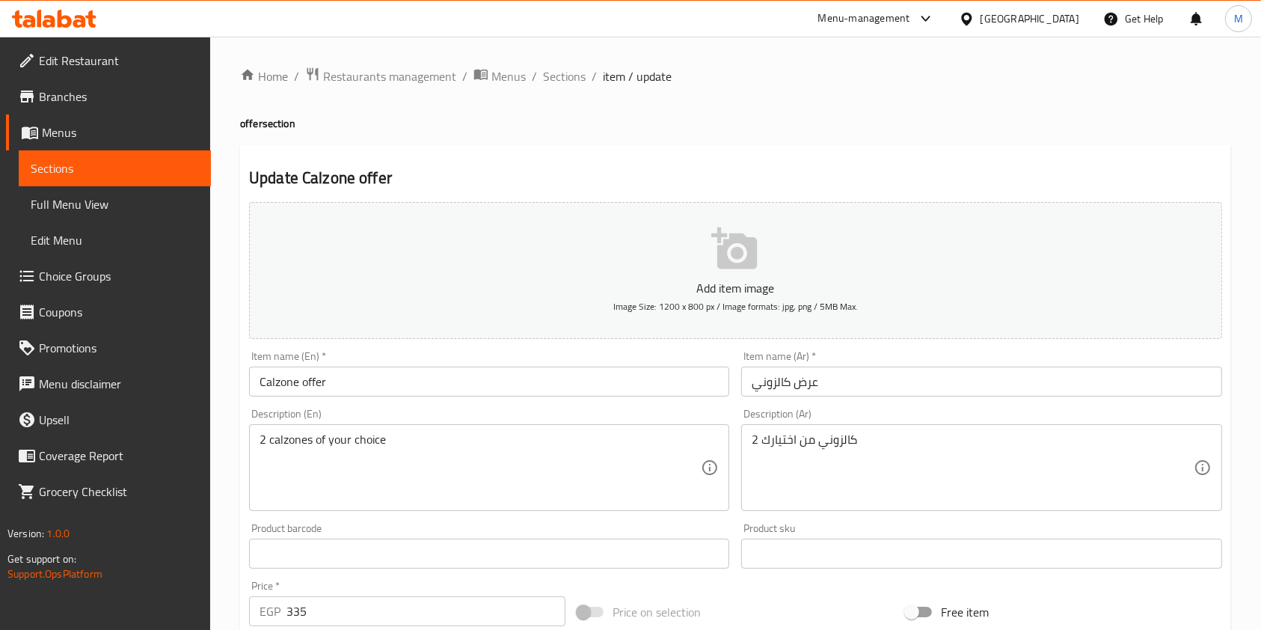
click at [63, 144] on link "Menus" at bounding box center [108, 132] width 205 height 36
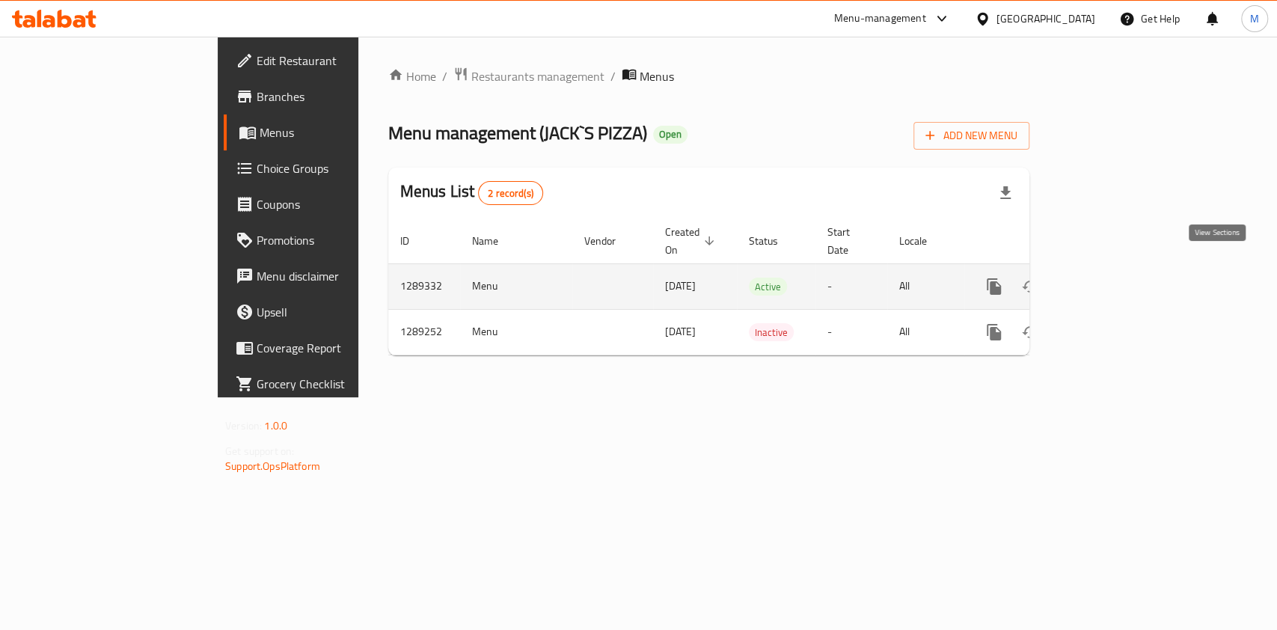
click at [1120, 269] on link "enhanced table" at bounding box center [1102, 287] width 36 height 36
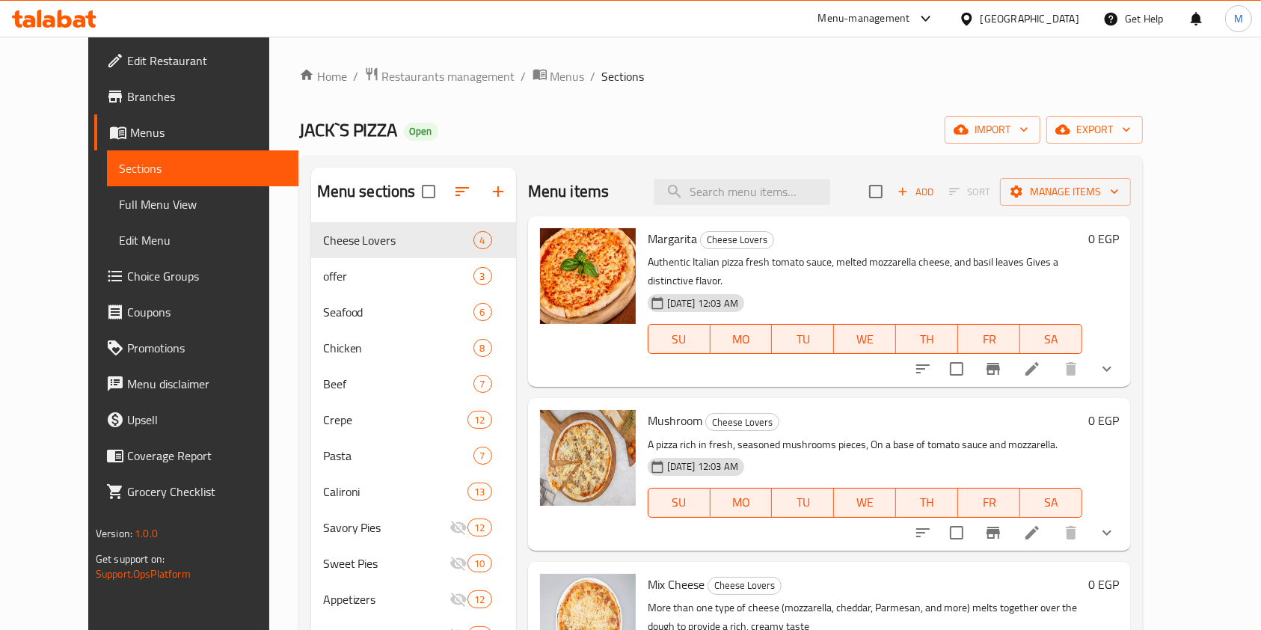
click at [1000, 204] on div "Add Sort Manage items" at bounding box center [1000, 191] width 262 height 31
click at [936, 193] on span "Add" at bounding box center [916, 191] width 40 height 17
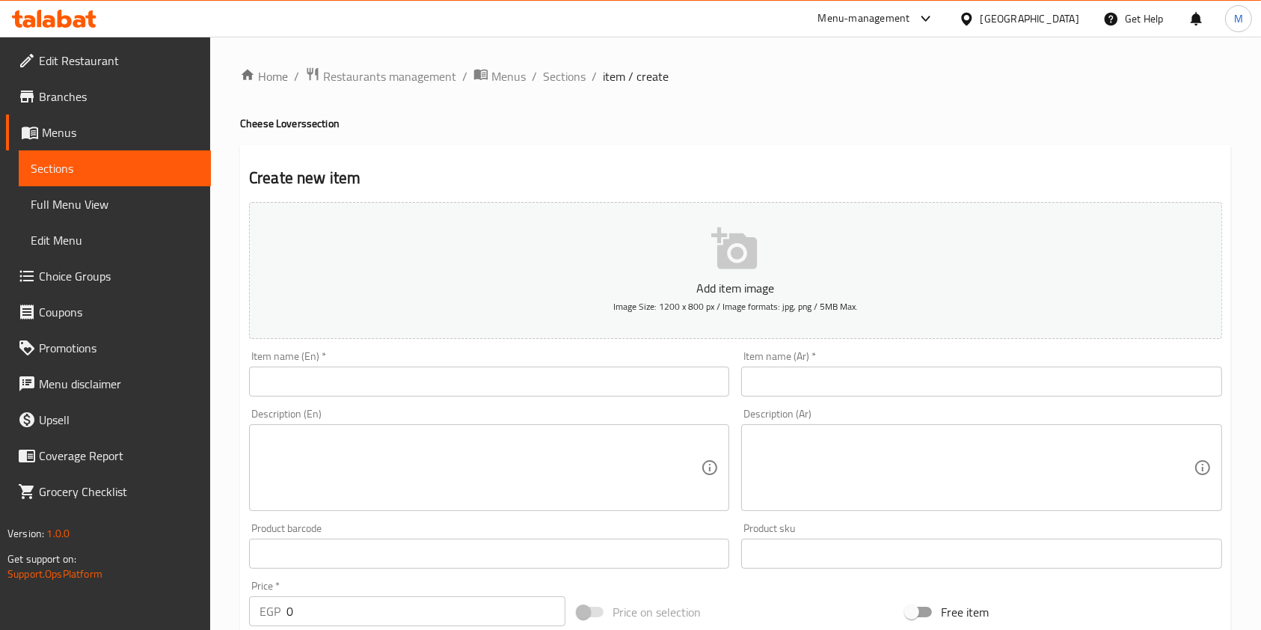
click at [587, 77] on ol "Home / Restaurants management / Menus / Sections / item / create" at bounding box center [735, 76] width 991 height 19
click at [577, 79] on span "Sections" at bounding box center [564, 76] width 43 height 18
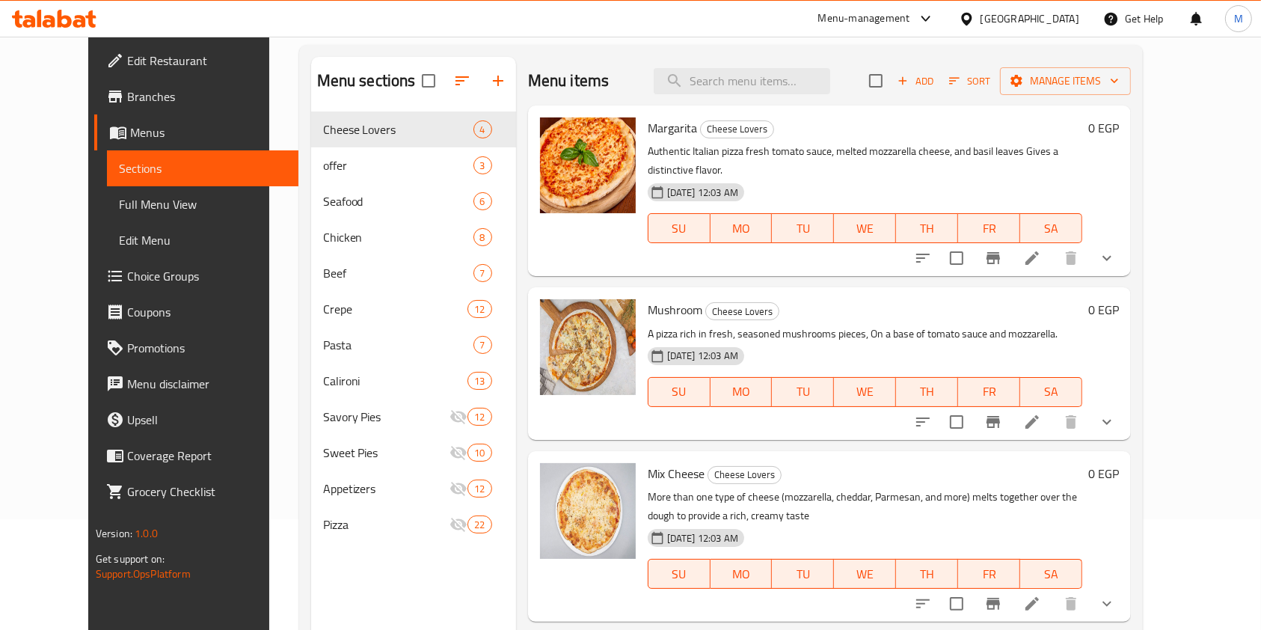
scroll to position [209, 0]
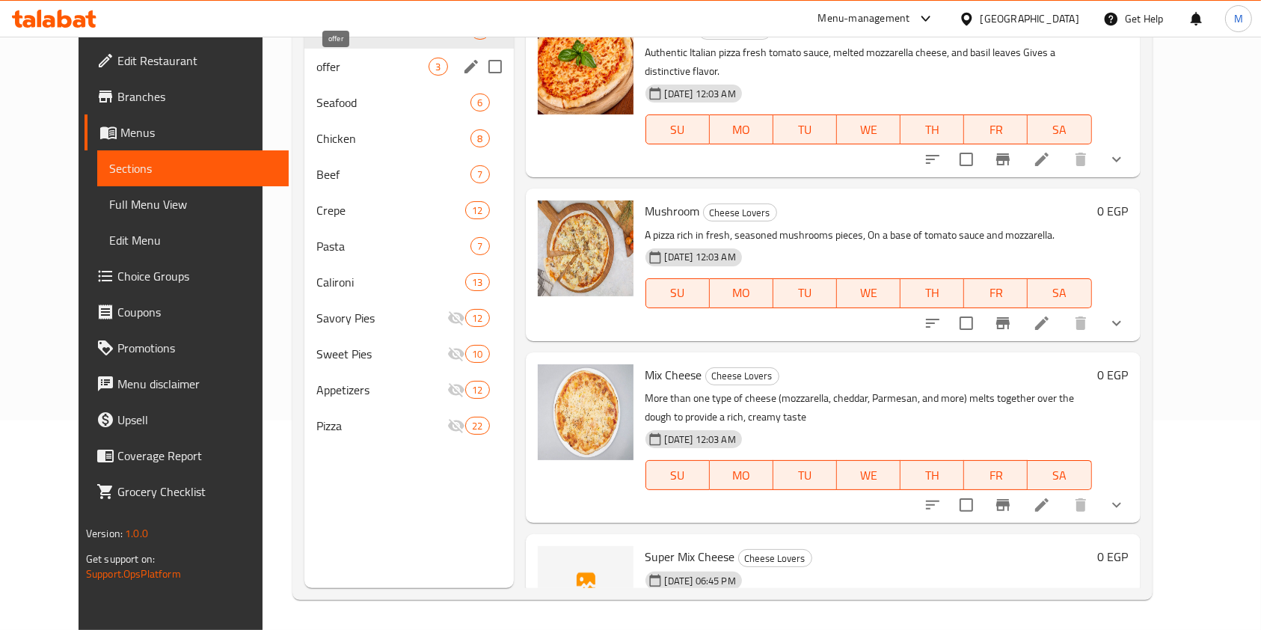
click at [354, 66] on span "offer" at bounding box center [372, 67] width 112 height 18
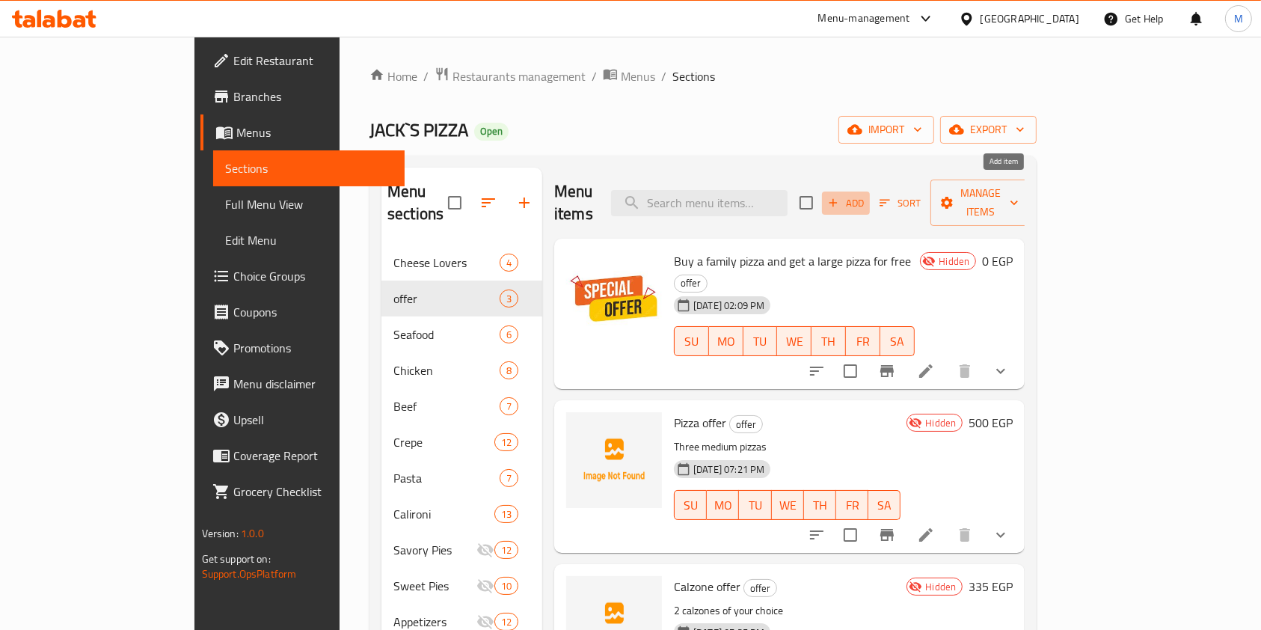
click at [866, 195] on span "Add" at bounding box center [846, 203] width 40 height 17
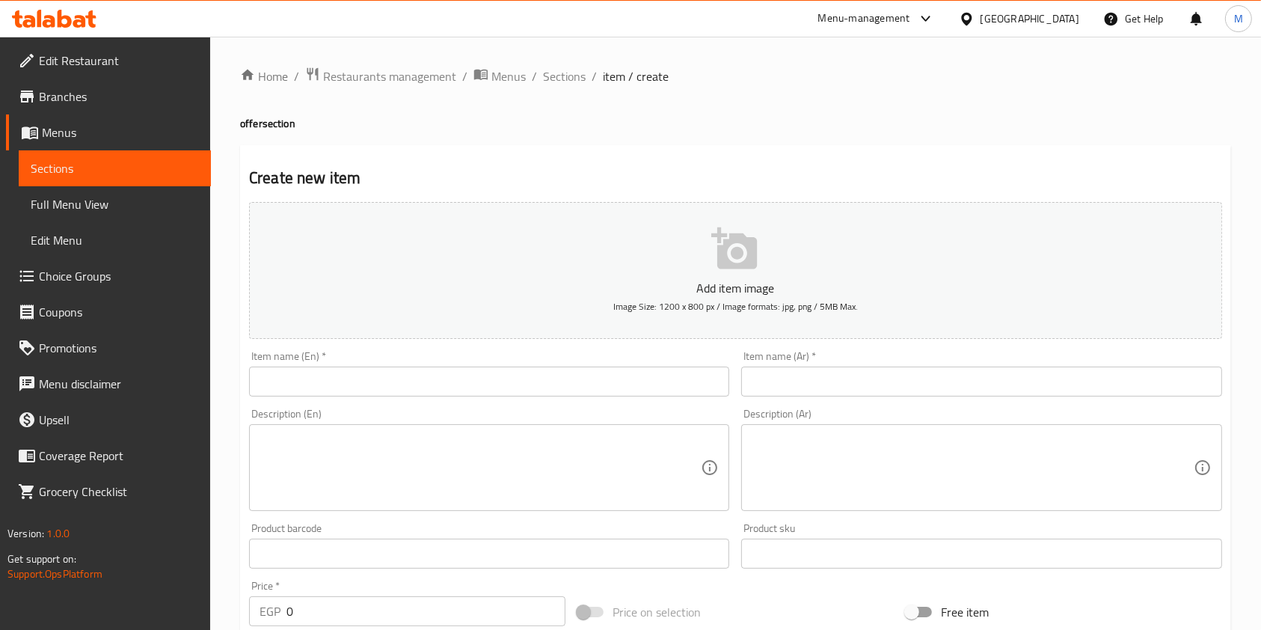
click at [804, 386] on input "text" at bounding box center [981, 382] width 480 height 30
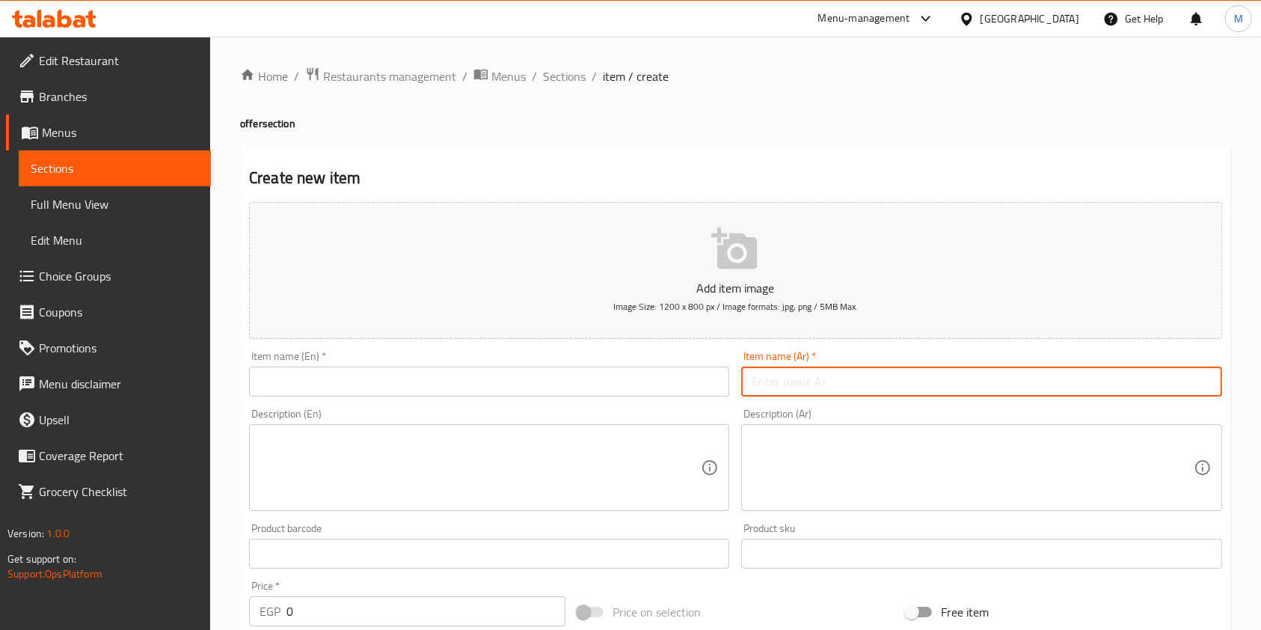
paste input "عرض الباستا"
type input "عرض الباستا"
click at [544, 407] on div "Description (En) Description (En)" at bounding box center [489, 460] width 492 height 114
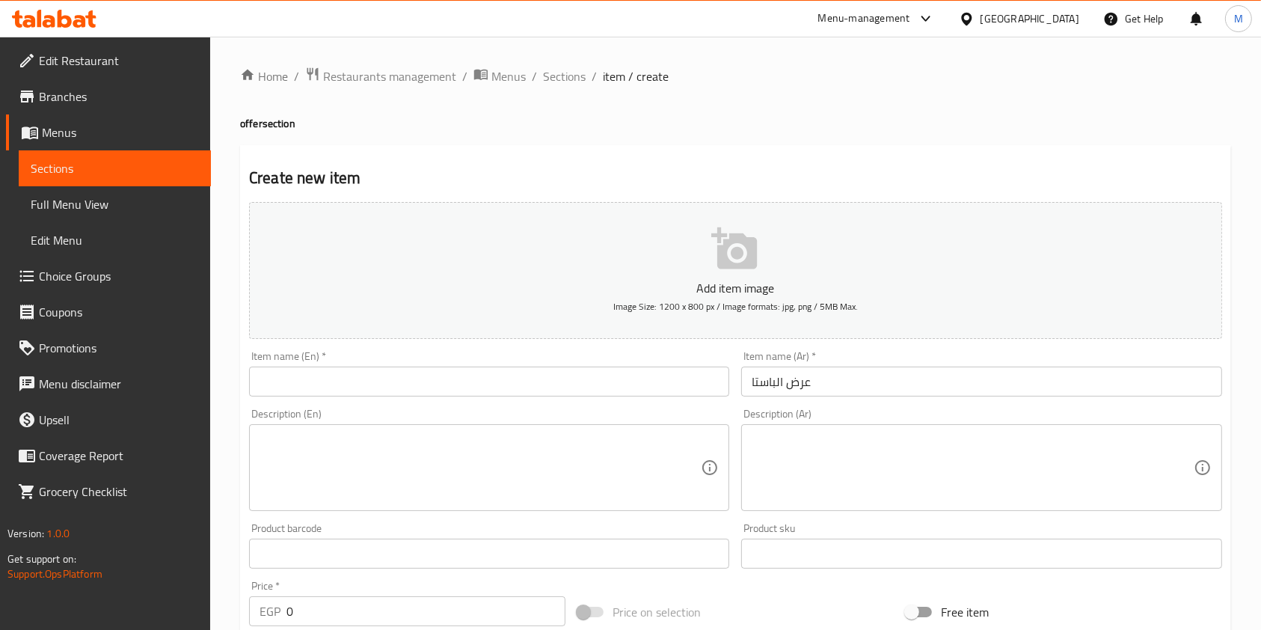
click at [548, 382] on input "text" at bounding box center [489, 382] width 480 height 30
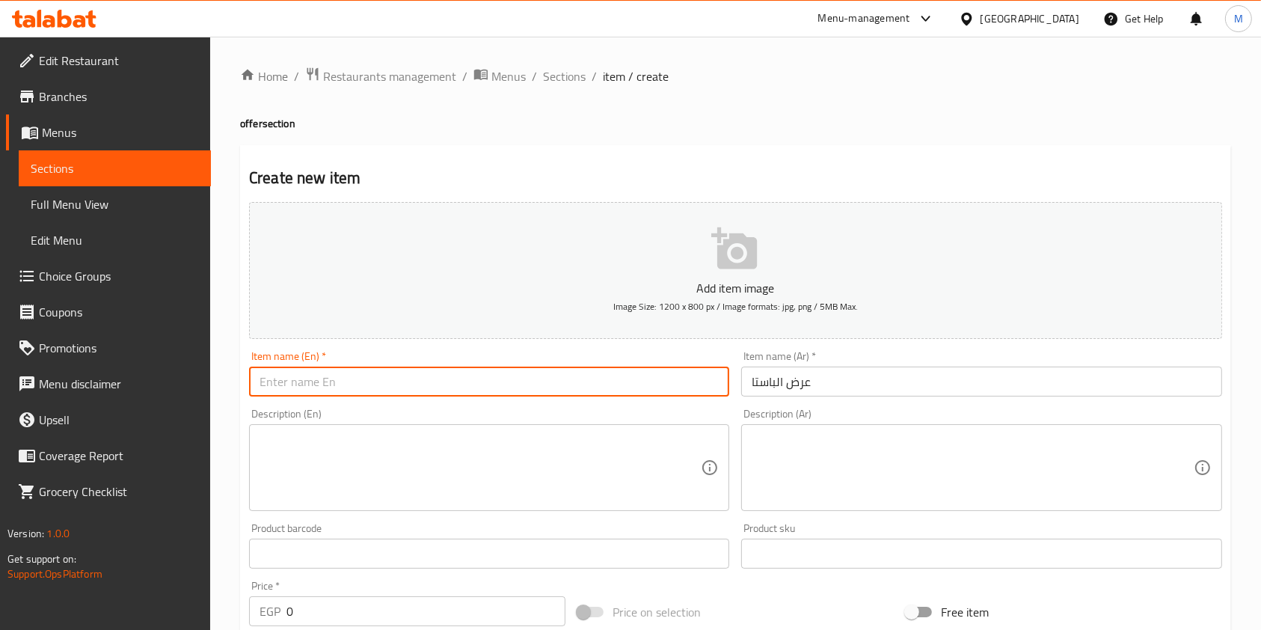
paste input "Pasta Offer"
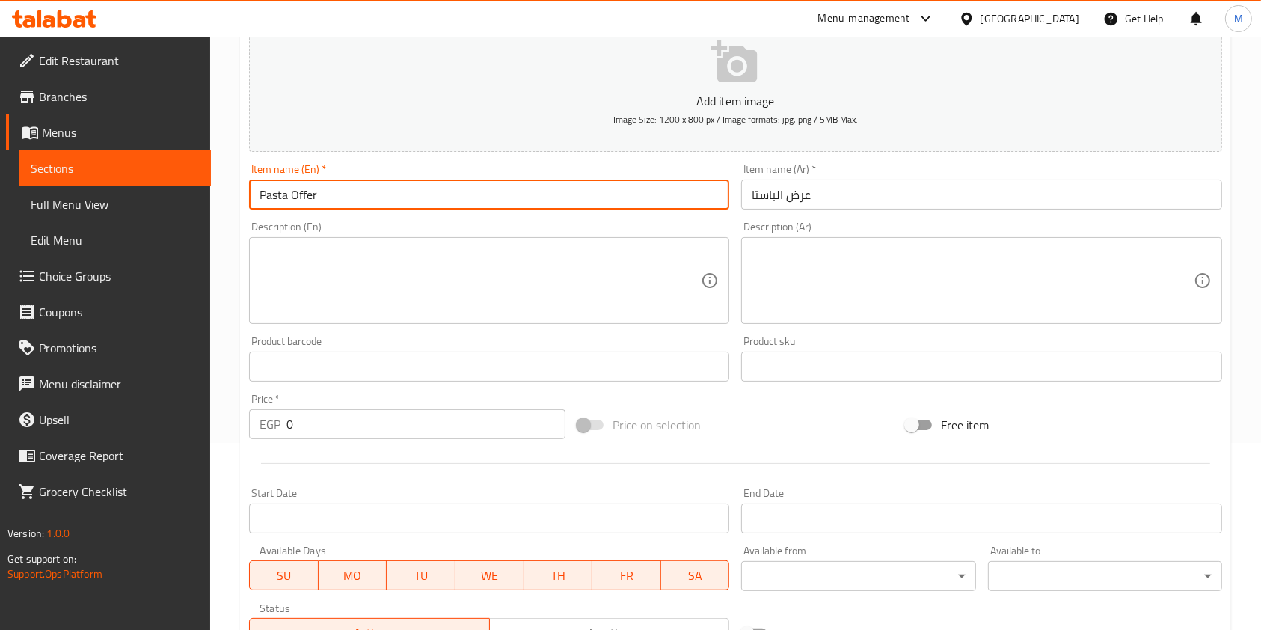
scroll to position [199, 0]
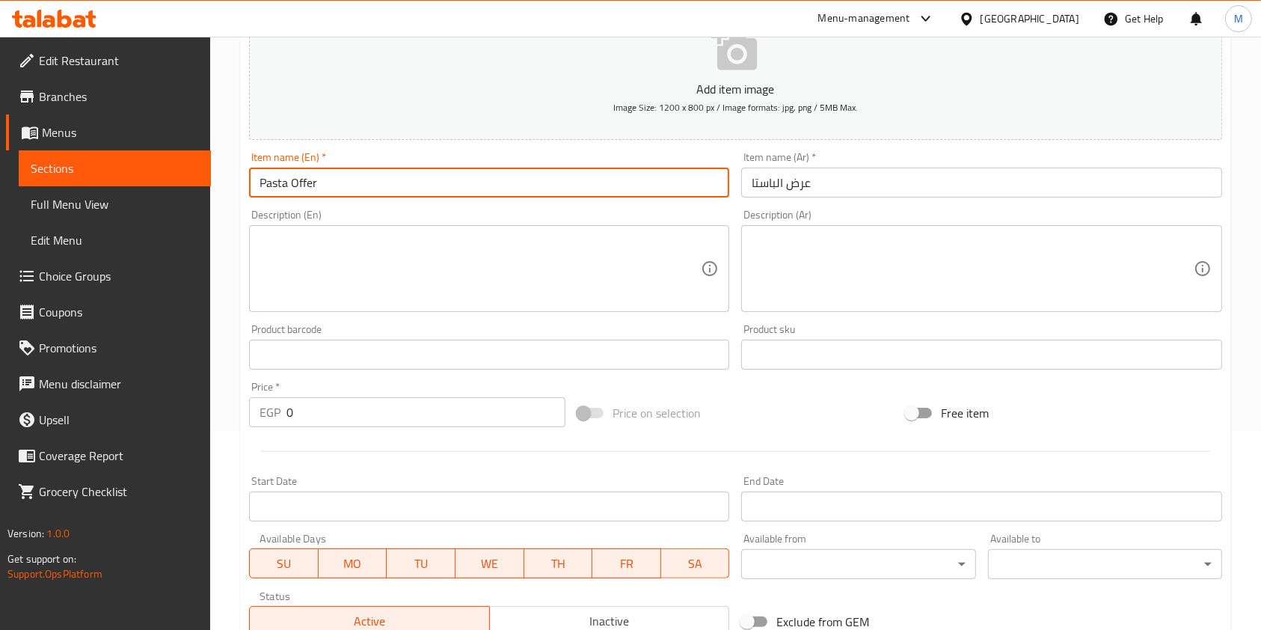
type input "Pasta Offer"
click at [827, 258] on textarea at bounding box center [972, 268] width 441 height 71
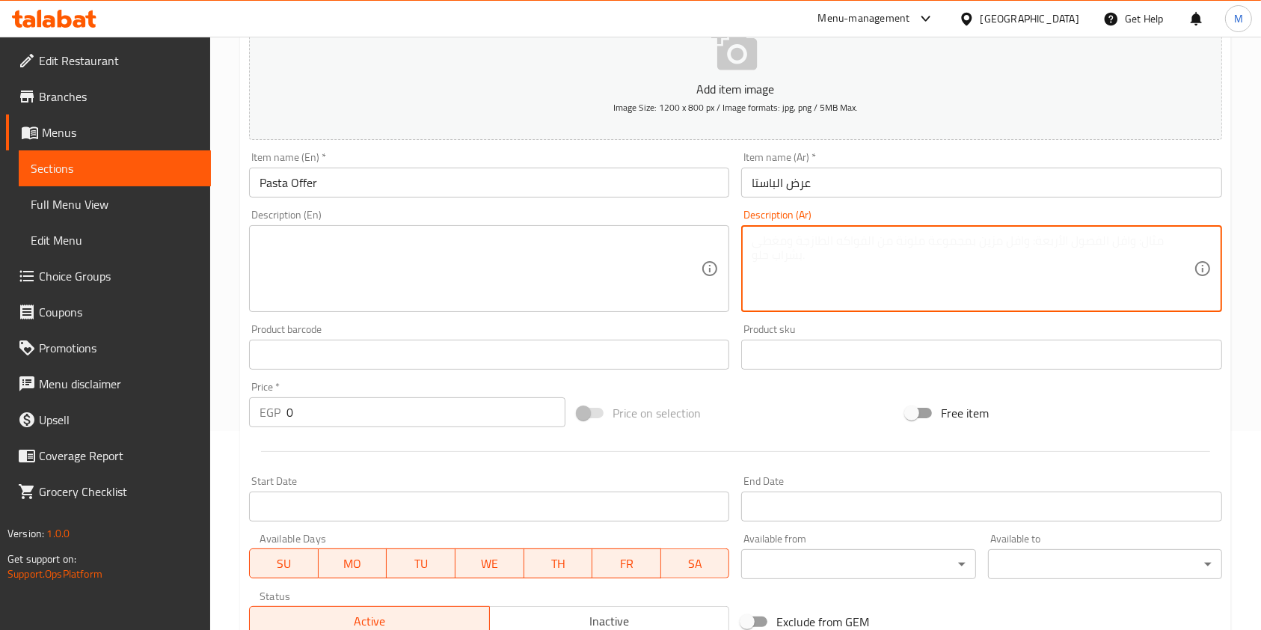
paste textarea "2 باستا من اختيارك"
type textarea "2 باستا من اختيارك"
click at [643, 281] on textarea at bounding box center [480, 268] width 441 height 71
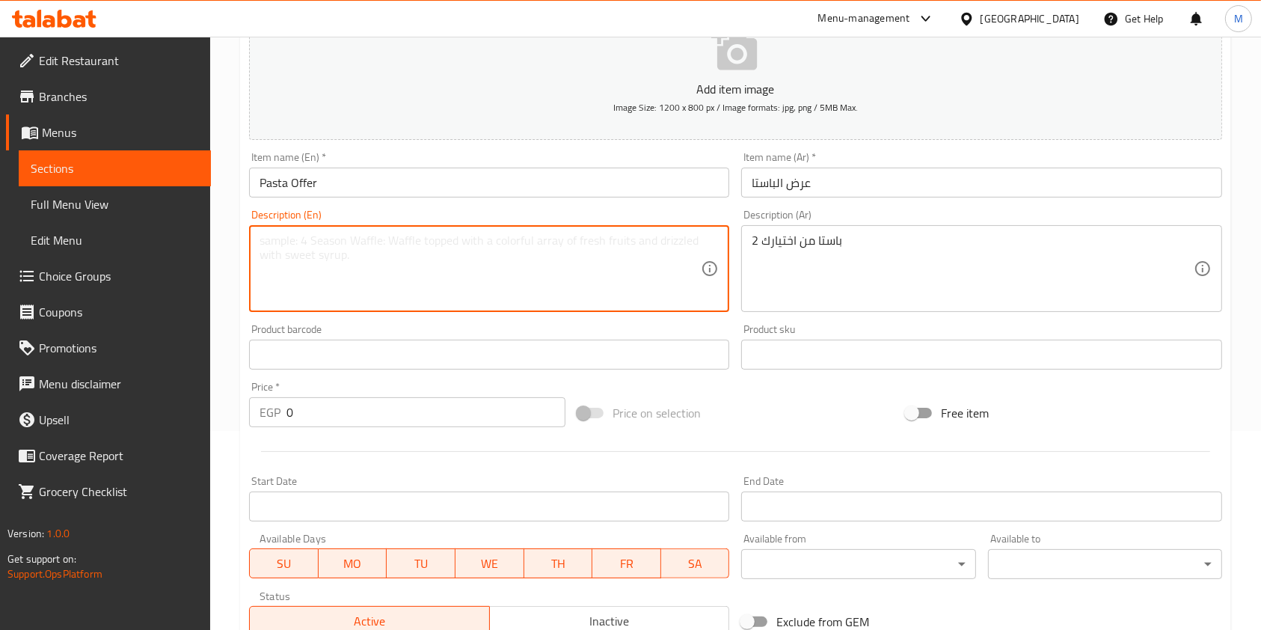
paste textarea "2 pastas of your choice"
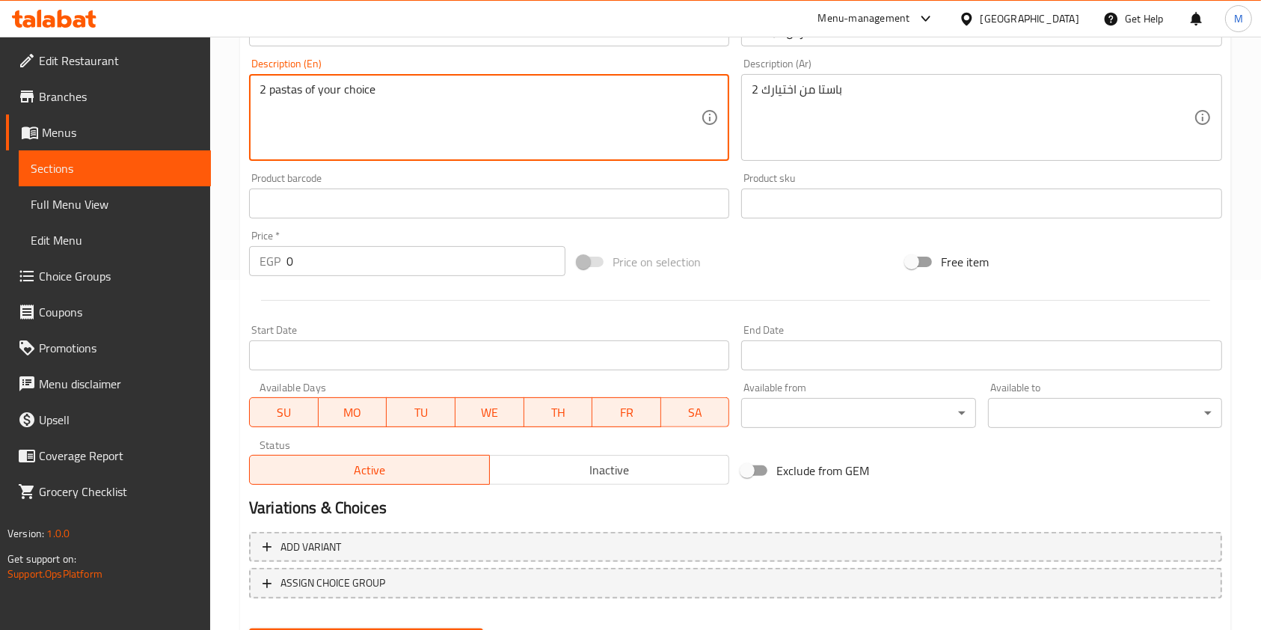
scroll to position [355, 0]
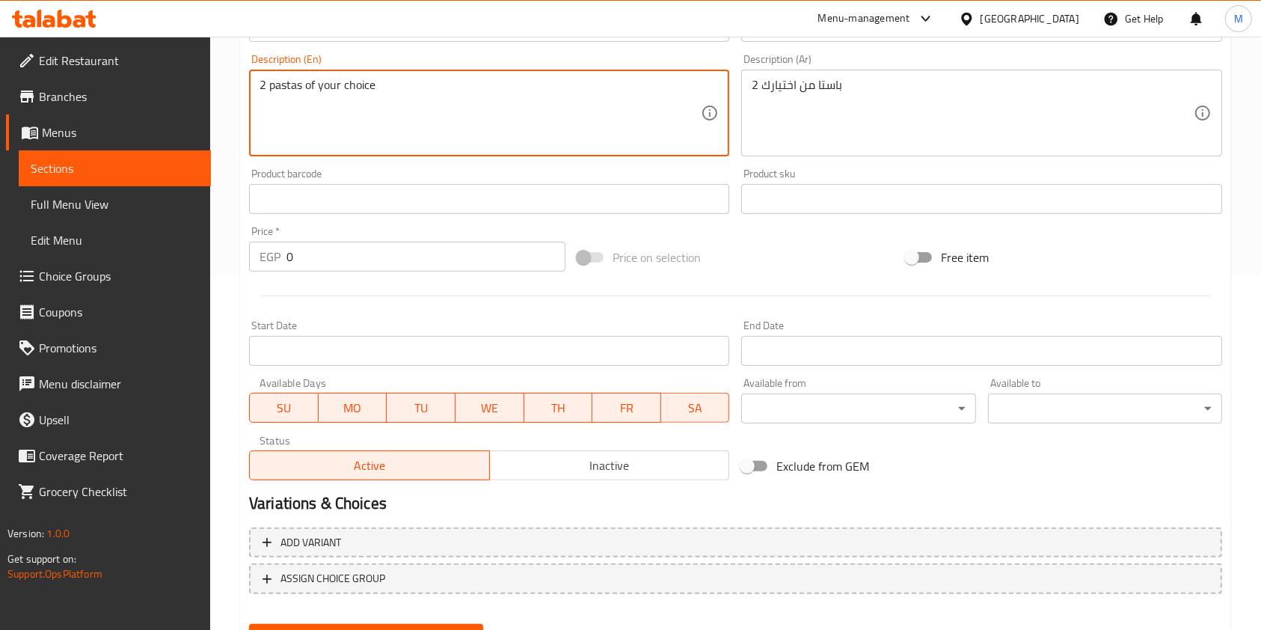
type textarea "2 pastas of your choice"
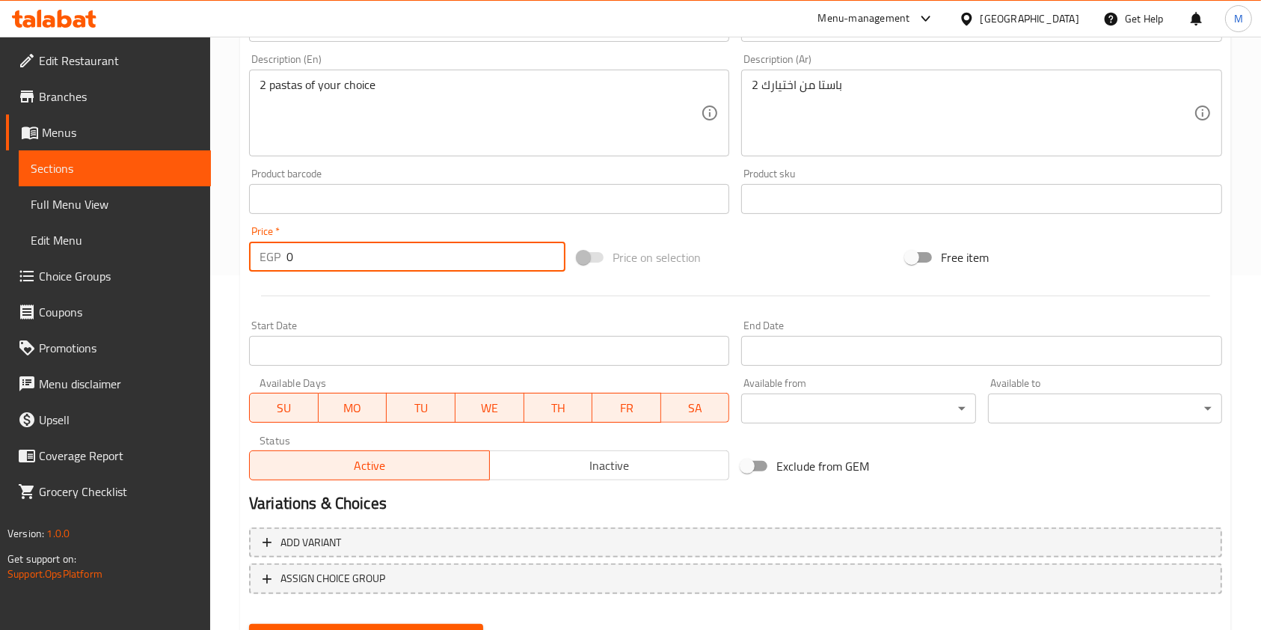
drag, startPoint x: 302, startPoint y: 254, endPoint x: 282, endPoint y: 262, distance: 21.5
click at [282, 262] on div "EGP 0 Price *" at bounding box center [407, 257] width 316 height 30
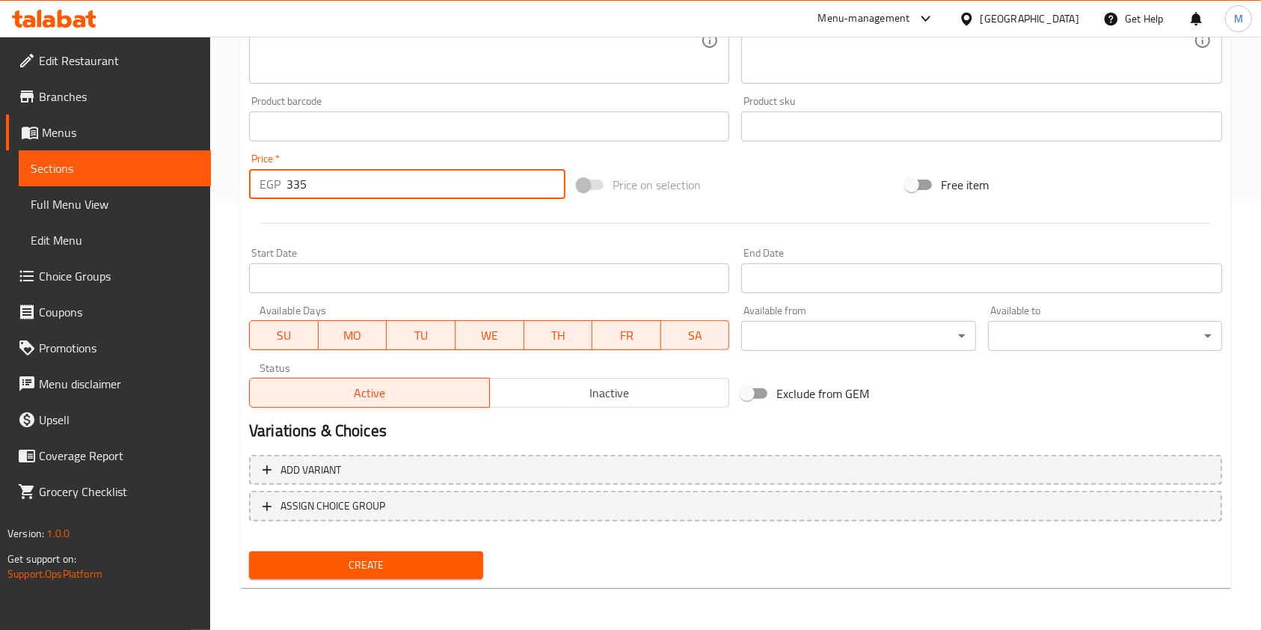
type input "335"
click at [305, 545] on div "Create" at bounding box center [366, 565] width 246 height 40
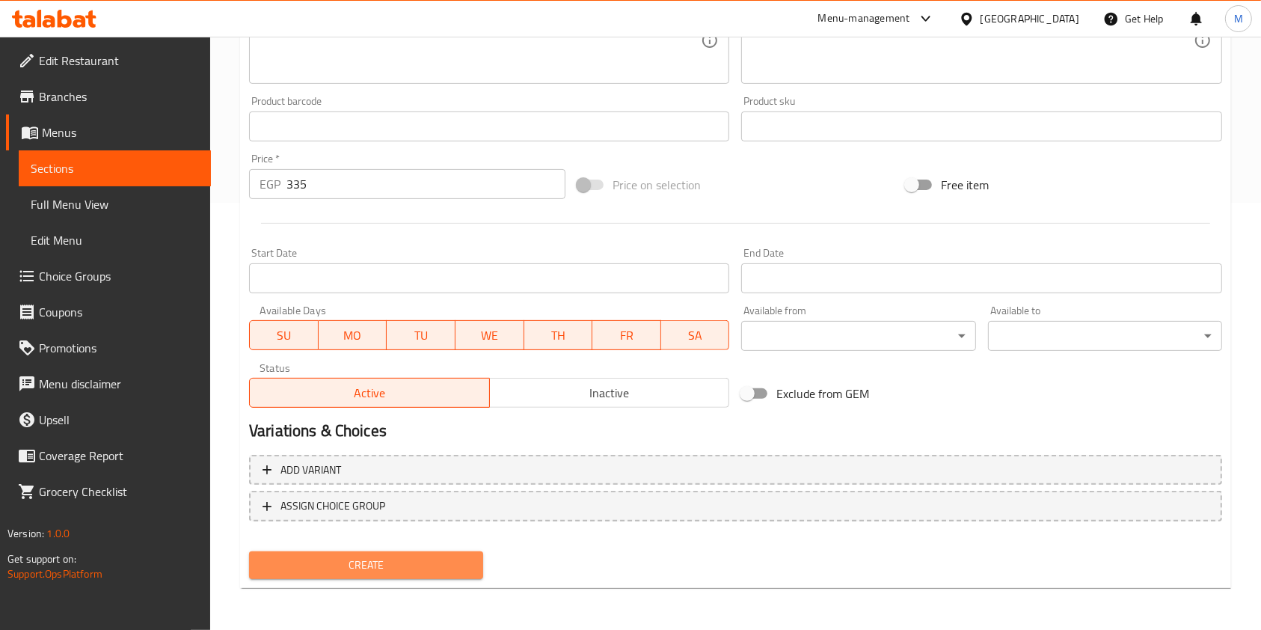
click at [324, 560] on span "Create" at bounding box center [366, 565] width 210 height 19
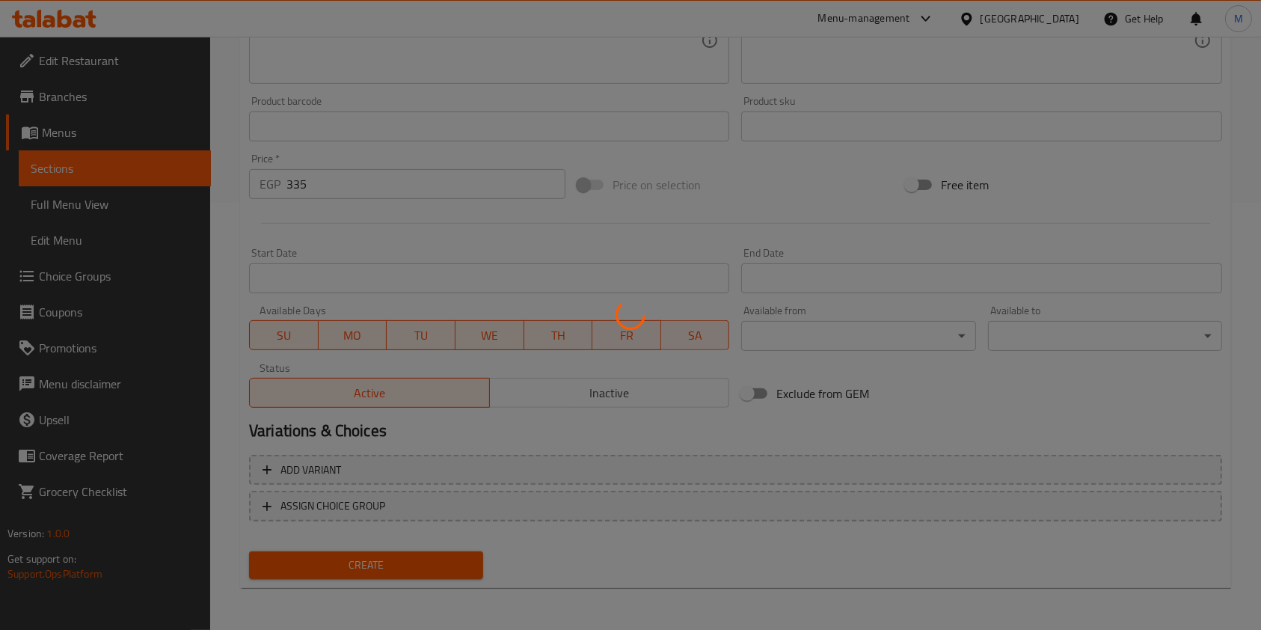
type input "0"
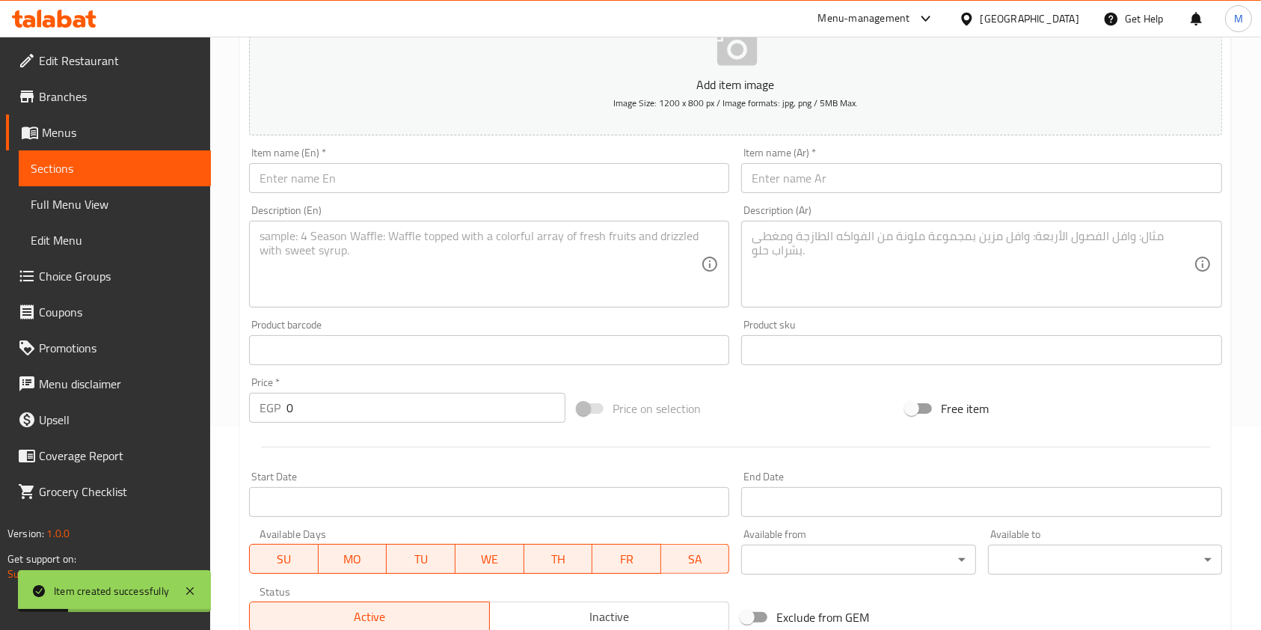
scroll to position [0, 0]
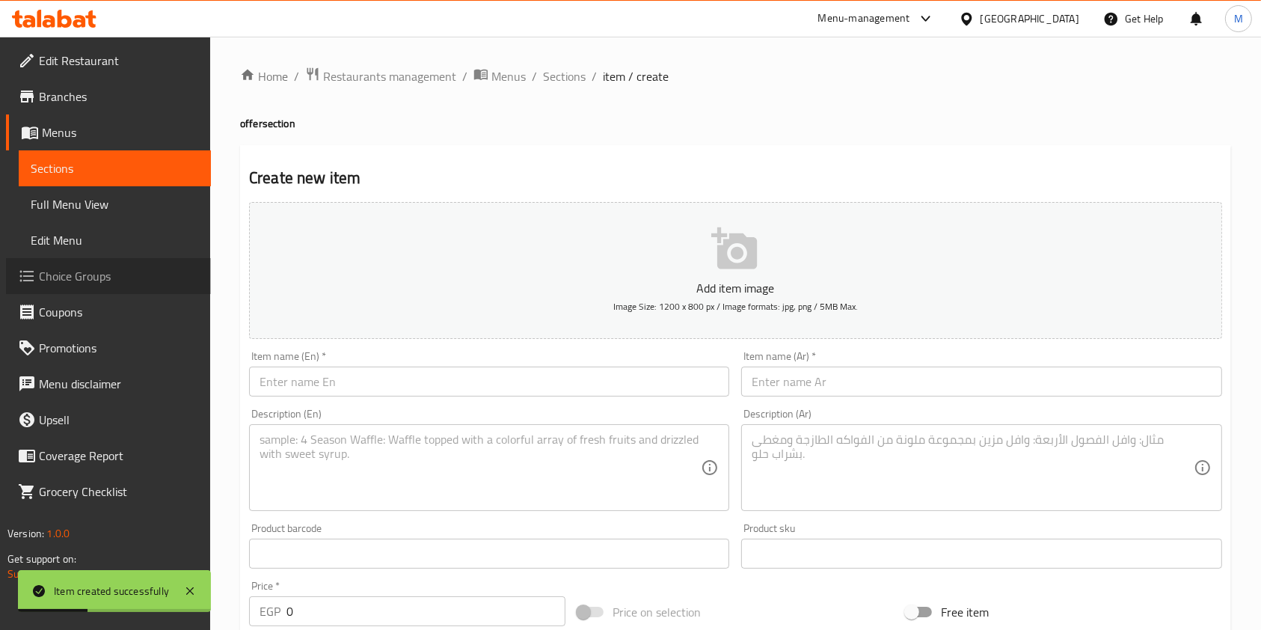
click at [89, 270] on span "Choice Groups" at bounding box center [119, 276] width 160 height 18
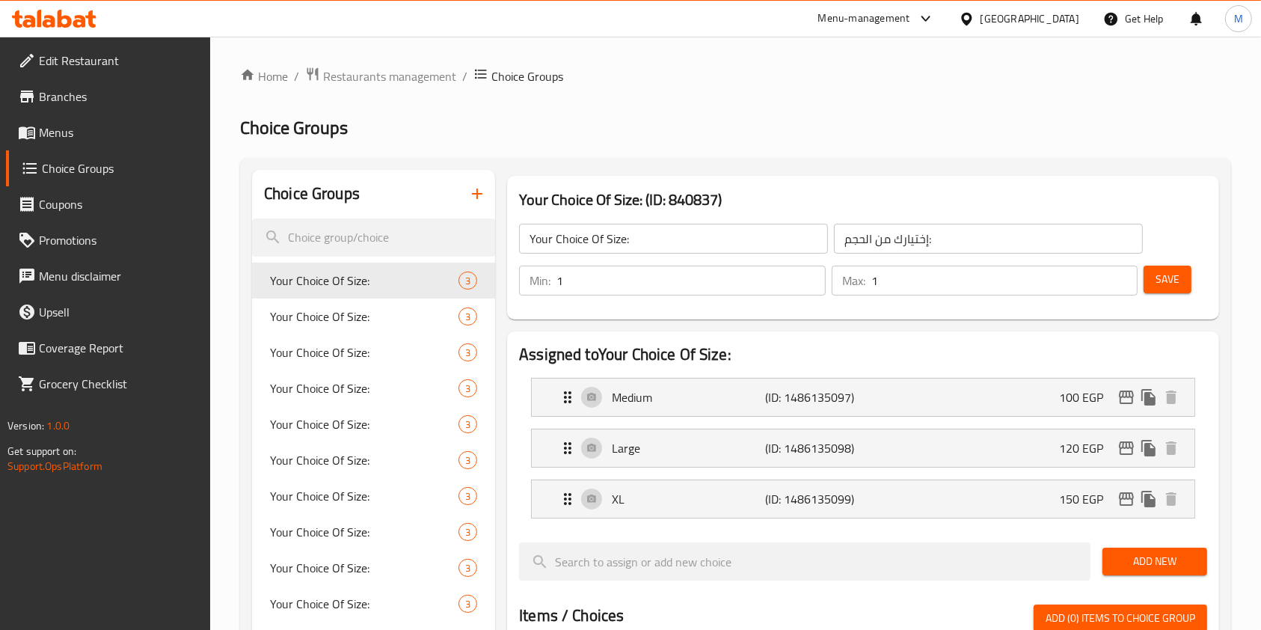
click at [473, 199] on icon "button" at bounding box center [477, 194] width 18 height 18
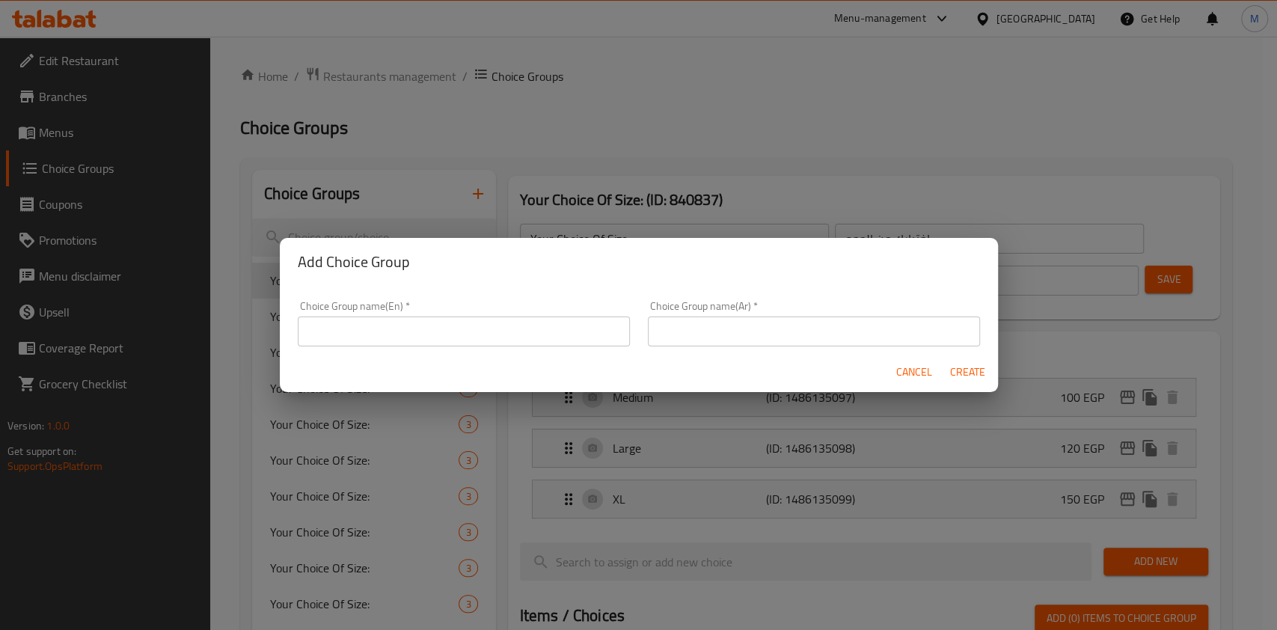
click at [447, 348] on div "Choice Group name(En)   * Choice Group name(En) *" at bounding box center [464, 324] width 350 height 64
click at [756, 321] on input "text" at bounding box center [814, 331] width 332 height 30
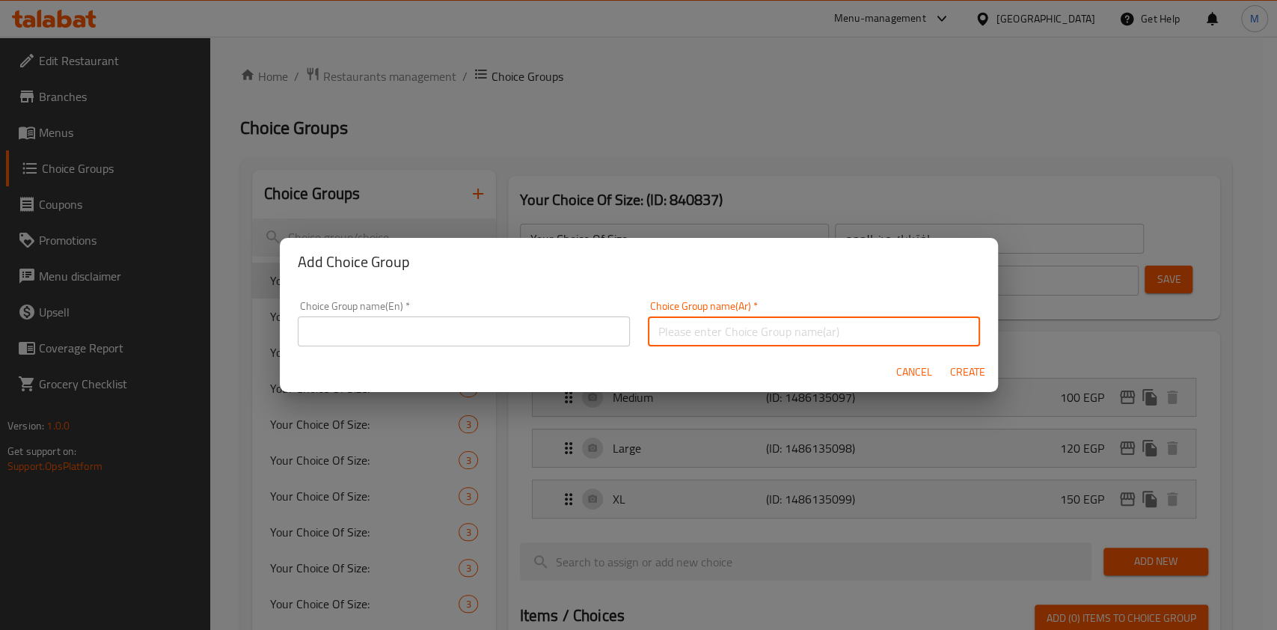
paste input "اختيارك من الباستا"
type input "اختيارك من الباستا"
click at [521, 334] on input "text" at bounding box center [464, 331] width 332 height 30
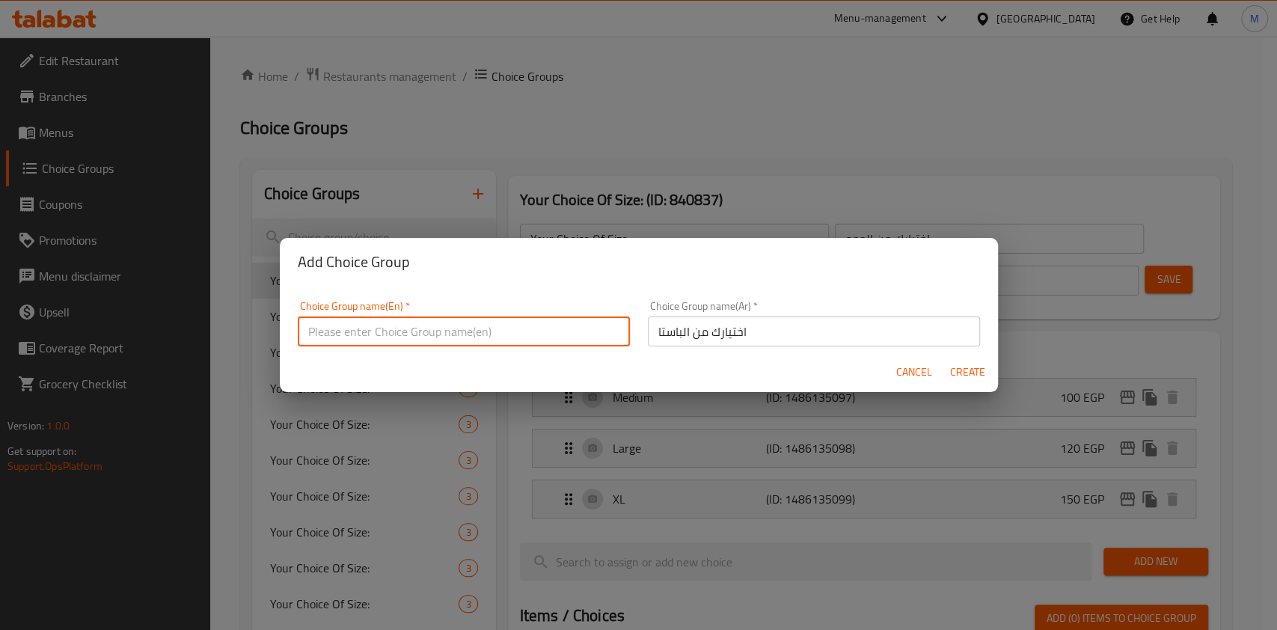
paste input "Your choice of pasta"
type input "Your choice of pasta"
click at [981, 377] on span "Create" at bounding box center [968, 372] width 36 height 19
type input "Your choice of pasta"
type input "اختيارك من الباستا"
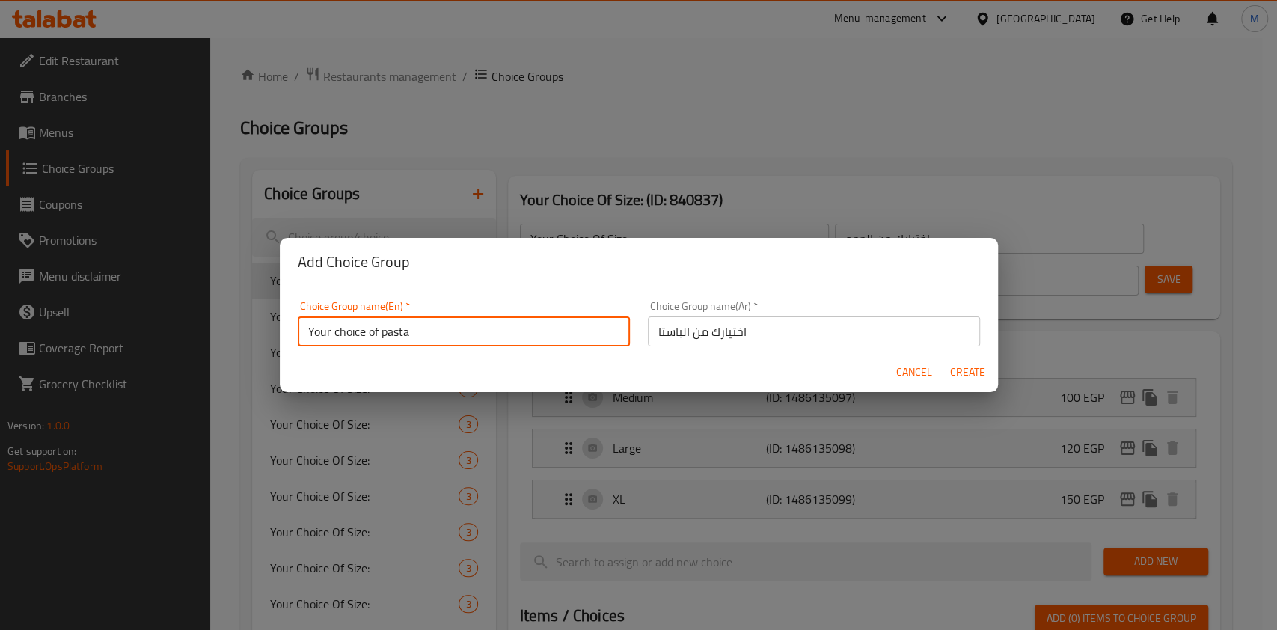
type input "0"
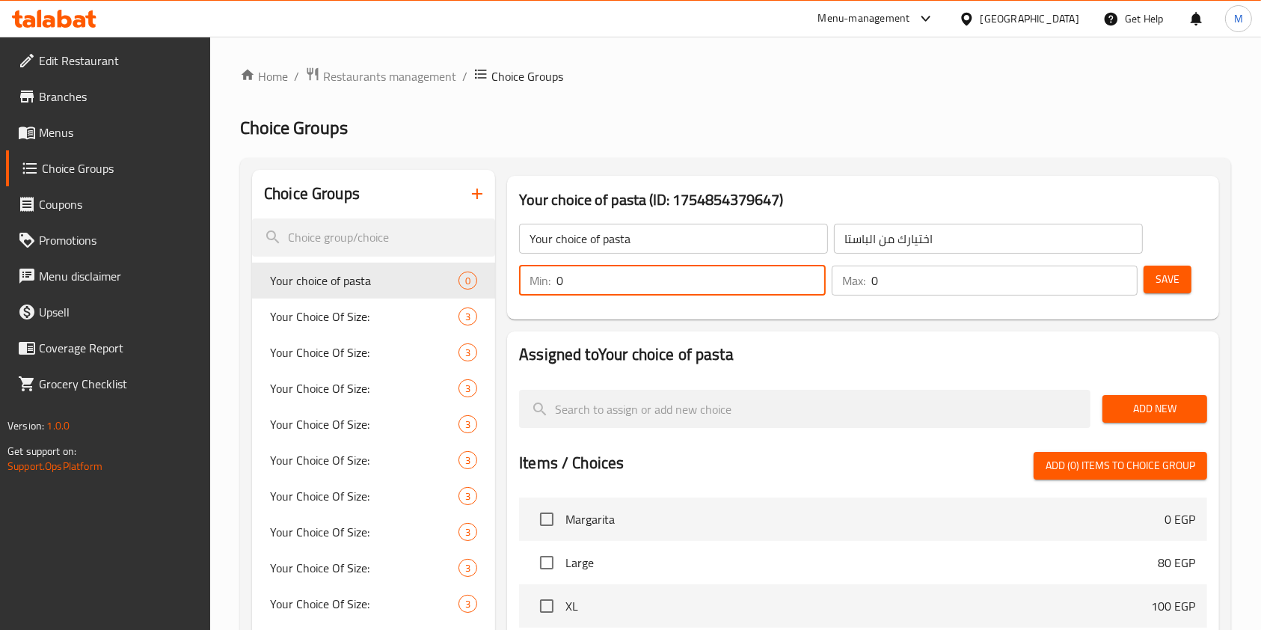
drag, startPoint x: 587, startPoint y: 287, endPoint x: 563, endPoint y: 287, distance: 24.7
click at [574, 287] on input "0" at bounding box center [691, 281] width 269 height 30
click at [560, 288] on input "0" at bounding box center [691, 281] width 269 height 30
type input "2"
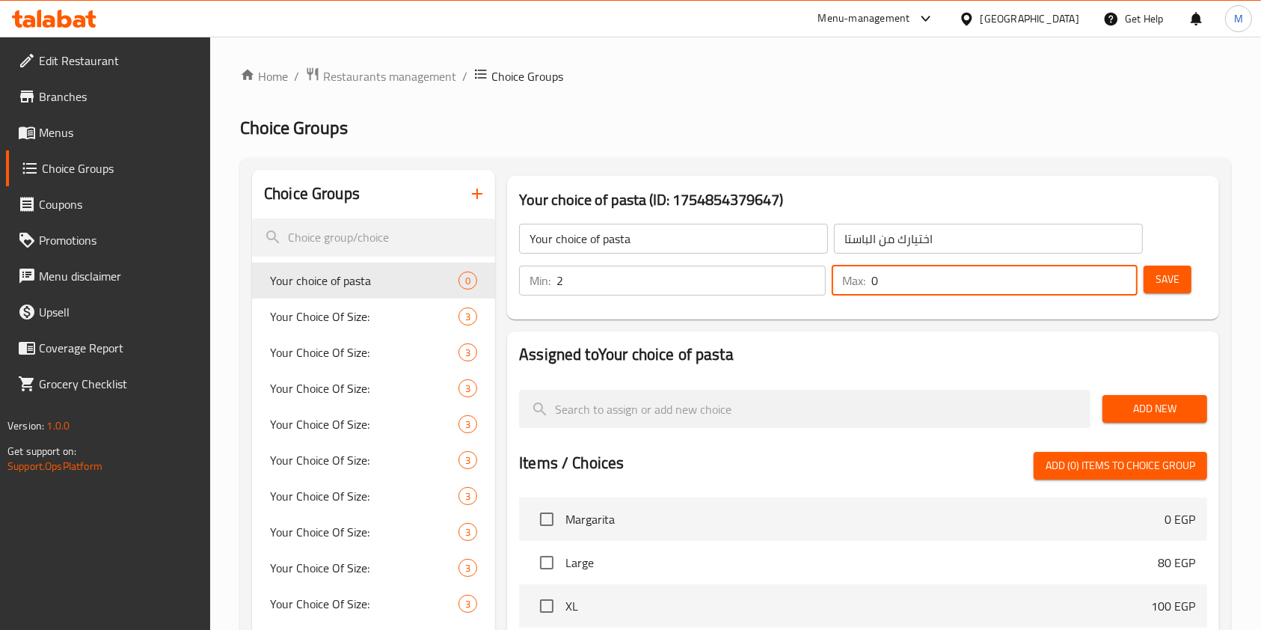
drag, startPoint x: 906, startPoint y: 290, endPoint x: 857, endPoint y: 284, distance: 49.0
click at [857, 284] on div "Max: 0 ​" at bounding box center [985, 281] width 307 height 30
type input "2"
click at [1145, 284] on button "Save" at bounding box center [1168, 280] width 48 height 28
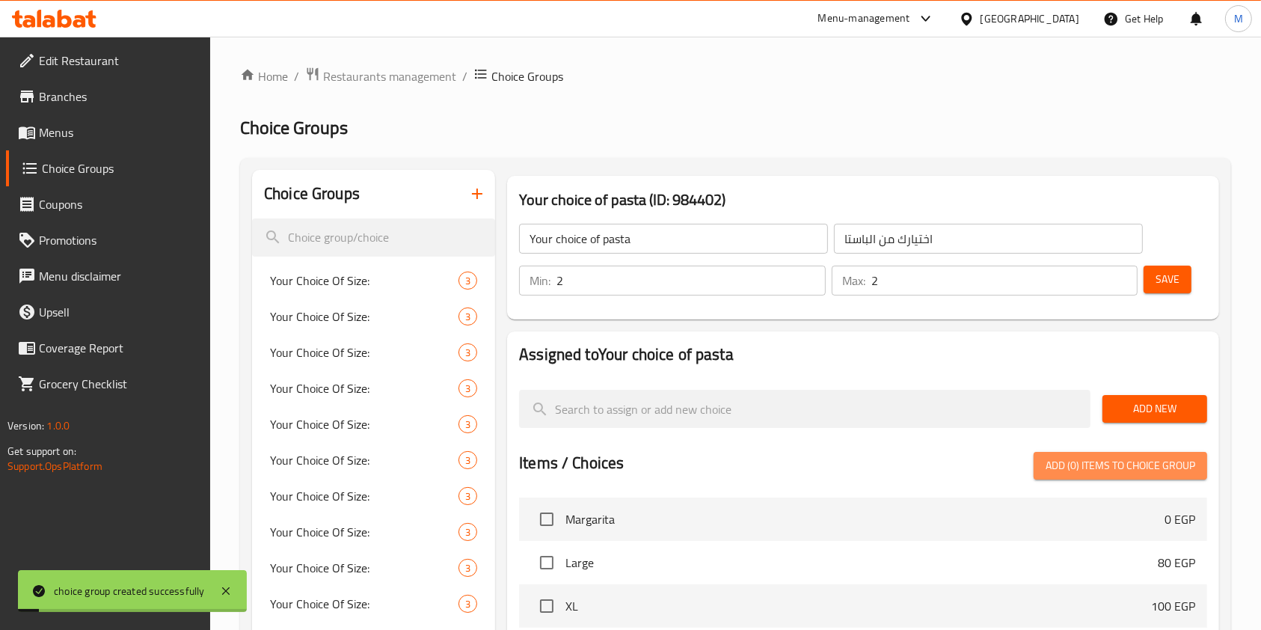
click at [1163, 468] on span "Add (0) items to choice group" at bounding box center [1121, 465] width 150 height 19
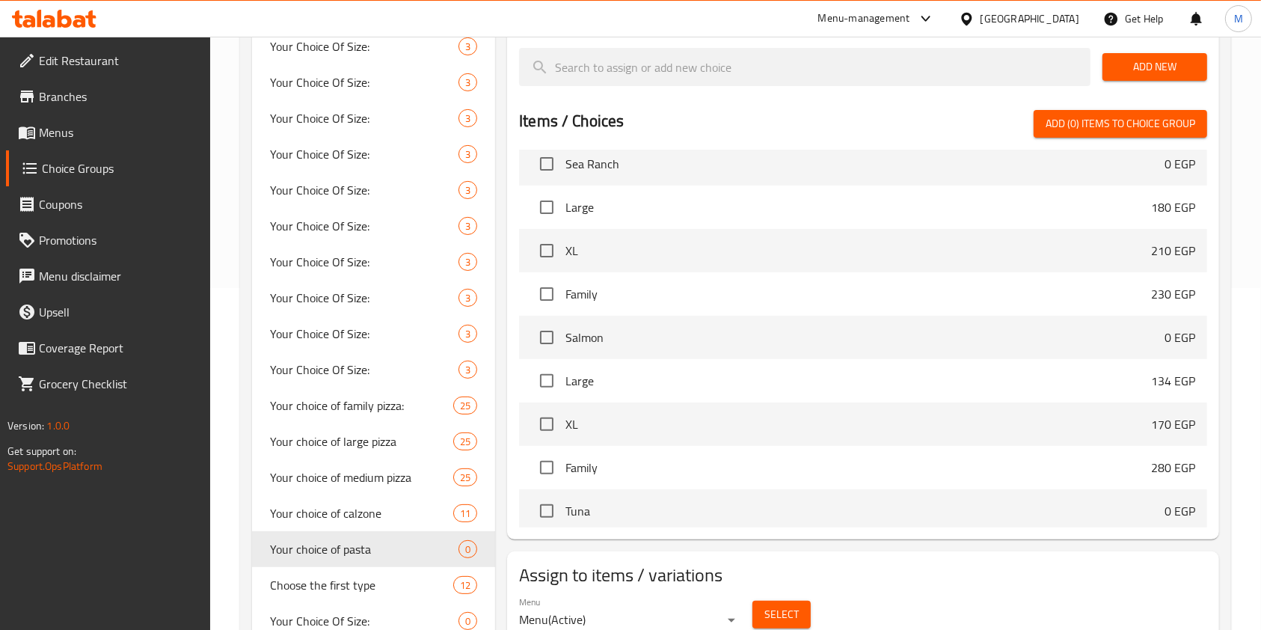
scroll to position [5320, 0]
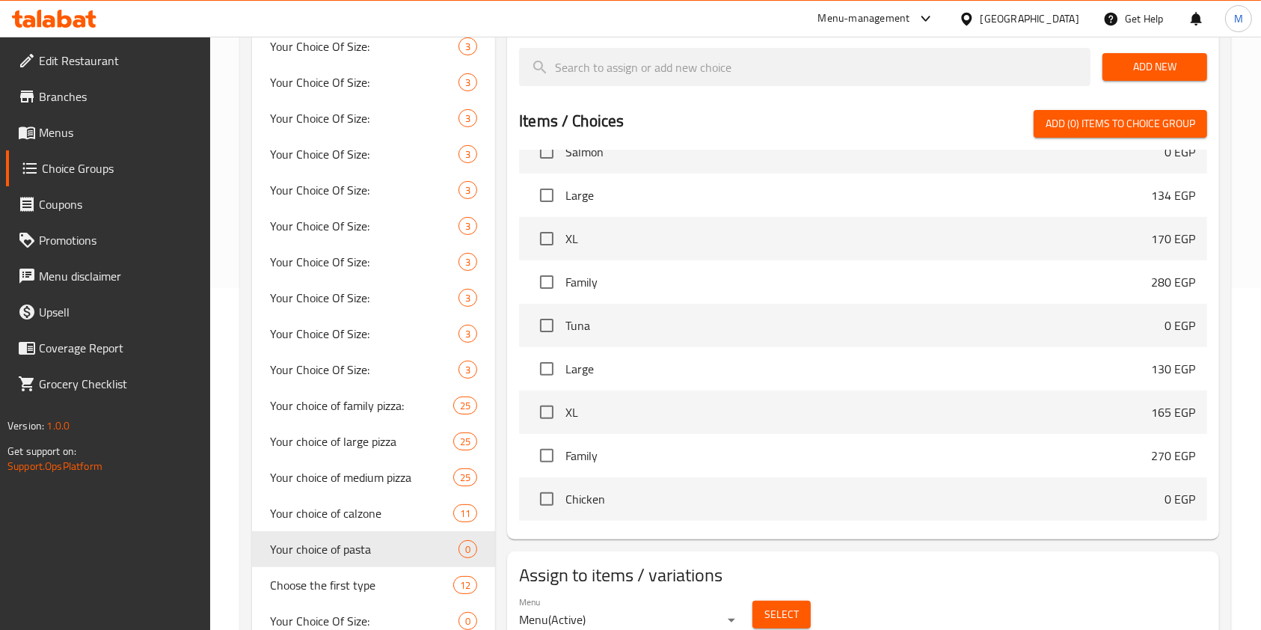
drag, startPoint x: 1197, startPoint y: 147, endPoint x: 1202, endPoint y: 156, distance: 9.4
click at [1199, 149] on div "Items / Choices Add (0) items to choice group Margarita 0 EGP Large 80 EGP XL 1…" at bounding box center [863, 318] width 688 height 417
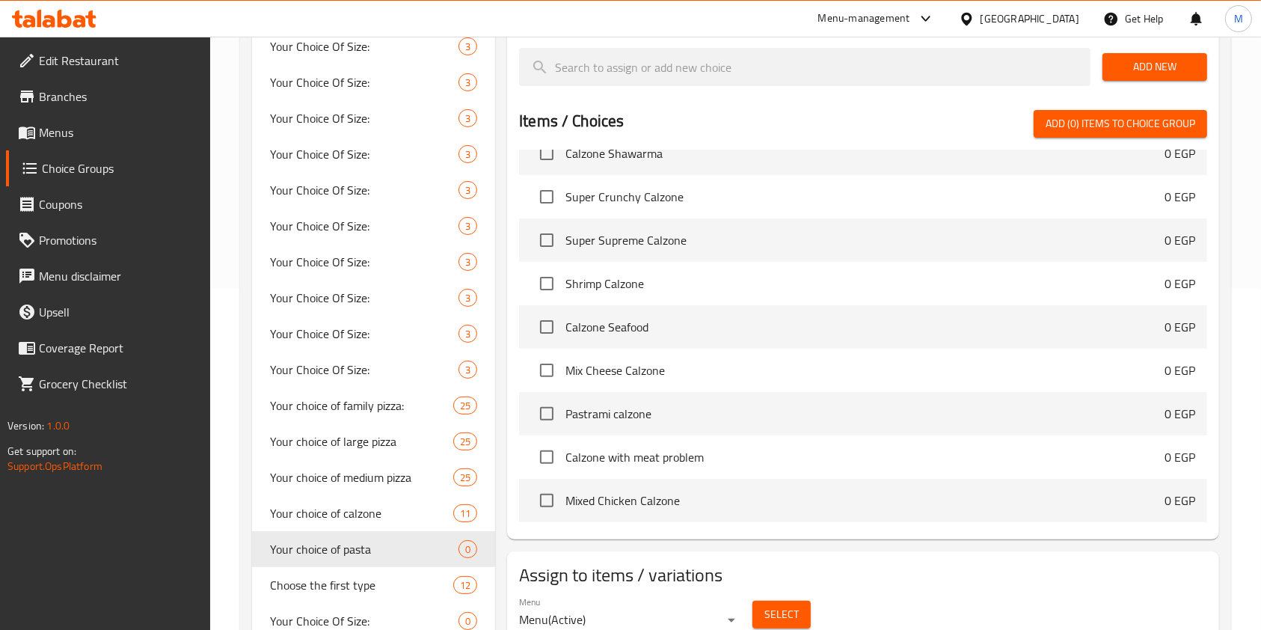
scroll to position [4110, 0]
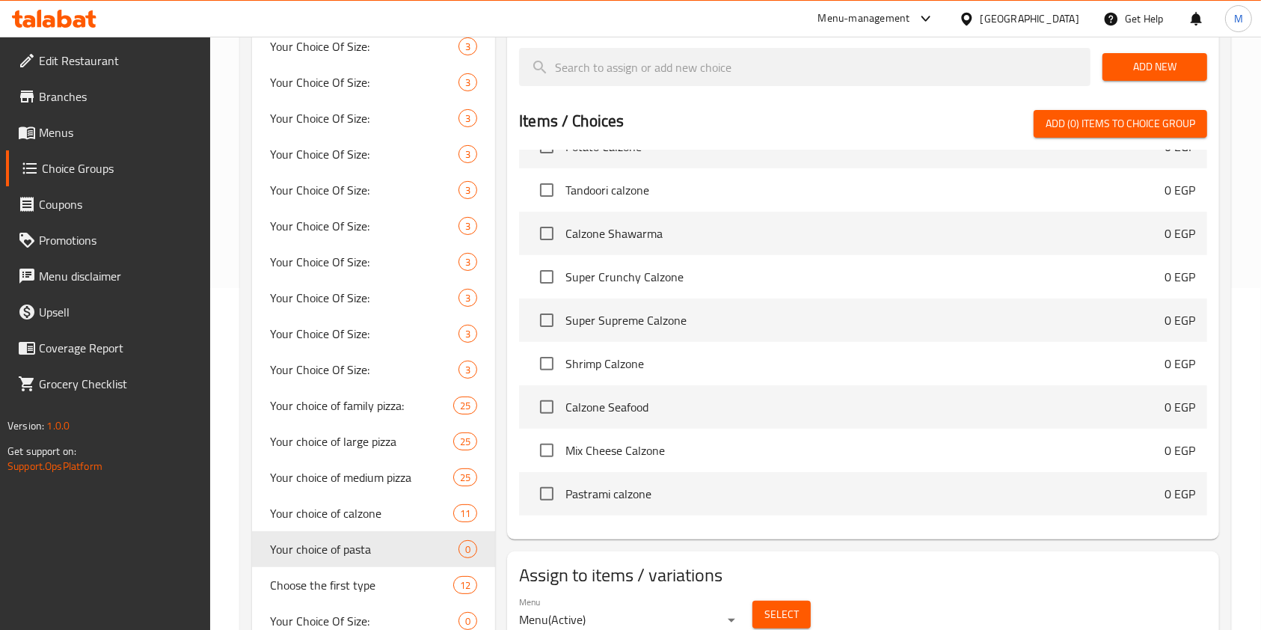
click at [1191, 157] on li "Potato Calzone 0 EGP" at bounding box center [863, 146] width 688 height 43
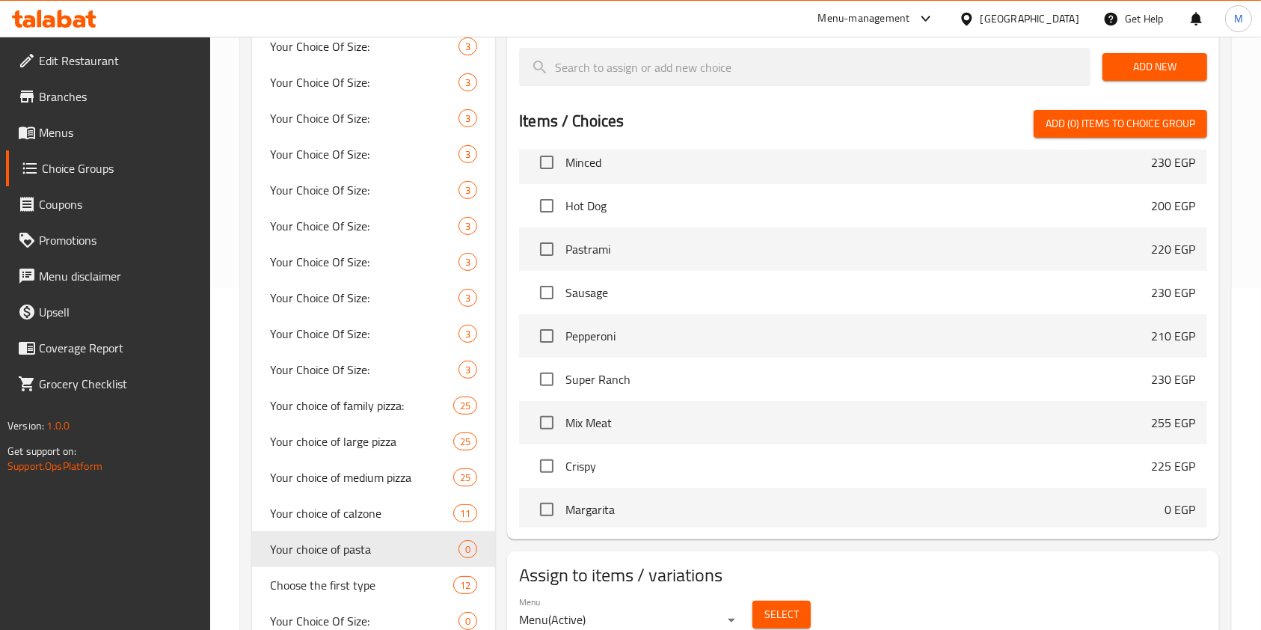
scroll to position [1450, 0]
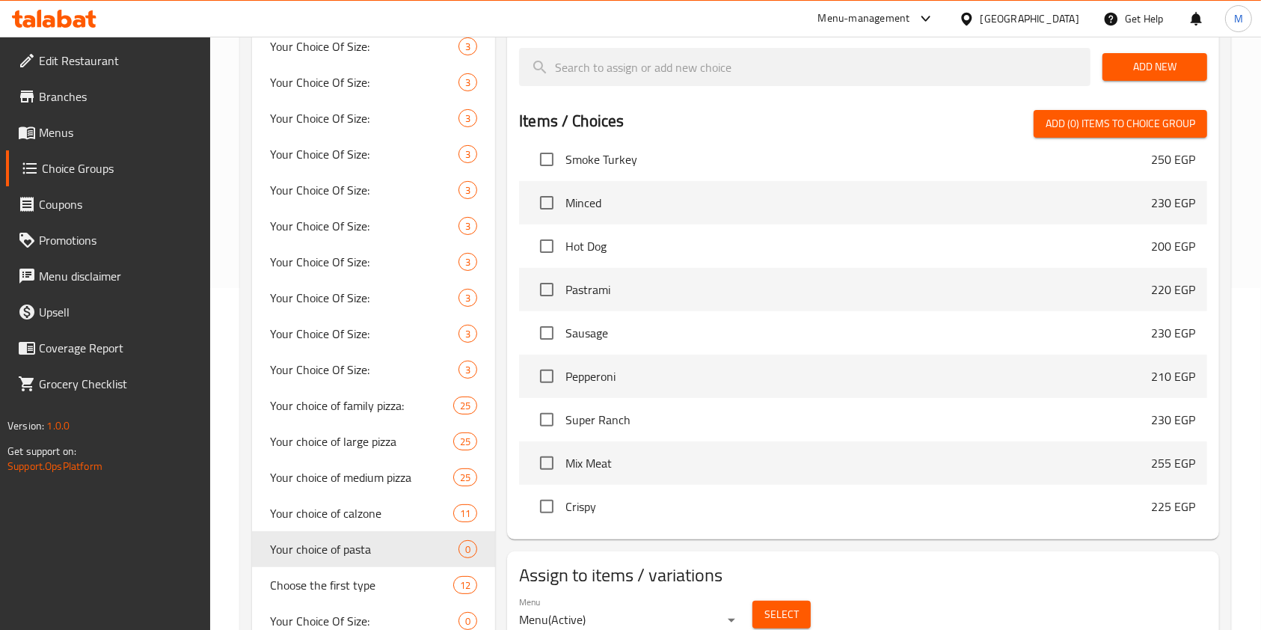
click at [1197, 518] on nav "Margarita 0 EGP Large 80 EGP XL 100 EGP Family 130 EGP Mushroom 0 EGP Large 80 …" at bounding box center [863, 339] width 688 height 378
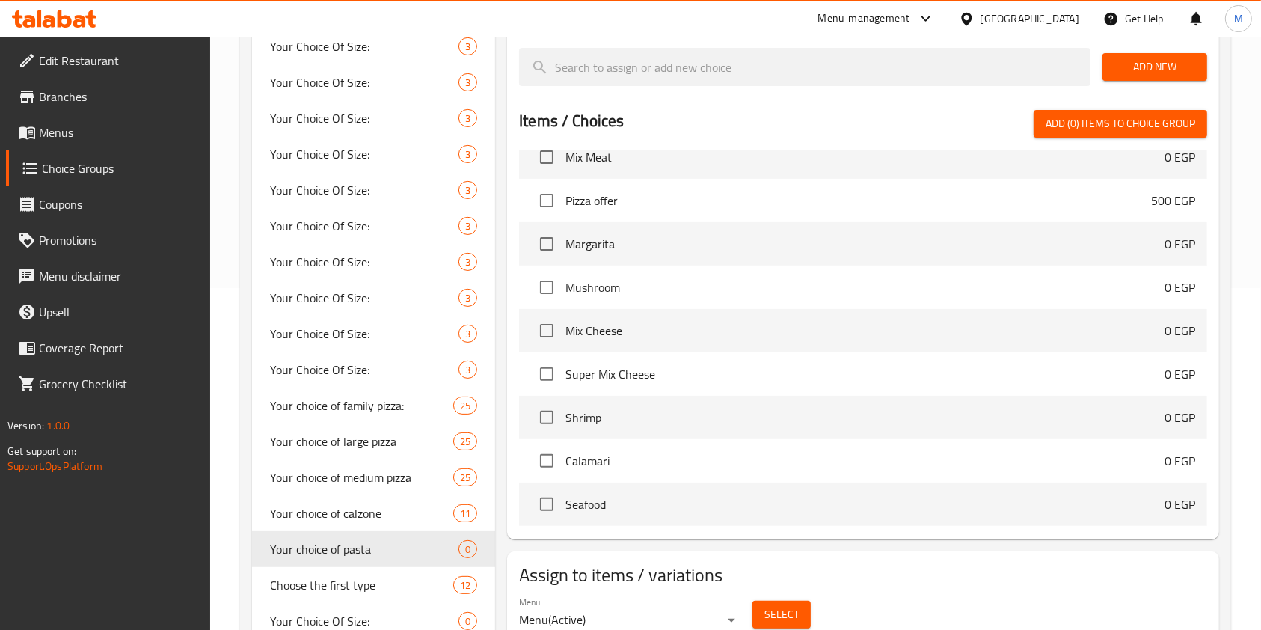
scroll to position [2872, 0]
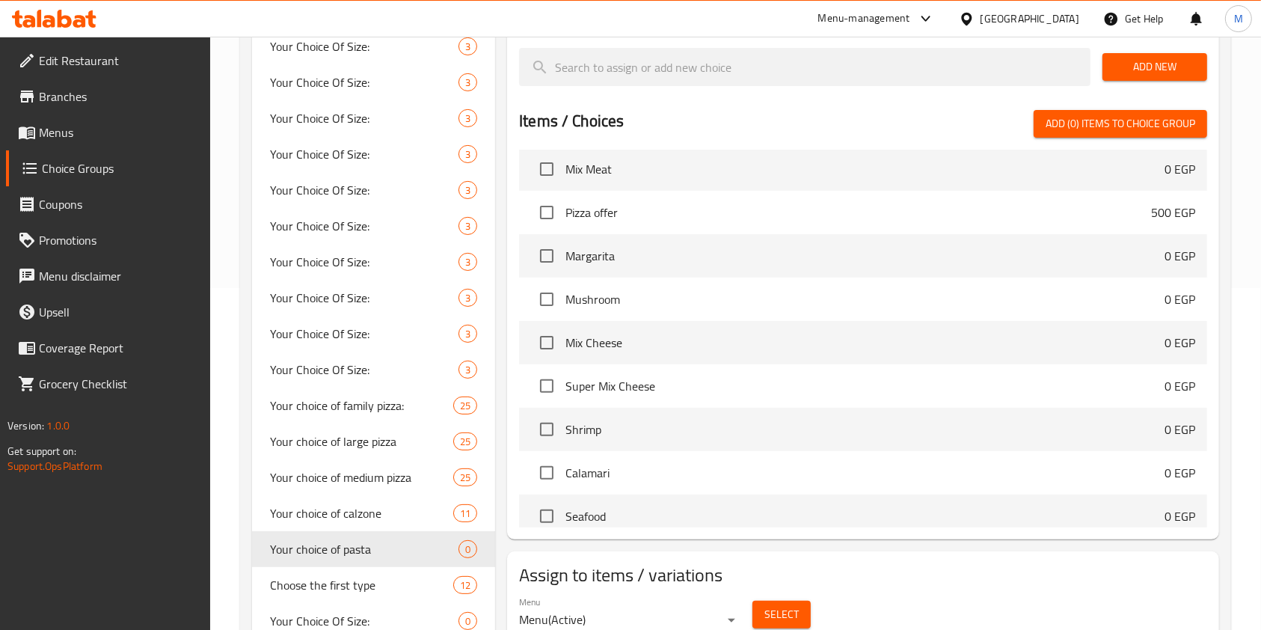
click at [1200, 529] on div "Assigned to Your choice of pasta Add New Items / Choices Add (0) items to choic…" at bounding box center [863, 265] width 712 height 550
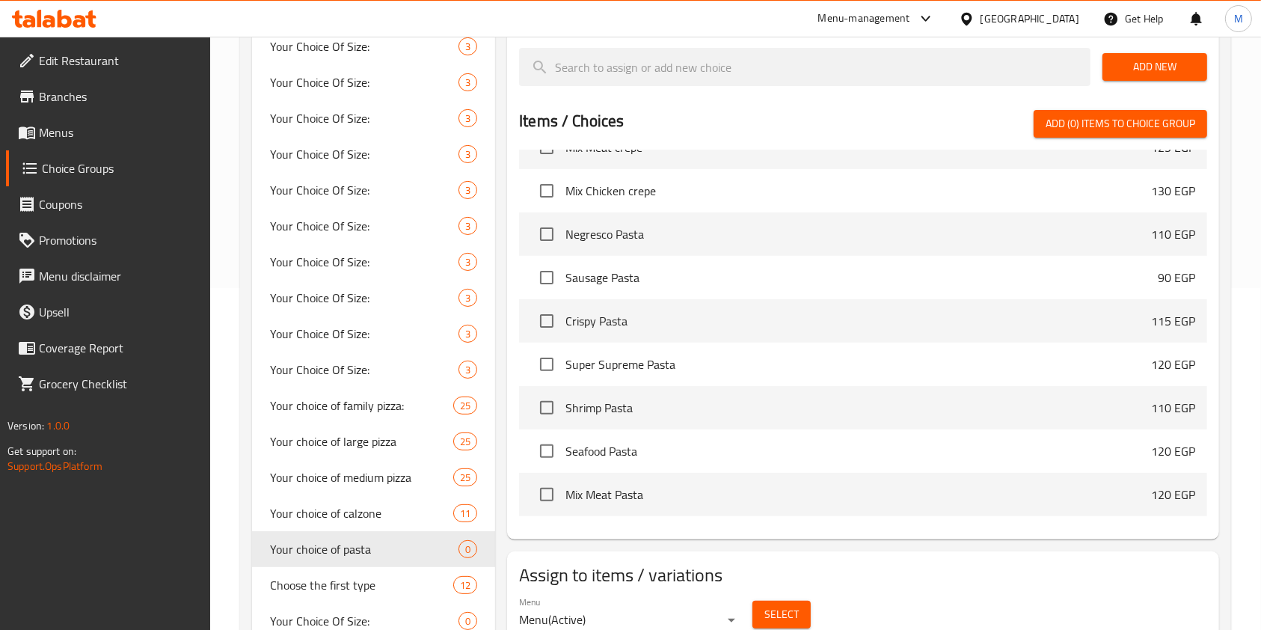
scroll to position [8697, 0]
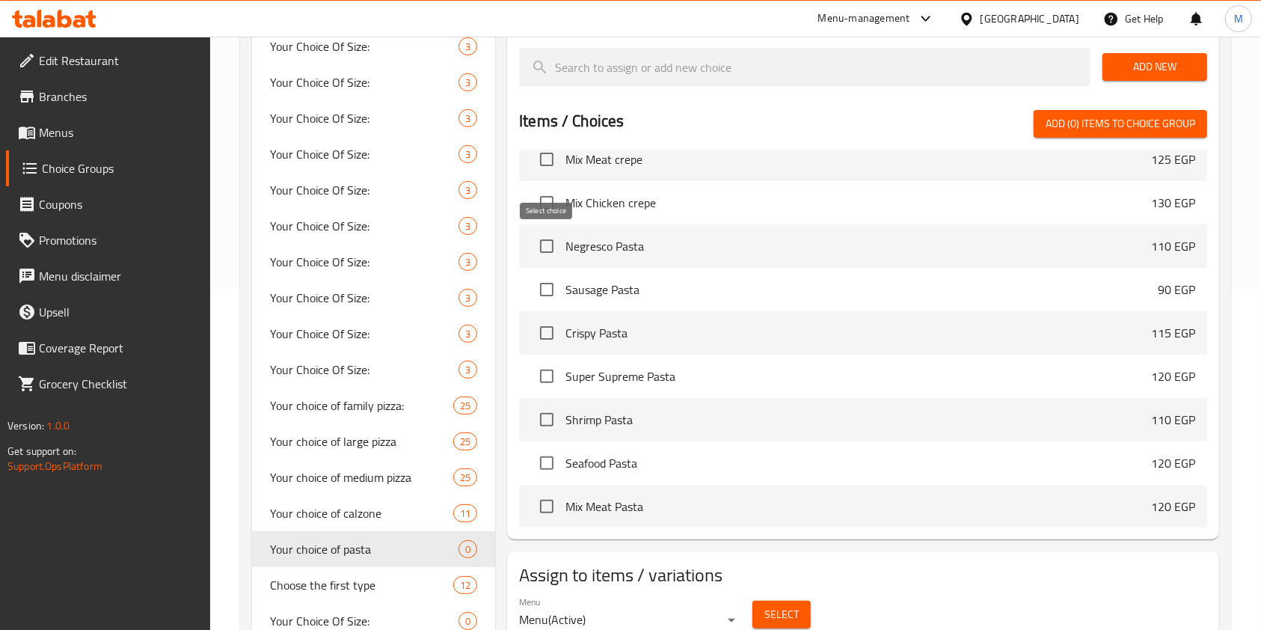
click at [550, 248] on input "checkbox" at bounding box center [546, 245] width 31 height 31
checkbox input "true"
click at [543, 293] on input "checkbox" at bounding box center [546, 289] width 31 height 31
checkbox input "true"
click at [549, 327] on input "checkbox" at bounding box center [546, 332] width 31 height 31
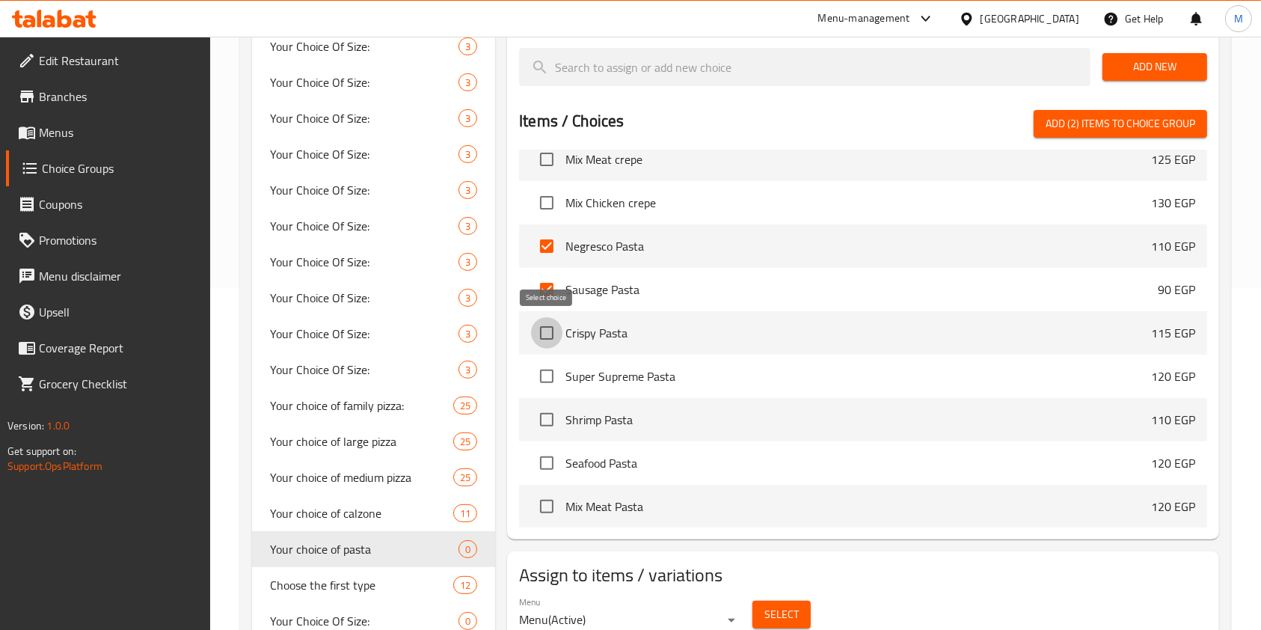
checkbox input "true"
click at [545, 410] on input "checkbox" at bounding box center [546, 419] width 31 height 31
checkbox input "true"
click at [549, 462] on input "checkbox" at bounding box center [546, 462] width 31 height 31
checkbox input "true"
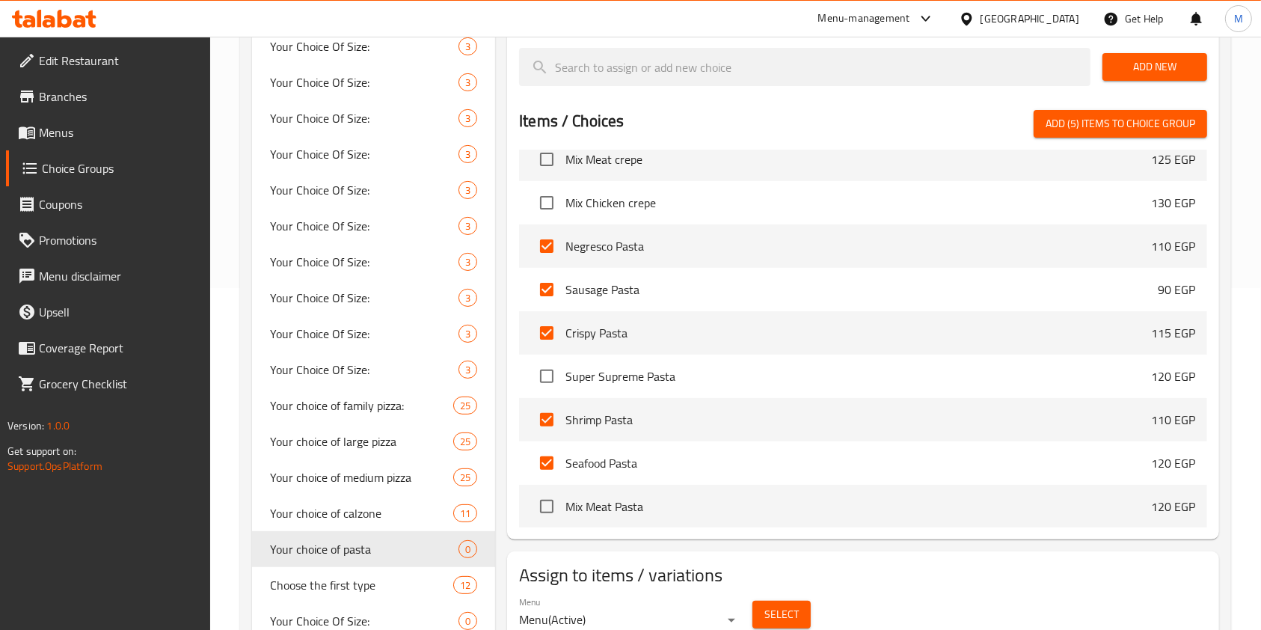
click at [551, 495] on input "checkbox" at bounding box center [546, 506] width 31 height 31
checkbox input "true"
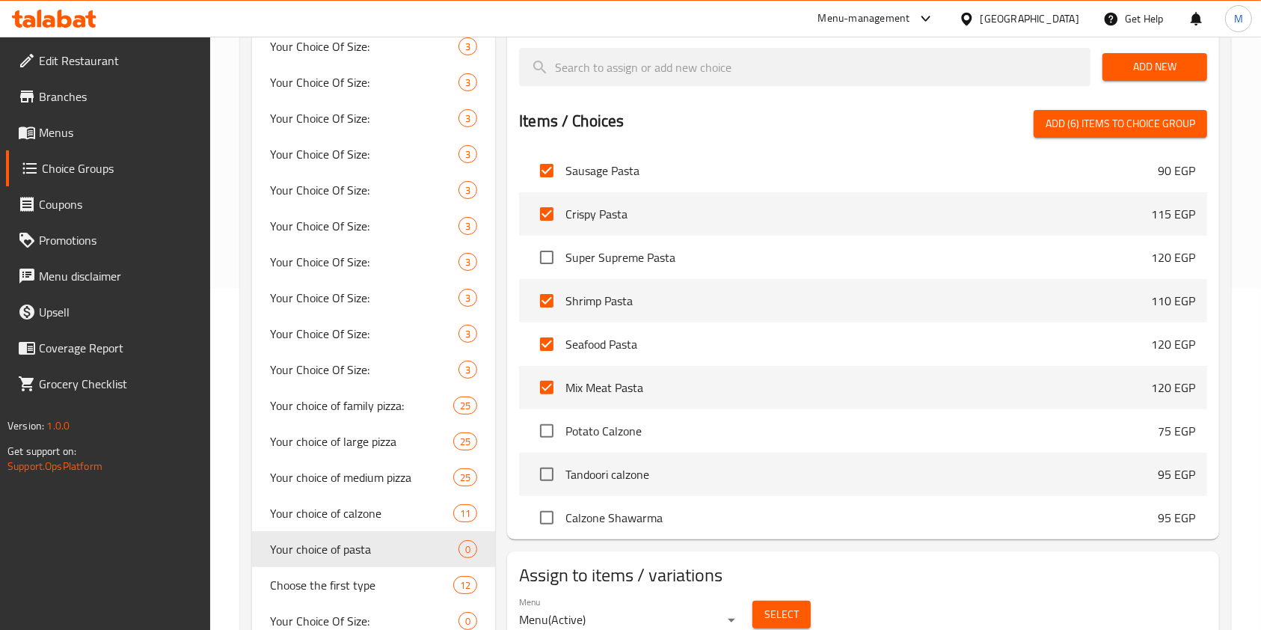
scroll to position [8817, 0]
click at [1088, 121] on span "Add (6) items to choice group" at bounding box center [1121, 123] width 150 height 19
checkbox input "false"
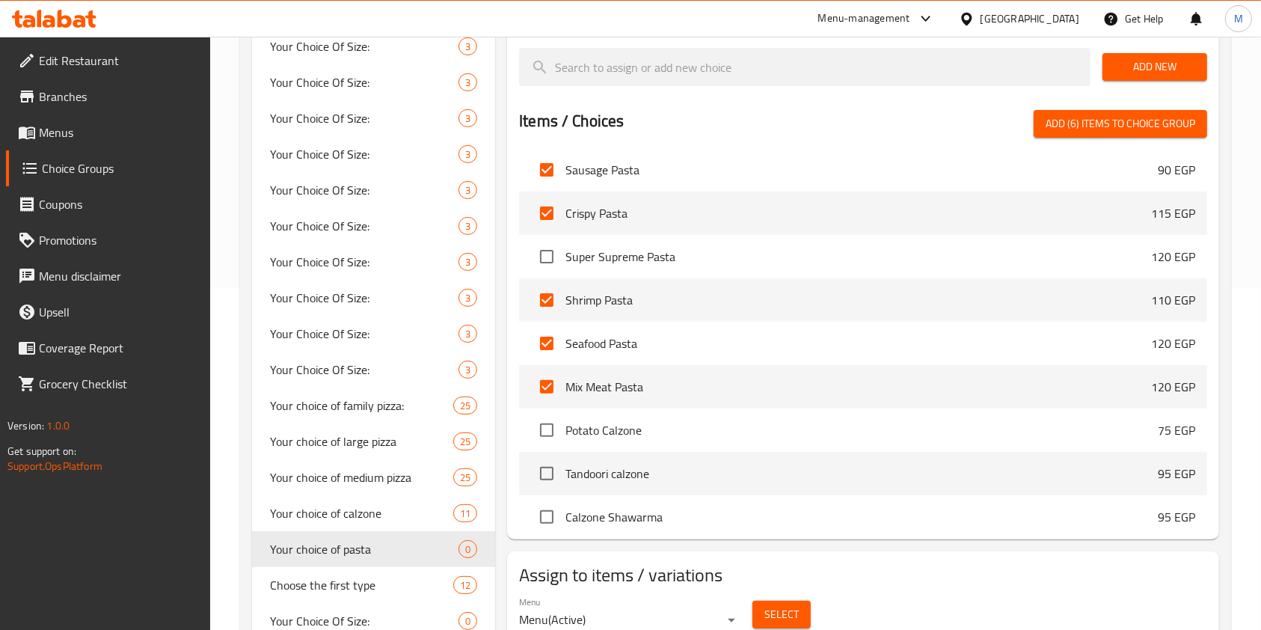
checkbox input "false"
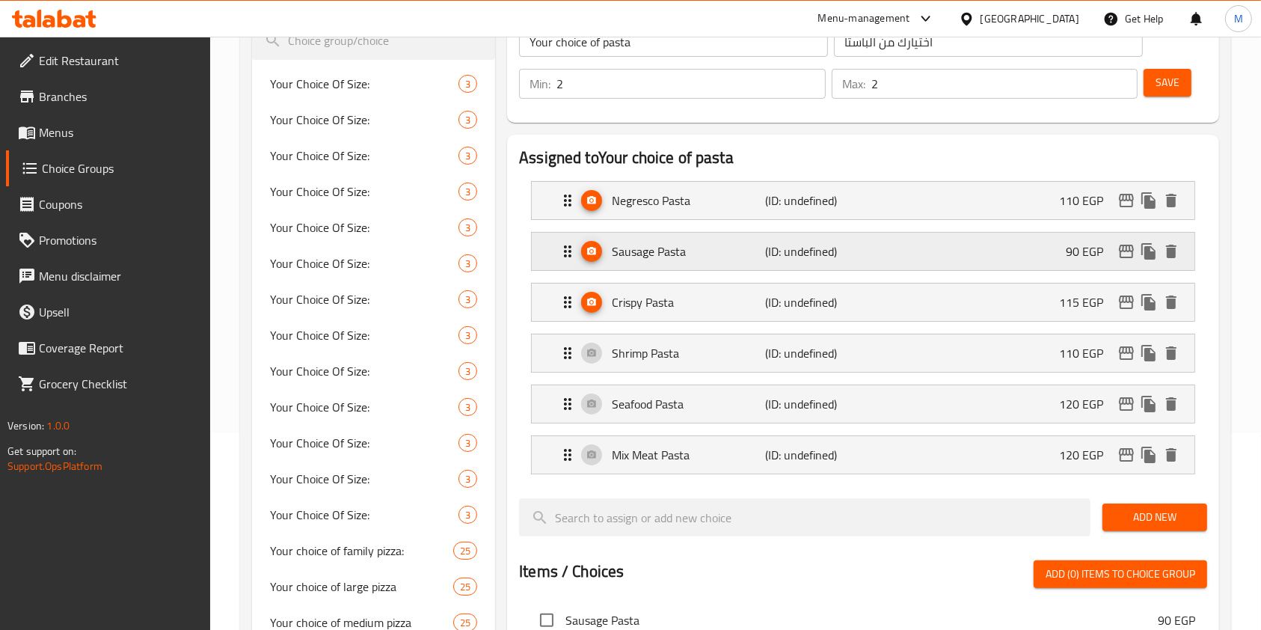
scroll to position [194, 0]
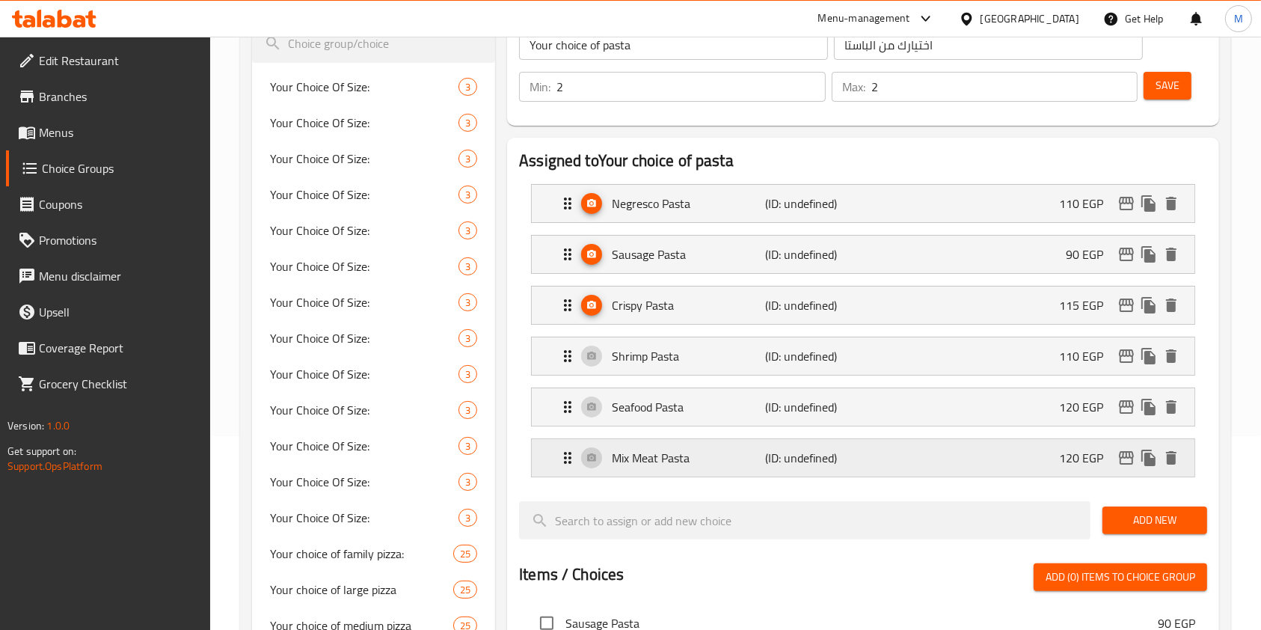
click at [1074, 460] on nav "Negresco Pasta (ID: undefined) 110 EGP Name (En) Negresco Pasta Name (En) Name …" at bounding box center [863, 330] width 688 height 317
click at [1024, 467] on div "Mix Meat Pasta (ID: undefined) 120 EGP" at bounding box center [868, 457] width 618 height 37
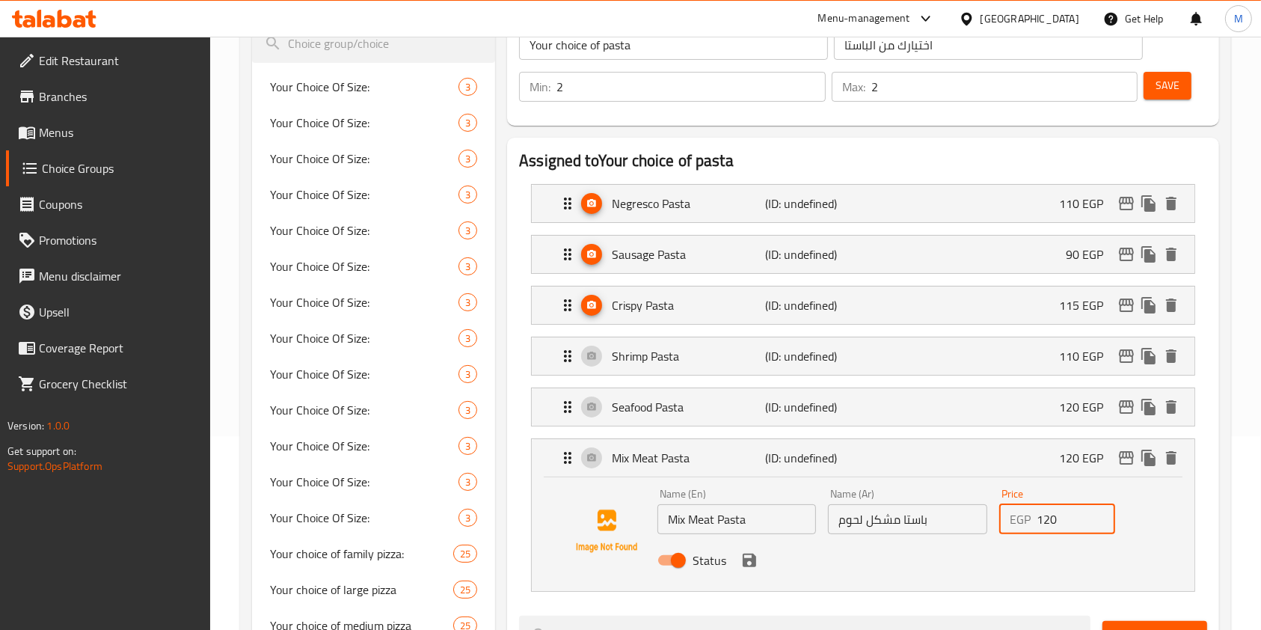
drag, startPoint x: 1049, startPoint y: 536, endPoint x: 1032, endPoint y: 539, distance: 16.6
click at [1032, 539] on div "Name (En) Mix Meat Pasta Name (En) Name (Ar) باستا مشكل لحوم Name (Ar) Price EG…" at bounding box center [908, 532] width 513 height 98
click at [746, 564] on icon "save" at bounding box center [749, 560] width 13 height 13
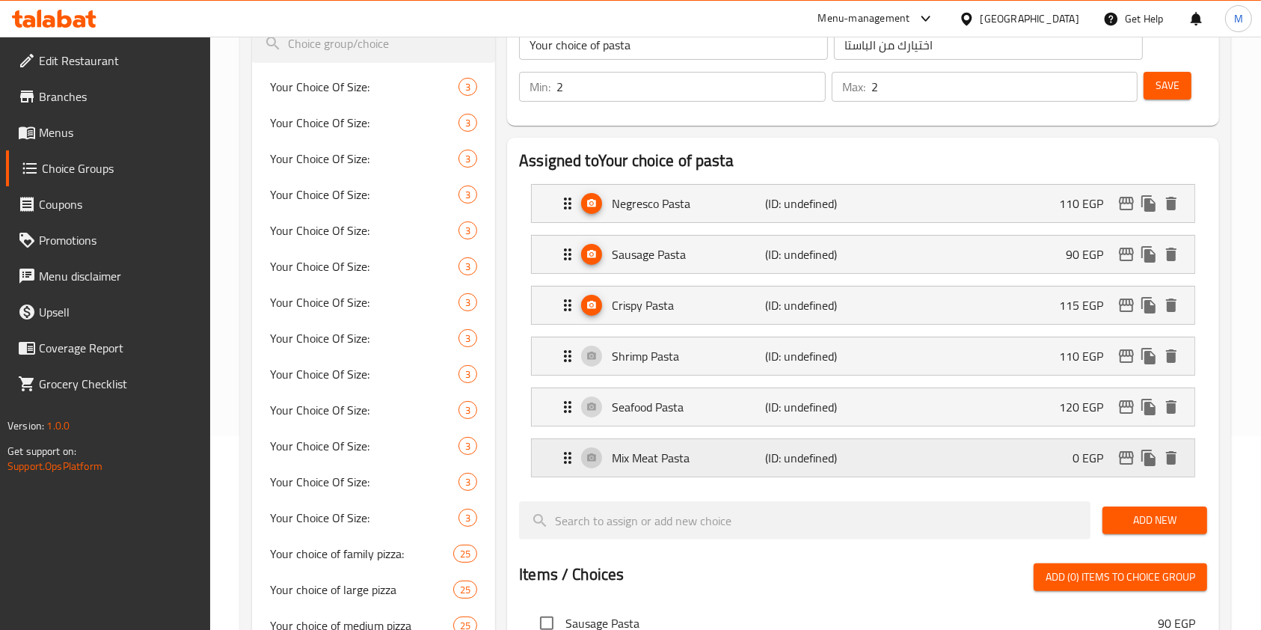
type input "0"
click at [1058, 411] on div "Seafood Pasta (ID: undefined) 120 EGP" at bounding box center [868, 406] width 618 height 37
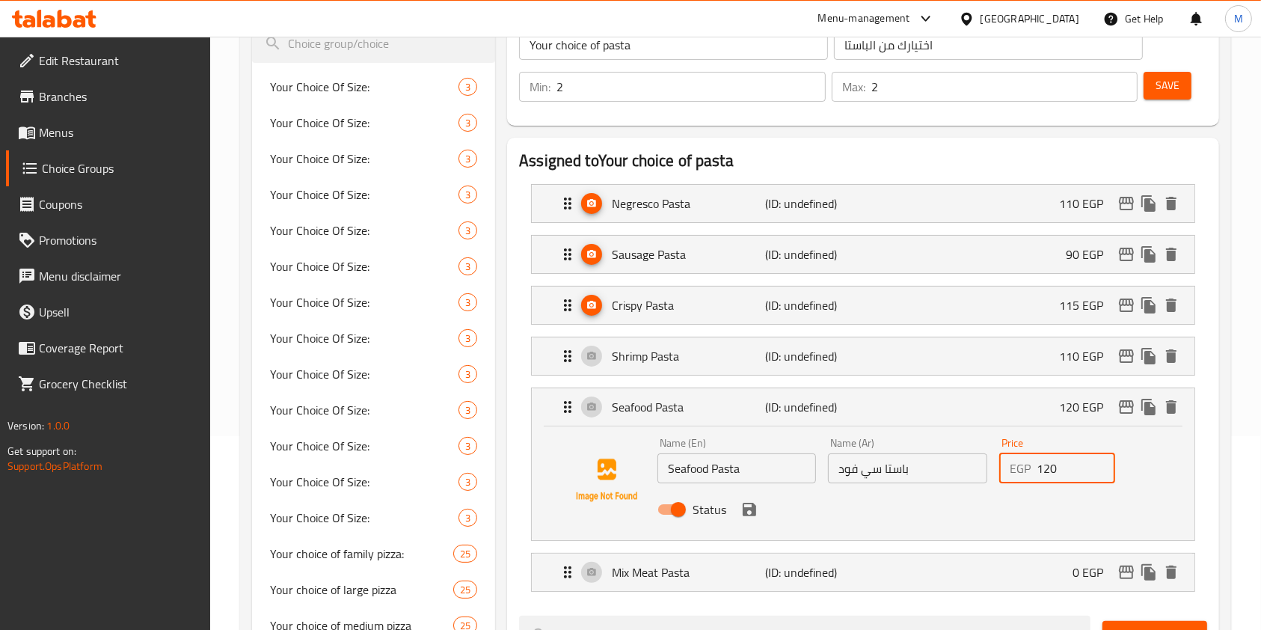
drag, startPoint x: 1068, startPoint y: 476, endPoint x: 1030, endPoint y: 467, distance: 39.9
click at [1030, 467] on div "EGP 120 Price" at bounding box center [1058, 468] width 116 height 30
click at [754, 508] on icon "save" at bounding box center [749, 509] width 13 height 13
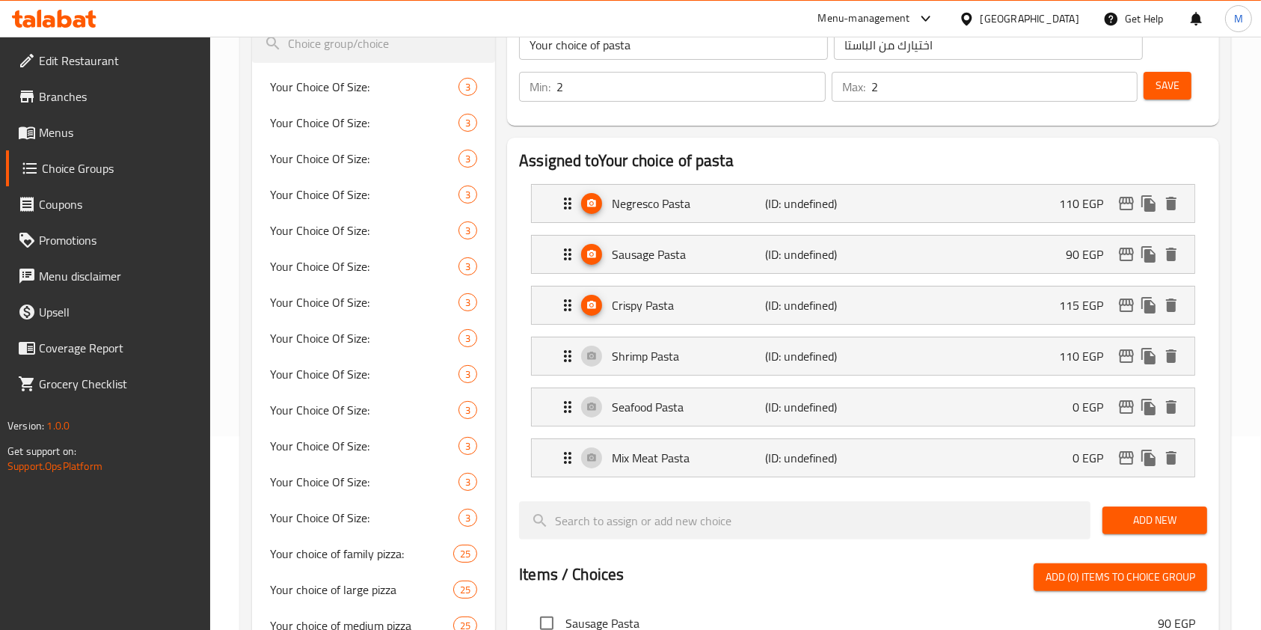
type input "0"
click at [1063, 373] on div "Shrimp Pasta (ID: undefined) 110 EGP" at bounding box center [868, 355] width 618 height 37
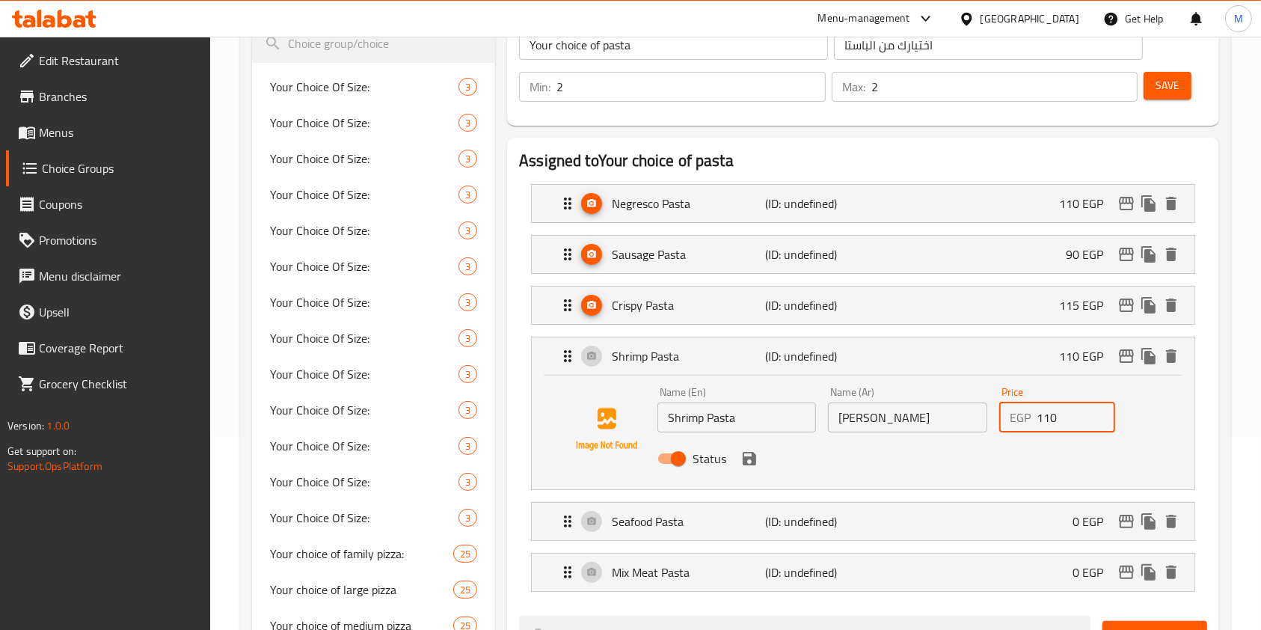
drag, startPoint x: 1059, startPoint y: 416, endPoint x: 1030, endPoint y: 416, distance: 29.2
click at [1033, 416] on div "EGP 110 Price" at bounding box center [1058, 418] width 116 height 30
click at [1030, 416] on div "EGP 110 Price" at bounding box center [1058, 418] width 116 height 30
click at [756, 456] on icon "save" at bounding box center [750, 459] width 18 height 18
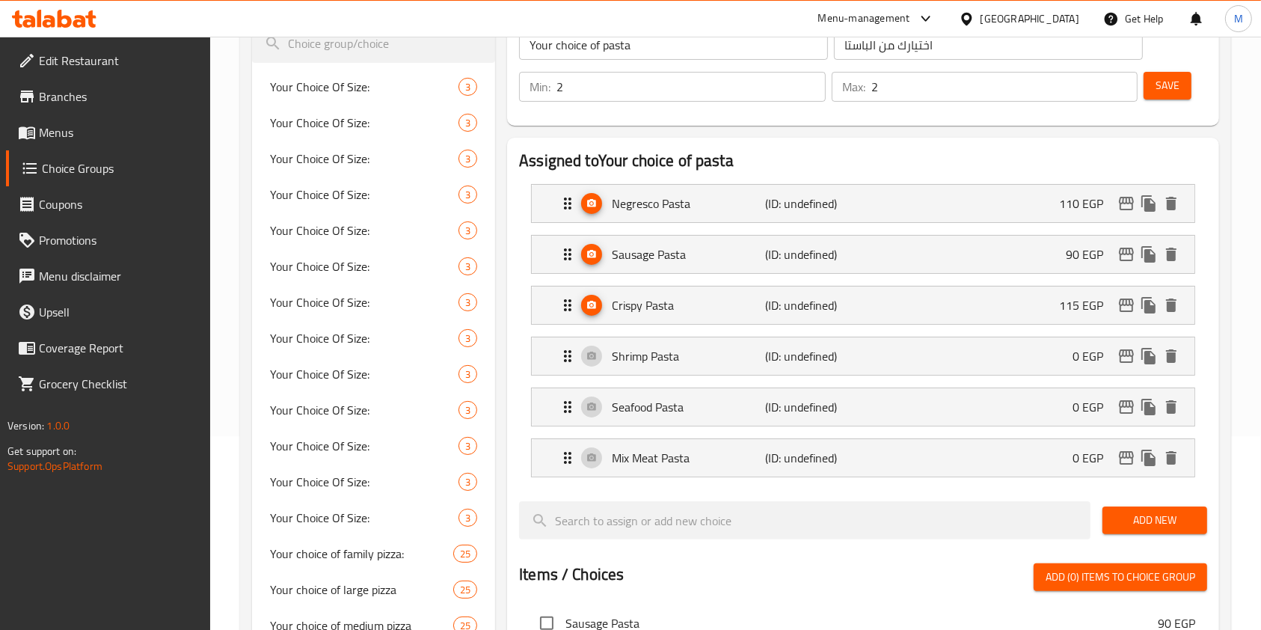
type input "0"
click at [1068, 318] on div "Crispy Pasta (ID: undefined) 115 EGP" at bounding box center [868, 305] width 618 height 37
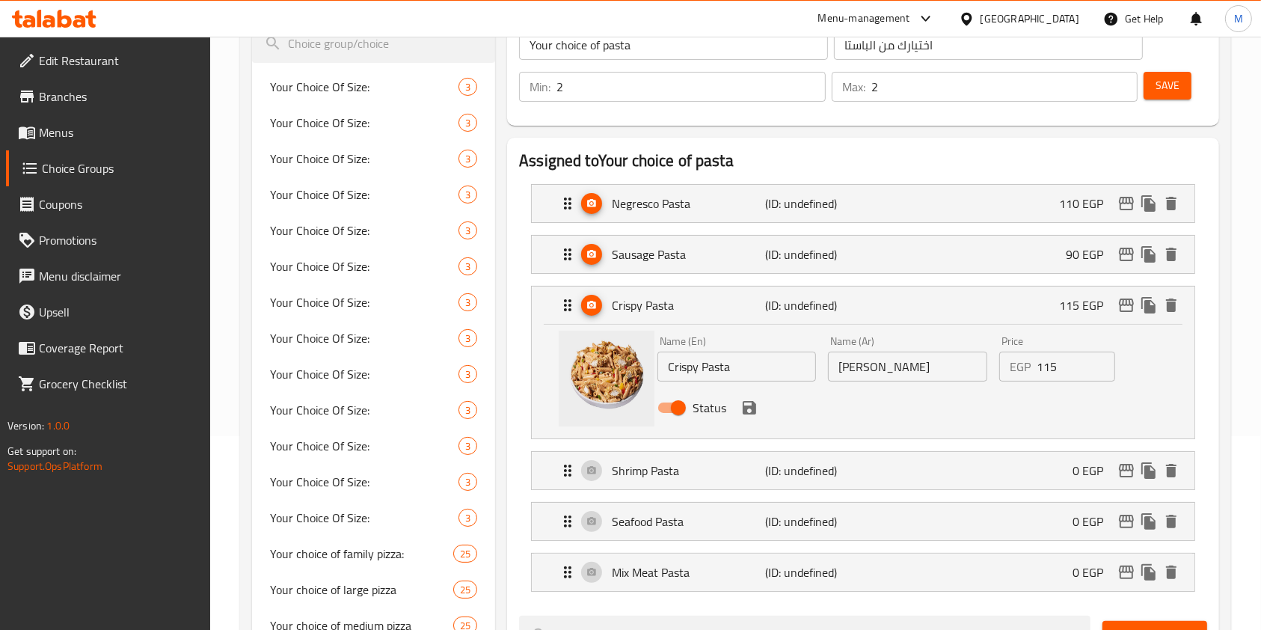
drag, startPoint x: 1065, startPoint y: 368, endPoint x: 1029, endPoint y: 368, distance: 36.7
click at [1044, 368] on input "115" at bounding box center [1076, 367] width 79 height 30
click at [1027, 368] on p "EGP" at bounding box center [1020, 367] width 21 height 18
drag, startPoint x: 1054, startPoint y: 374, endPoint x: 1031, endPoint y: 375, distance: 23.2
click at [1045, 374] on input "10" at bounding box center [1076, 367] width 79 height 30
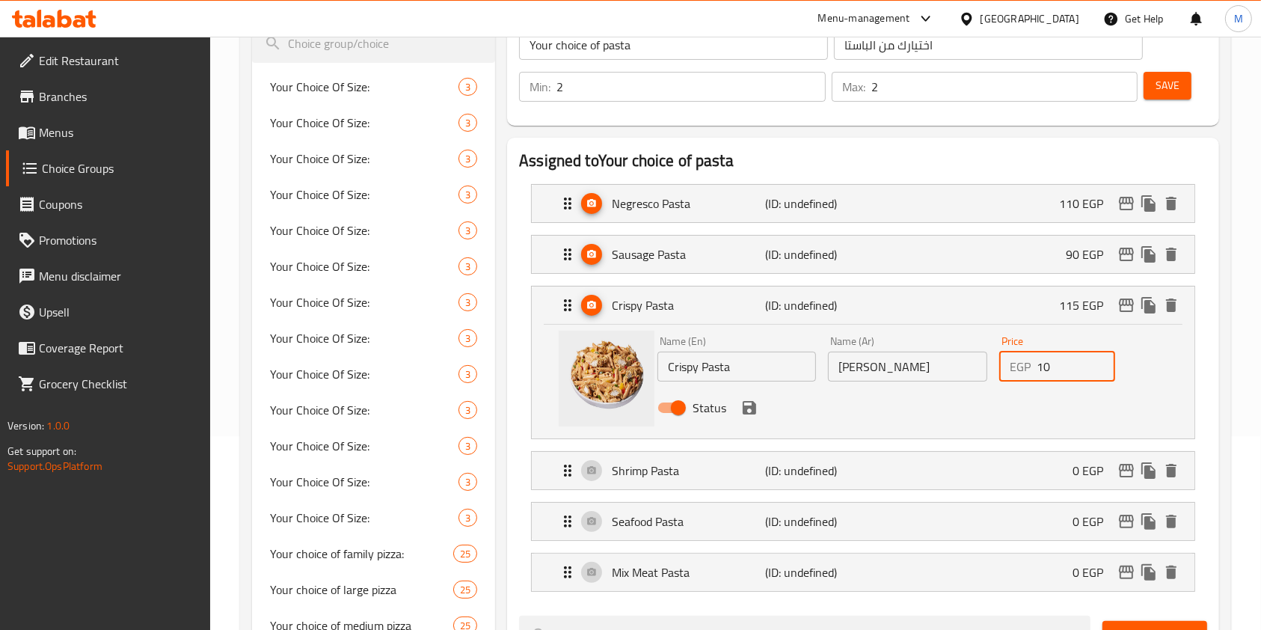
click at [1031, 375] on div "EGP 10 Price" at bounding box center [1058, 367] width 116 height 30
drag, startPoint x: 1071, startPoint y: 371, endPoint x: 1046, endPoint y: 364, distance: 26.3
click at [1059, 369] on input "10" at bounding box center [1076, 367] width 79 height 30
click at [1035, 364] on div "EGP 10 Price" at bounding box center [1058, 367] width 116 height 30
click at [1047, 364] on input "10" at bounding box center [1076, 367] width 79 height 30
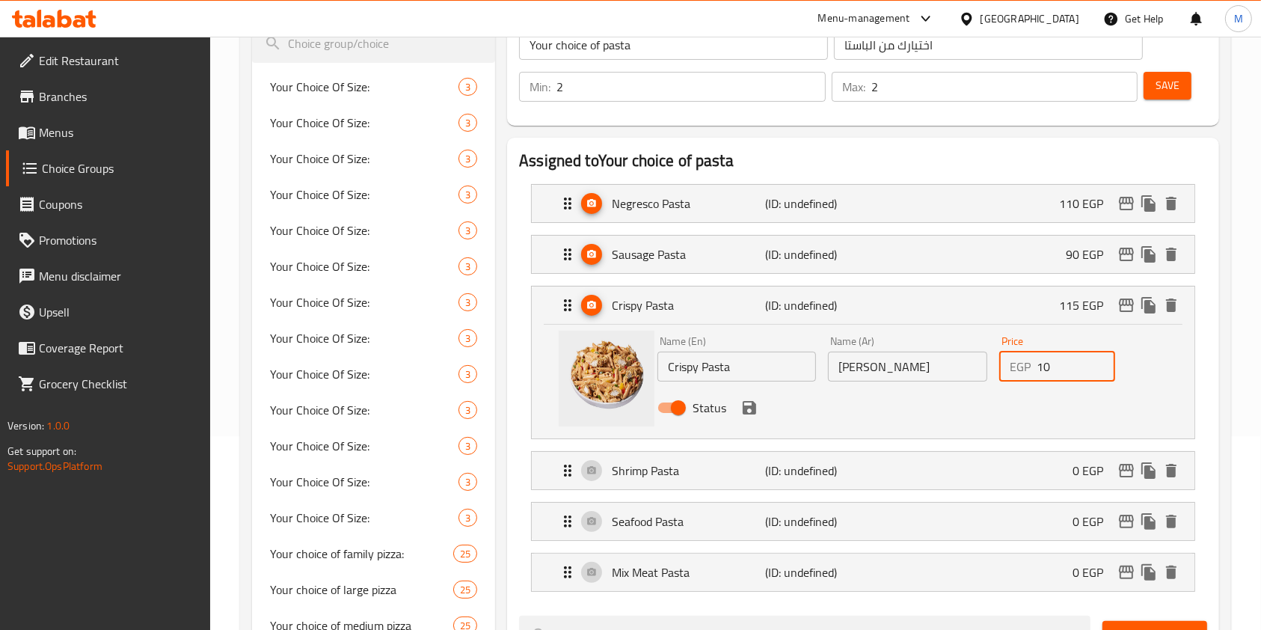
click at [1047, 364] on input "10" at bounding box center [1076, 367] width 79 height 30
click at [753, 410] on icon "save" at bounding box center [749, 407] width 13 height 13
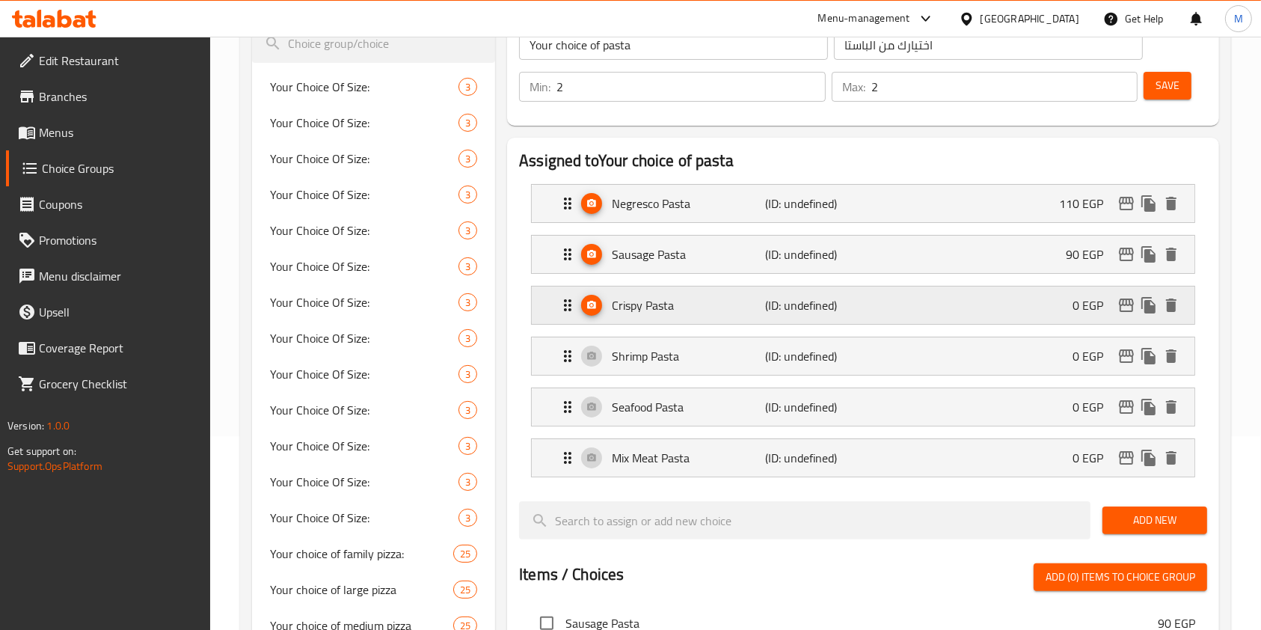
type input "0"
click at [1064, 260] on div "Sausage Pasta (ID: undefined) 90 EGP" at bounding box center [868, 254] width 618 height 37
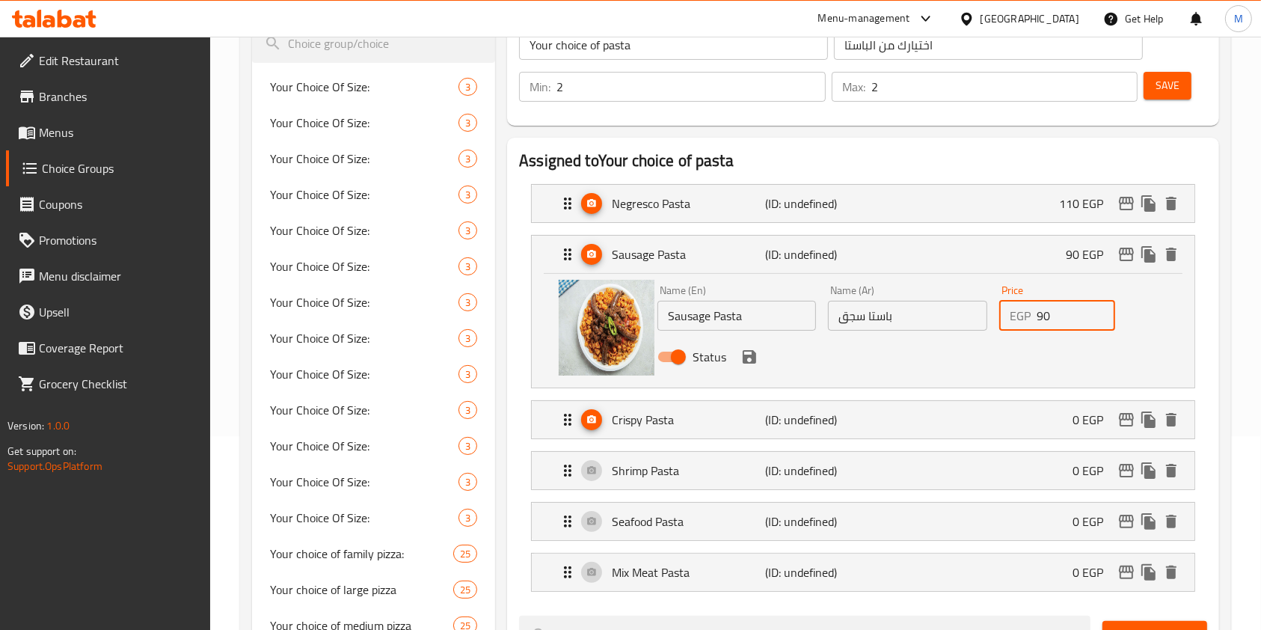
drag, startPoint x: 1064, startPoint y: 313, endPoint x: 1035, endPoint y: 316, distance: 28.7
click at [1035, 316] on div "EGP 90 Price" at bounding box center [1058, 316] width 116 height 30
click at [743, 360] on icon "save" at bounding box center [749, 356] width 13 height 13
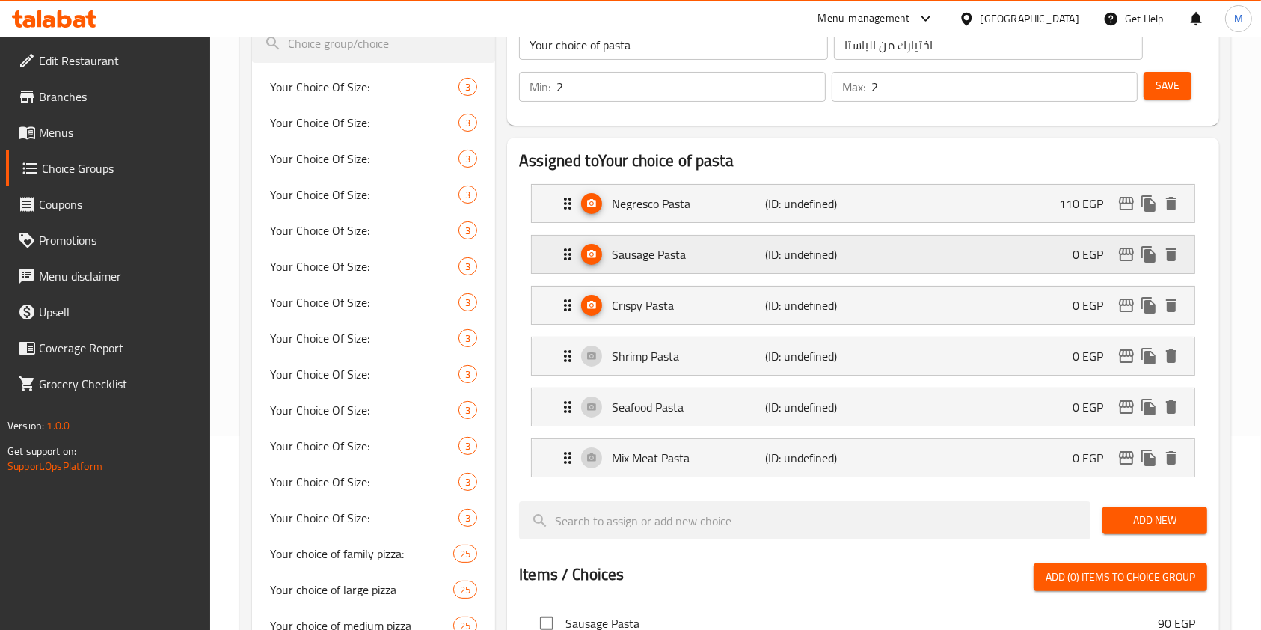
type input "0"
click at [1045, 212] on div "Negresco Pasta (ID: undefined) 110 EGP" at bounding box center [868, 203] width 618 height 37
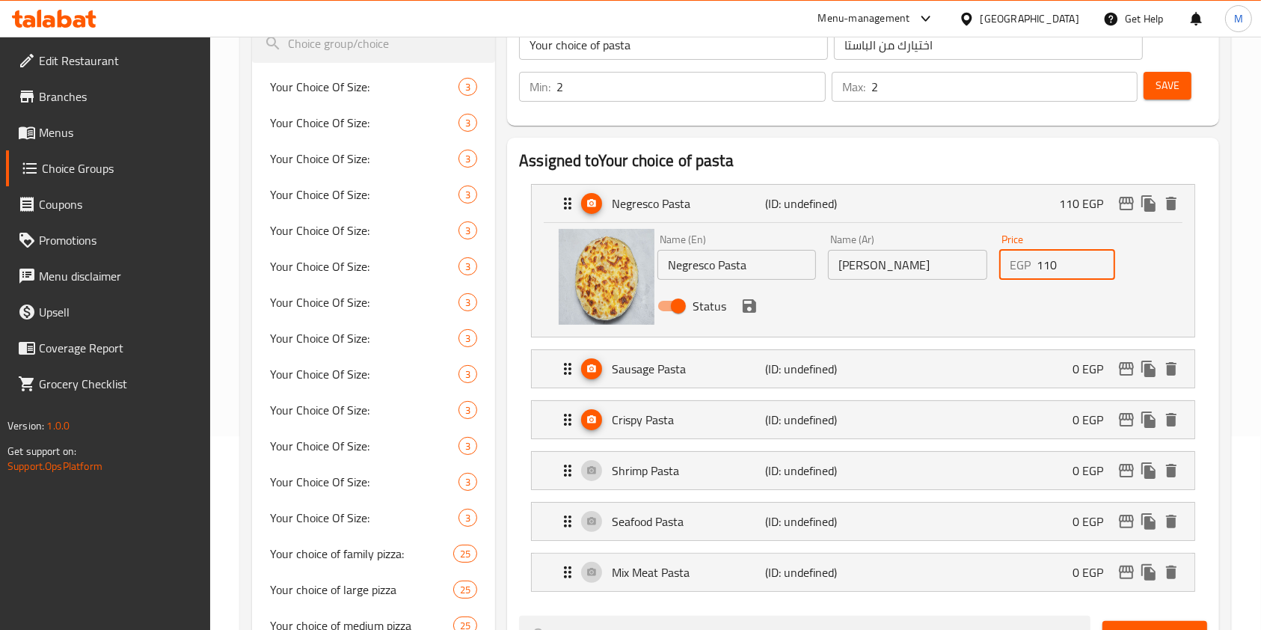
drag, startPoint x: 1083, startPoint y: 275, endPoint x: 1061, endPoint y: 276, distance: 21.7
click at [1074, 276] on input "110" at bounding box center [1076, 265] width 79 height 30
click at [1064, 276] on input "110" at bounding box center [1076, 265] width 79 height 30
click at [1041, 277] on input "110" at bounding box center [1076, 265] width 79 height 30
click at [1039, 278] on input "110" at bounding box center [1076, 265] width 79 height 30
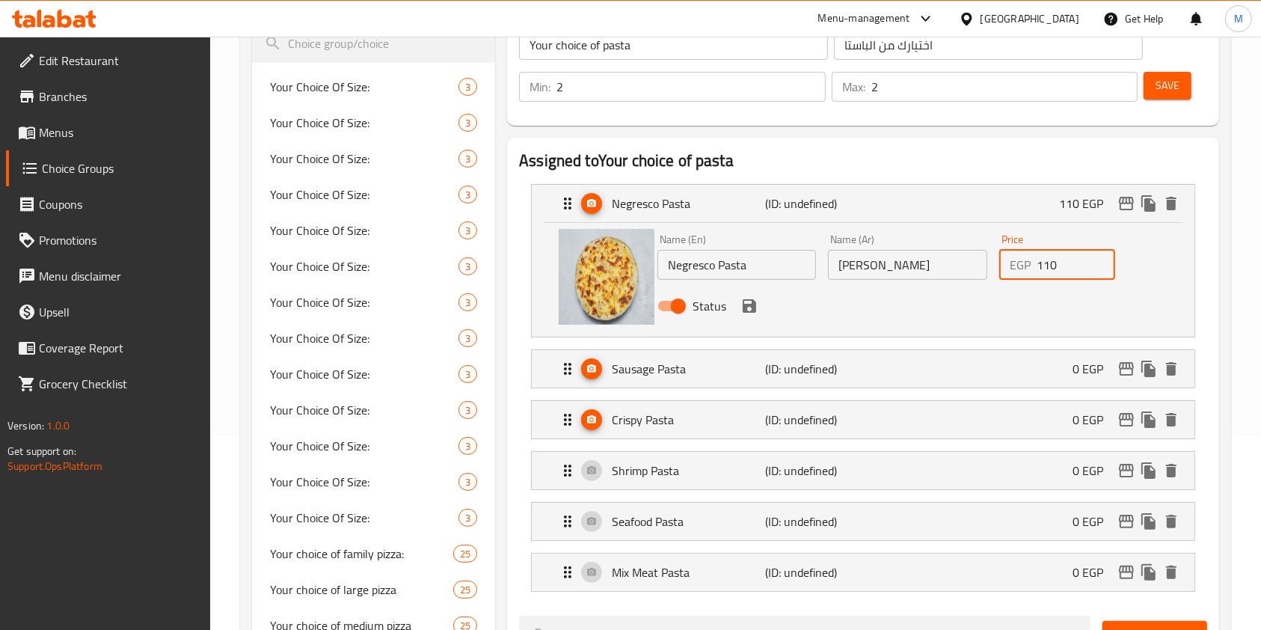
click at [1035, 279] on div "Price EGP 110 Price" at bounding box center [1058, 257] width 128 height 58
click at [755, 313] on icon "save" at bounding box center [750, 306] width 18 height 18
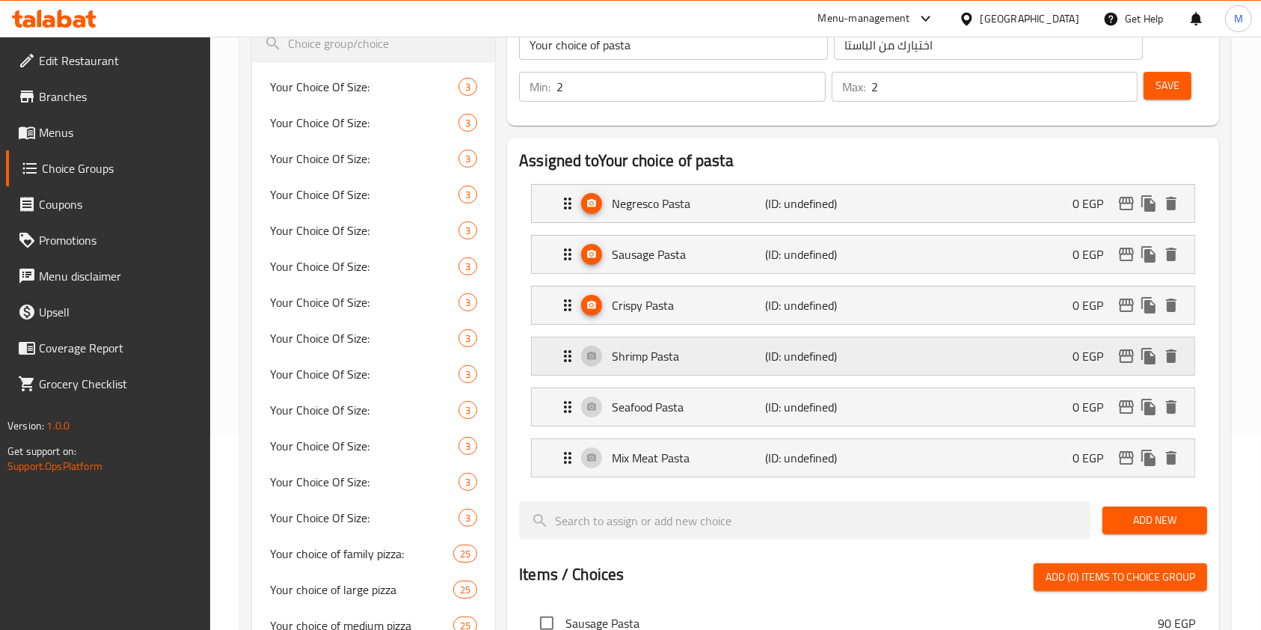
type input "0"
click at [1165, 80] on span "Save" at bounding box center [1168, 85] width 24 height 19
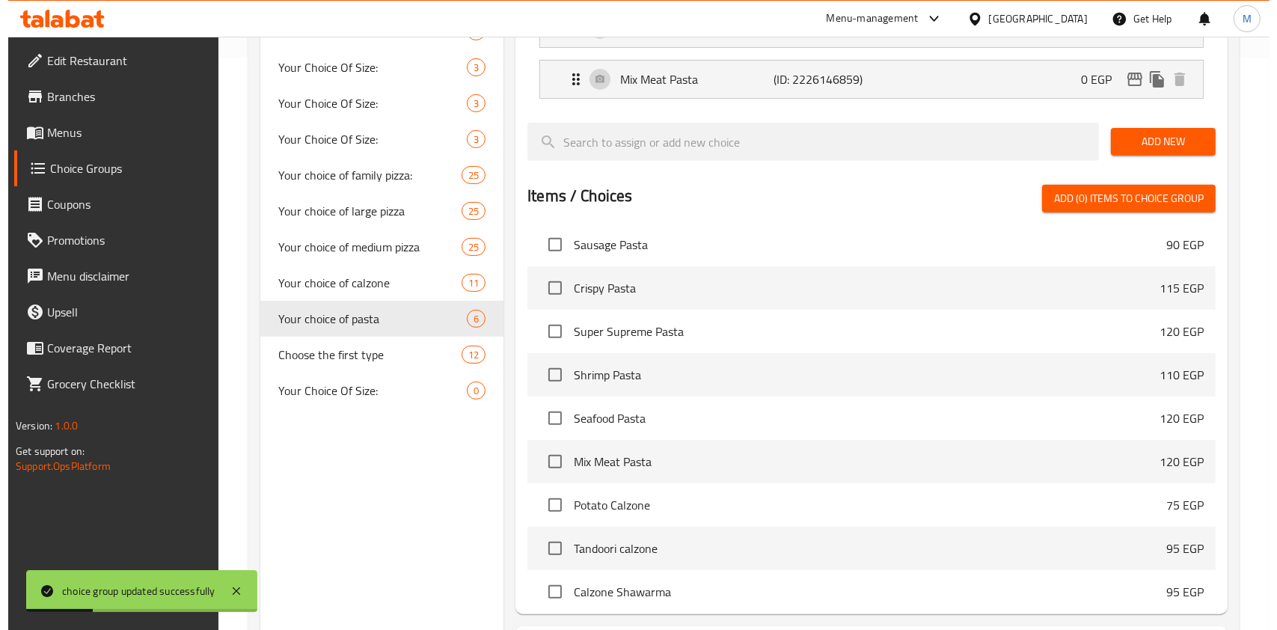
scroll to position [709, 0]
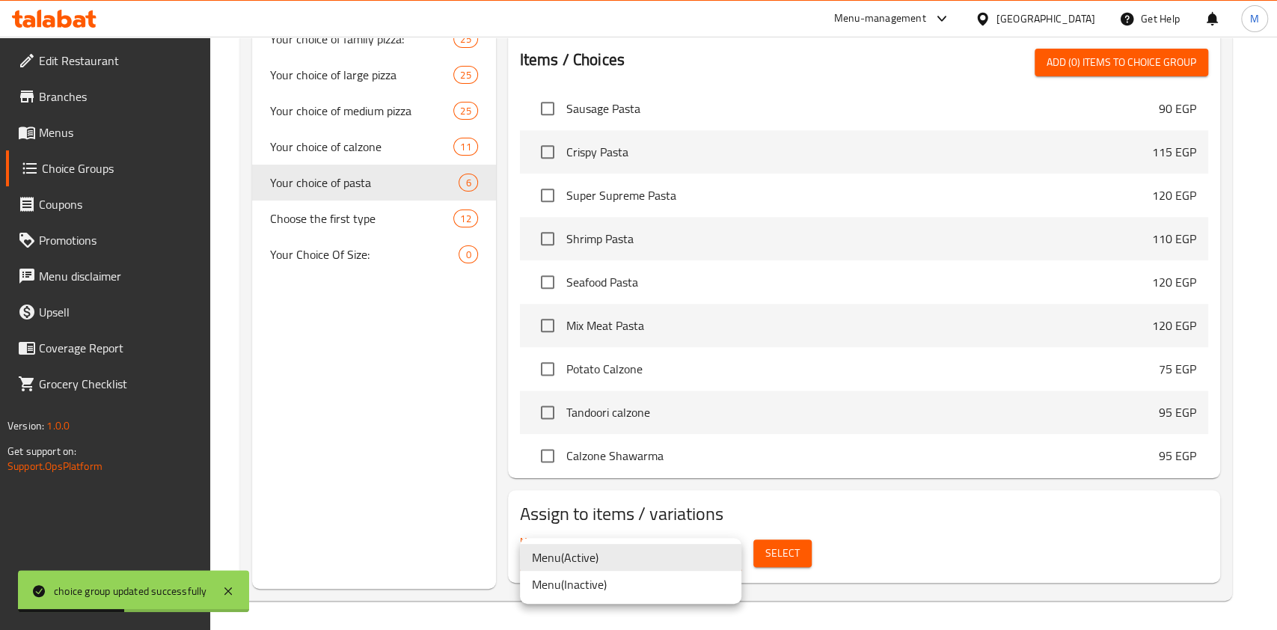
click at [612, 566] on li "Menu ( Active )" at bounding box center [630, 557] width 221 height 27
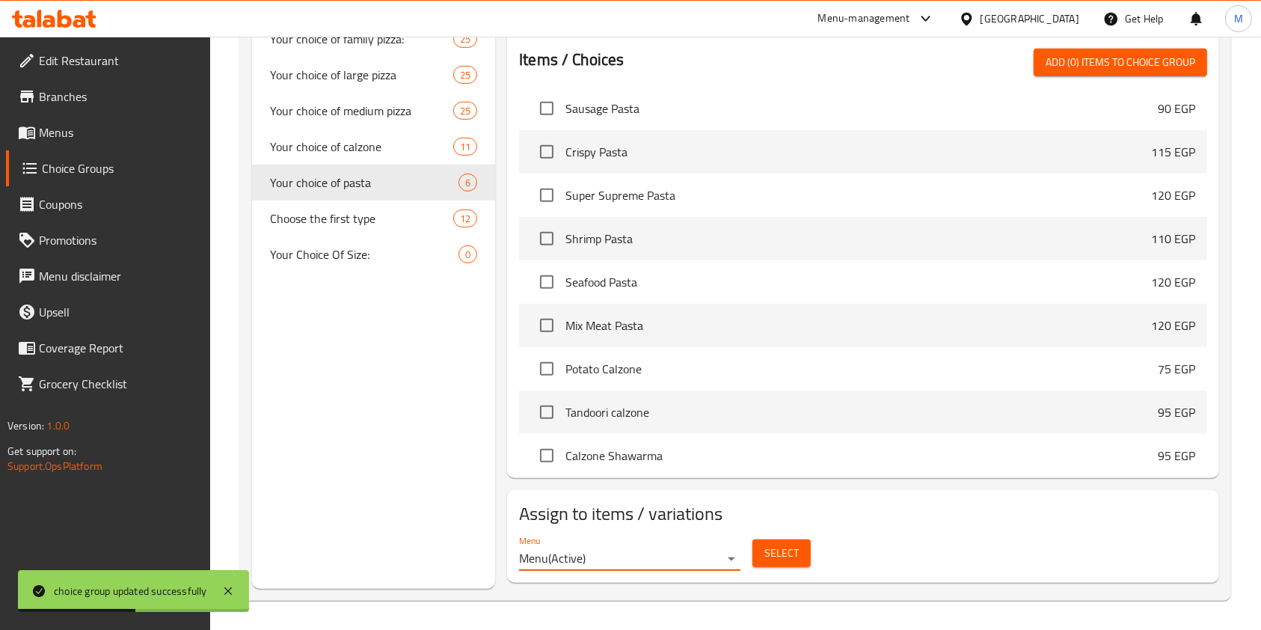
click at [772, 544] on span "Select" at bounding box center [782, 553] width 34 height 19
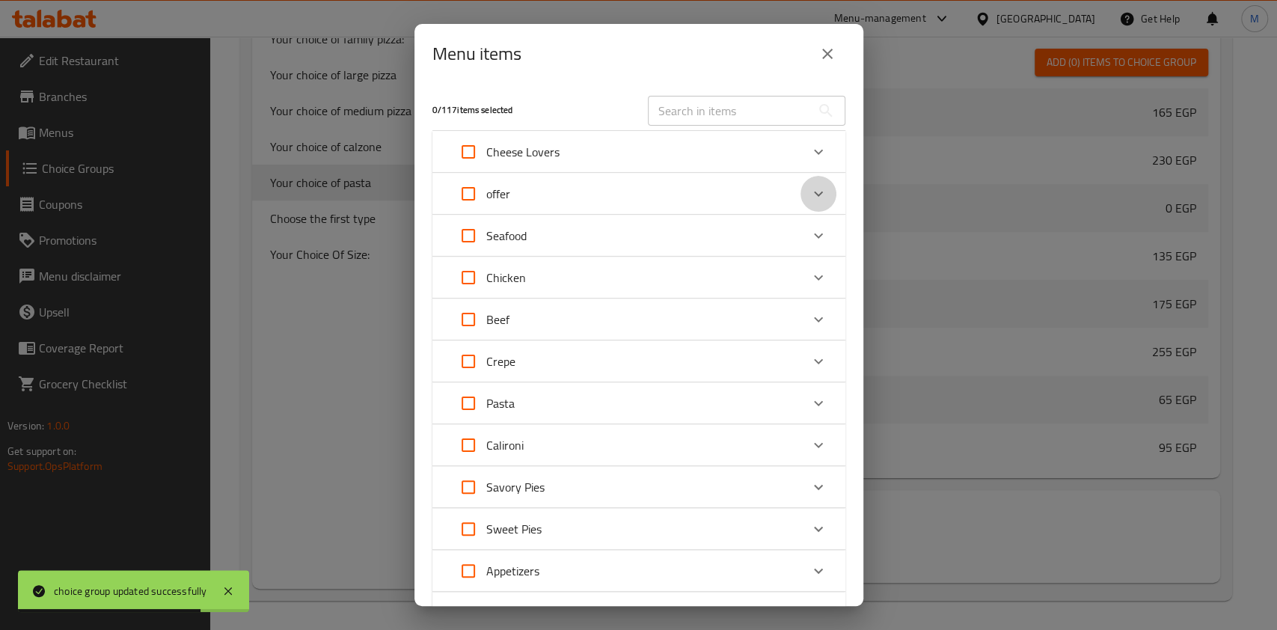
click at [801, 191] on div "Expand" at bounding box center [819, 194] width 36 height 36
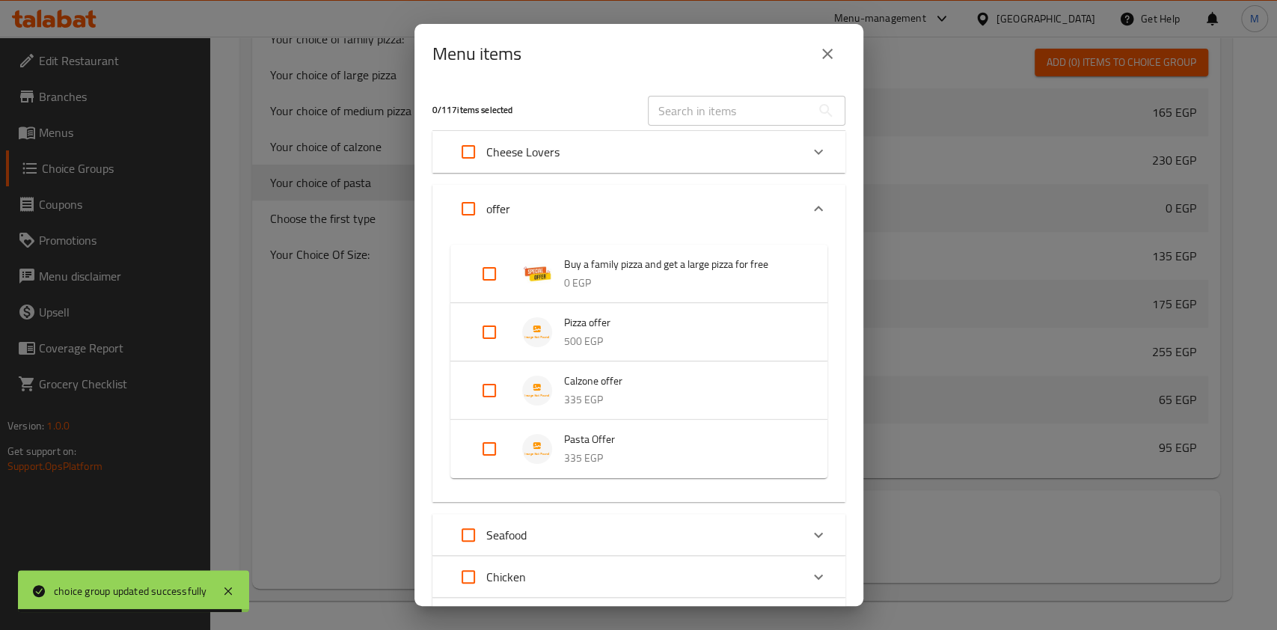
click at [485, 454] on input "Expand" at bounding box center [489, 449] width 36 height 36
checkbox input "true"
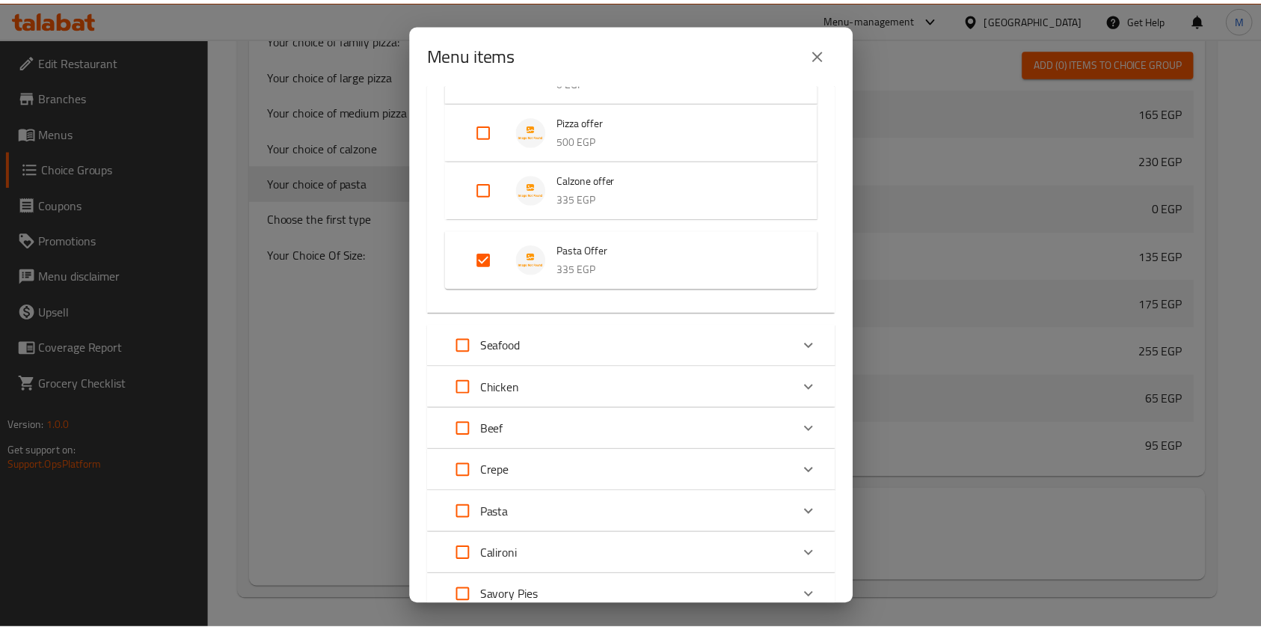
scroll to position [443, 0]
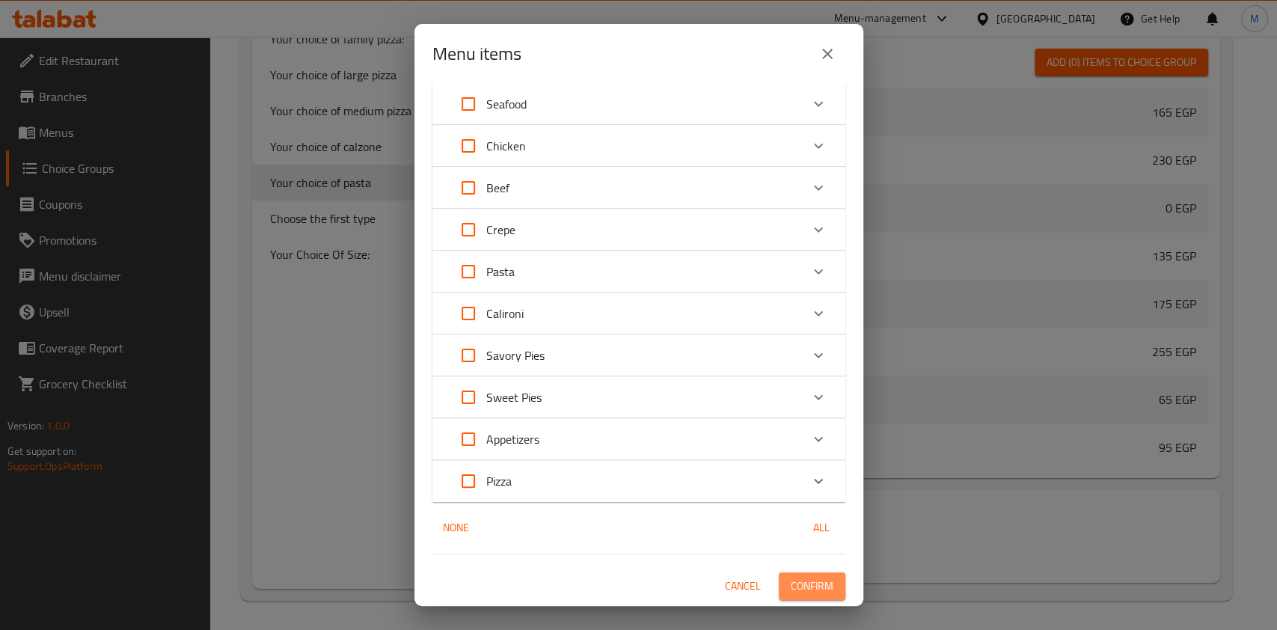
click at [779, 581] on button "Confirm" at bounding box center [812, 586] width 67 height 28
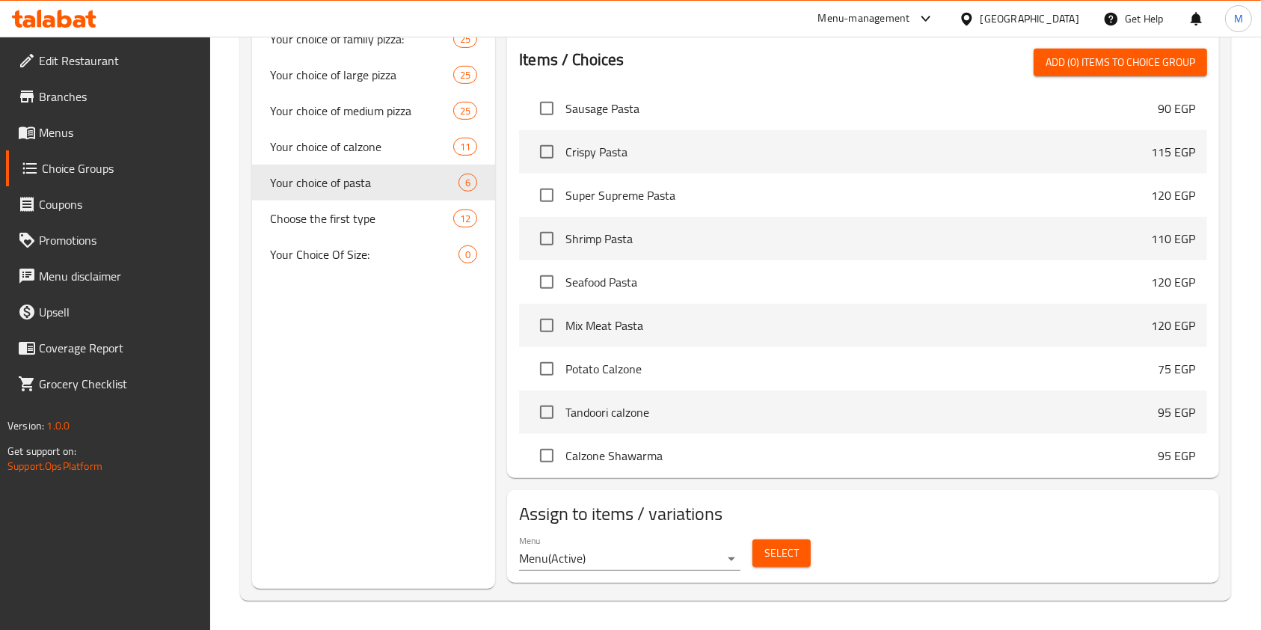
click at [66, 24] on icon at bounding box center [65, 19] width 14 height 18
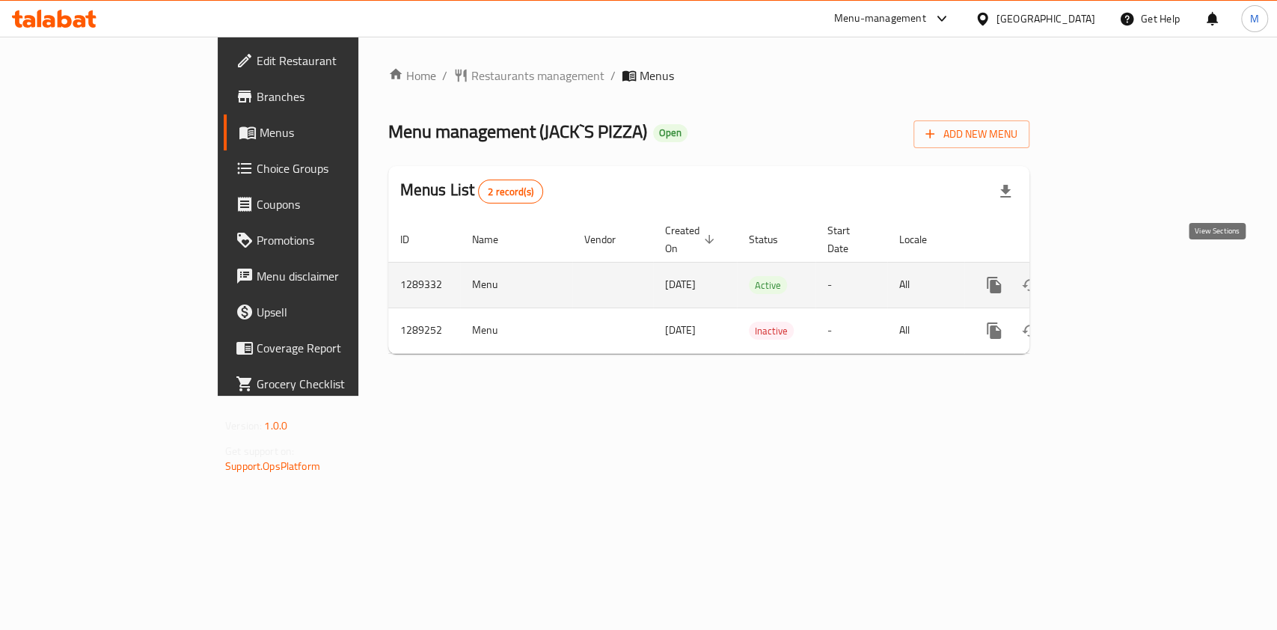
click at [1111, 276] on icon "enhanced table" at bounding box center [1102, 285] width 18 height 18
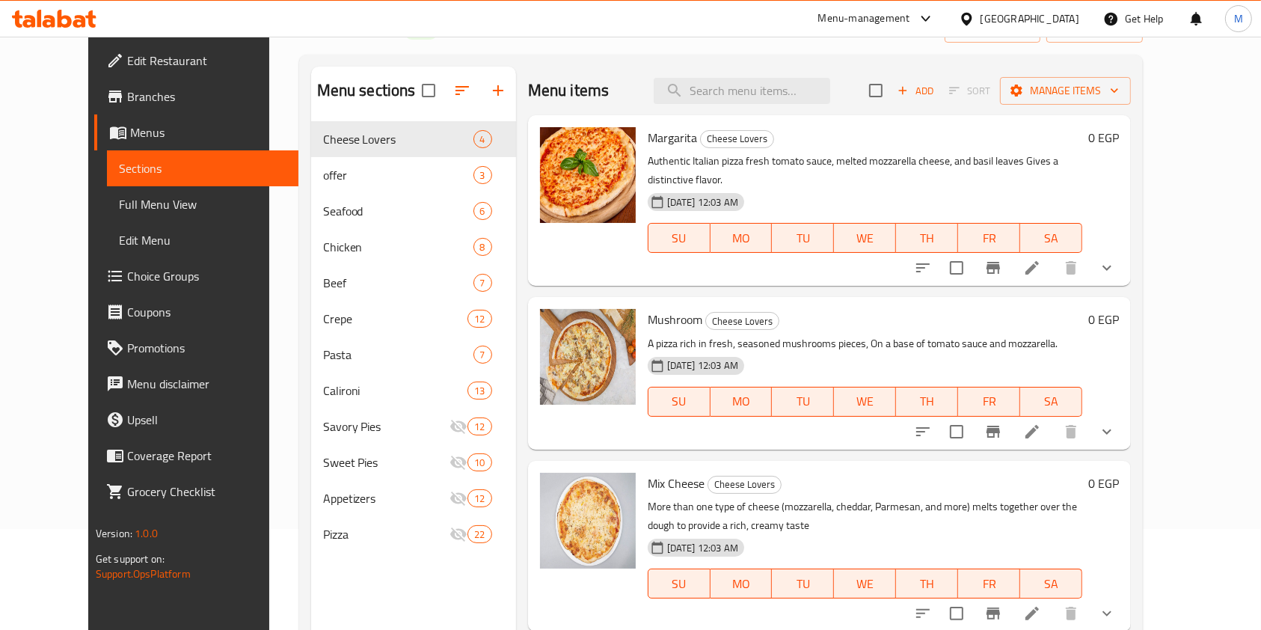
scroll to position [98, 0]
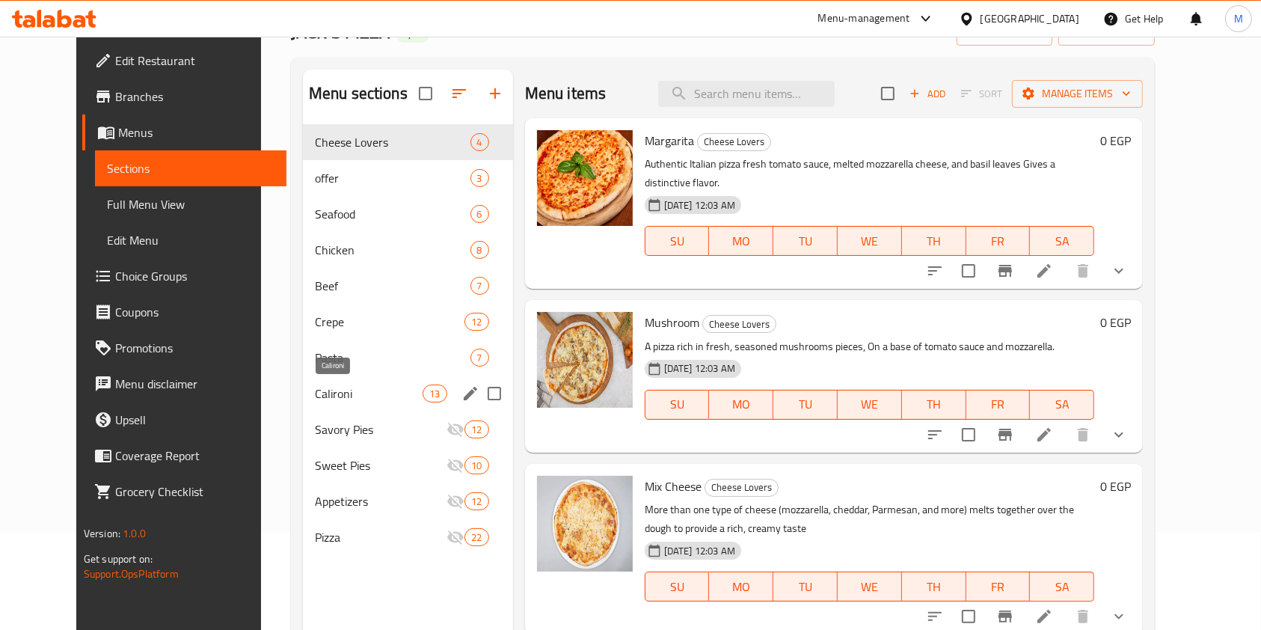
click at [319, 394] on span "Calironi" at bounding box center [369, 394] width 108 height 18
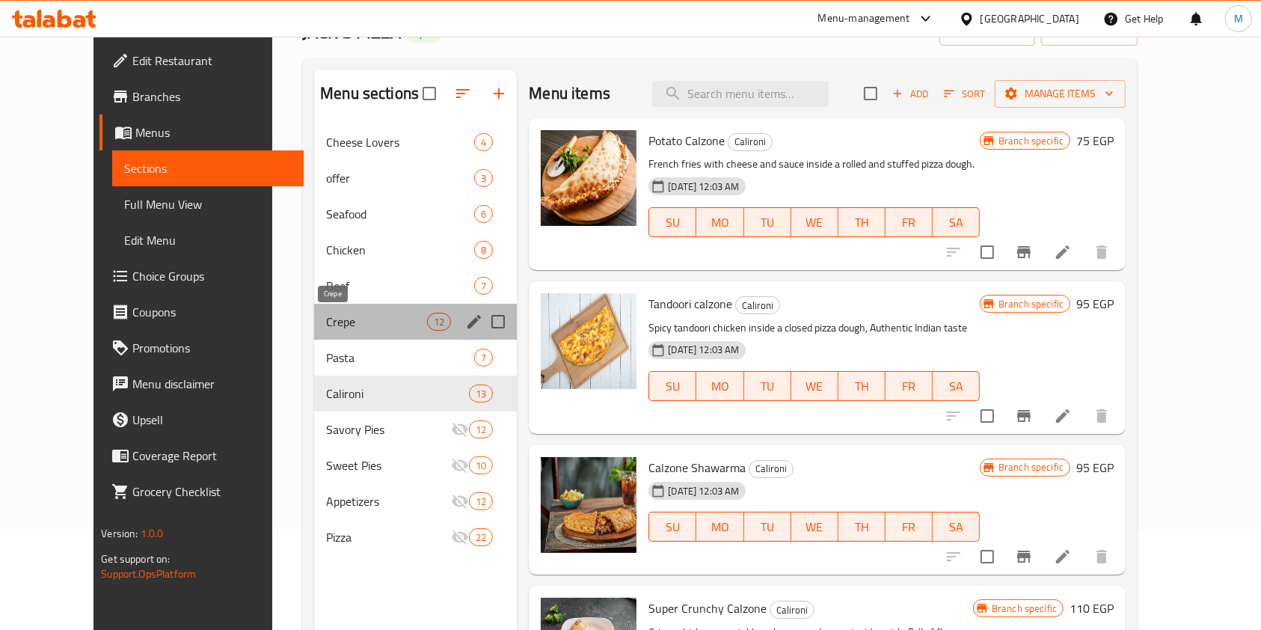
click at [326, 314] on span "Crepe" at bounding box center [376, 322] width 101 height 18
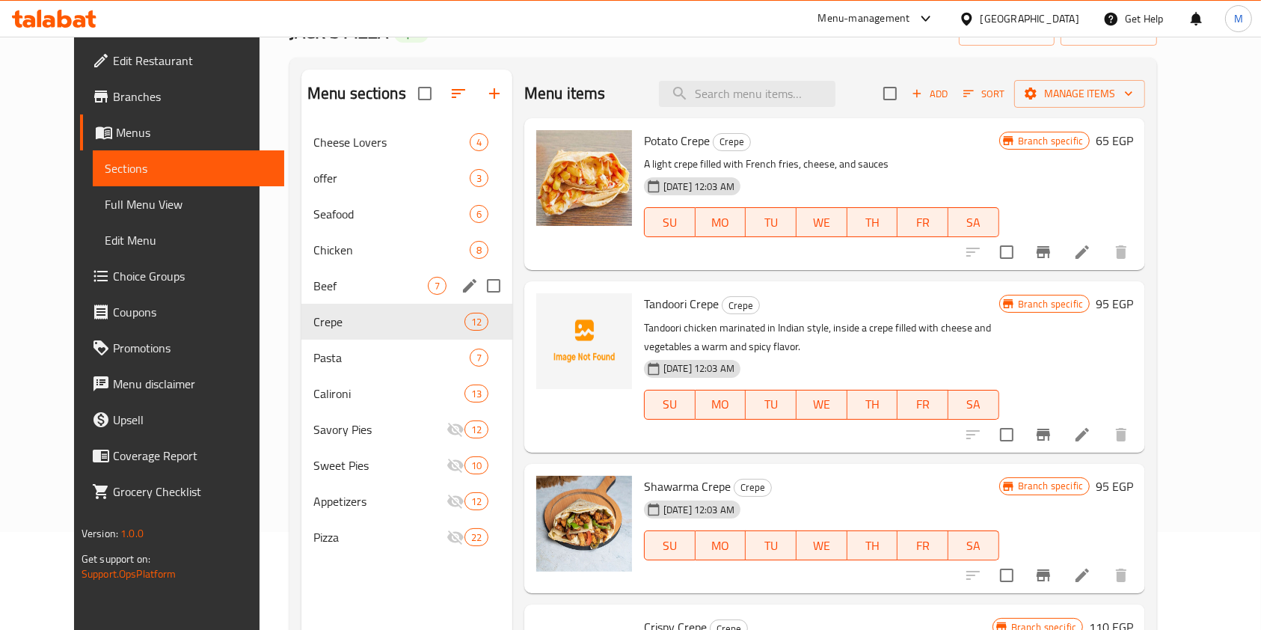
click at [305, 272] on div "Beef 7" at bounding box center [407, 286] width 211 height 36
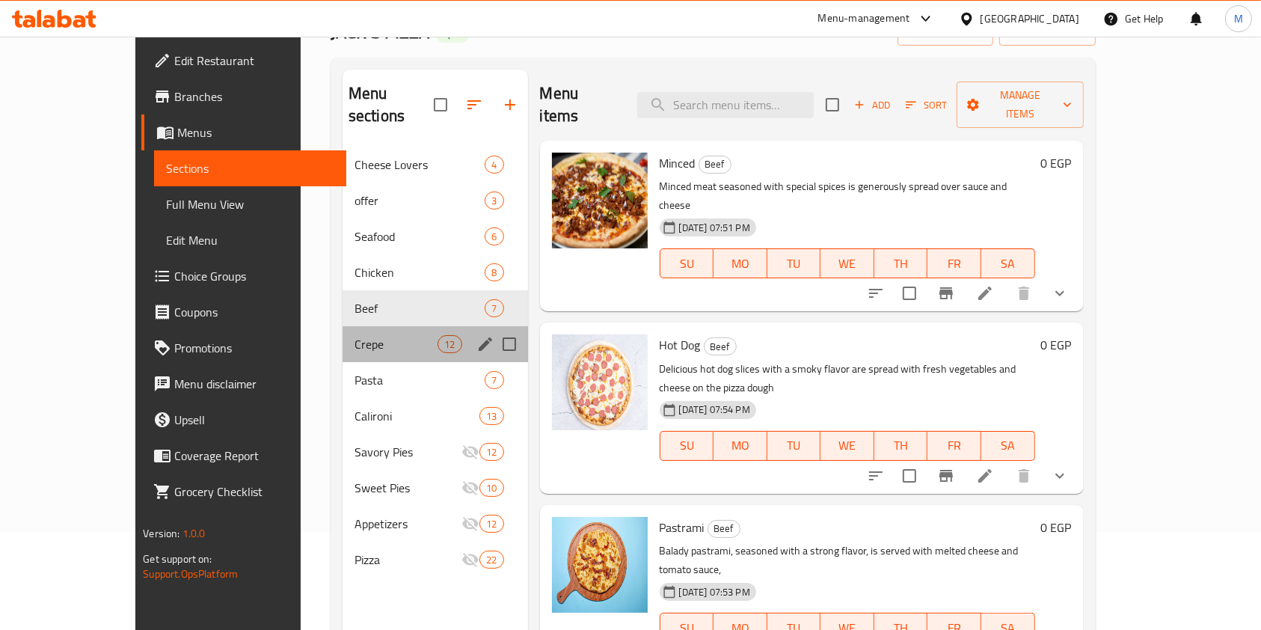
click at [343, 326] on div "Crepe 12" at bounding box center [436, 344] width 186 height 36
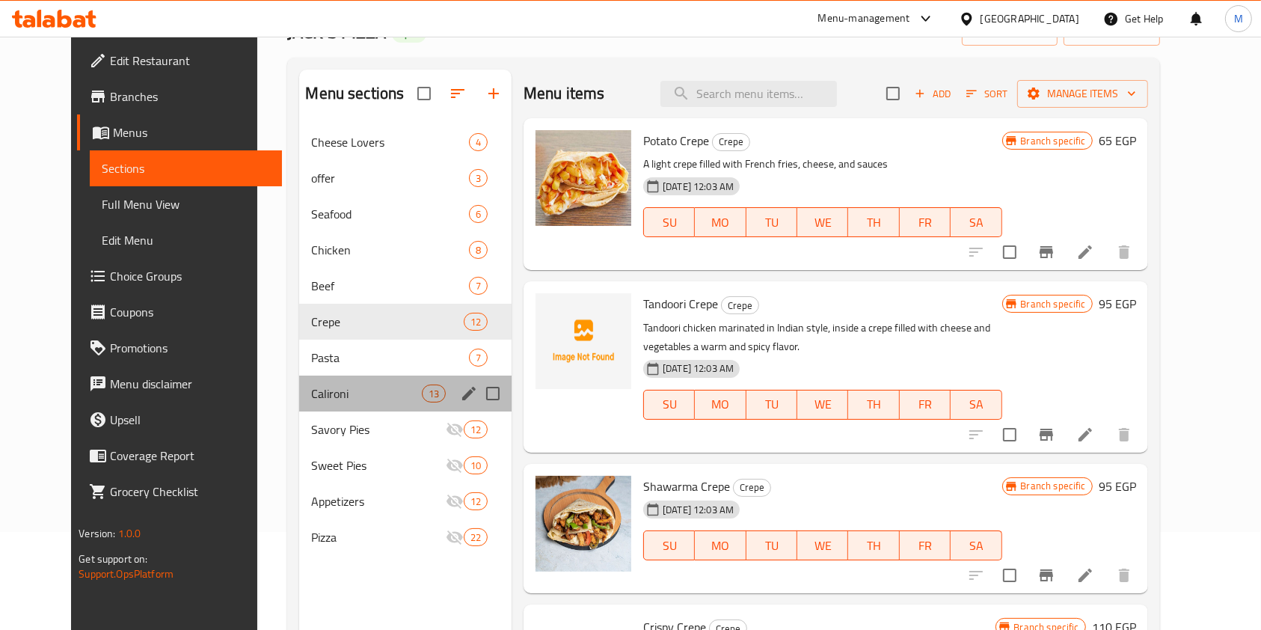
click at [310, 376] on div "Calironi 13" at bounding box center [405, 394] width 212 height 36
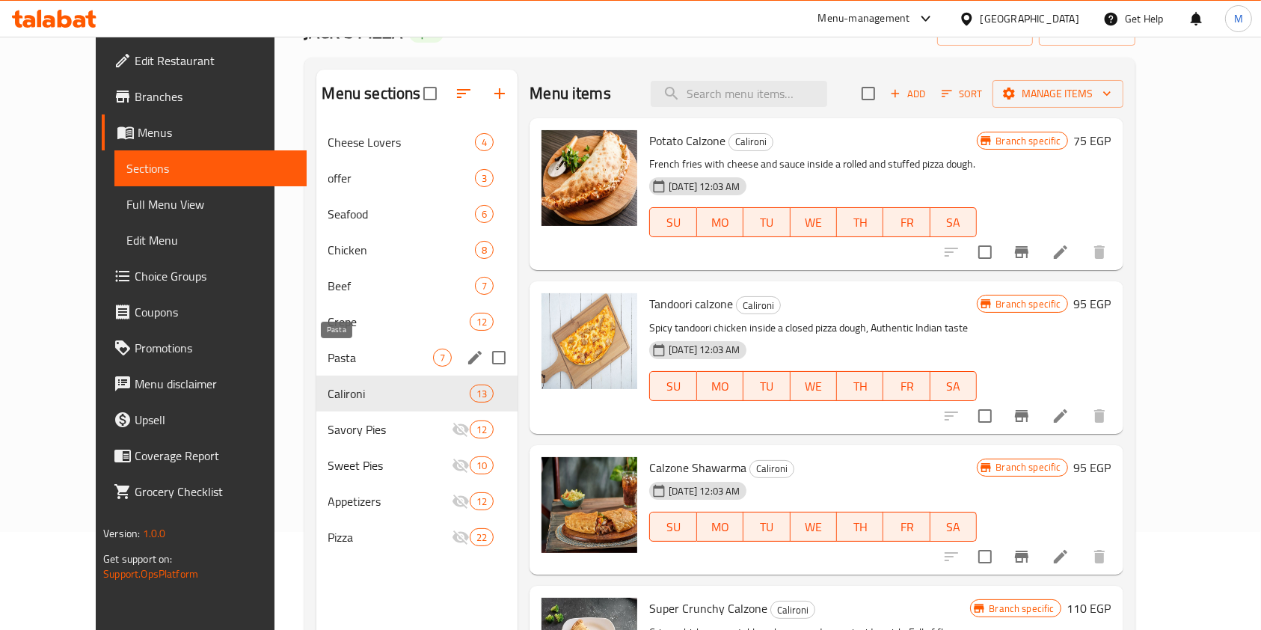
click at [328, 363] on span "Pasta" at bounding box center [380, 358] width 105 height 18
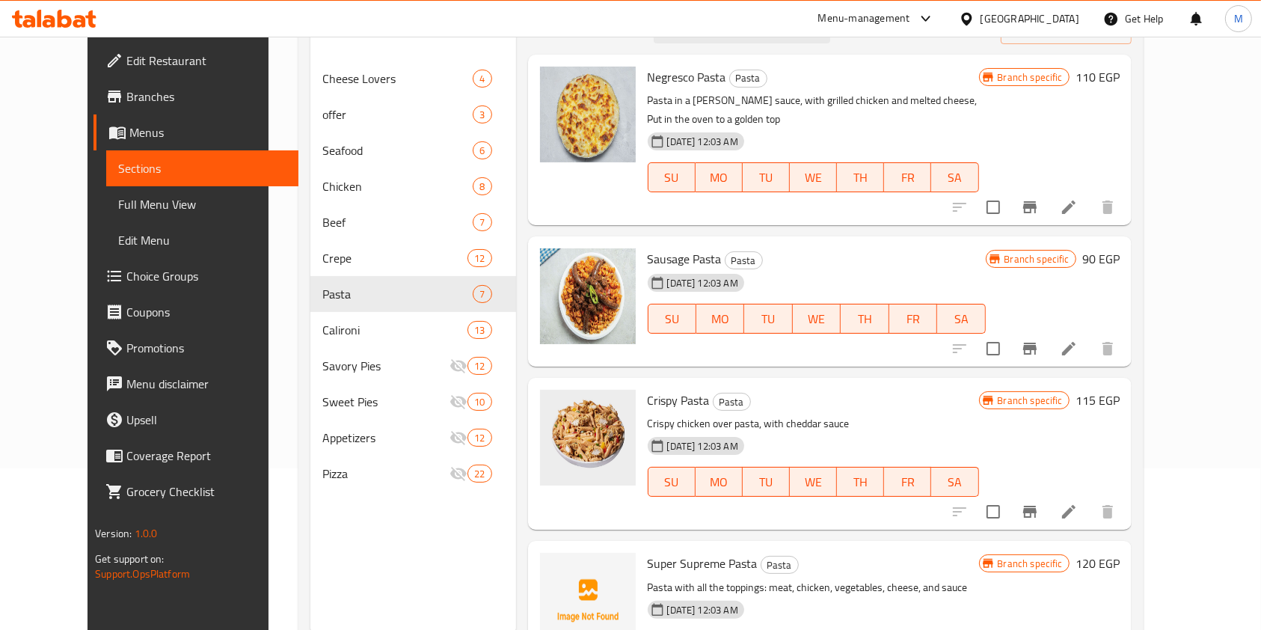
scroll to position [46, 0]
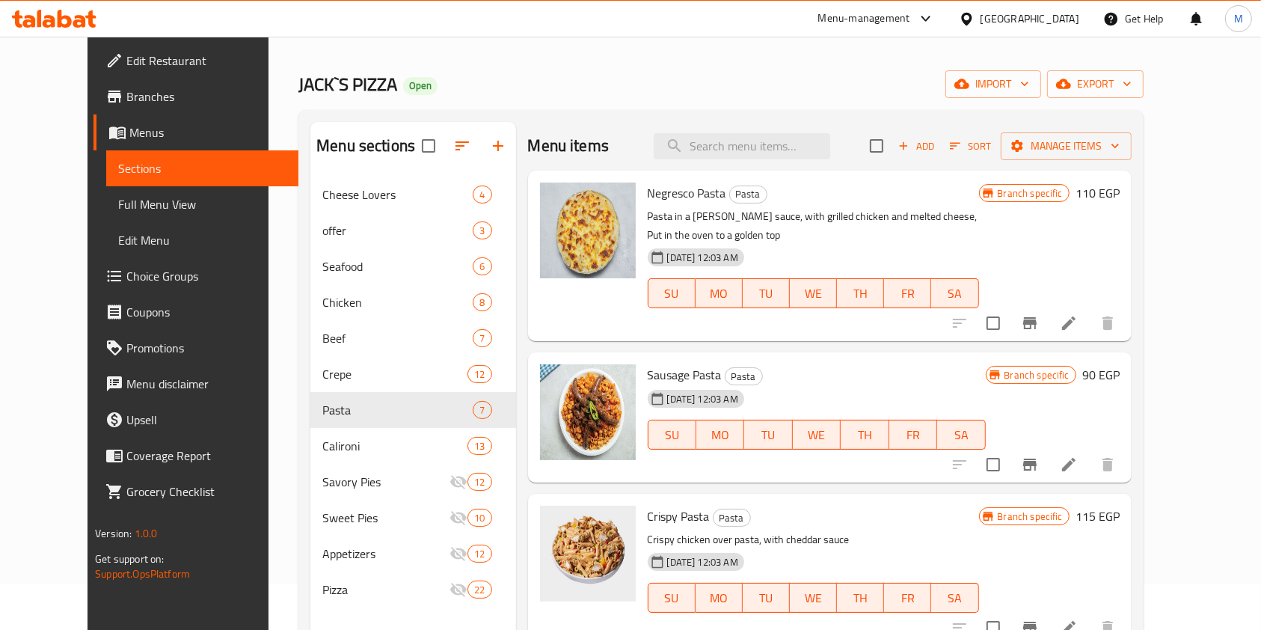
click at [126, 280] on span "Choice Groups" at bounding box center [206, 276] width 160 height 18
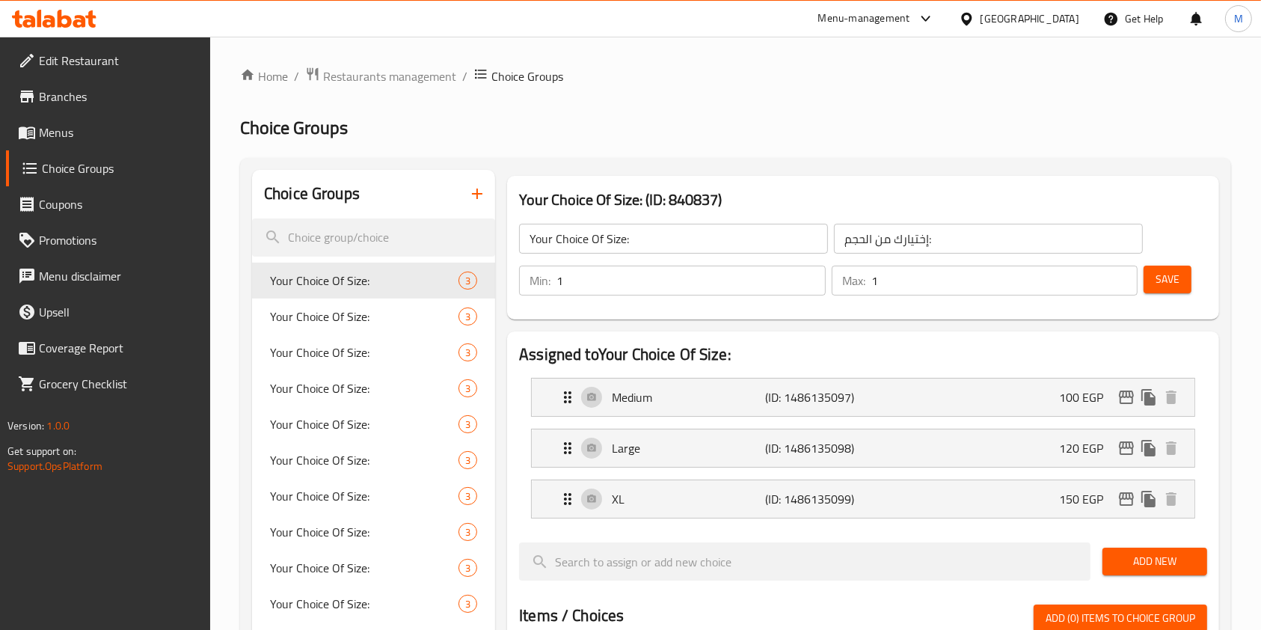
click at [72, 134] on span "Menus" at bounding box center [119, 132] width 160 height 18
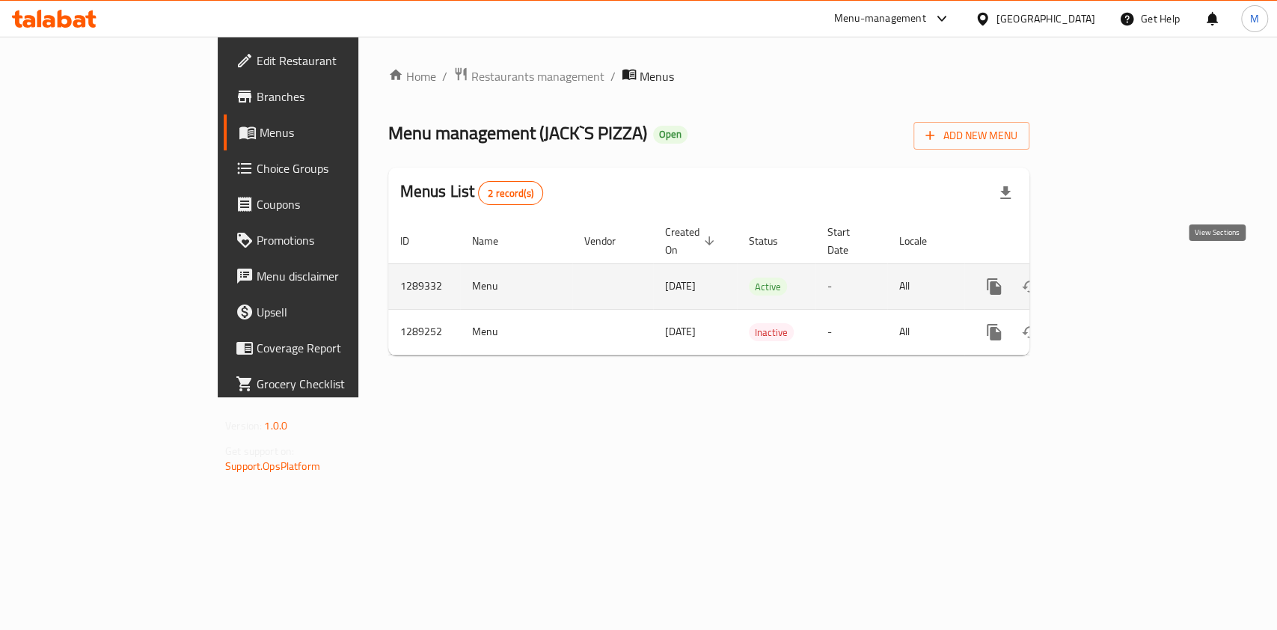
click at [1120, 272] on link "enhanced table" at bounding box center [1102, 287] width 36 height 36
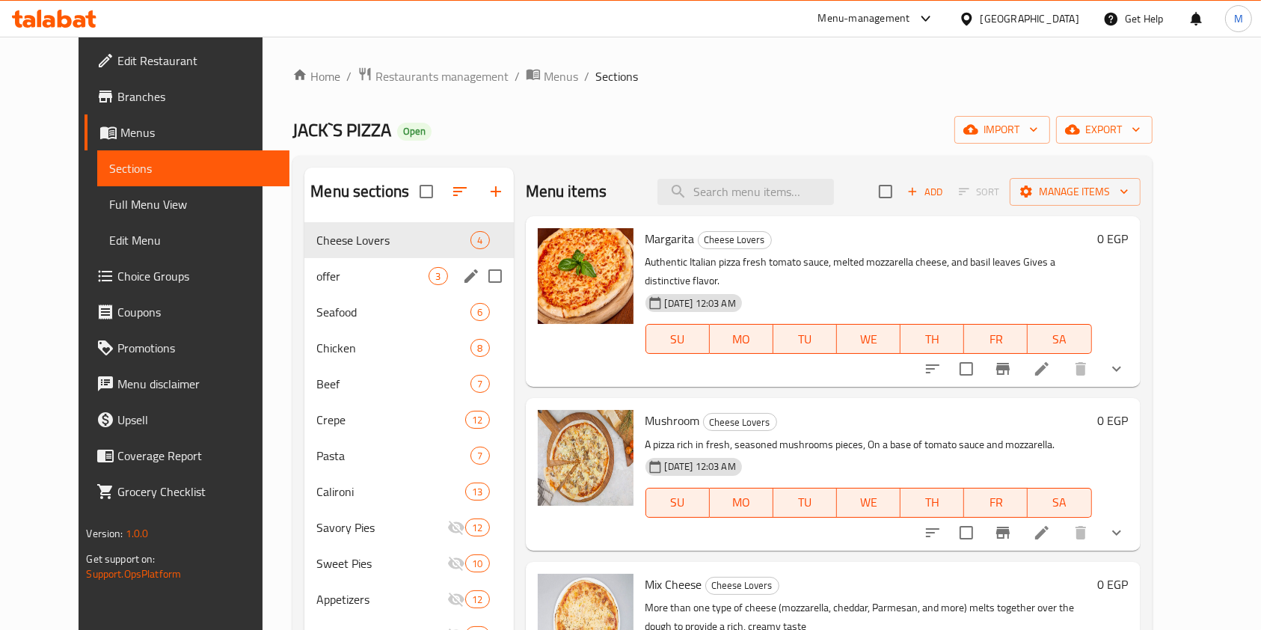
click at [366, 284] on div "offer 3" at bounding box center [409, 276] width 209 height 36
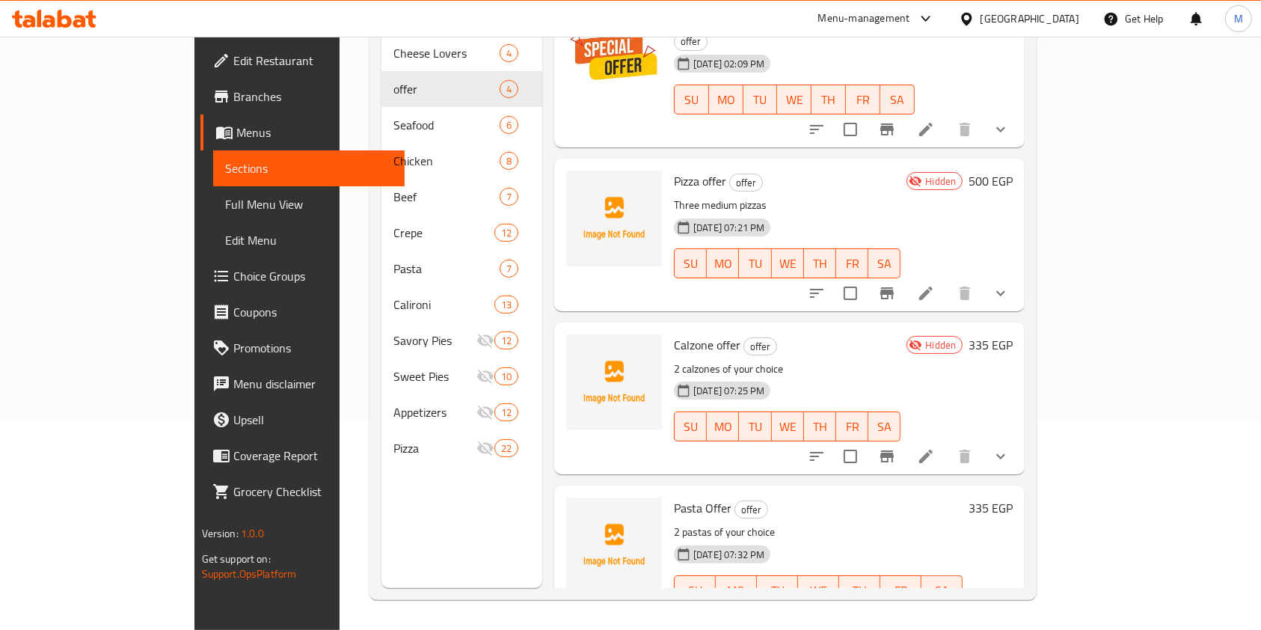
scroll to position [39, 0]
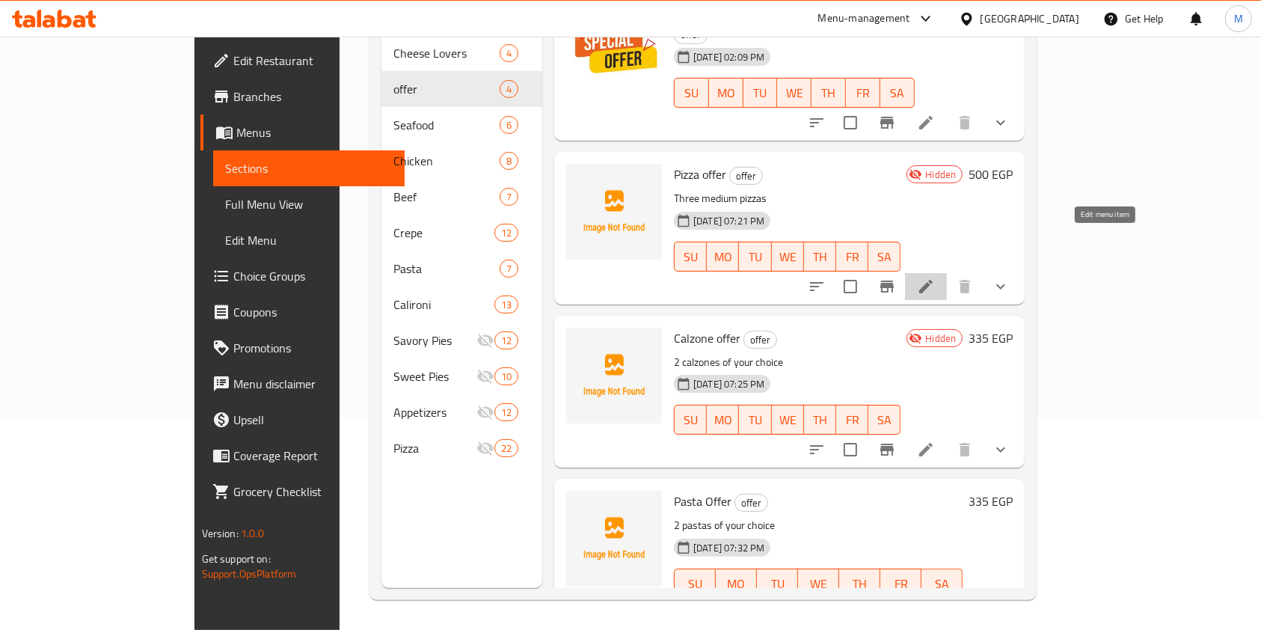
click at [933, 280] on icon at bounding box center [926, 286] width 13 height 13
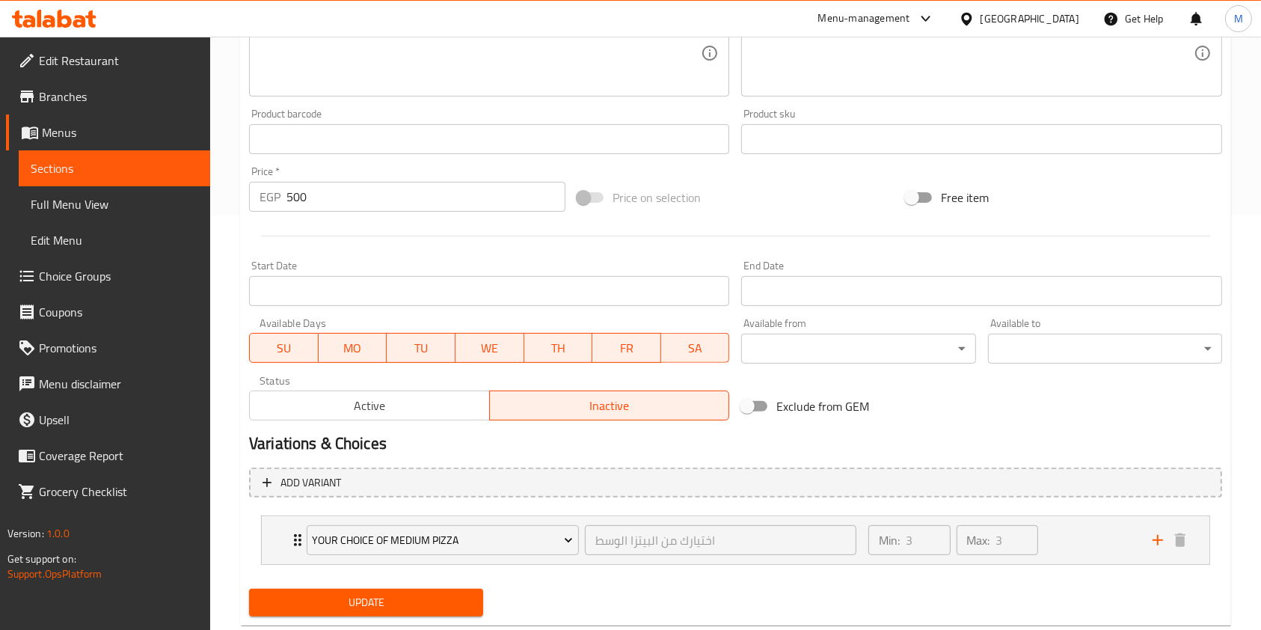
scroll to position [452, 0]
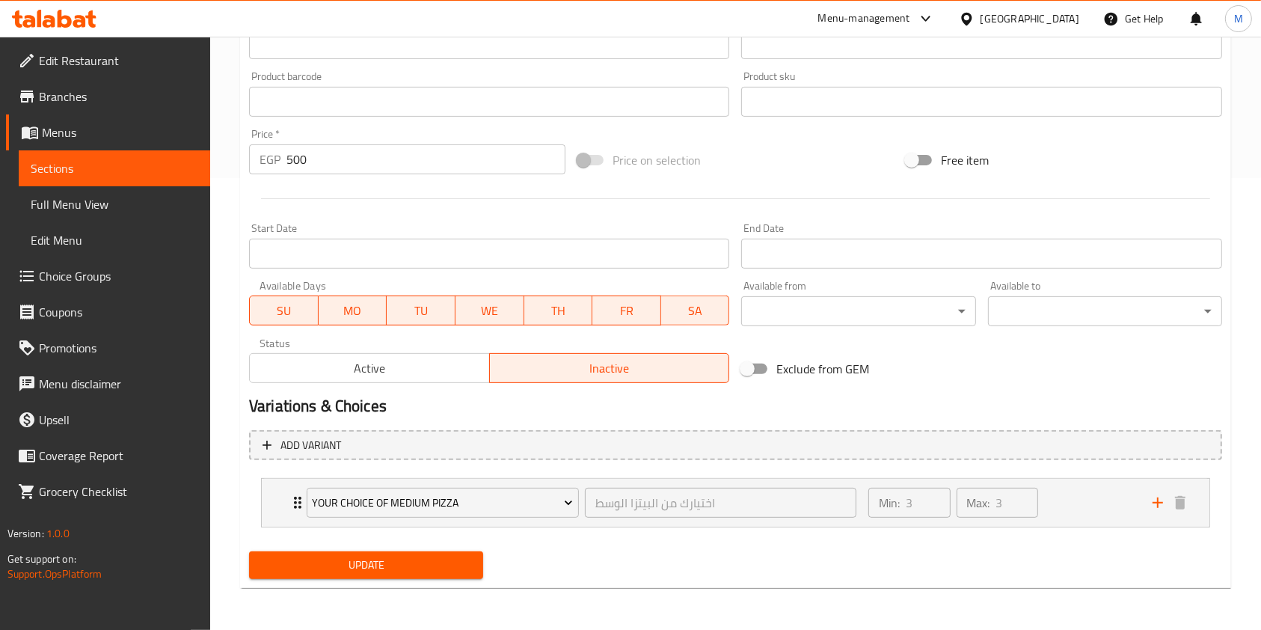
click at [456, 367] on span "Active" at bounding box center [370, 369] width 228 height 22
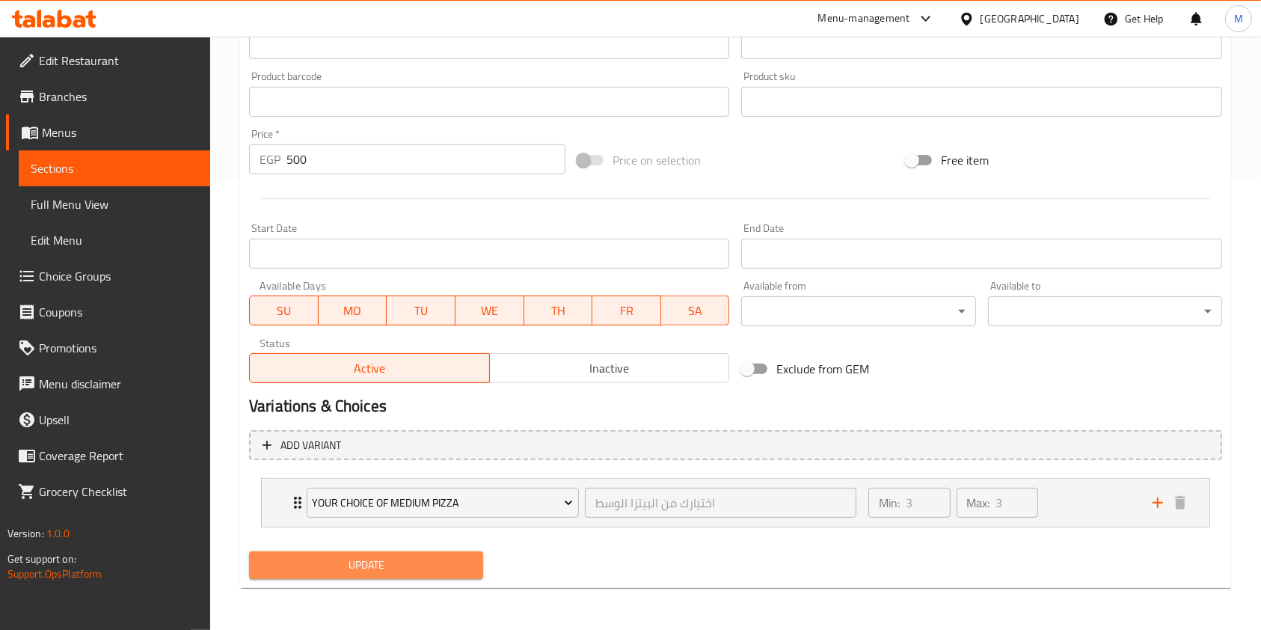
drag, startPoint x: 432, startPoint y: 565, endPoint x: 720, endPoint y: 434, distance: 315.7
click at [434, 565] on span "Update" at bounding box center [366, 565] width 210 height 19
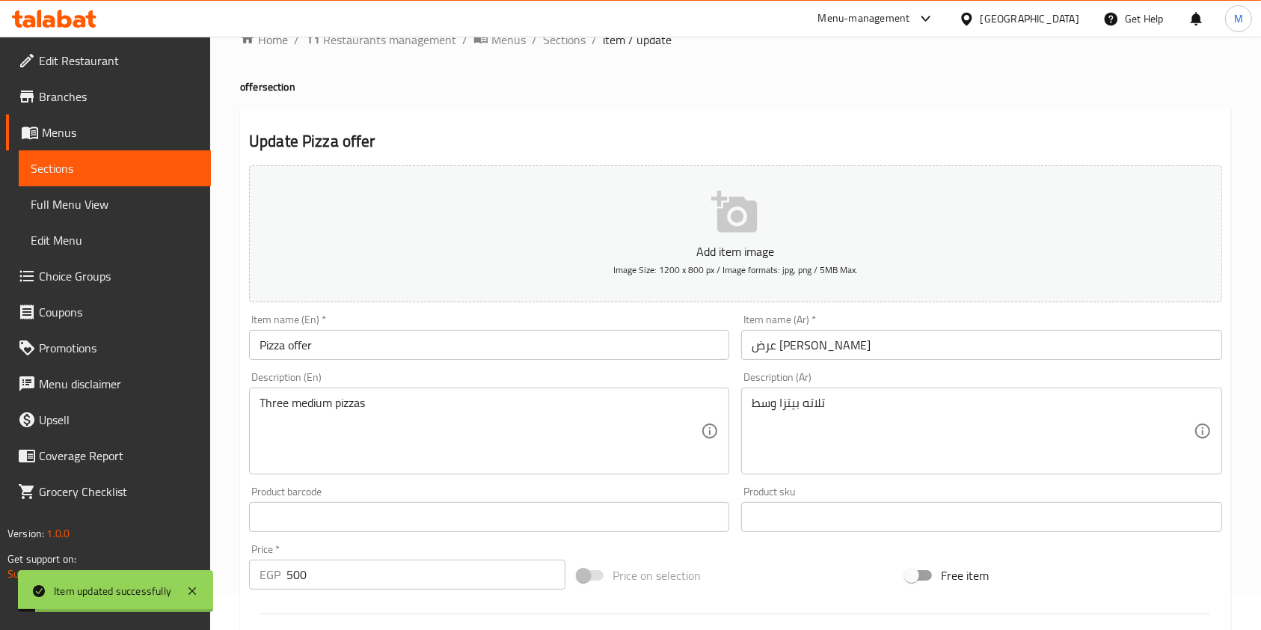
scroll to position [0, 0]
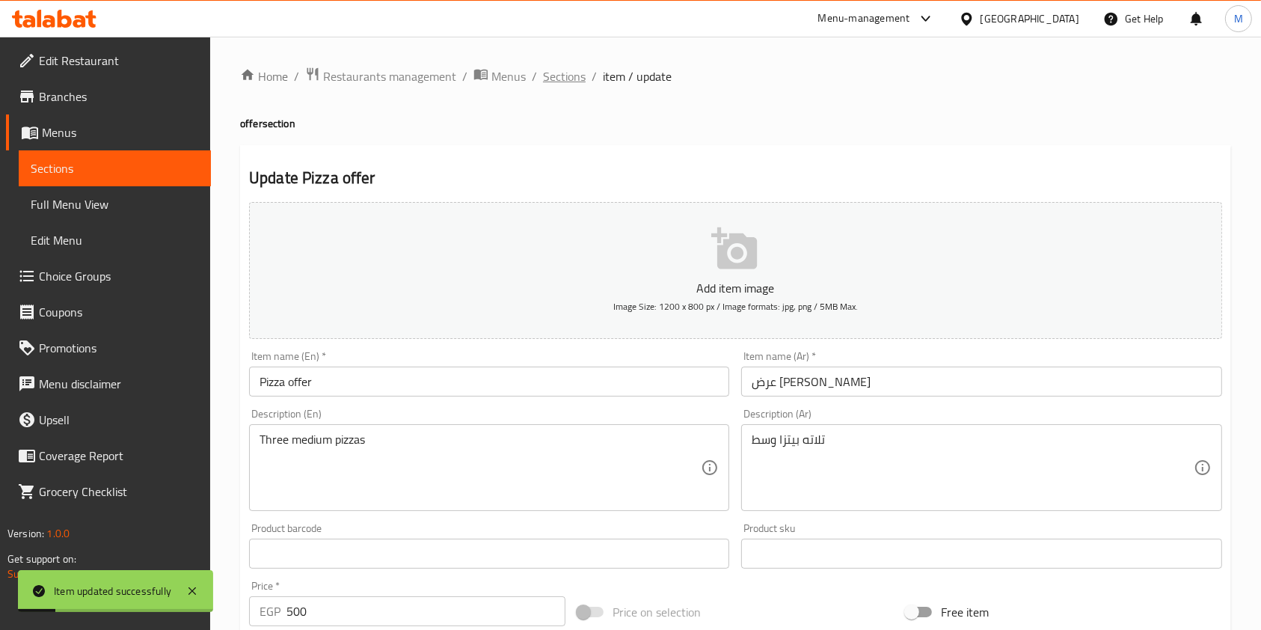
click at [581, 68] on span "Sections" at bounding box center [564, 76] width 43 height 18
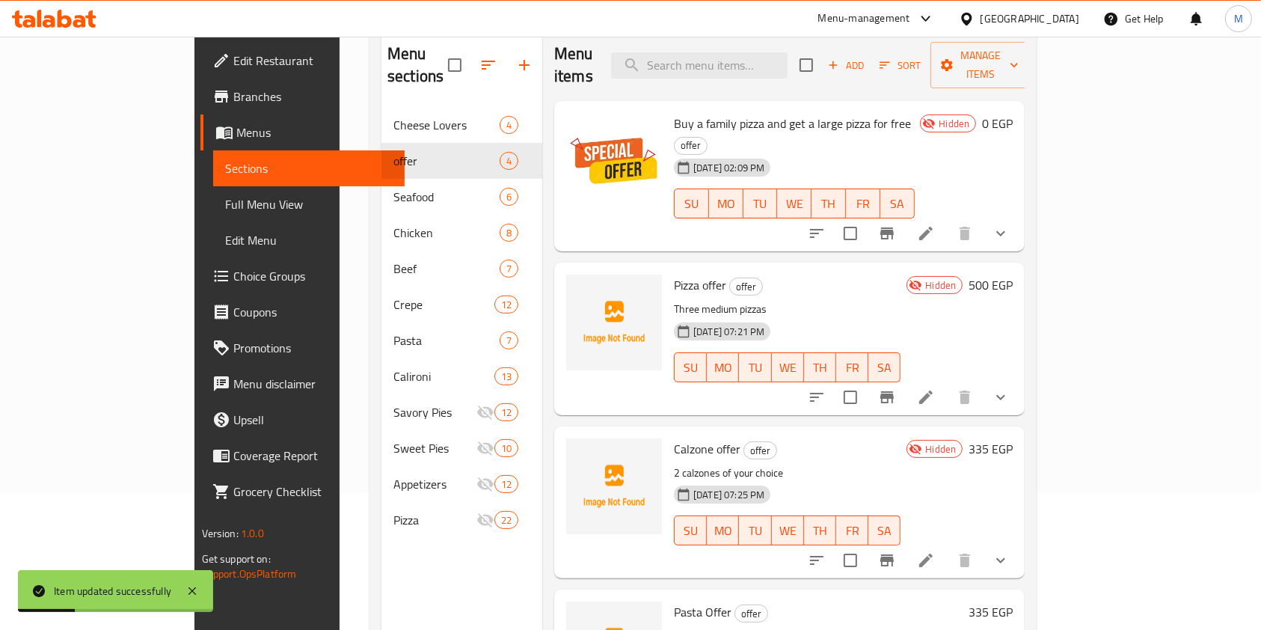
scroll to position [209, 0]
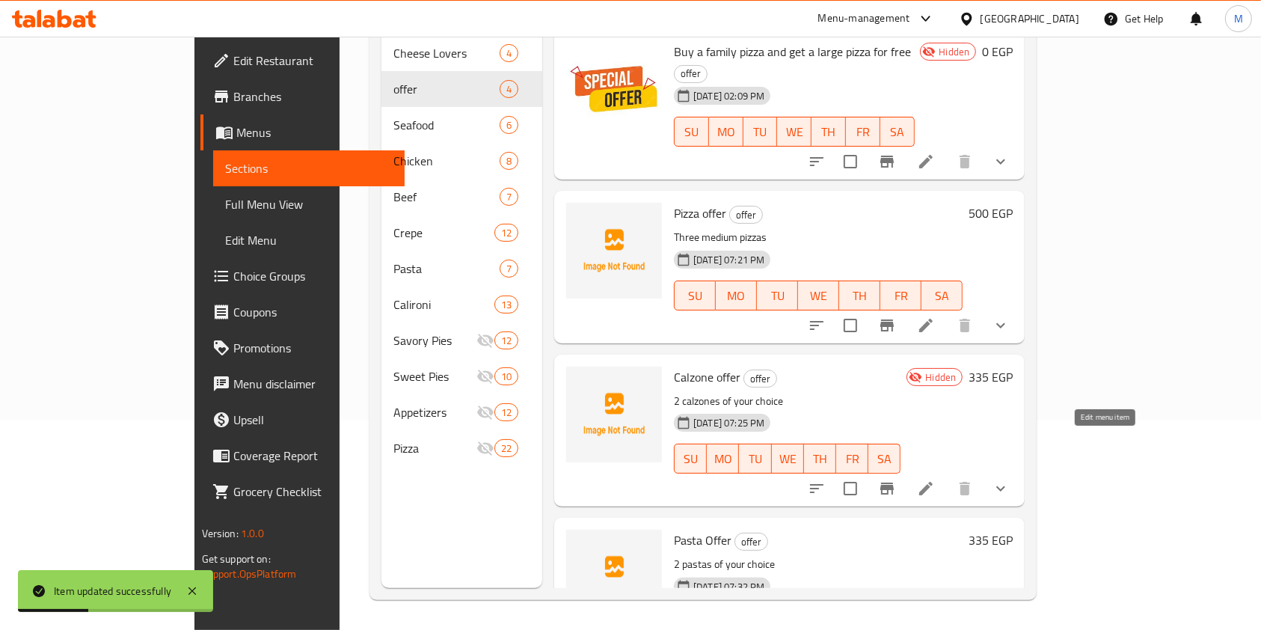
click at [935, 480] on icon at bounding box center [926, 489] width 18 height 18
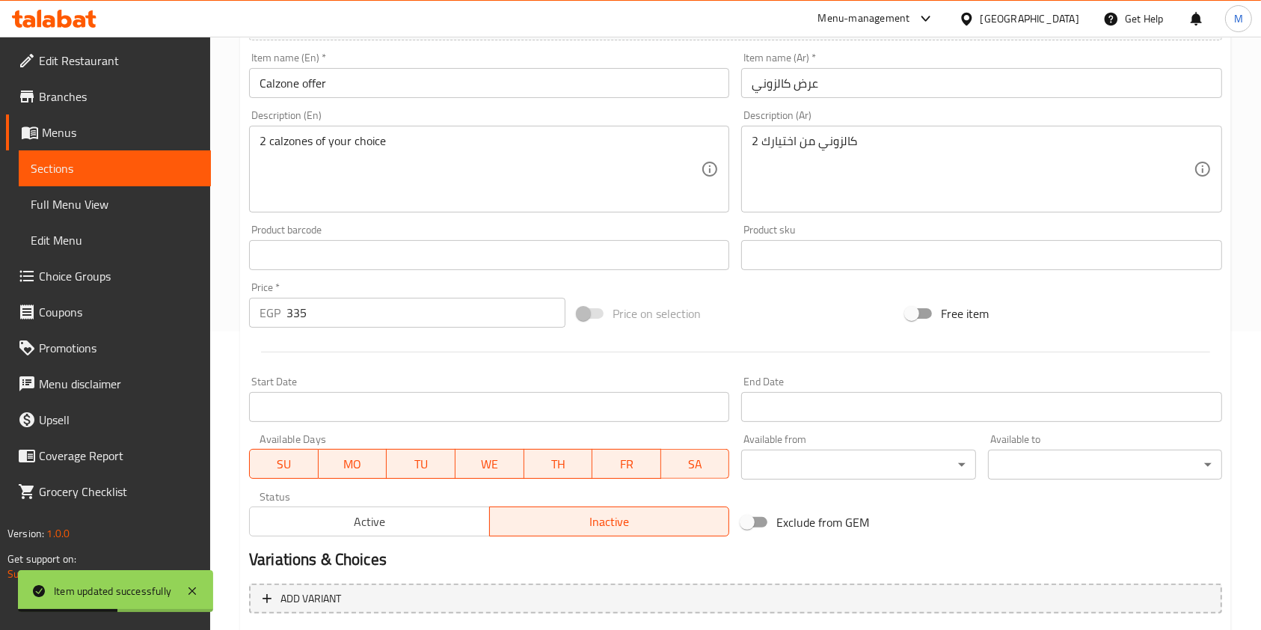
scroll to position [452, 0]
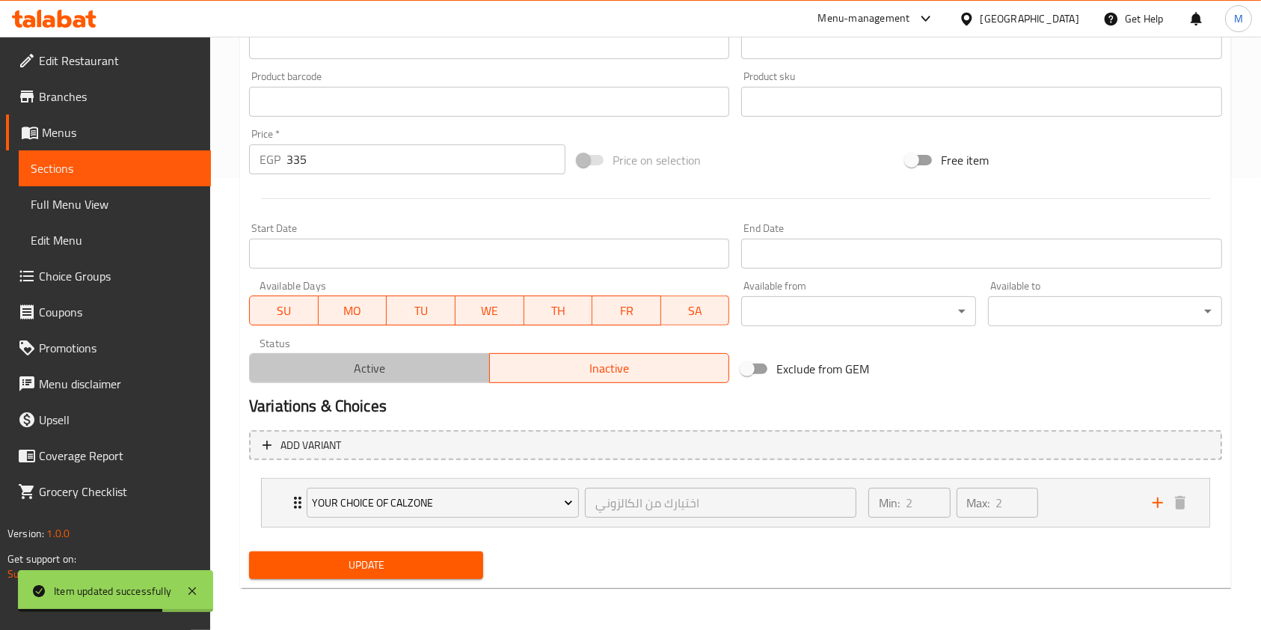
click at [444, 373] on span "Active" at bounding box center [370, 369] width 228 height 22
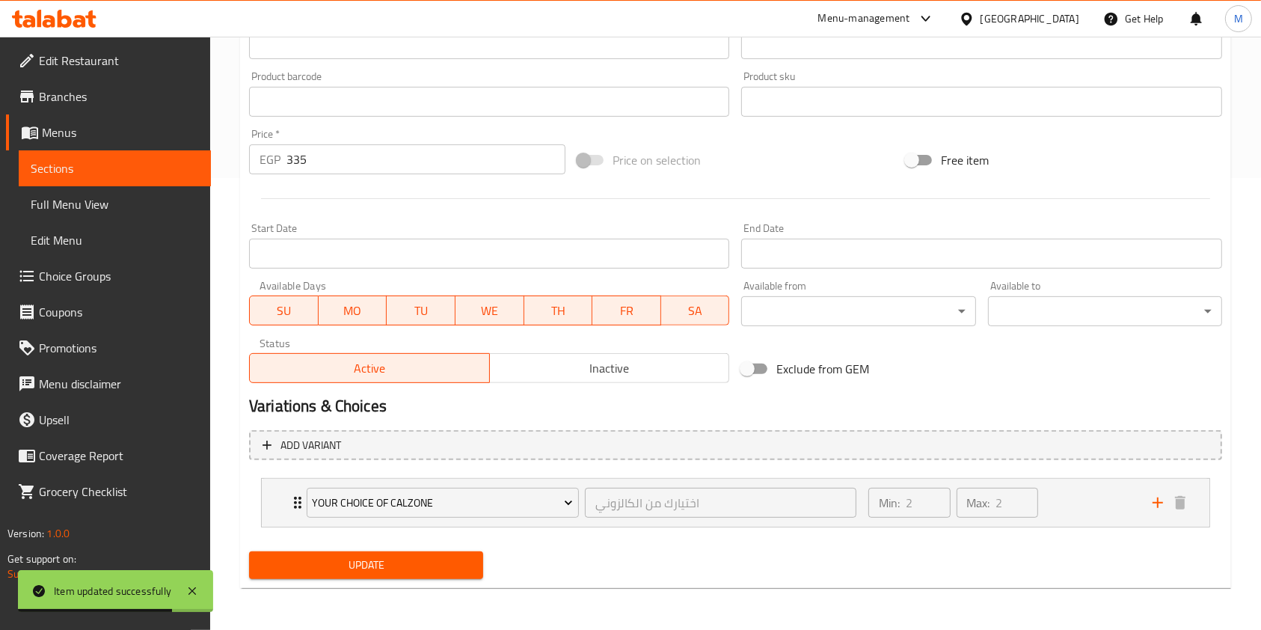
drag, startPoint x: 444, startPoint y: 572, endPoint x: 463, endPoint y: 550, distance: 29.7
click at [444, 574] on span "Update" at bounding box center [366, 565] width 210 height 19
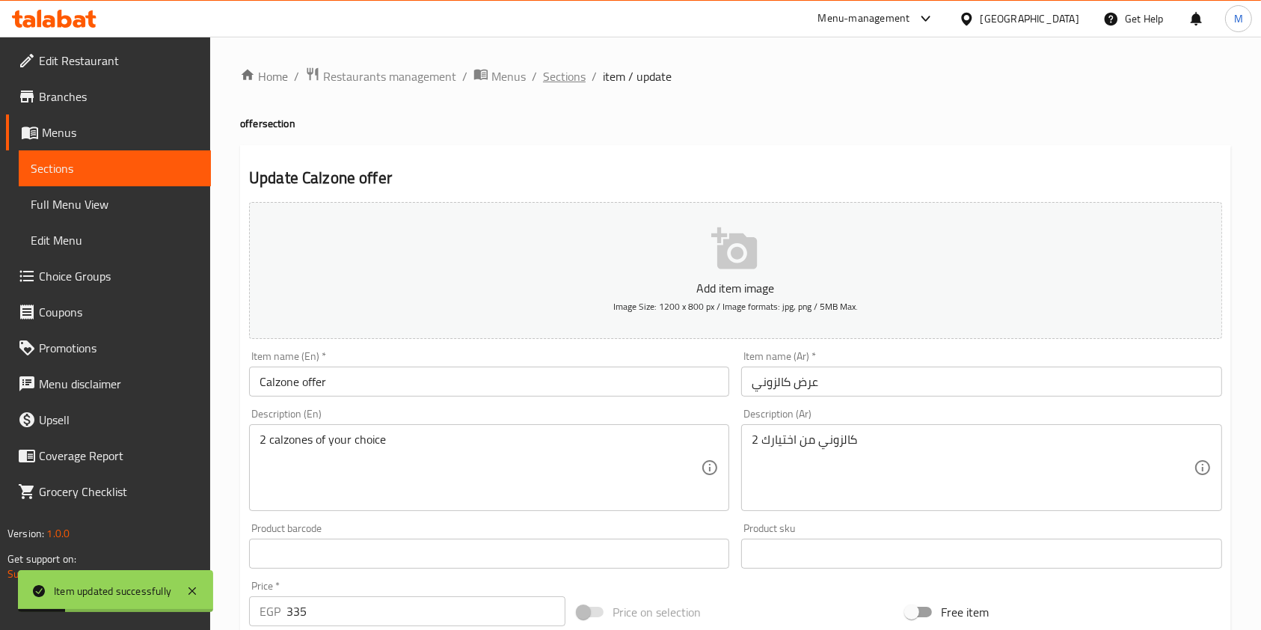
click at [562, 79] on span "Sections" at bounding box center [564, 76] width 43 height 18
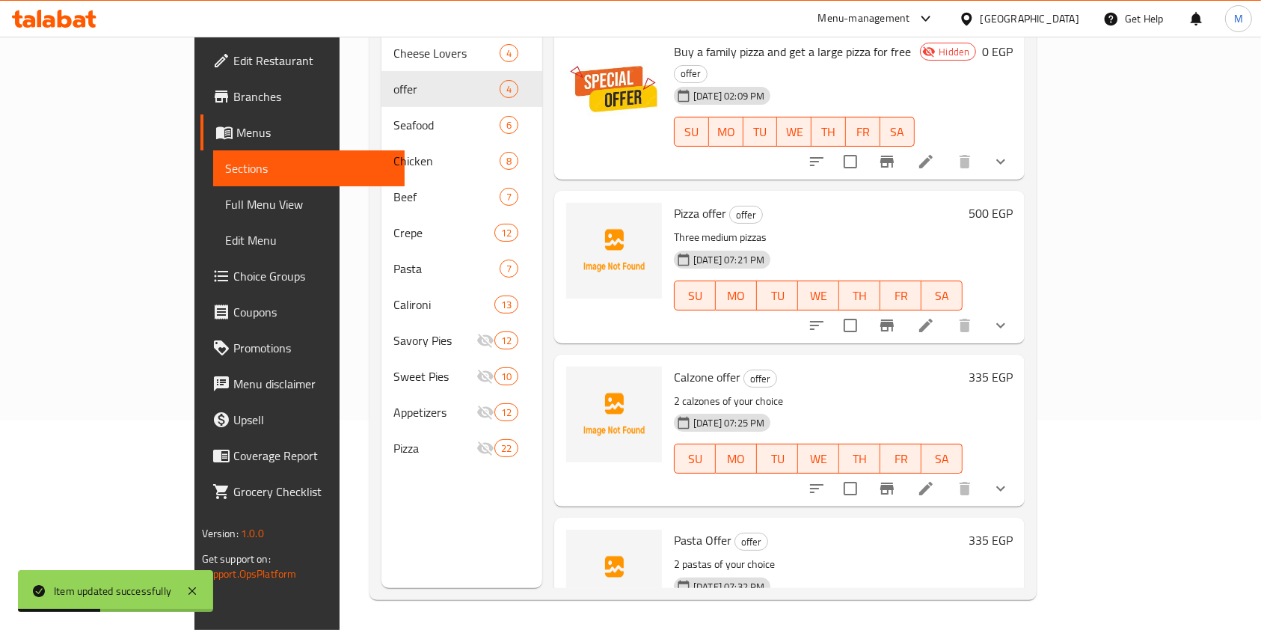
scroll to position [39, 0]
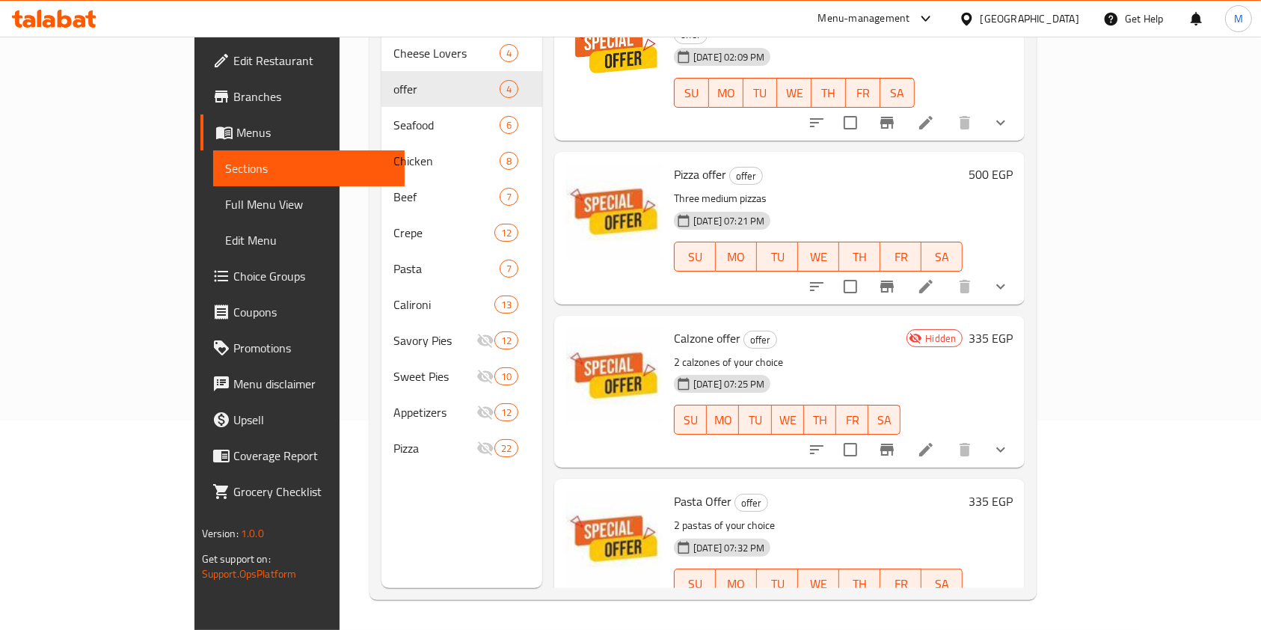
click at [89, 18] on icon at bounding box center [90, 18] width 10 height 17
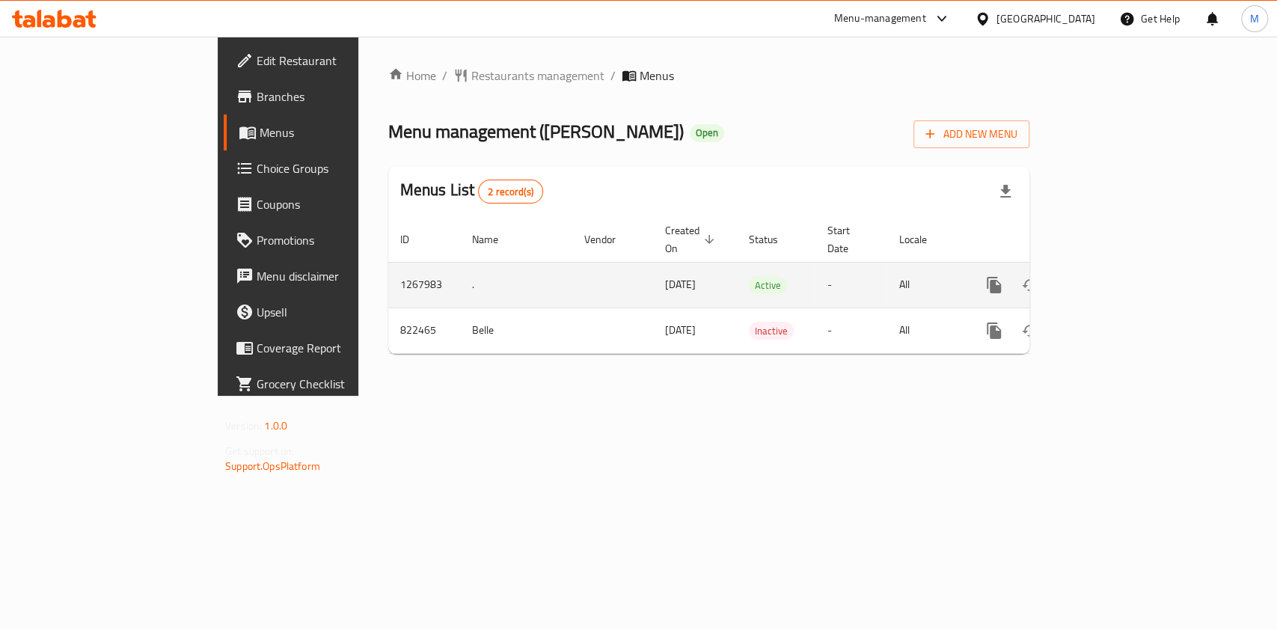
click at [1111, 276] on icon "enhanced table" at bounding box center [1102, 285] width 18 height 18
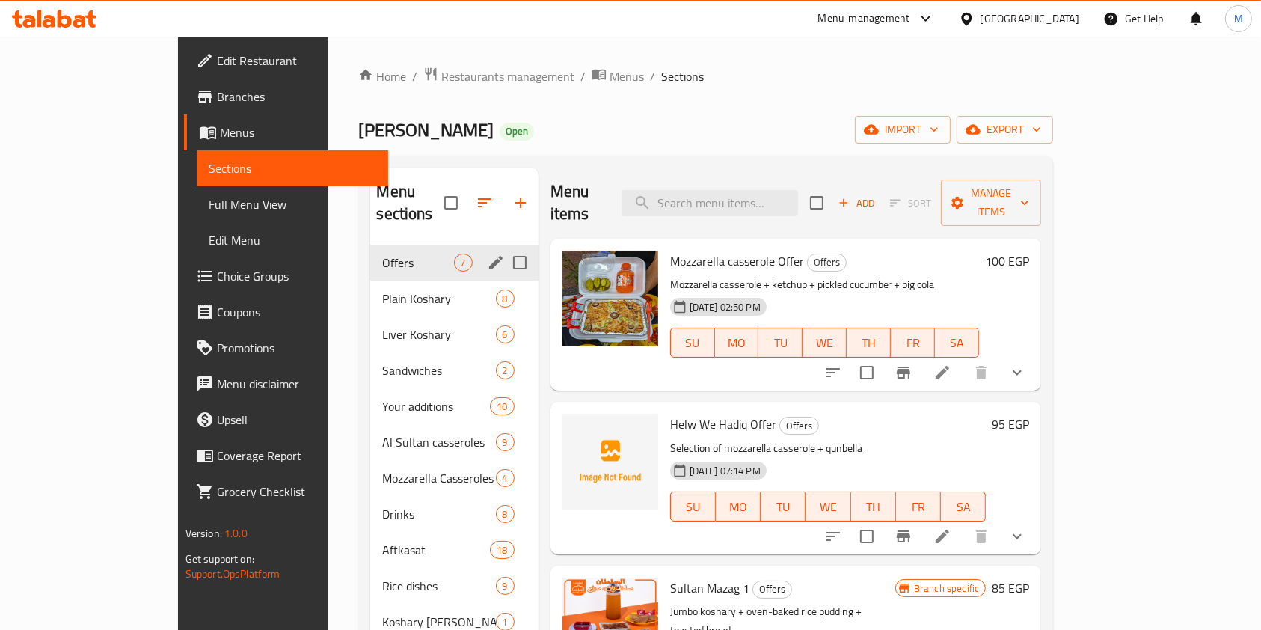
click at [370, 250] on div "Offers 7" at bounding box center [454, 263] width 168 height 36
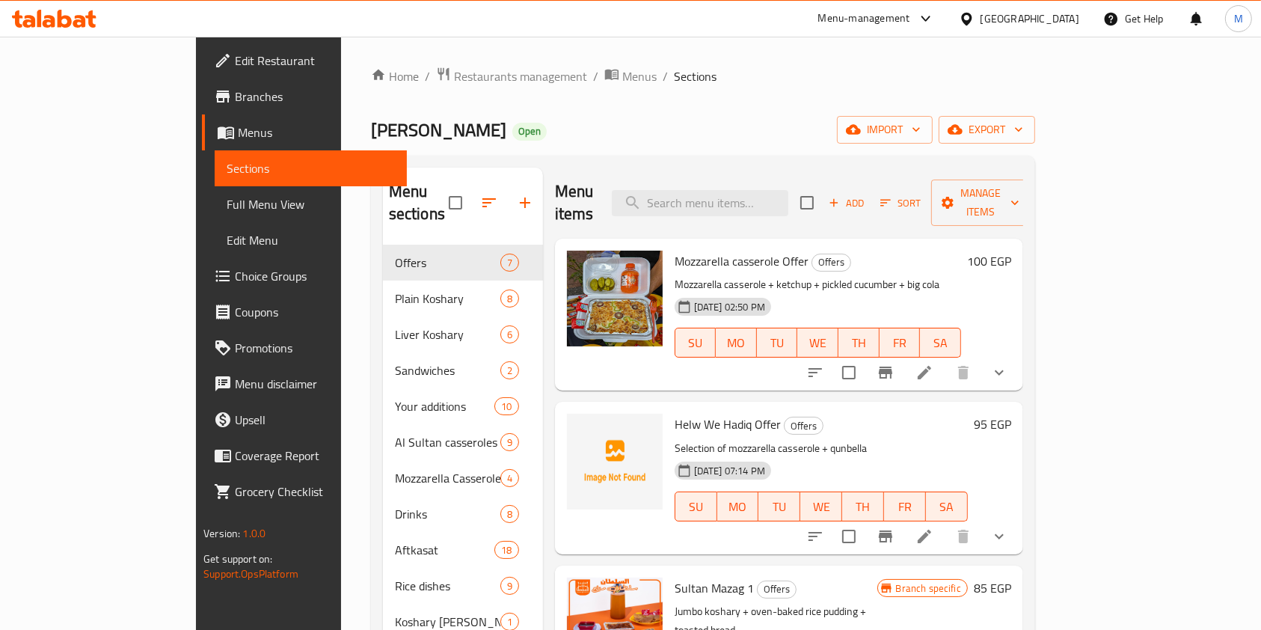
drag, startPoint x: 1240, startPoint y: 317, endPoint x: 1243, endPoint y: 343, distance: 25.6
click at [1065, 343] on div "Home / Restaurants management / Menus / Sections Koshary Al Sultan Open import …" at bounding box center [703, 438] width 724 height 803
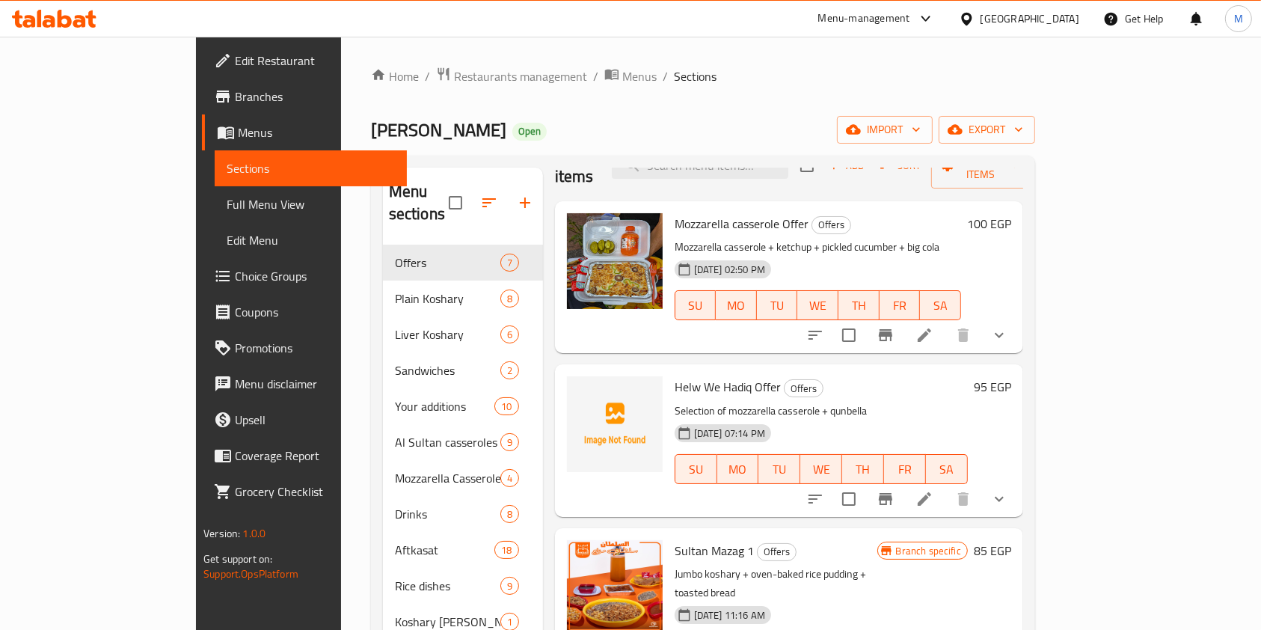
scroll to position [52, 0]
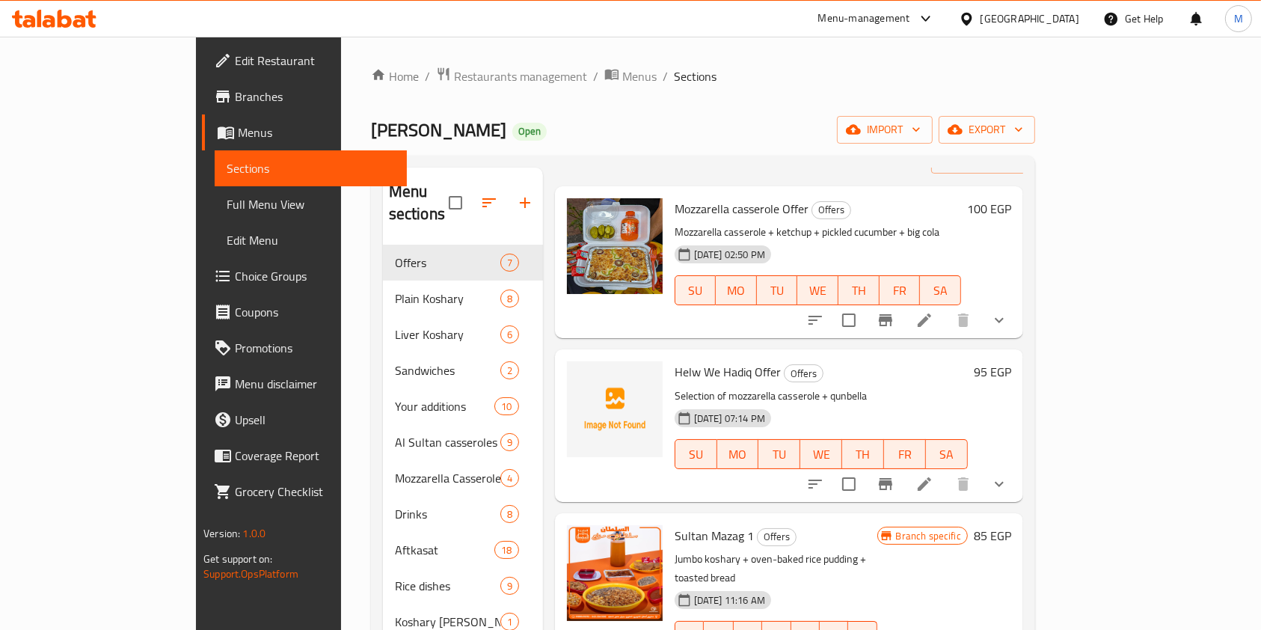
click at [895, 475] on icon "Branch-specific-item" at bounding box center [886, 484] width 18 height 18
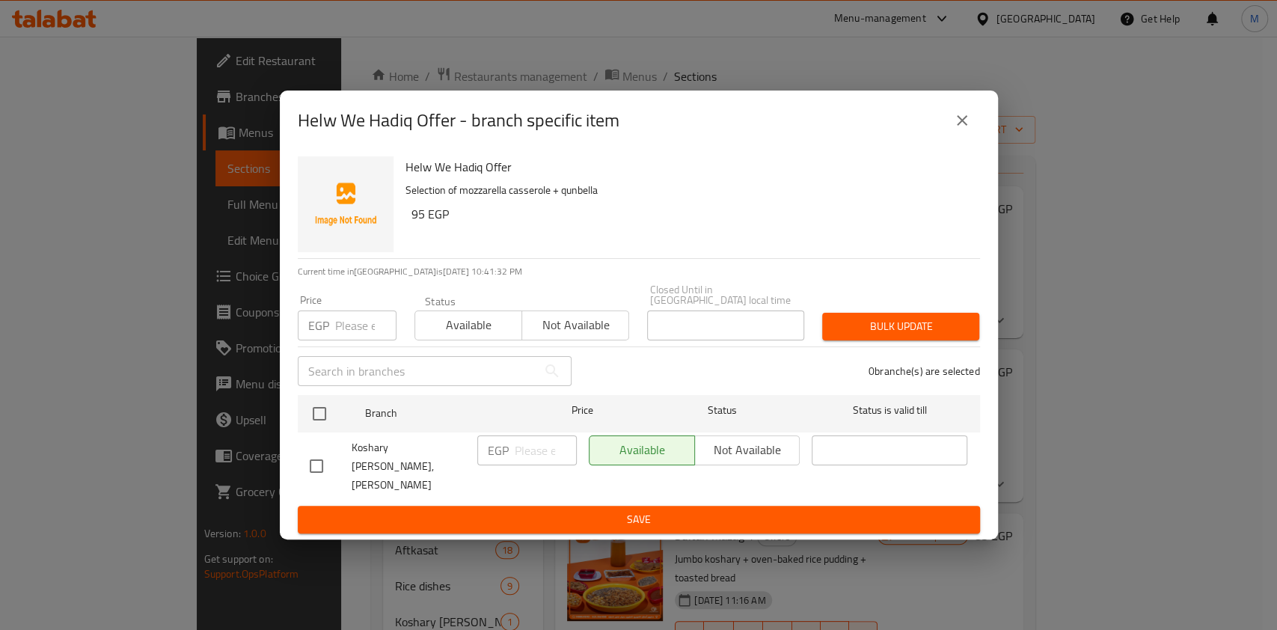
click at [959, 150] on div "Helw We Hadiq Offer - branch specific item" at bounding box center [639, 121] width 718 height 60
click at [959, 138] on button "close" at bounding box center [962, 121] width 36 height 36
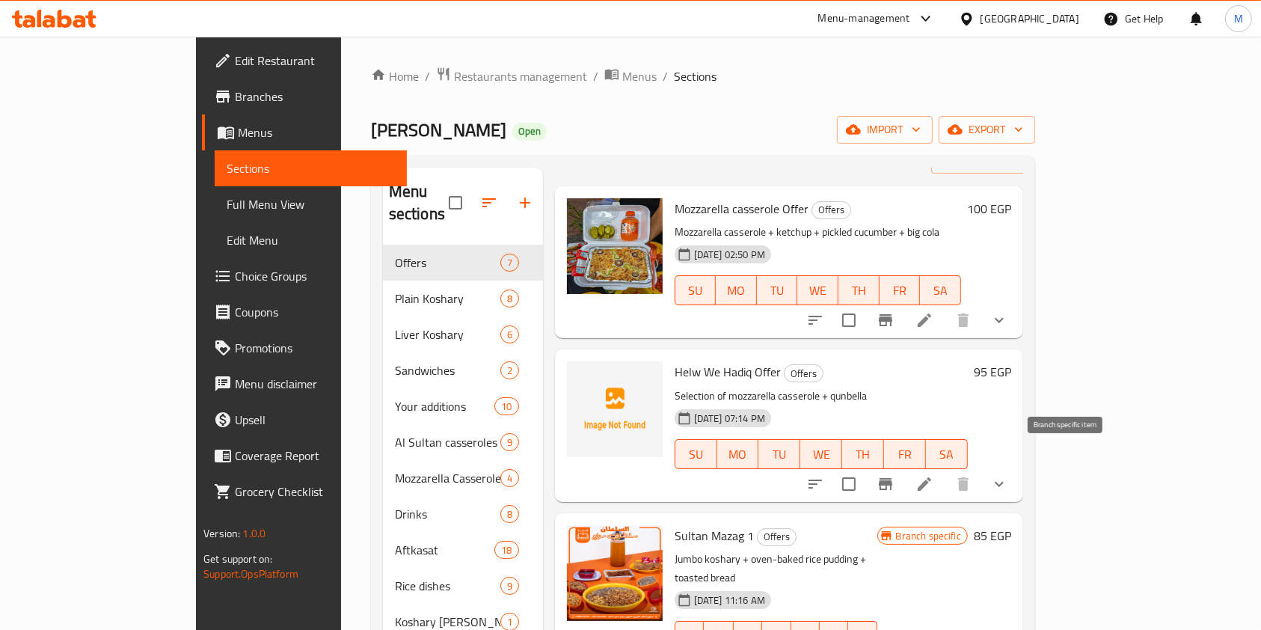
click at [895, 475] on icon "Branch-specific-item" at bounding box center [886, 484] width 18 height 18
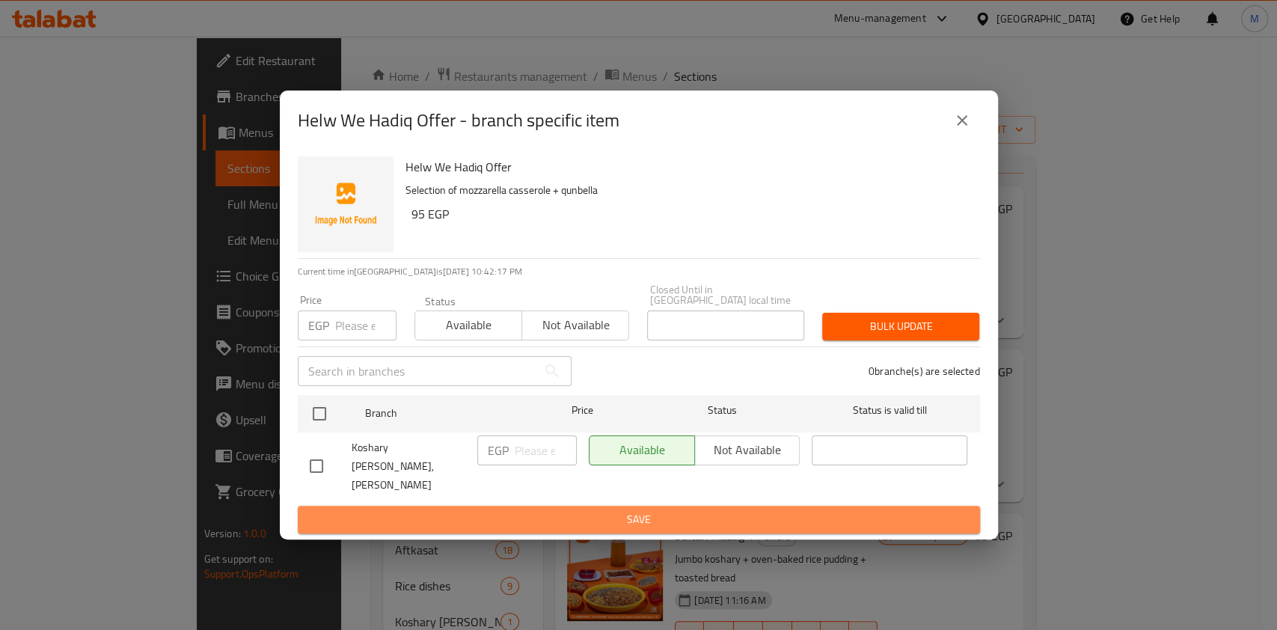
click at [653, 510] on span "Save" at bounding box center [639, 519] width 658 height 19
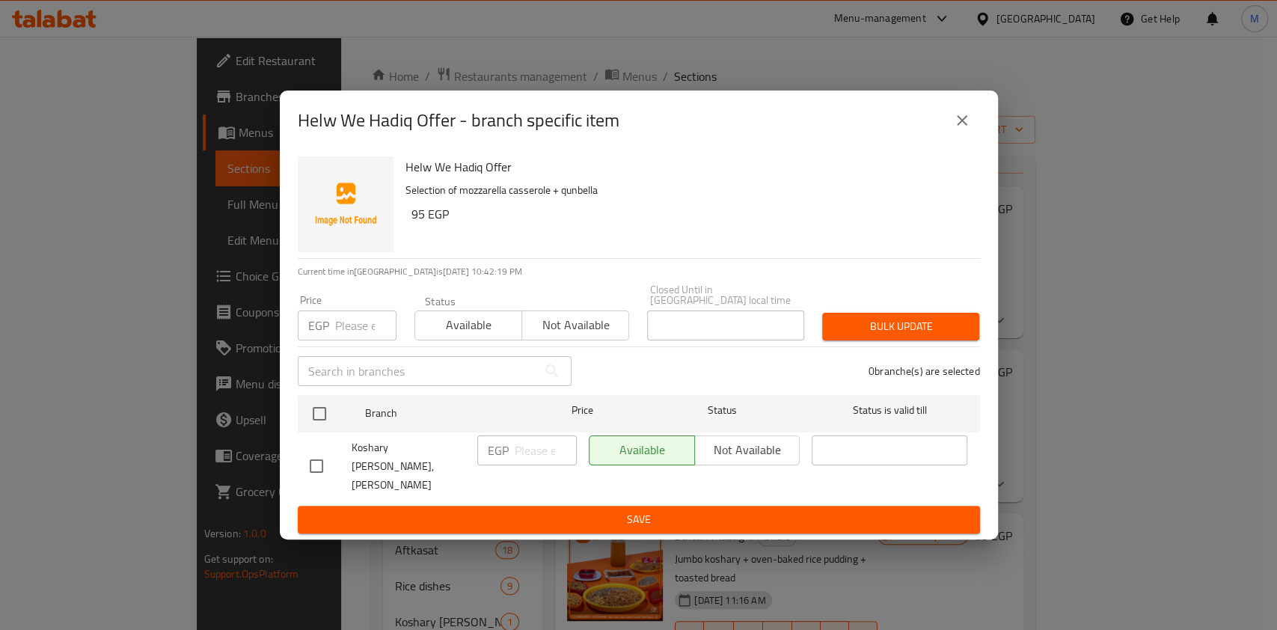
click at [964, 126] on icon "close" at bounding box center [962, 120] width 10 height 10
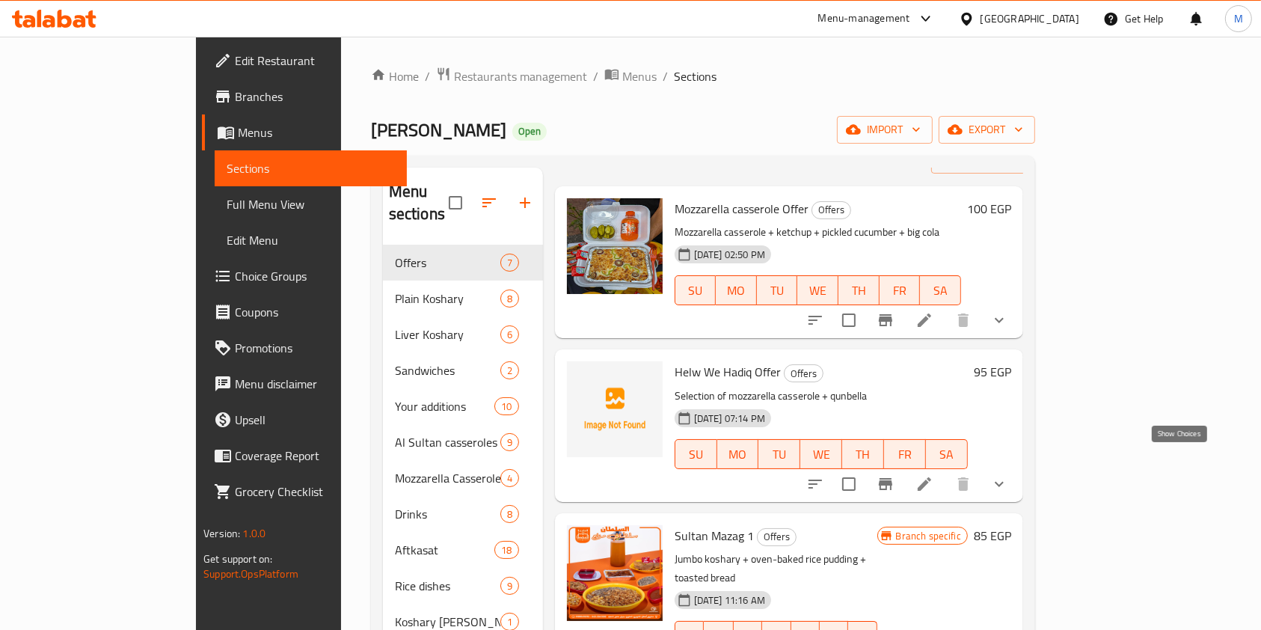
click at [1009, 475] on icon "show more" at bounding box center [1000, 484] width 18 height 18
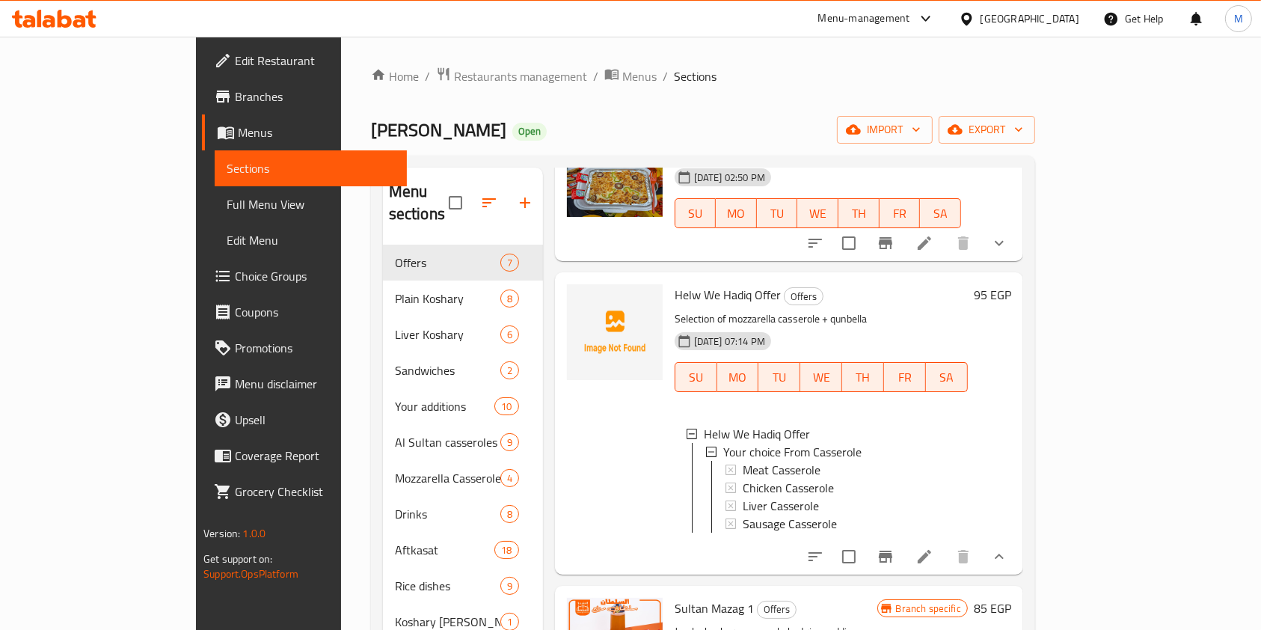
scroll to position [132, 0]
click at [1018, 542] on button "show more" at bounding box center [1000, 554] width 36 height 36
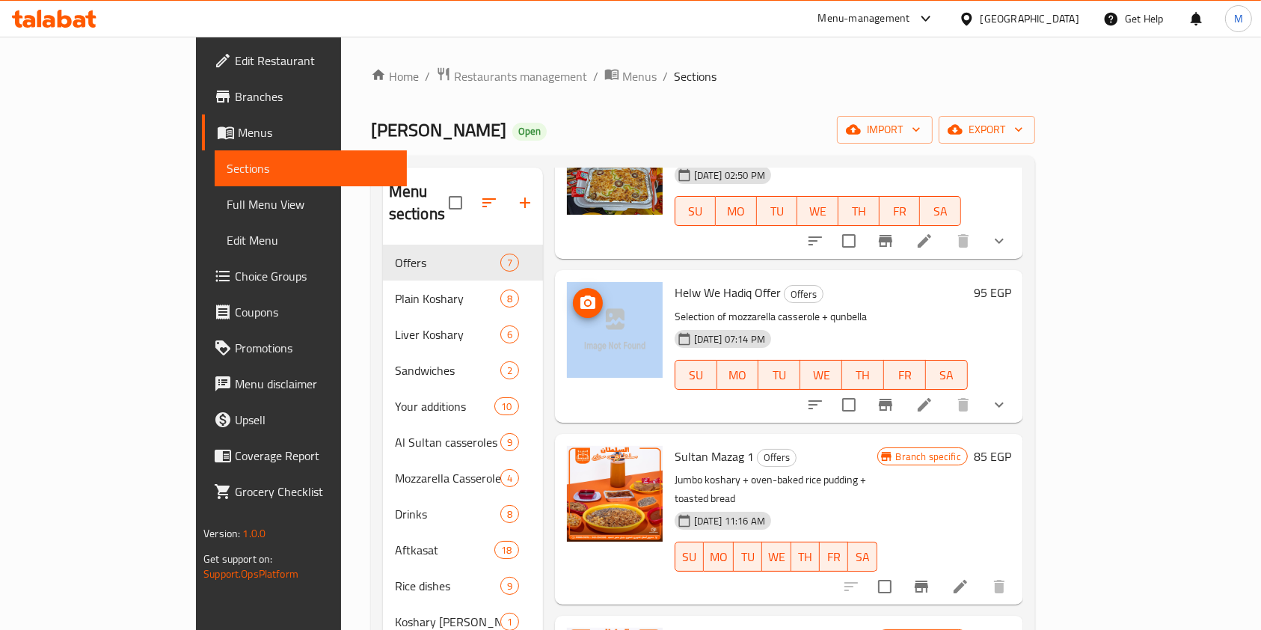
drag, startPoint x: 554, startPoint y: 263, endPoint x: 568, endPoint y: 305, distance: 44.2
click at [568, 305] on div "Helw We Hadiq Offer Offers Selection of mozzarella casserole + qunbella 10-08-2…" at bounding box center [789, 346] width 468 height 152
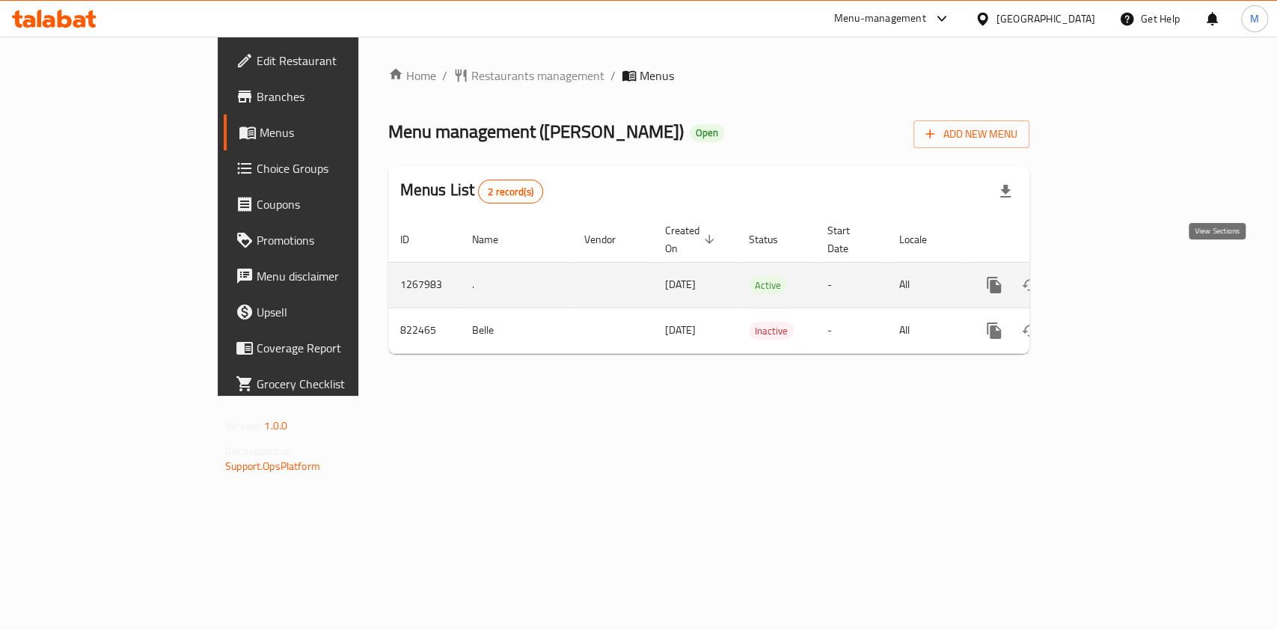
click at [1120, 278] on link "enhanced table" at bounding box center [1102, 285] width 36 height 36
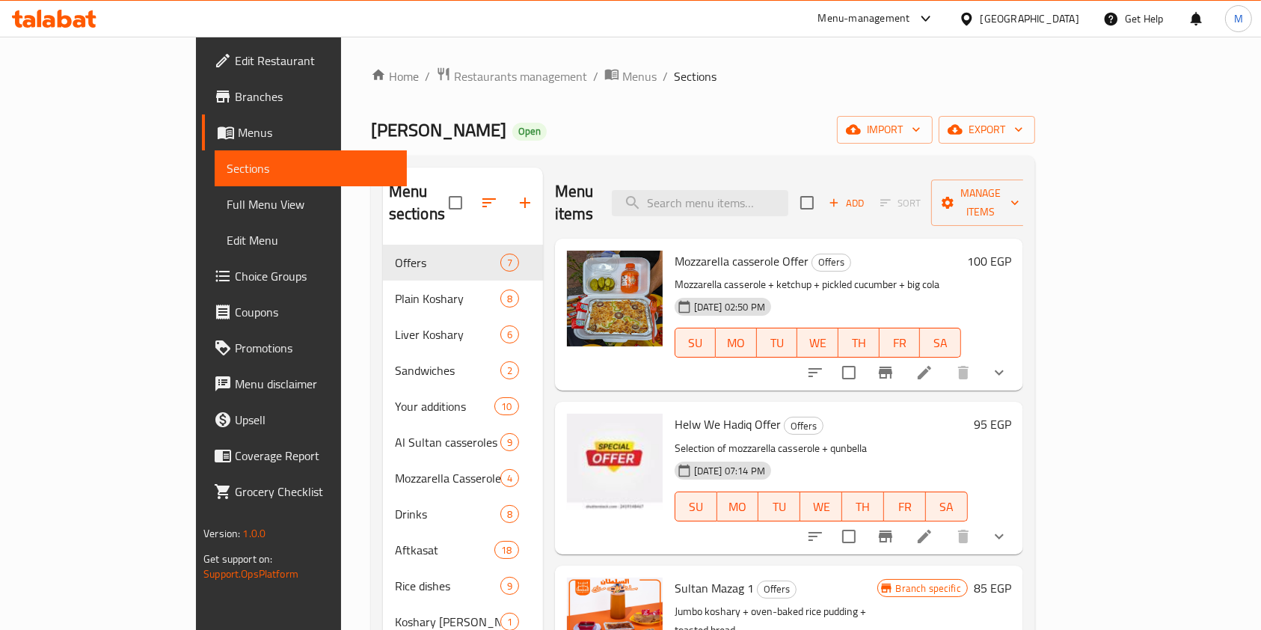
click at [981, 67] on ol "Home / Restaurants management / Menus / Sections" at bounding box center [703, 76] width 664 height 19
click at [70, 26] on icon at bounding box center [54, 19] width 85 height 18
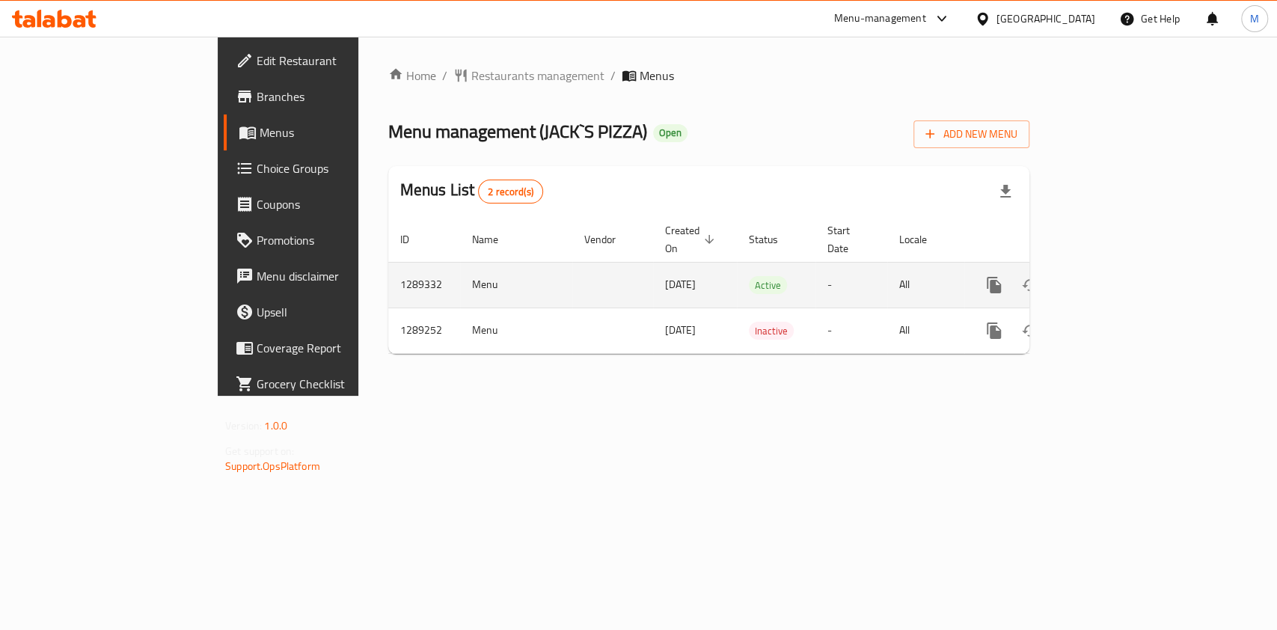
click at [1111, 276] on icon "enhanced table" at bounding box center [1102, 285] width 18 height 18
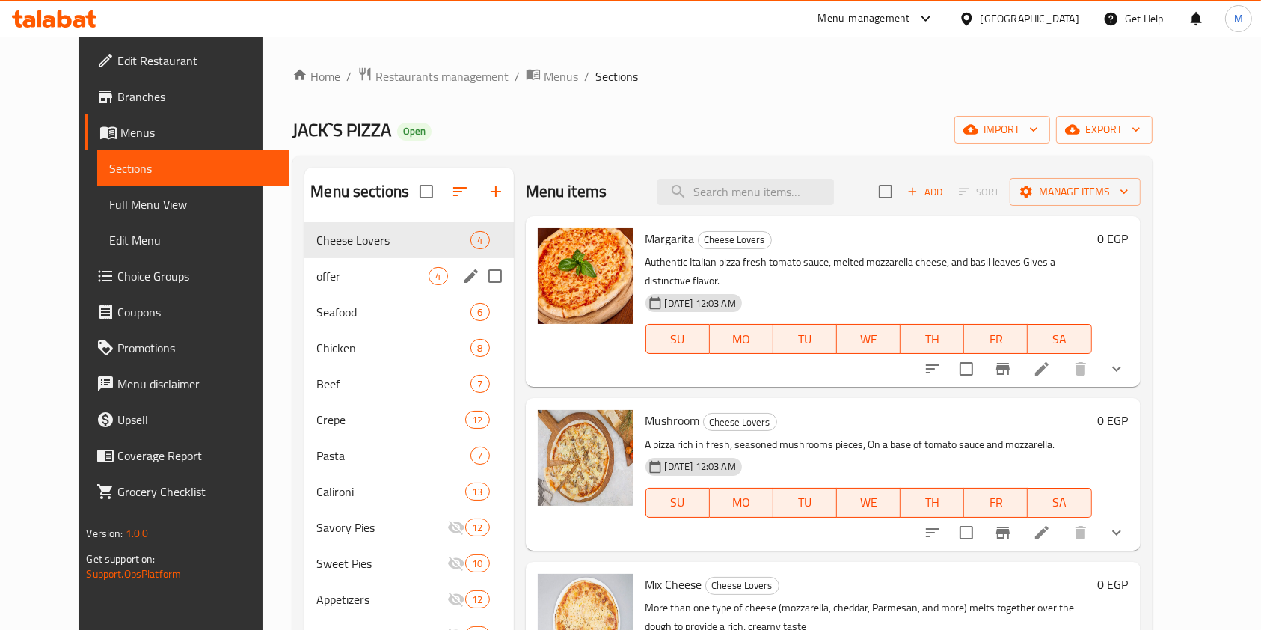
click at [305, 285] on div "offer 4" at bounding box center [409, 276] width 209 height 36
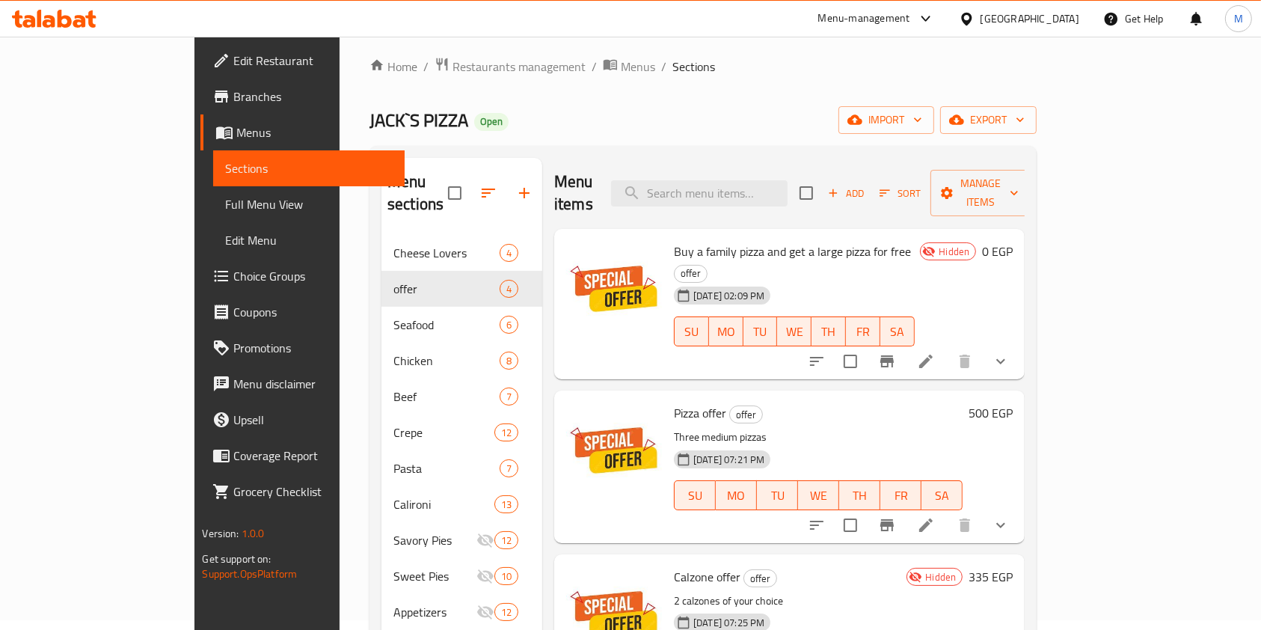
scroll to position [39, 0]
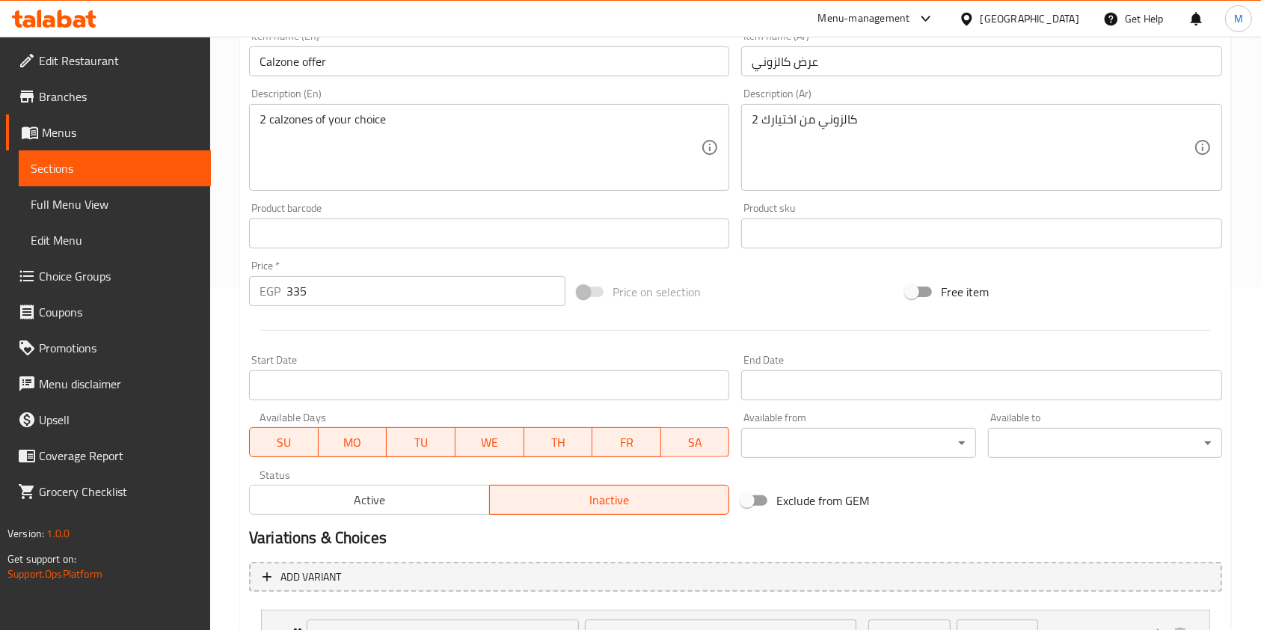
scroll to position [410, 0]
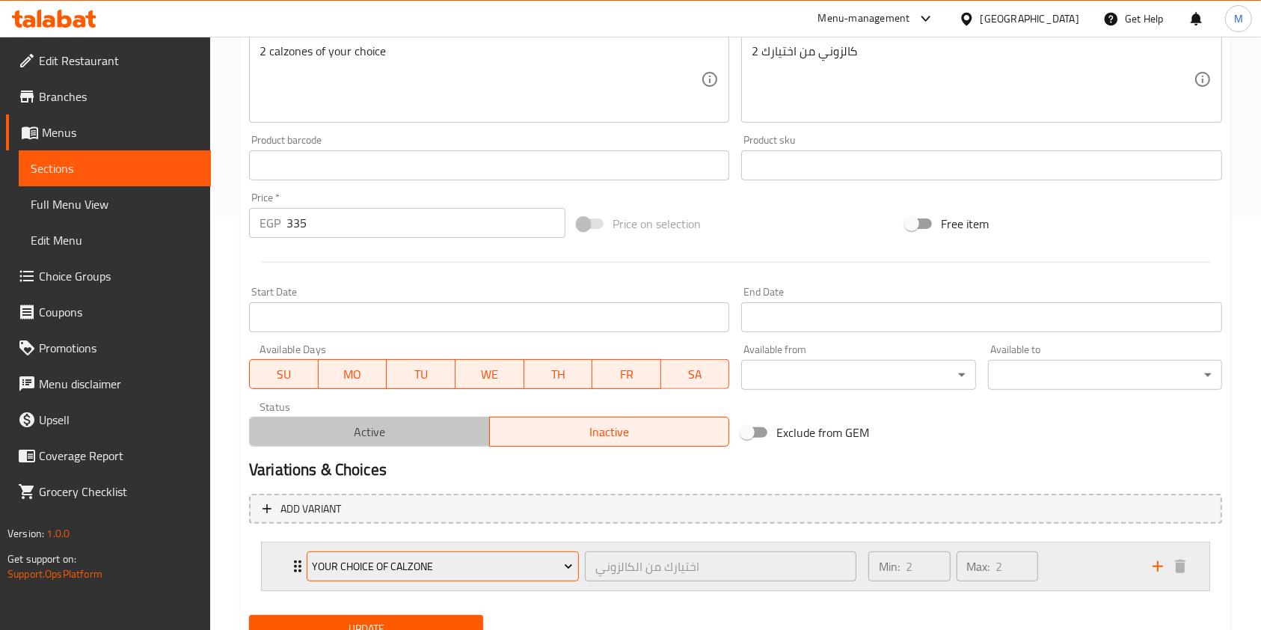
drag, startPoint x: 402, startPoint y: 433, endPoint x: 429, endPoint y: 560, distance: 130.2
click at [401, 436] on span "Active" at bounding box center [370, 432] width 228 height 22
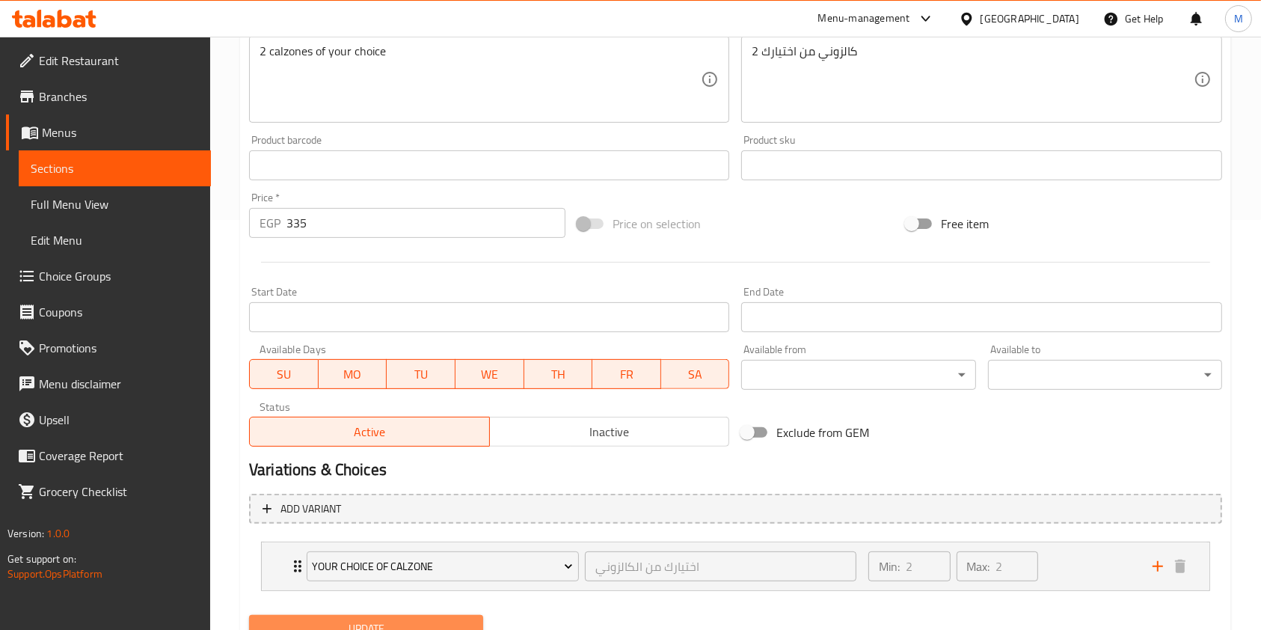
click at [438, 617] on button "Update" at bounding box center [366, 629] width 234 height 28
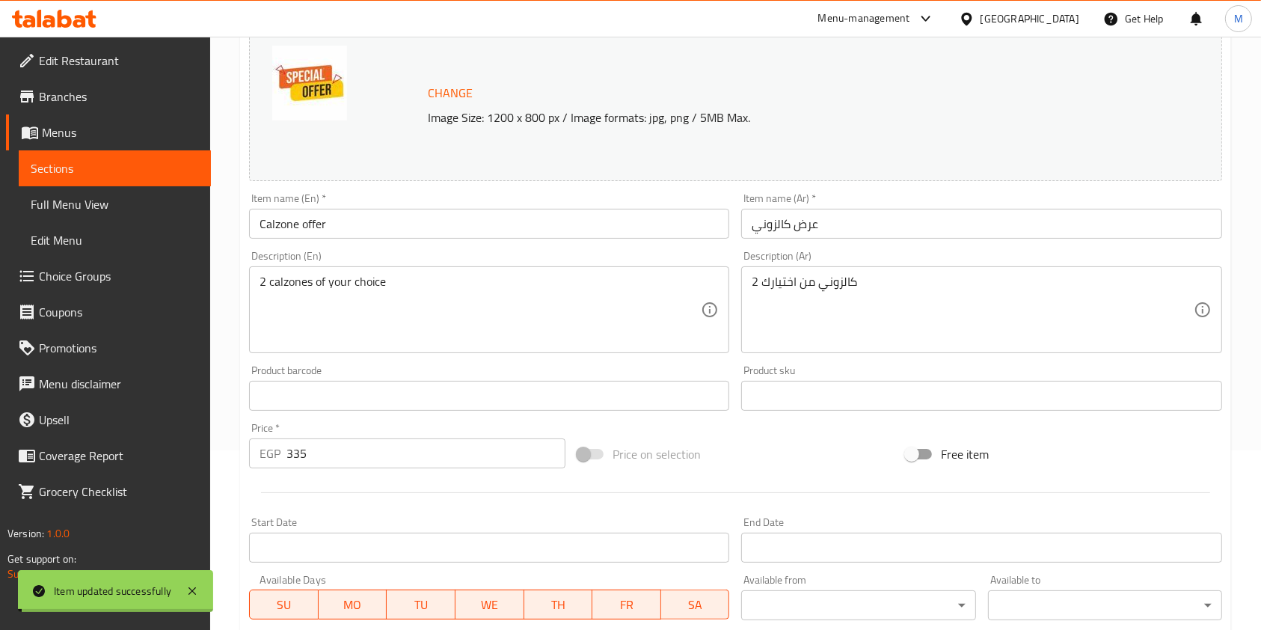
scroll to position [0, 0]
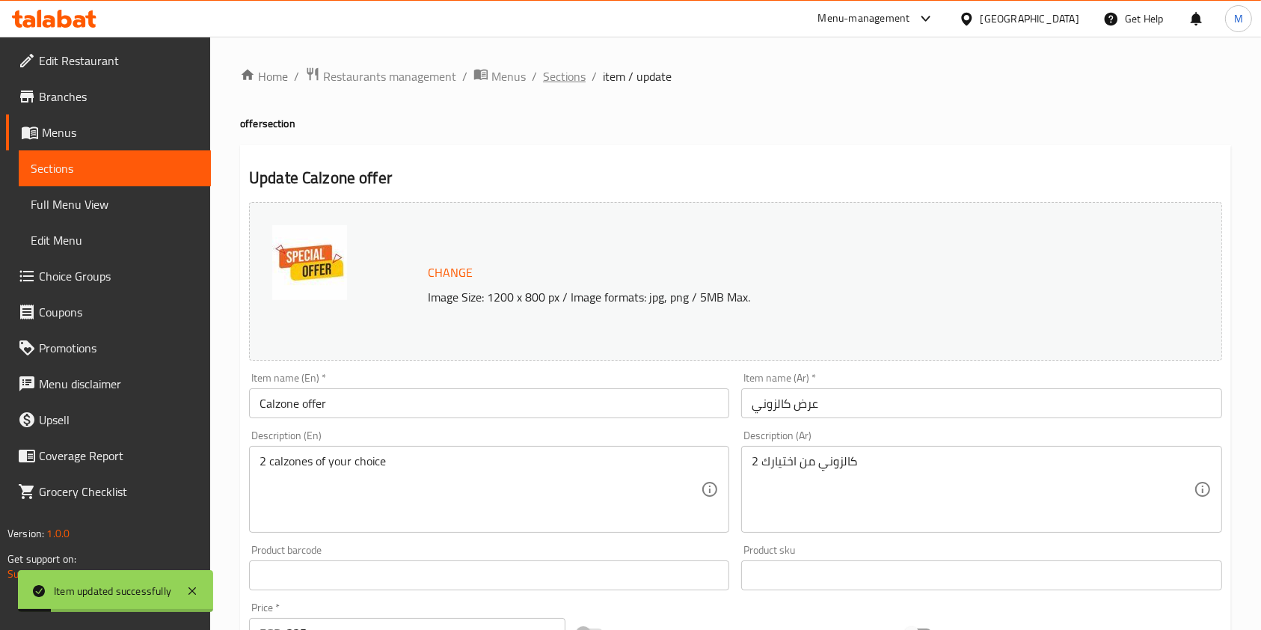
click at [572, 77] on span "Sections" at bounding box center [564, 76] width 43 height 18
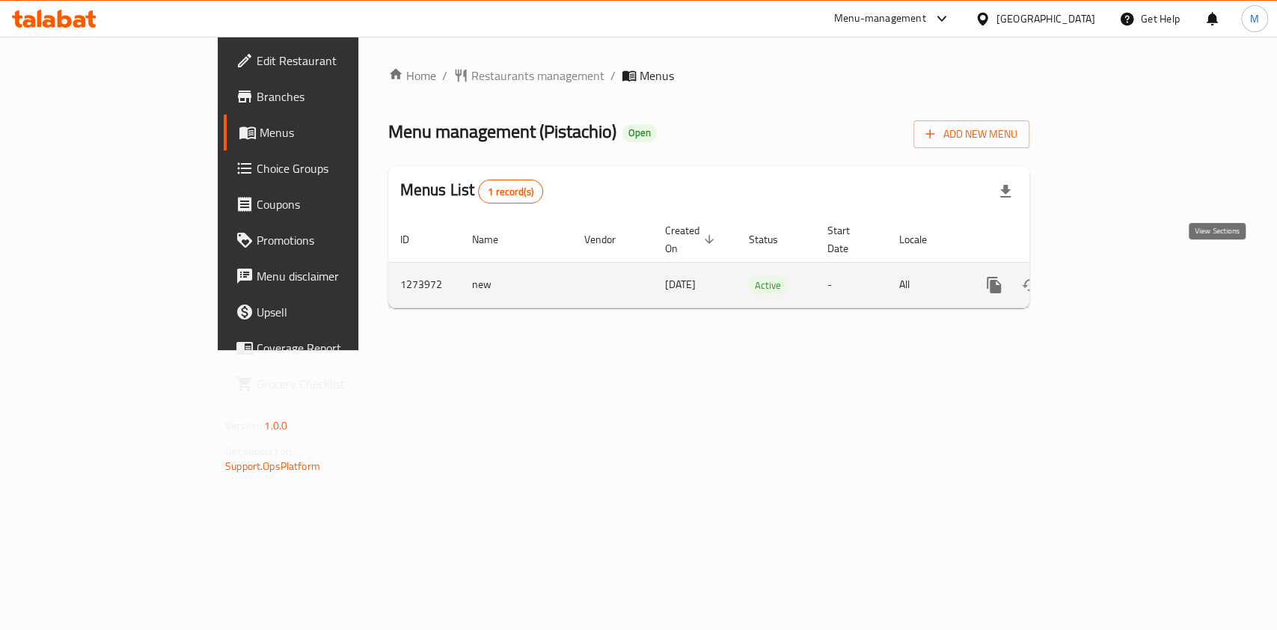
click at [1111, 276] on icon "enhanced table" at bounding box center [1102, 285] width 18 height 18
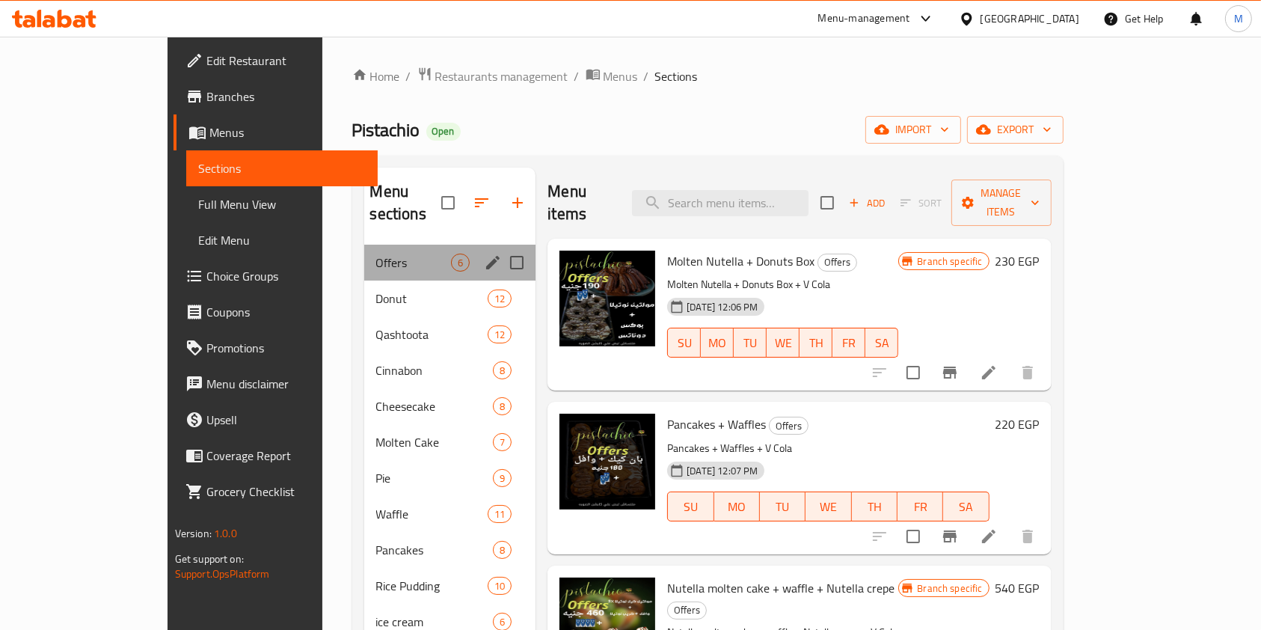
click at [377, 245] on div "Offers 6" at bounding box center [450, 263] width 172 height 36
click at [389, 254] on span "Offers" at bounding box center [414, 263] width 76 height 18
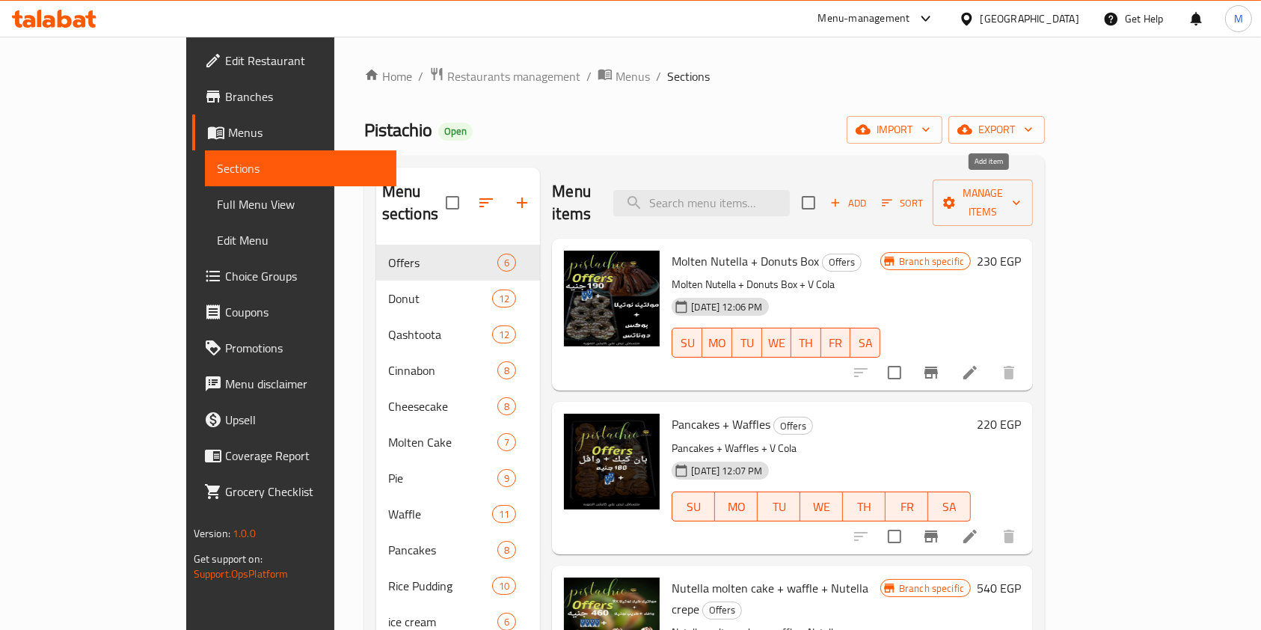
click at [869, 195] on span "Add" at bounding box center [848, 203] width 40 height 17
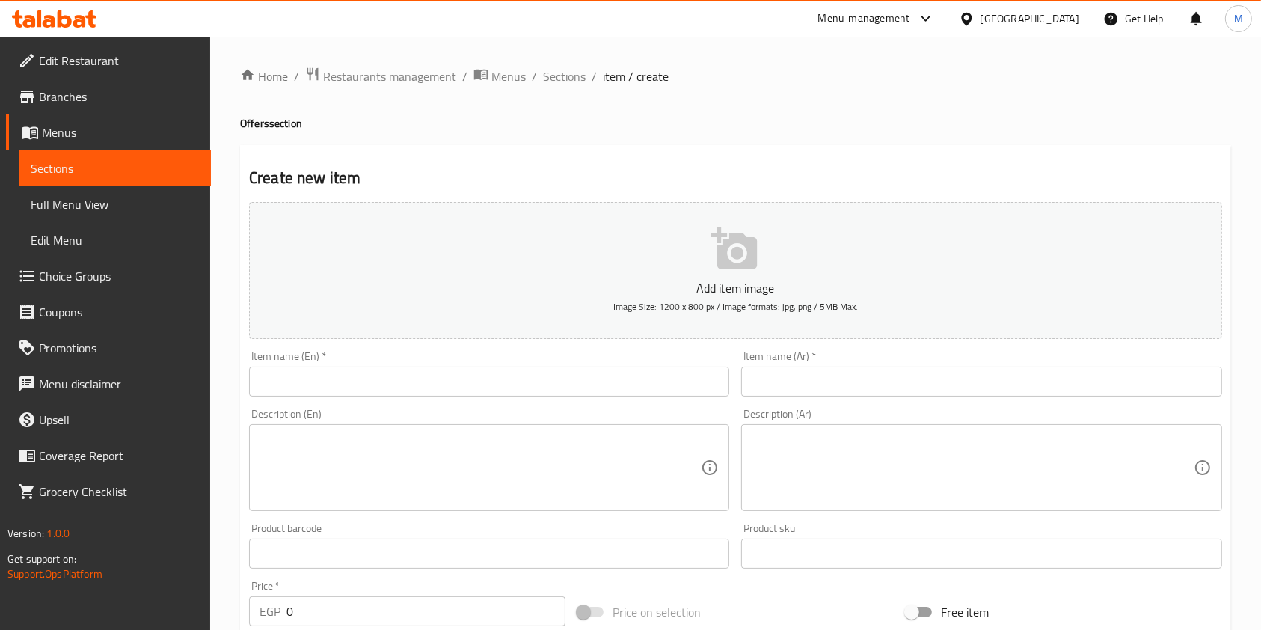
click at [568, 69] on span "Sections" at bounding box center [564, 76] width 43 height 18
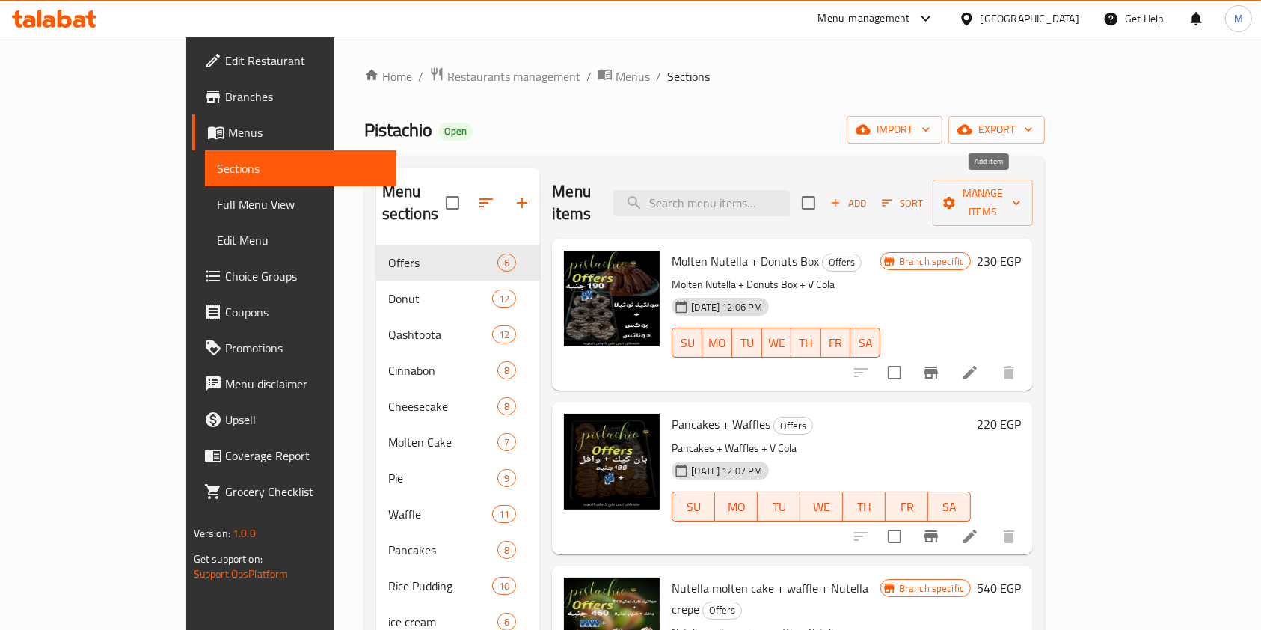
click at [869, 195] on span "Add" at bounding box center [848, 203] width 40 height 17
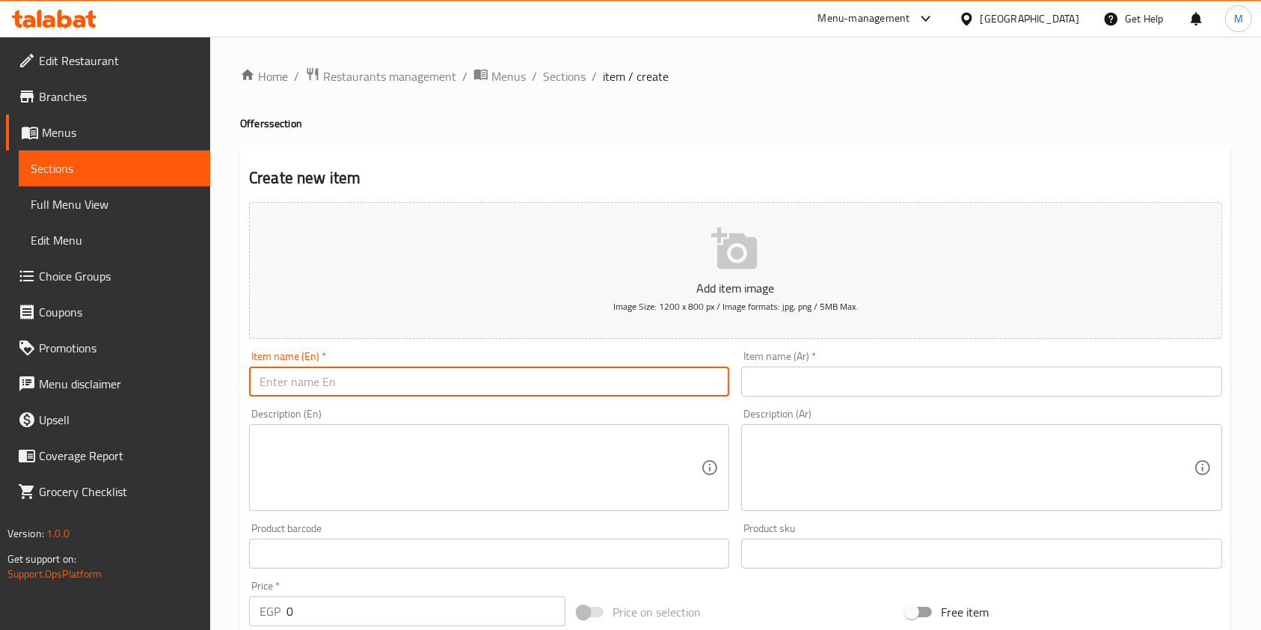
click at [560, 376] on input "text" at bounding box center [489, 382] width 480 height 30
paste input "cinnabon + coffee"
type input "cinnabon + coffee"
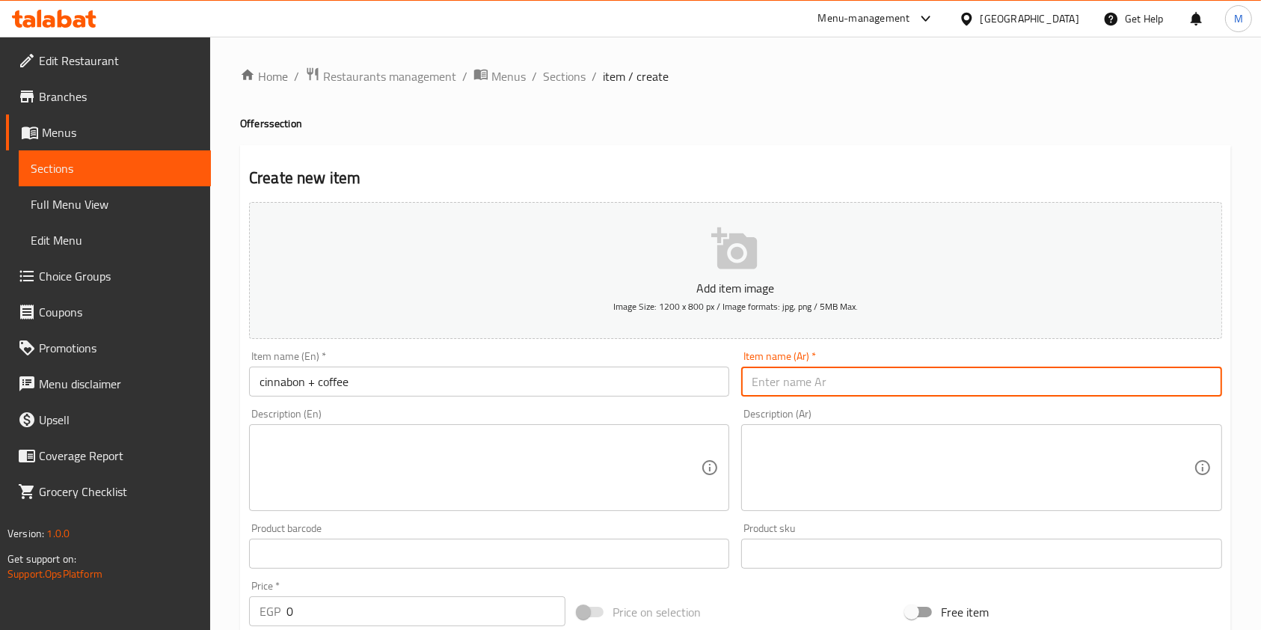
click at [788, 388] on input "text" at bounding box center [981, 382] width 480 height 30
paste input "سينابون + قهوة"
type input "سينابون + قهوة"
click at [775, 453] on textarea at bounding box center [972, 467] width 441 height 71
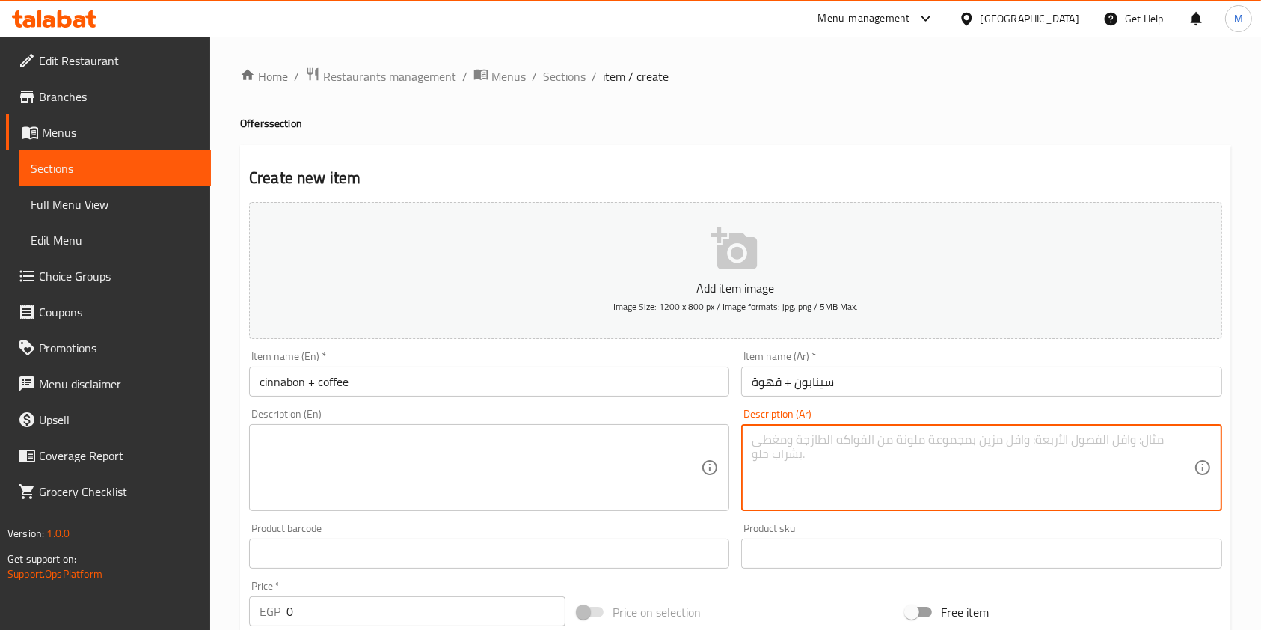
paste textarea "عرض سينابون + قهوة"
type textarea "عرض سينابون + قهوة"
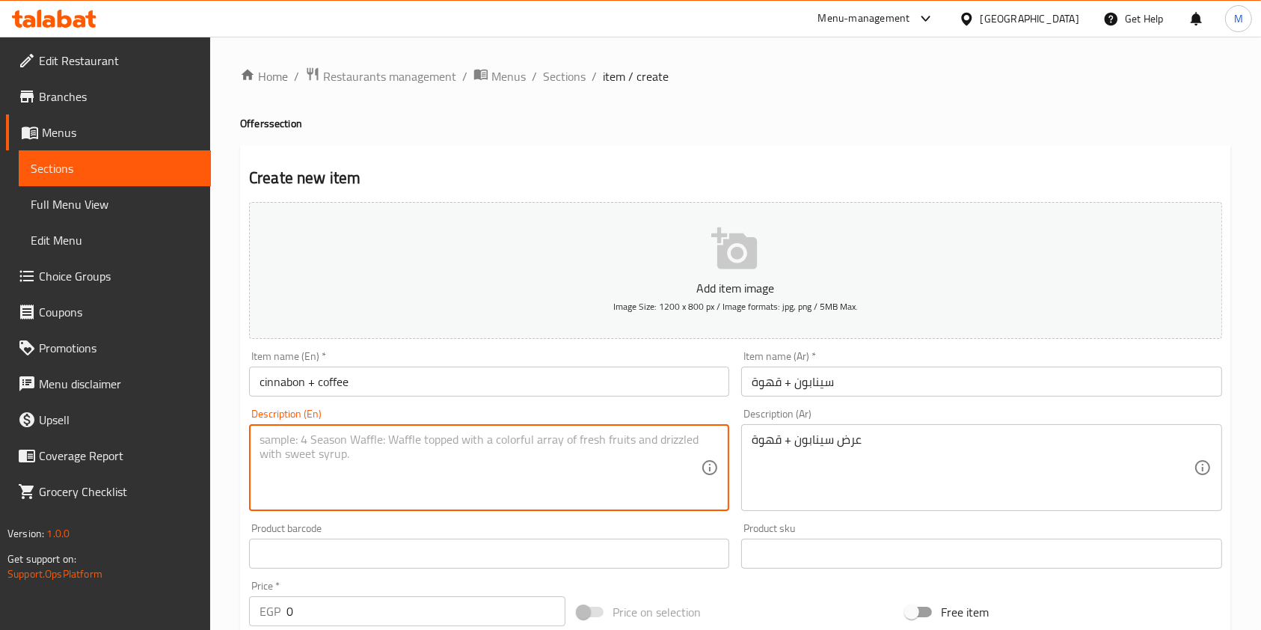
click at [593, 459] on textarea at bounding box center [480, 467] width 441 height 71
paste textarea "Cinnabon + Coffee Offer"
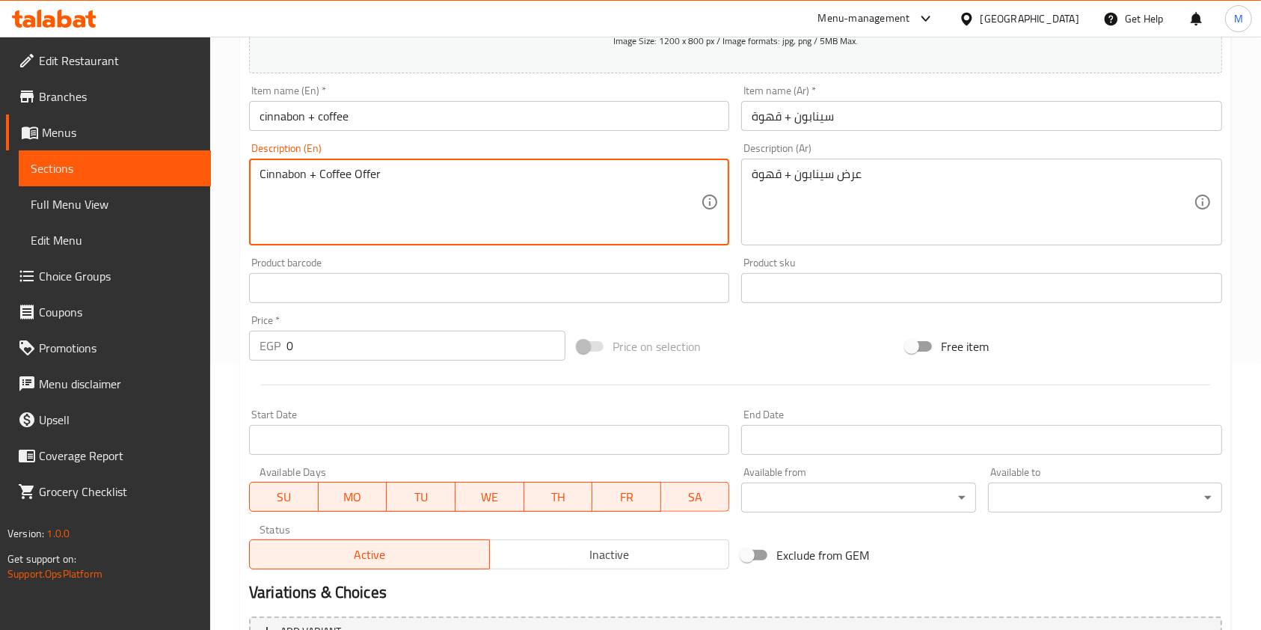
scroll to position [294, 0]
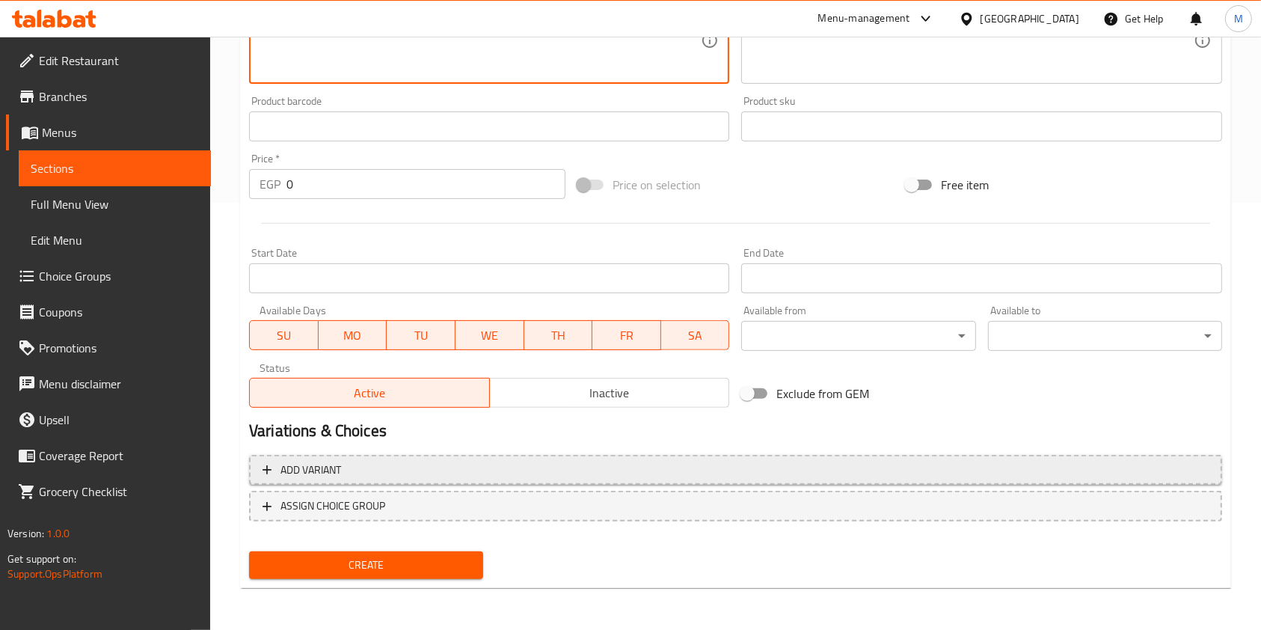
type textarea "Cinnabon + Coffee Offer"
click at [1030, 473] on span "Add variant" at bounding box center [736, 470] width 946 height 19
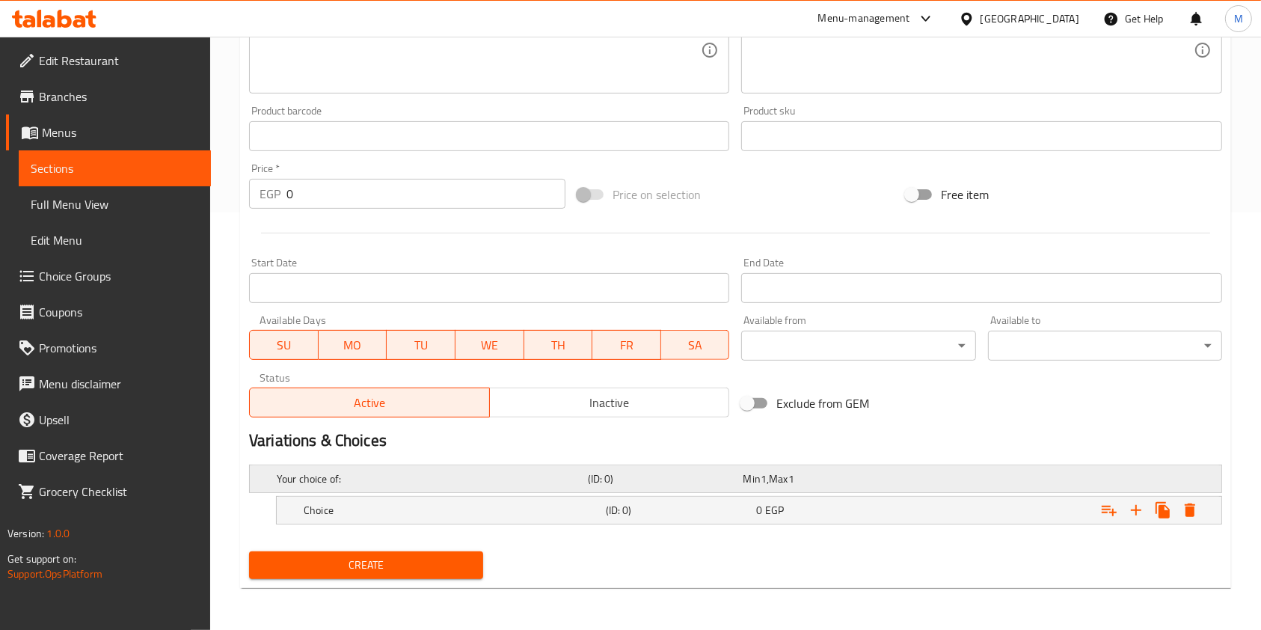
scroll to position [417, 0]
click at [952, 482] on div "Expand" at bounding box center [1051, 479] width 311 height 6
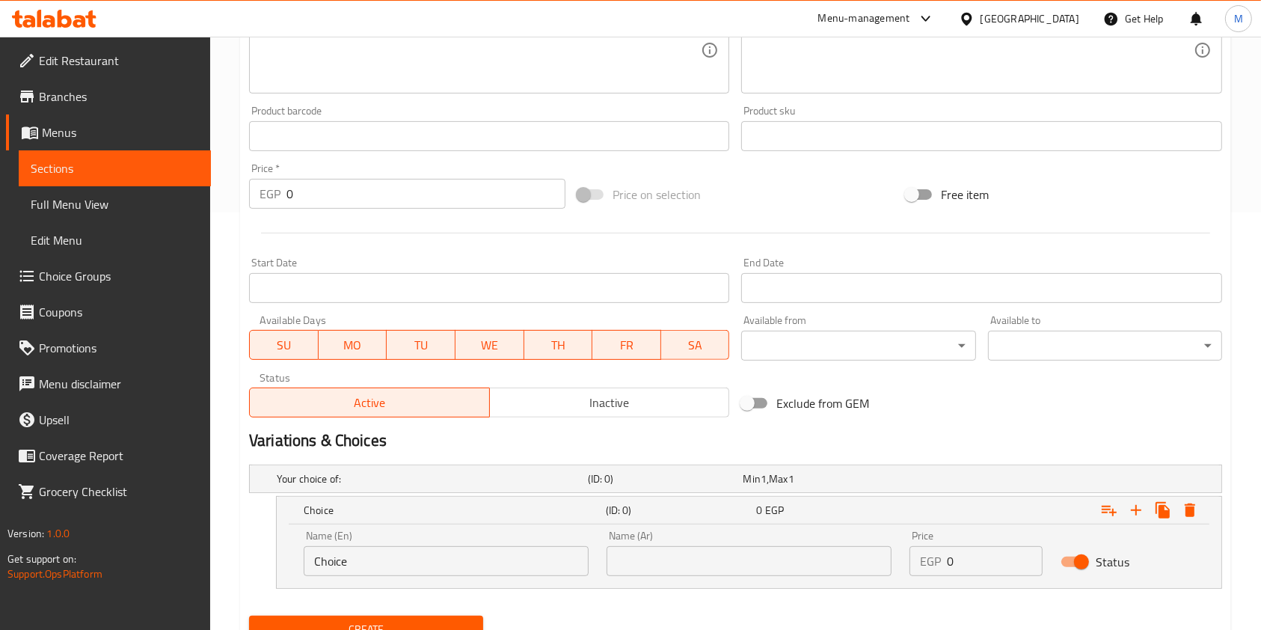
scroll to position [482, 0]
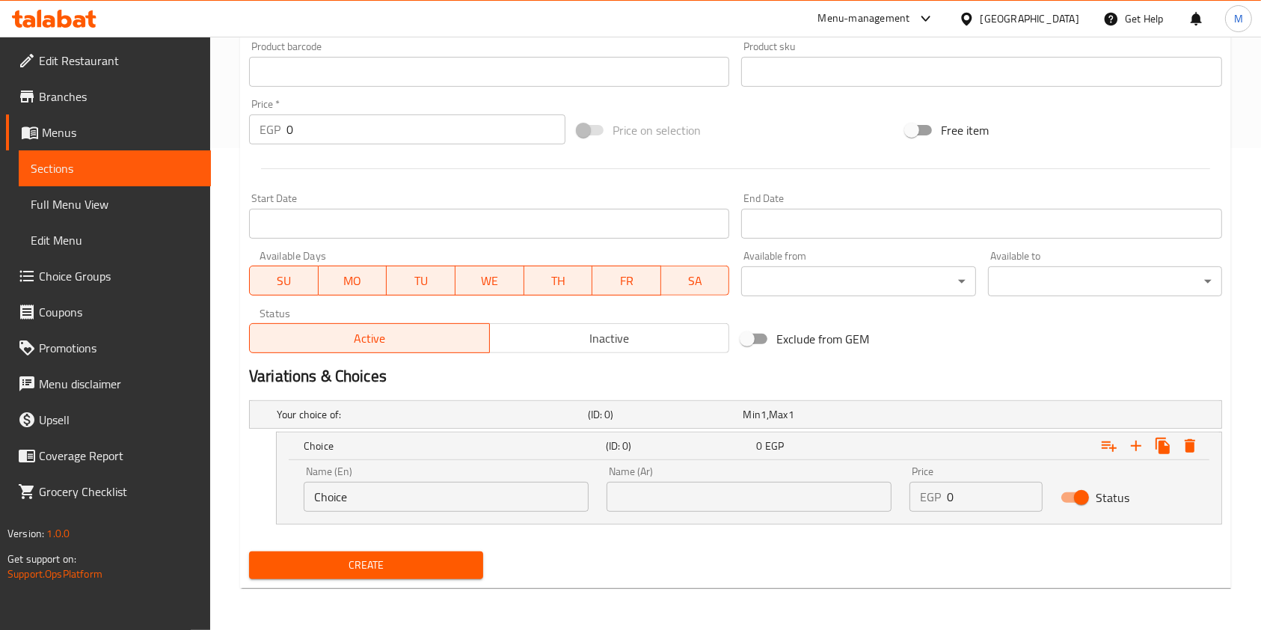
click at [479, 506] on input "Choice" at bounding box center [446, 497] width 285 height 30
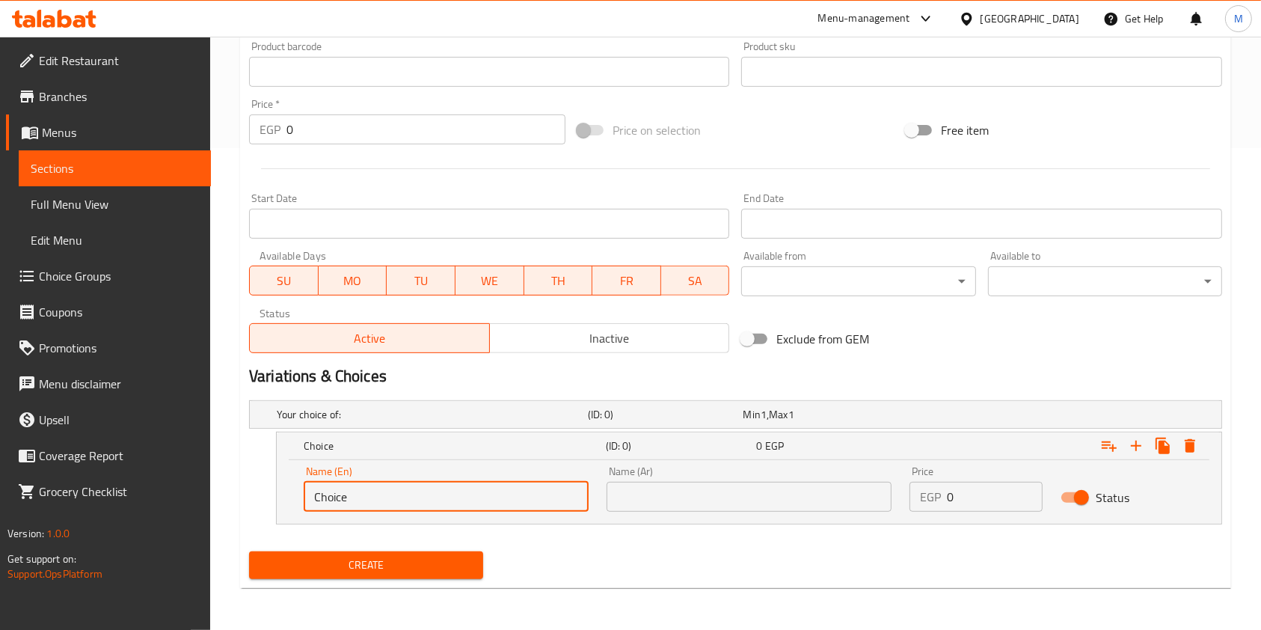
click at [479, 506] on input "Choice" at bounding box center [446, 497] width 285 height 30
type input "Hot Coffe"
click at [699, 501] on input "text" at bounding box center [749, 497] width 285 height 30
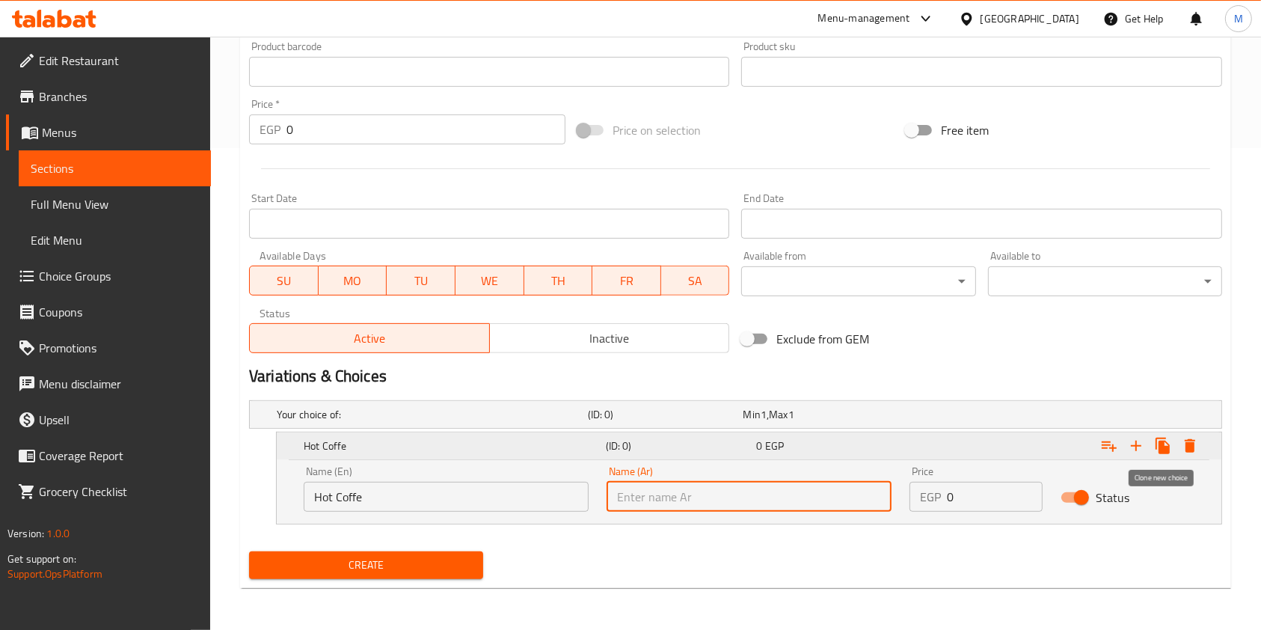
click at [1172, 442] on icon "Expand" at bounding box center [1163, 446] width 18 height 18
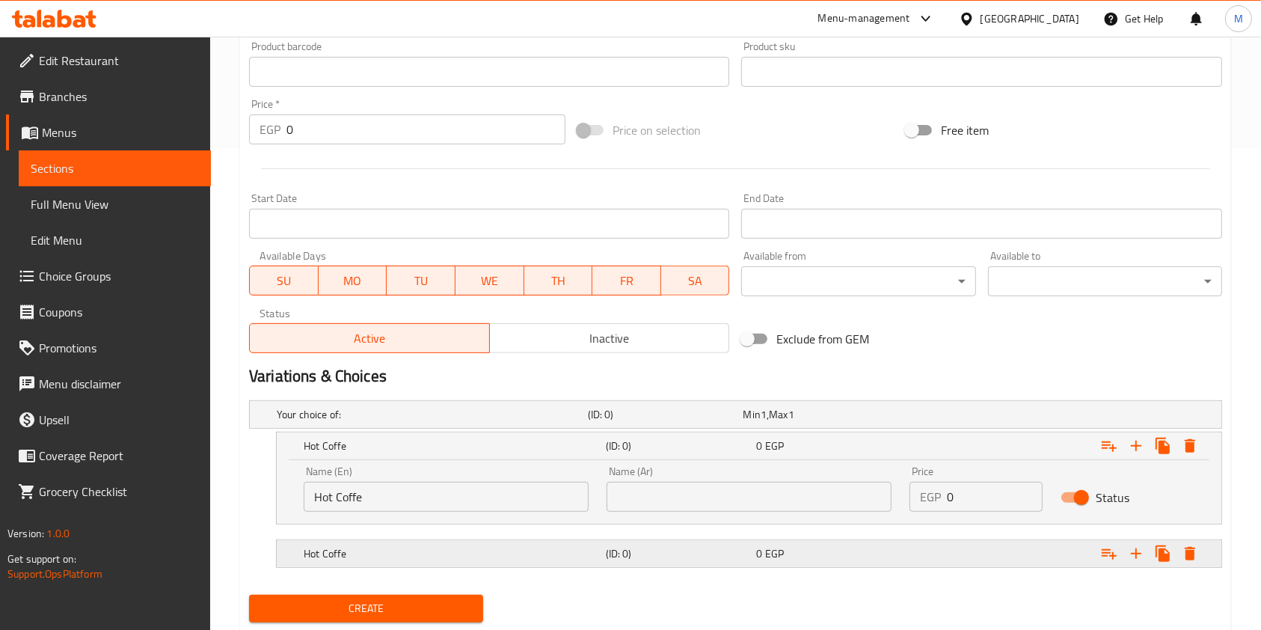
click at [563, 422] on h5 "Hot Coffe" at bounding box center [429, 414] width 305 height 15
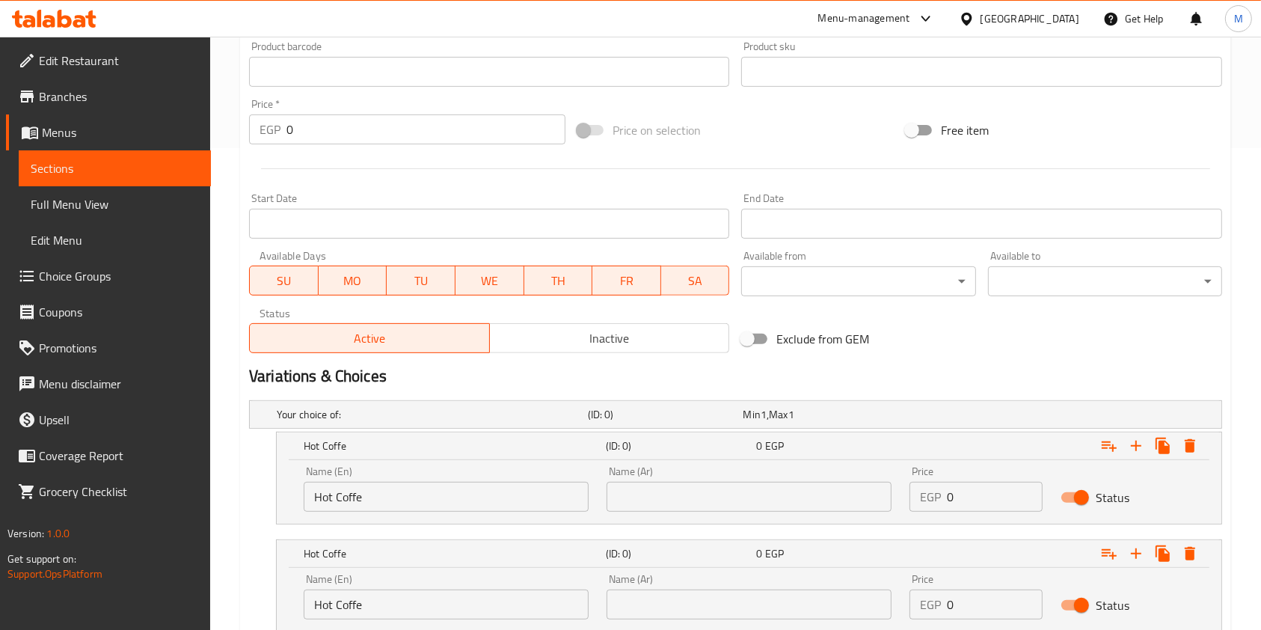
scroll to position [589, 0]
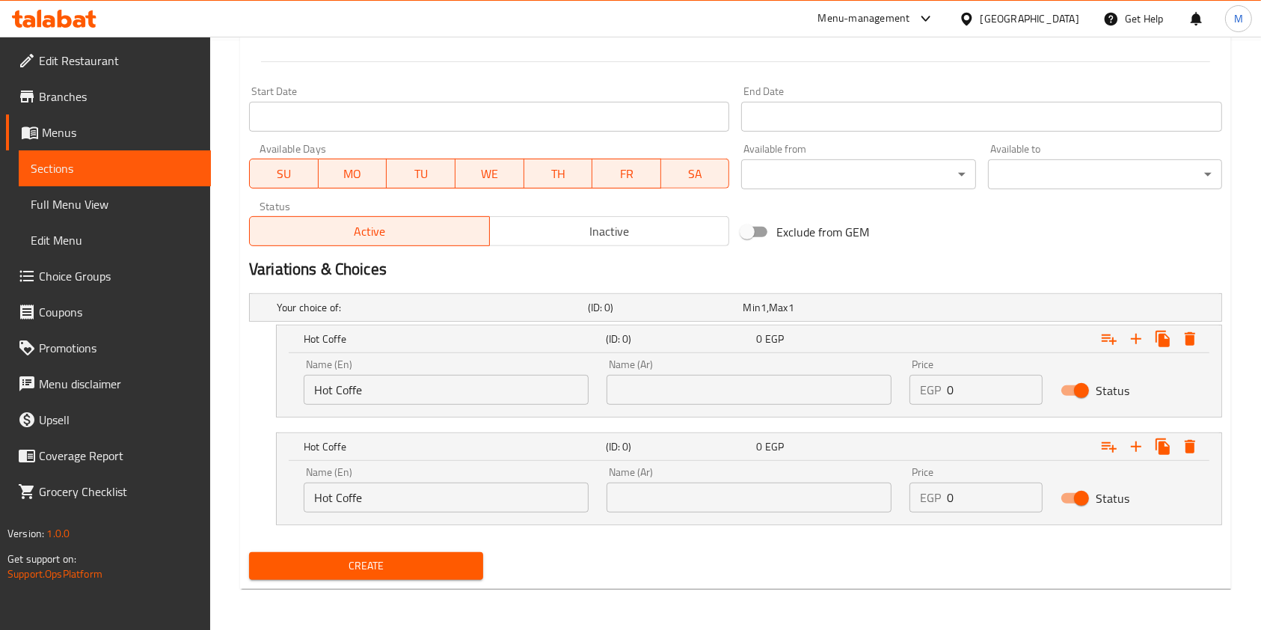
click at [682, 394] on input "text" at bounding box center [749, 390] width 285 height 30
paste input "قهوة ساخنه"
type input "قهوة ساخنه"
click at [692, 483] on input "text" at bounding box center [749, 498] width 285 height 30
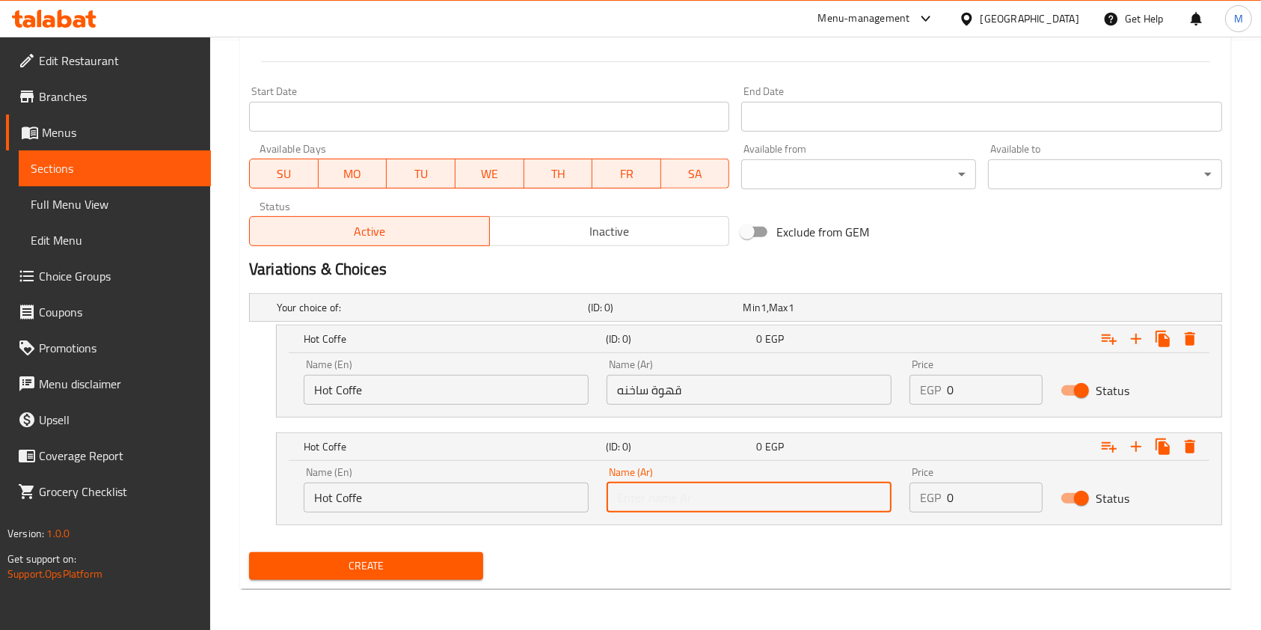
paste input "قهوة بارده"
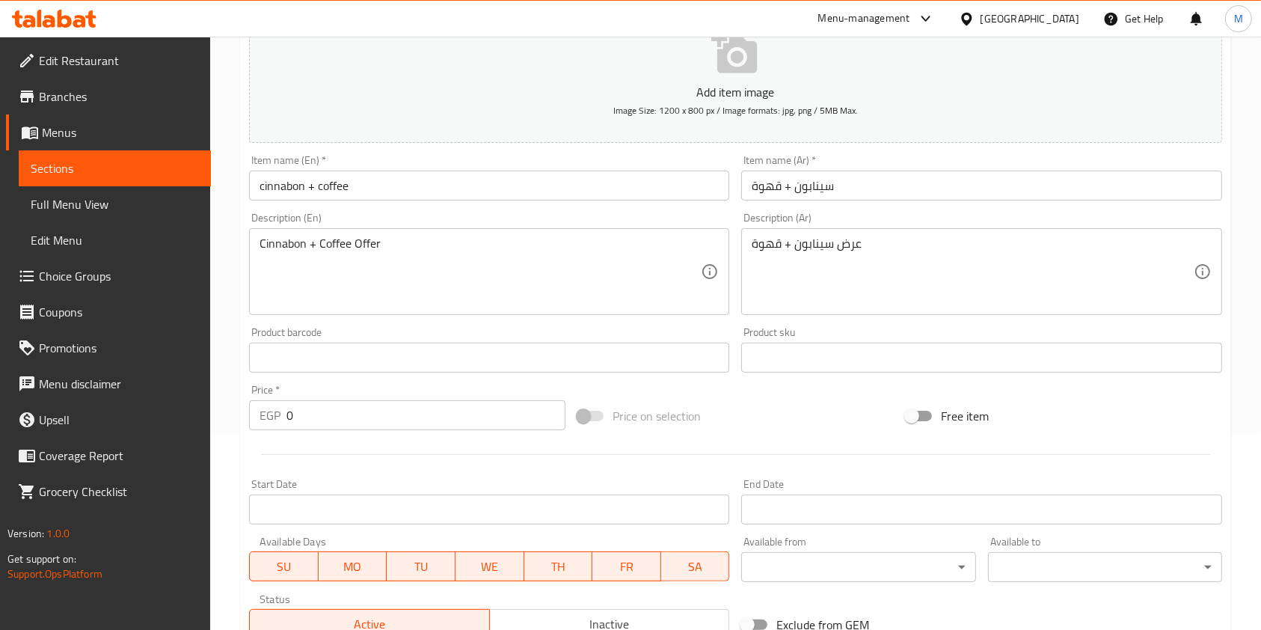
scroll to position [224, 0]
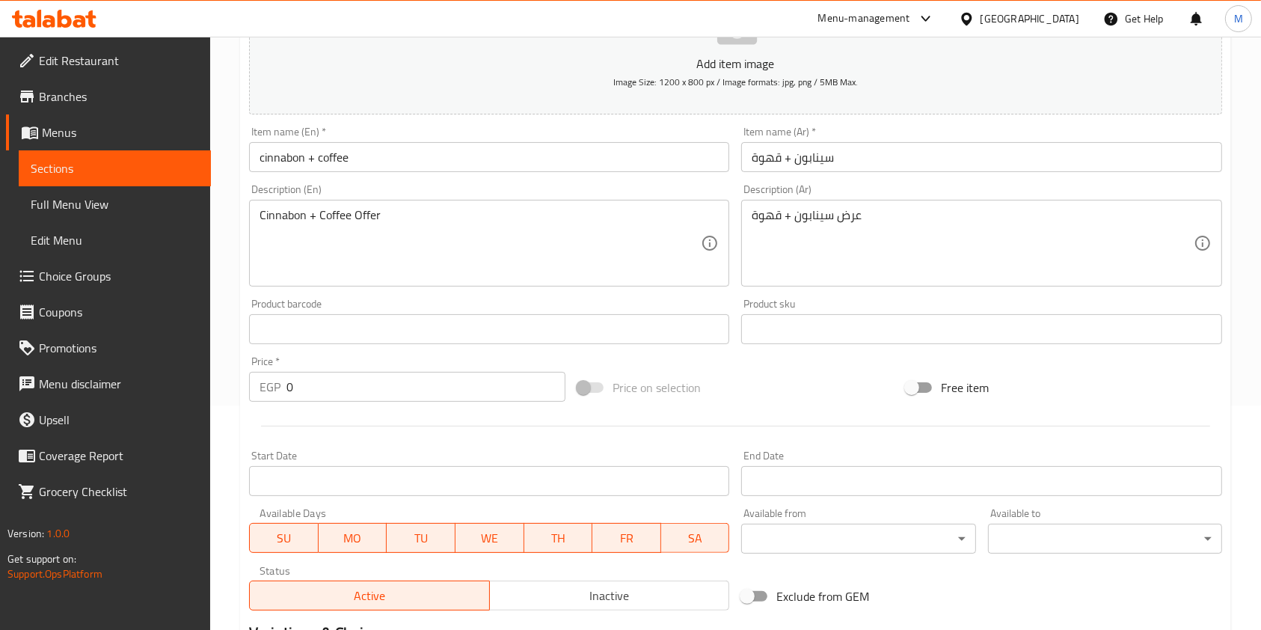
type input "قهوة بارده"
drag, startPoint x: 358, startPoint y: 393, endPoint x: 287, endPoint y: 391, distance: 71.8
click at [287, 391] on input "0" at bounding box center [426, 387] width 279 height 30
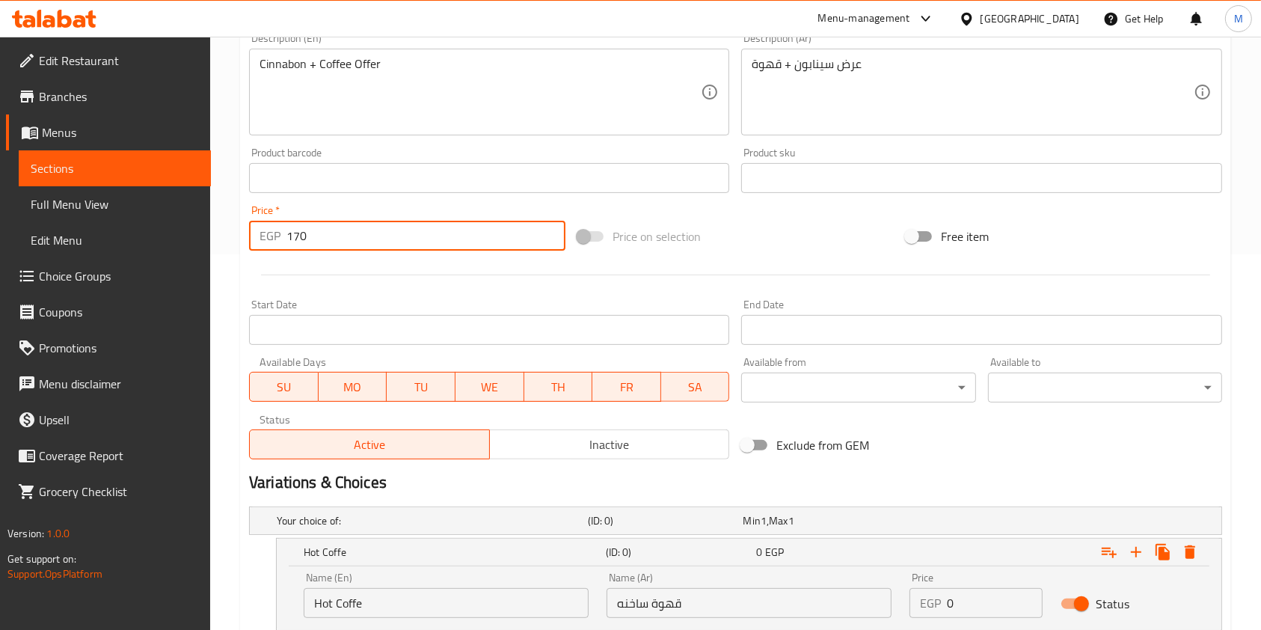
scroll to position [589, 0]
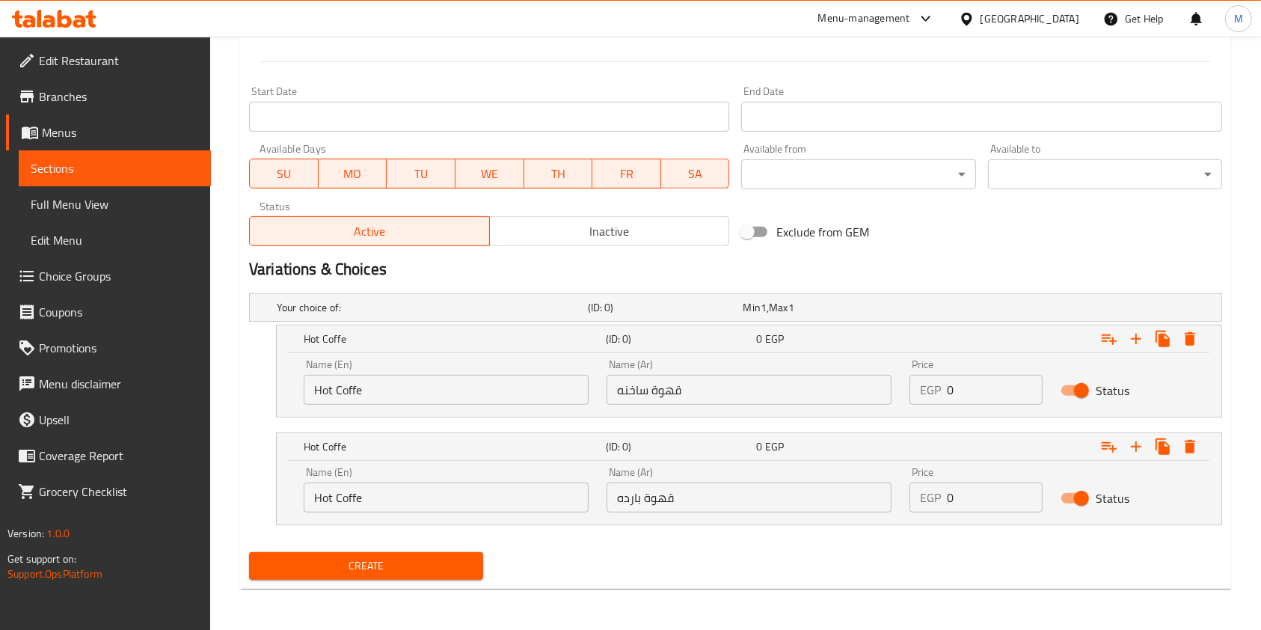
drag, startPoint x: 442, startPoint y: 551, endPoint x: 574, endPoint y: 553, distance: 131.7
click at [442, 552] on button "Create" at bounding box center [366, 566] width 234 height 28
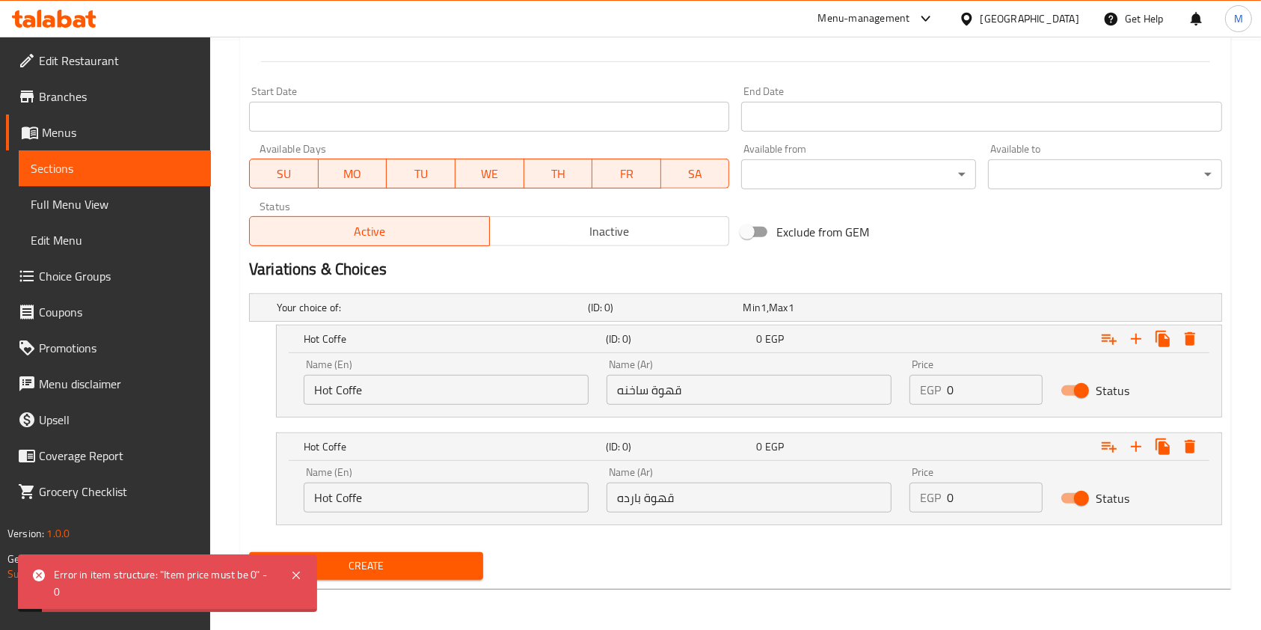
click at [301, 566] on icon at bounding box center [296, 575] width 18 height 18
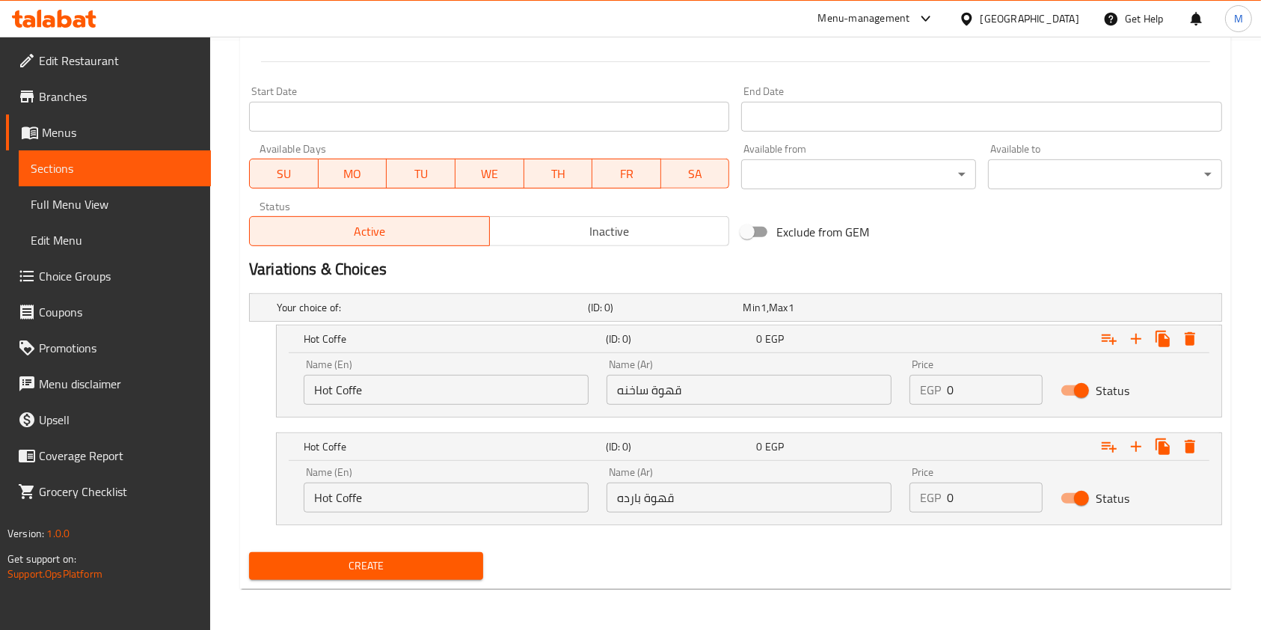
click at [299, 573] on span "Create" at bounding box center [366, 566] width 210 height 19
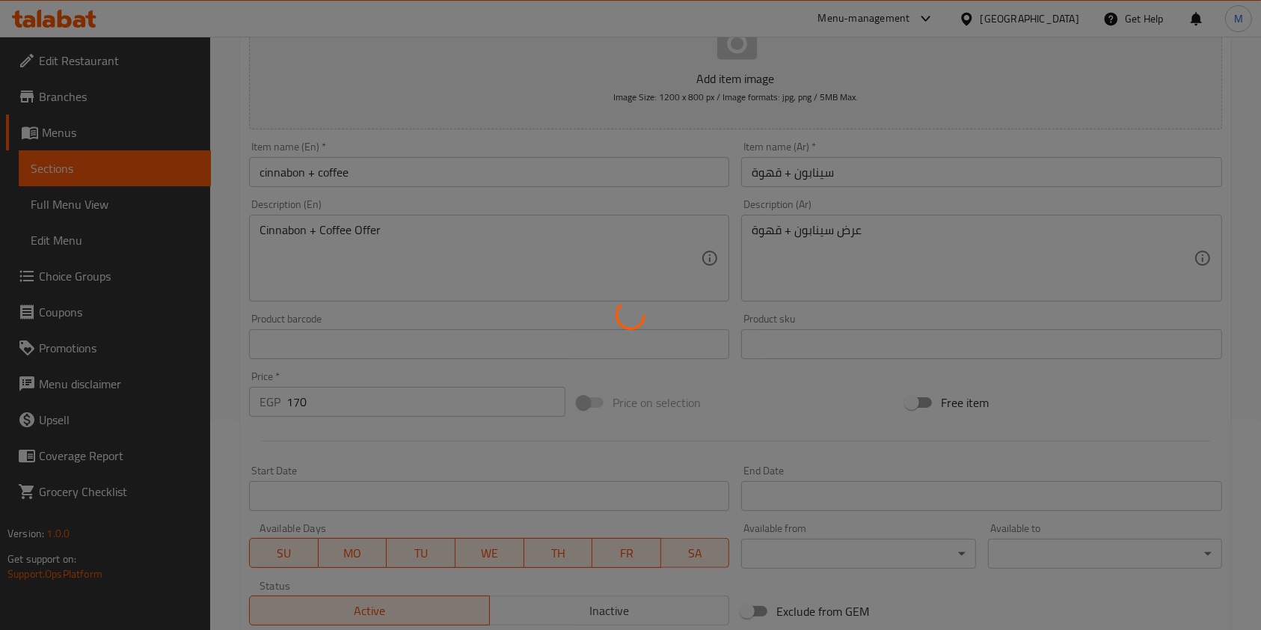
scroll to position [207, 0]
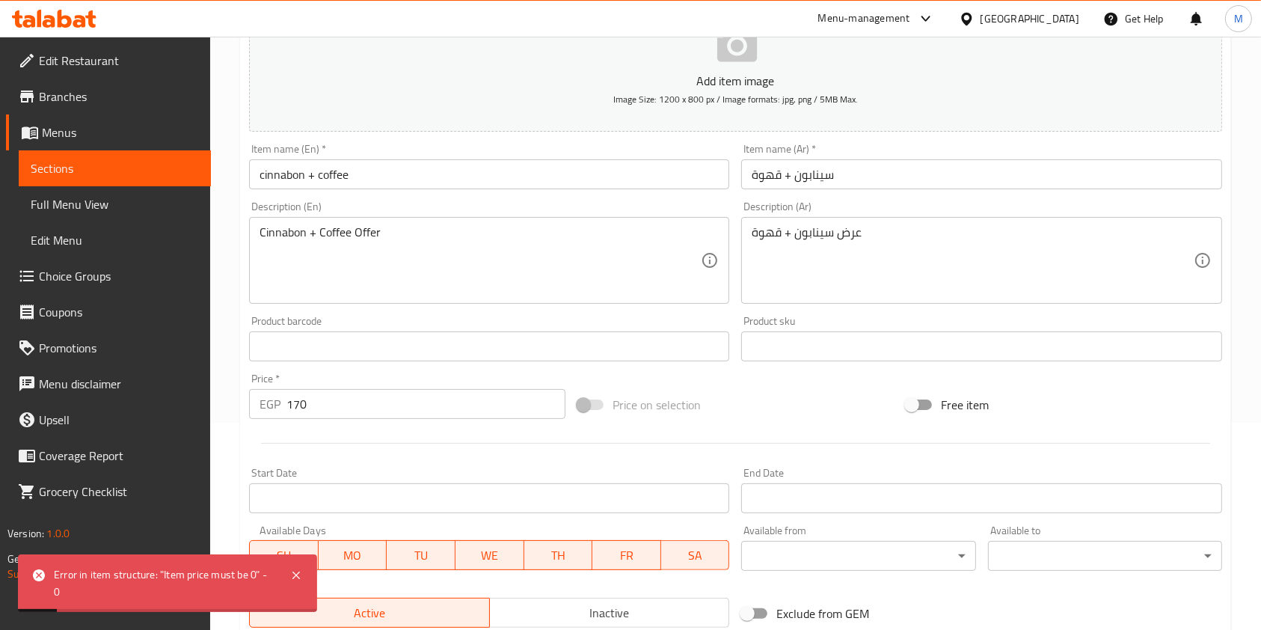
drag, startPoint x: 299, startPoint y: 403, endPoint x: 295, endPoint y: 410, distance: 8.1
click at [295, 410] on input "170" at bounding box center [426, 404] width 279 height 30
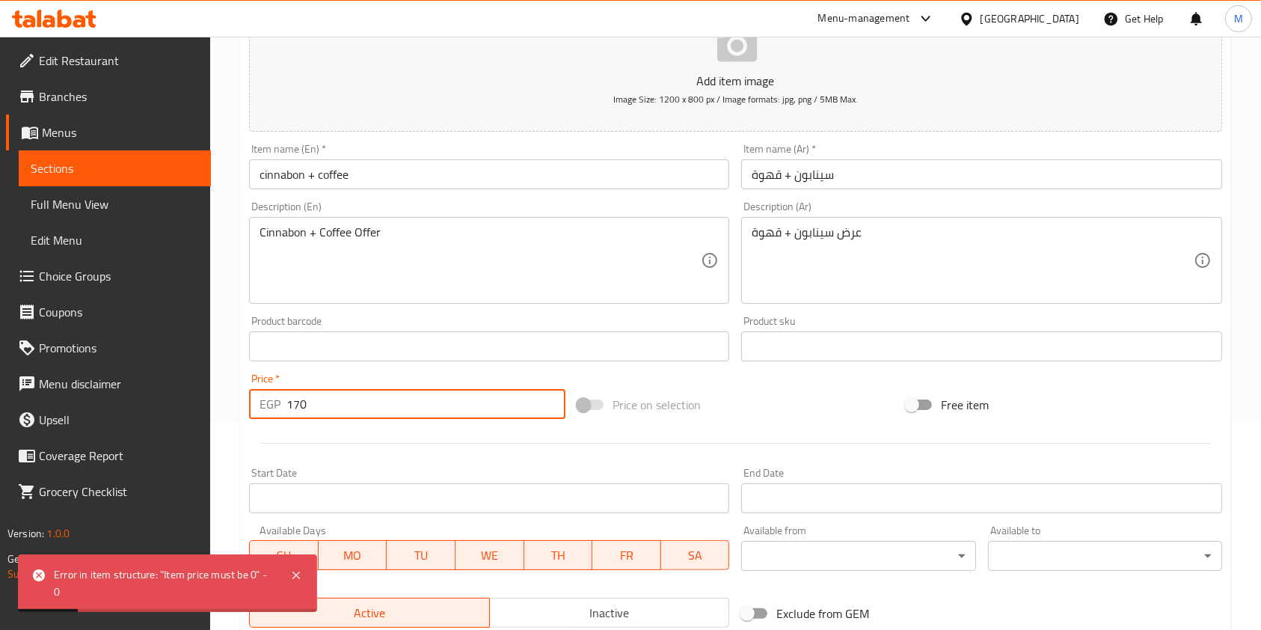
click at [291, 413] on input "170" at bounding box center [426, 404] width 279 height 30
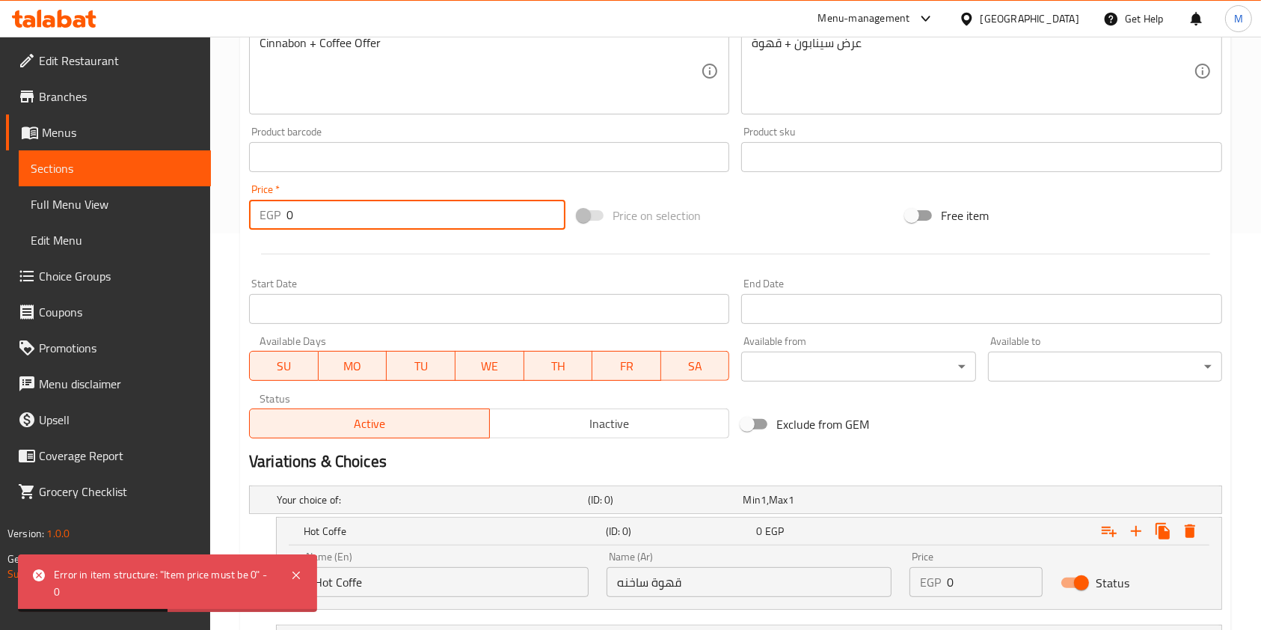
scroll to position [438, 0]
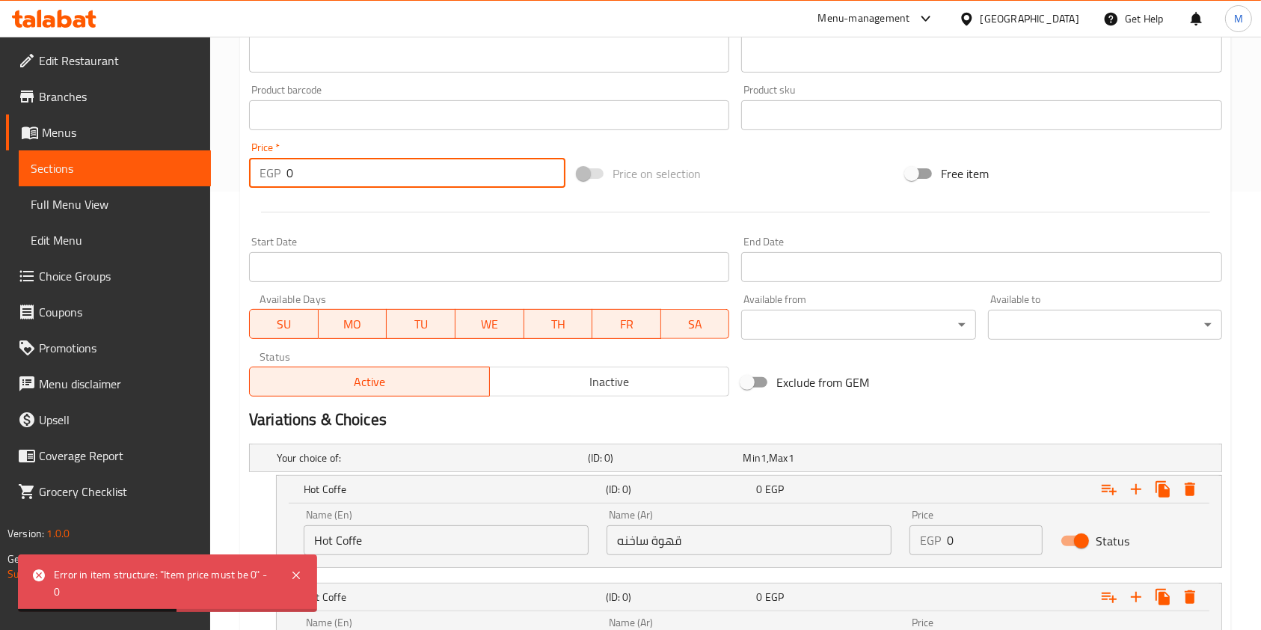
type input "0"
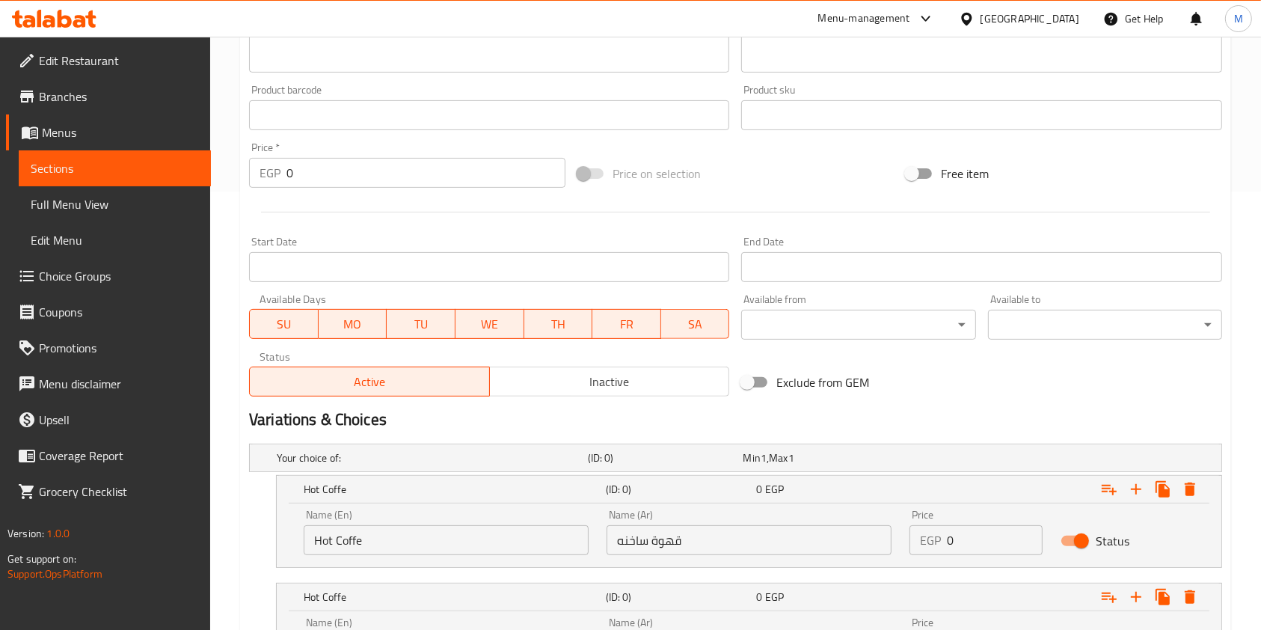
click at [1253, 352] on div "Home / Restaurants management / Menus / Sections / item / create Offers section…" at bounding box center [735, 189] width 1051 height 1183
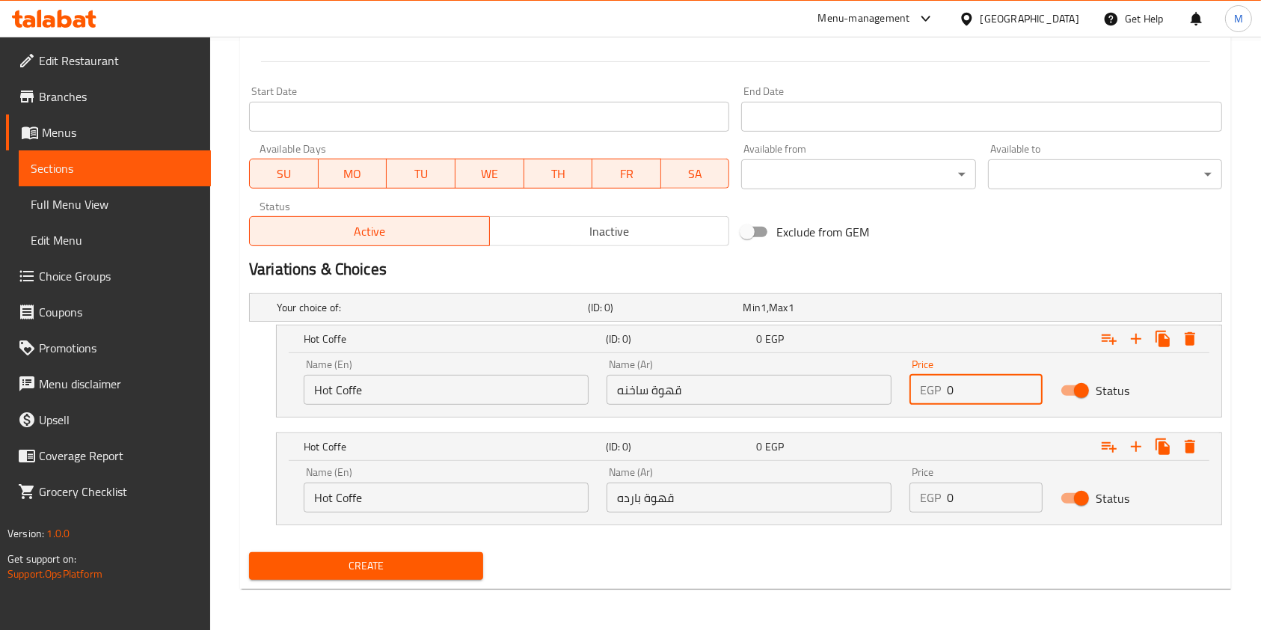
drag, startPoint x: 976, startPoint y: 386, endPoint x: 950, endPoint y: 394, distance: 26.5
click at [957, 392] on input "0" at bounding box center [995, 390] width 96 height 30
click at [944, 397] on div "EGP 0 Price" at bounding box center [976, 390] width 133 height 30
drag, startPoint x: 965, startPoint y: 397, endPoint x: 950, endPoint y: 403, distance: 16.4
click at [950, 403] on input "0" at bounding box center [995, 390] width 96 height 30
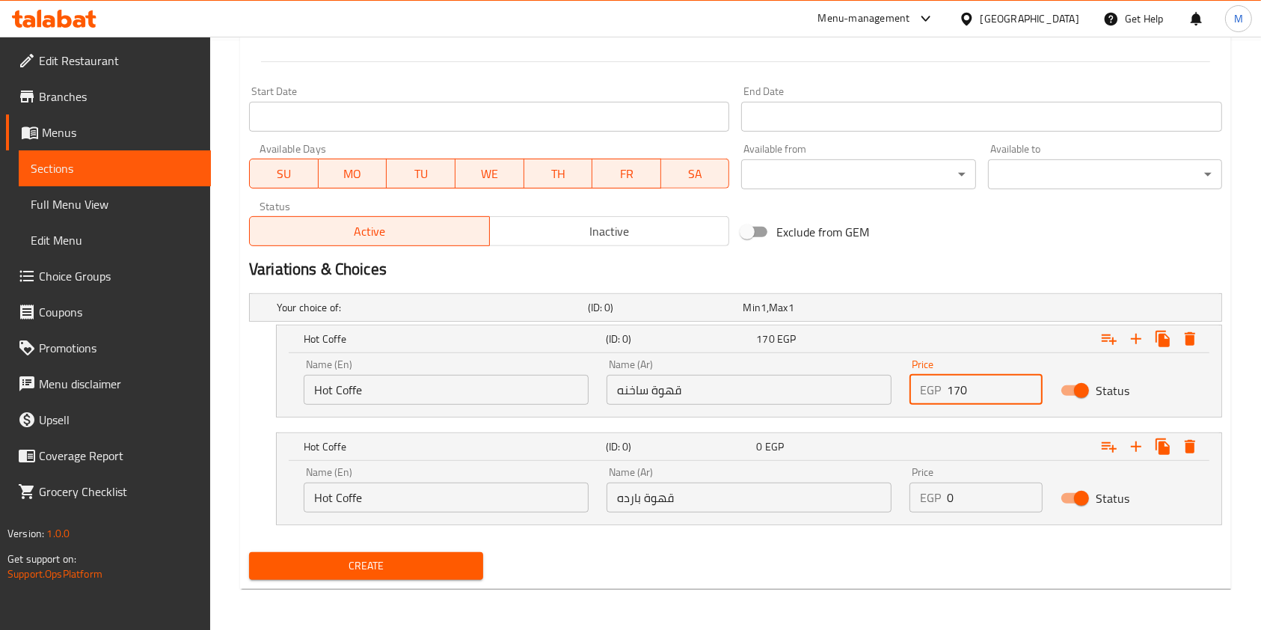
type input "170"
drag, startPoint x: 970, startPoint y: 491, endPoint x: 946, endPoint y: 498, distance: 25.1
click at [947, 498] on input "0" at bounding box center [995, 498] width 96 height 30
type input "170"
click at [459, 571] on span "Create" at bounding box center [366, 566] width 210 height 19
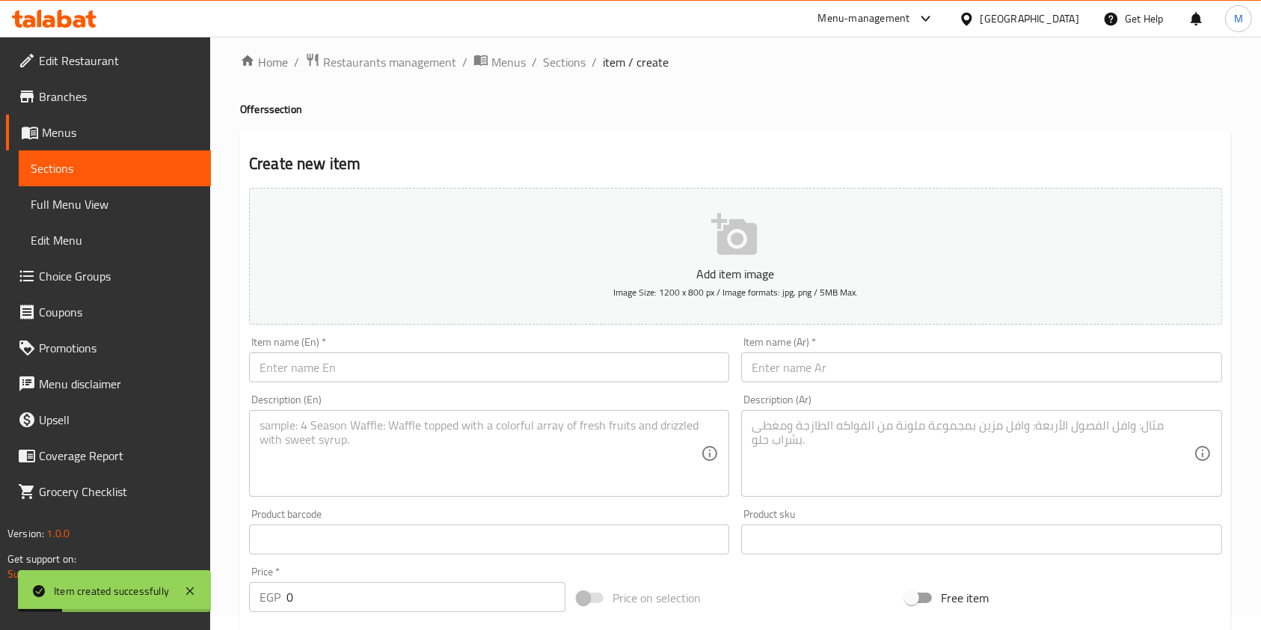
scroll to position [0, 0]
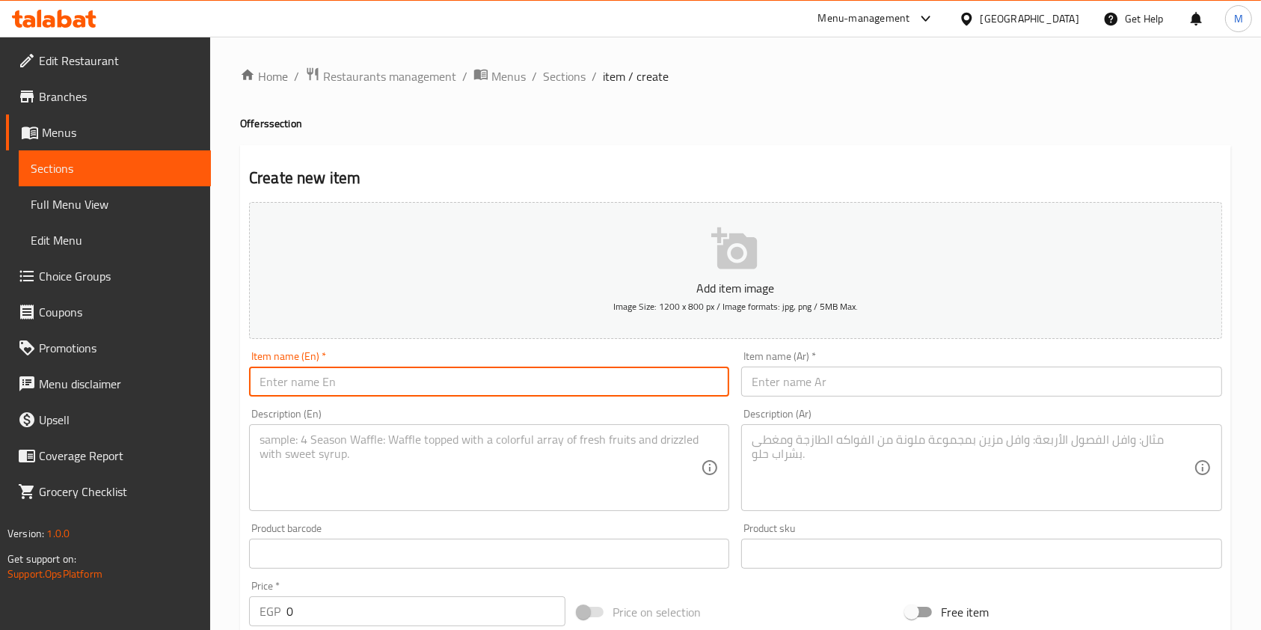
click at [594, 394] on input "text" at bounding box center [489, 382] width 480 height 30
paste input "crepe nutella + coffee"
type input "crepe nutella + coffee"
click at [790, 366] on div "Item name (Ar)   * Item name (Ar) *" at bounding box center [981, 374] width 480 height 46
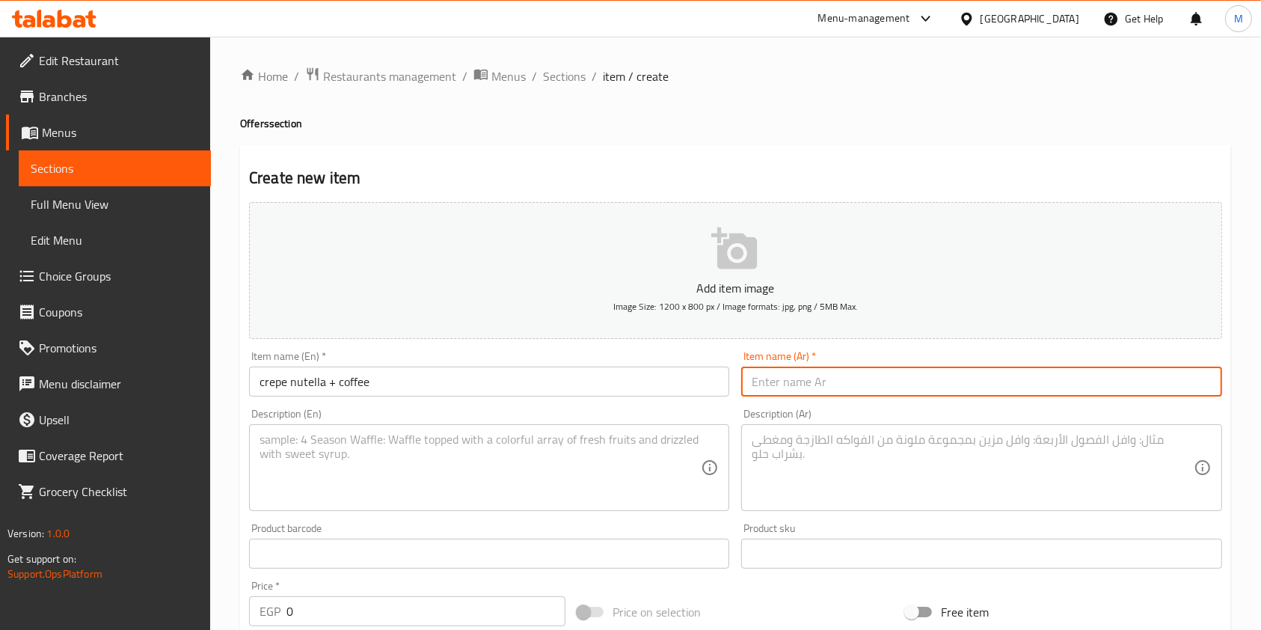
click at [796, 374] on input "text" at bounding box center [981, 382] width 480 height 30
paste input "كريب نوتيلا + قهوة"
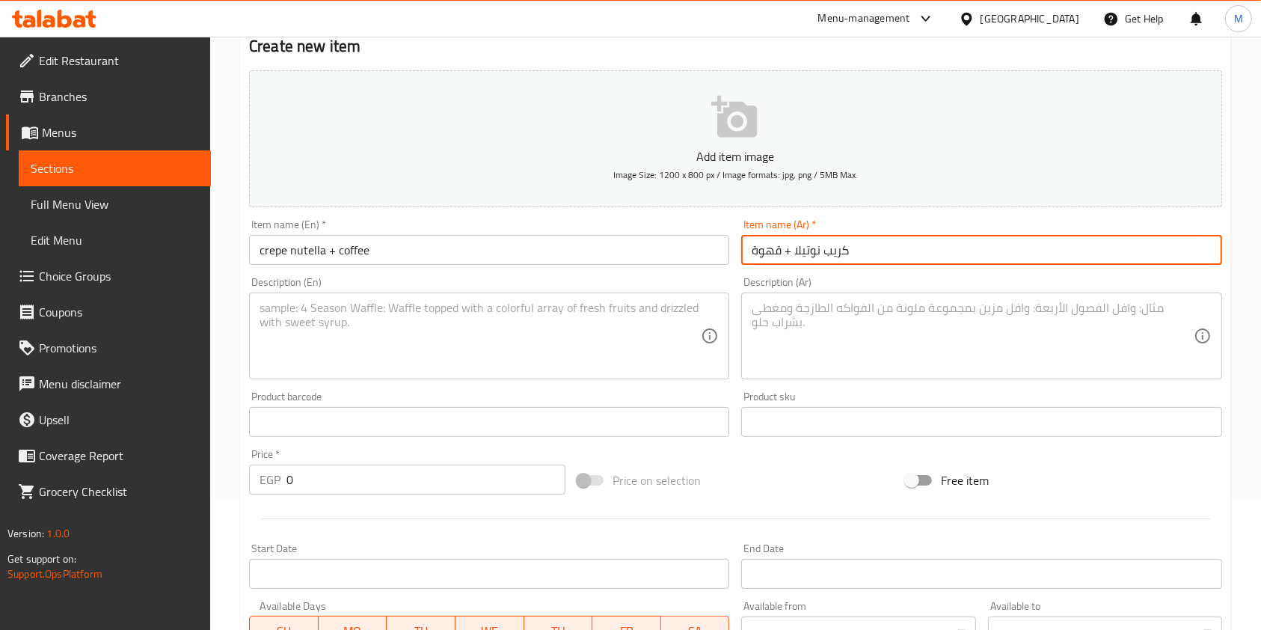
scroll to position [153, 0]
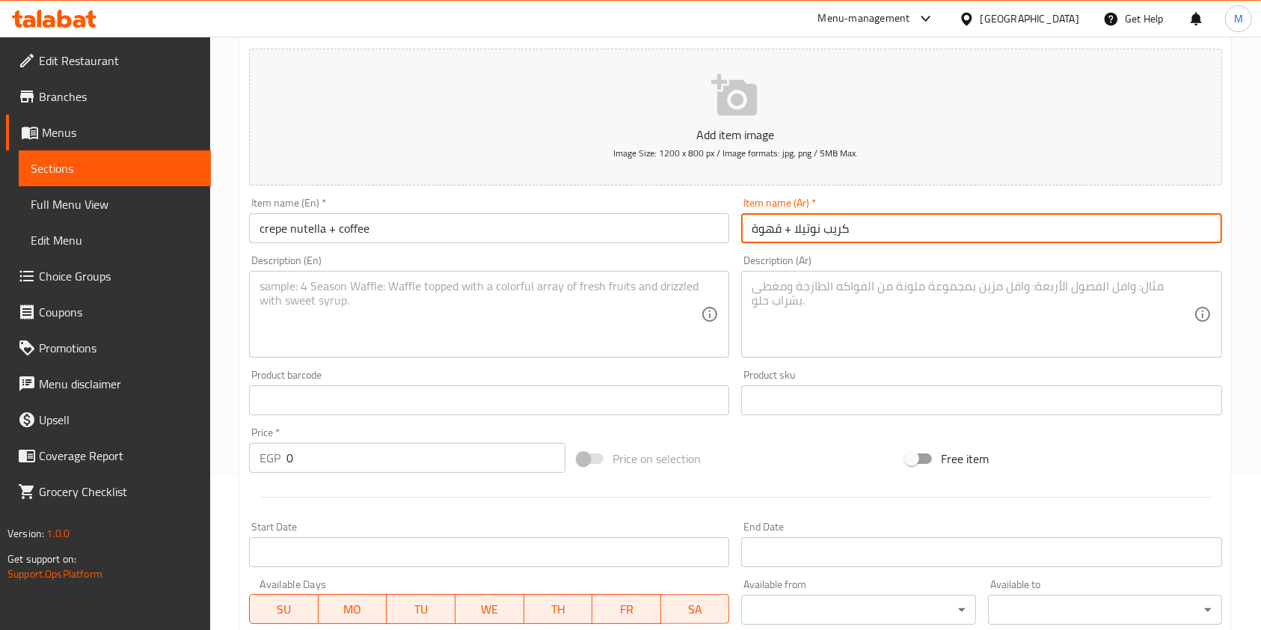
type input "كريب نوتيلا + قهوة"
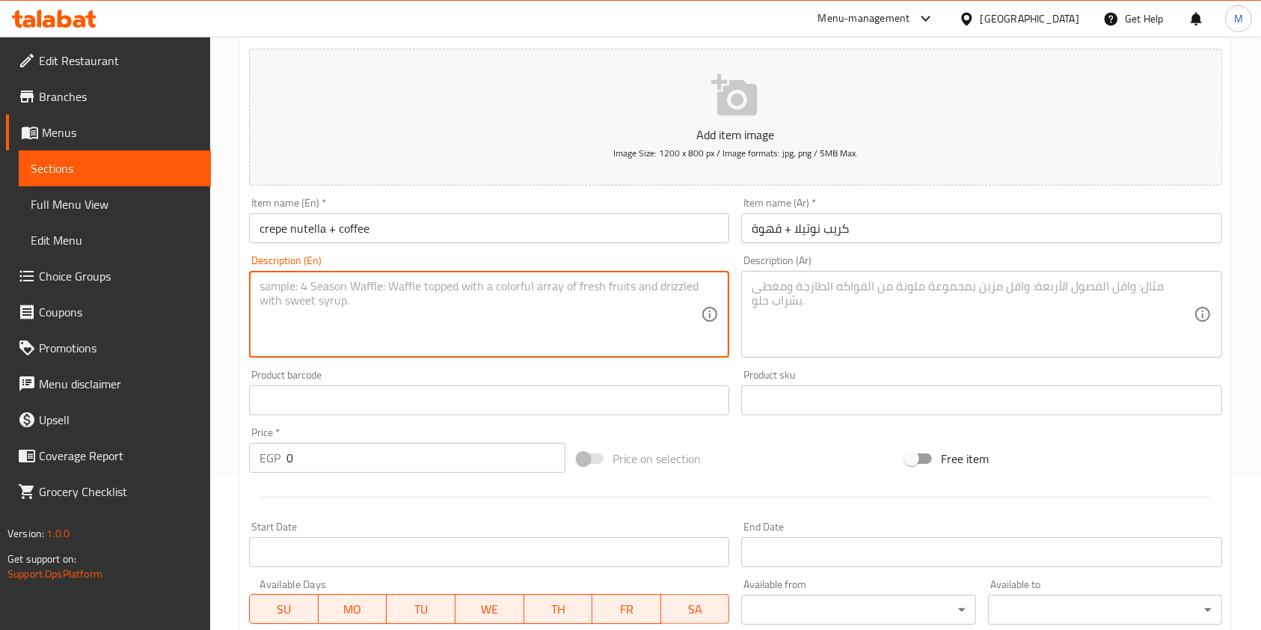
click at [334, 312] on textarea at bounding box center [480, 314] width 441 height 71
paste textarea "crepe nutella + coffee"
type textarea "crepe nutella + coffee Offer"
click at [900, 305] on textarea at bounding box center [972, 314] width 441 height 71
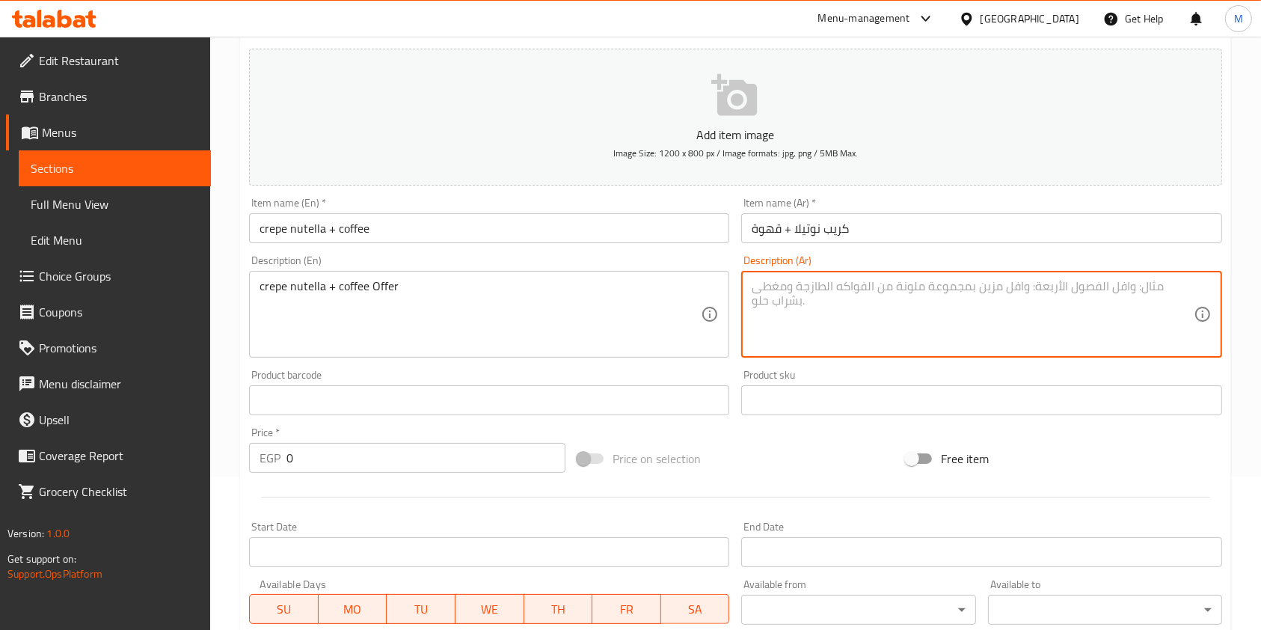
paste textarea "كريب نوتيلا + قهوة"
click at [905, 297] on textarea "كريب نوتيلا + قهوة" at bounding box center [972, 314] width 441 height 71
click at [869, 290] on textarea "كريب نوتيلا + قهوة" at bounding box center [972, 314] width 441 height 71
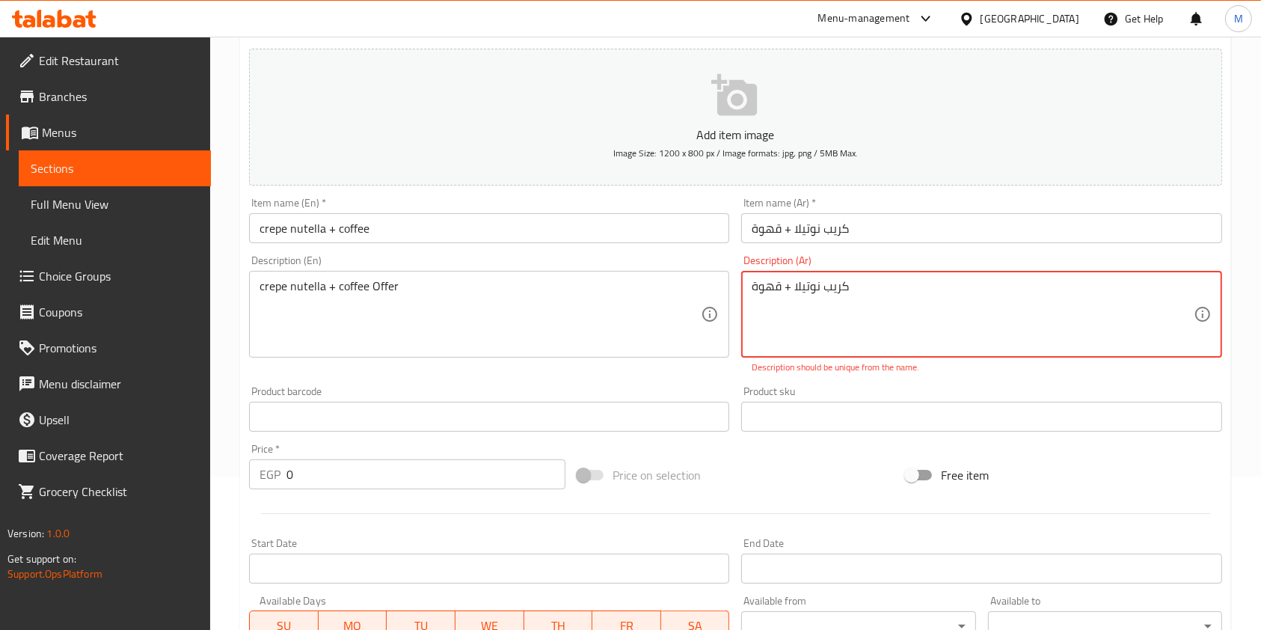
click at [865, 290] on textarea "كريب نوتيلا + قهوة" at bounding box center [972, 314] width 441 height 71
click at [750, 287] on div "كريب نوتيلا + قهوة Description (Ar)" at bounding box center [981, 314] width 480 height 87
click at [752, 285] on textarea "كريب نوتيلا + قهوة" at bounding box center [972, 314] width 441 height 71
click at [753, 289] on textarea "كريب نوتيلا + قهوة" at bounding box center [972, 314] width 441 height 71
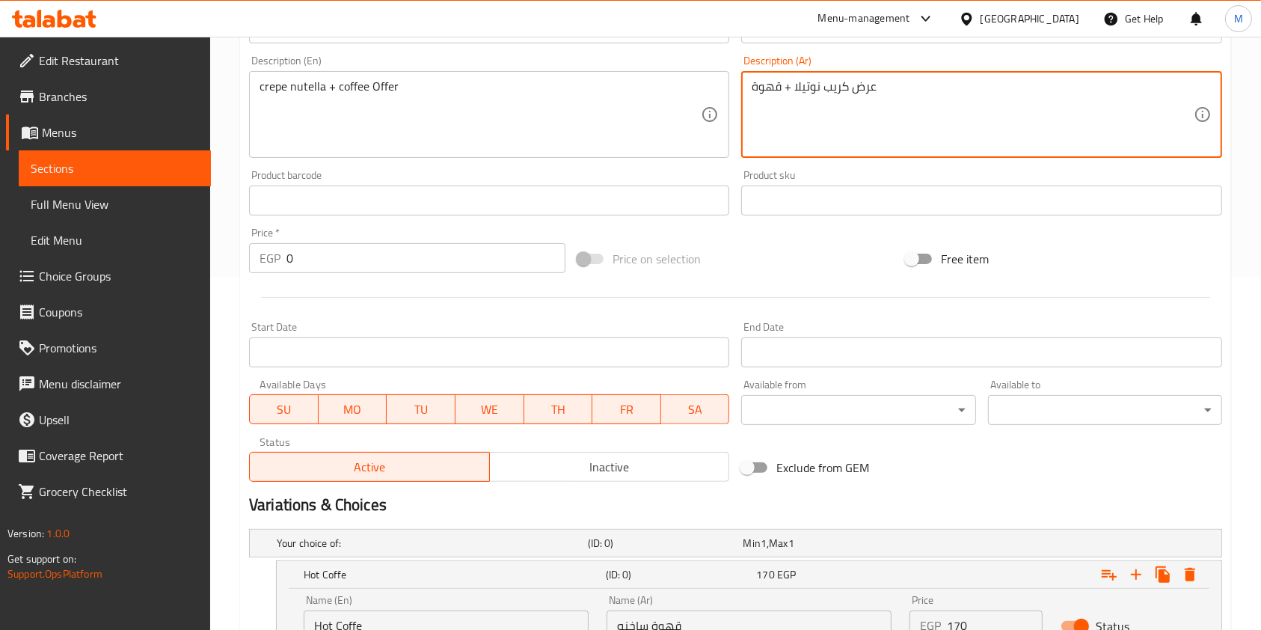
scroll to position [359, 0]
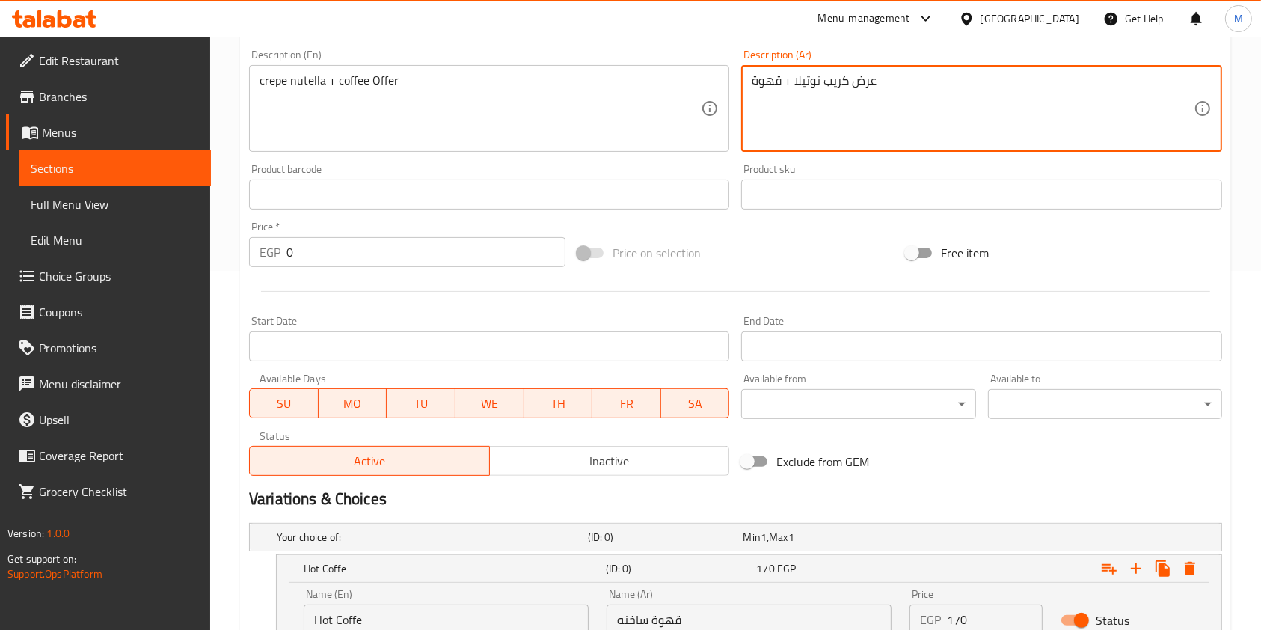
type textarea "عرض كريب نوتيلا + قهوة"
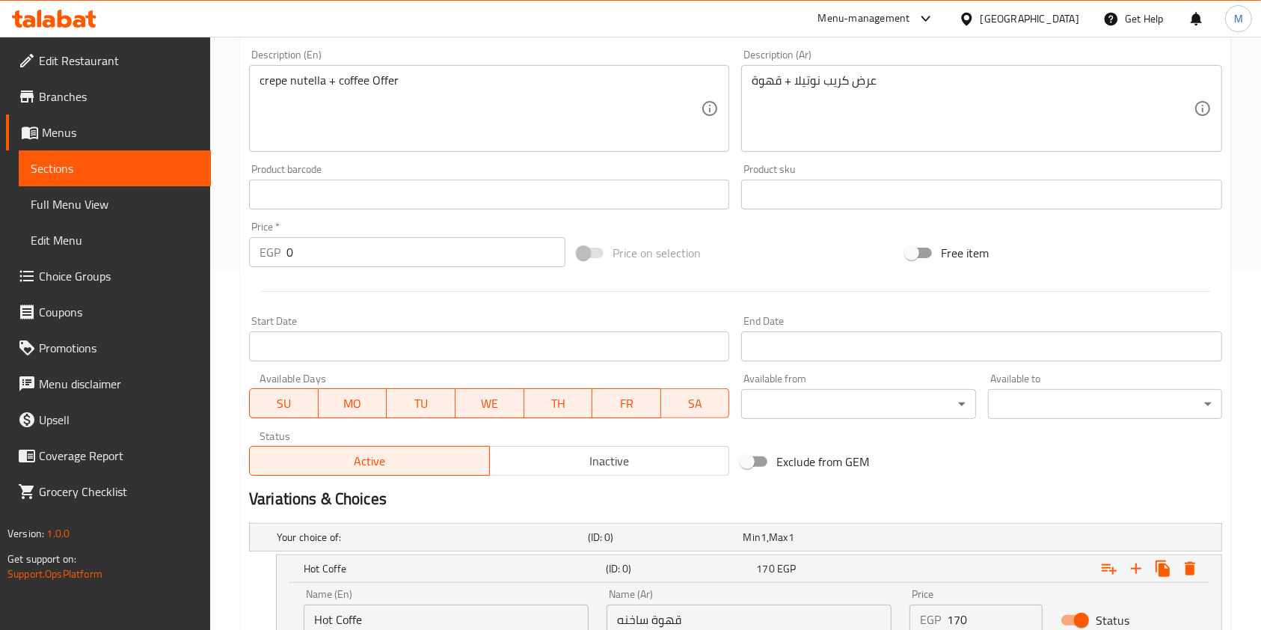
click at [1259, 277] on div "Home / Restaurants management / Menus / Sections / item / create Offers section…" at bounding box center [735, 269] width 1051 height 1183
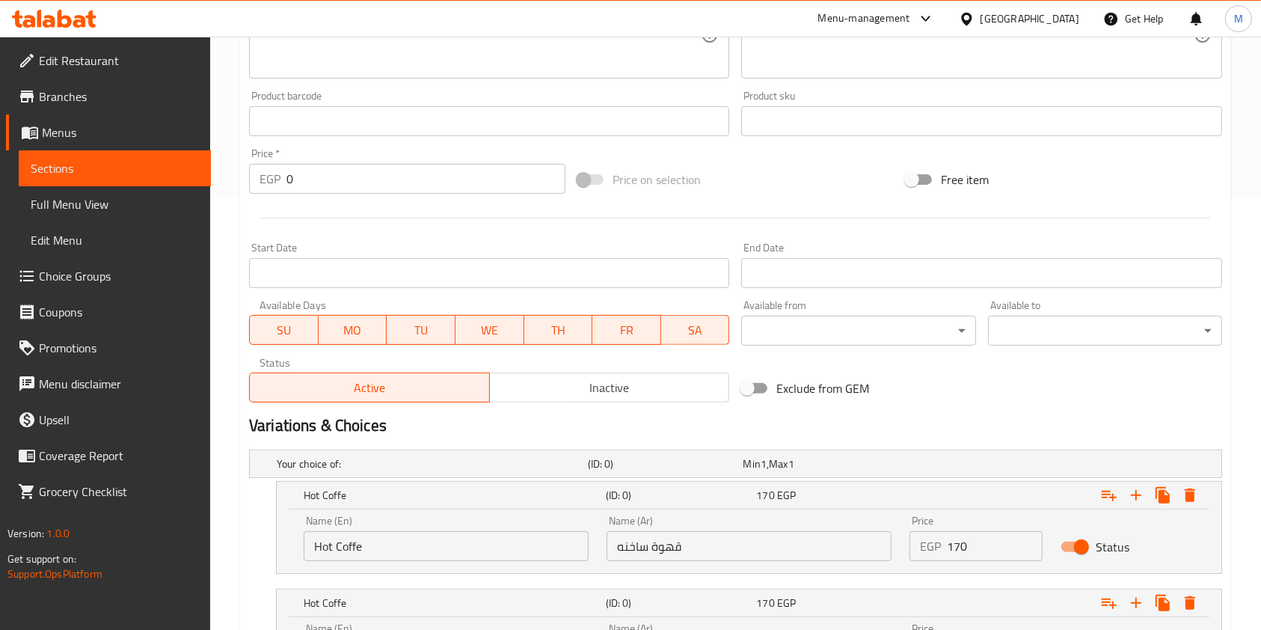
scroll to position [589, 0]
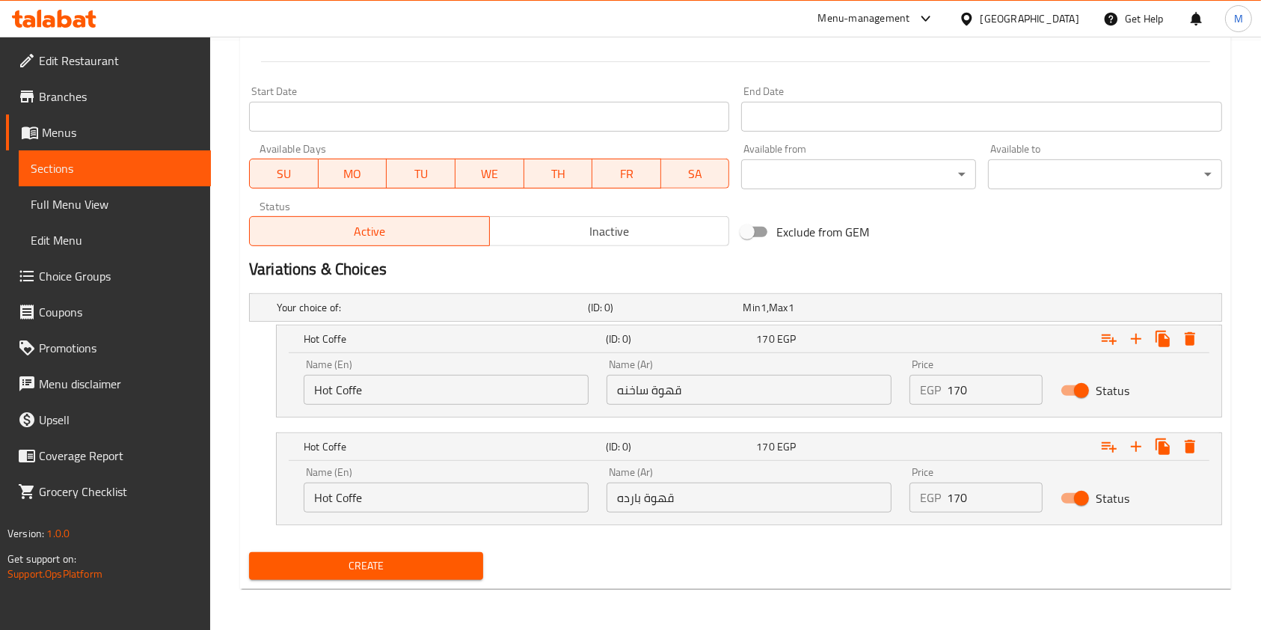
click at [399, 392] on input "Hot Coffe" at bounding box center [446, 390] width 285 height 30
type input "Choice"
click at [675, 388] on input "قهوة ساخنه" at bounding box center [749, 390] width 285 height 30
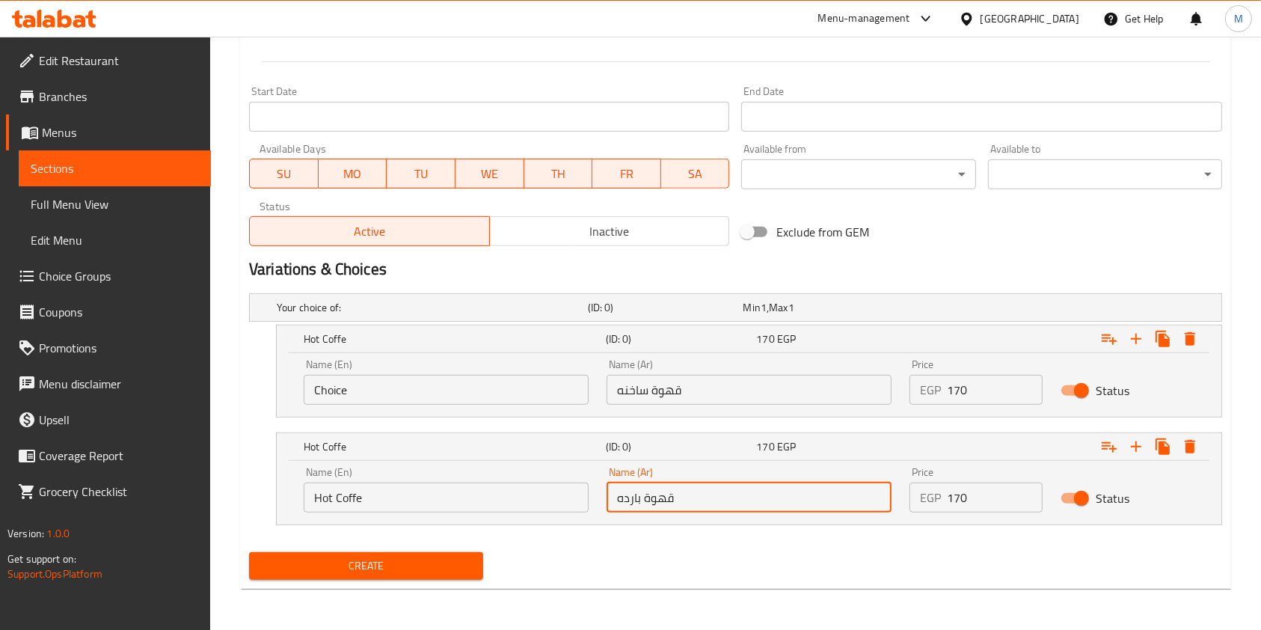
click at [684, 501] on input "قهوة بارده" at bounding box center [749, 498] width 285 height 30
paste input "قهوة بارده"
type input "قهوة بارده"
click at [670, 392] on input "قهوة ساخنه" at bounding box center [749, 390] width 285 height 30
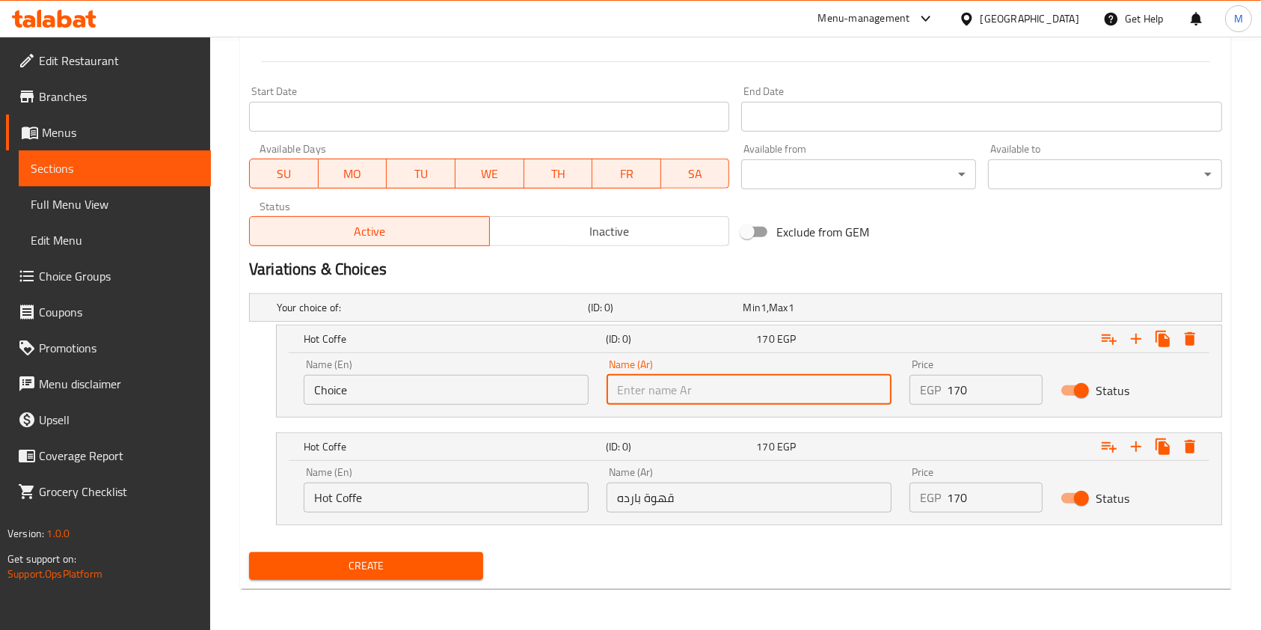
paste input "قهوة ساخنه"
type input "قهوة ساخنه"
click at [417, 386] on input "Choice" at bounding box center [446, 390] width 285 height 30
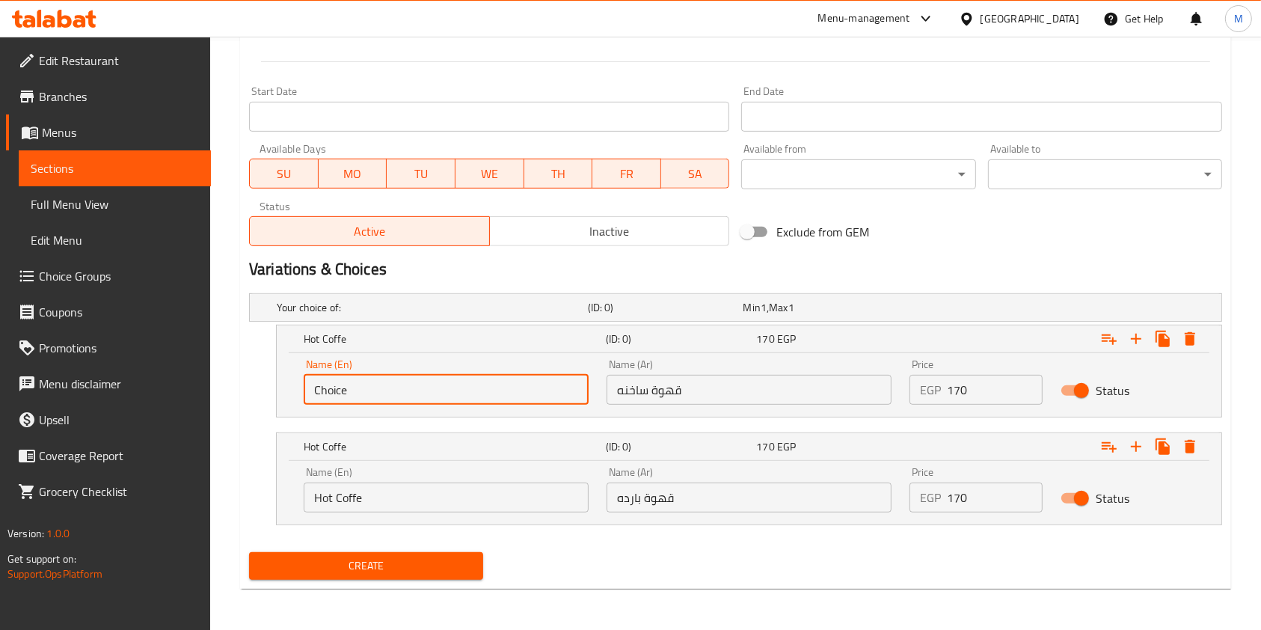
click at [417, 386] on input "Choice" at bounding box center [446, 390] width 285 height 30
type input "ا"
type input "Hot Coffe"
click at [450, 523] on div "Name (En) Hot Coffe Name (En) Name (Ar) قهوة بارده Name (Ar) Price EGP 170 Pric…" at bounding box center [749, 493] width 945 height 64
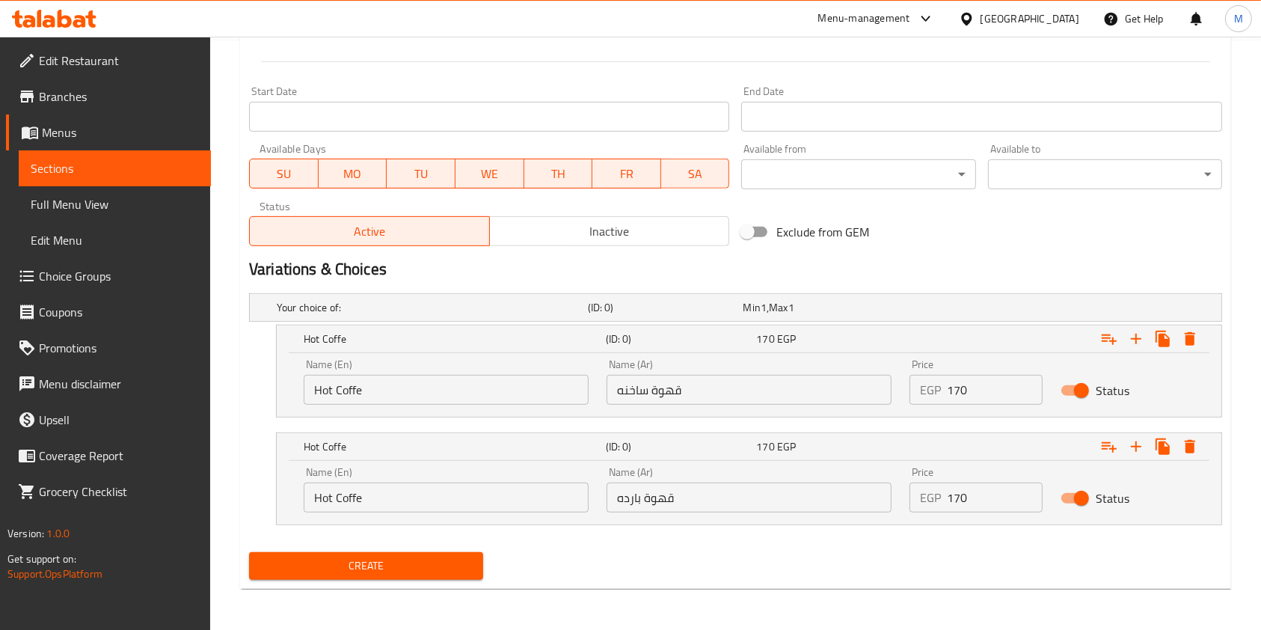
click at [447, 509] on input "Hot Coffe" at bounding box center [446, 498] width 285 height 30
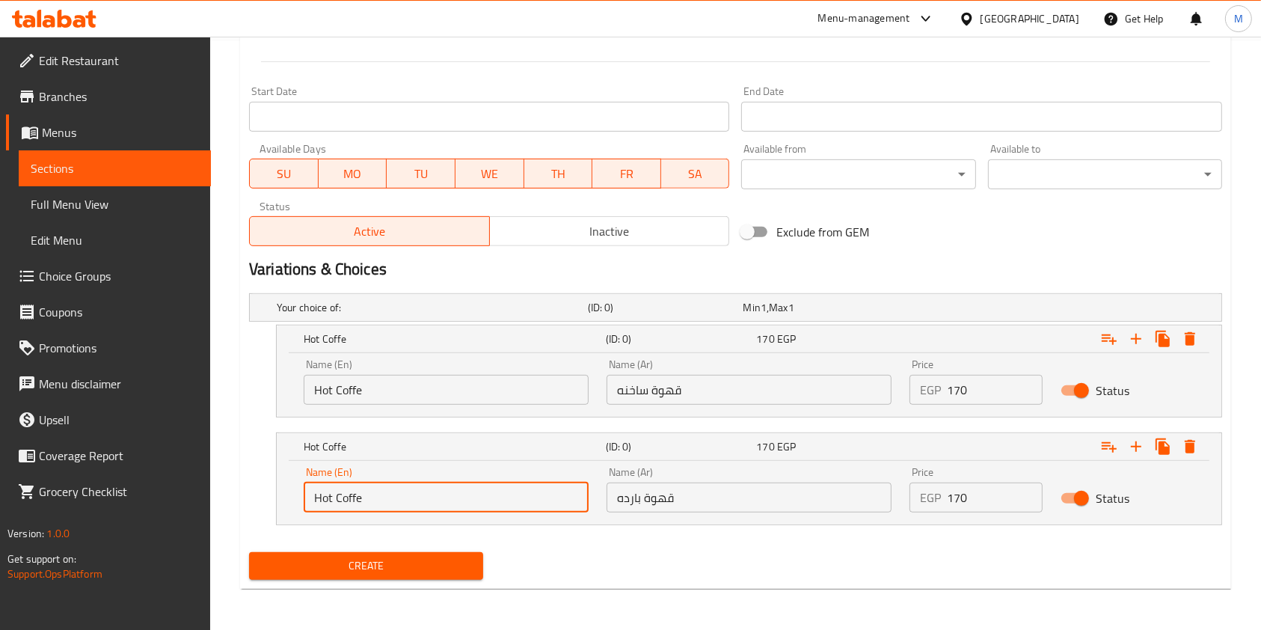
click at [447, 509] on input "Hot Coffe" at bounding box center [446, 498] width 285 height 30
type input "Cold Coffe"
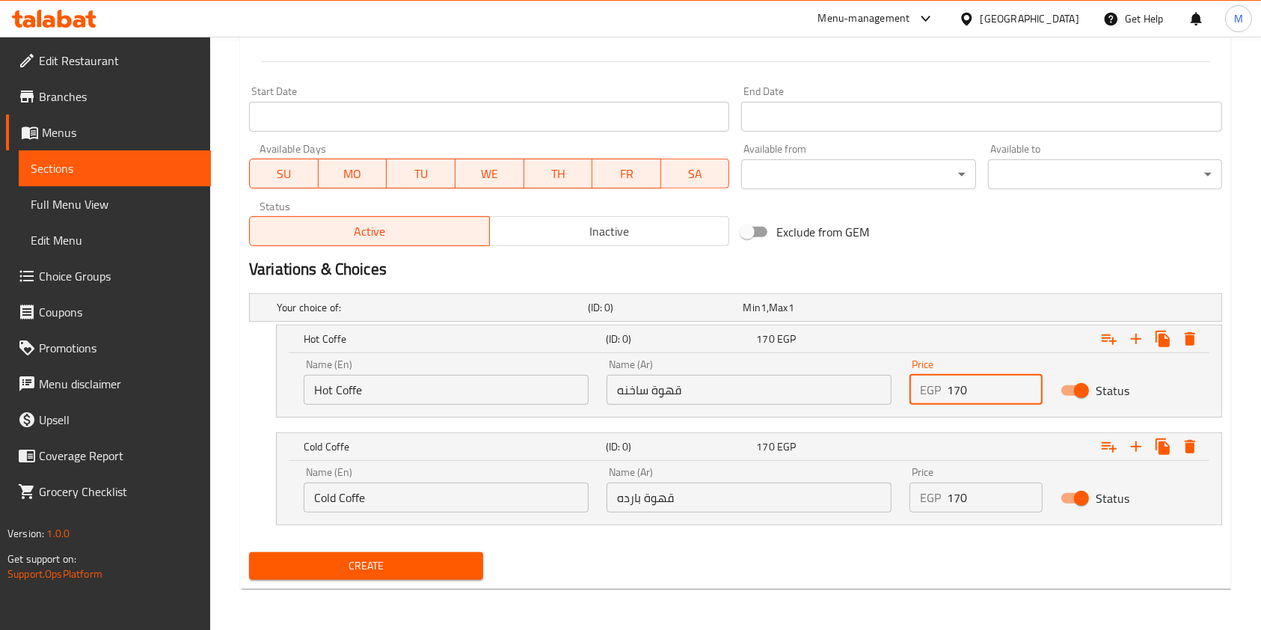
drag, startPoint x: 953, startPoint y: 396, endPoint x: 946, endPoint y: 399, distance: 8.1
click at [946, 399] on div "EGP 170 Price" at bounding box center [976, 390] width 133 height 30
type input "160"
drag, startPoint x: 965, startPoint y: 500, endPoint x: 940, endPoint y: 510, distance: 26.8
click at [940, 510] on div "EGP 170 Price" at bounding box center [976, 498] width 133 height 30
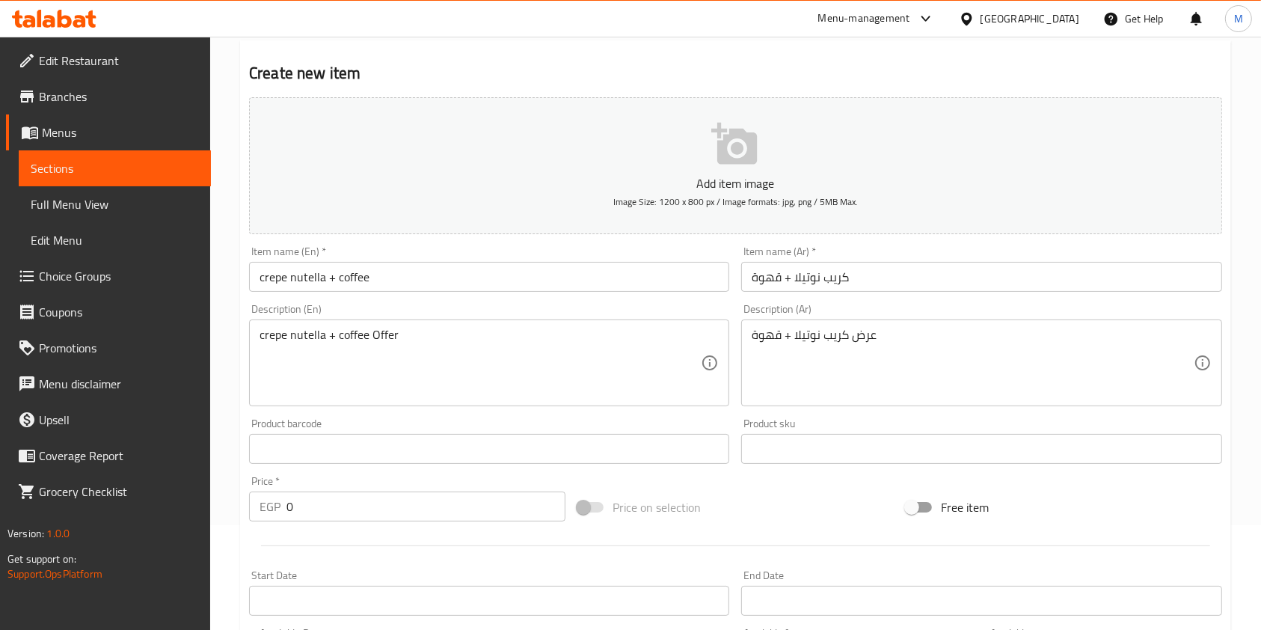
scroll to position [24, 0]
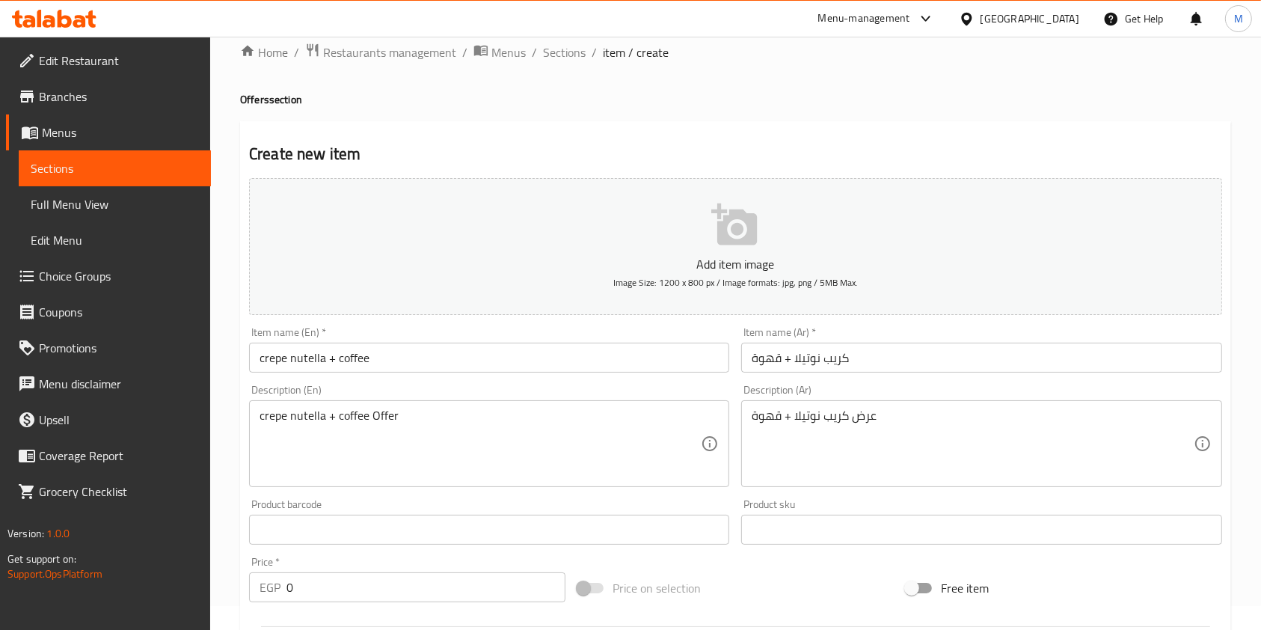
type input "160"
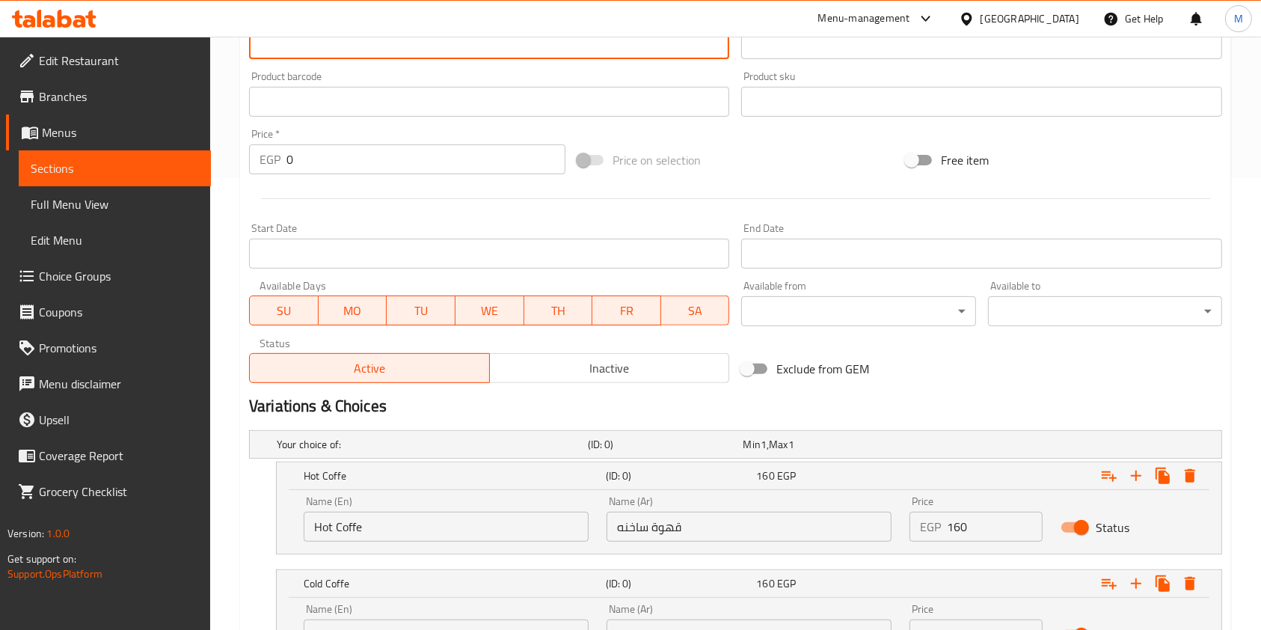
scroll to position [589, 0]
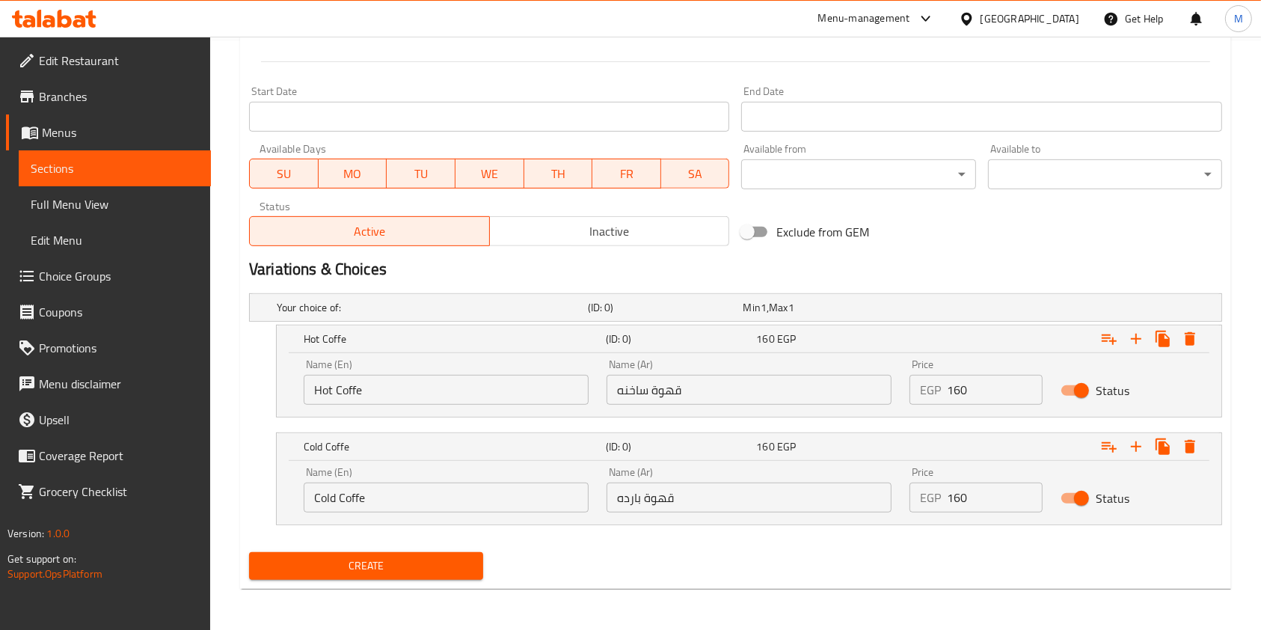
click at [393, 575] on button "Create" at bounding box center [366, 566] width 234 height 28
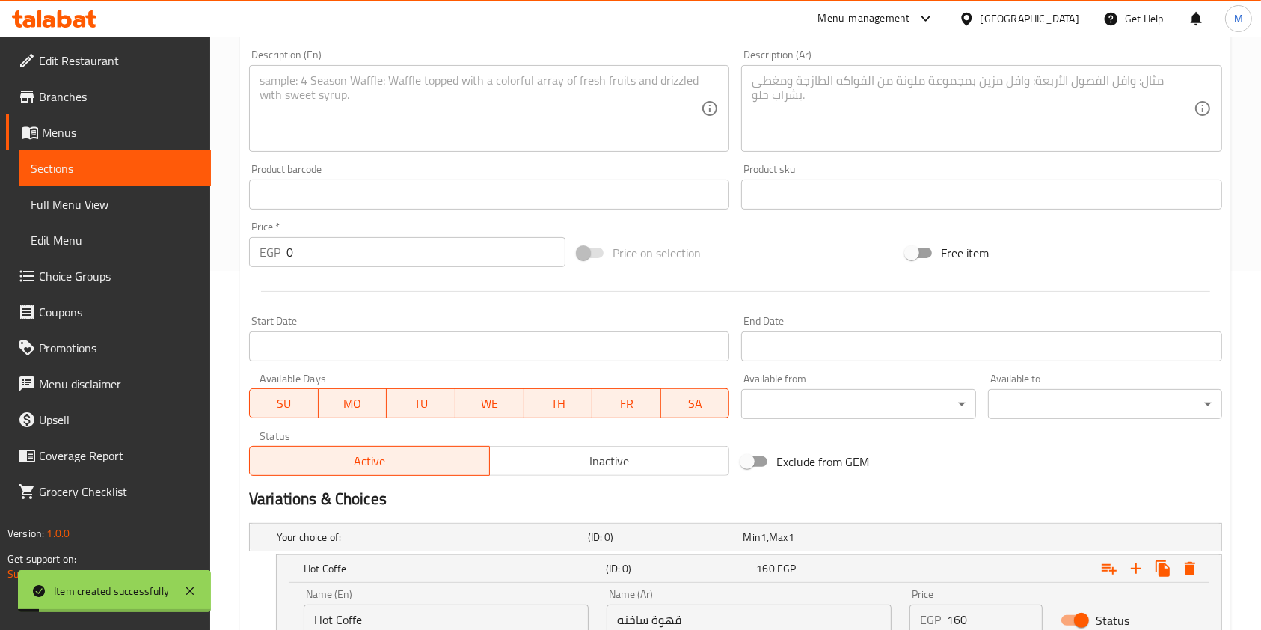
scroll to position [0, 0]
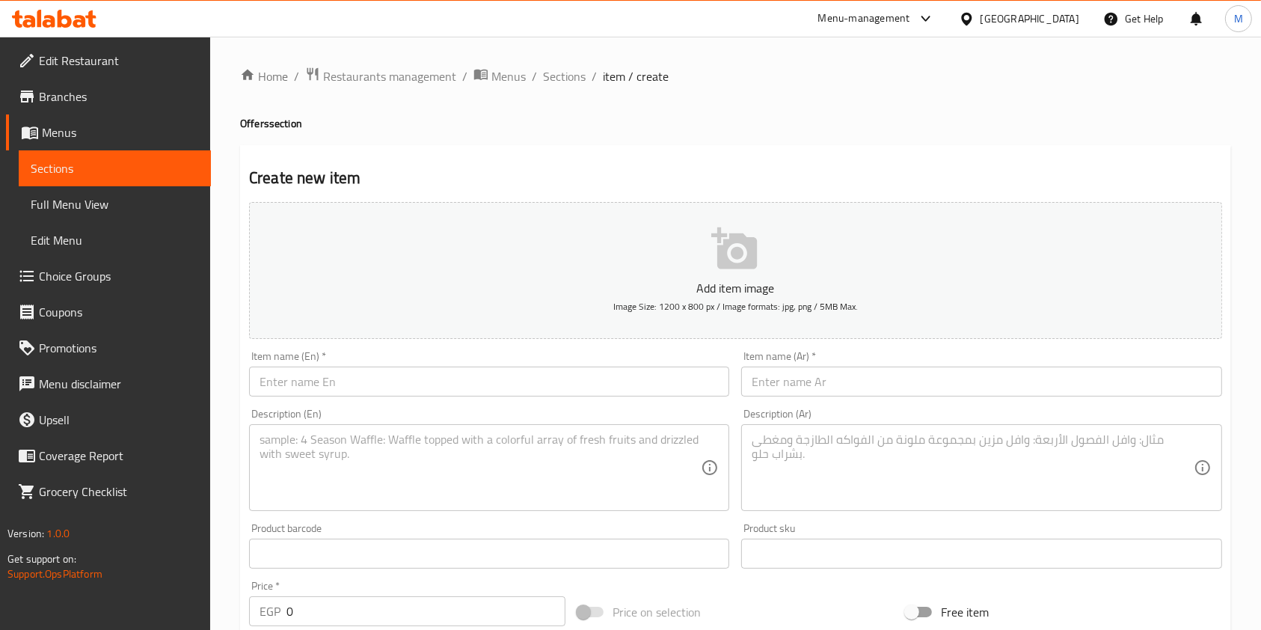
click at [503, 395] on input "text" at bounding box center [489, 382] width 480 height 30
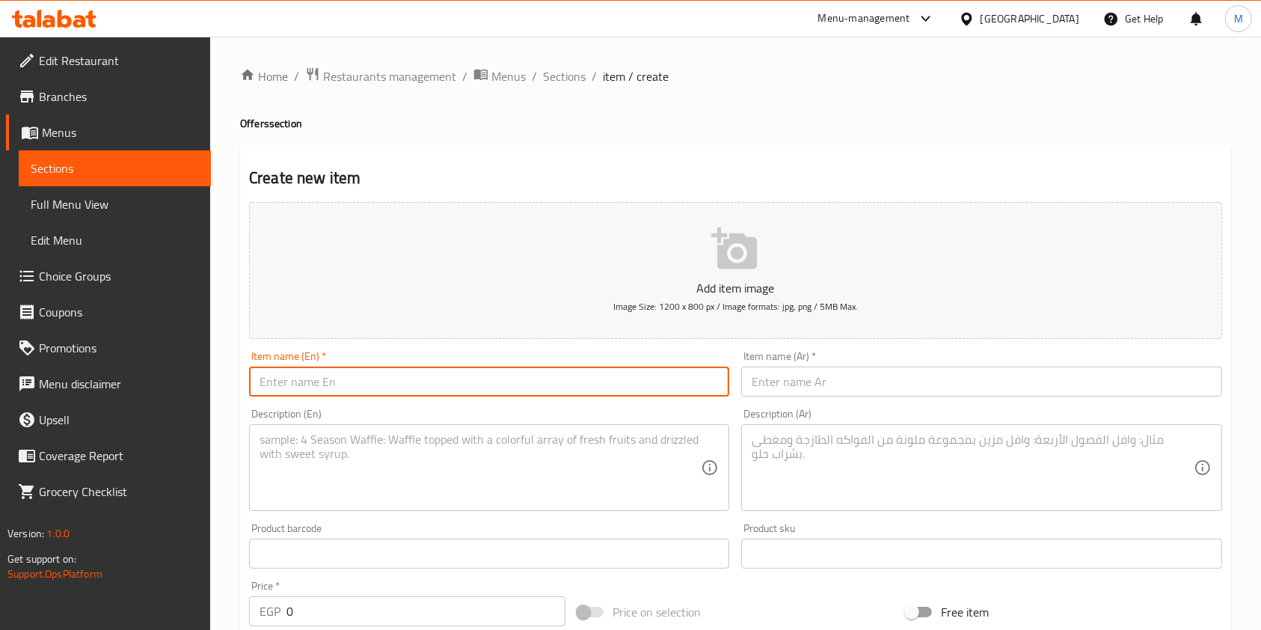
paste input "Waffles nutella + coffee"
type input "Waffles nutella + coffee"
click at [820, 373] on input "text" at bounding box center [981, 382] width 480 height 30
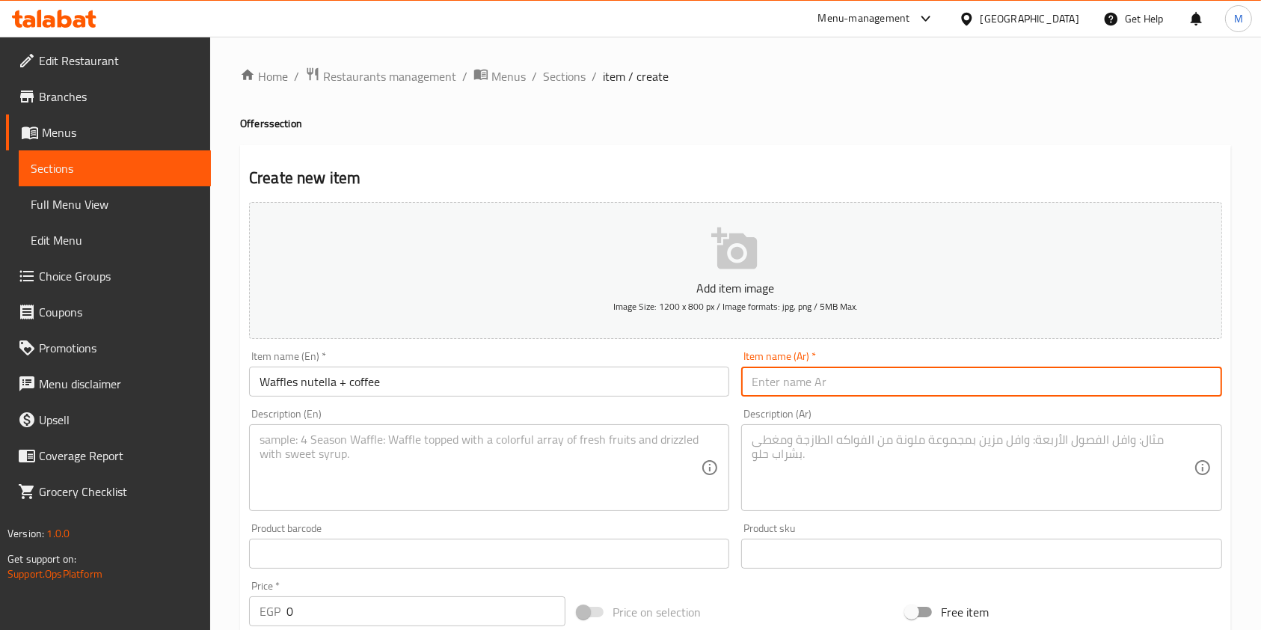
paste input "وافل نوتيلا + قهوة"
type input "وافل نوتيلا + قهوة"
click at [619, 460] on textarea at bounding box center [480, 467] width 441 height 71
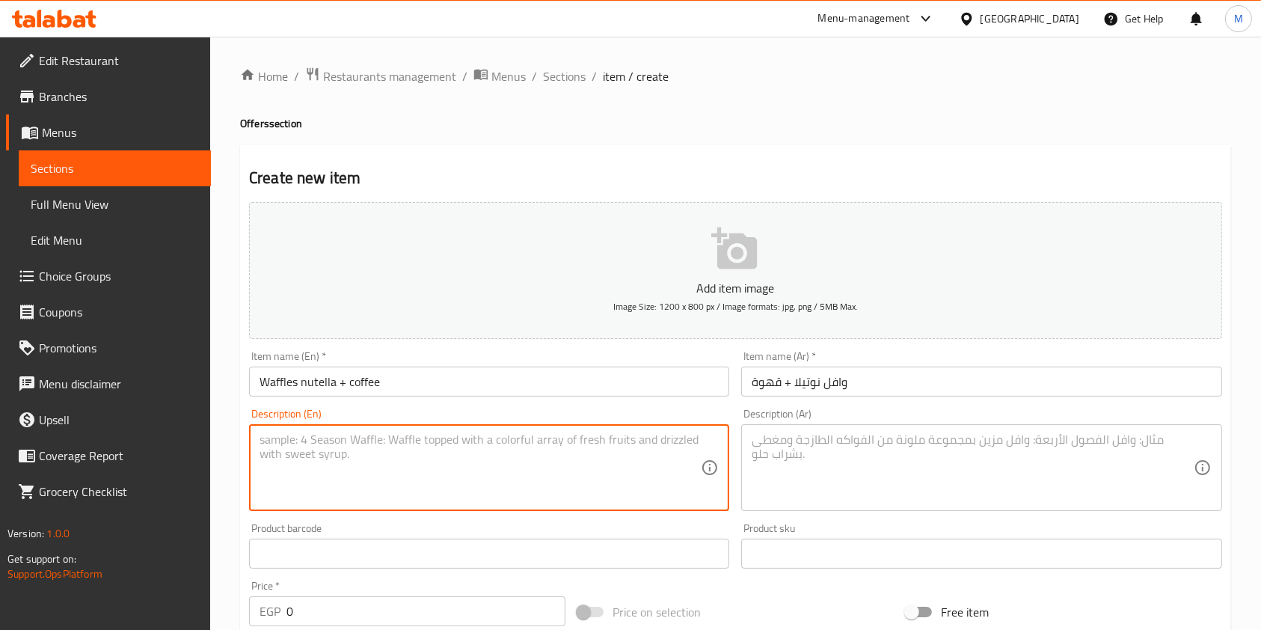
paste textarea "Waffles nutella + coffee"
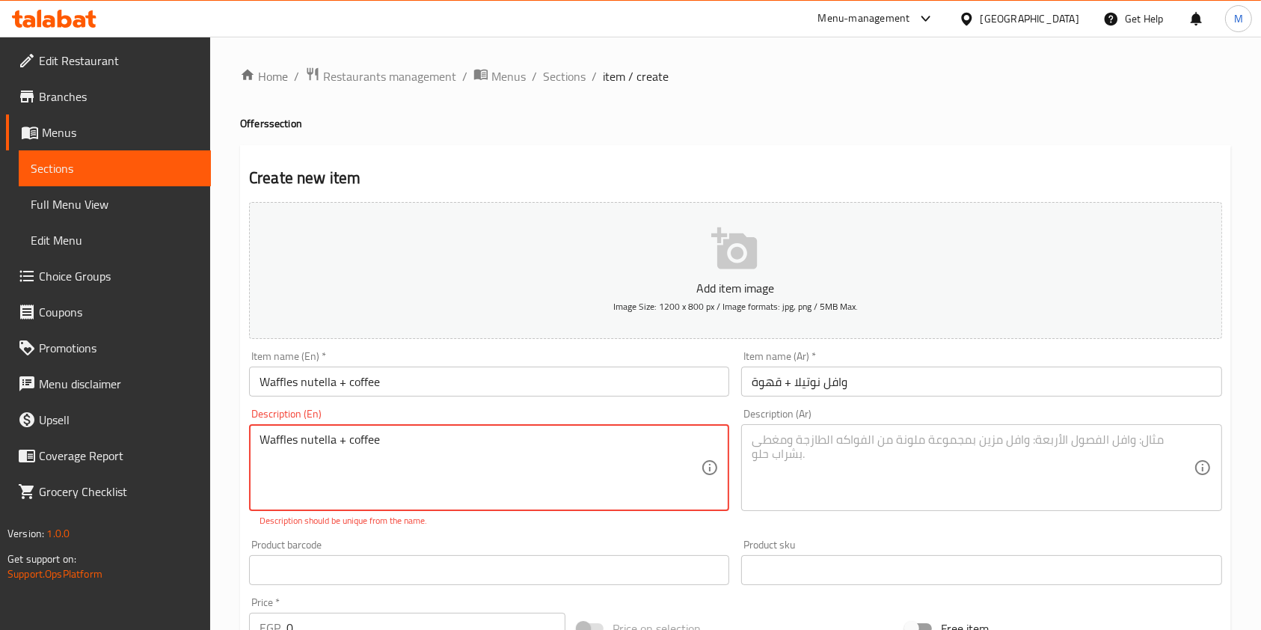
type textarea "Waffles nutella + coffee"
click at [864, 493] on textarea at bounding box center [972, 467] width 441 height 71
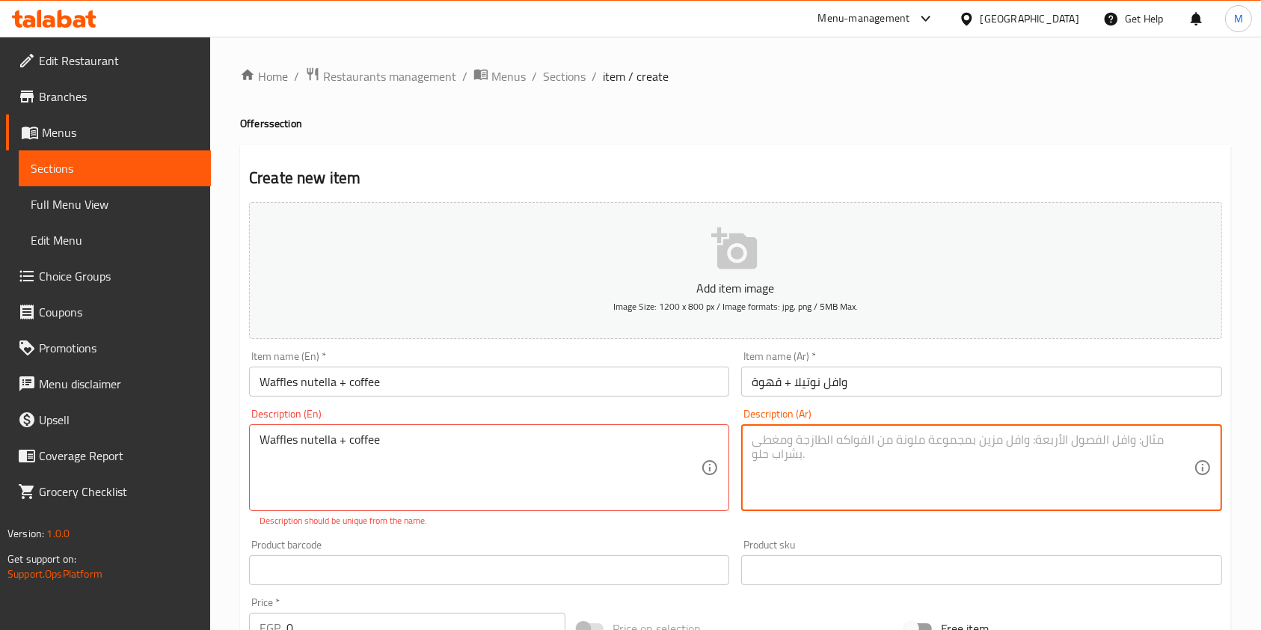
paste textarea "وافل نوتيلا + قهوة"
type textarea "وافل نوتيلا + قهوة"
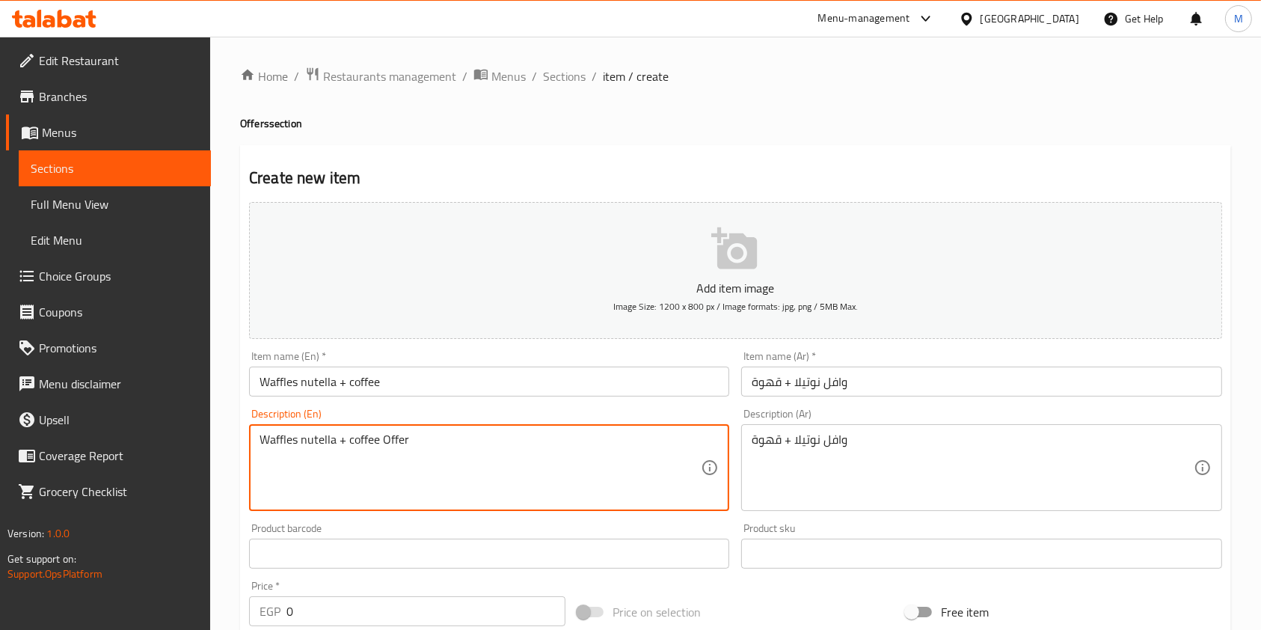
type textarea "Waffles nutella + coffee Offer"
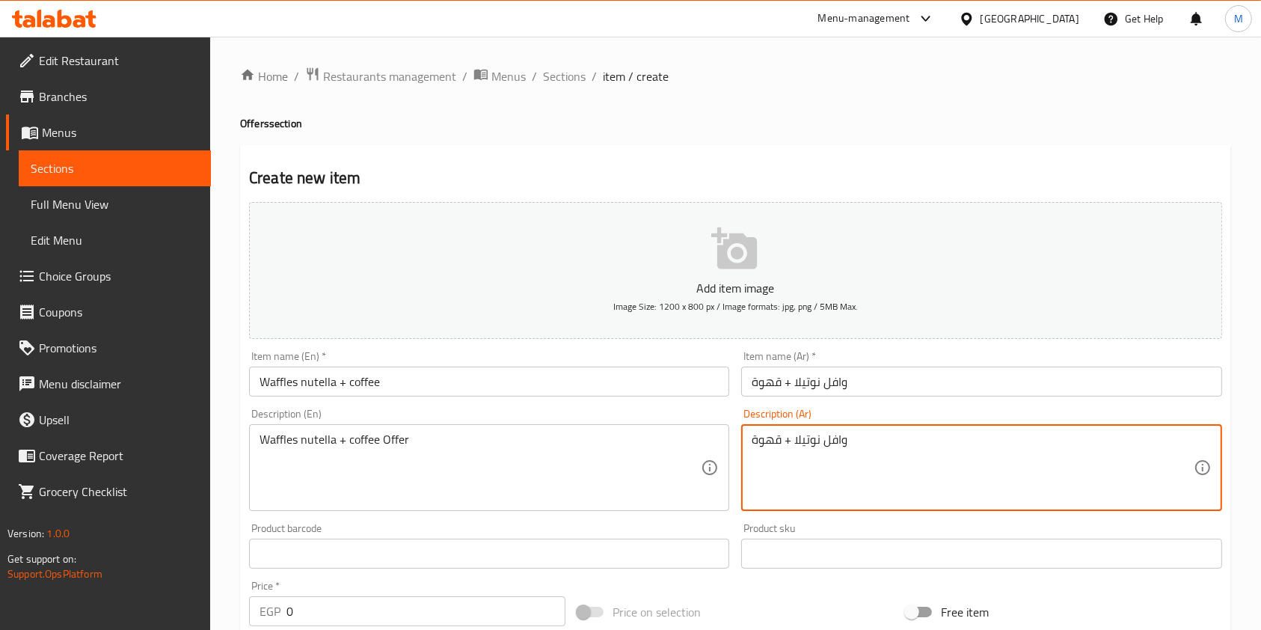
click at [753, 442] on textarea "وافل نوتيلا + قهوة" at bounding box center [972, 467] width 441 height 71
click at [752, 436] on textarea "وافل نوتيلا + قهوة" at bounding box center [972, 467] width 441 height 71
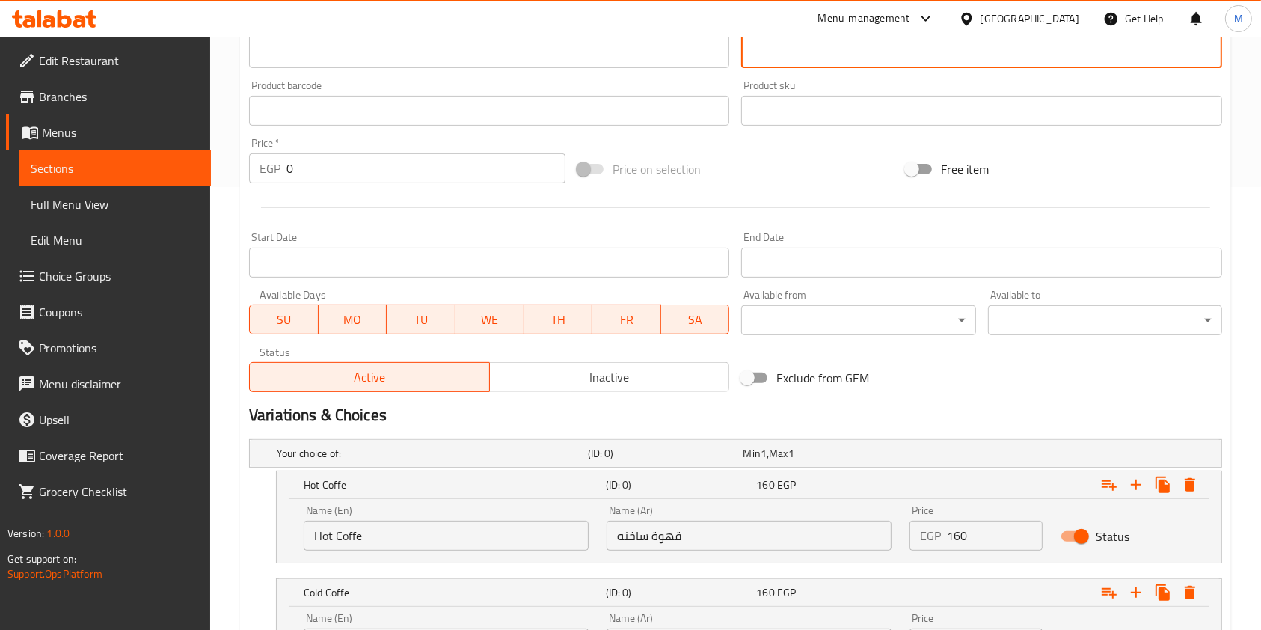
scroll to position [531, 0]
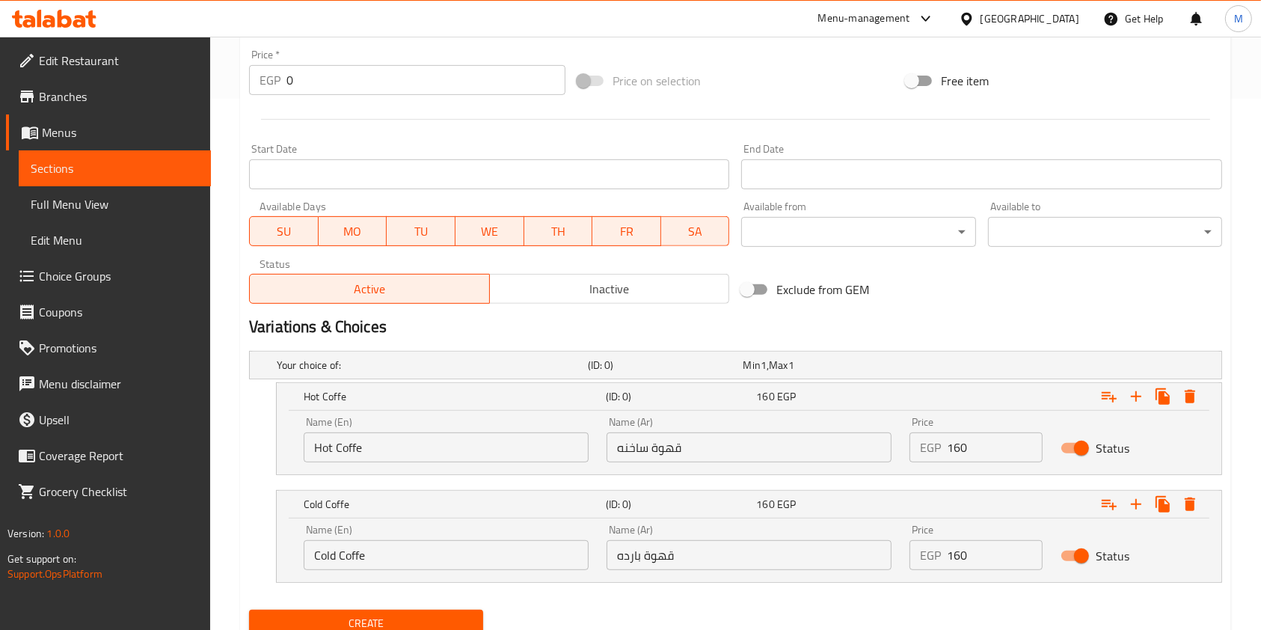
type textarea "عرض وافل نوتيلا + قهوة"
click at [455, 439] on input "Hot Coffe" at bounding box center [446, 447] width 285 height 30
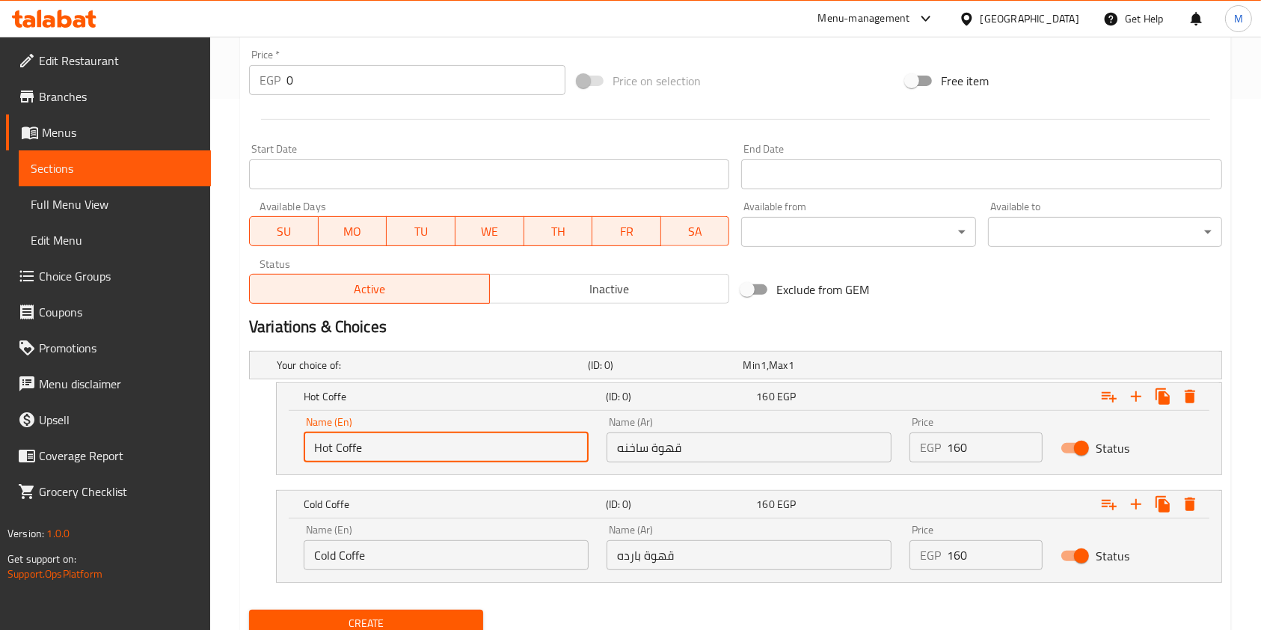
click at [455, 439] on input "Hot Coffe" at bounding box center [446, 447] width 285 height 30
type input "ا"
type input "Hot Coffe"
click at [499, 554] on input "Cold Coffe" at bounding box center [446, 555] width 285 height 30
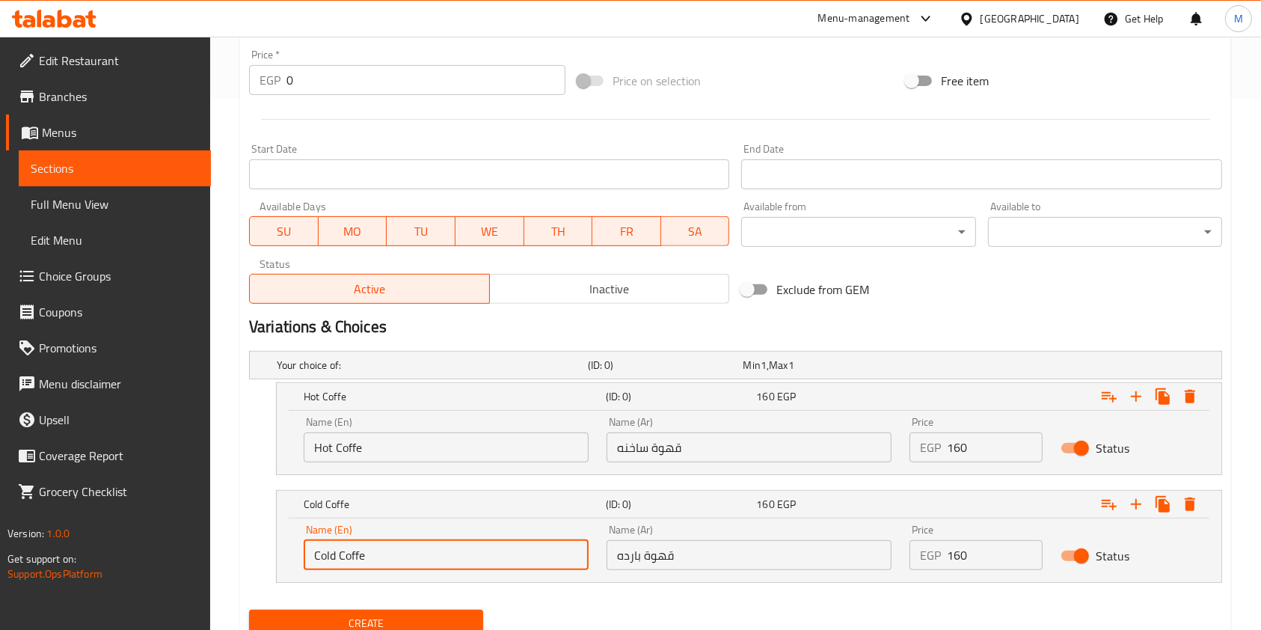
drag, startPoint x: 328, startPoint y: 561, endPoint x: 311, endPoint y: 565, distance: 17.6
click at [311, 565] on input "Cold Coffe" at bounding box center [446, 555] width 285 height 30
click at [310, 558] on input "t Coffe" at bounding box center [446, 555] width 285 height 30
click at [311, 560] on input "t Coffe" at bounding box center [446, 555] width 285 height 30
type input "Cold Coffe"
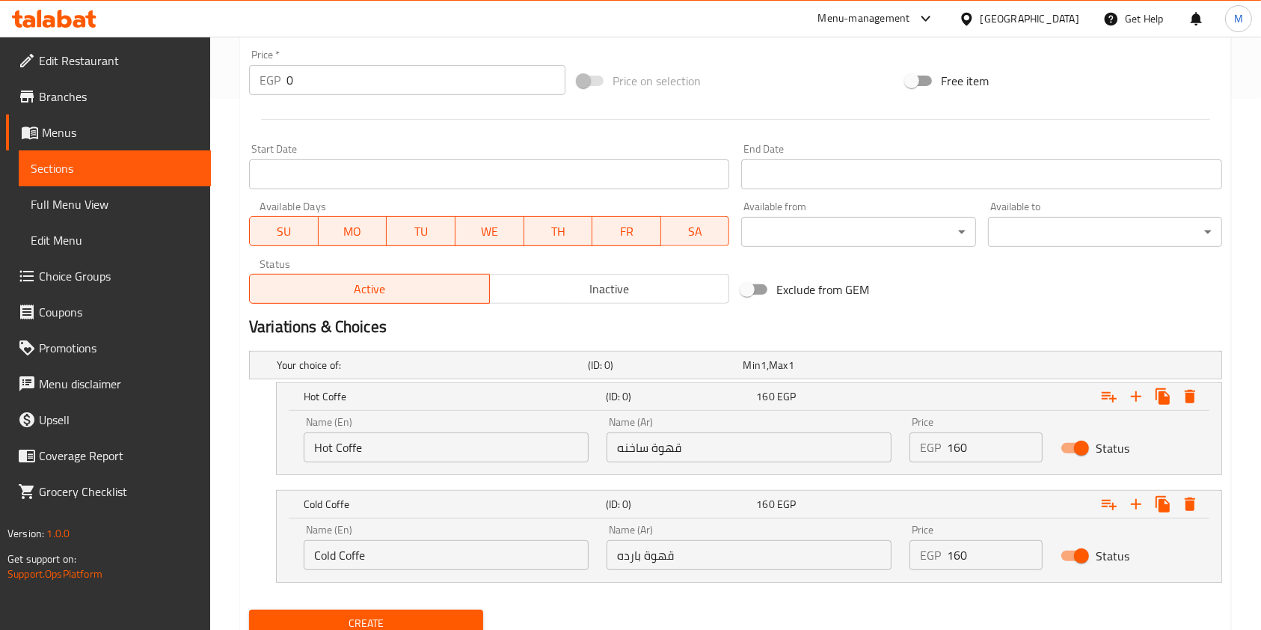
click at [652, 423] on div "Name (Ar) قهوة ساخنه Name (Ar)" at bounding box center [749, 440] width 285 height 46
click at [655, 438] on input "قهوة ساخنه" at bounding box center [749, 447] width 285 height 30
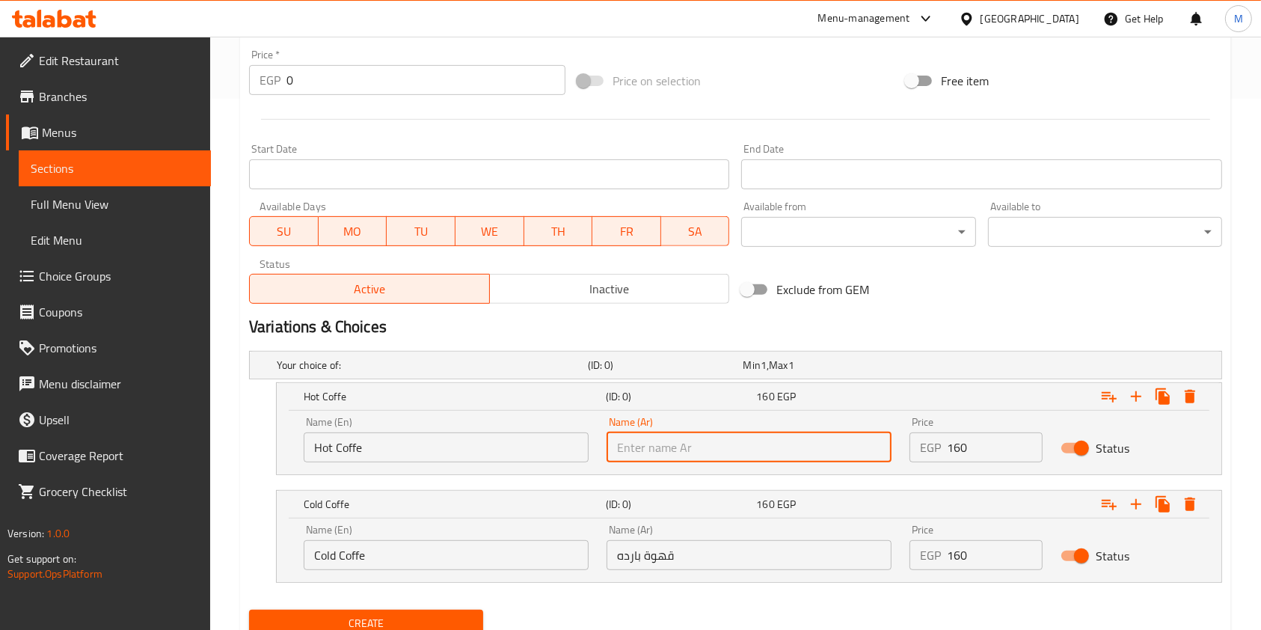
paste input "قهوة ساخنه"
type input "قهوة ساخنه"
click at [660, 557] on input "قهوة بارده" at bounding box center [749, 555] width 285 height 30
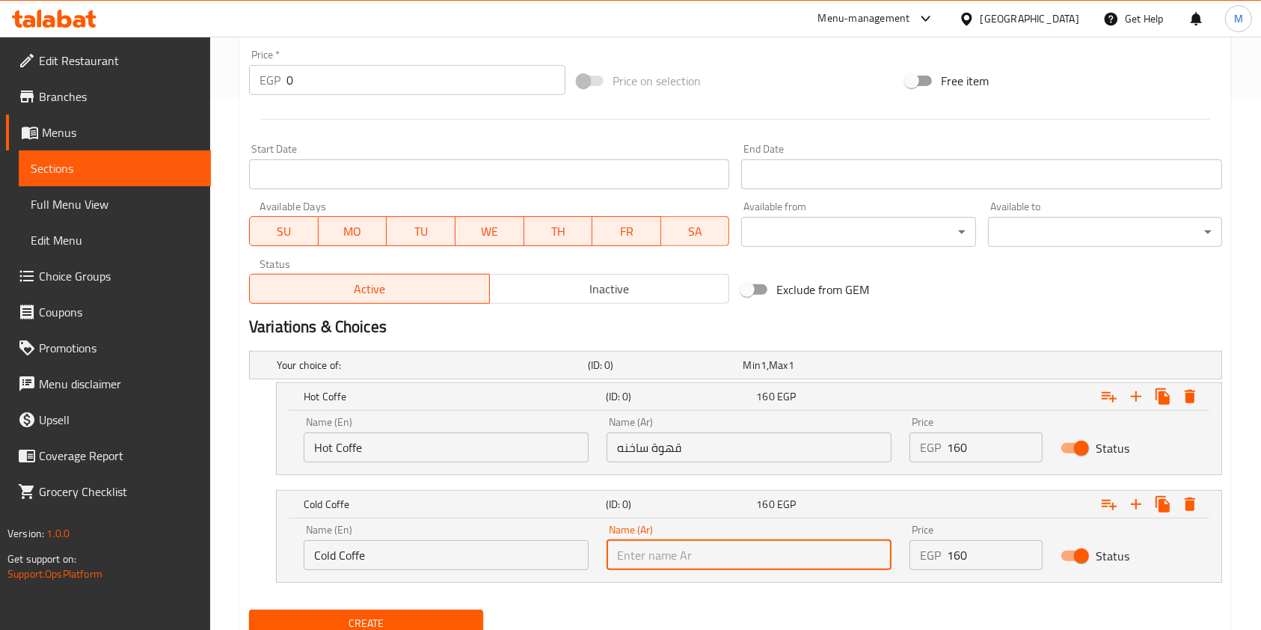
paste input "قهوة بارده"
type input "قهوة بارده"
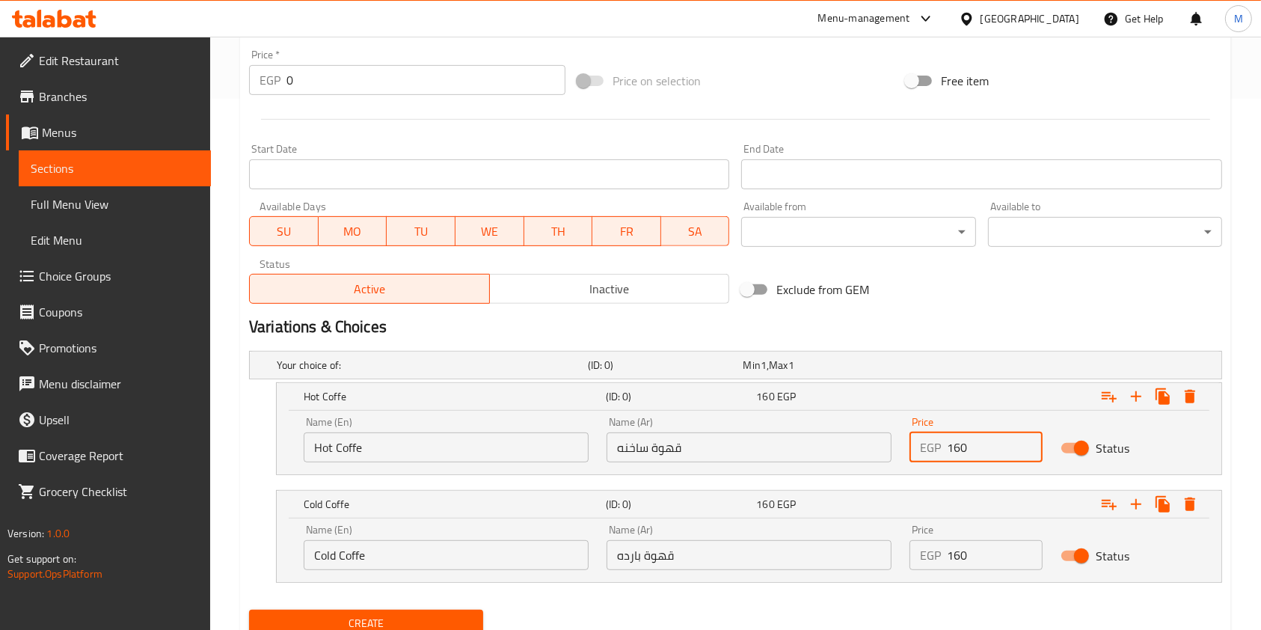
drag, startPoint x: 980, startPoint y: 452, endPoint x: 937, endPoint y: 450, distance: 42.7
click at [937, 450] on div "EGP 160 Price" at bounding box center [976, 447] width 133 height 30
type input "160"
drag, startPoint x: 961, startPoint y: 559, endPoint x: 946, endPoint y: 562, distance: 16.0
click at [946, 562] on div "EGP 160 Price" at bounding box center [976, 555] width 133 height 30
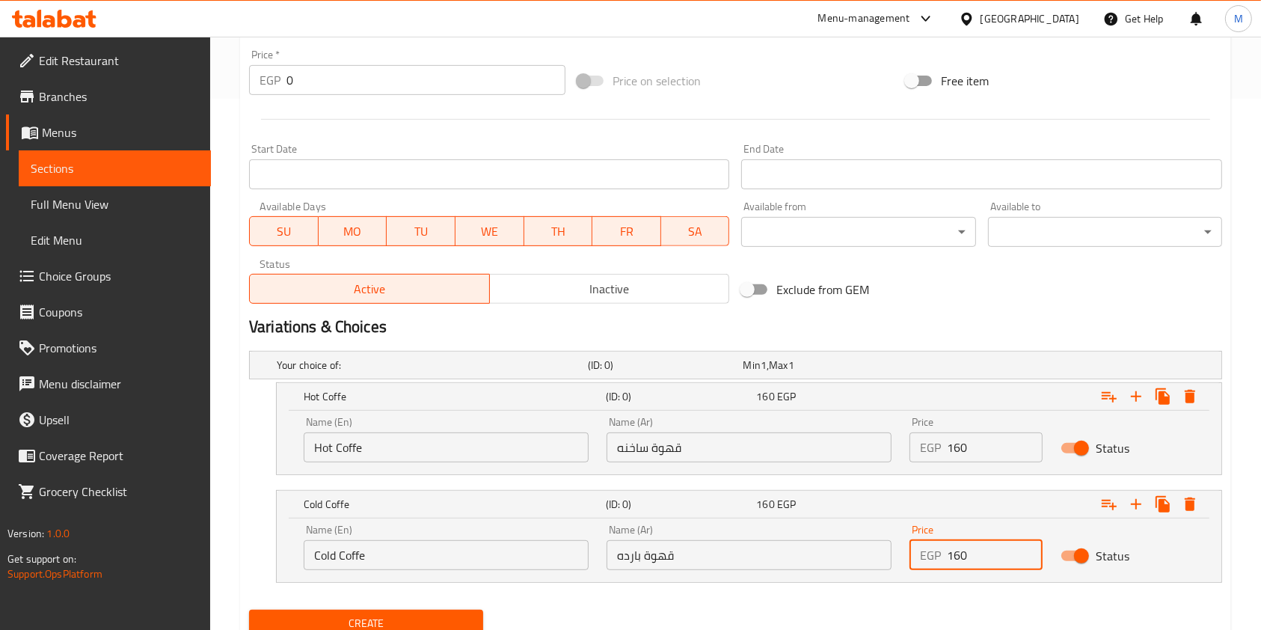
scroll to position [589, 0]
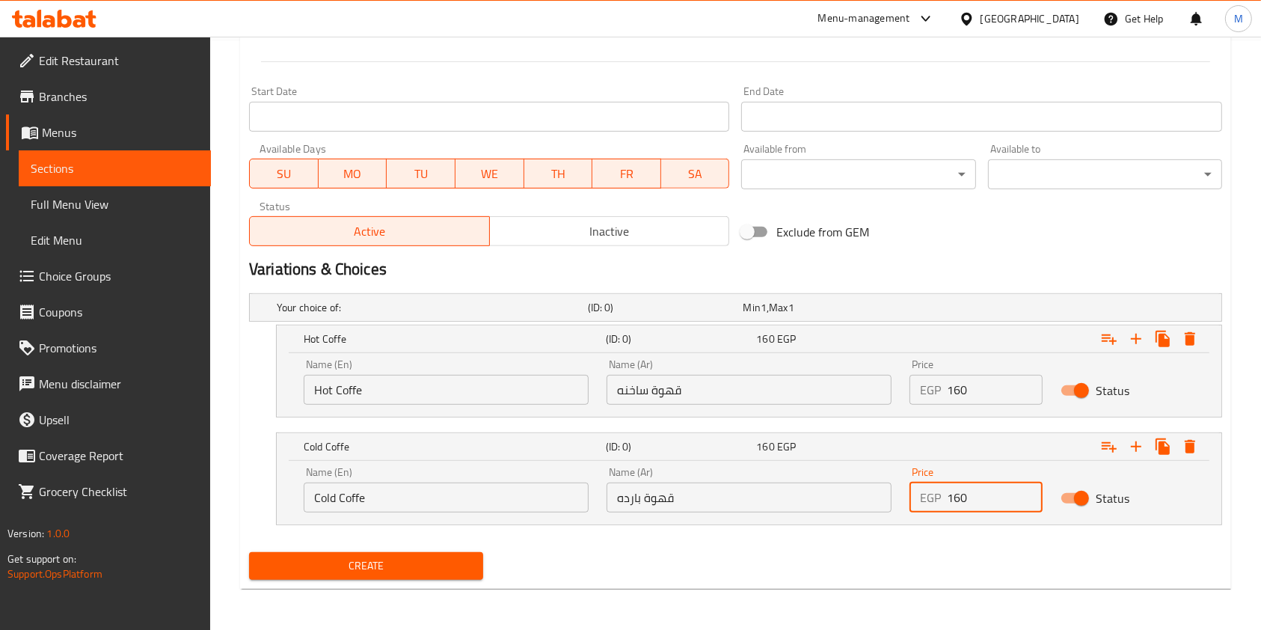
type input "160"
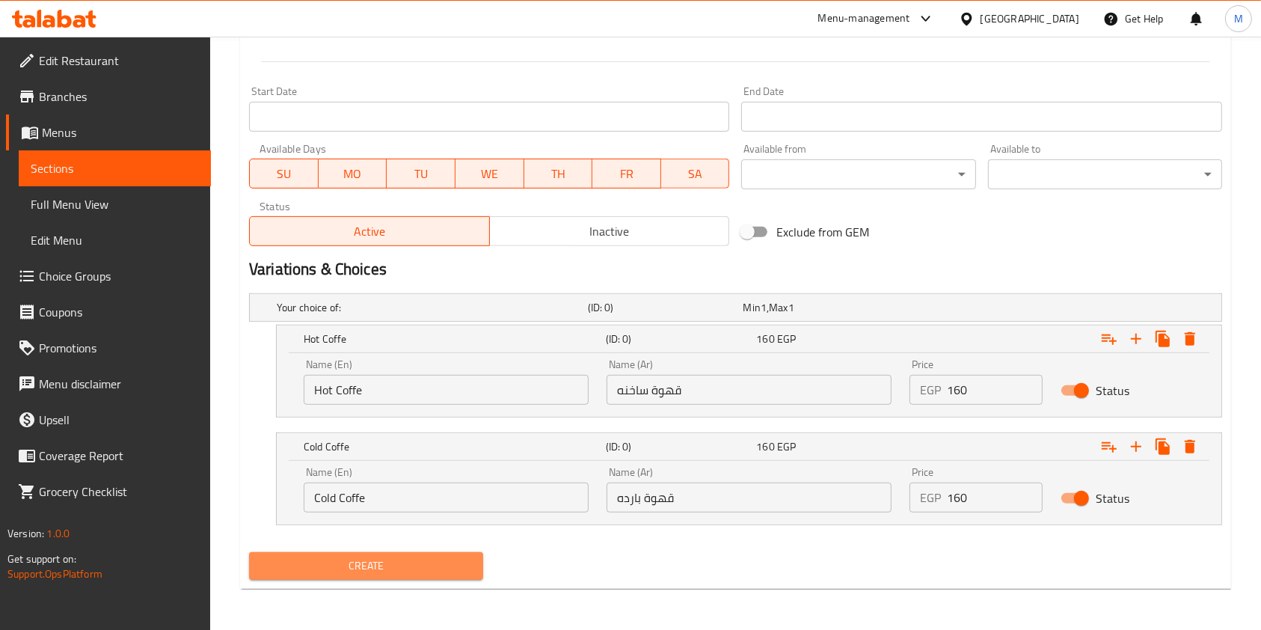
click at [429, 568] on span "Create" at bounding box center [366, 566] width 210 height 19
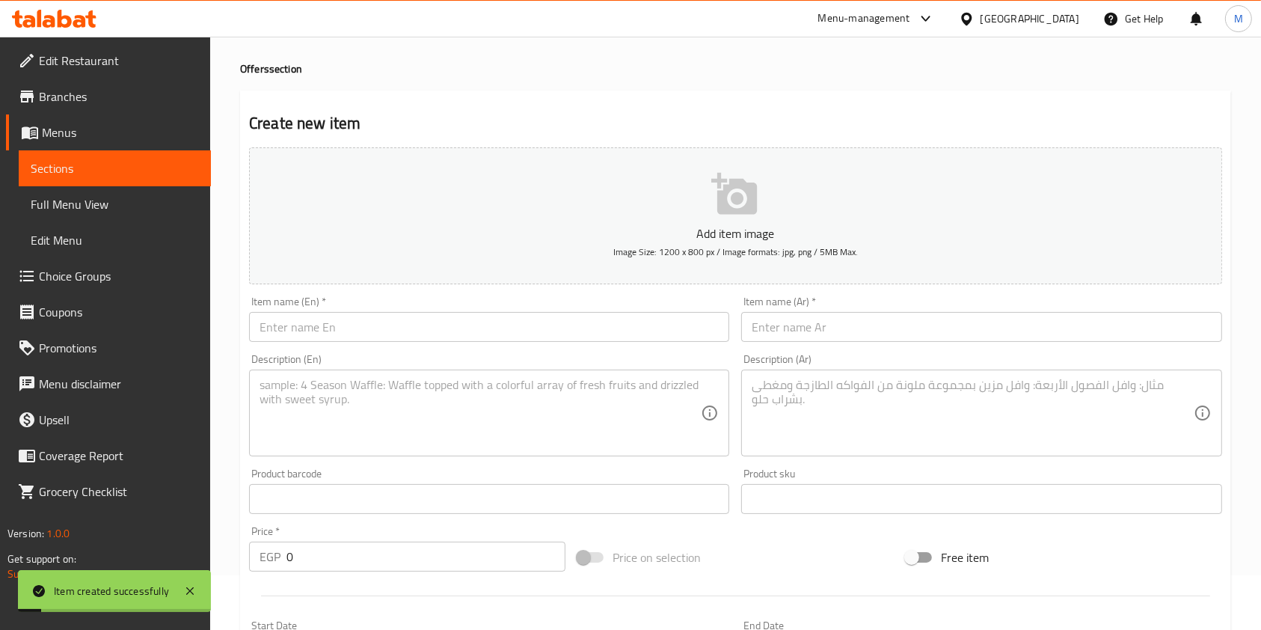
scroll to position [0, 0]
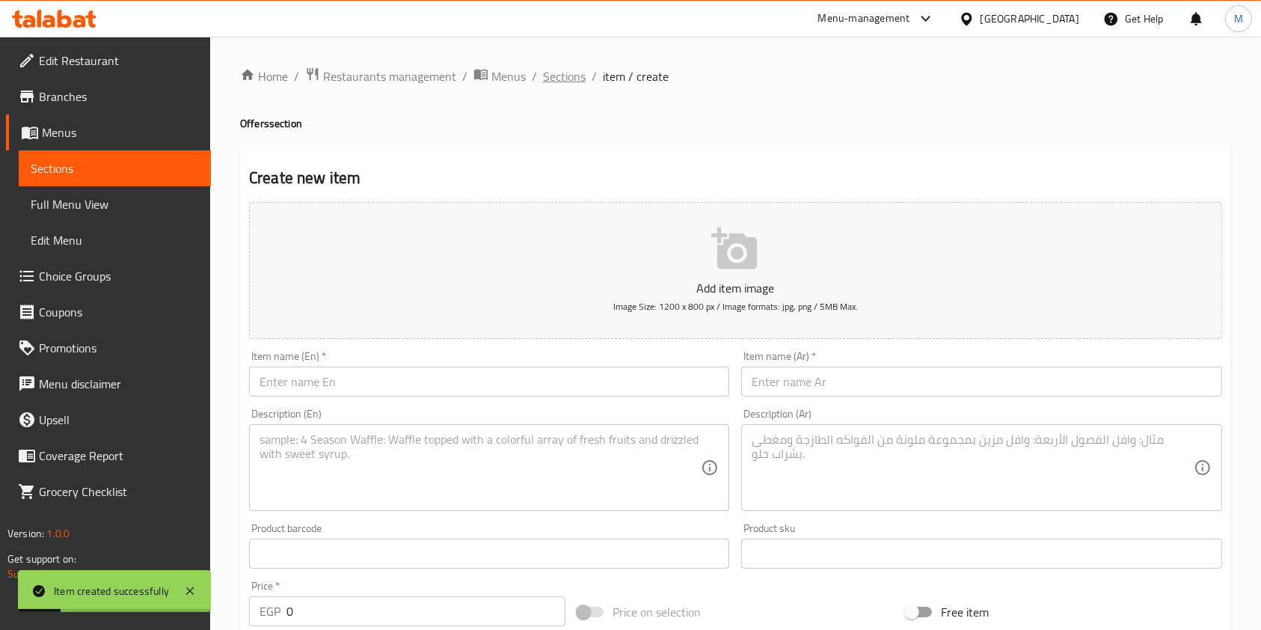
click at [563, 69] on span "Sections" at bounding box center [564, 76] width 43 height 18
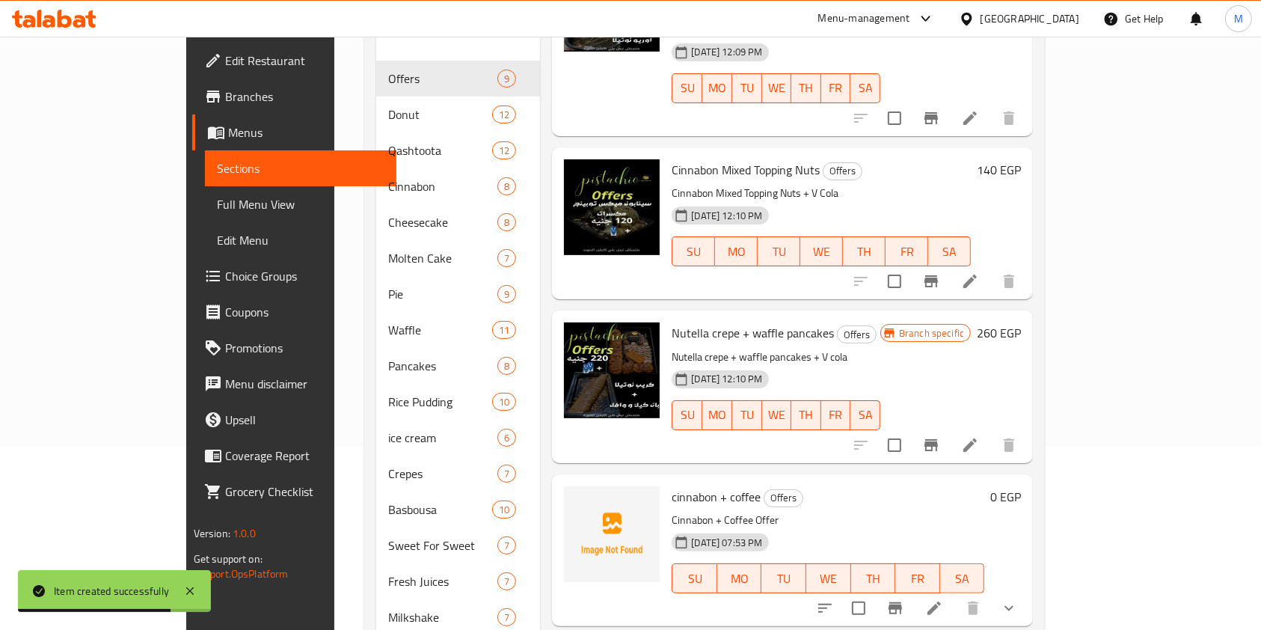
scroll to position [322, 0]
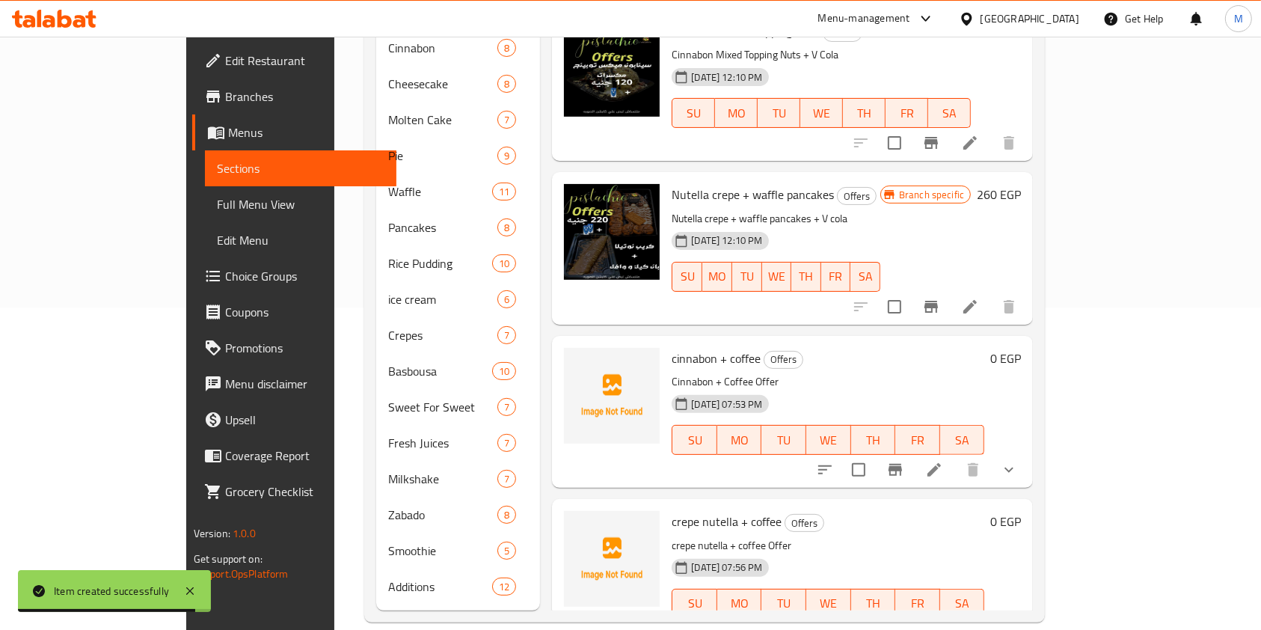
drag, startPoint x: 1223, startPoint y: 453, endPoint x: 1218, endPoint y: 441, distance: 12.8
click at [1045, 485] on div "Menu sections Offers 9 Donut 12 Qashtoota 12 Cinnabon 8 Cheesecake 8 Molten Cak…" at bounding box center [704, 227] width 681 height 789
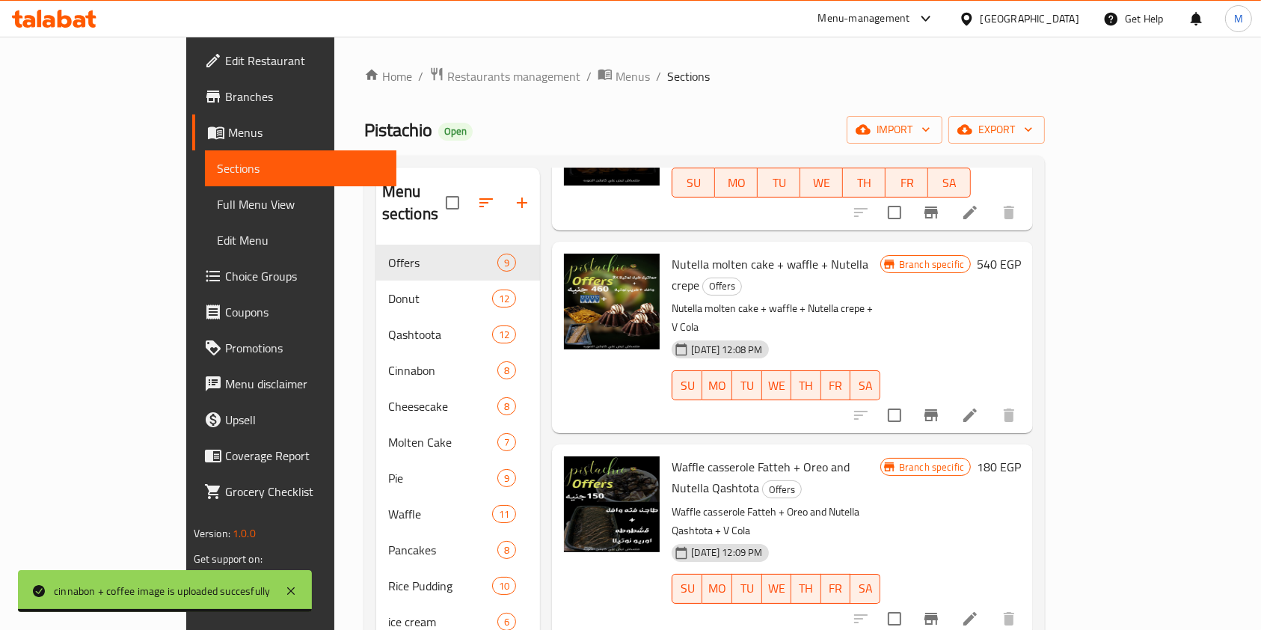
scroll to position [0, 0]
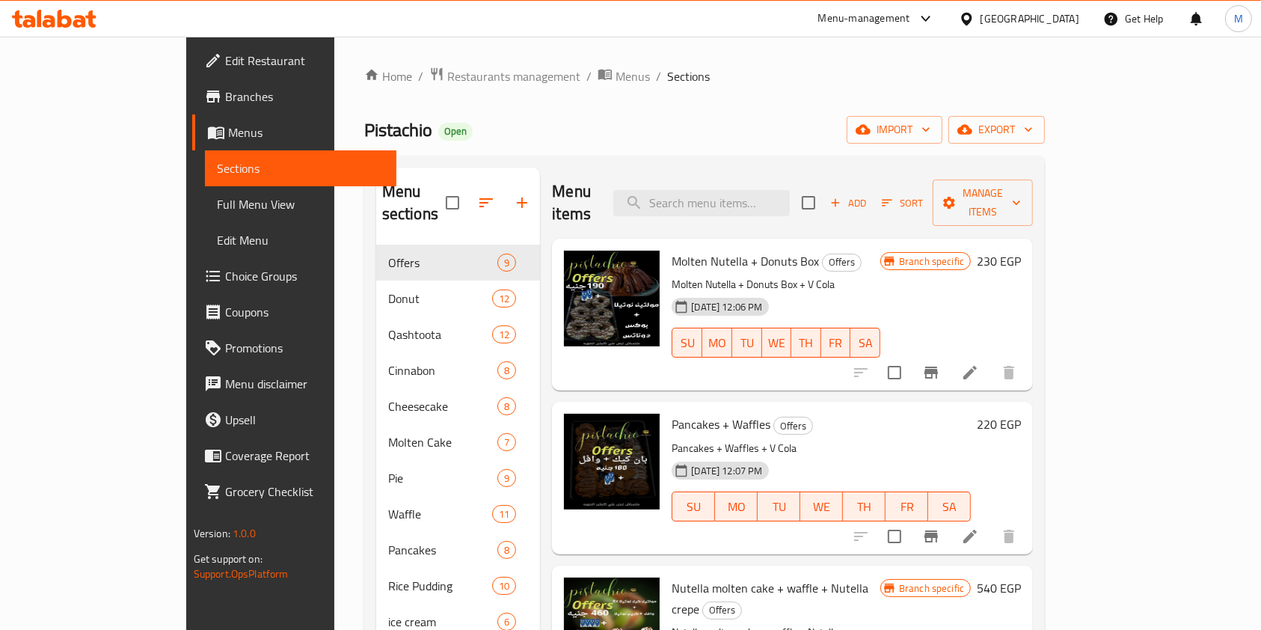
click at [64, 25] on icon at bounding box center [65, 19] width 14 height 18
